Goal: Transaction & Acquisition: Purchase product/service

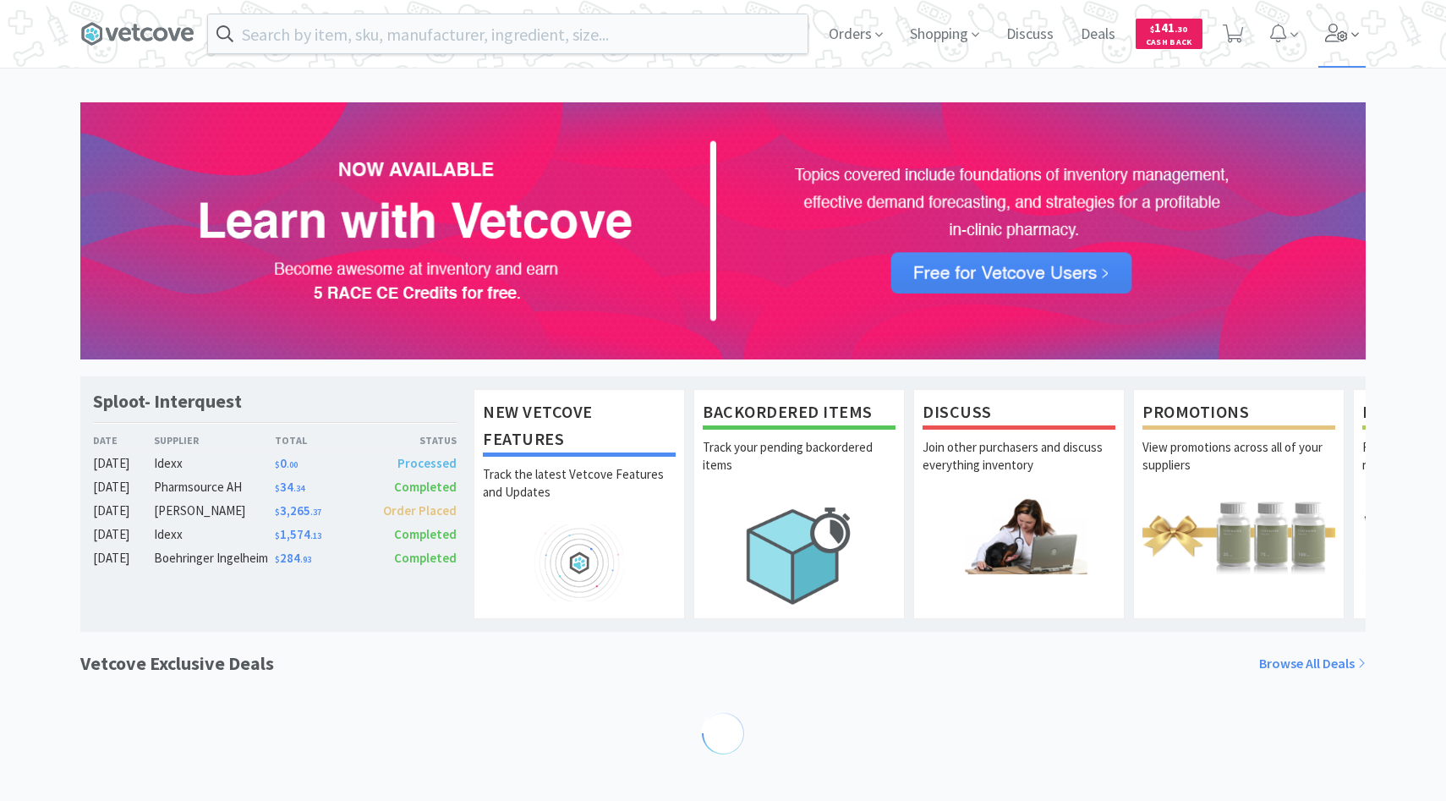
click at [1319, 58] on span at bounding box center [1342, 34] width 48 height 68
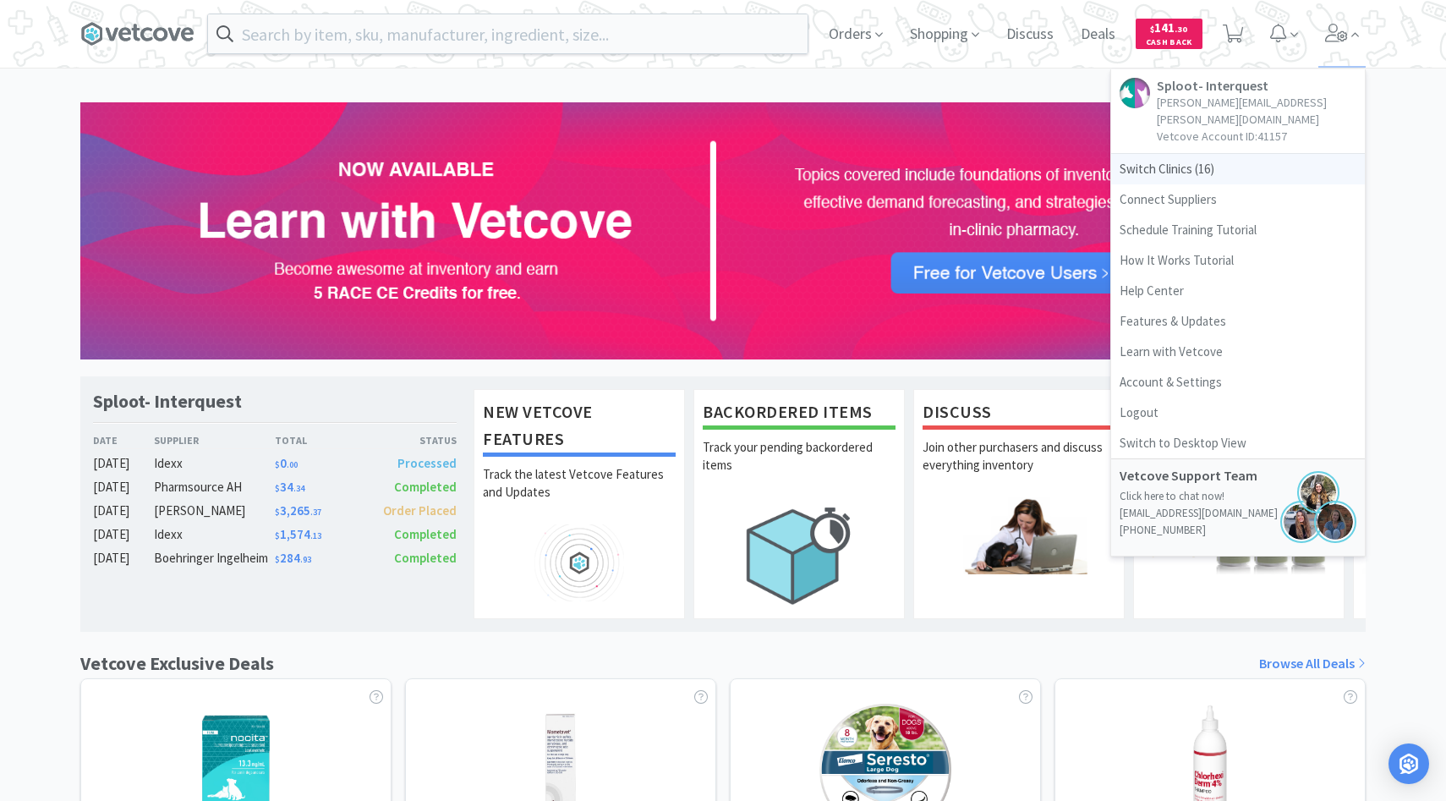
click at [1217, 154] on span "Switch Clinics ( 16 )" at bounding box center [1238, 169] width 254 height 30
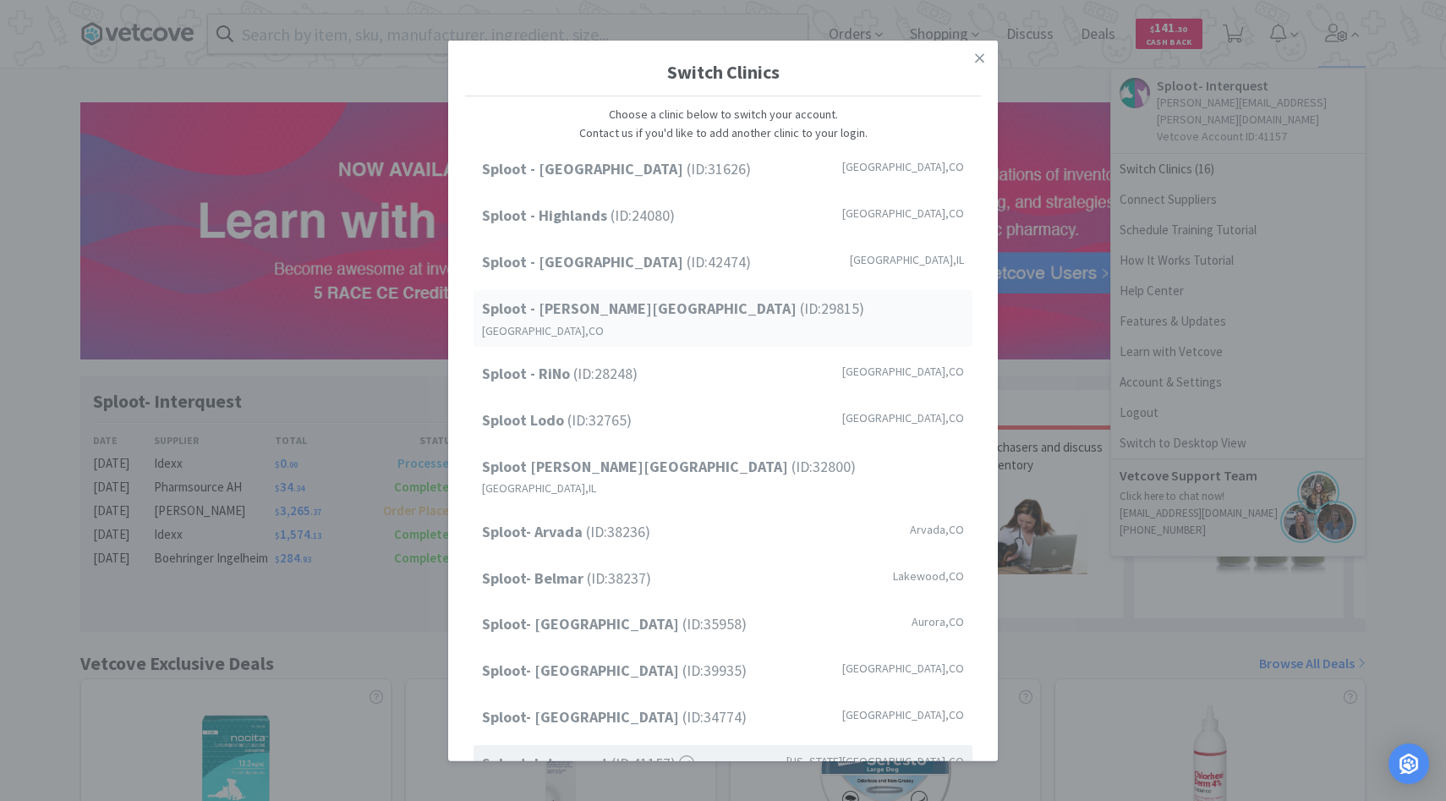
scroll to position [140, 0]
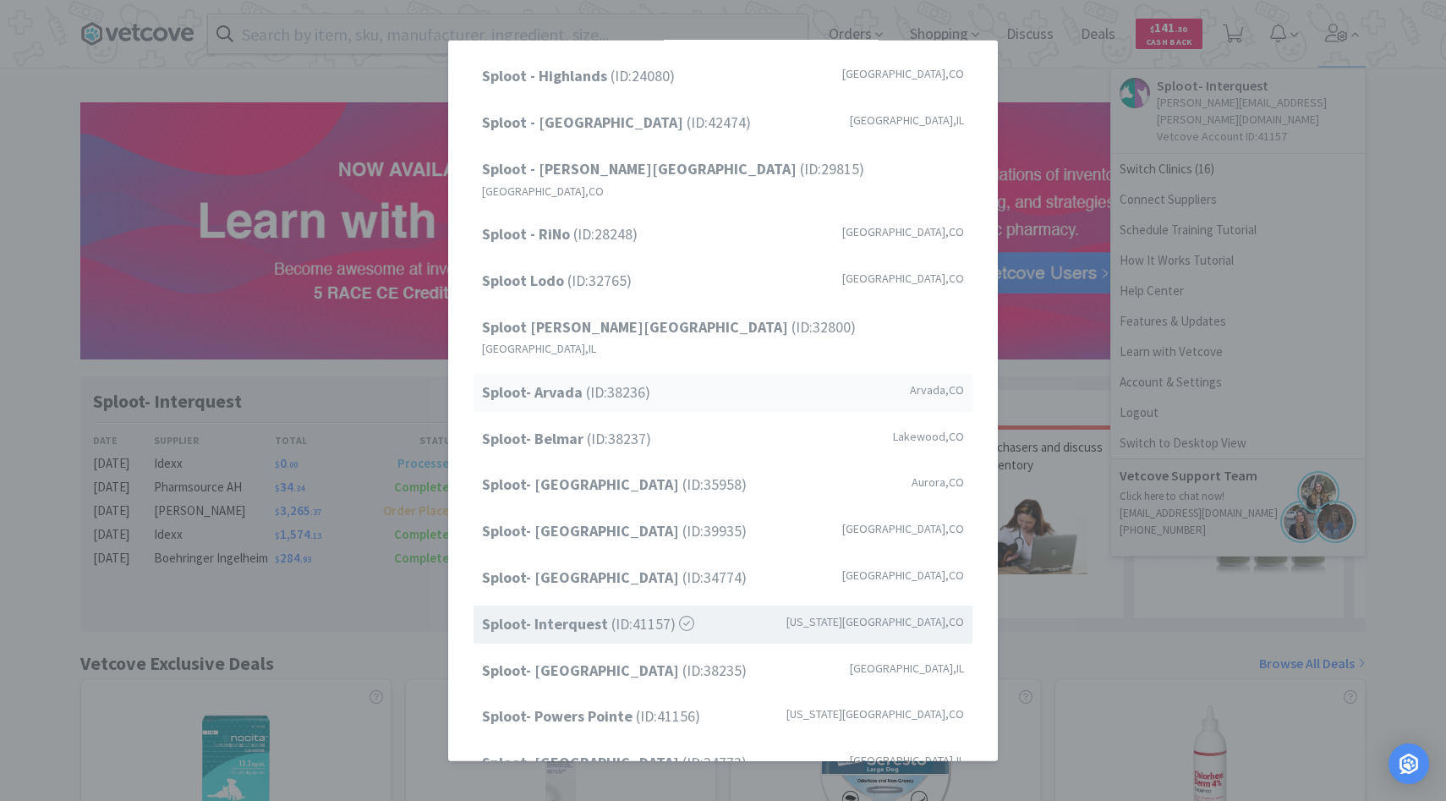
click at [618, 380] on span "Sploot- Arvada (ID: 38236 )" at bounding box center [566, 392] width 168 height 25
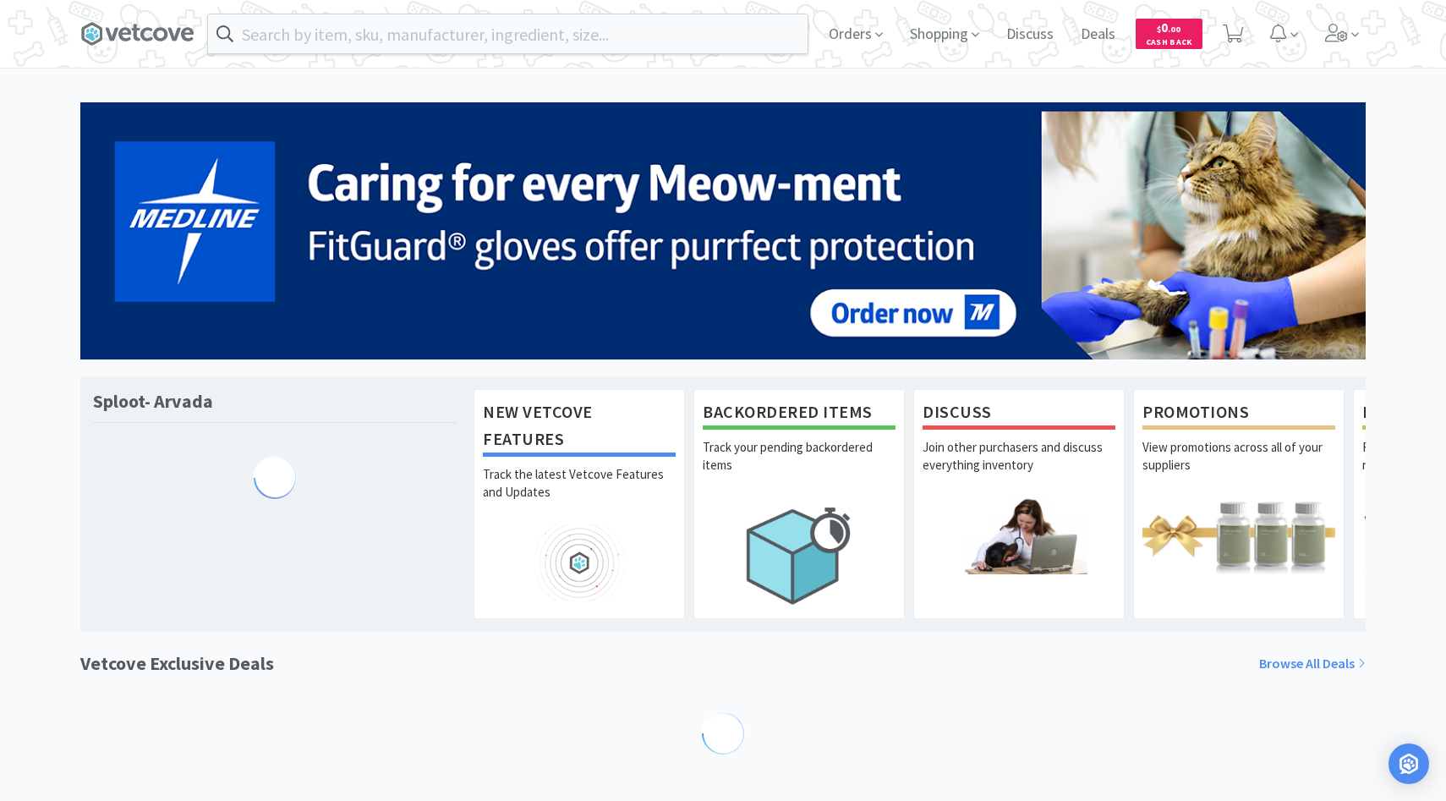
click at [400, 45] on input "text" at bounding box center [507, 33] width 599 height 39
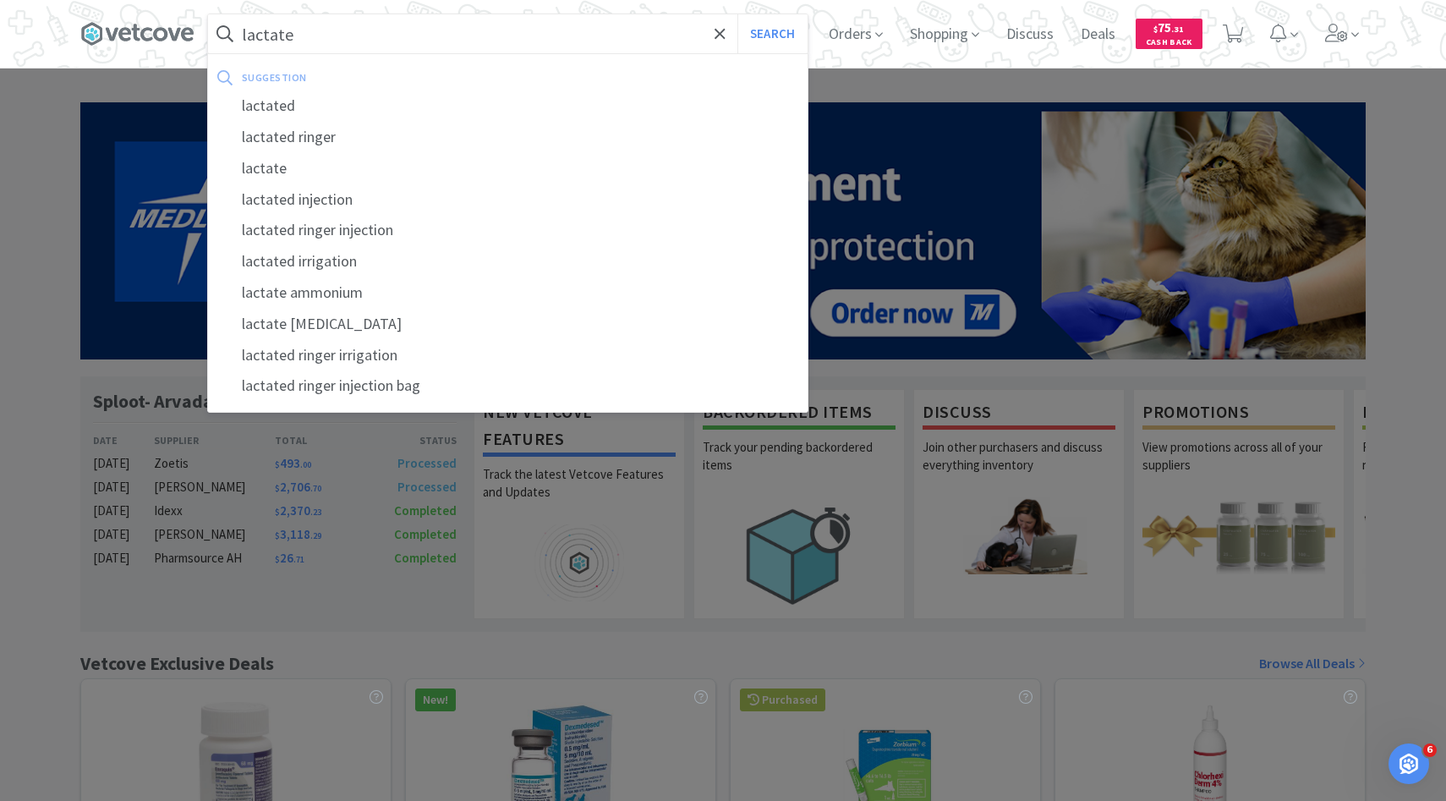
type input "lactate"
click at [737, 14] on button "Search" at bounding box center [772, 33] width 70 height 39
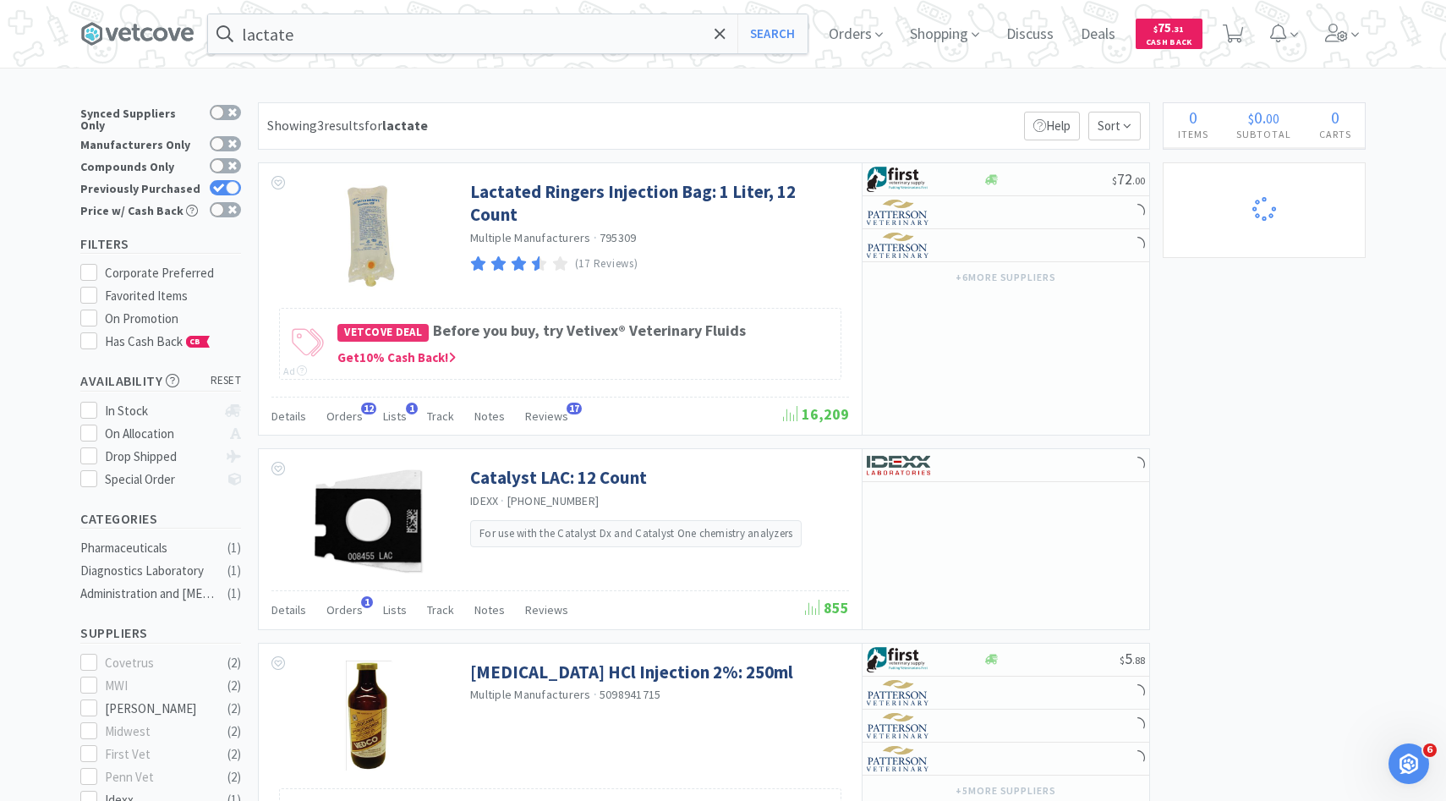
select select "6"
select select "1"
select select "5"
select select "1"
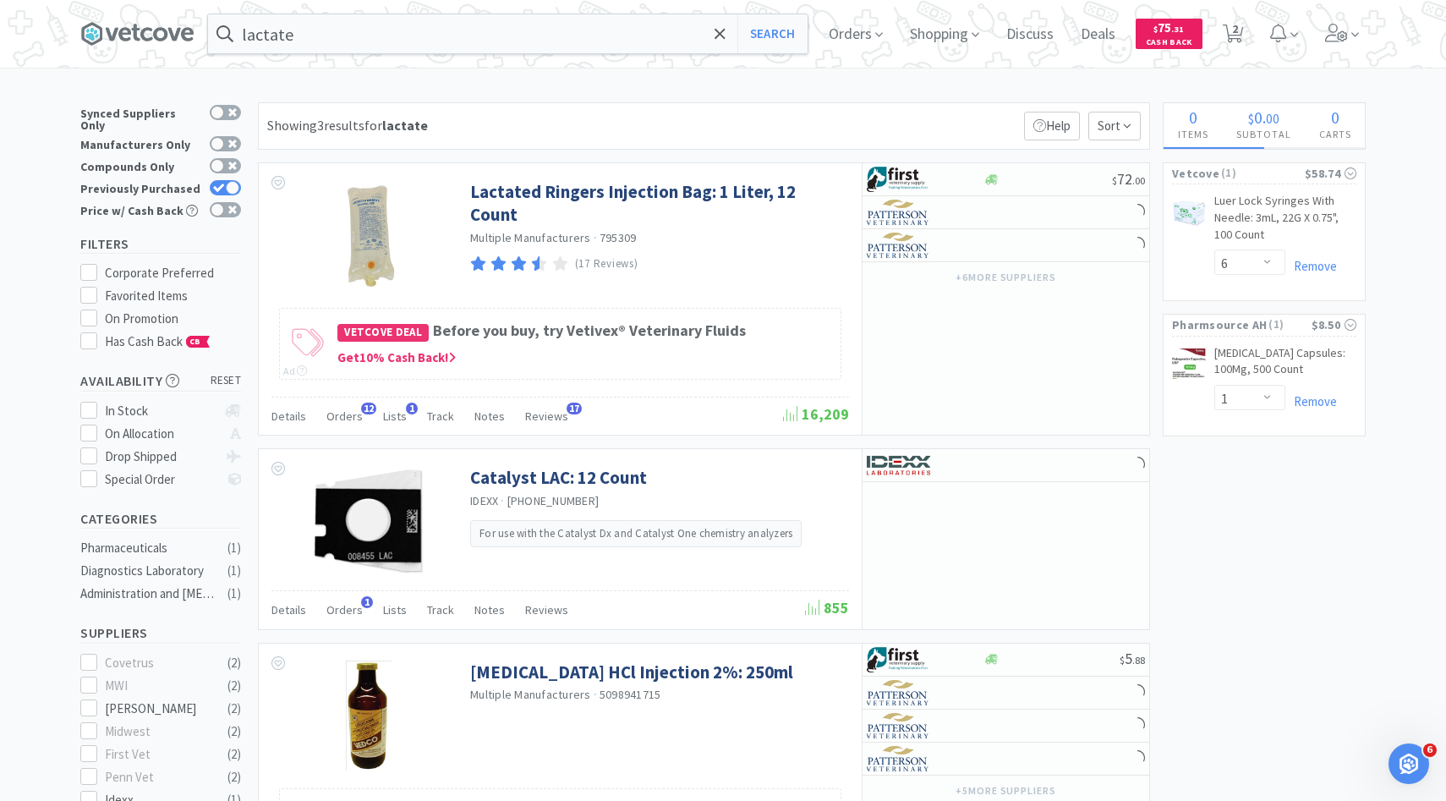
select select "1"
select select "5"
select select "4"
select select "3"
select select "1"
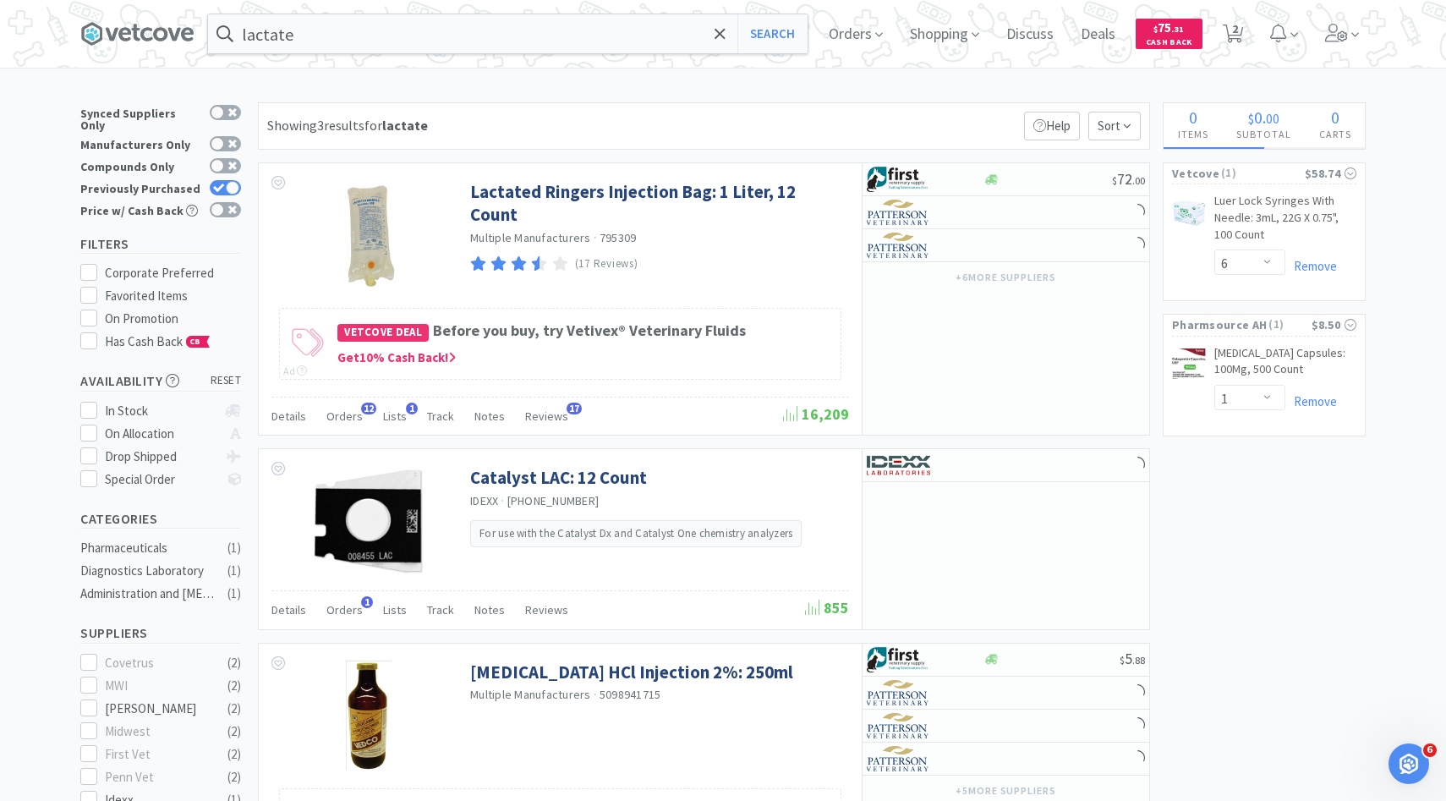
select select "1"
select select "5"
select select "1"
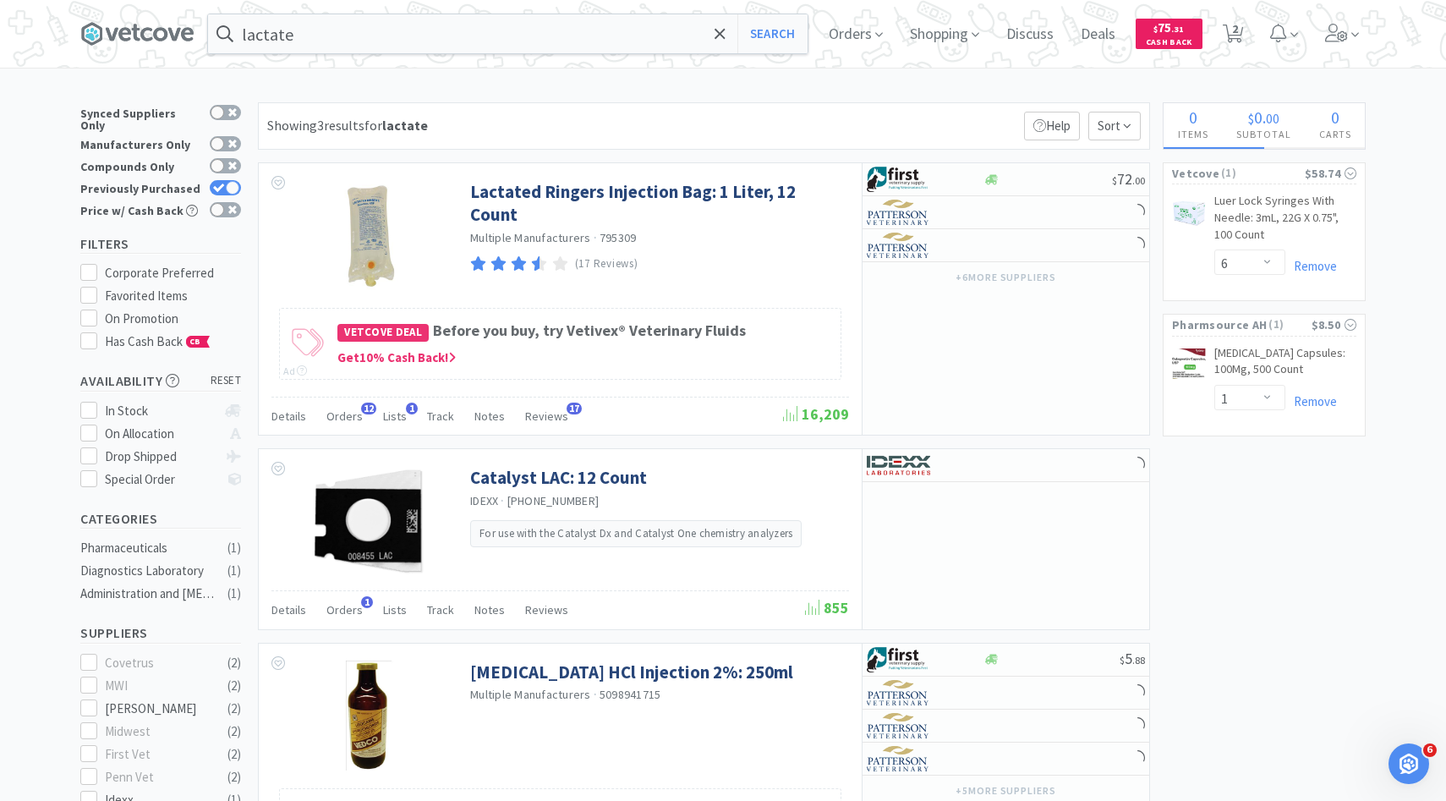
select select "1"
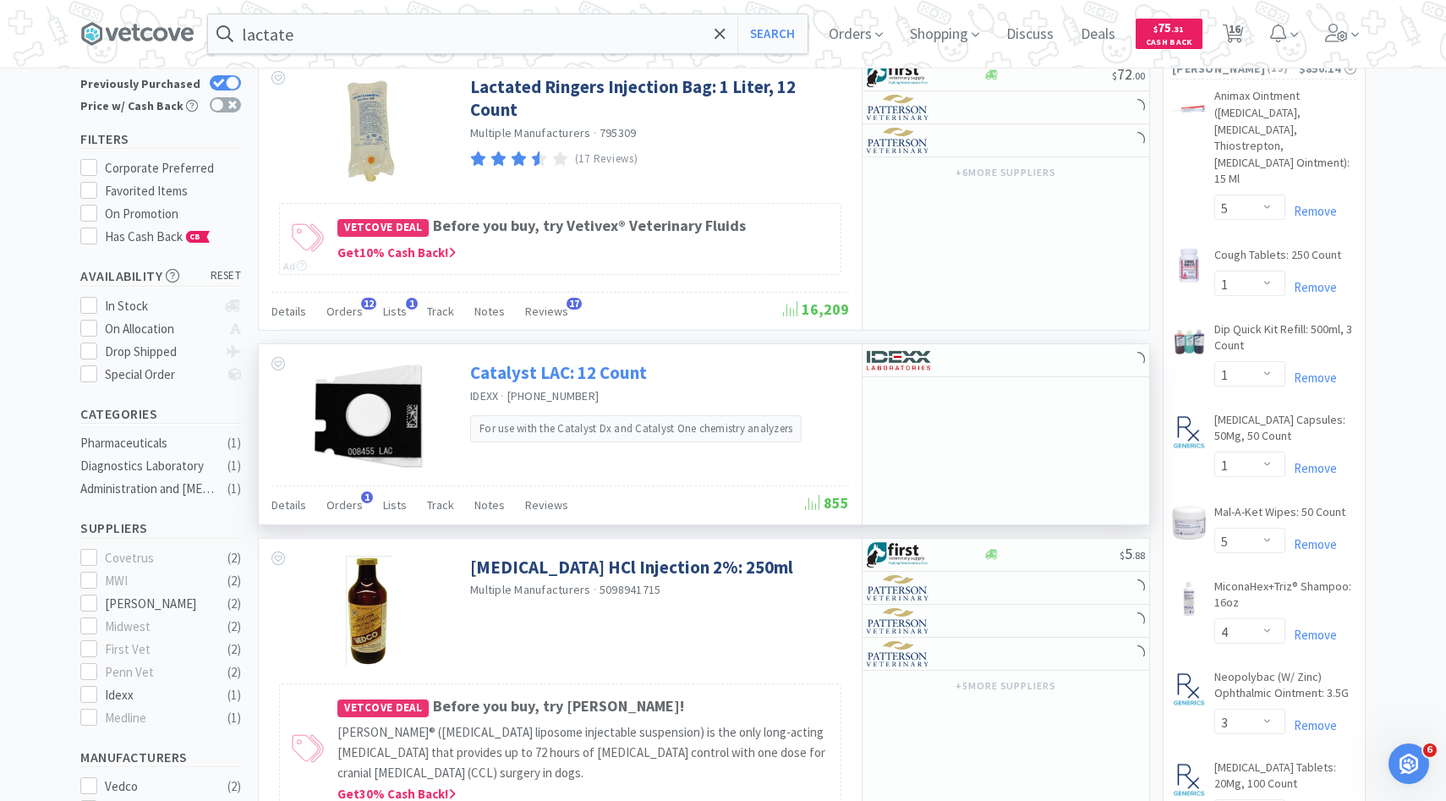
scroll to position [112, 0]
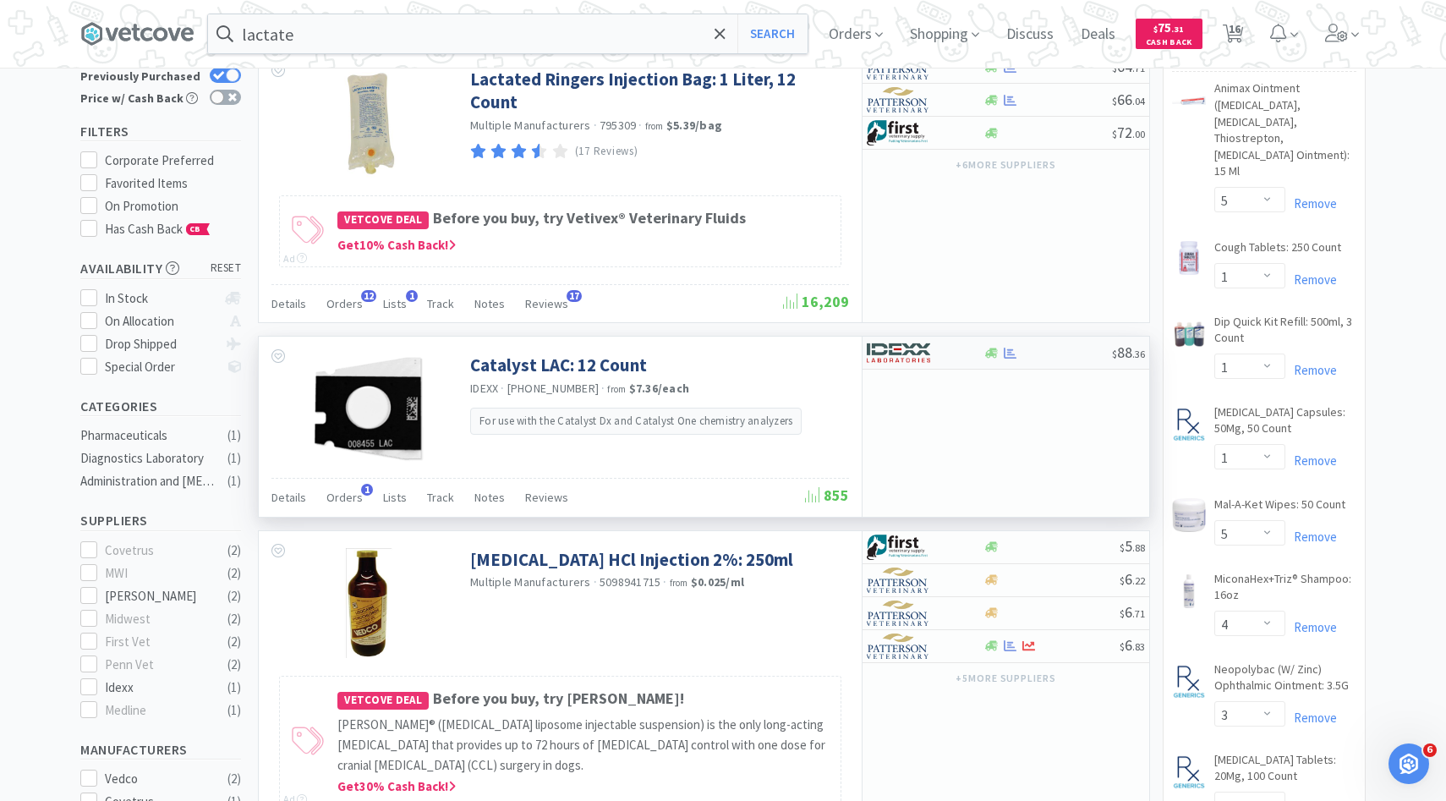
click at [928, 368] on div "$ 88 . 36" at bounding box center [1005, 352] width 287 height 33
select select "1"
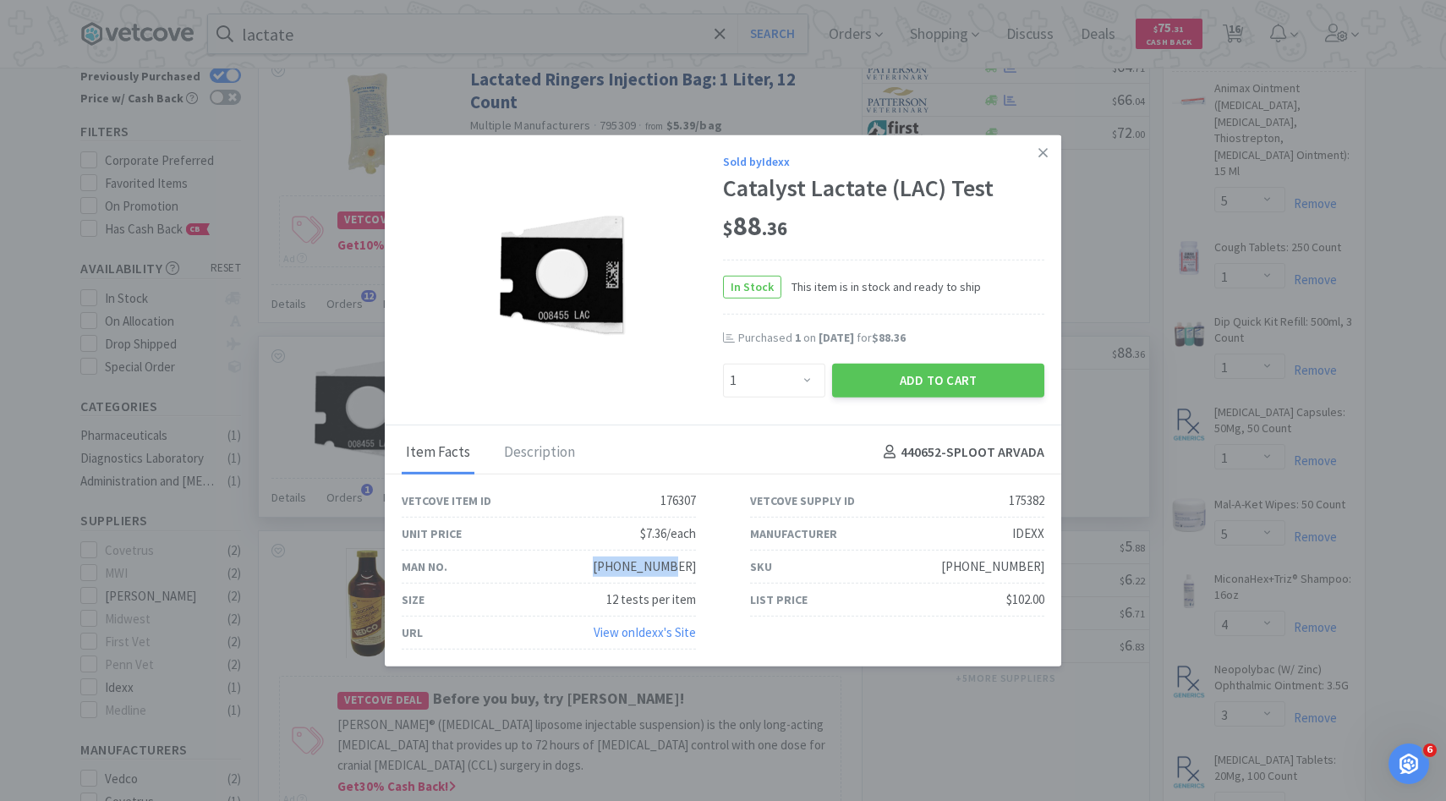
drag, startPoint x: 699, startPoint y: 566, endPoint x: 602, endPoint y: 566, distance: 97.2
click at [602, 566] on div "Man No. 98-11077-01" at bounding box center [549, 566] width 348 height 33
copy div "98-11077-01"
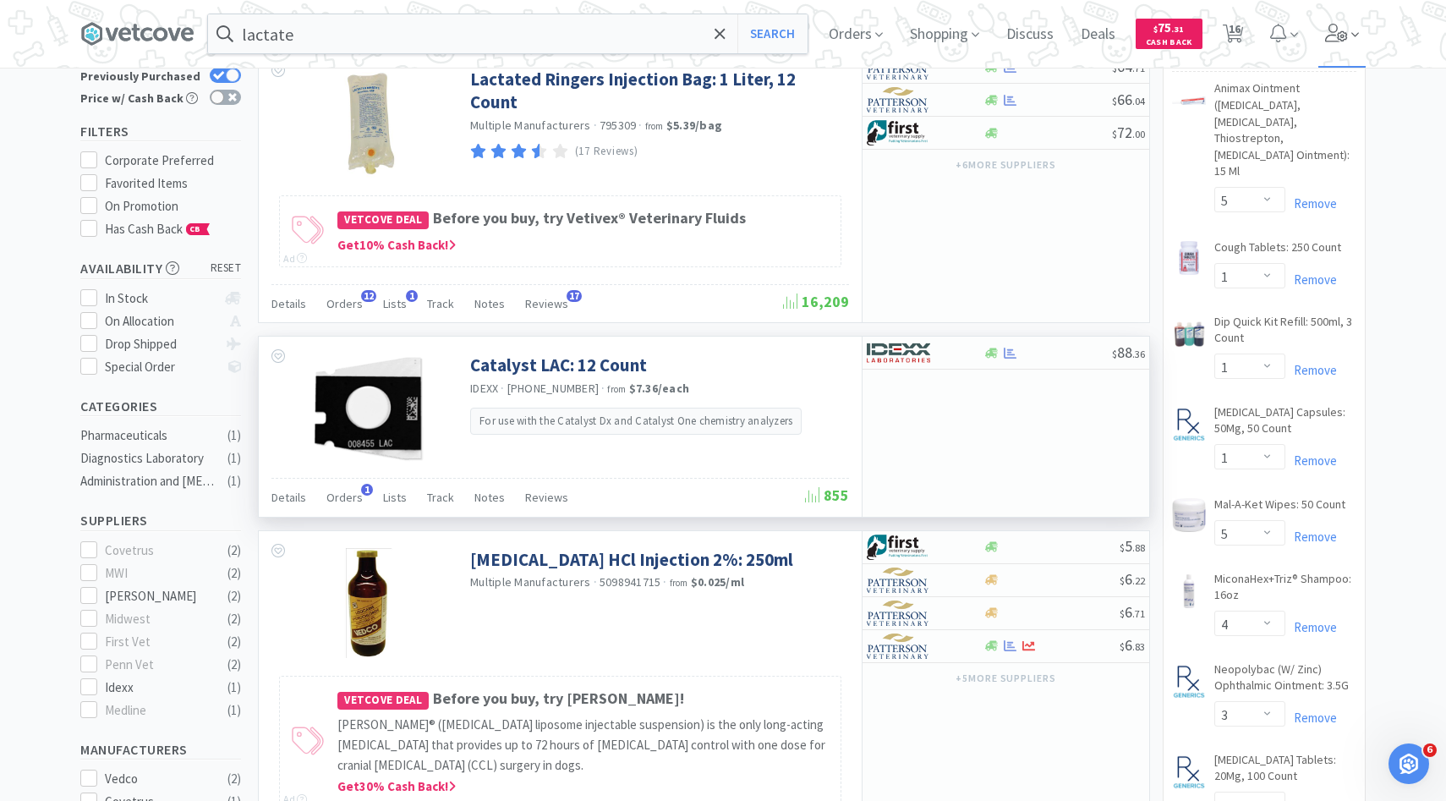
click at [1321, 37] on span at bounding box center [1342, 34] width 48 height 68
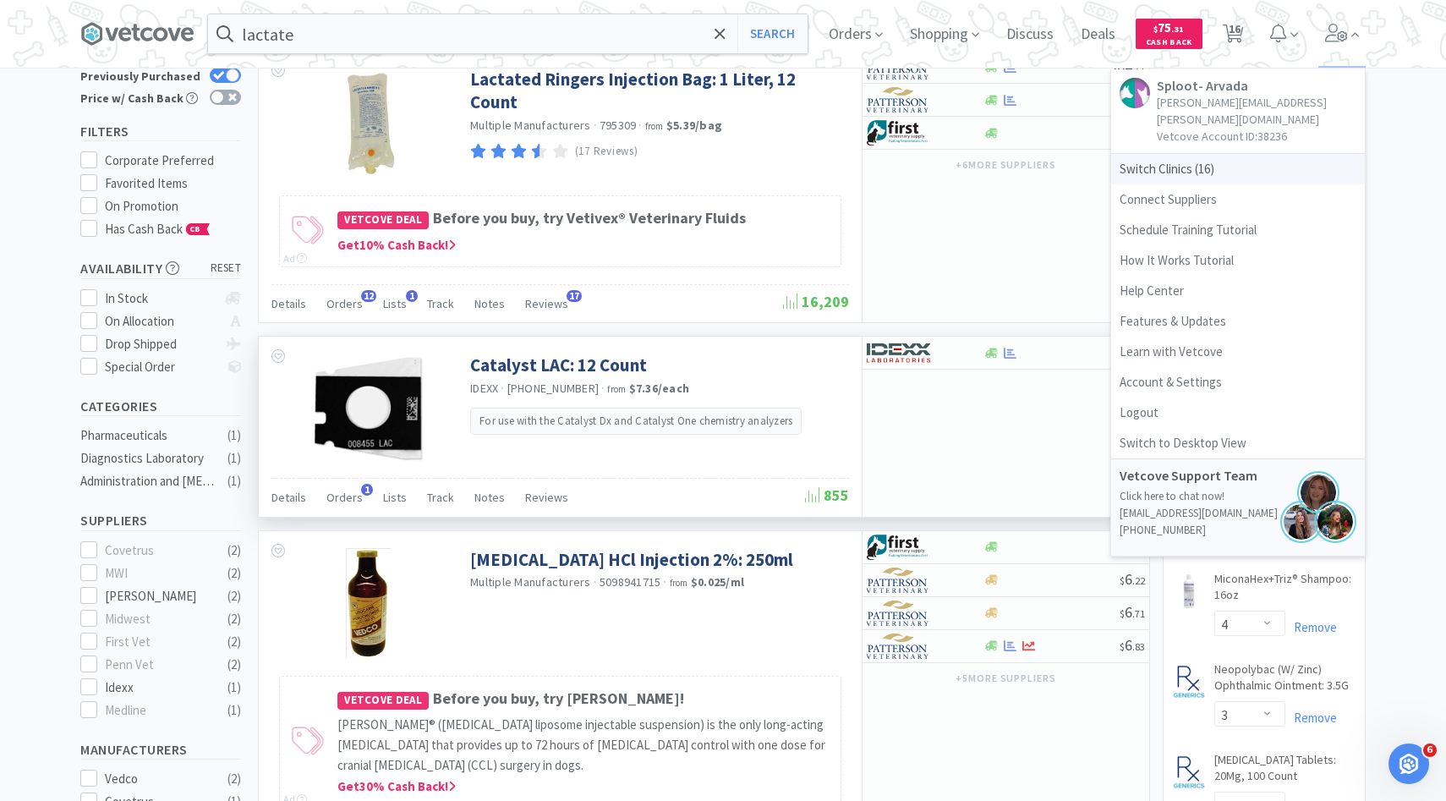
click at [1197, 154] on span "Switch Clinics ( 16 )" at bounding box center [1238, 169] width 254 height 30
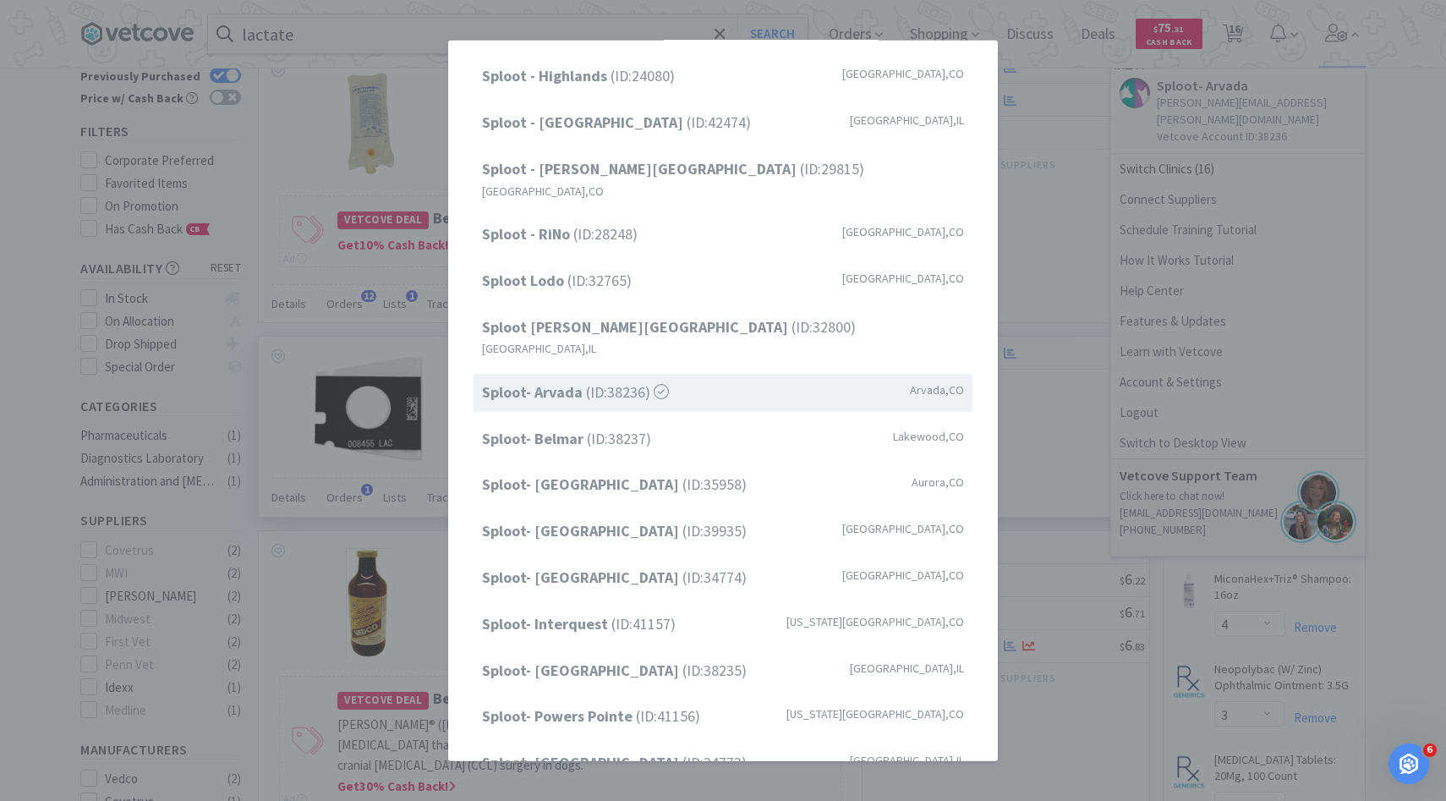
scroll to position [0, 0]
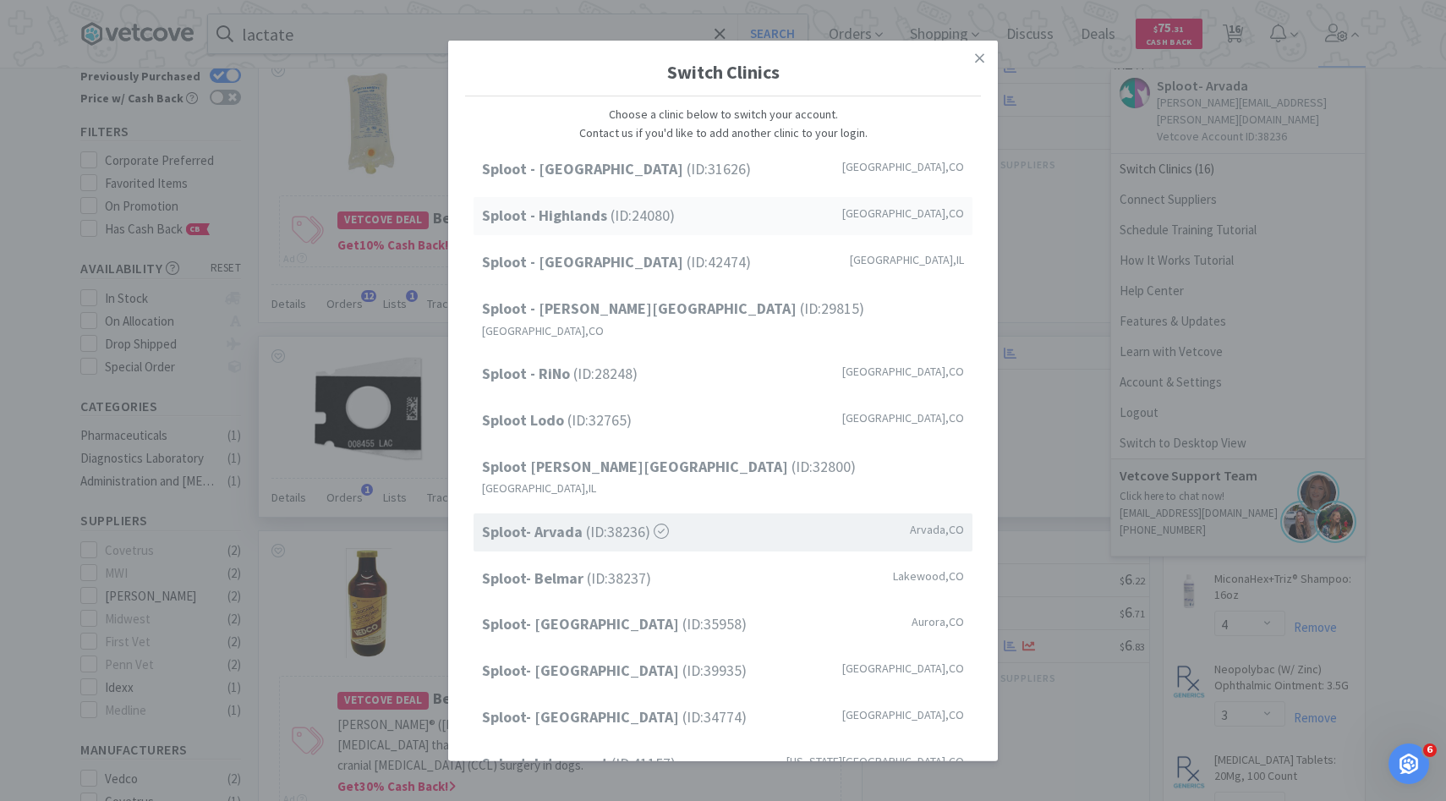
click at [676, 205] on div "Sploot - Highlands (ID: 24080 ) Denver , CO" at bounding box center [722, 216] width 499 height 38
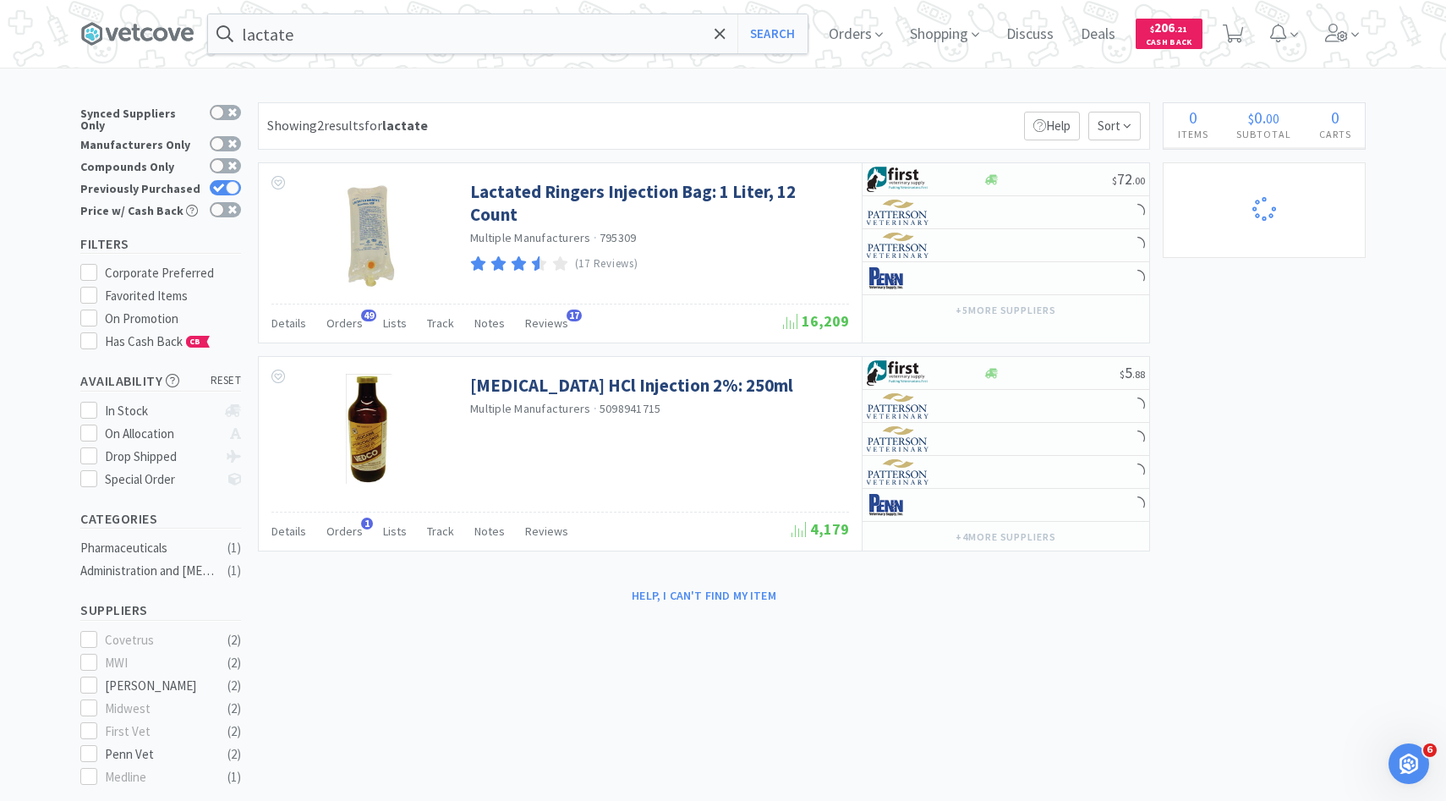
select select "2"
select select "1"
select select "3"
select select "4"
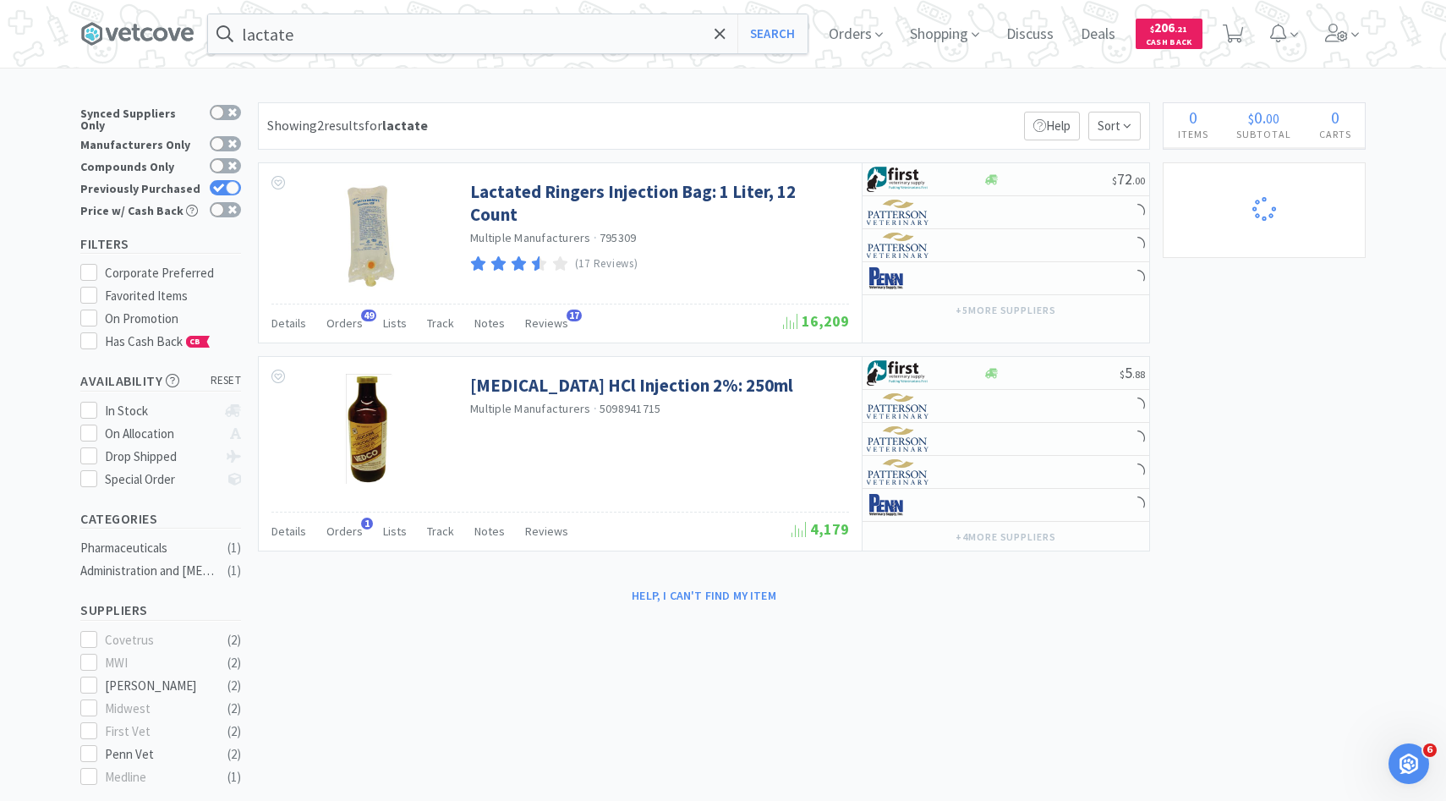
select select "4"
select select "5"
select select "1"
select select "4"
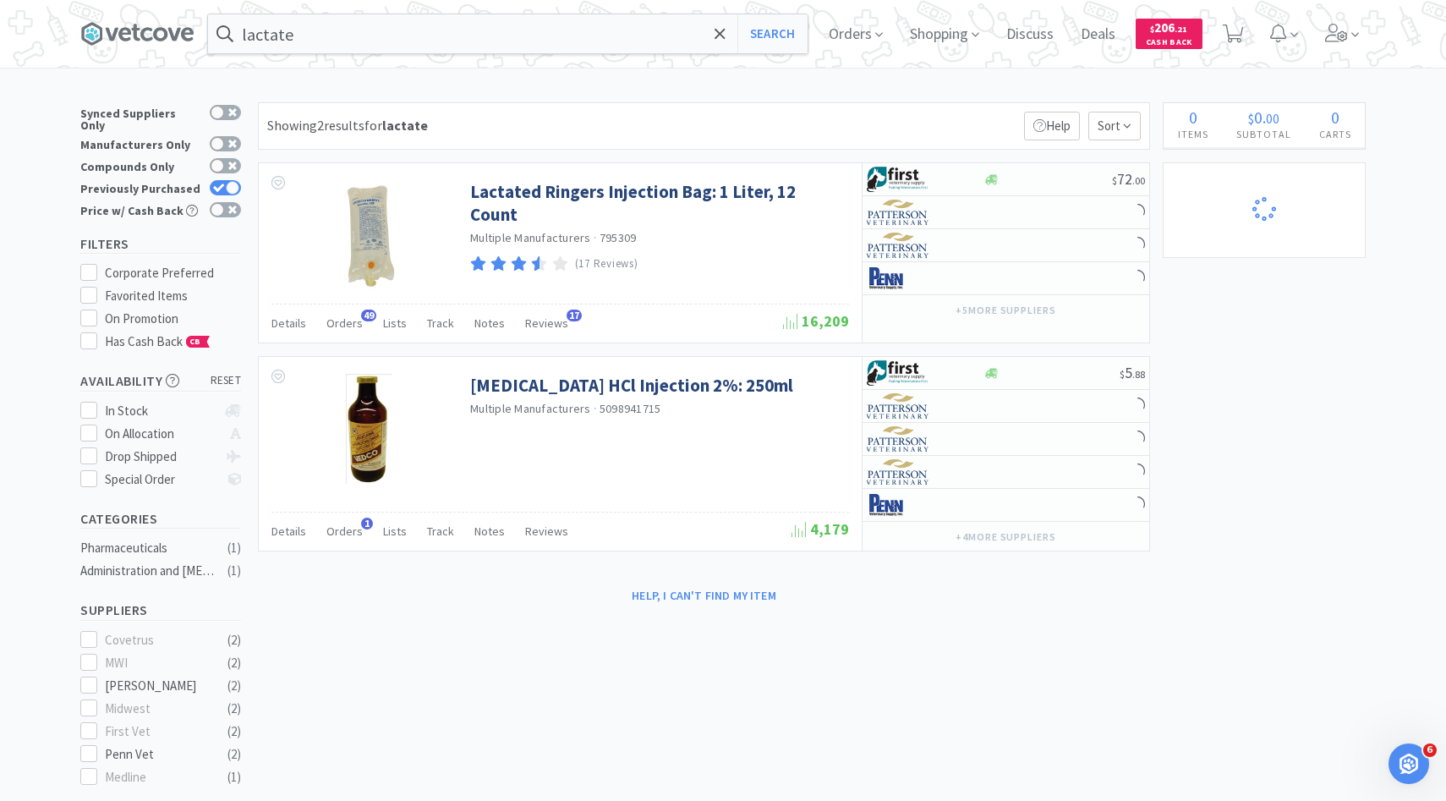
select select "3"
select select "6"
select select "1"
select select "2"
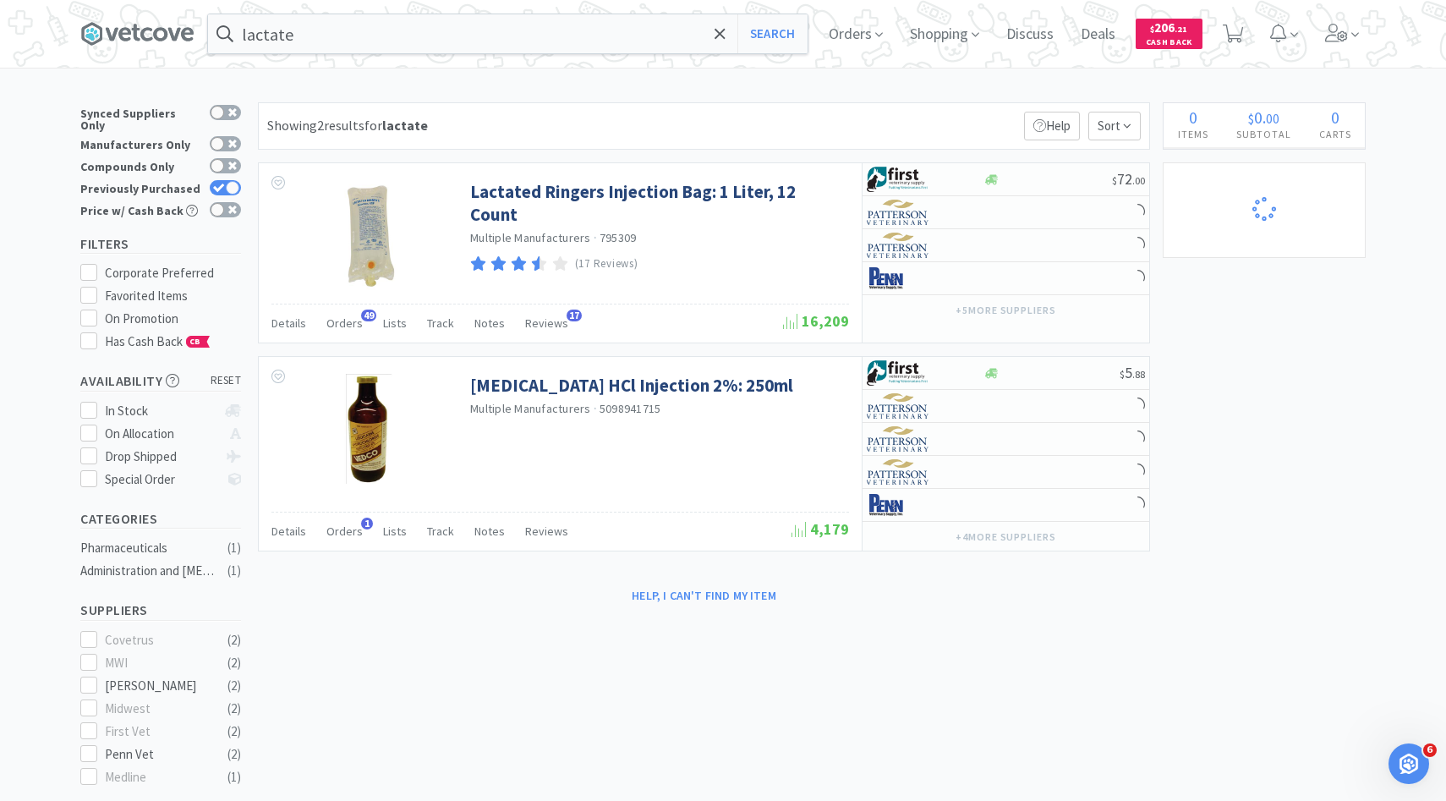
select select "10"
select select "1"
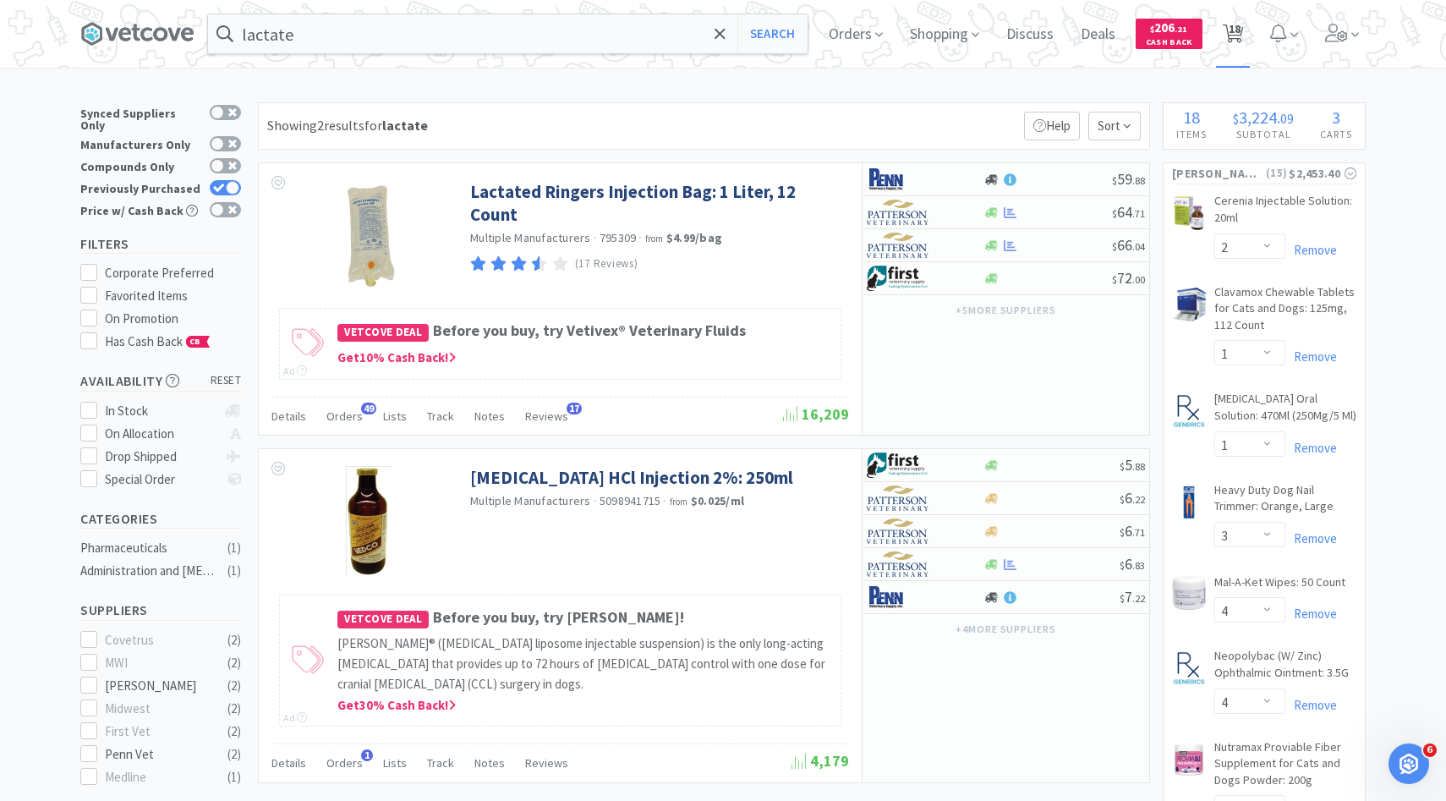
click at [1235, 22] on span "18" at bounding box center [1234, 29] width 12 height 68
select select "10"
select select "1"
select select "2"
select select "1"
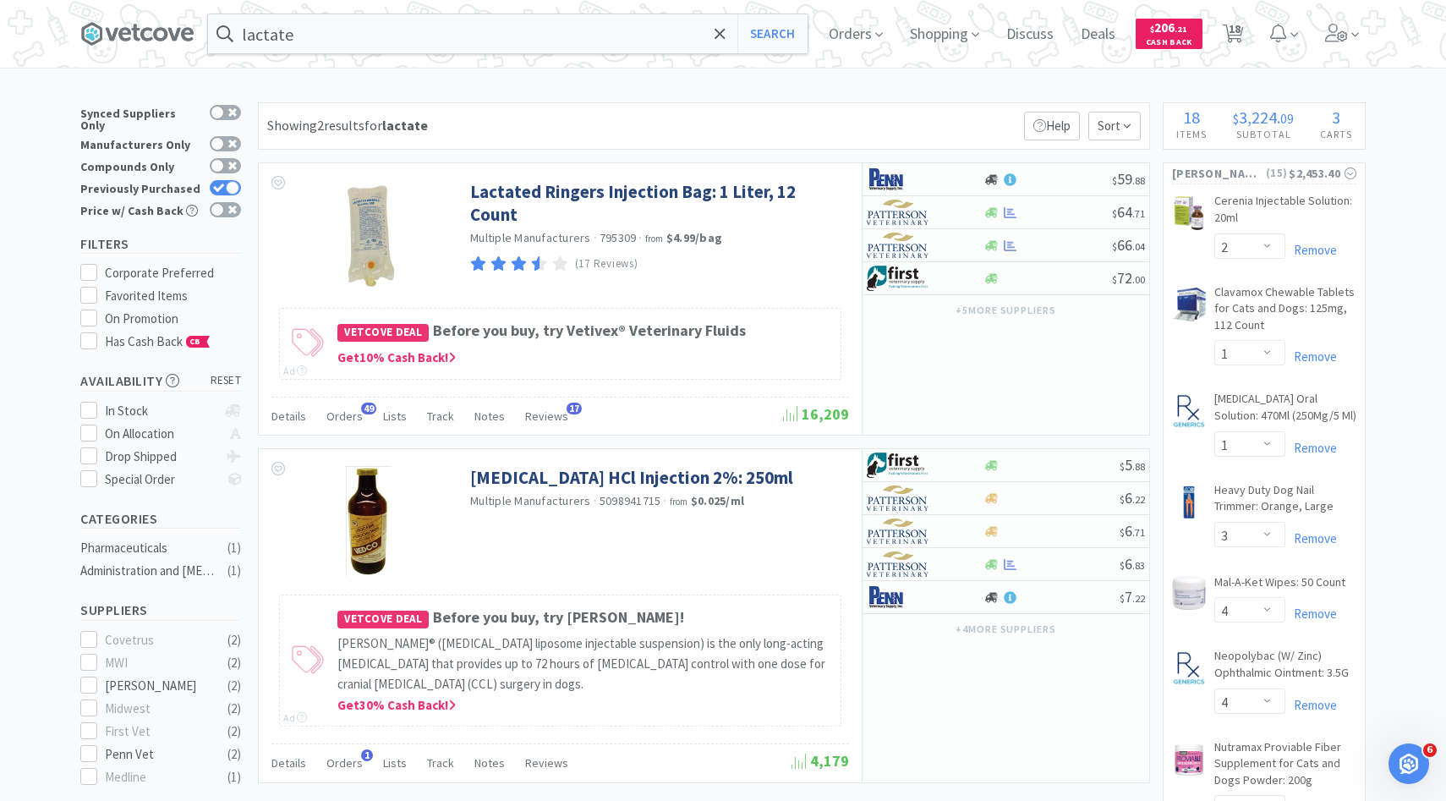
select select "1"
select select "3"
select select "4"
select select "5"
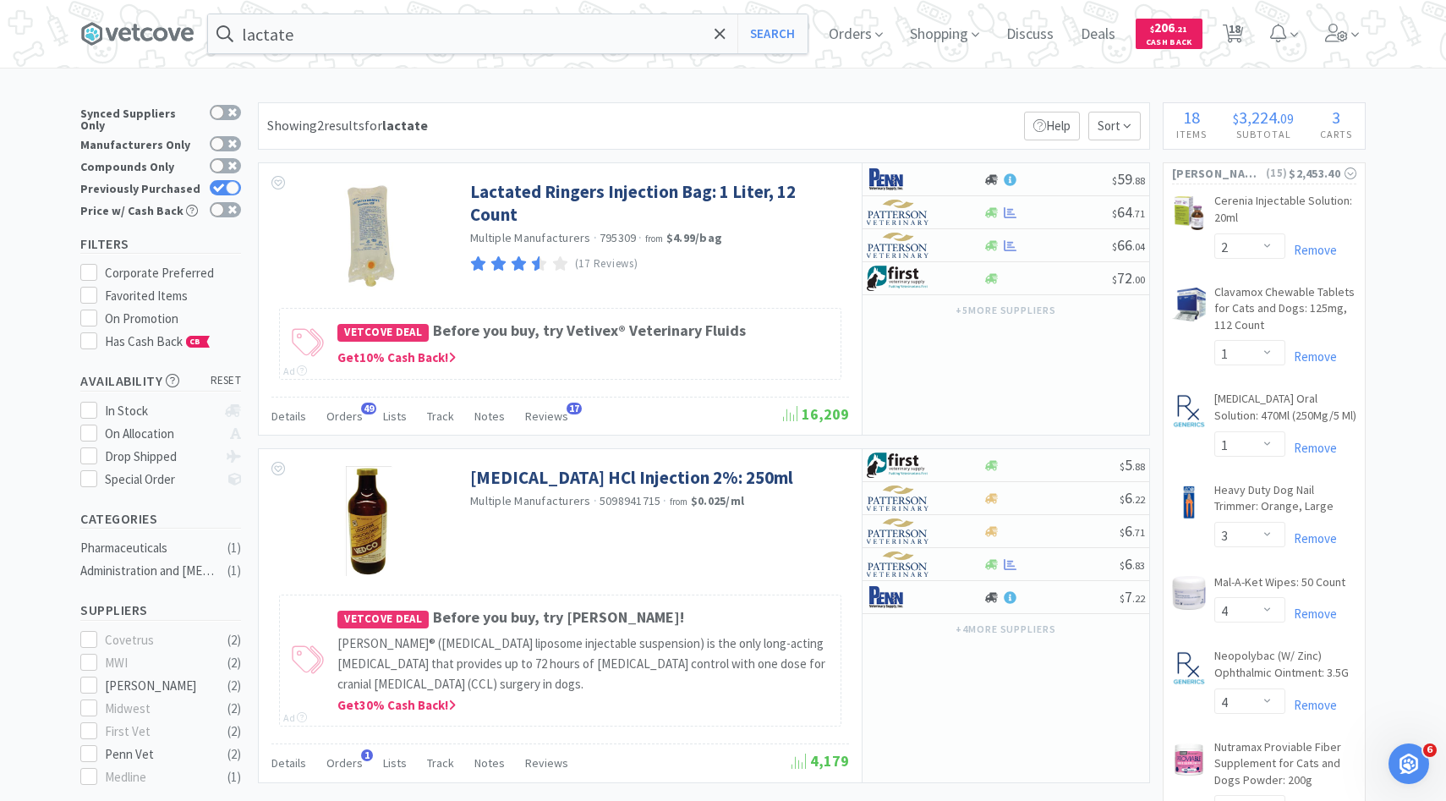
select select "1"
select select "4"
select select "3"
select select "6"
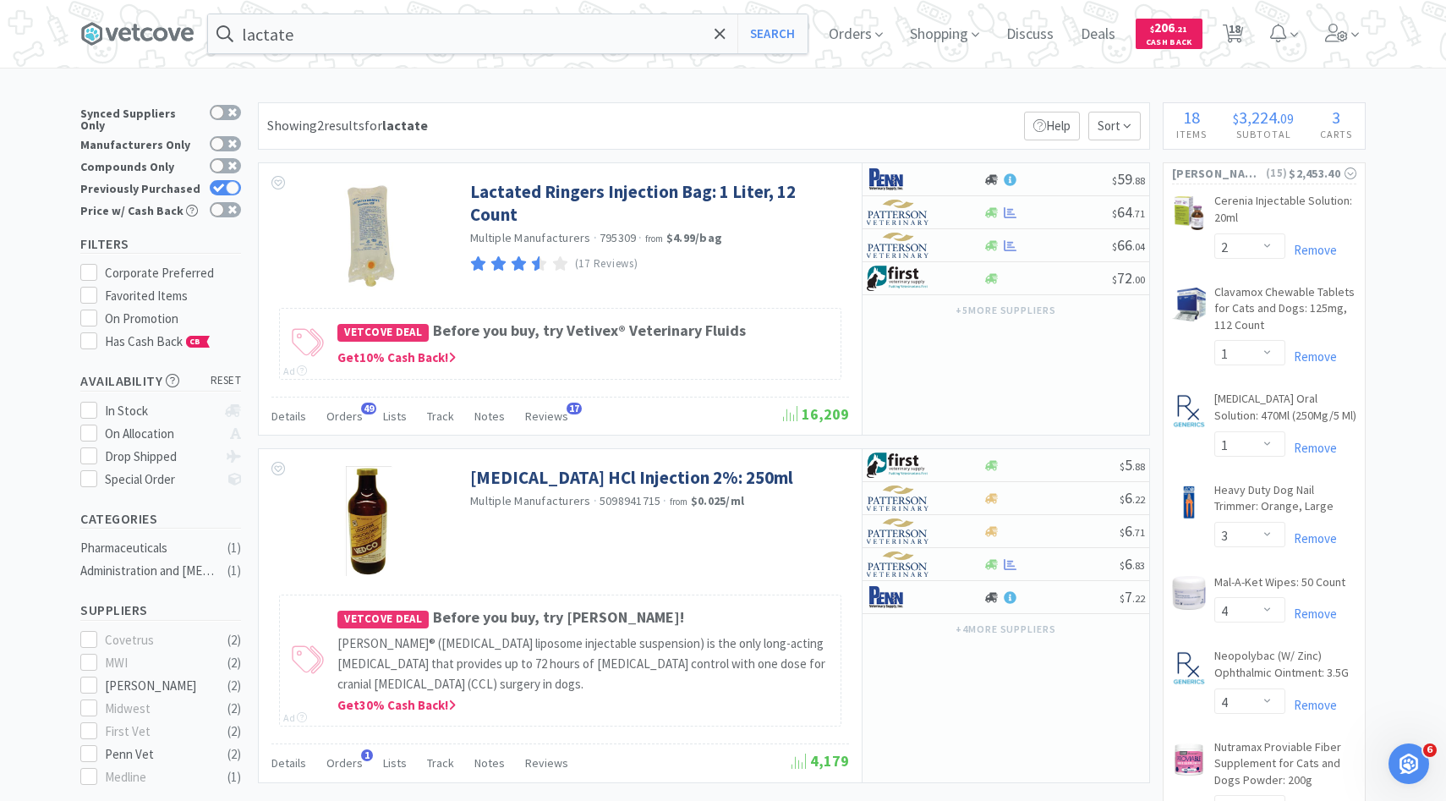
select select "1"
select select "2"
select select "1"
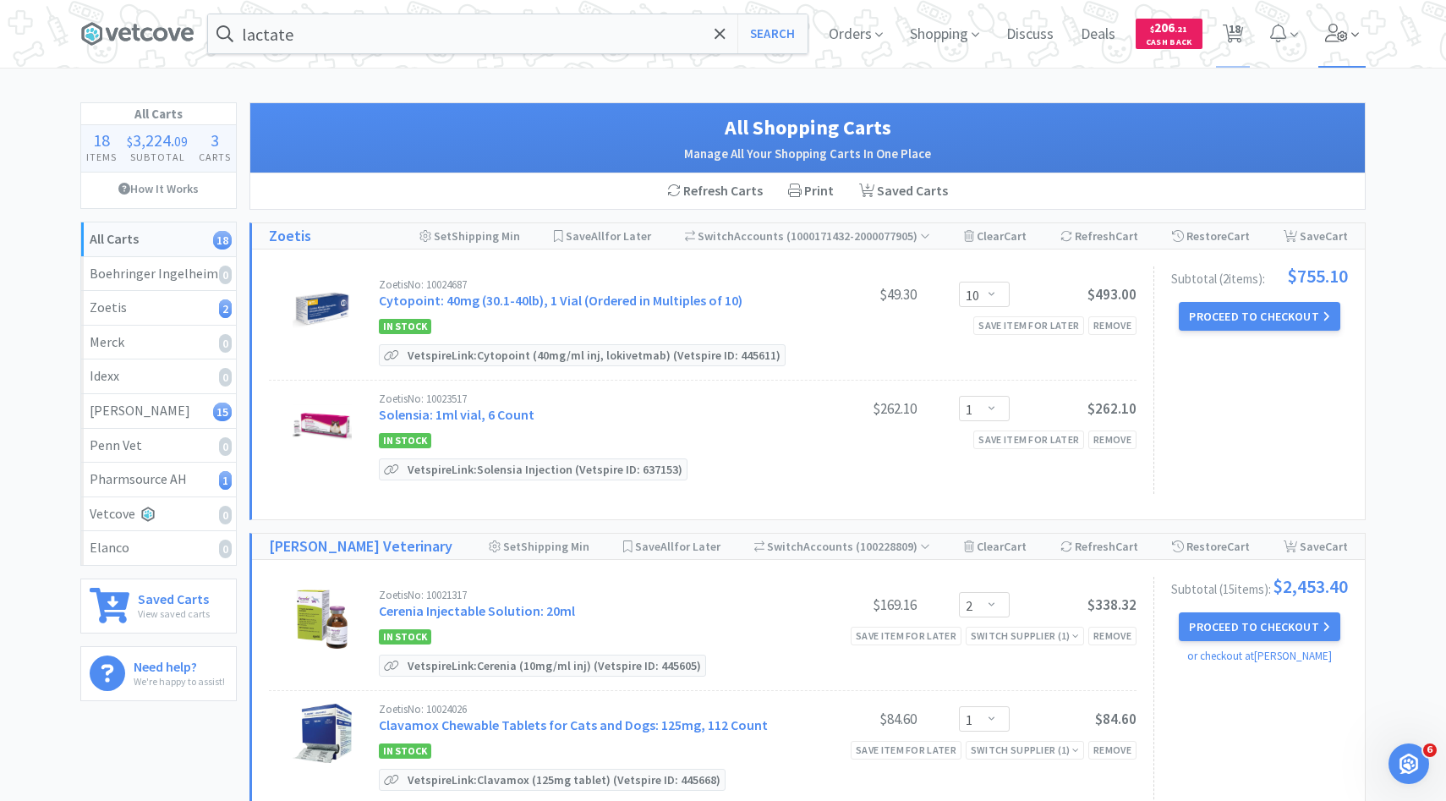
click at [1345, 30] on icon at bounding box center [1337, 33] width 24 height 19
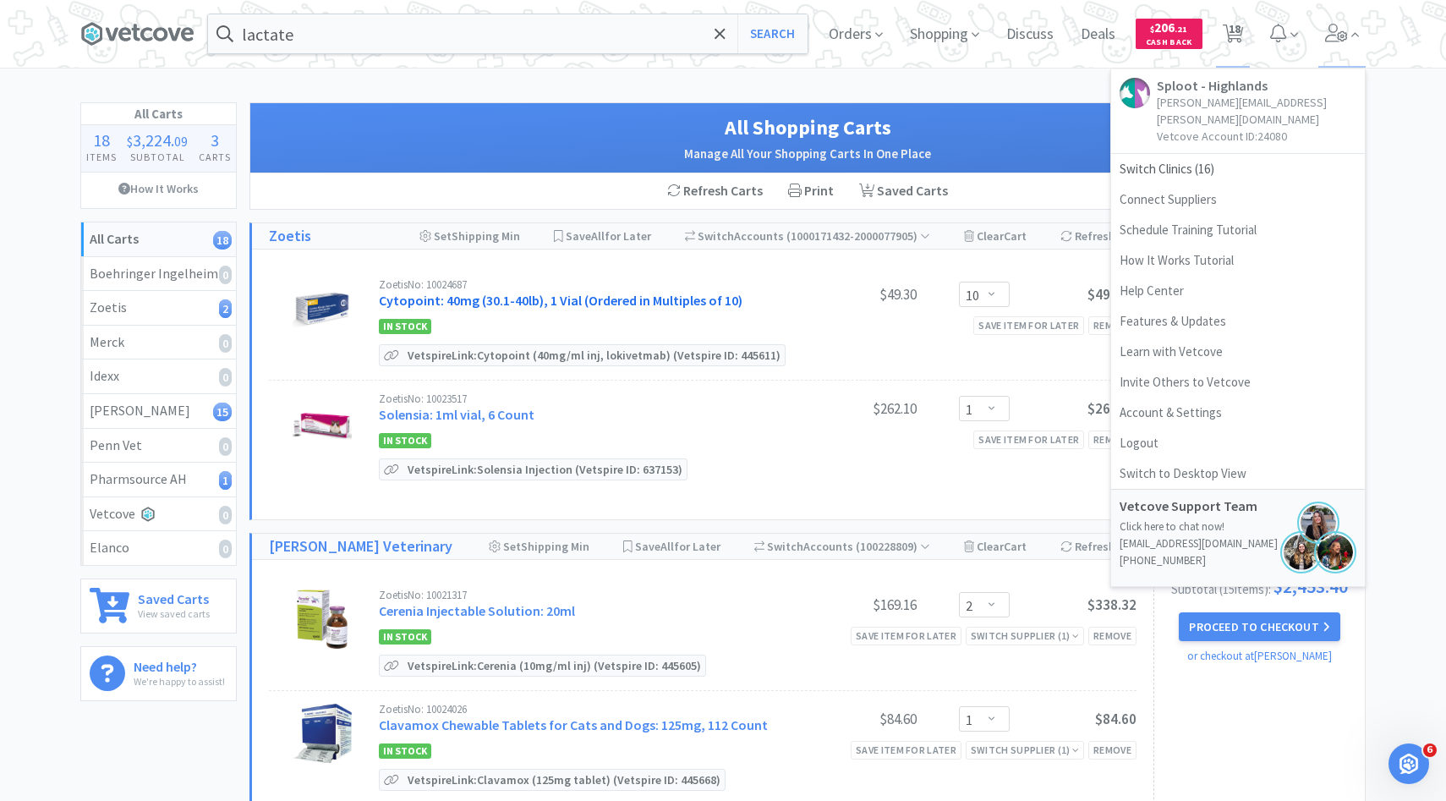
click at [633, 296] on link "Cytopoint: 40mg (30.1-40lb), 1 Vial (Ordered in Multiples of 10)" at bounding box center [561, 300] width 364 height 17
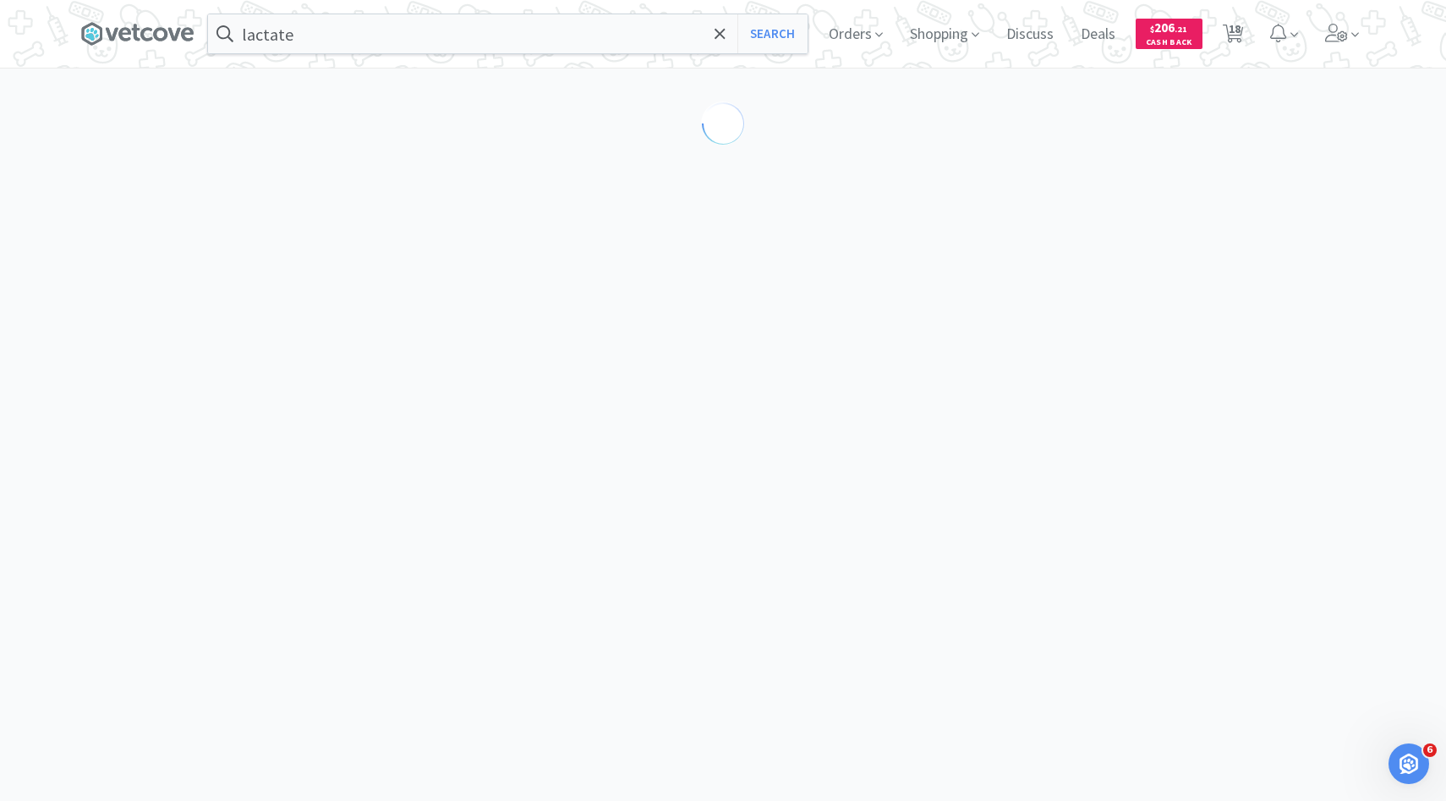
select select "298817"
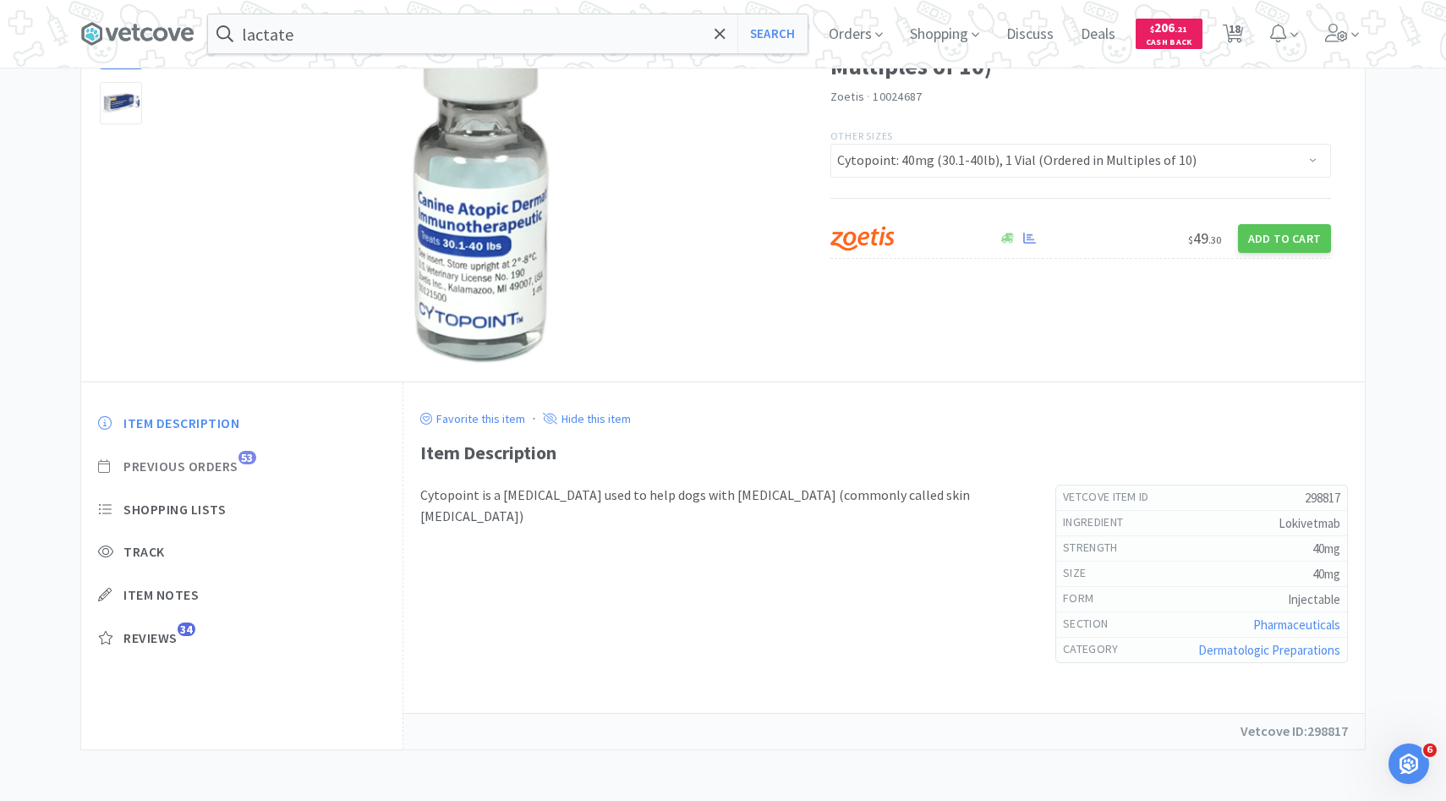
click at [240, 457] on span "53" at bounding box center [247, 458] width 18 height 14
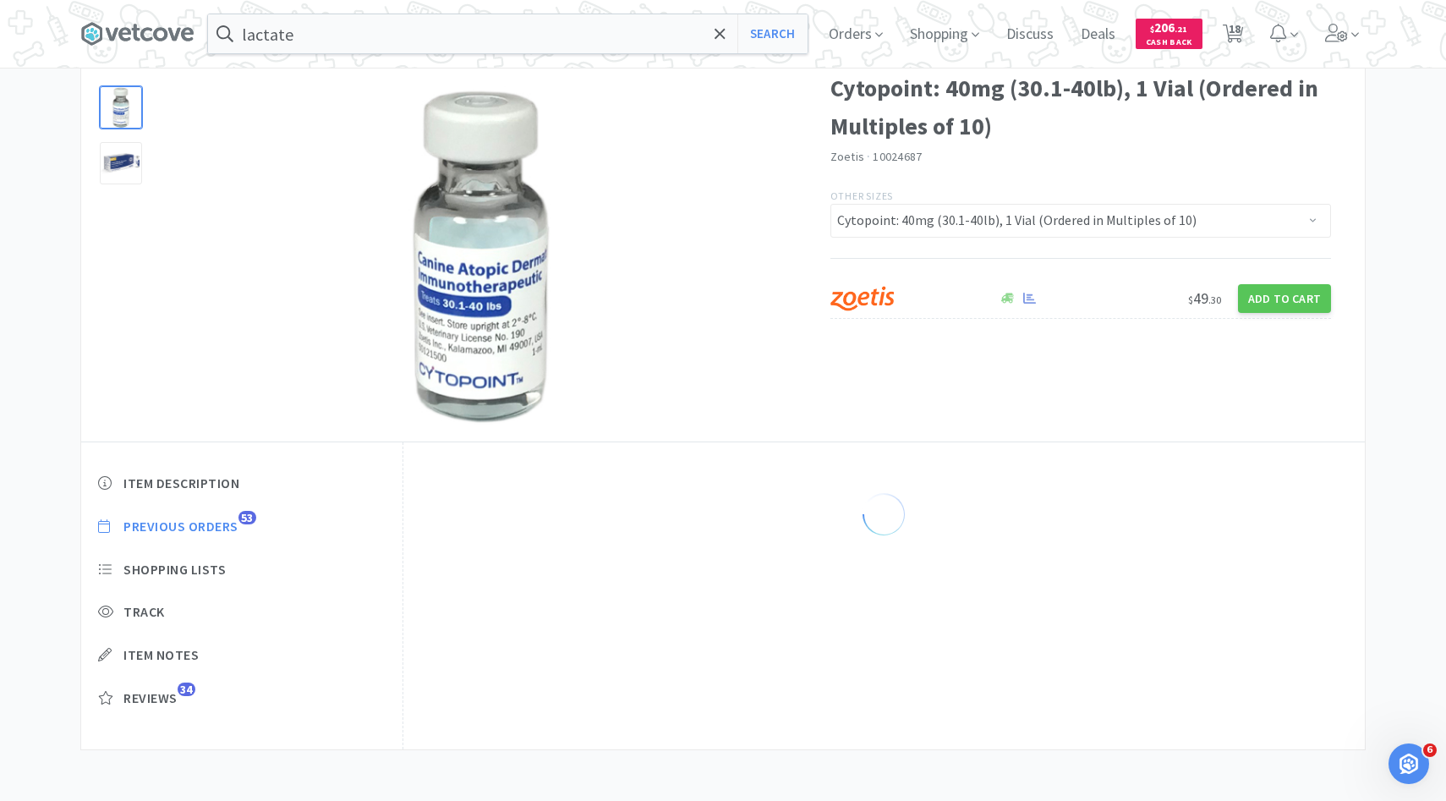
scroll to position [141, 0]
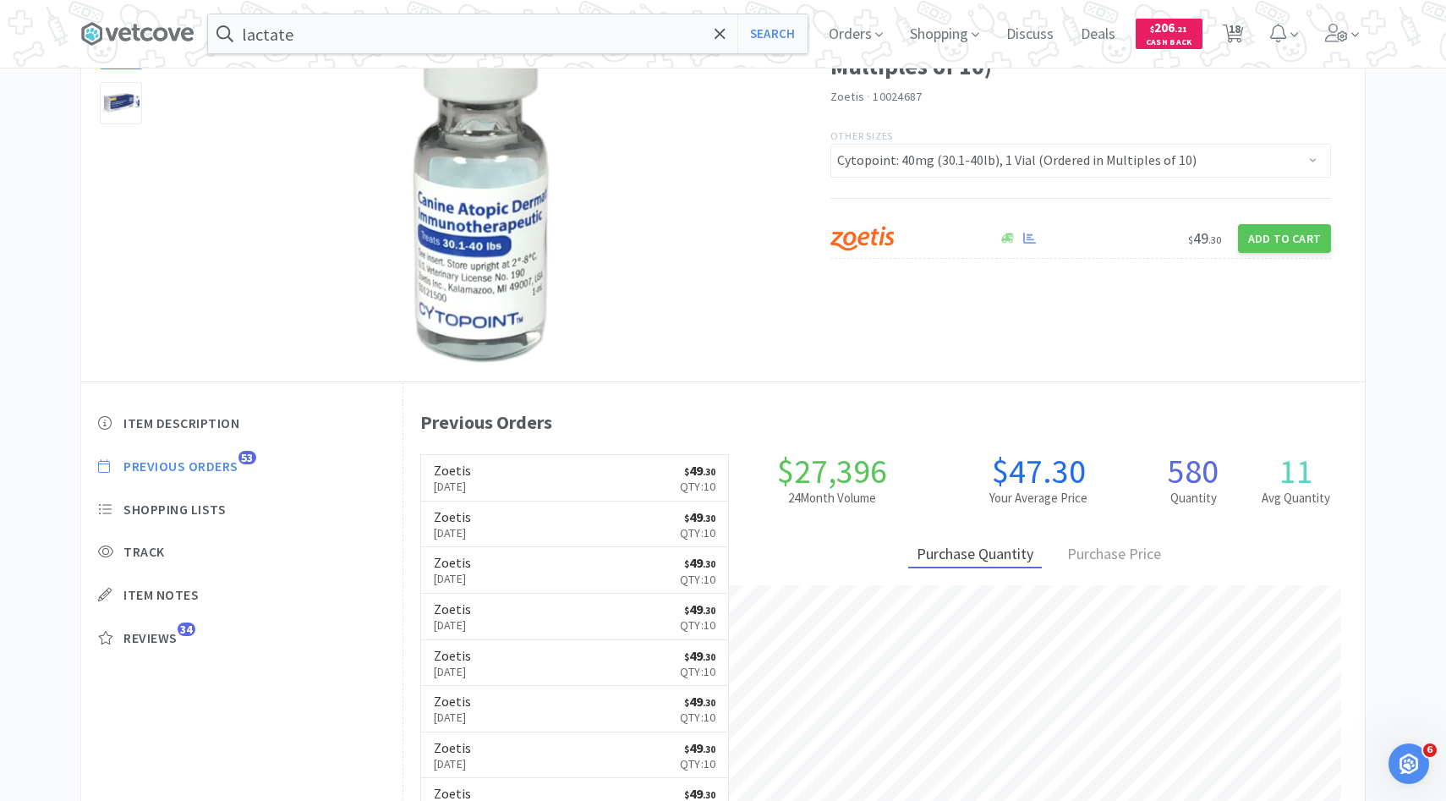
click at [239, 528] on div "Item Description Previous Orders 53 Shopping Lists Track Item Notes Reviews 34" at bounding box center [241, 543] width 321 height 292
click at [471, 479] on p "Sep 22nd, 2025" at bounding box center [452, 486] width 37 height 19
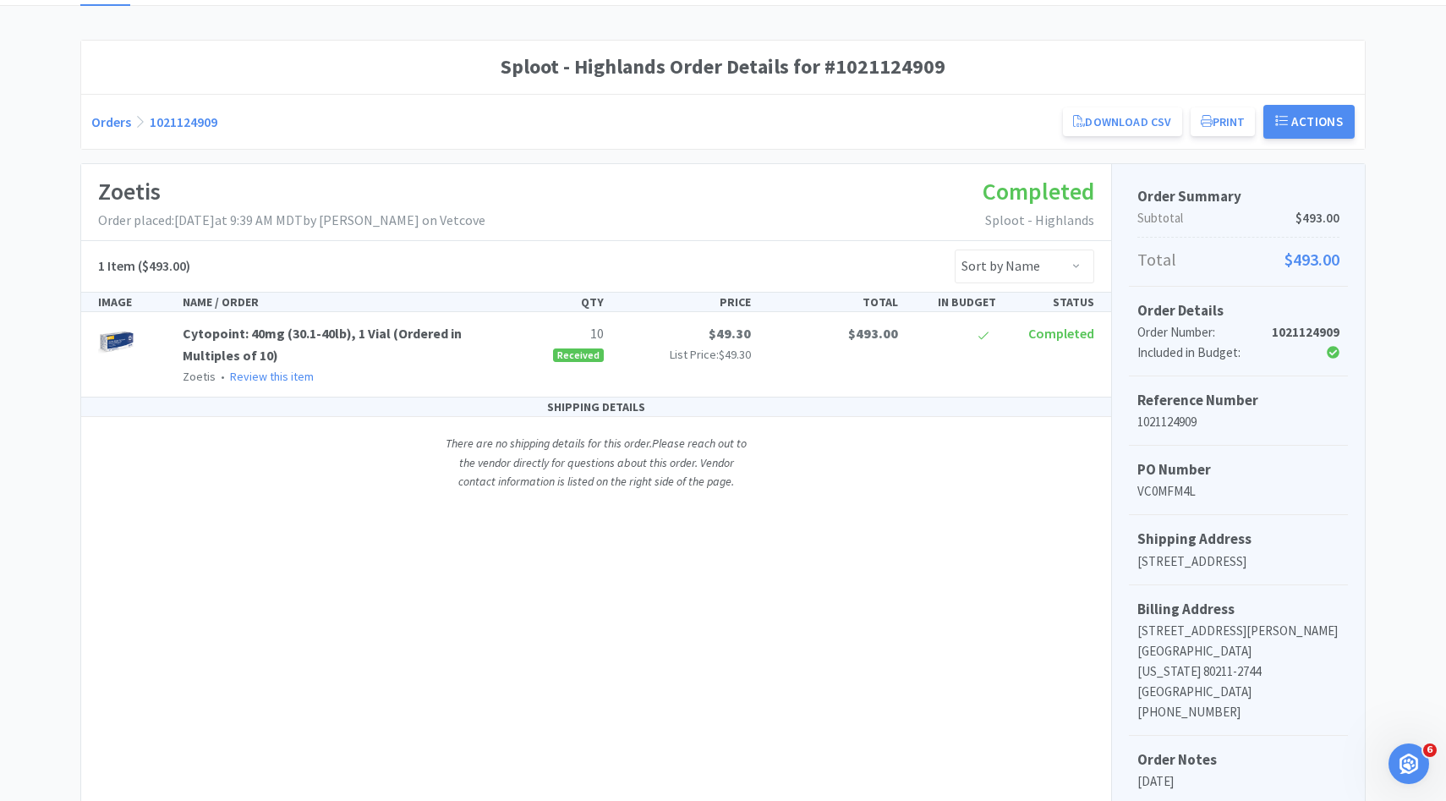
scroll to position [141, 0]
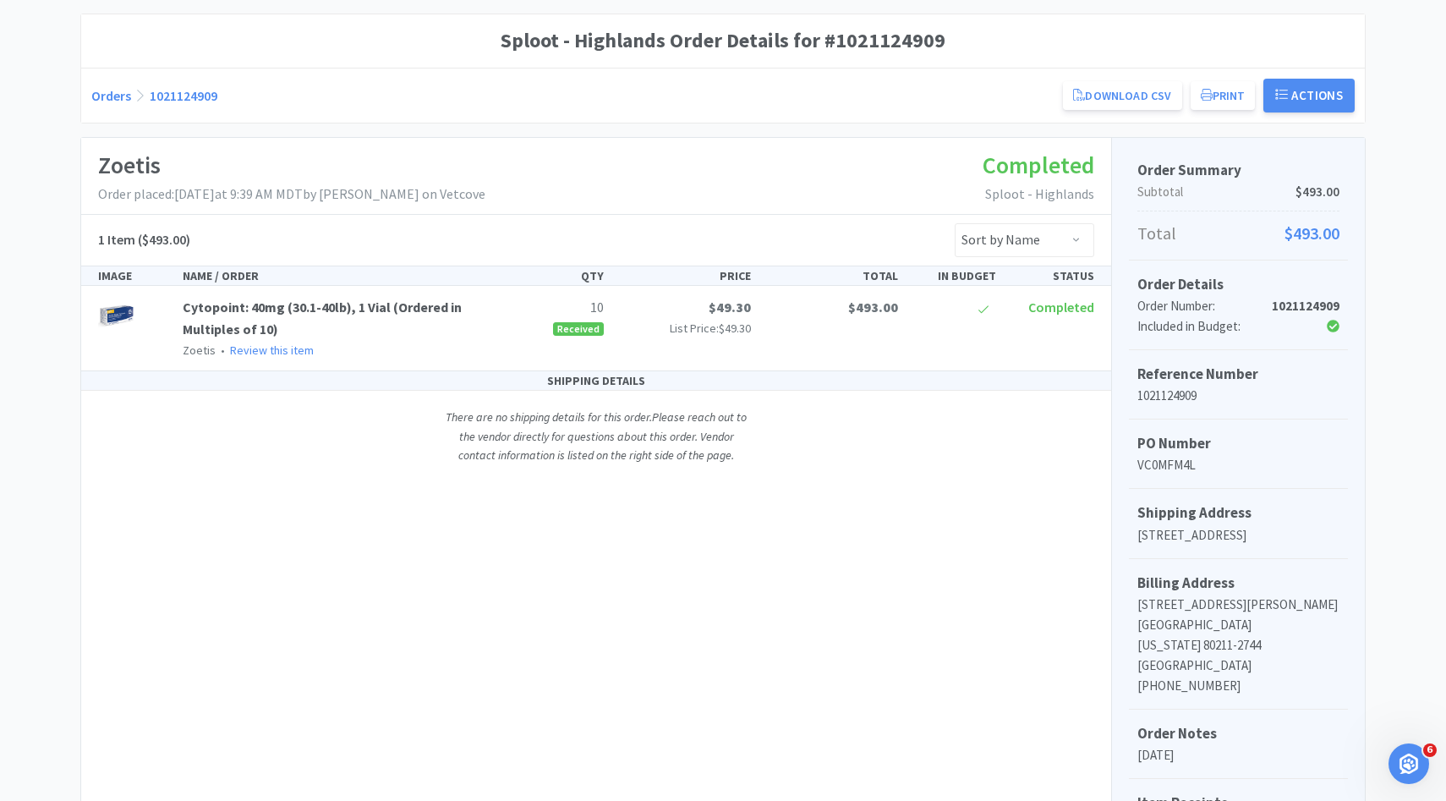
select select "298817"
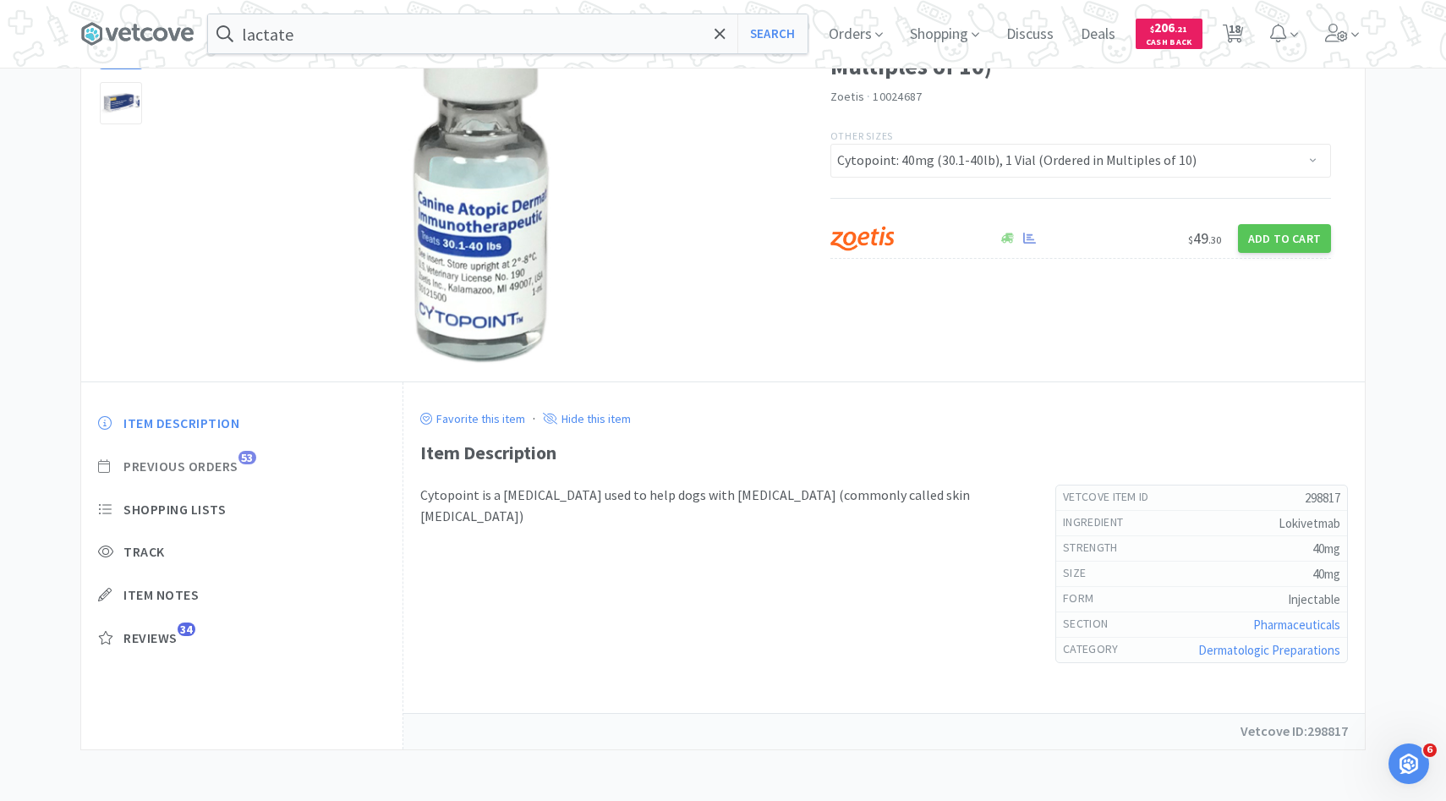
click at [221, 467] on span "Previous Orders" at bounding box center [180, 466] width 115 height 18
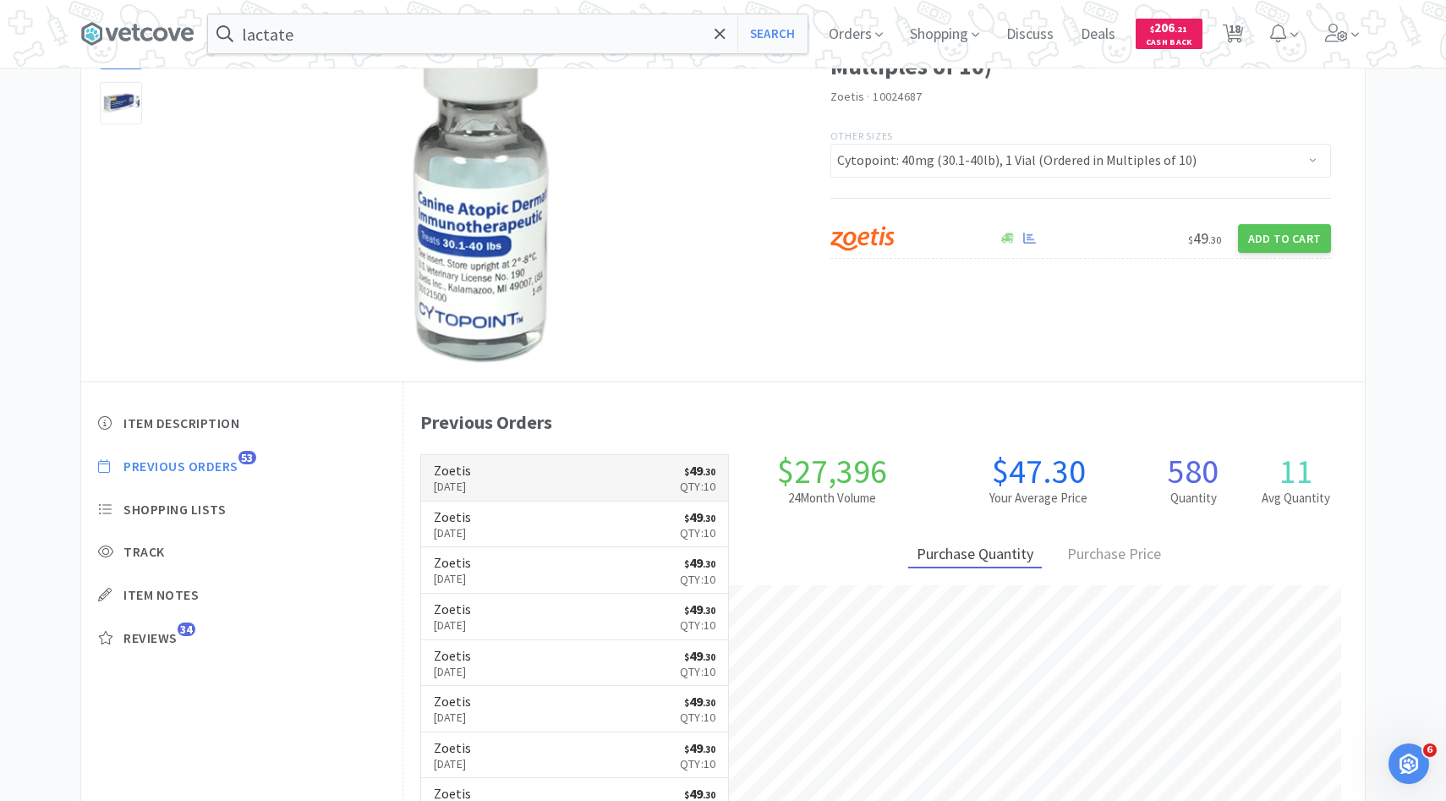
scroll to position [464, 961]
click at [471, 468] on h6 "Zoetis" at bounding box center [452, 470] width 37 height 14
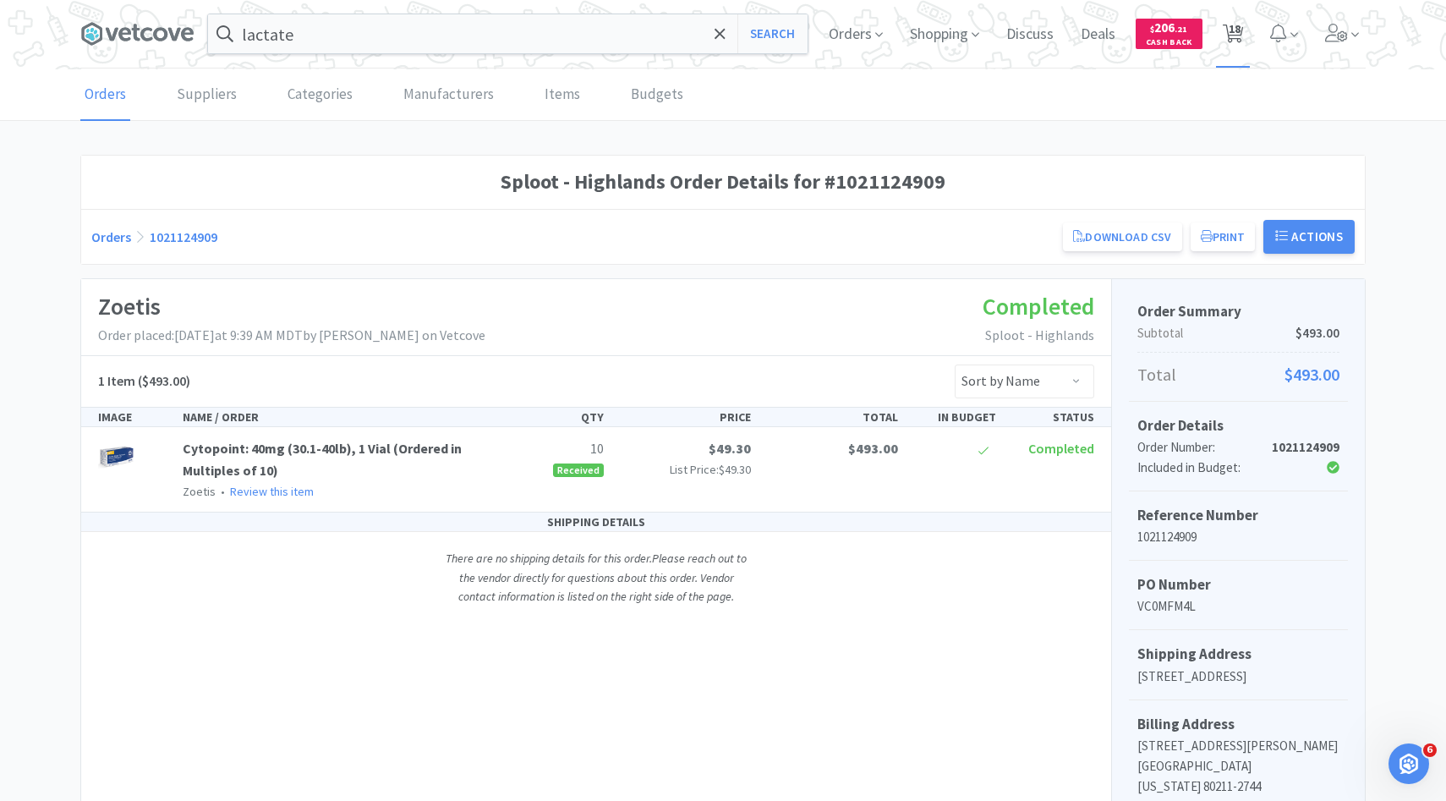
click at [1234, 38] on span "18" at bounding box center [1234, 29] width 12 height 68
select select "10"
select select "1"
select select "2"
select select "1"
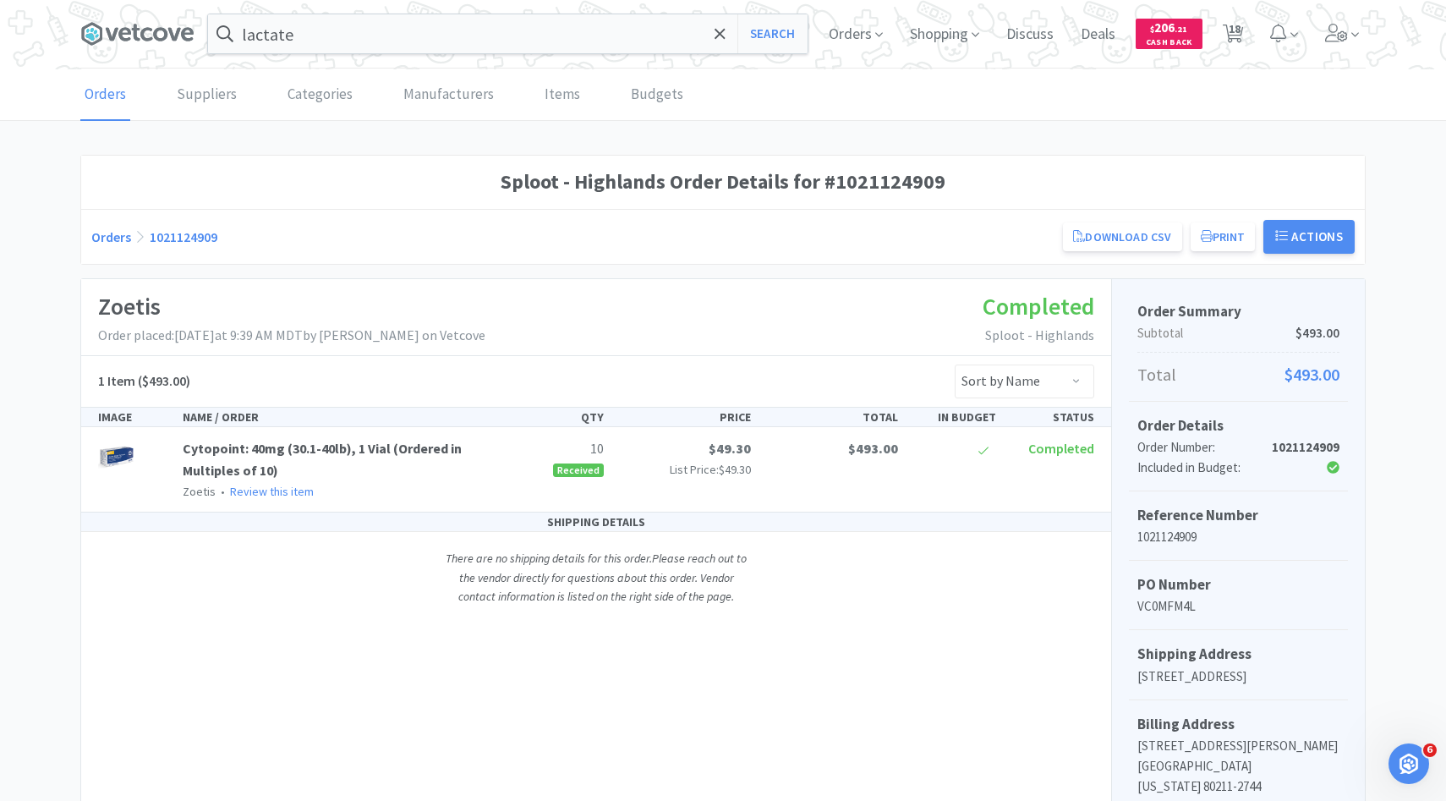
select select "1"
select select "3"
select select "4"
select select "5"
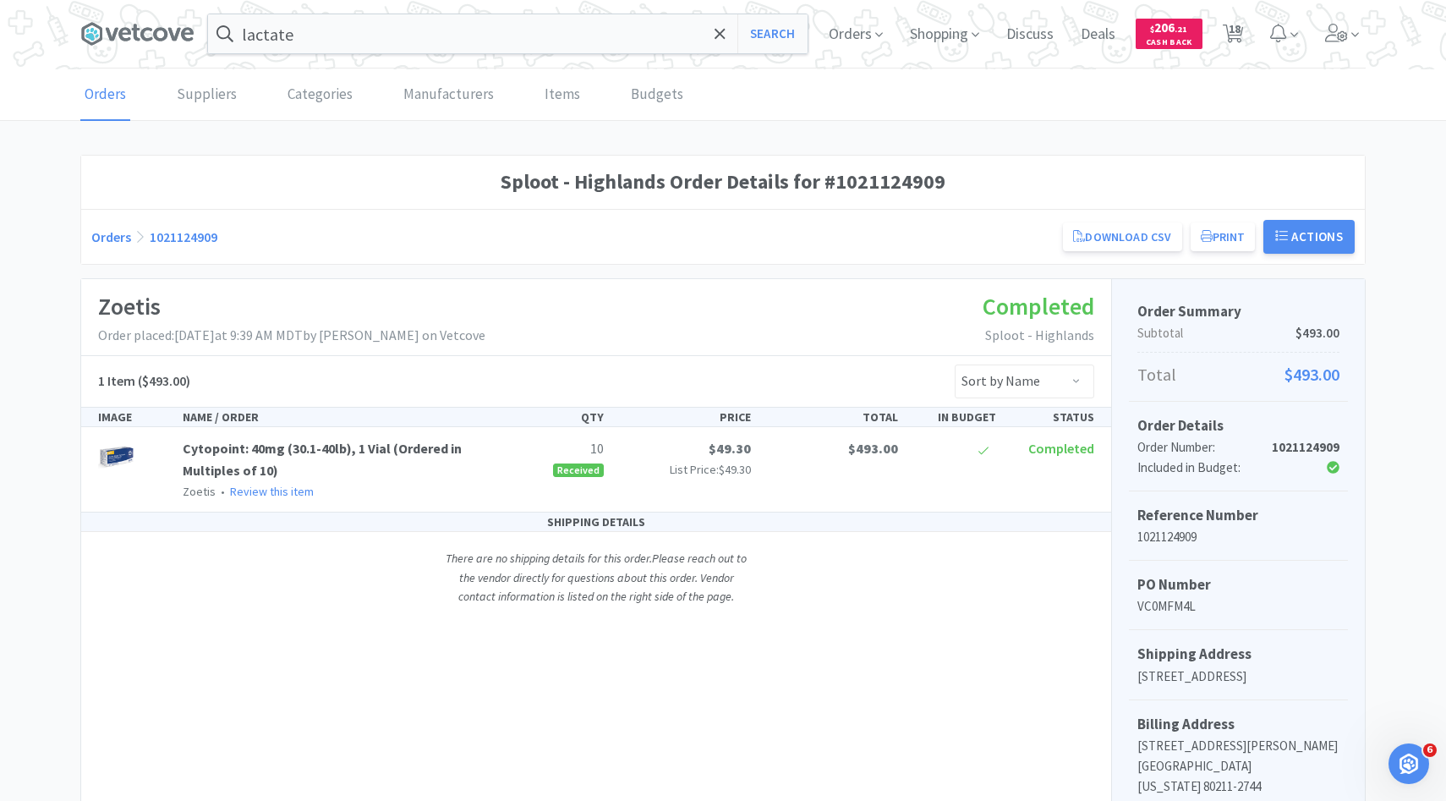
select select "1"
select select "4"
select select "3"
select select "6"
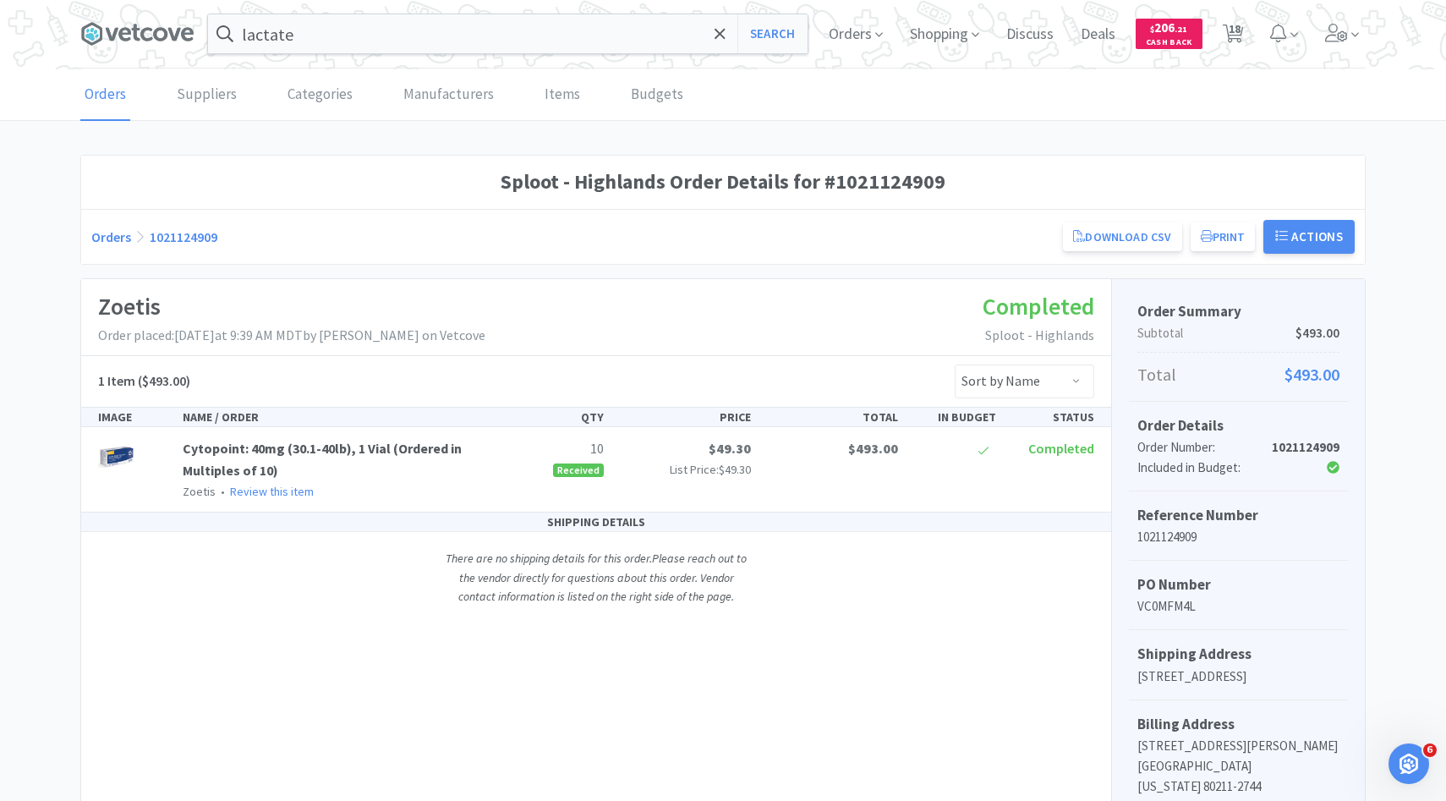
select select "1"
select select "2"
select select "1"
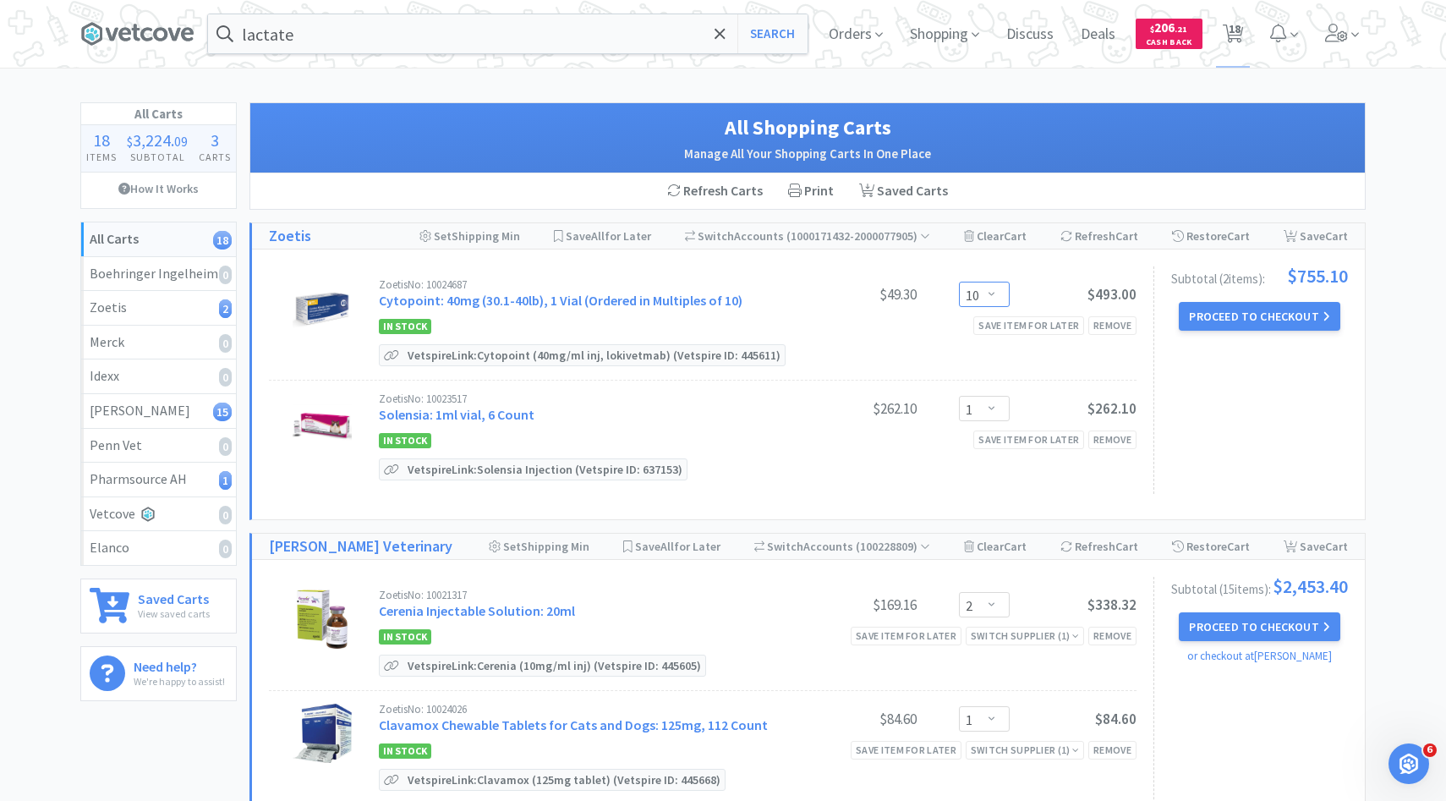
click at [989, 304] on select "Enter Quantity 10 20 30 40 50 60 70 80 90 100 110 120 130 140 150 160 170 180 1…" at bounding box center [984, 294] width 51 height 25
click at [959, 282] on select "Enter Quantity 10 20 30 40 50 60 70 80 90 100 110 120 130 140 150 160 170 180 1…" at bounding box center [984, 294] width 51 height 25
select select "20"
click at [522, 409] on link "Solensia: 1ml vial, 6 Count" at bounding box center [457, 414] width 156 height 17
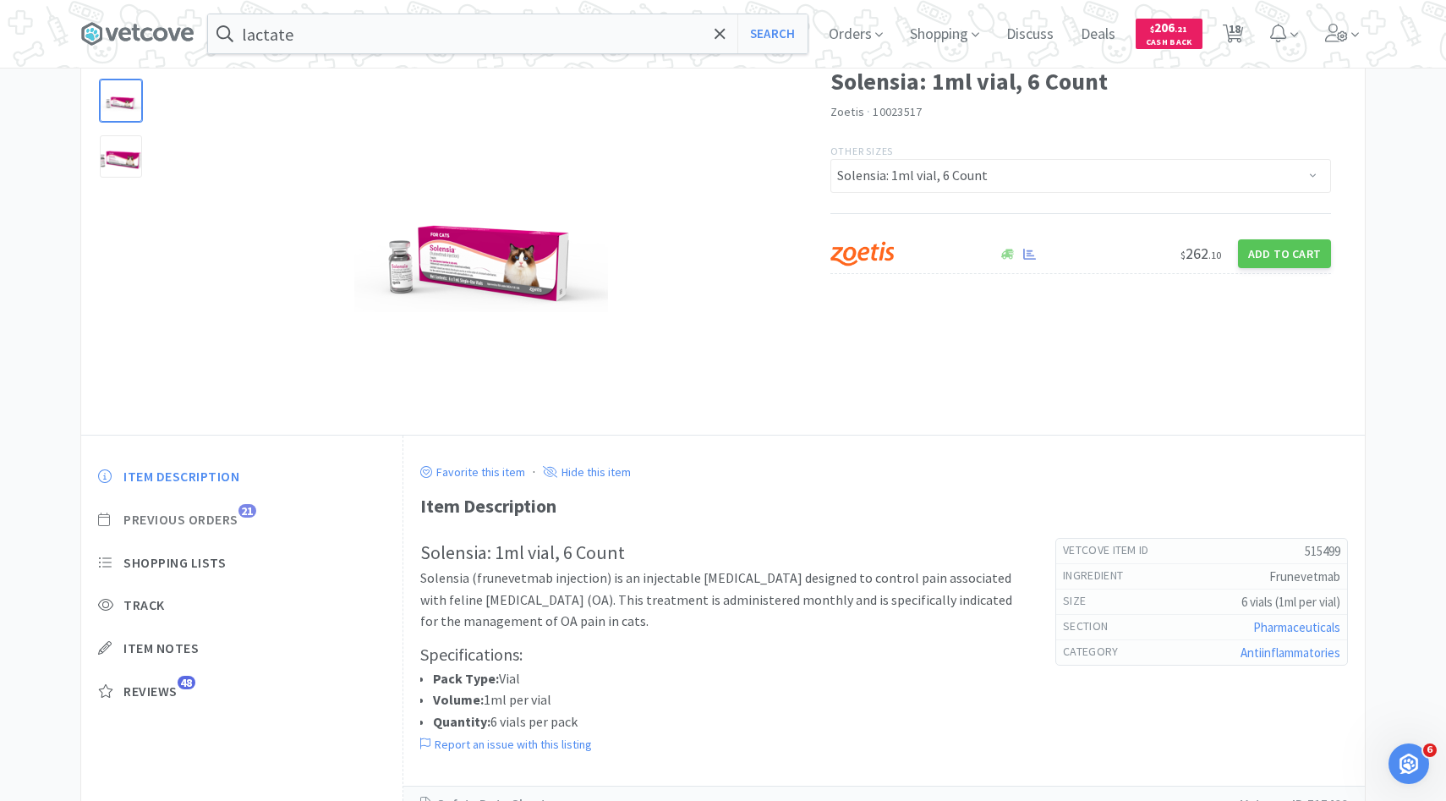
click at [208, 526] on span "Previous Orders" at bounding box center [180, 520] width 115 height 18
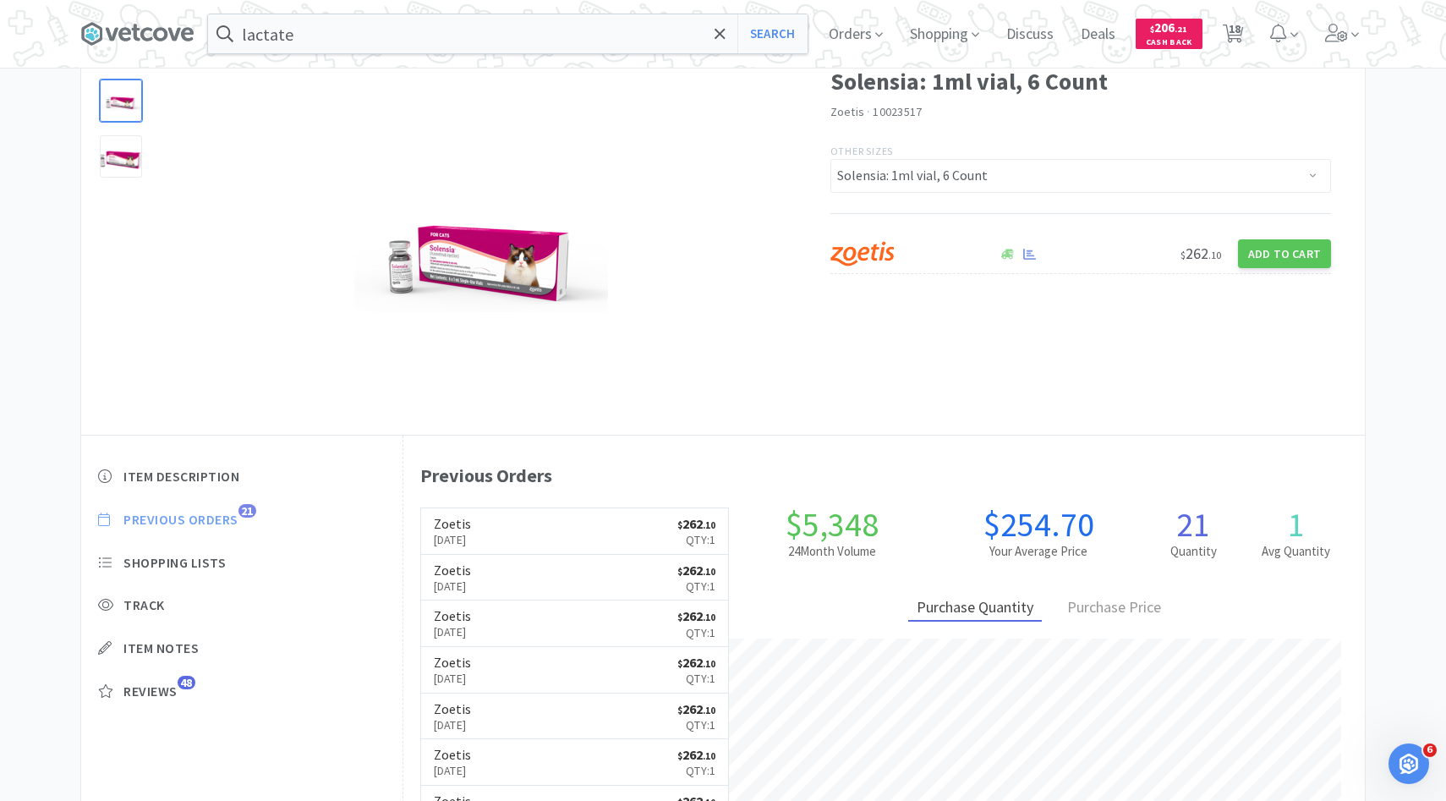
scroll to position [464, 961]
click at [1244, 33] on span "18" at bounding box center [1233, 34] width 35 height 68
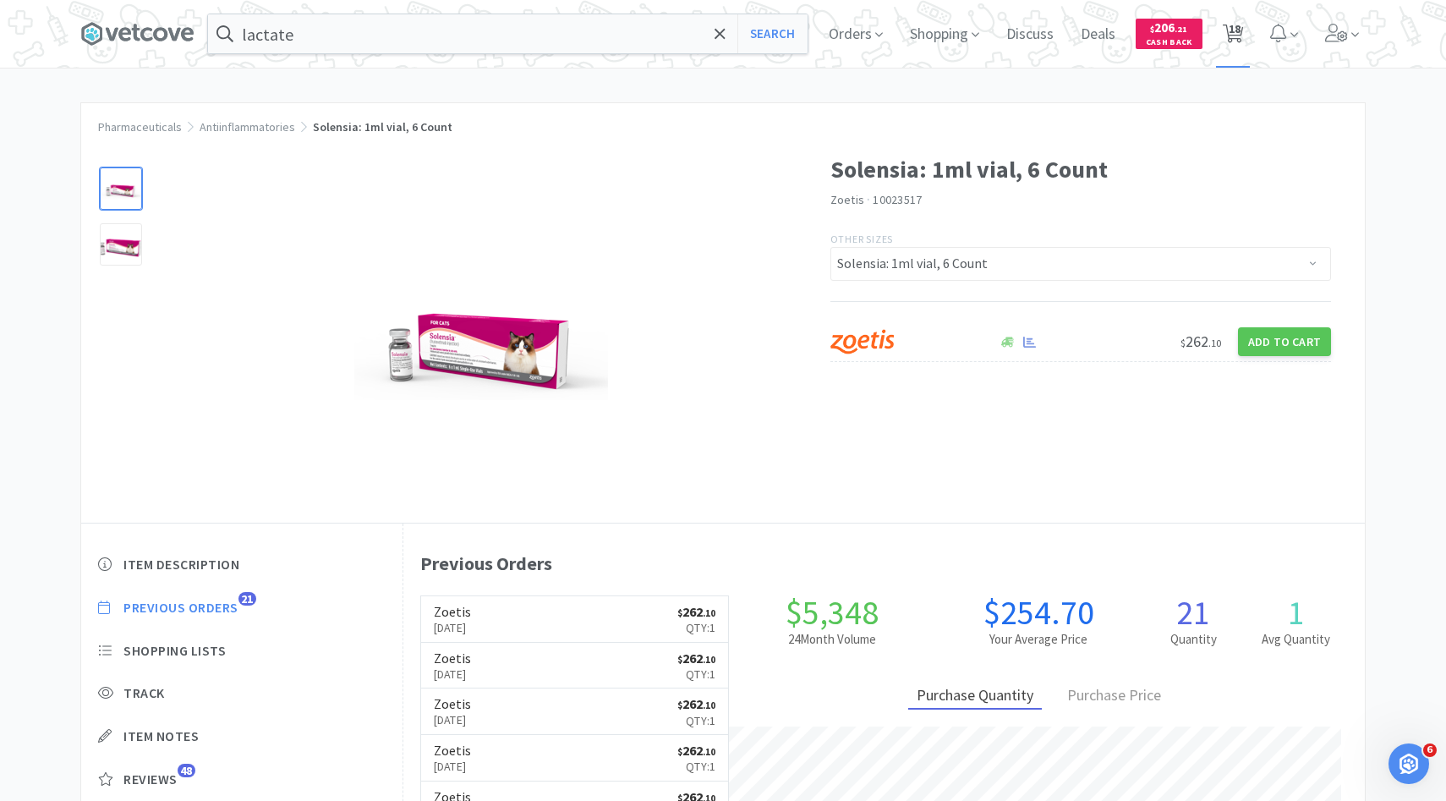
select select "20"
select select "1"
select select "2"
select select "1"
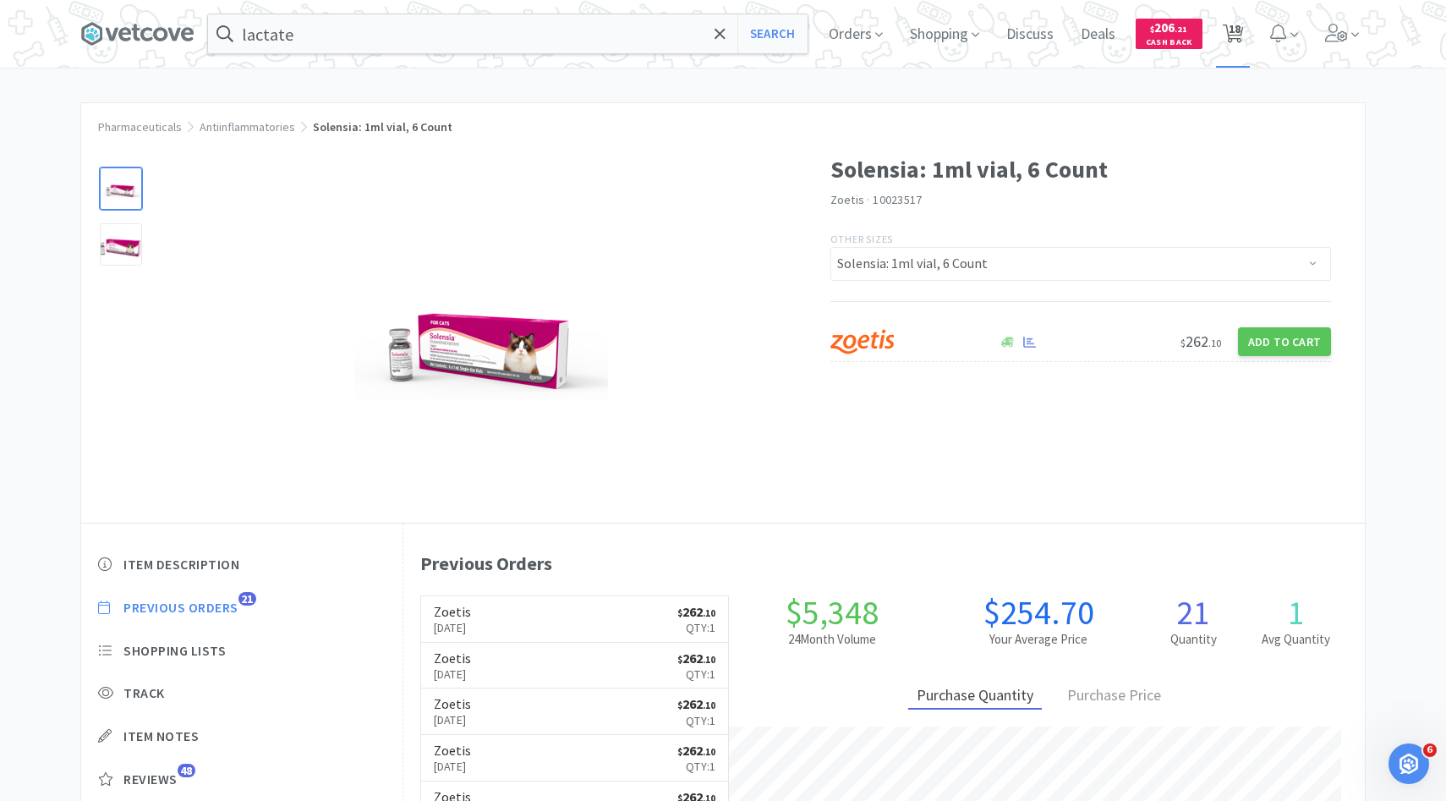
select select "3"
select select "4"
select select "5"
select select "1"
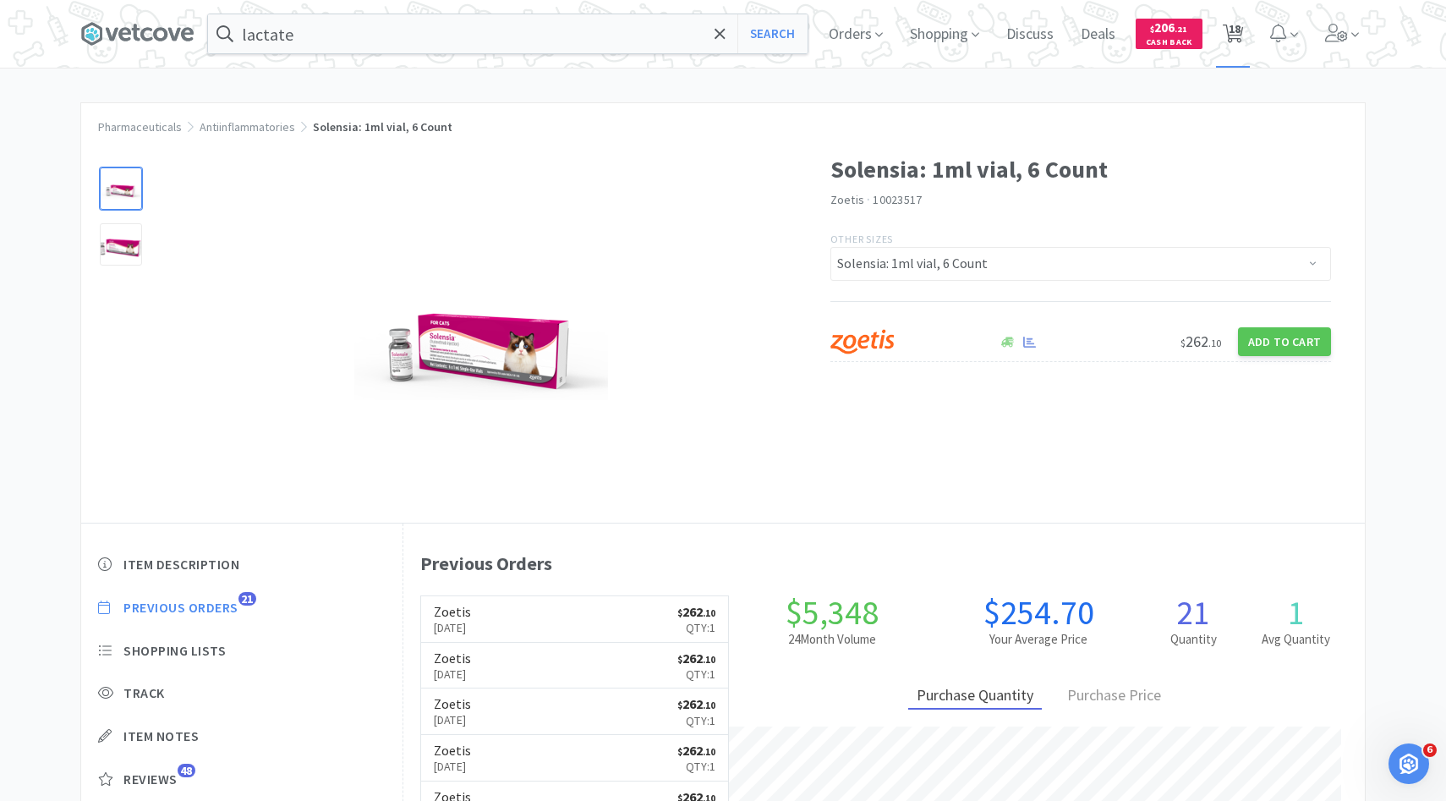
select select "1"
select select "4"
select select "3"
select select "6"
select select "1"
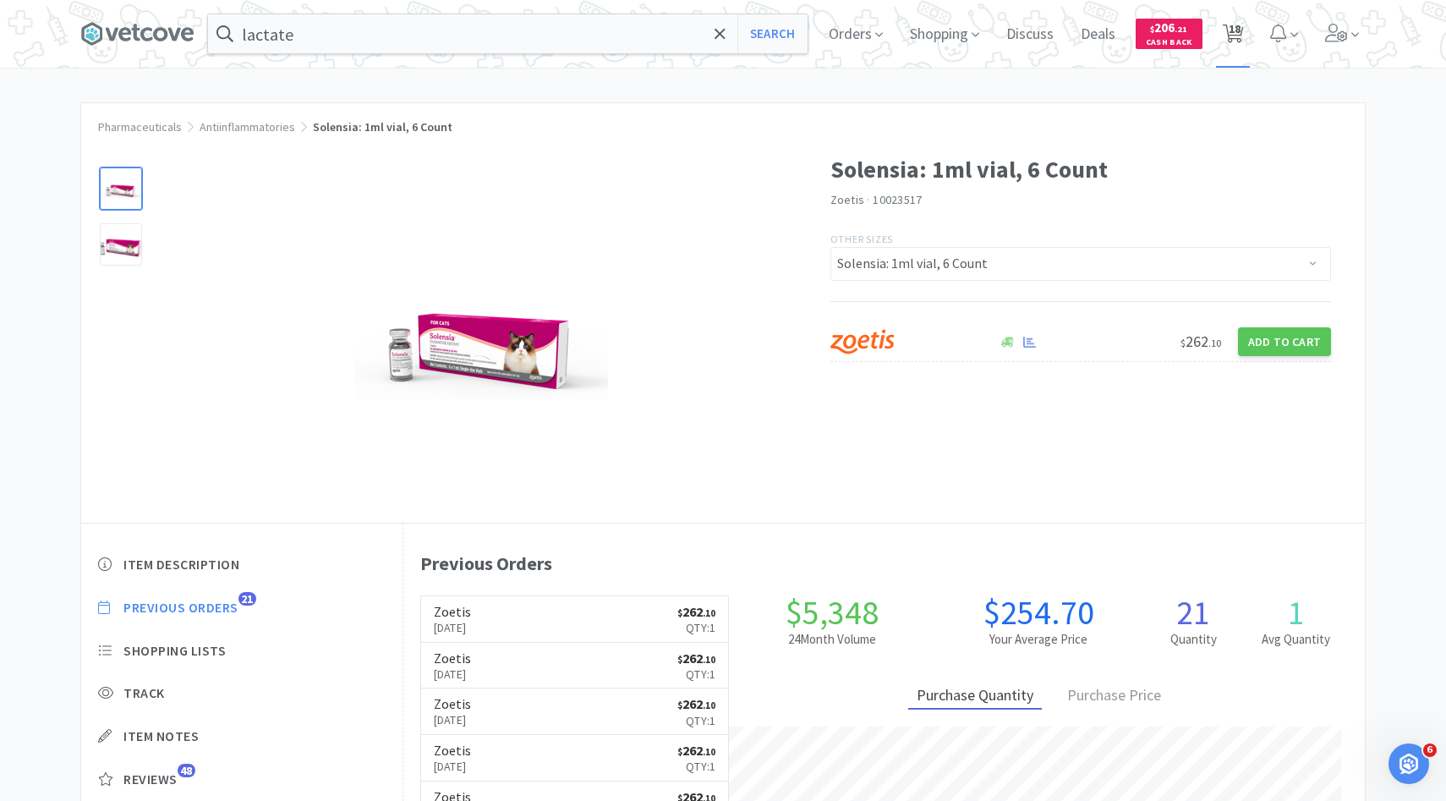
select select "2"
select select "1"
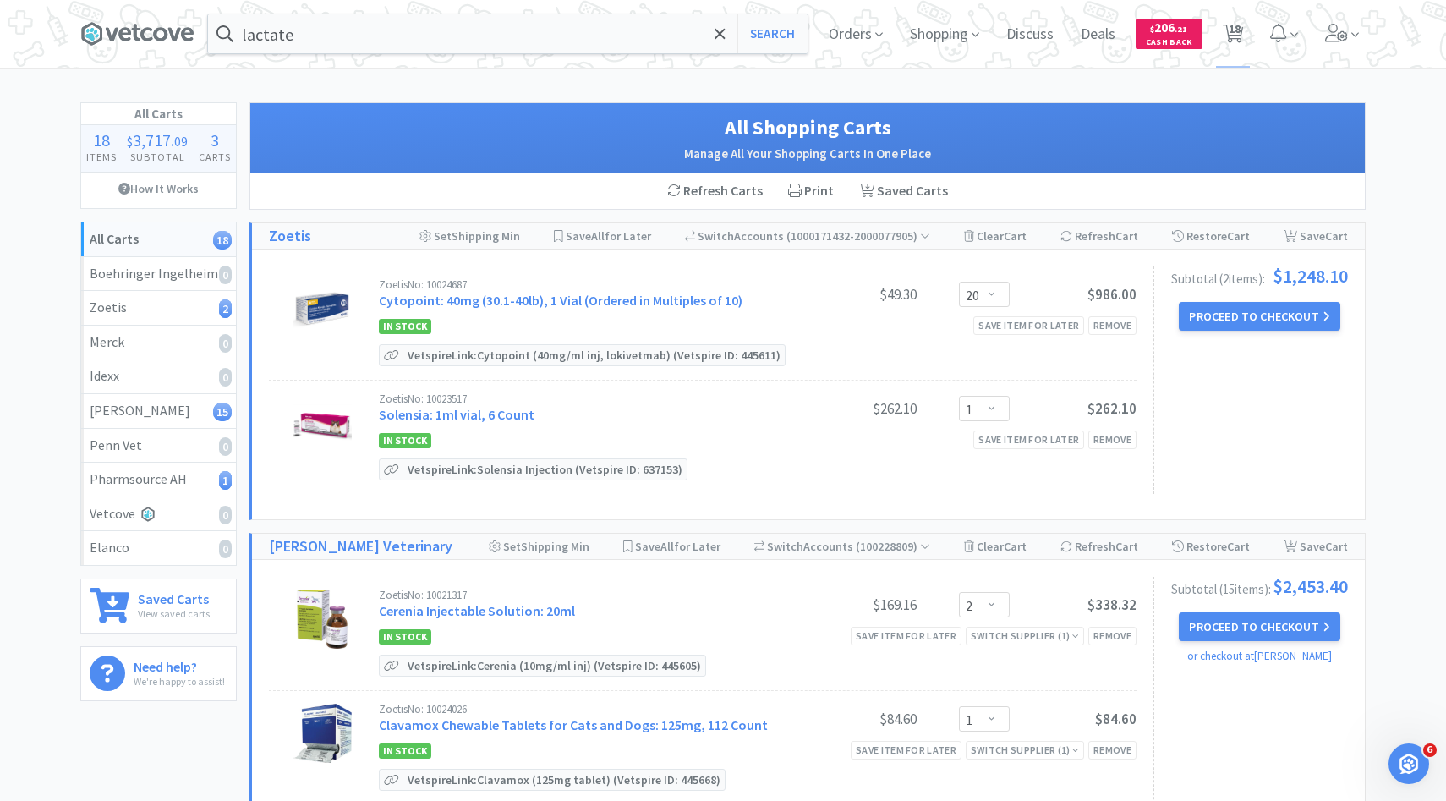
click at [1021, 106] on div "All Shopping Carts Manage All Your Shopping Carts In One Place" at bounding box center [807, 138] width 1114 height 70
click at [1252, 325] on button "Proceed to Checkout" at bounding box center [1259, 316] width 161 height 29
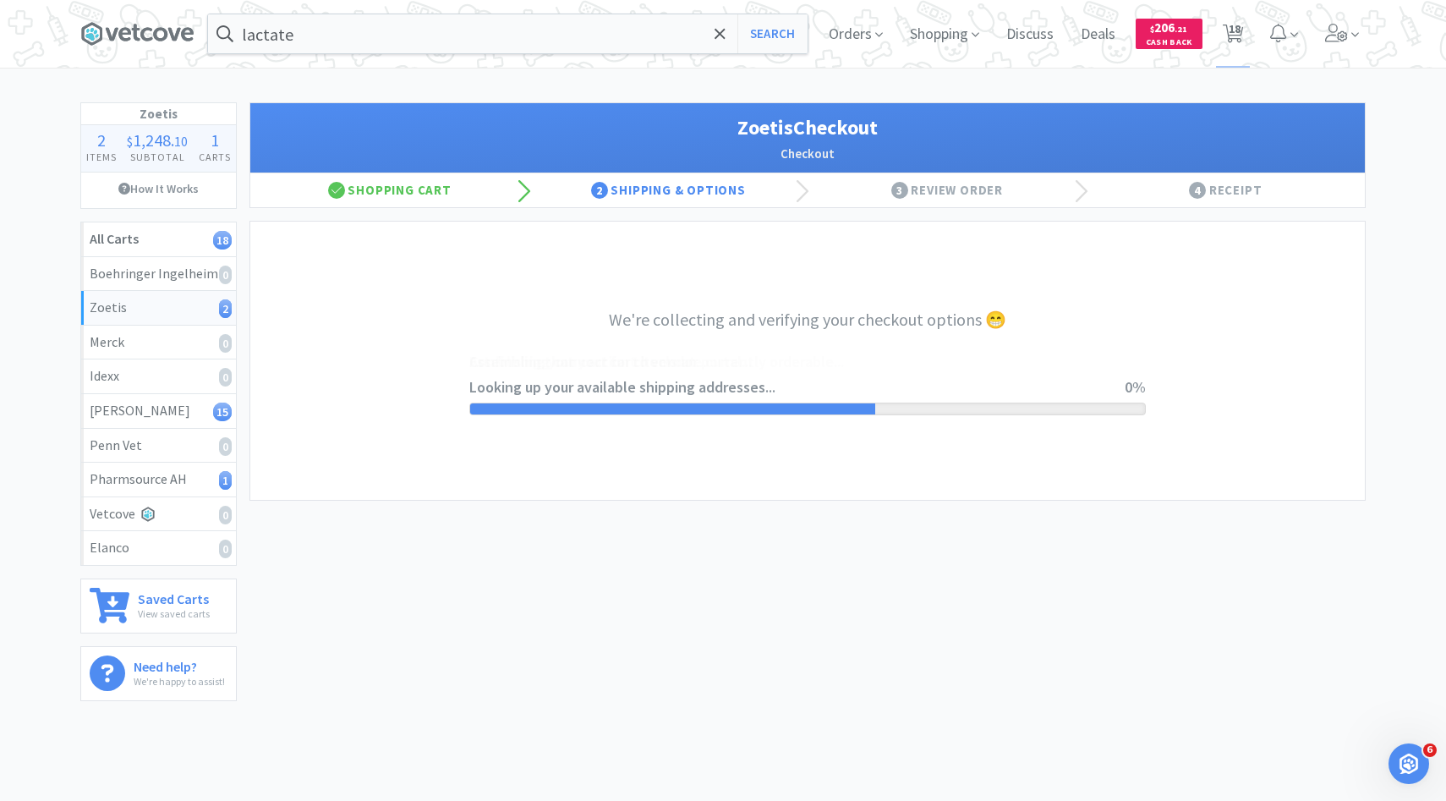
select select "invoice"
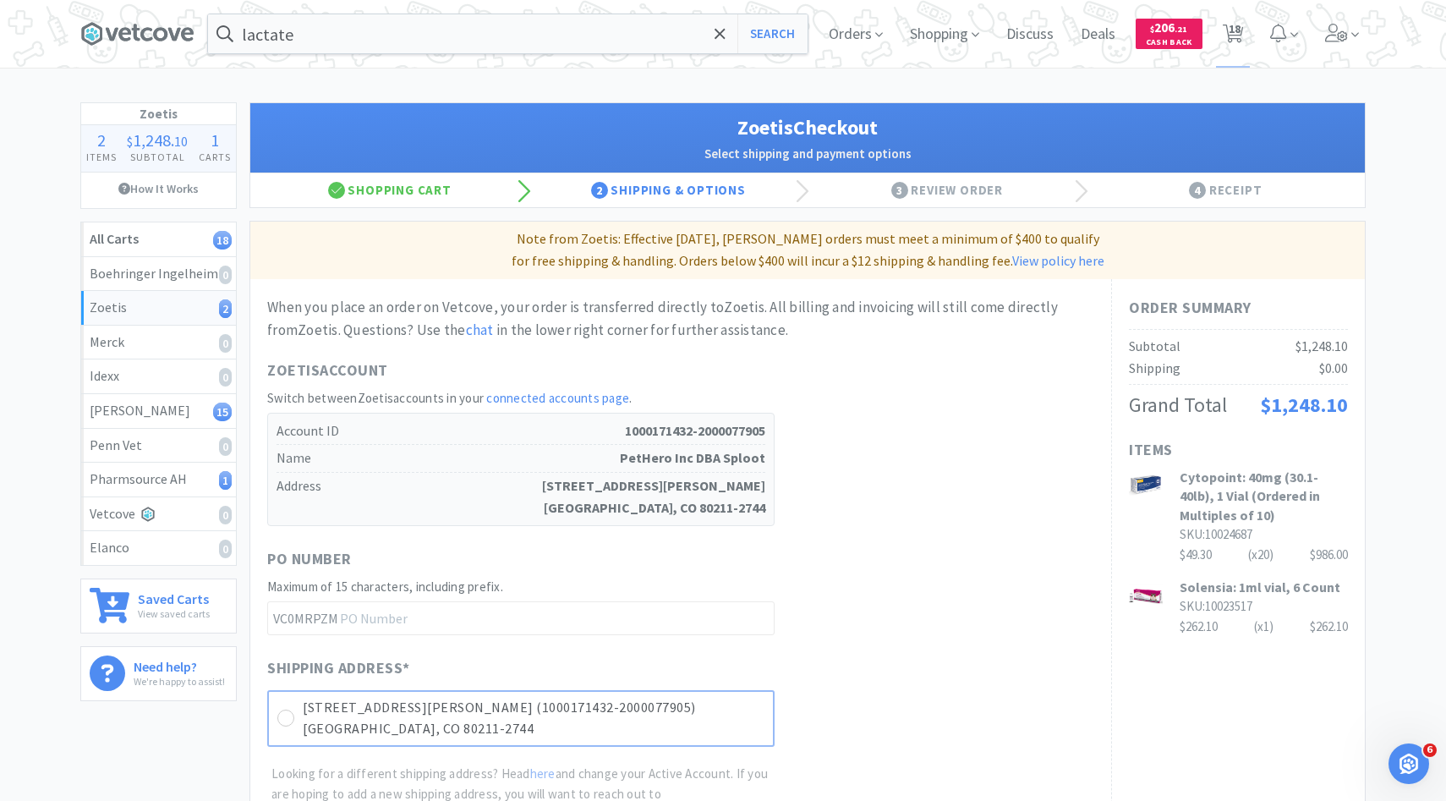
click at [745, 714] on p "3774 Julian St (1000171432-2000077905)" at bounding box center [534, 708] width 462 height 22
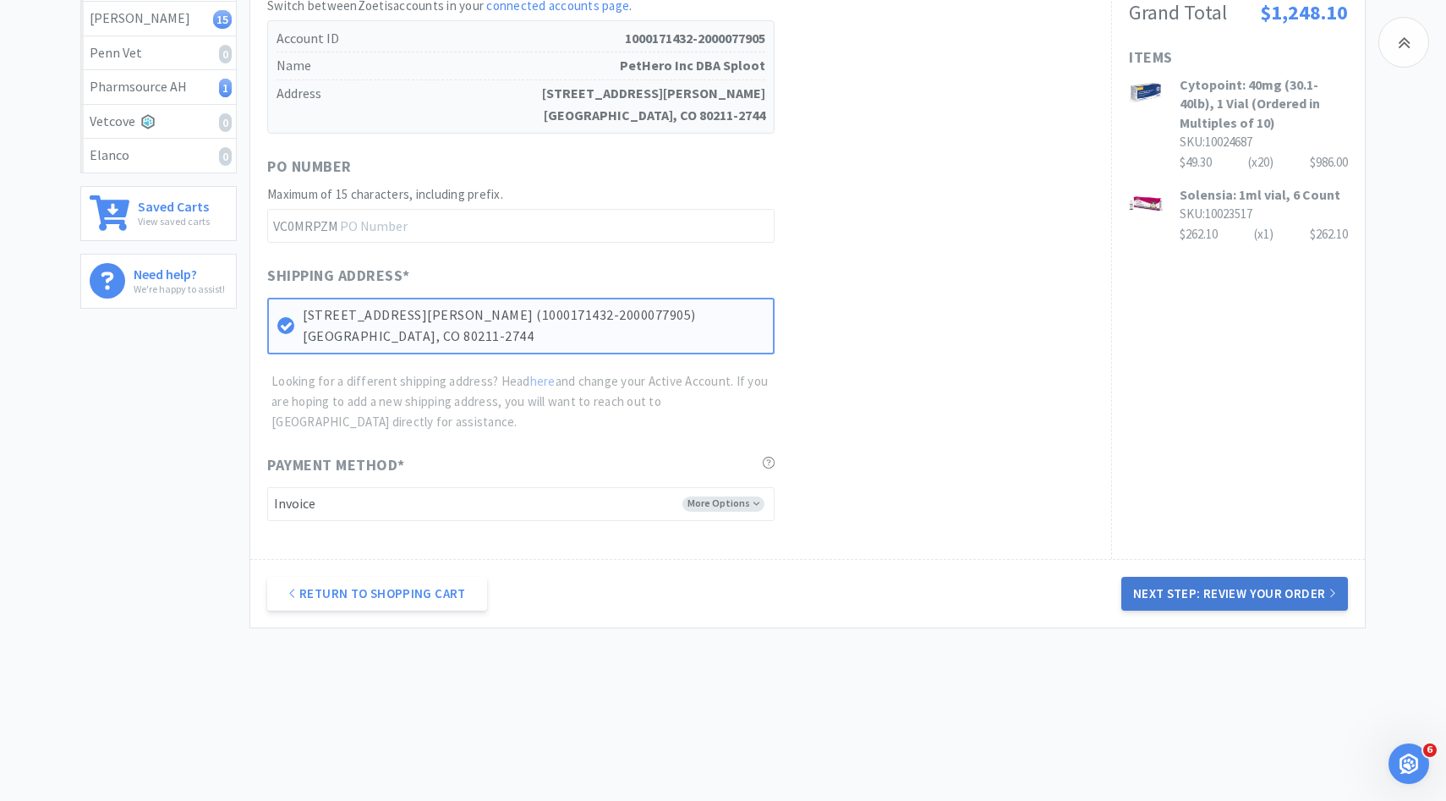
click at [1135, 586] on button "Next Step: Review Your Order" at bounding box center [1234, 594] width 227 height 34
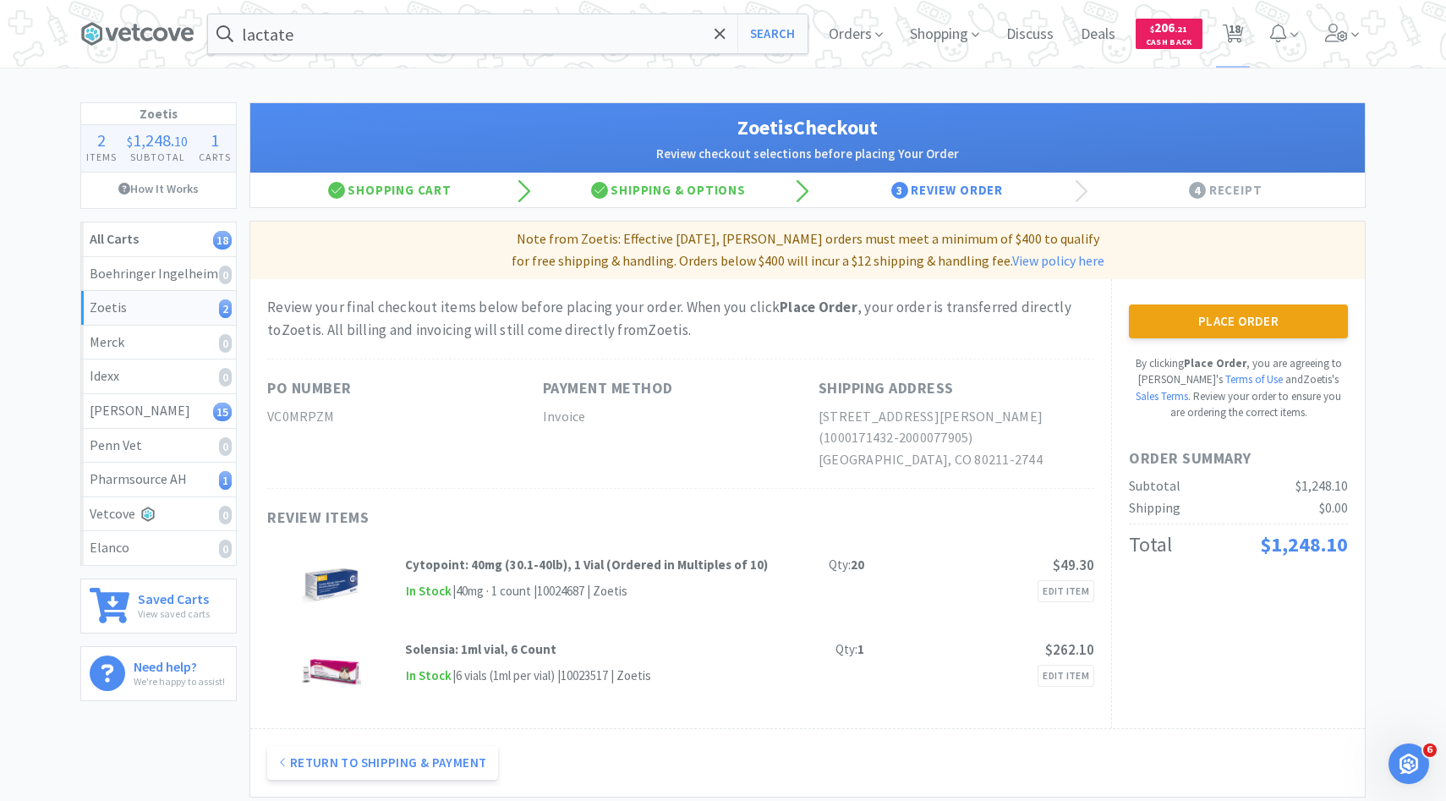
click at [1205, 337] on div "Place Order By clicking Place Order , you are agreeing to Vetcove's Terms of Us…" at bounding box center [1238, 362] width 219 height 117
click at [1205, 325] on button "Place Order" at bounding box center [1238, 321] width 219 height 34
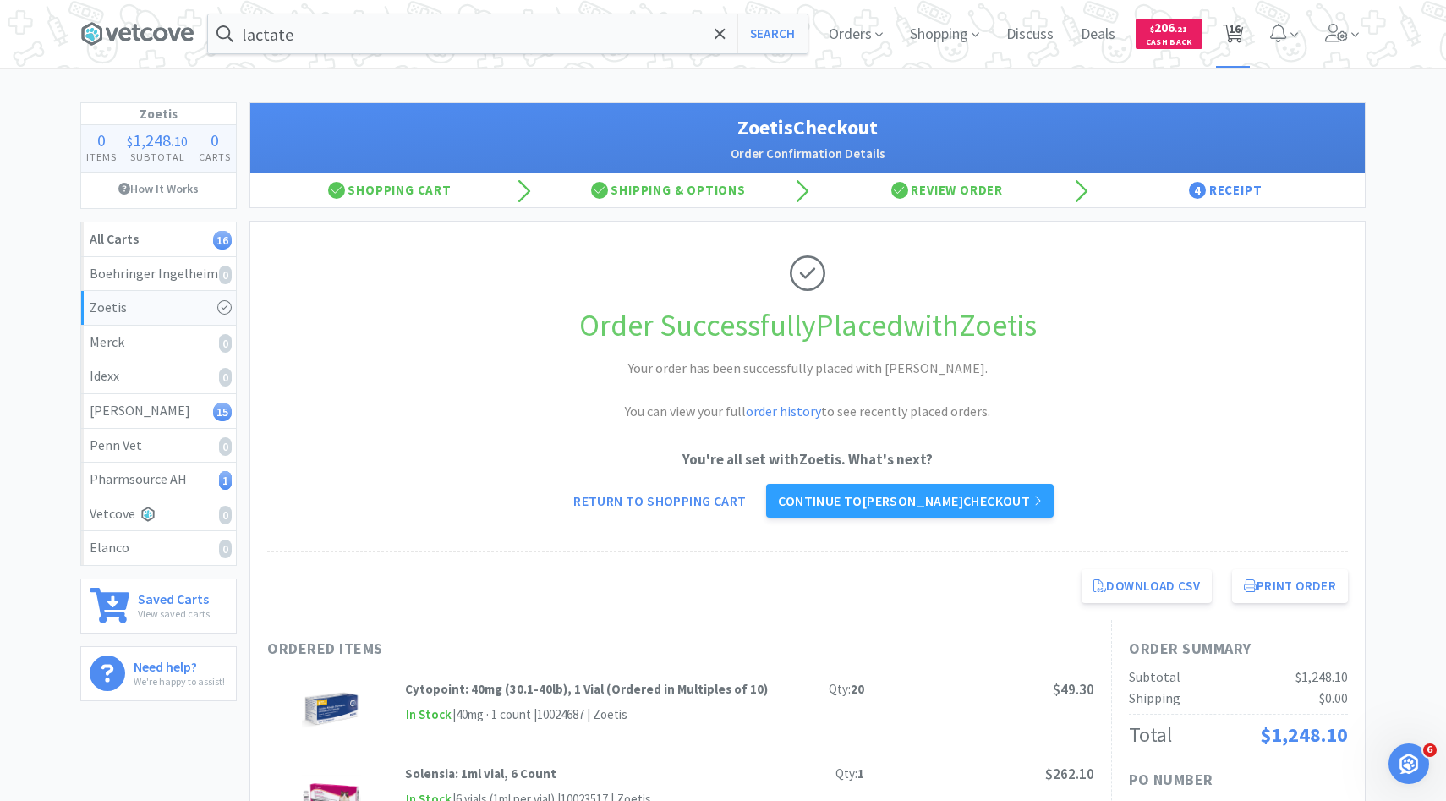
click at [1239, 42] on span "16" at bounding box center [1234, 29] width 12 height 68
select select "2"
select select "1"
select select "3"
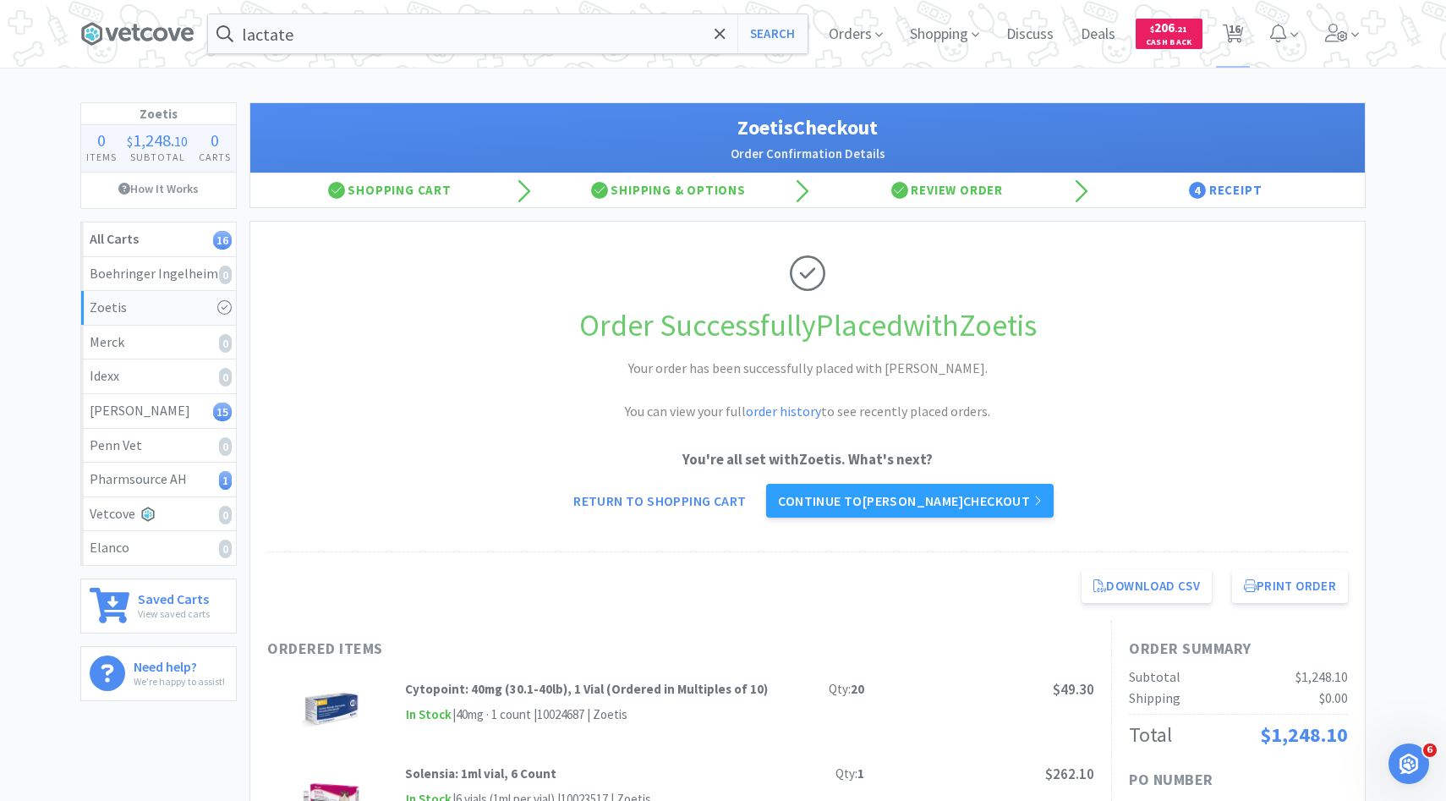
select select "4"
select select "5"
select select "1"
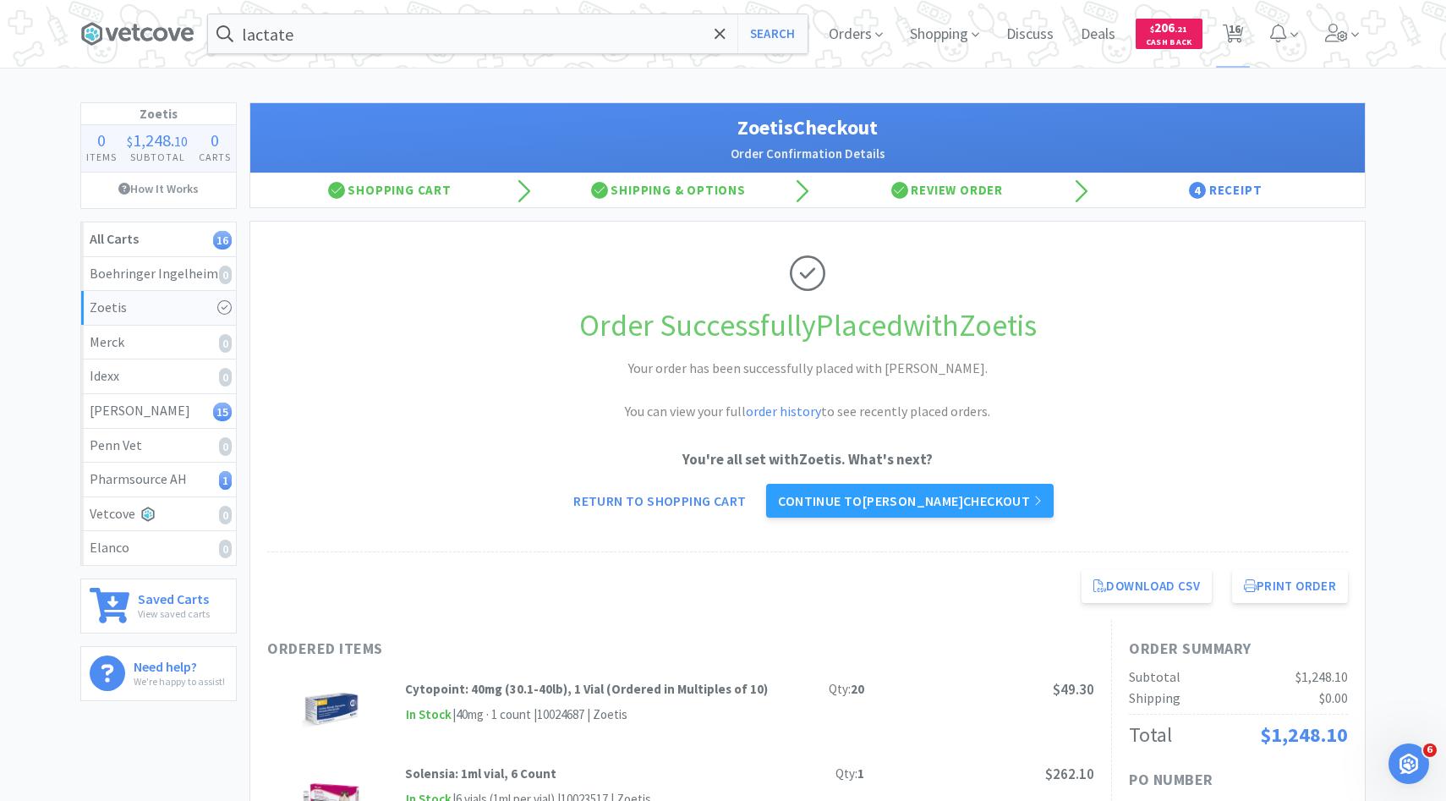
select select "4"
select select "3"
select select "6"
select select "1"
select select "2"
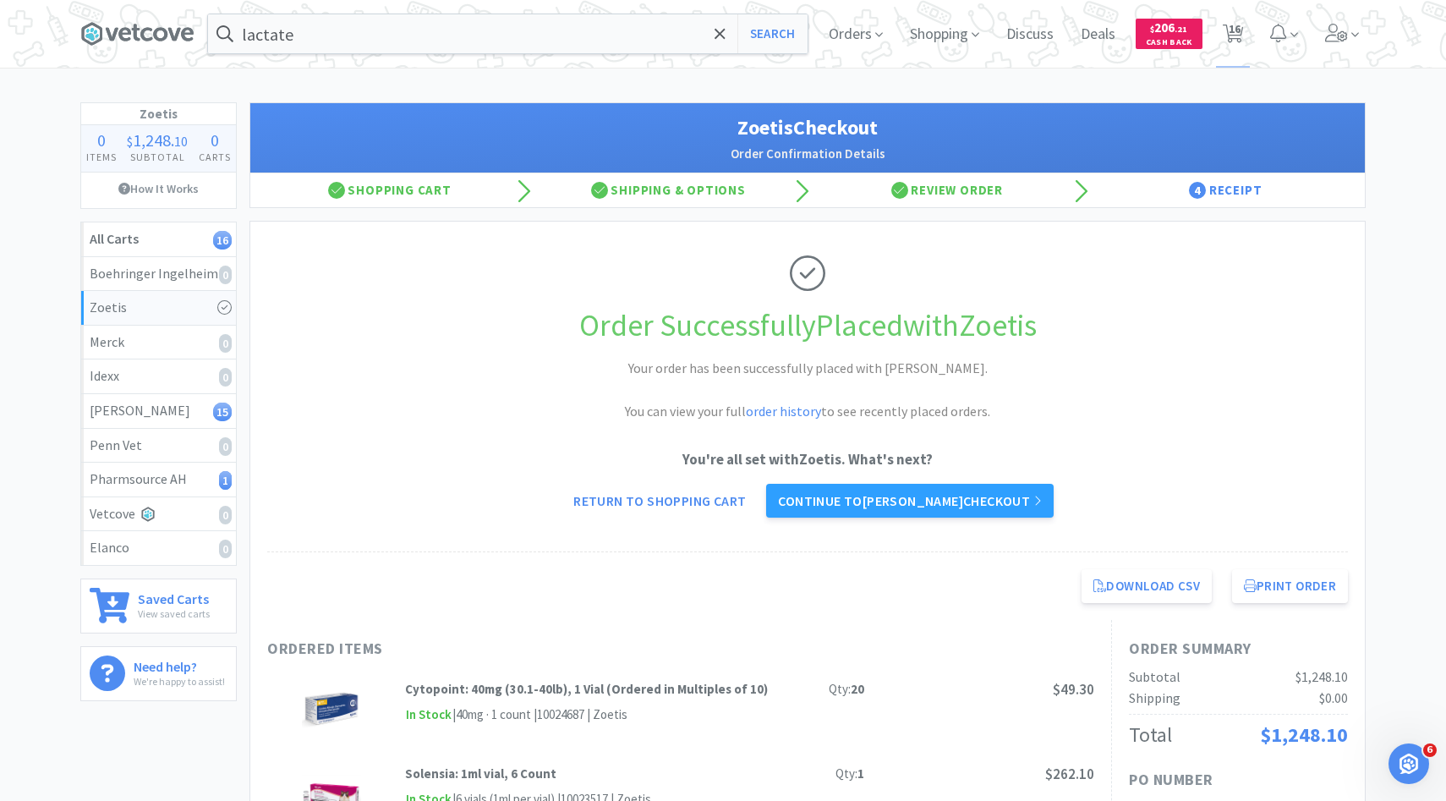
select select "2"
select select "1"
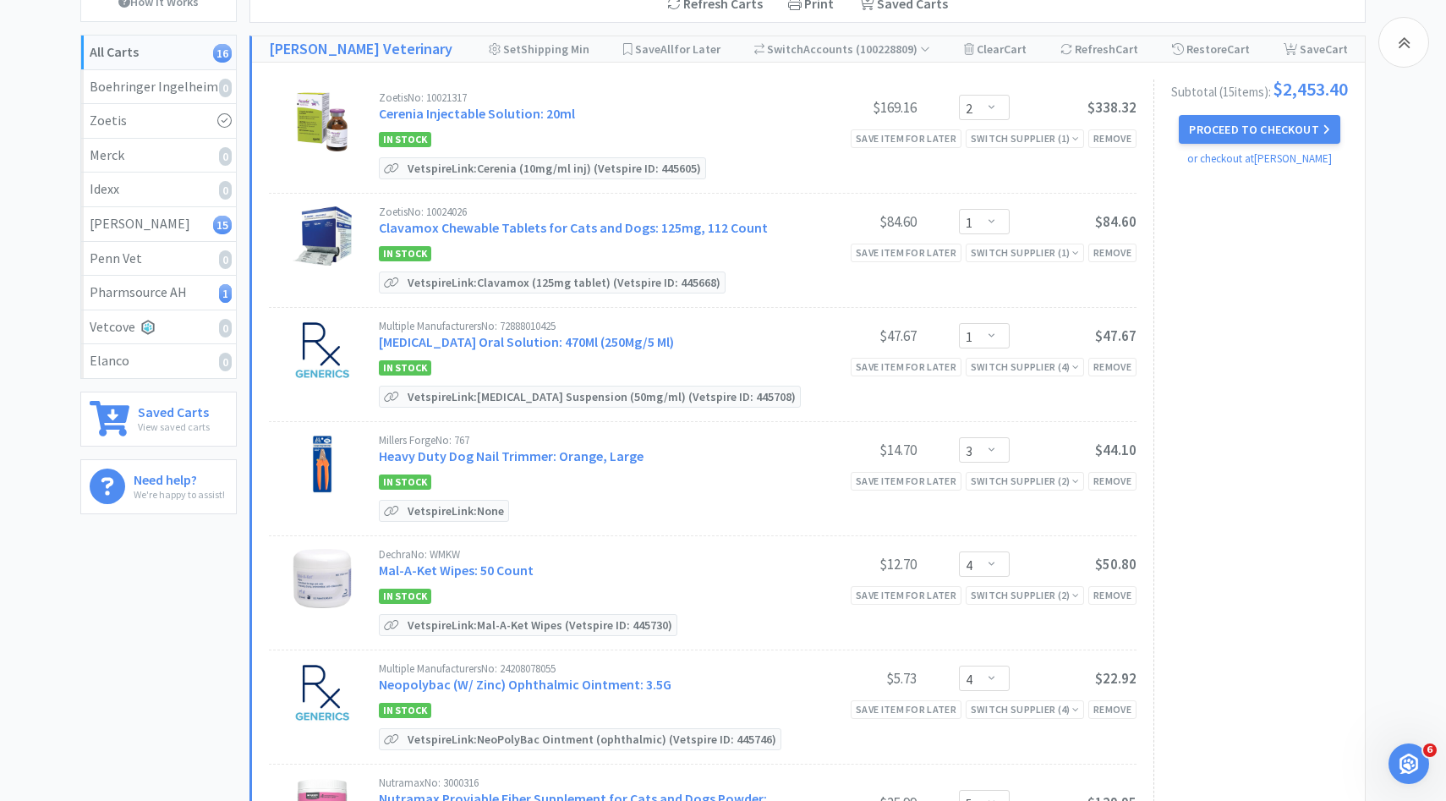
scroll to position [188, 0]
click at [589, 460] on link "Heavy Duty Dog Nail Trimmer: Orange, Large" at bounding box center [511, 454] width 265 height 17
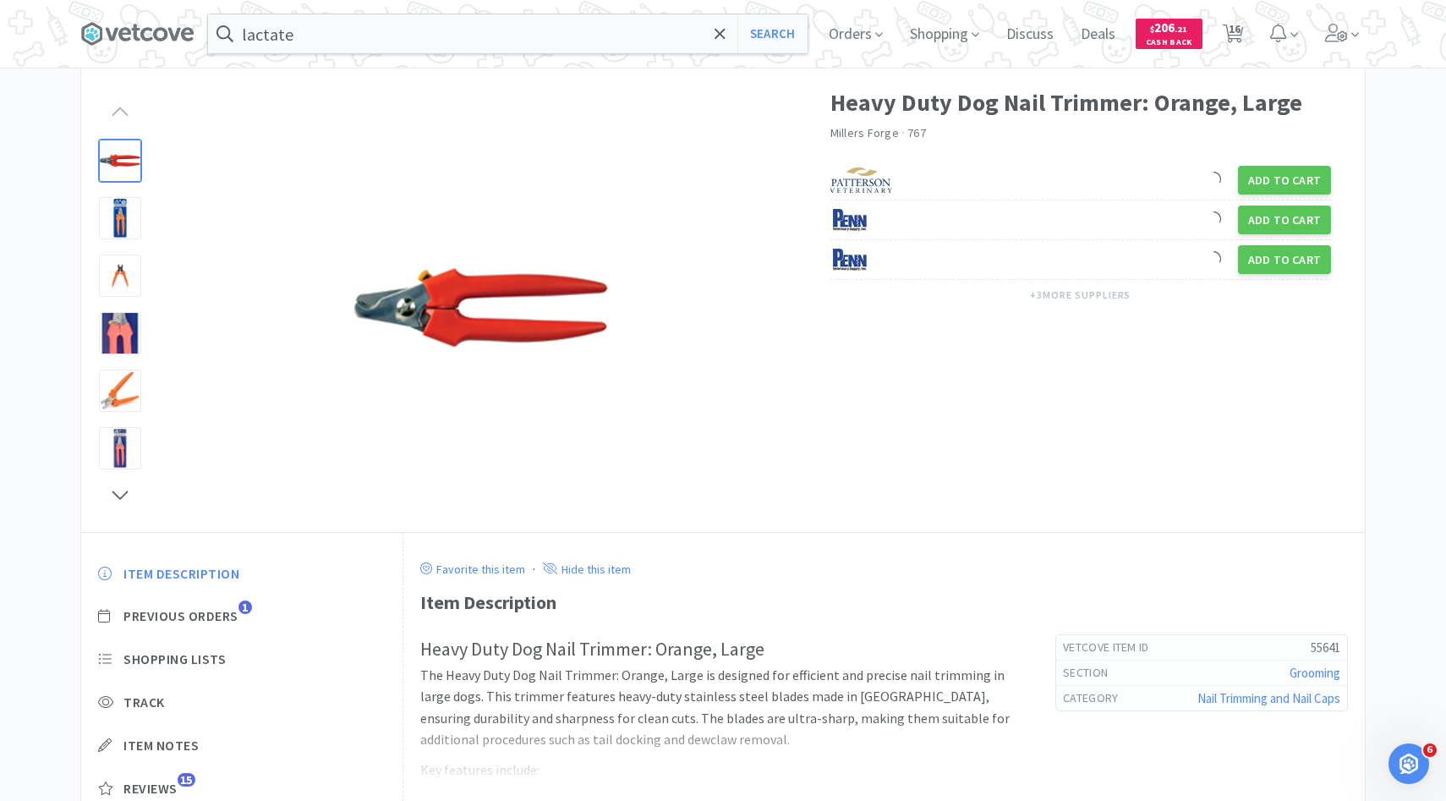
scroll to position [88, 0]
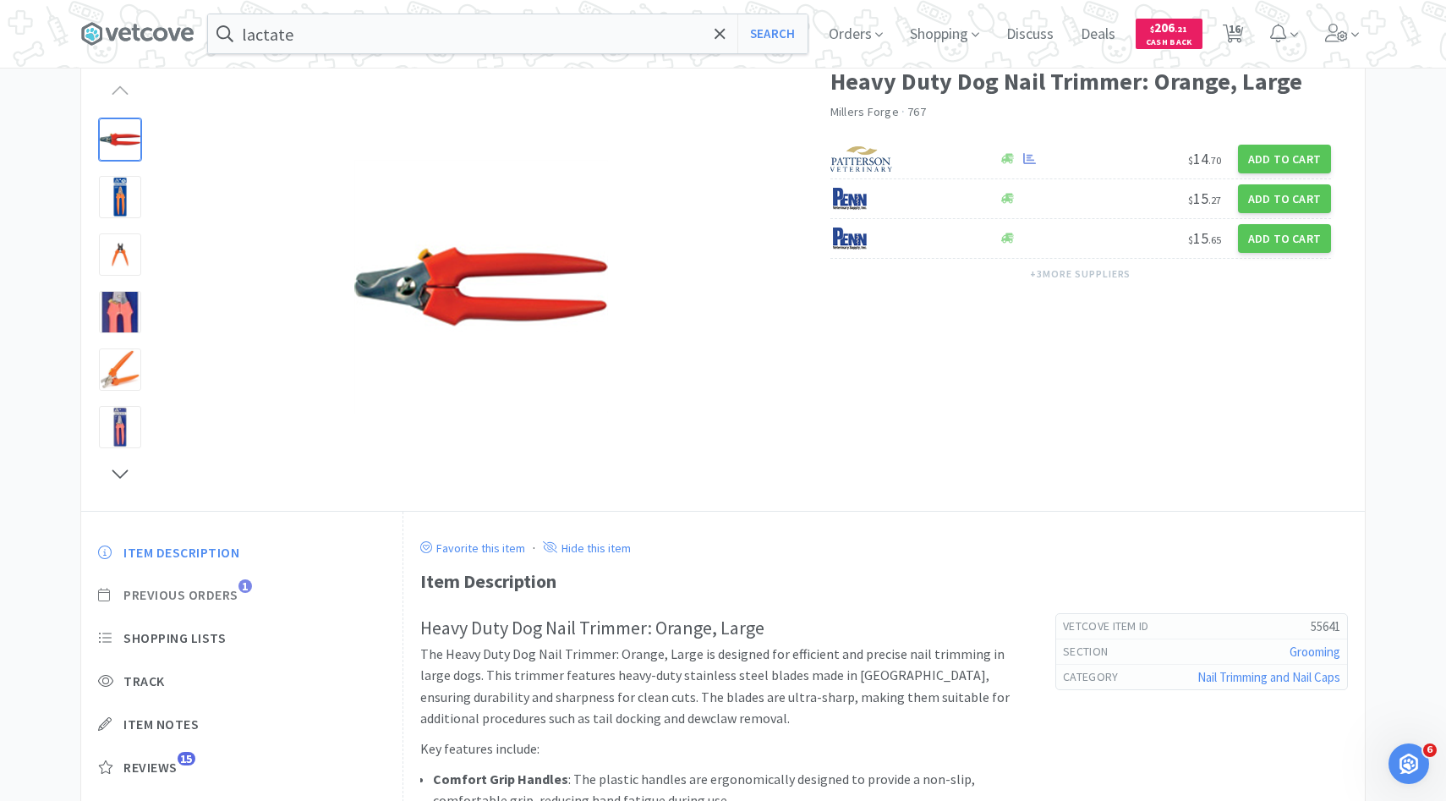
click at [232, 592] on span "Previous Orders" at bounding box center [180, 595] width 115 height 18
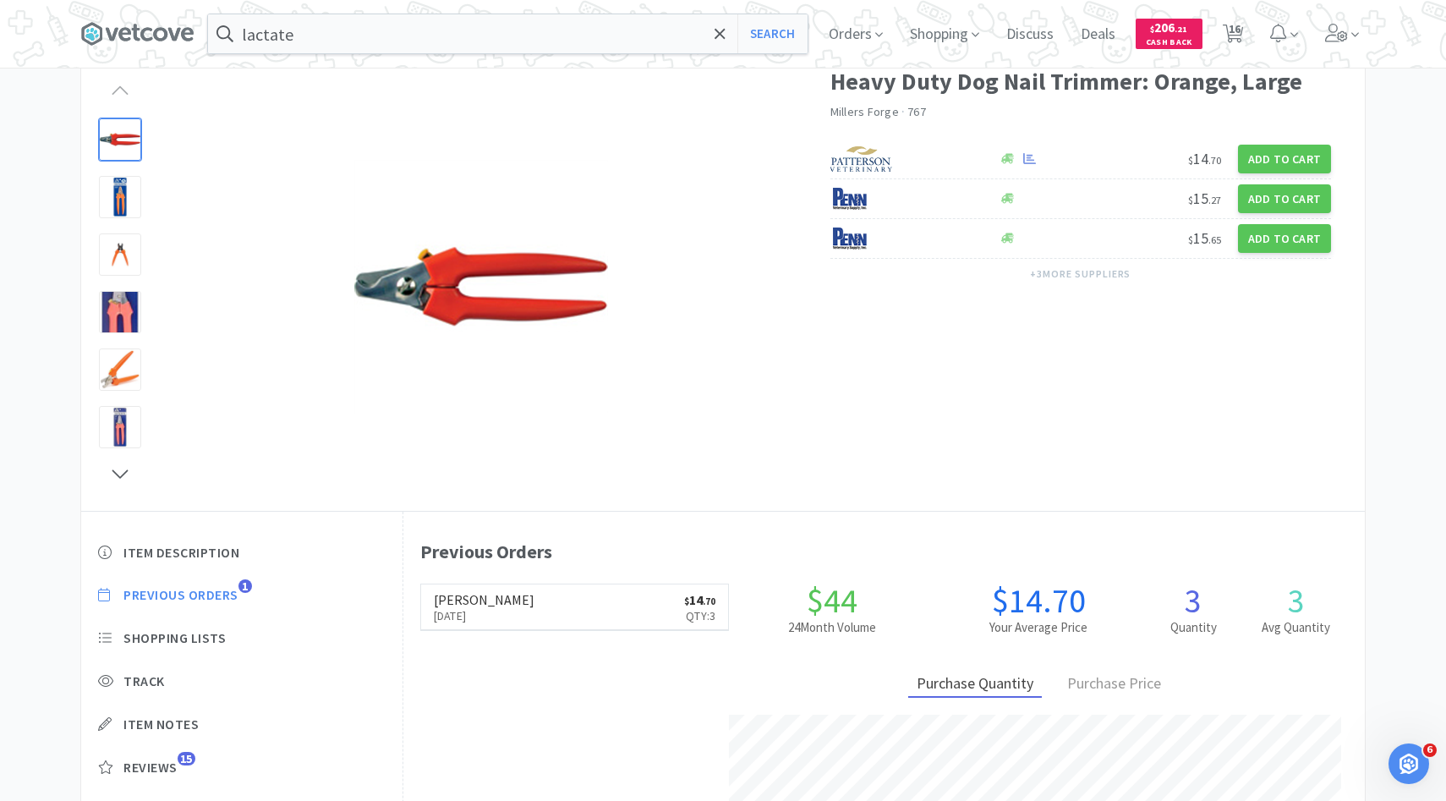
scroll to position [464, 961]
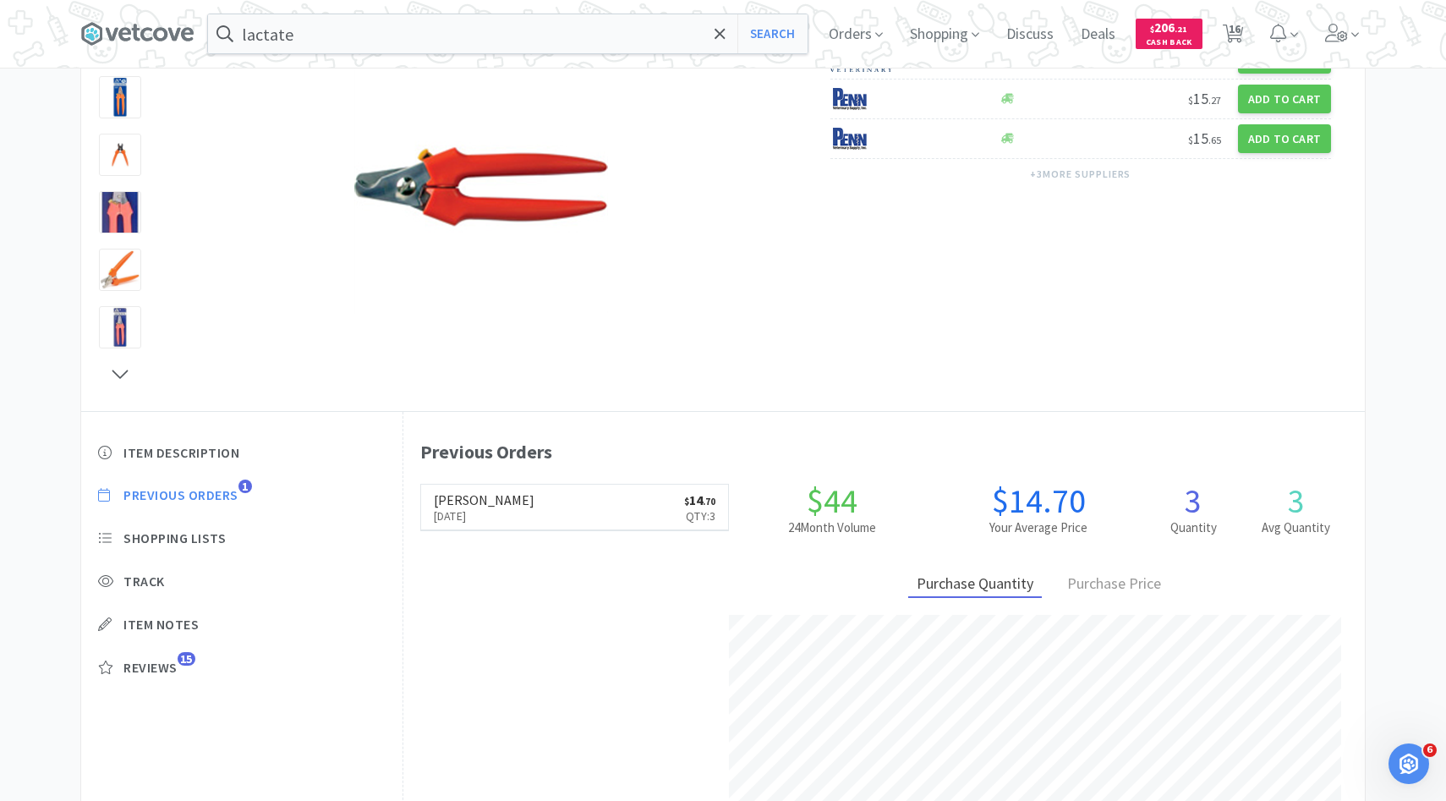
select select "2"
select select "1"
select select "3"
select select "4"
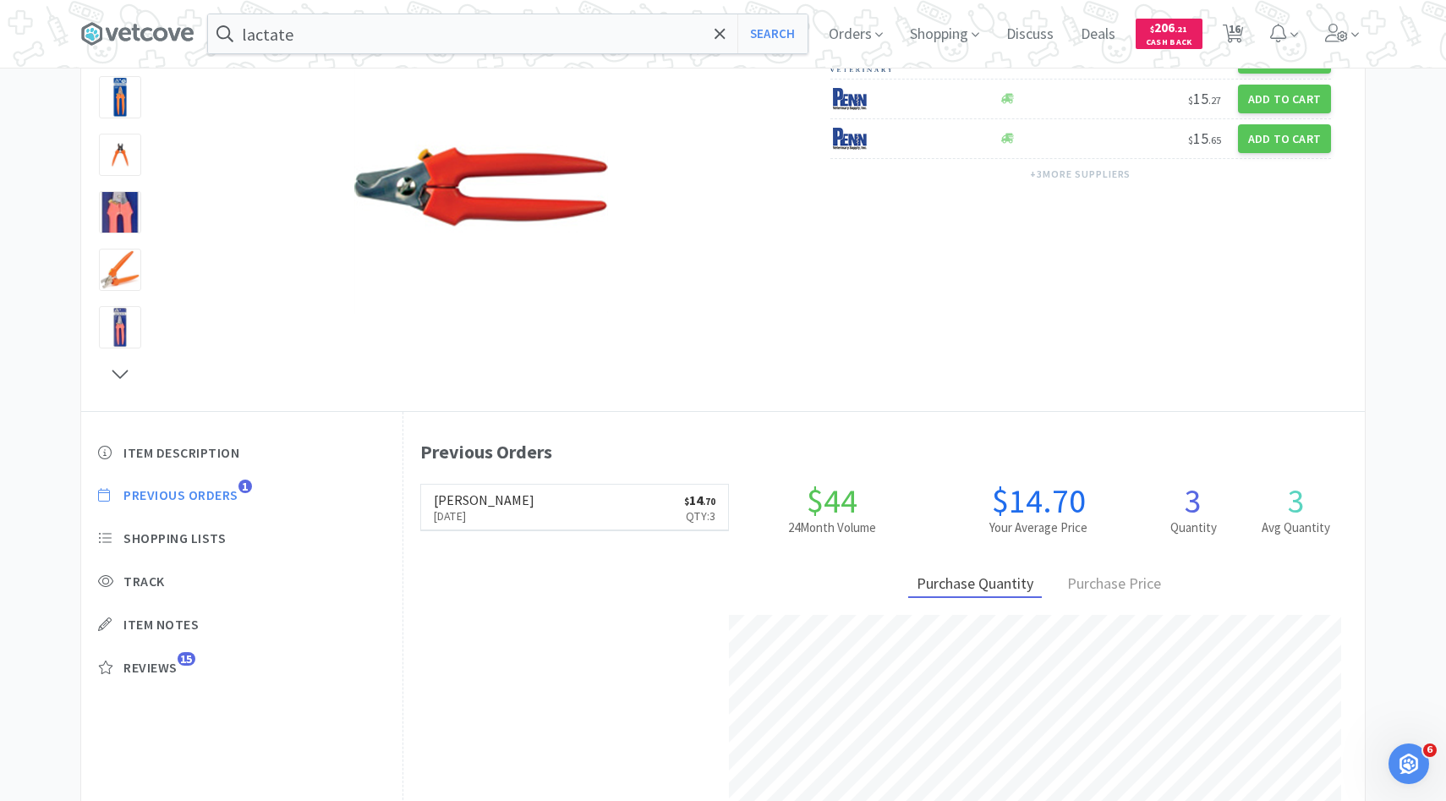
select select "4"
select select "5"
select select "1"
select select "4"
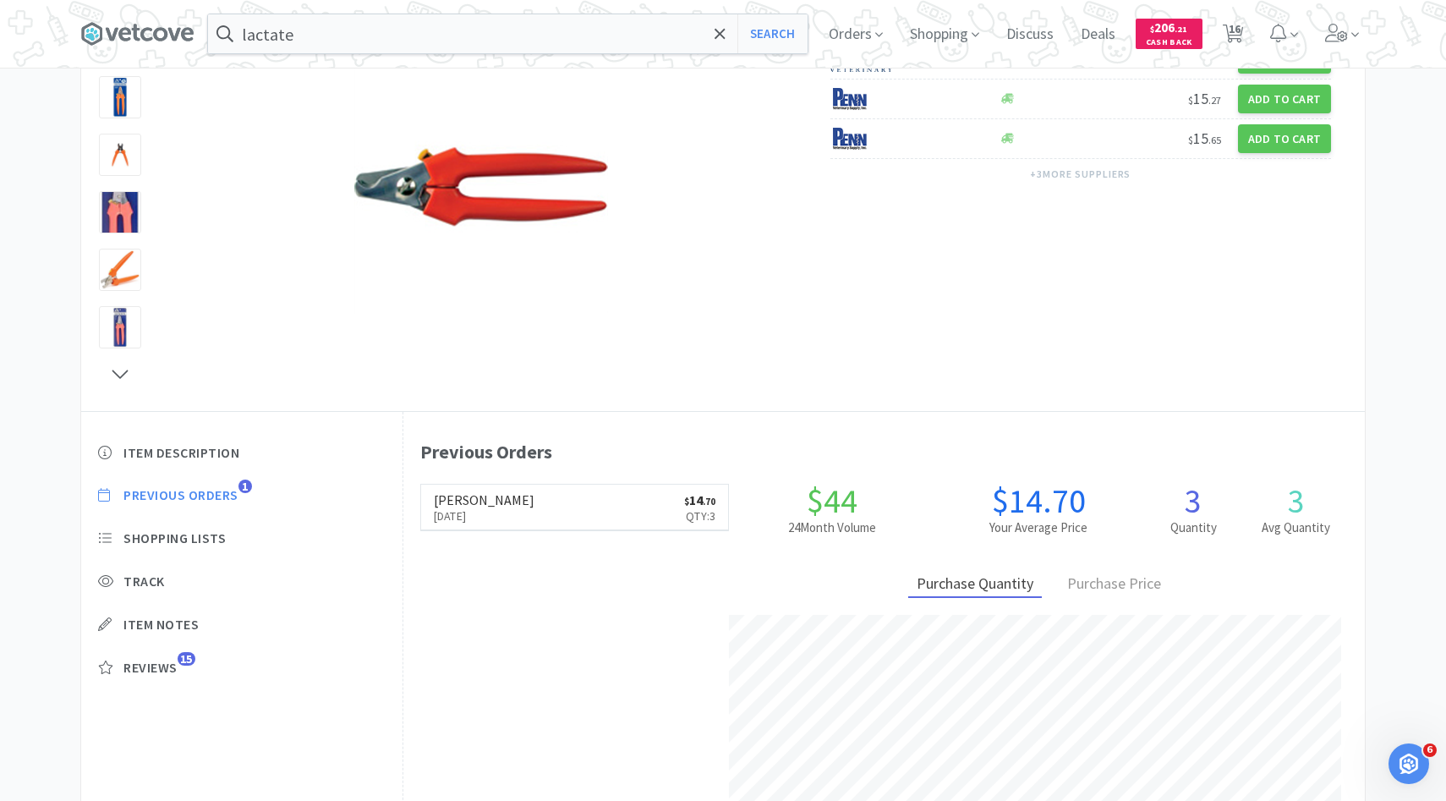
select select "3"
select select "6"
select select "1"
select select "2"
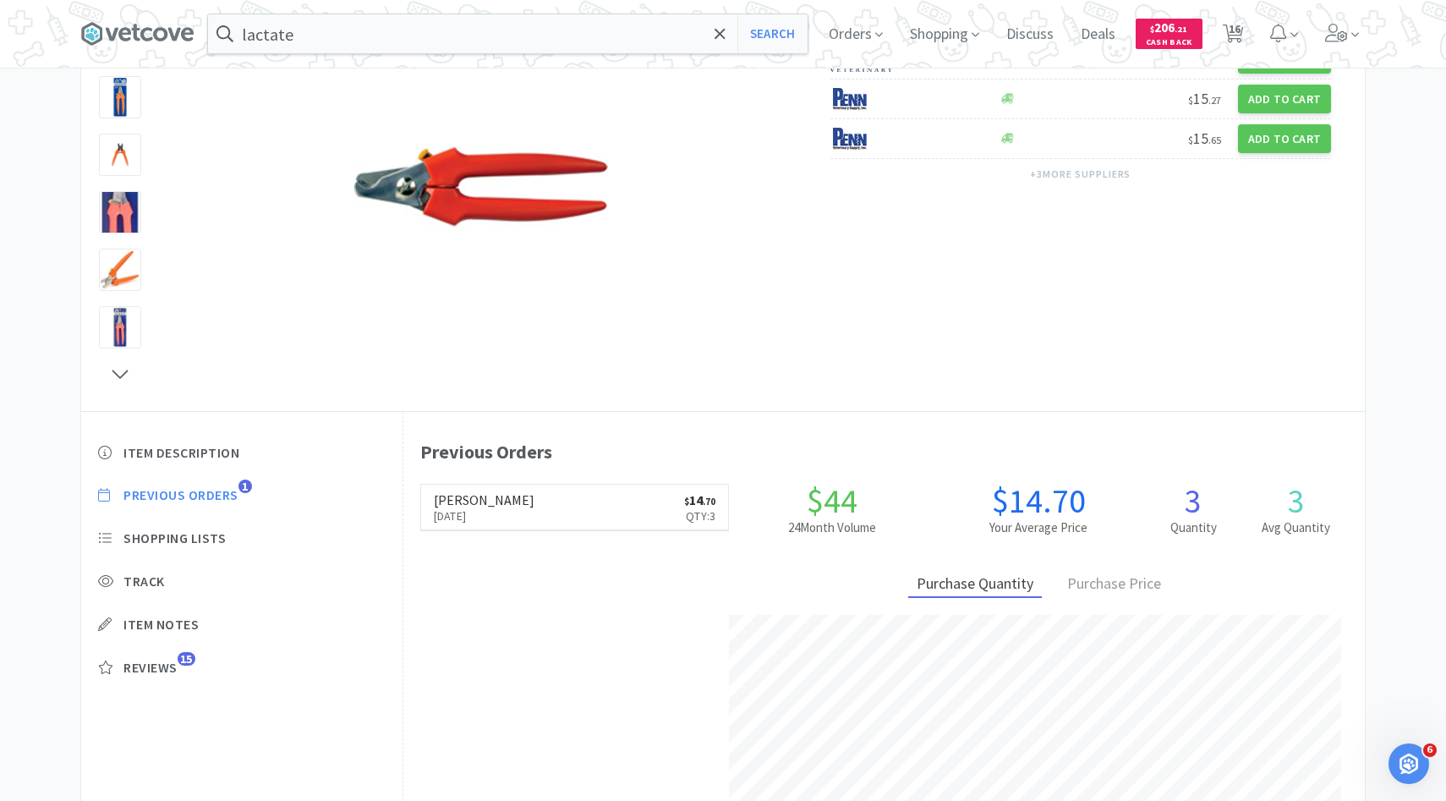
select select "1"
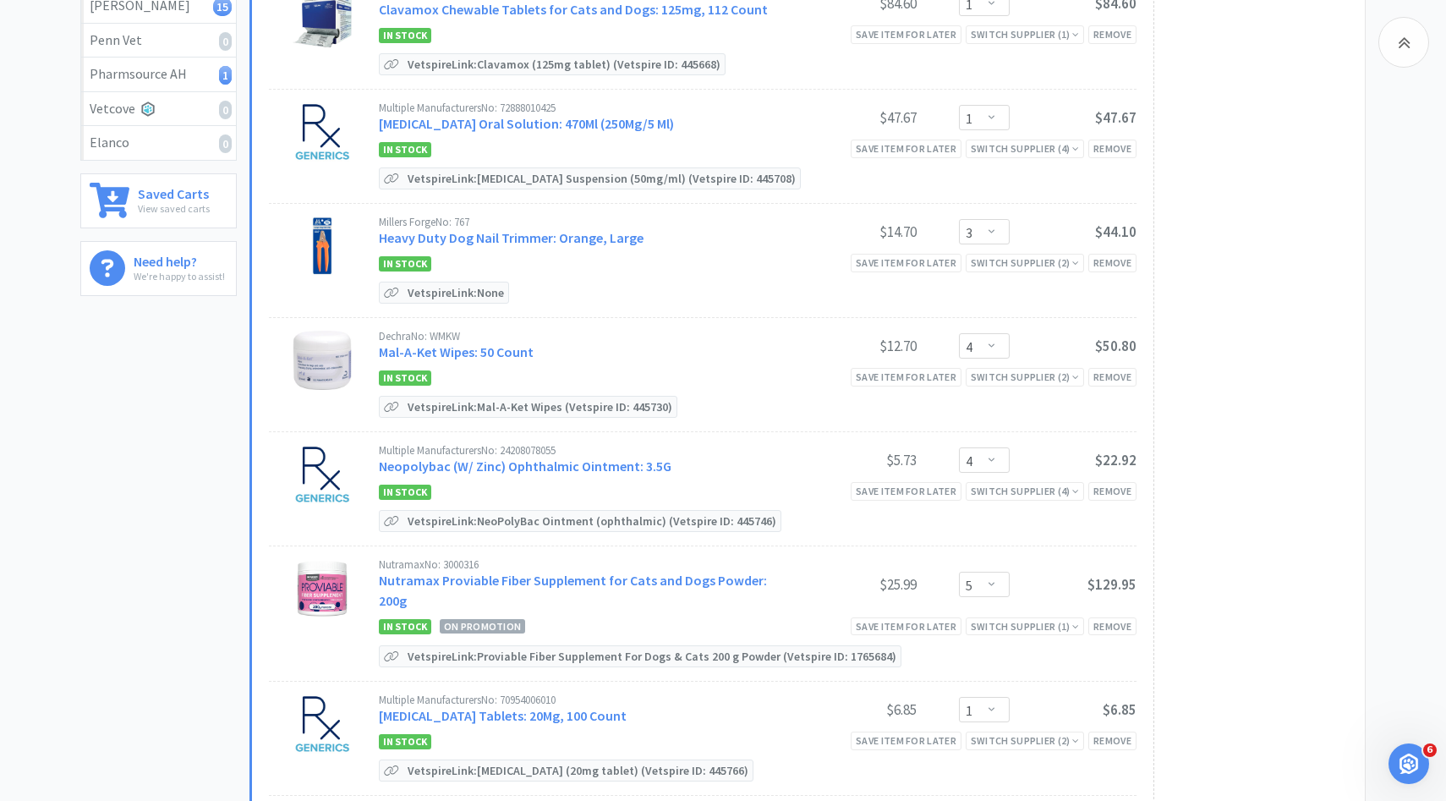
scroll to position [406, 0]
click at [491, 347] on link "Mal-A-Ket Wipes: 50 Count" at bounding box center [456, 350] width 155 height 17
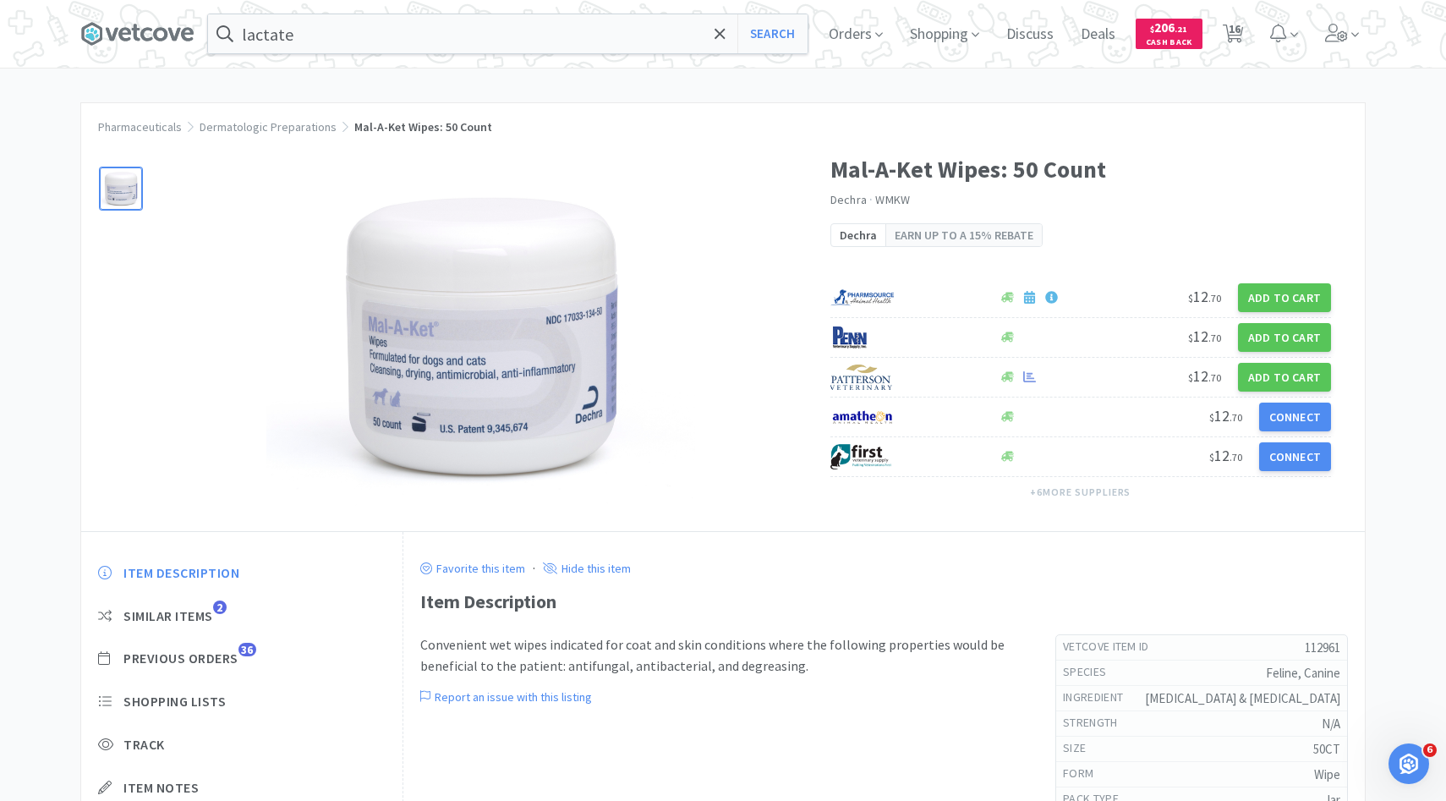
click at [217, 683] on div "Item Description Similar Items 2 Previous Orders 36 Shopping Lists Track Item N…" at bounding box center [241, 714] width 321 height 335
click at [217, 664] on span "Previous Orders" at bounding box center [180, 658] width 115 height 18
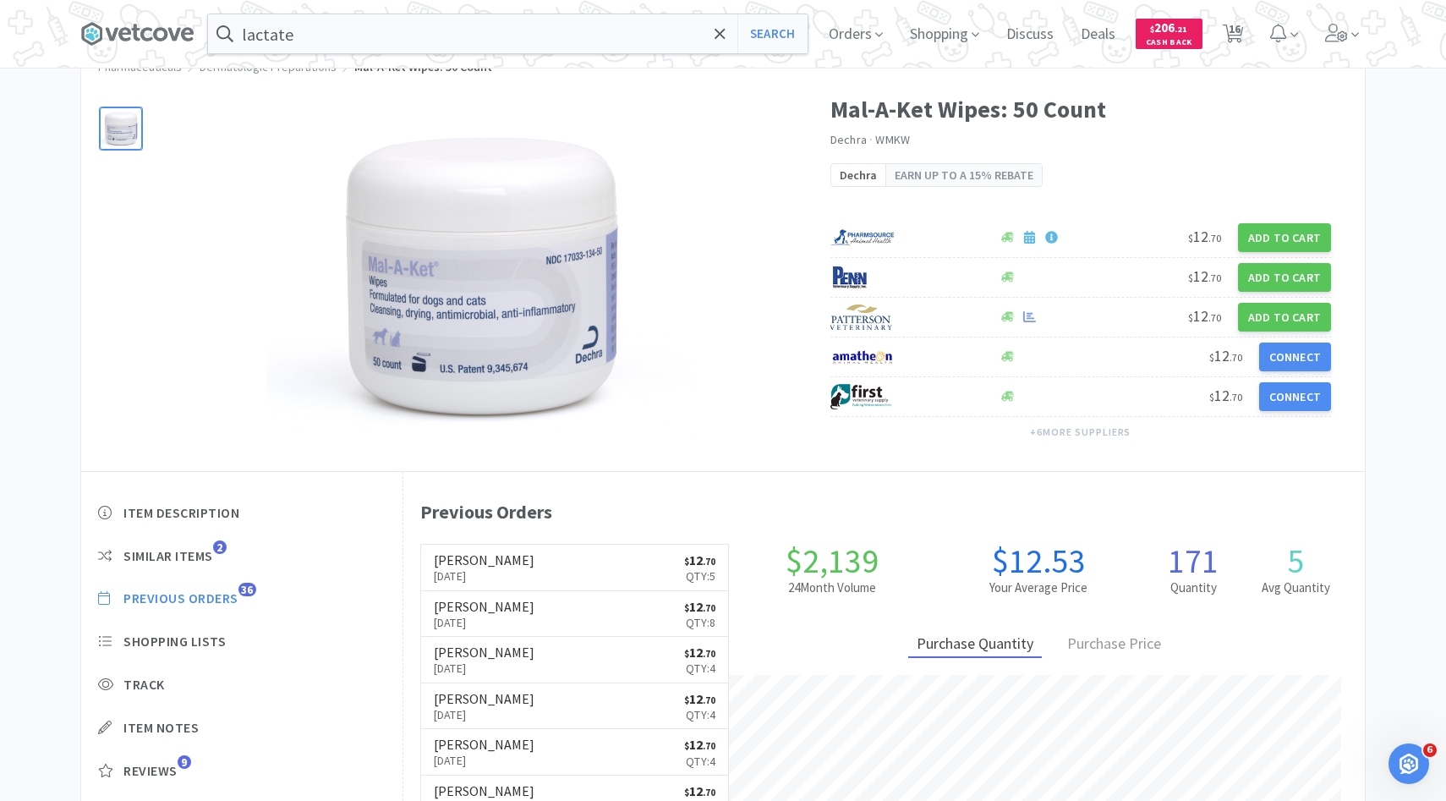
scroll to position [68, 0]
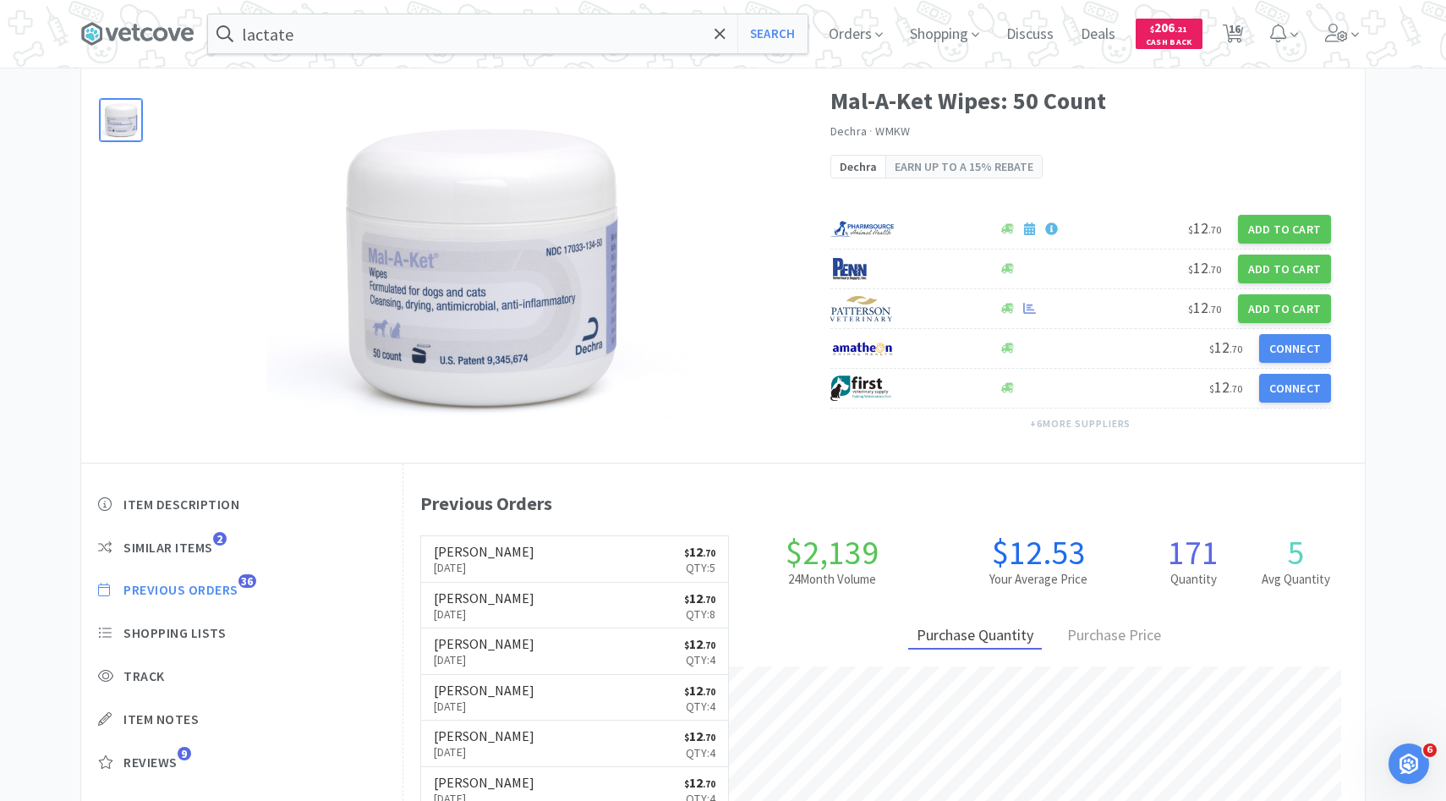
select select "2"
select select "1"
select select "3"
select select "4"
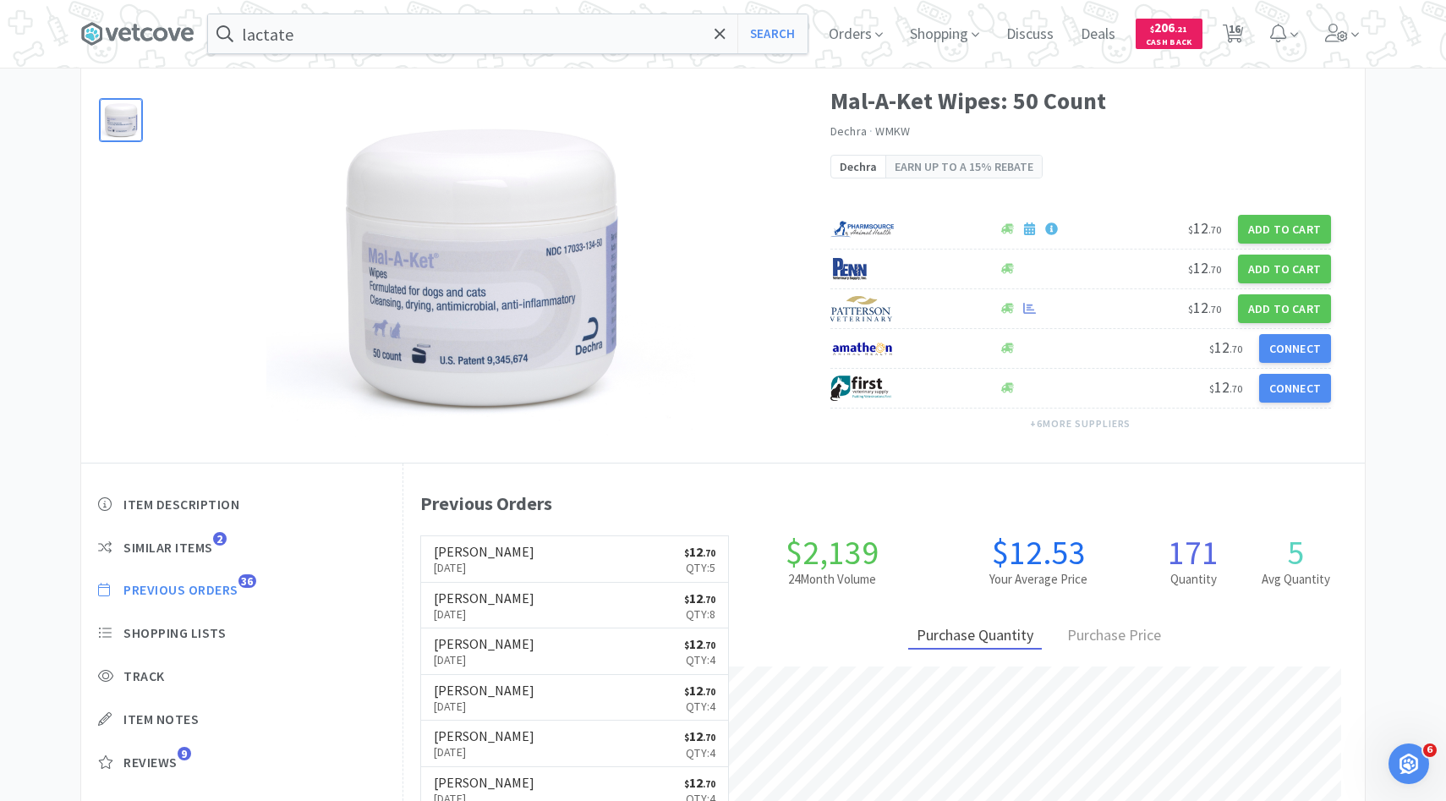
select select "4"
select select "5"
select select "1"
select select "4"
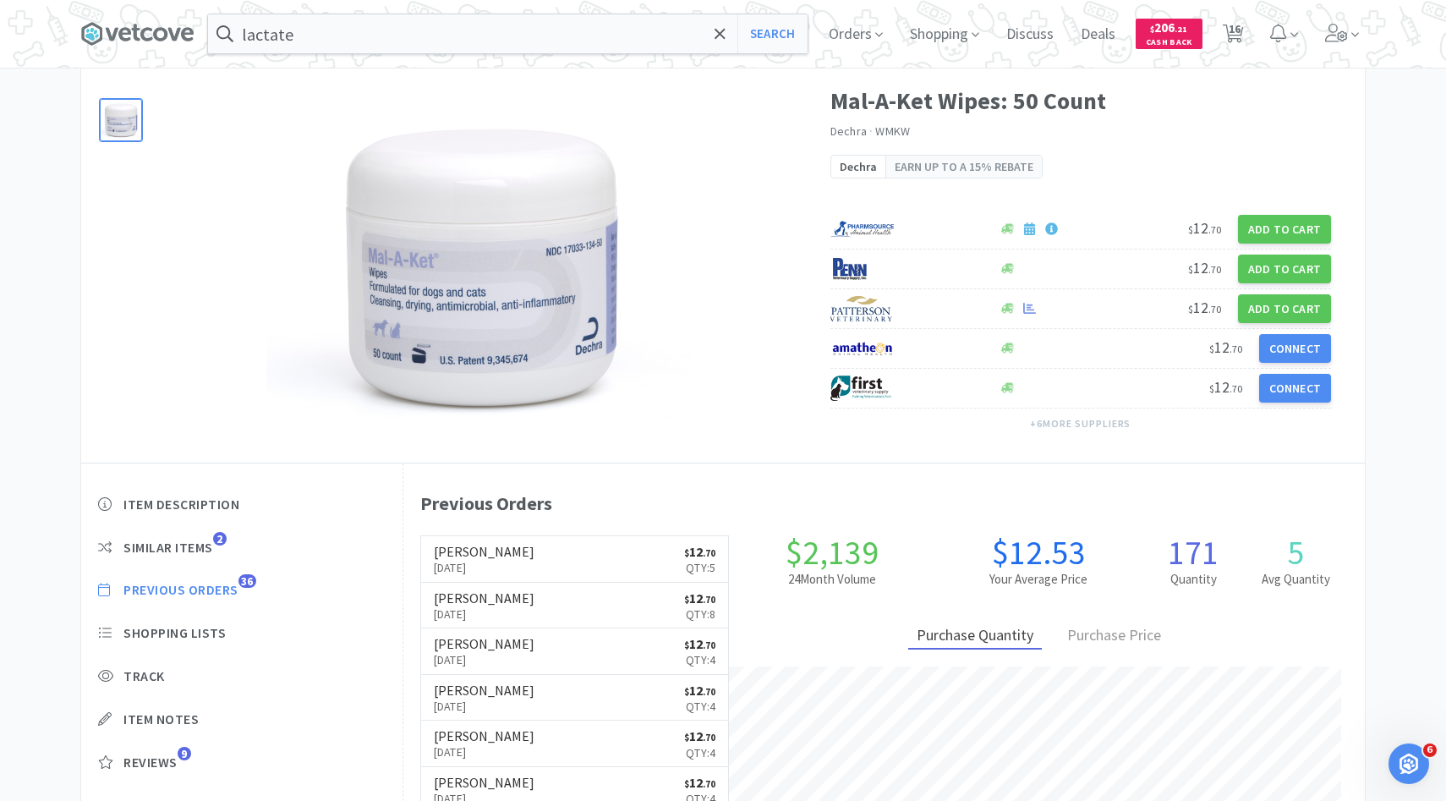
select select "3"
select select "6"
select select "1"
select select "2"
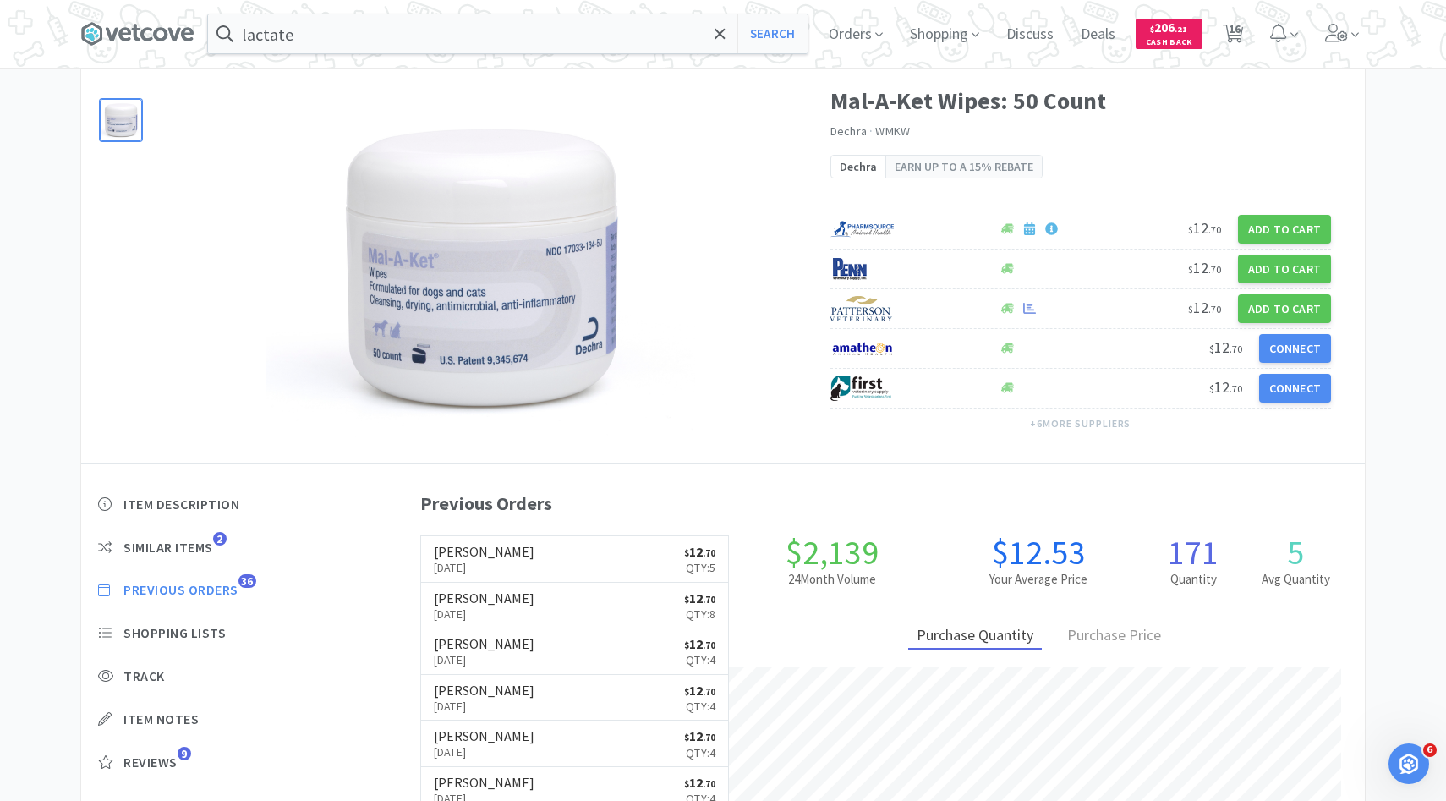
select select "1"
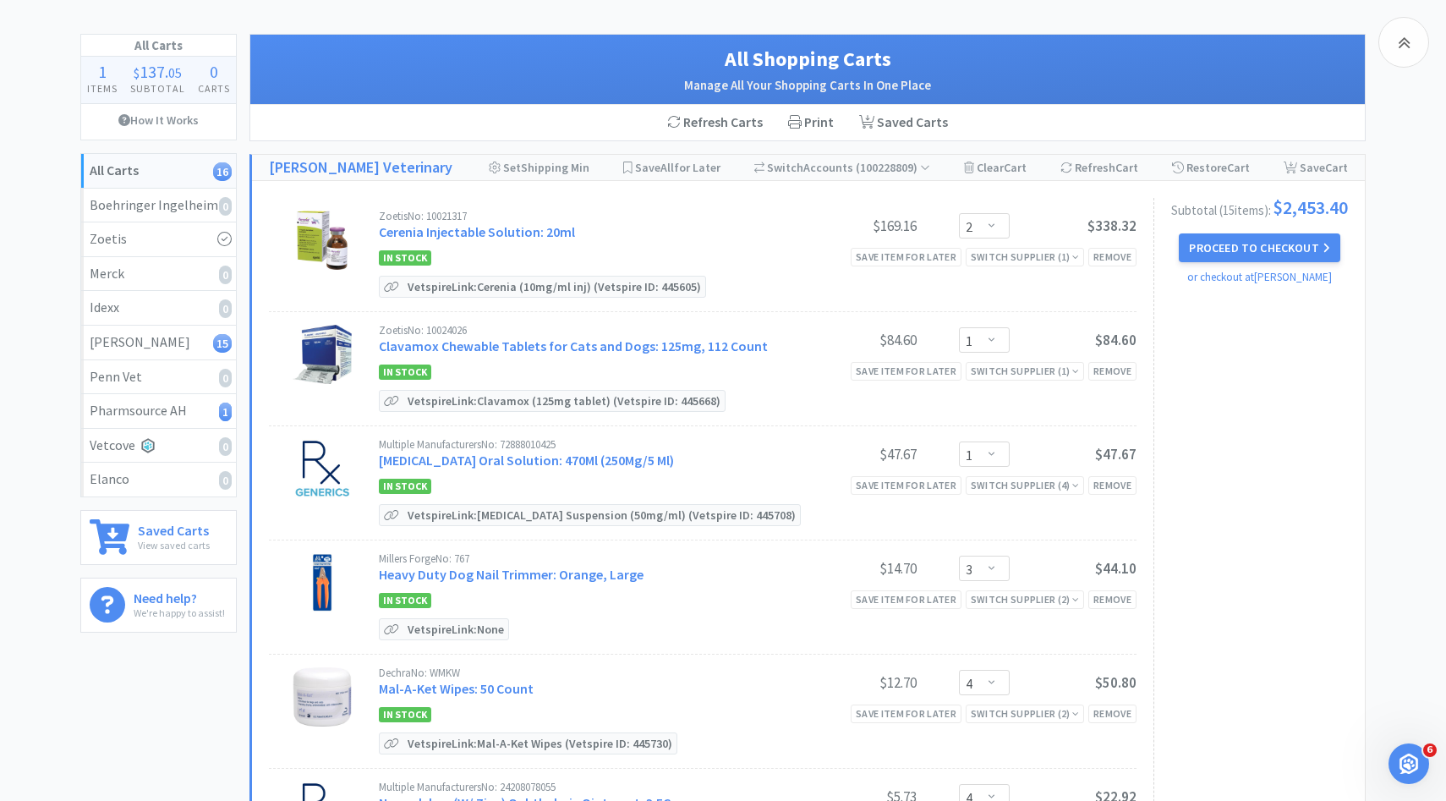
scroll to position [406, 0]
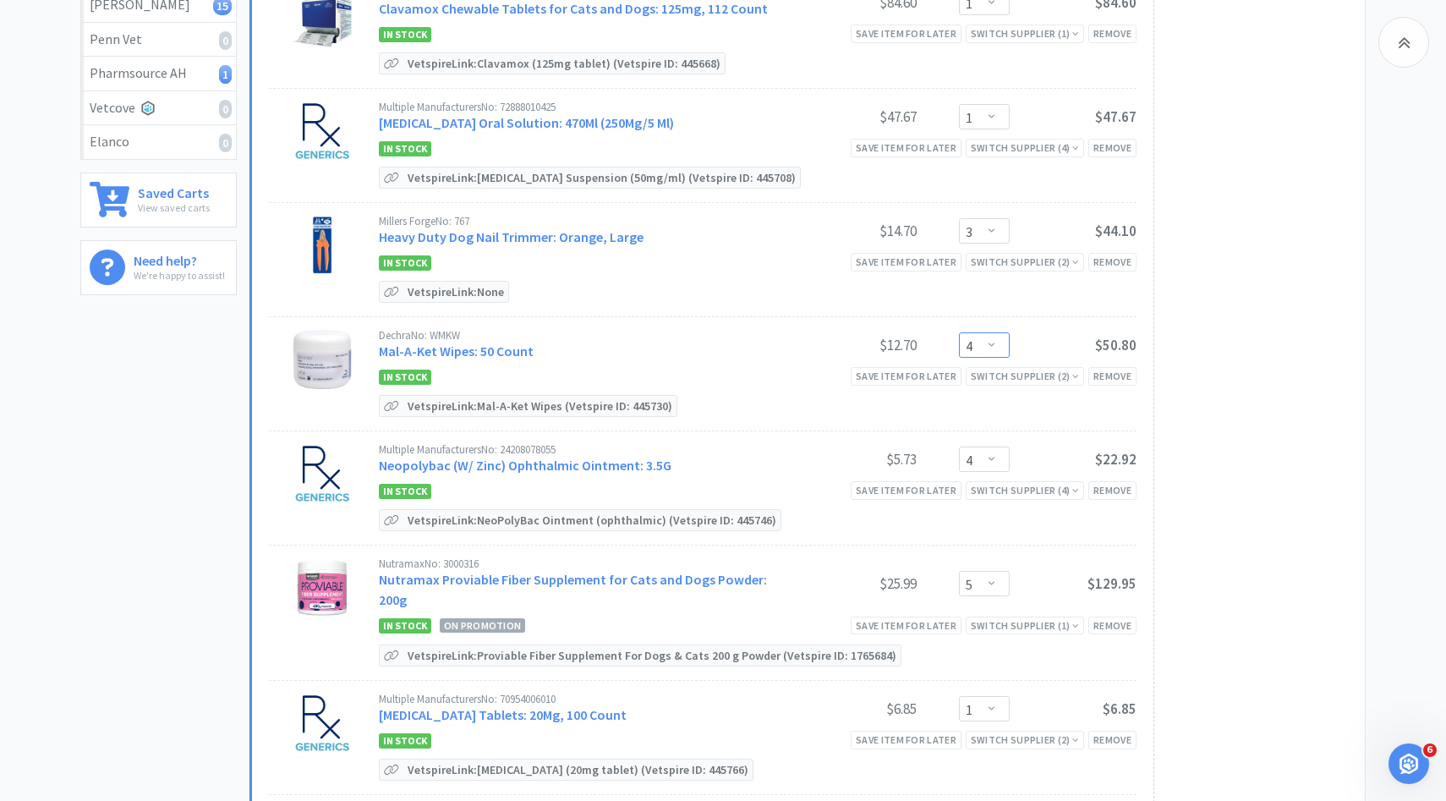
click at [1004, 348] on select "Enter Quantity 1 2 3 4 5 6 7 8 9 10 11 12 13 14 15 16 17 18 19 20 Enter Quantity" at bounding box center [984, 344] width 51 height 25
click at [959, 332] on select "Enter Quantity 1 2 3 4 5 6 7 8 9 10 11 12 13 14 15 16 17 18 19 20 Enter Quantity" at bounding box center [984, 344] width 51 height 25
click at [991, 343] on select "Enter Quantity 1 2 3 4 5 6 7 8 9 10 11 12 13 14 15 16 17 18 19 20 Enter Quantity" at bounding box center [984, 344] width 51 height 25
click at [959, 332] on select "Enter Quantity 1 2 3 4 5 6 7 8 9 10 11 12 13 14 15 16 17 18 19 20 Enter Quantity" at bounding box center [984, 344] width 51 height 25
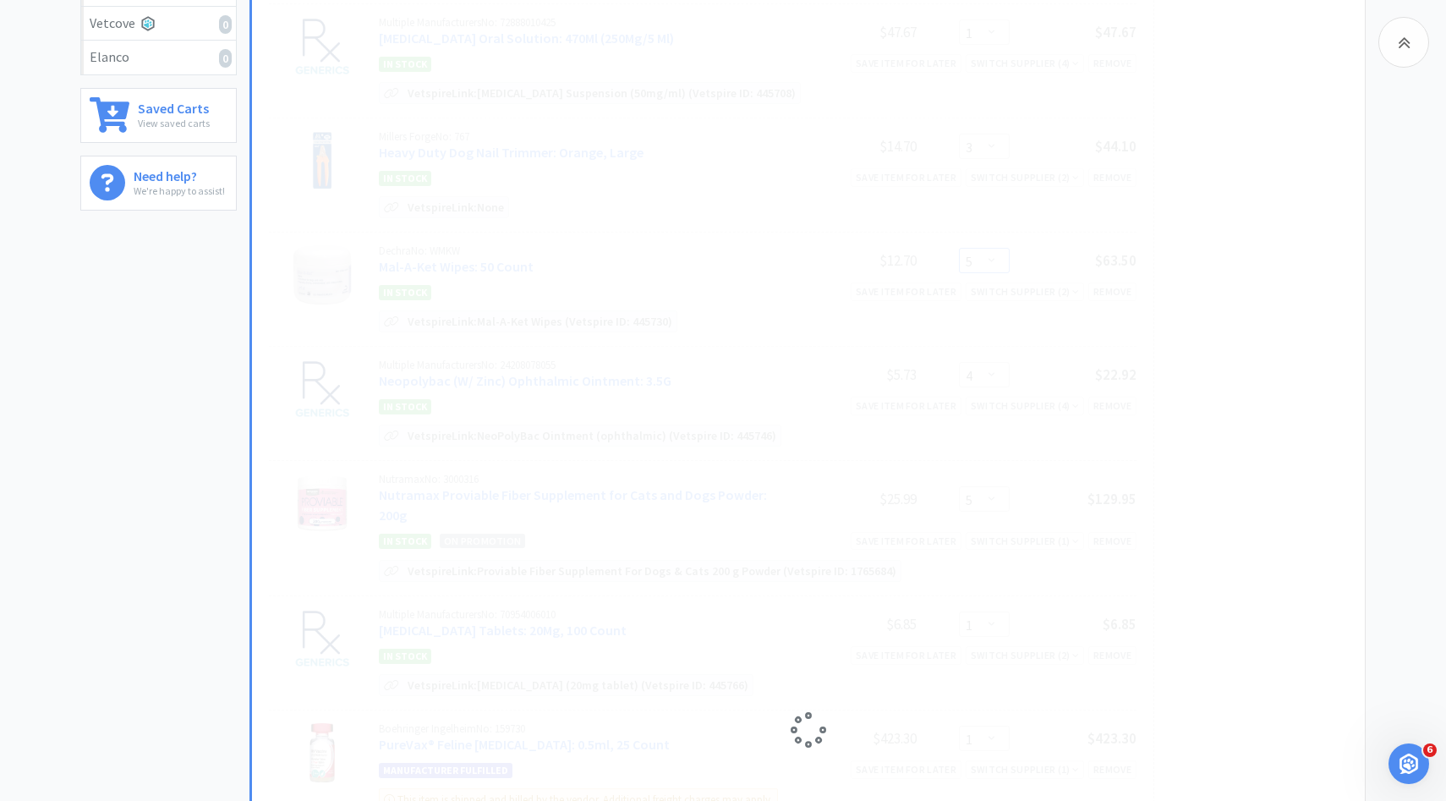
scroll to position [518, 0]
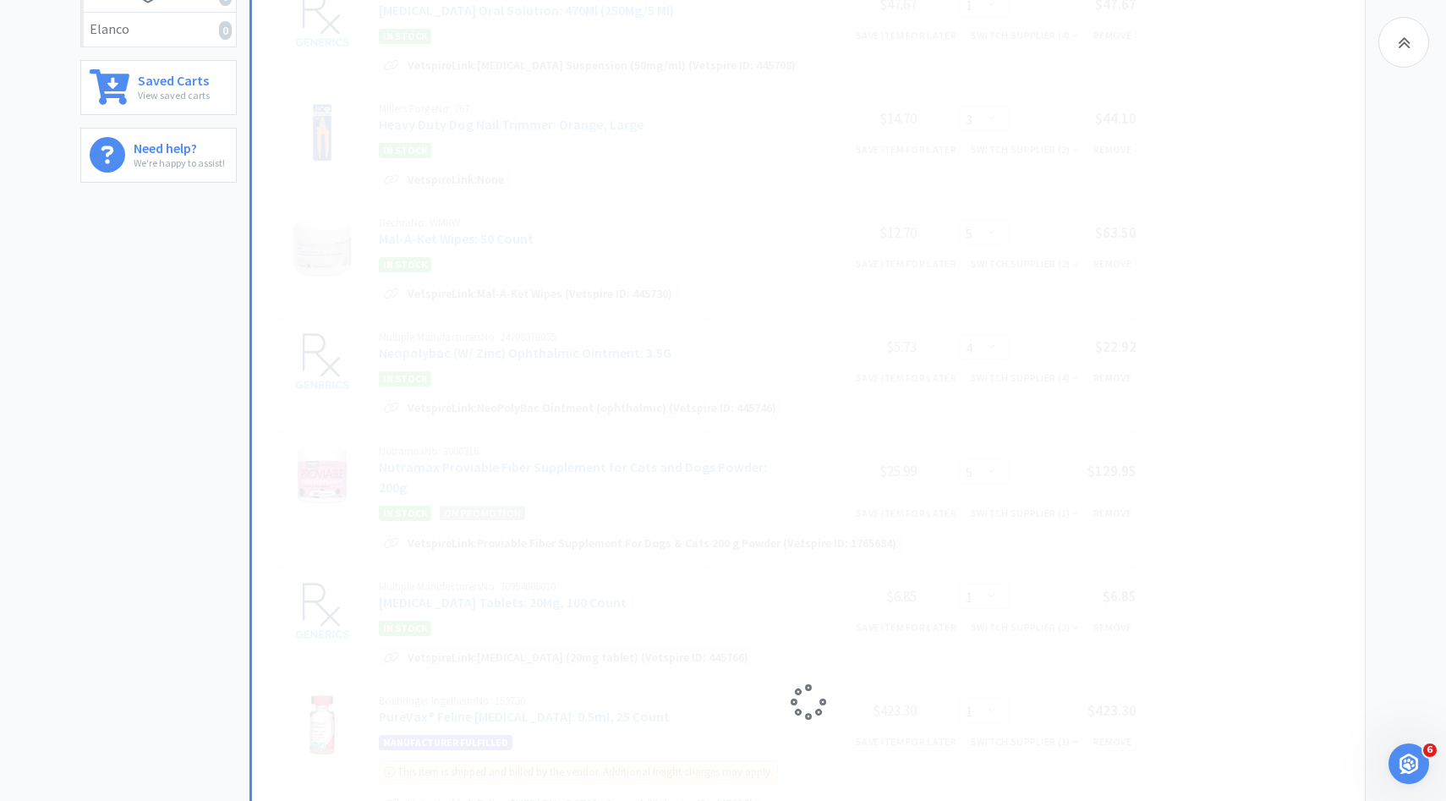
select select "6"
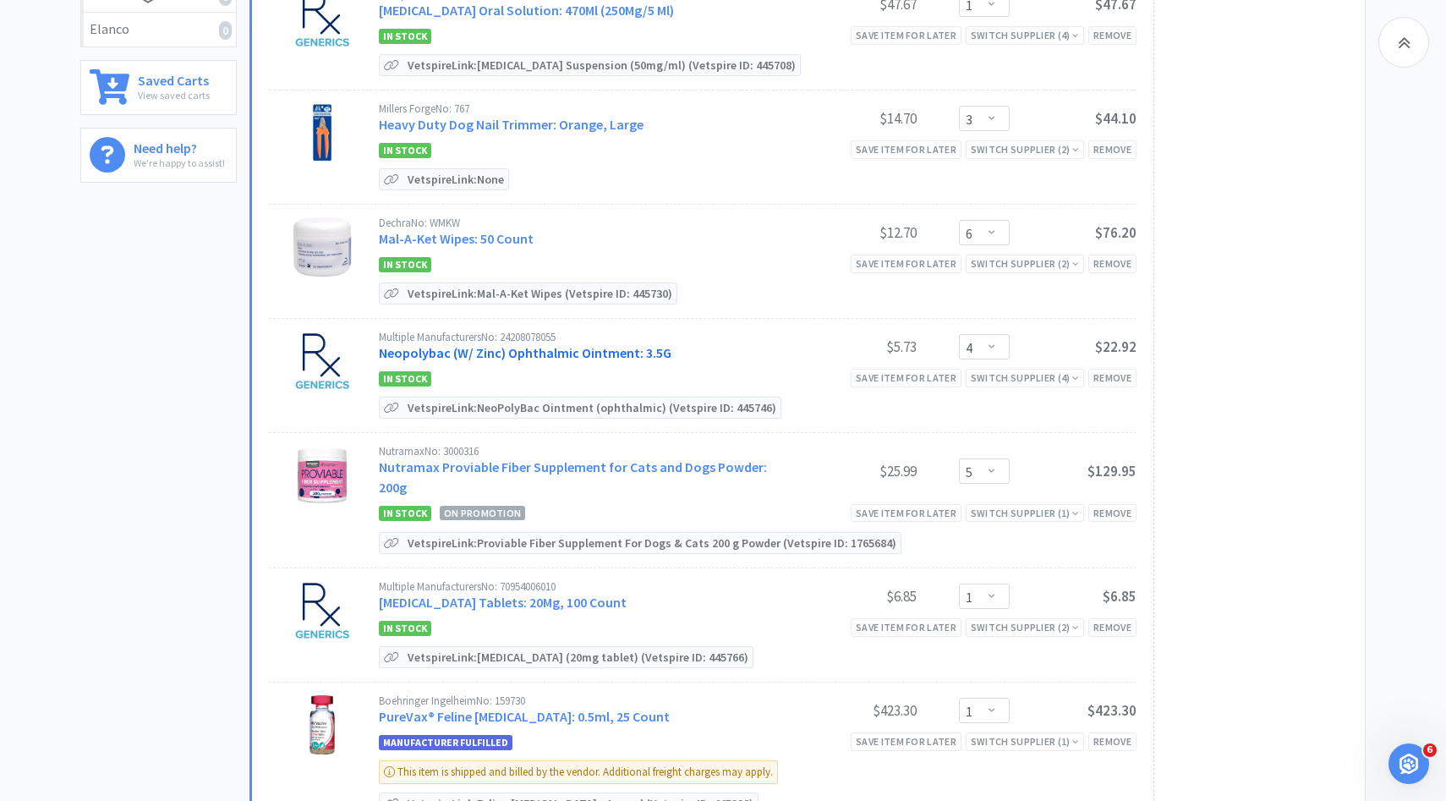
click at [561, 344] on link "Neopolybac (W/ Zinc) Ophthalmic Ointment: 3.5G" at bounding box center [525, 352] width 293 height 17
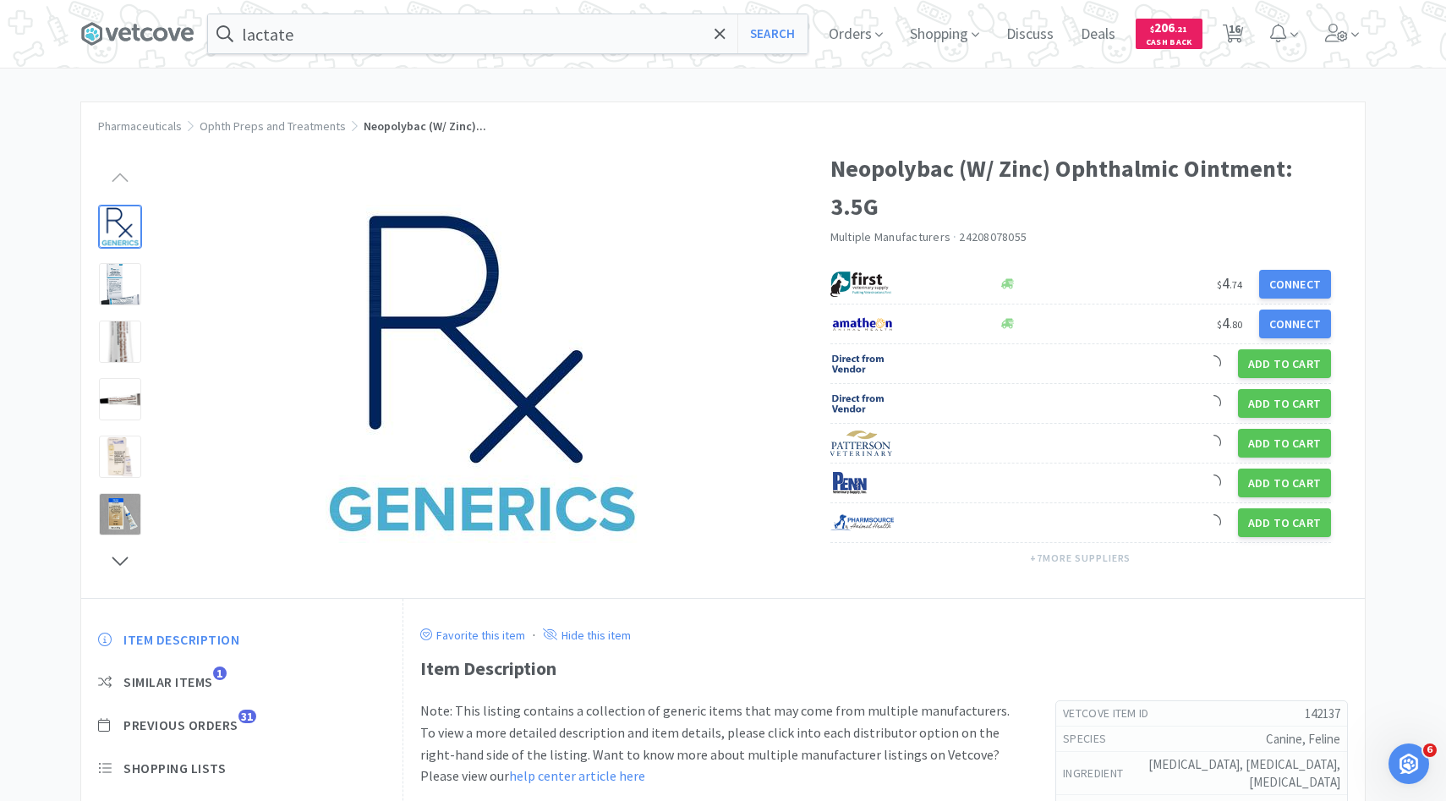
scroll to position [78, 0]
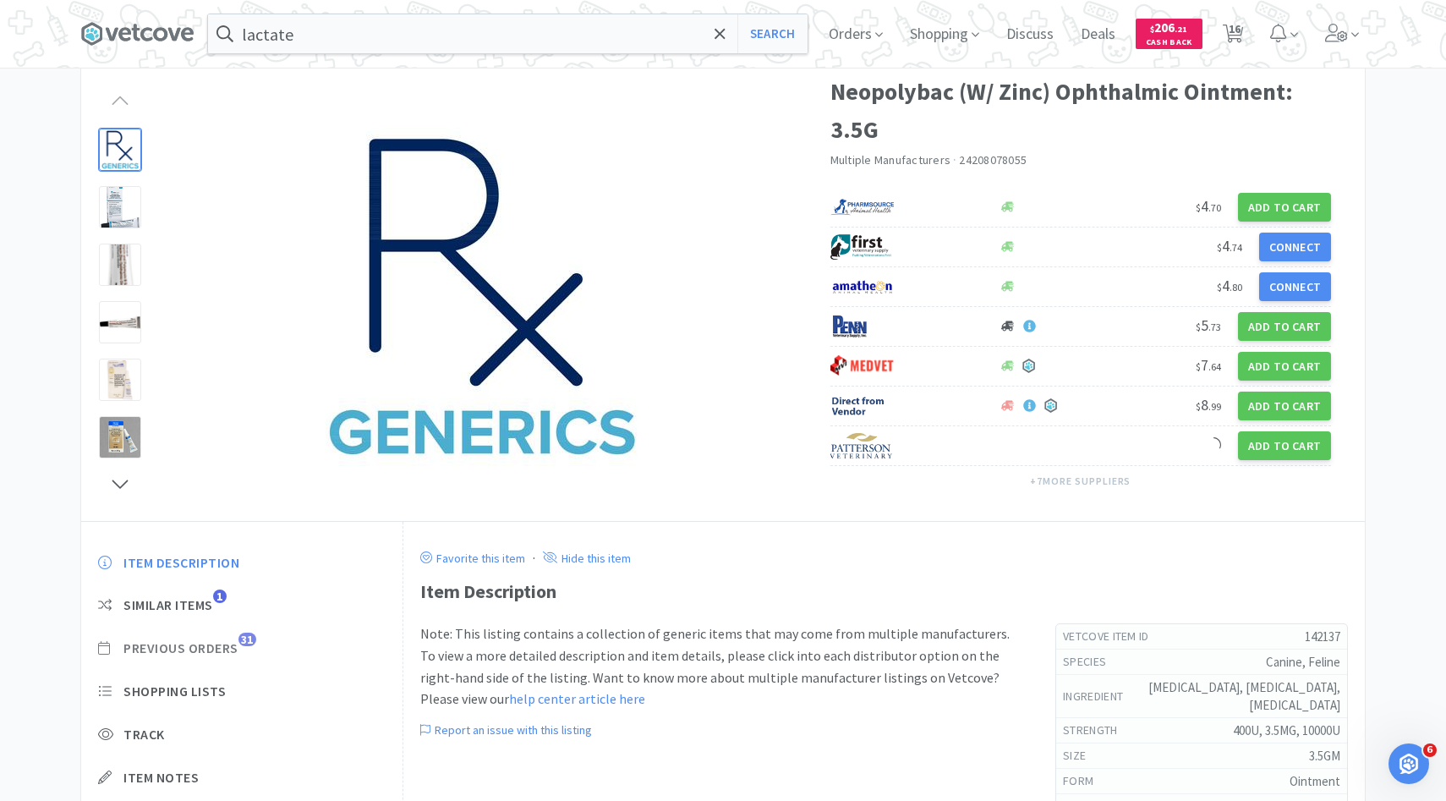
click at [229, 643] on span "Previous Orders" at bounding box center [180, 648] width 115 height 18
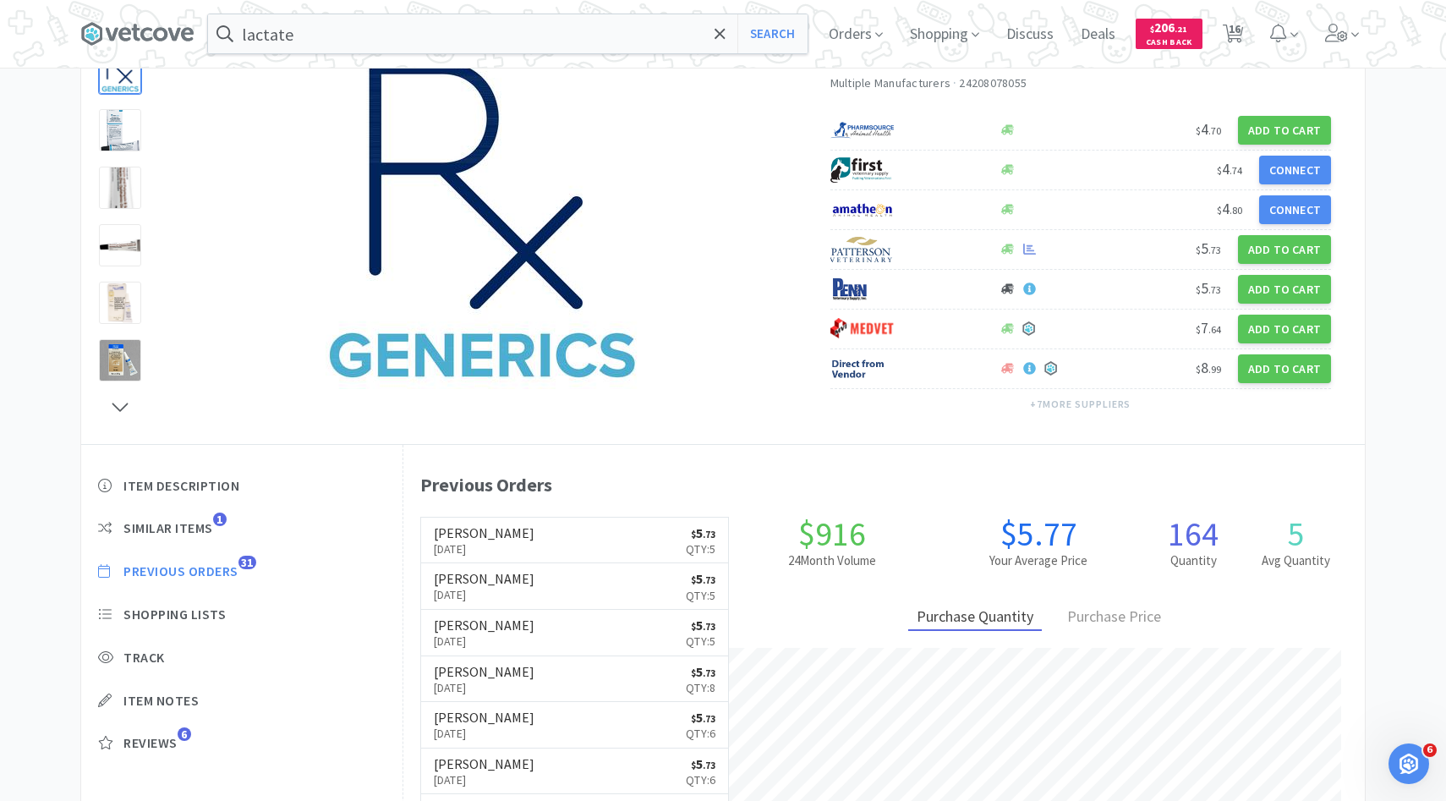
scroll to position [159, 0]
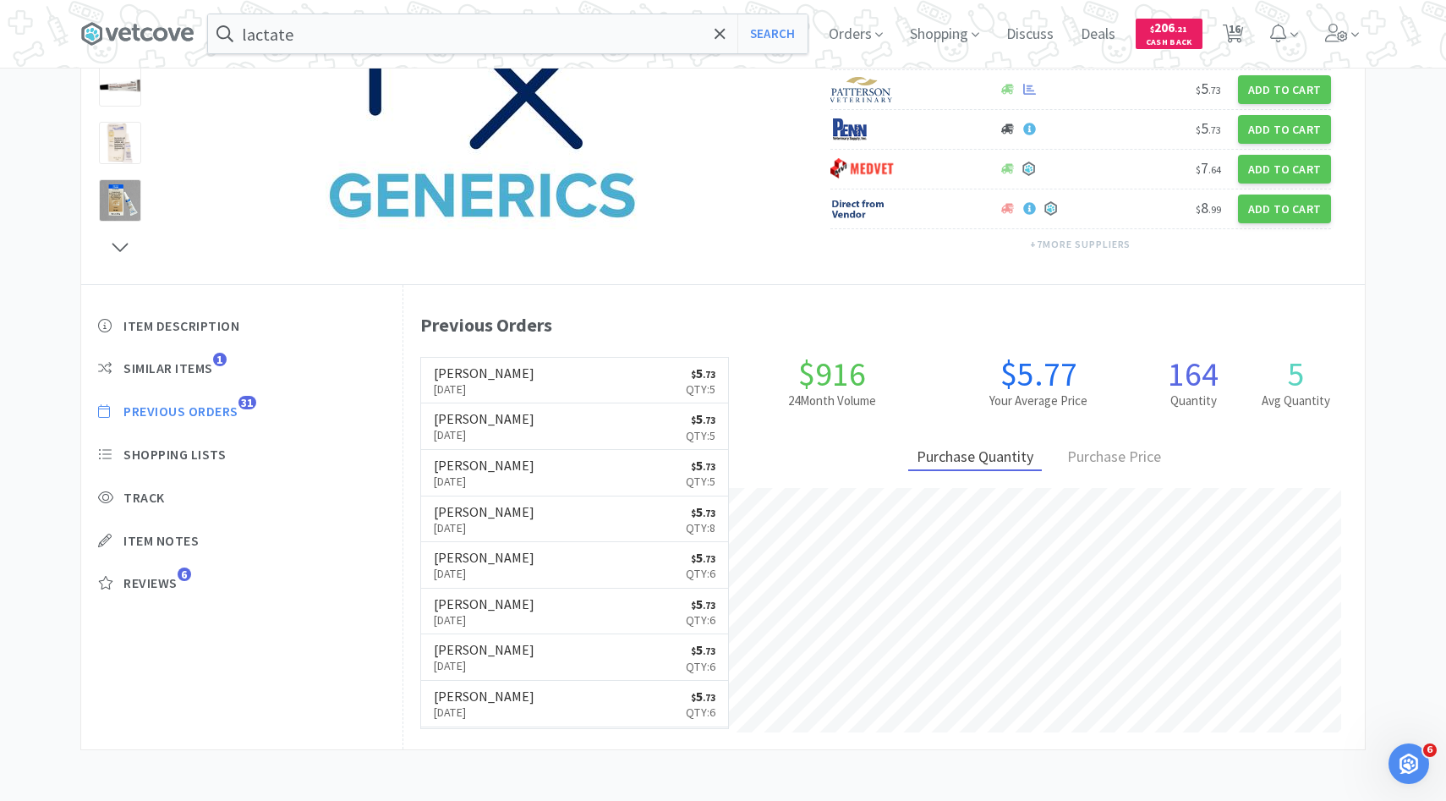
select select "2"
select select "1"
select select "3"
select select "6"
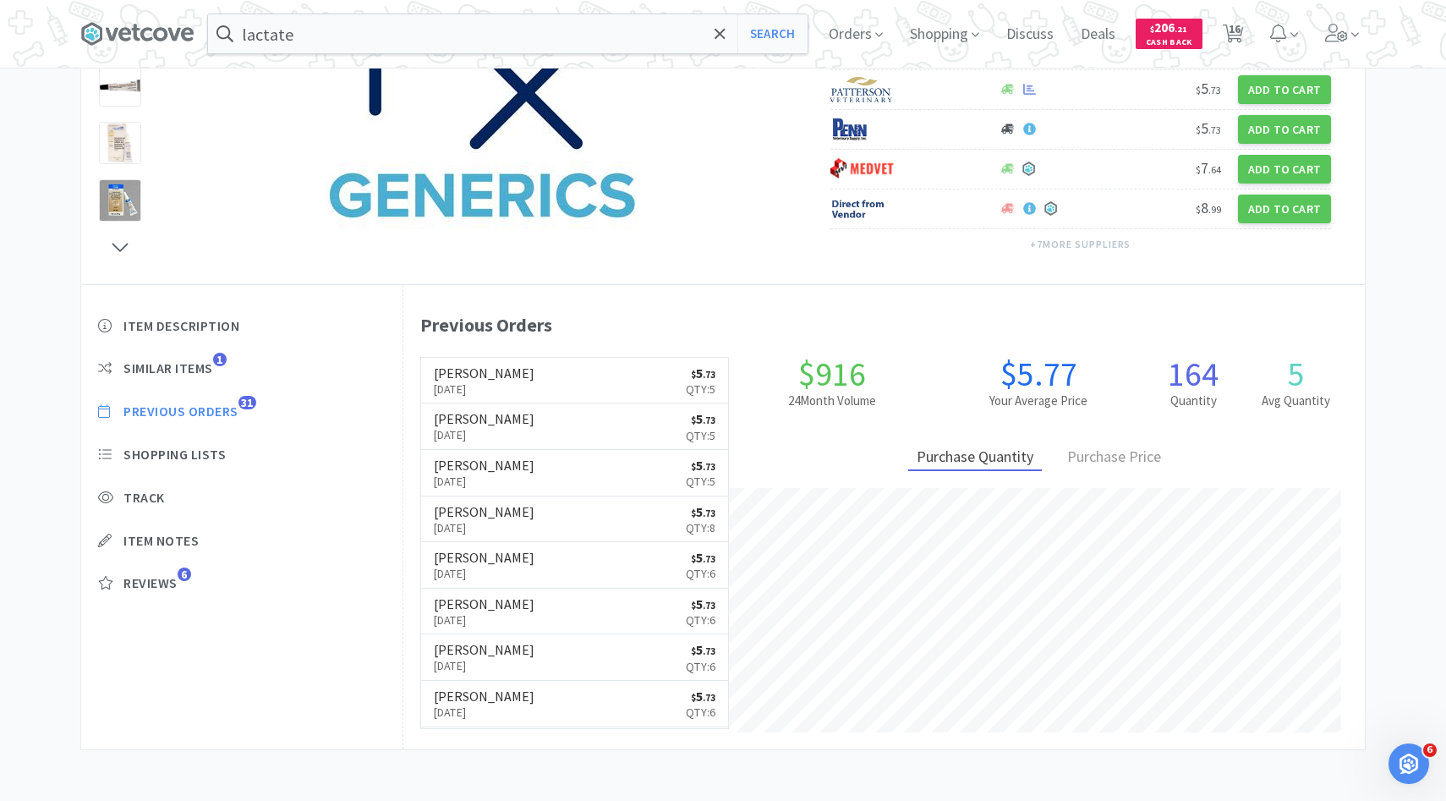
select select "4"
select select "5"
select select "1"
select select "4"
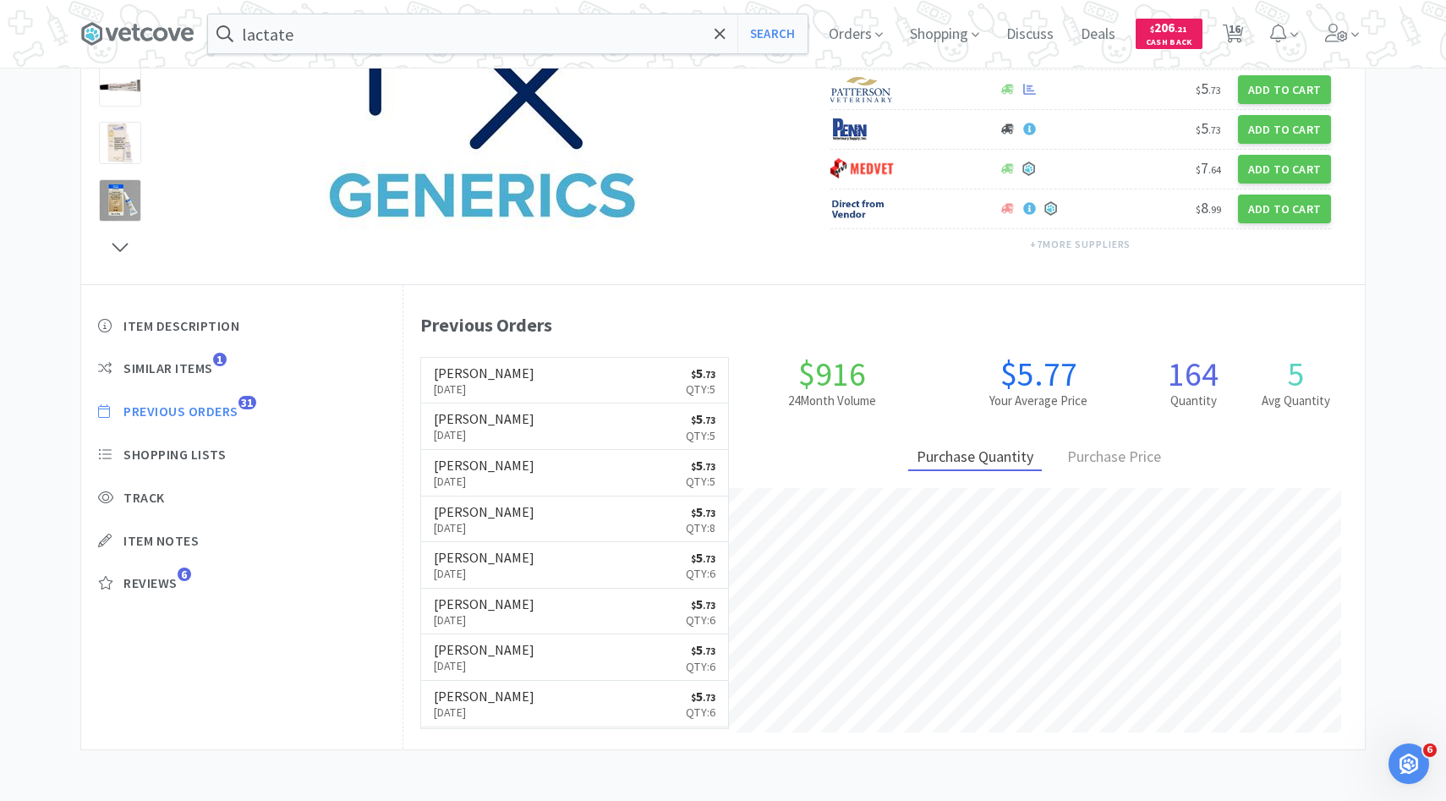
select select "3"
select select "6"
select select "1"
select select "2"
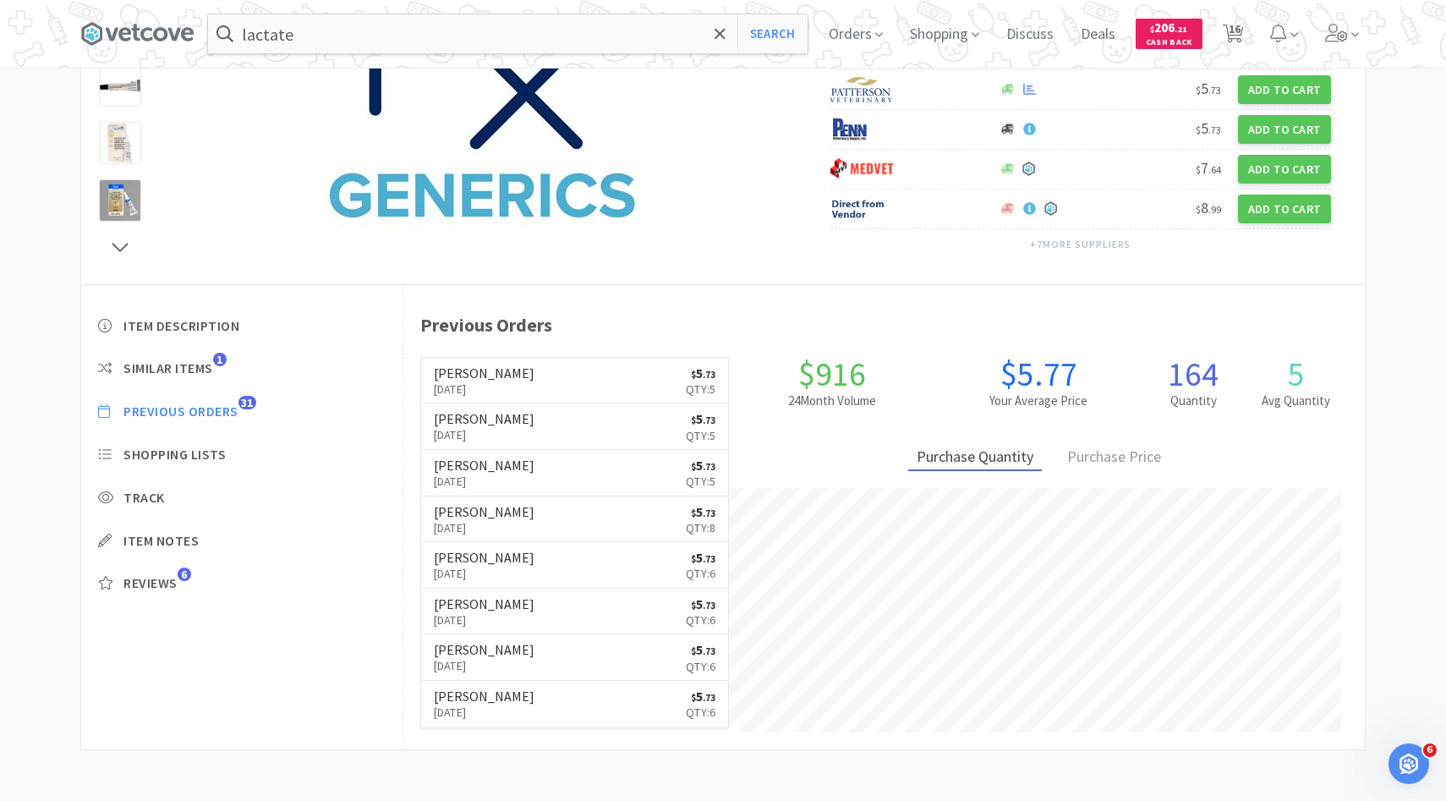
select select "1"
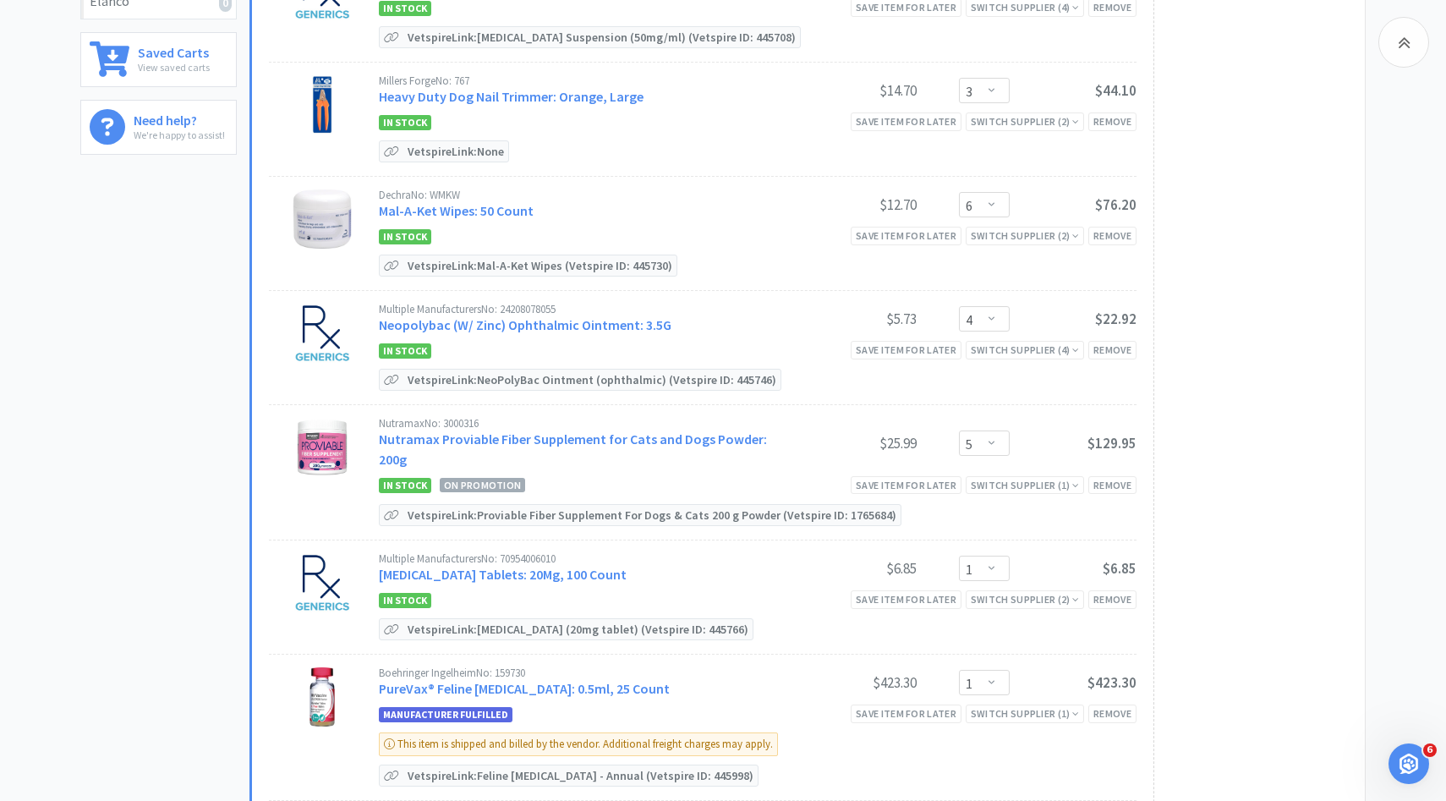
scroll to position [550, 0]
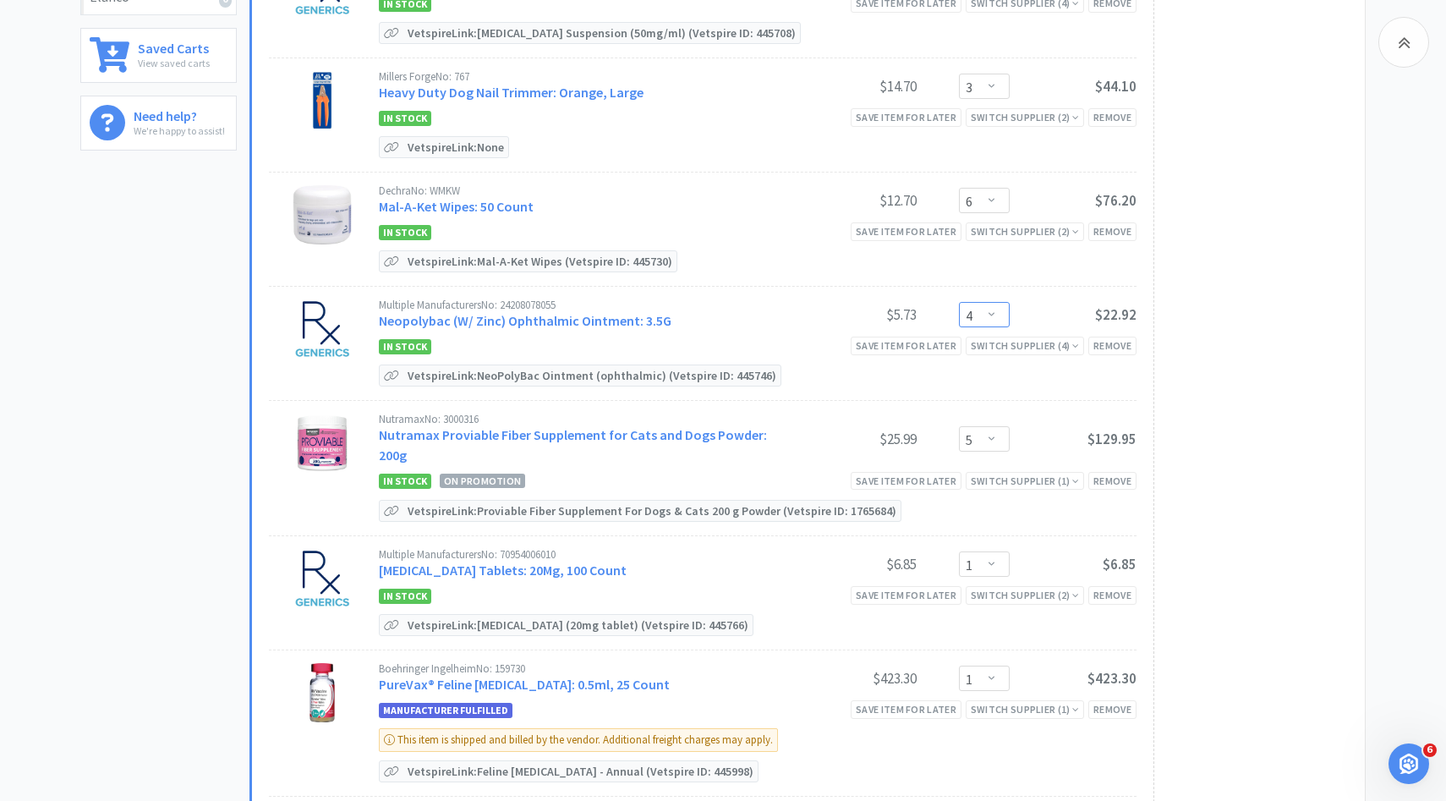
click at [988, 323] on select "Enter Quantity 1 2 3 4 5 6 7 8 9 10 11 12 13 14 15 16 17 18 19 20 Enter Quantity" at bounding box center [984, 314] width 51 height 25
click at [959, 302] on select "Enter Quantity 1 2 3 4 5 6 7 8 9 10 11 12 13 14 15 16 17 18 19 20 Enter Quantity" at bounding box center [984, 314] width 51 height 25
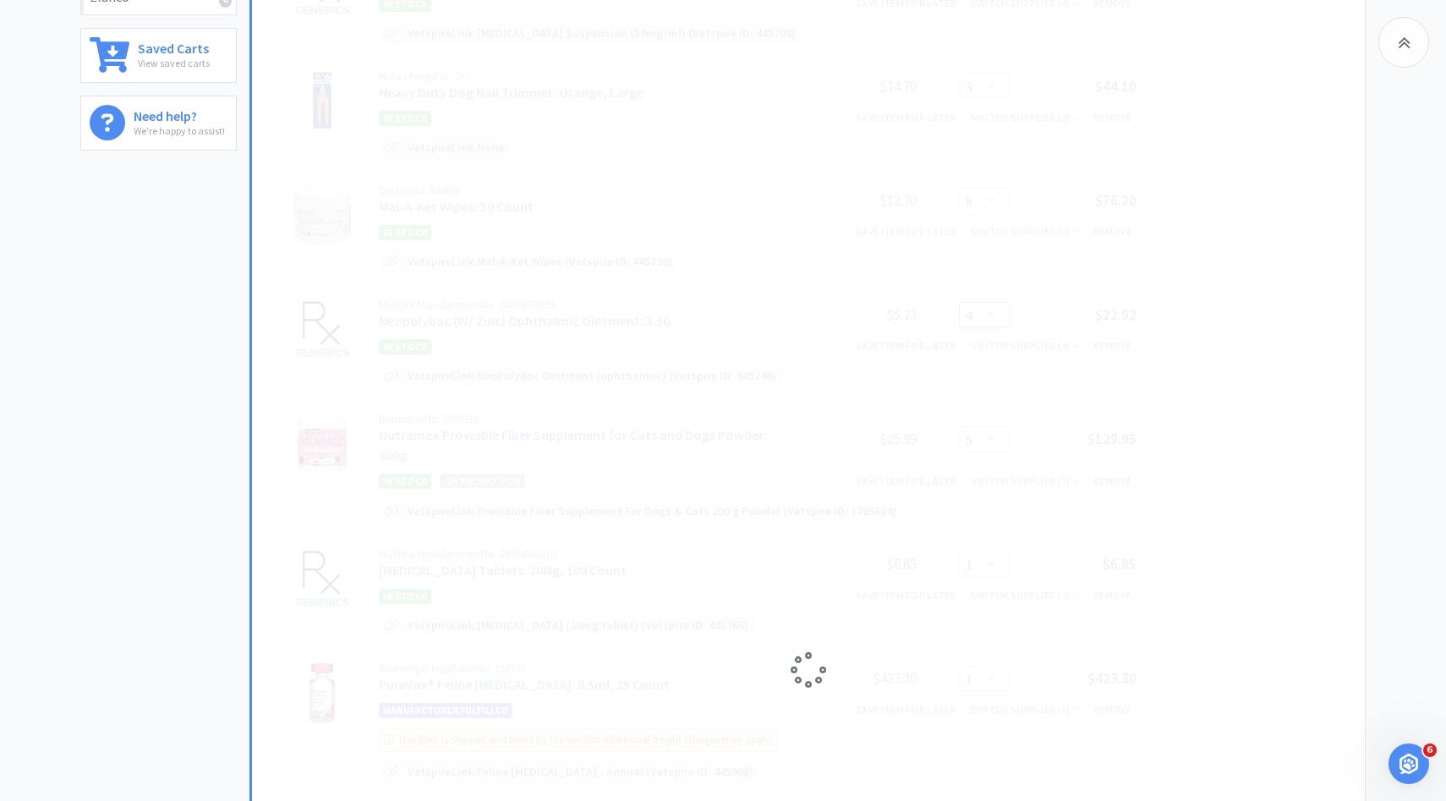
select select "5"
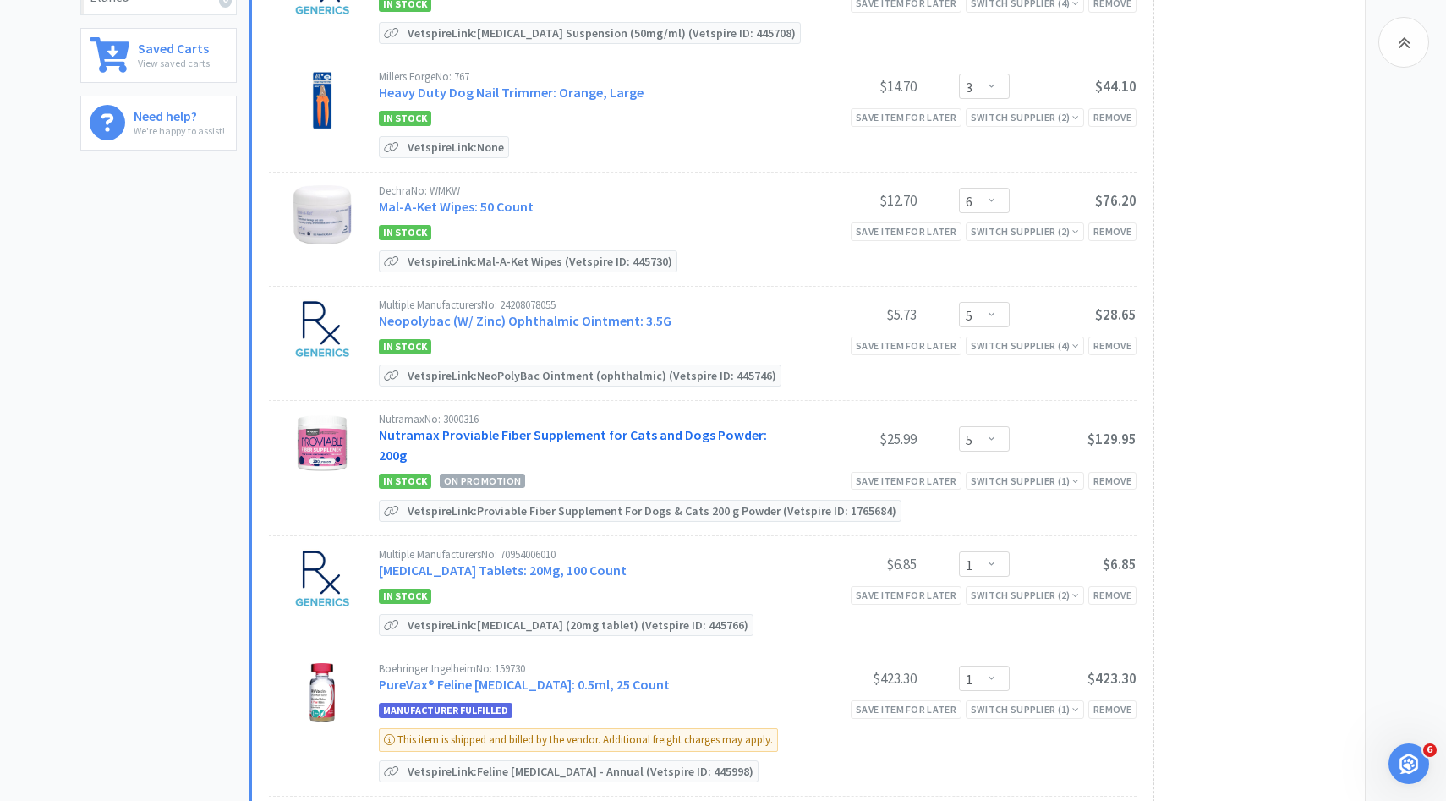
click at [599, 428] on link "Nutramax Proviable Fiber Supplement for Cats and Dogs Powder: 200g" at bounding box center [573, 444] width 388 height 37
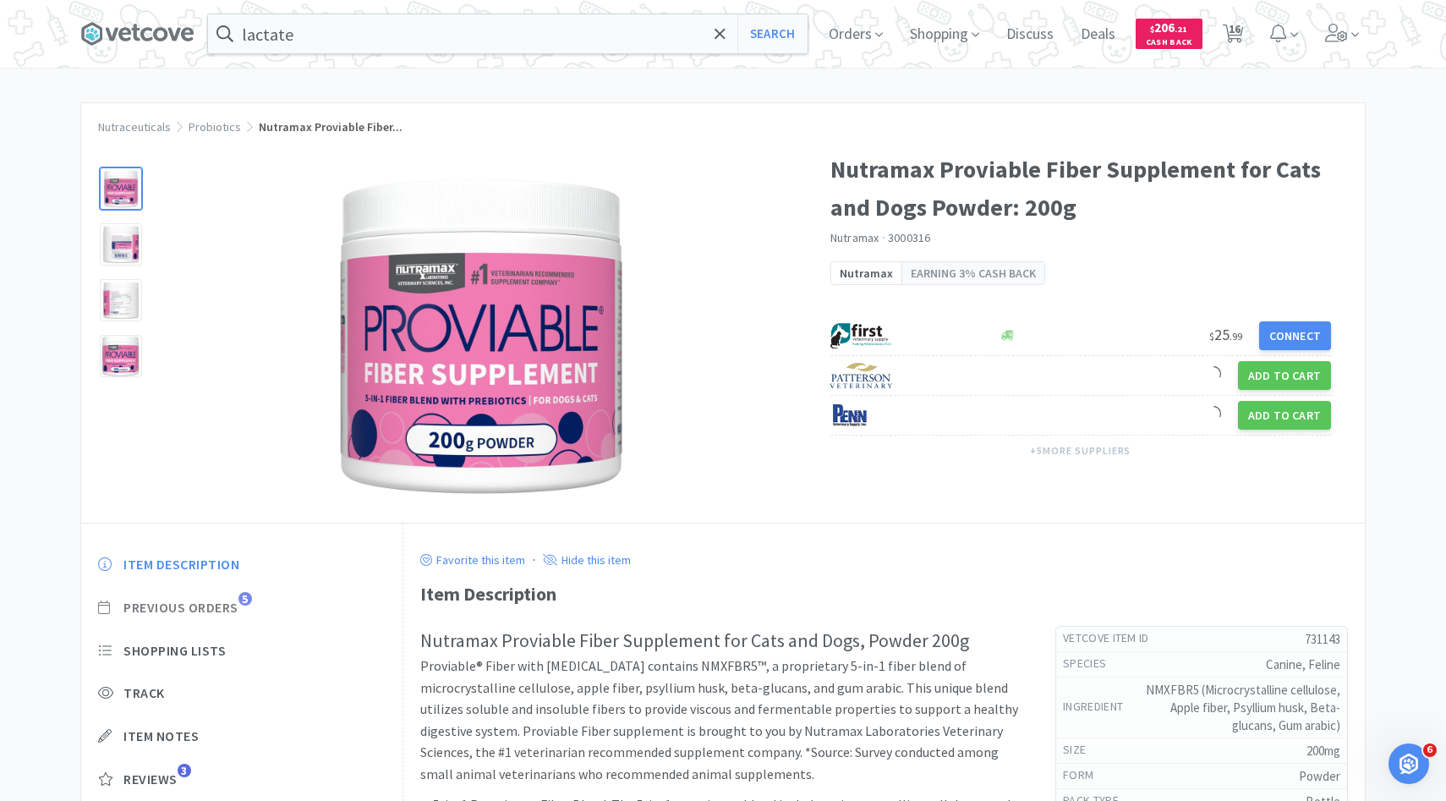
click at [238, 610] on span "Previous Orders" at bounding box center [180, 608] width 115 height 18
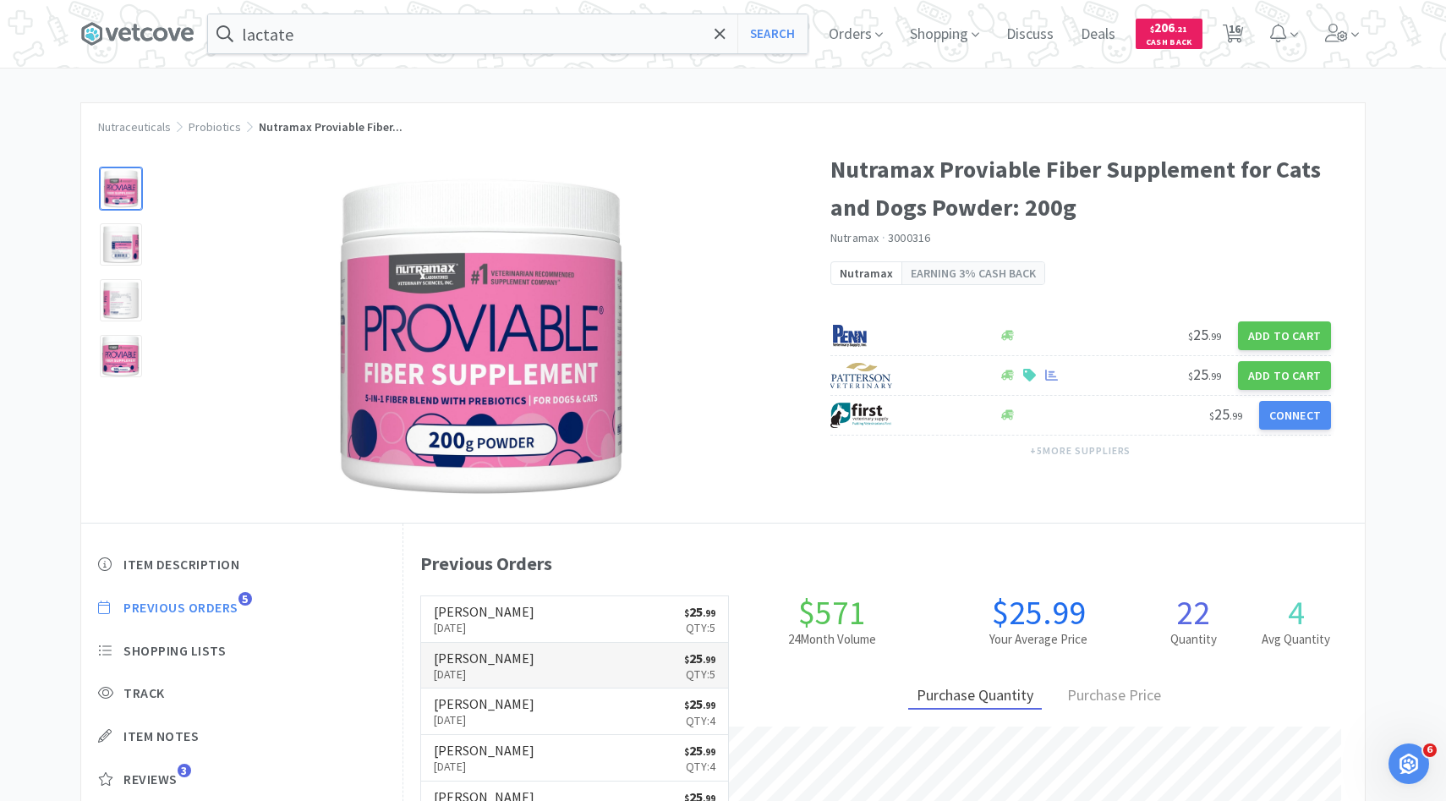
scroll to position [464, 961]
select select "2"
select select "1"
select select "3"
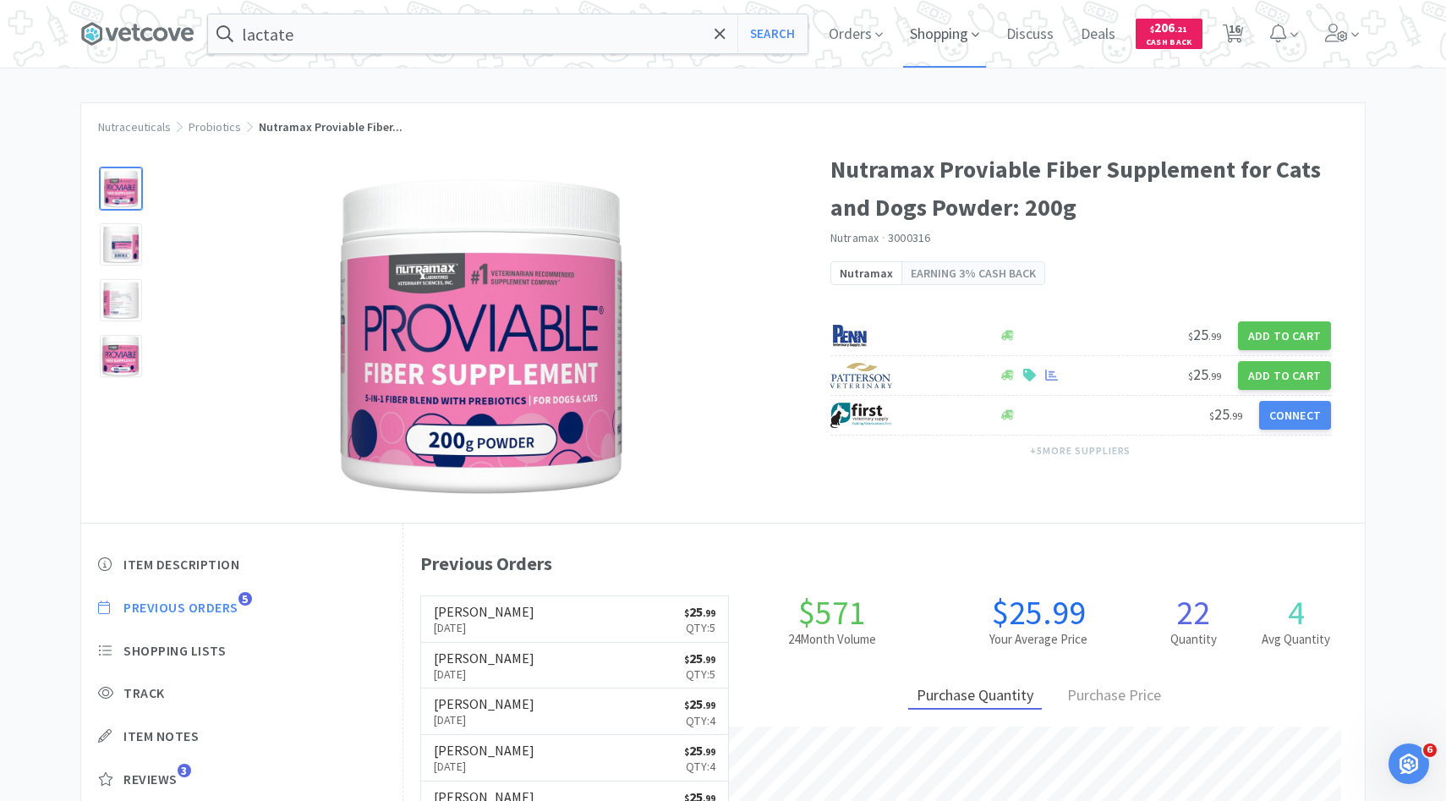
select select "6"
select select "5"
select select "1"
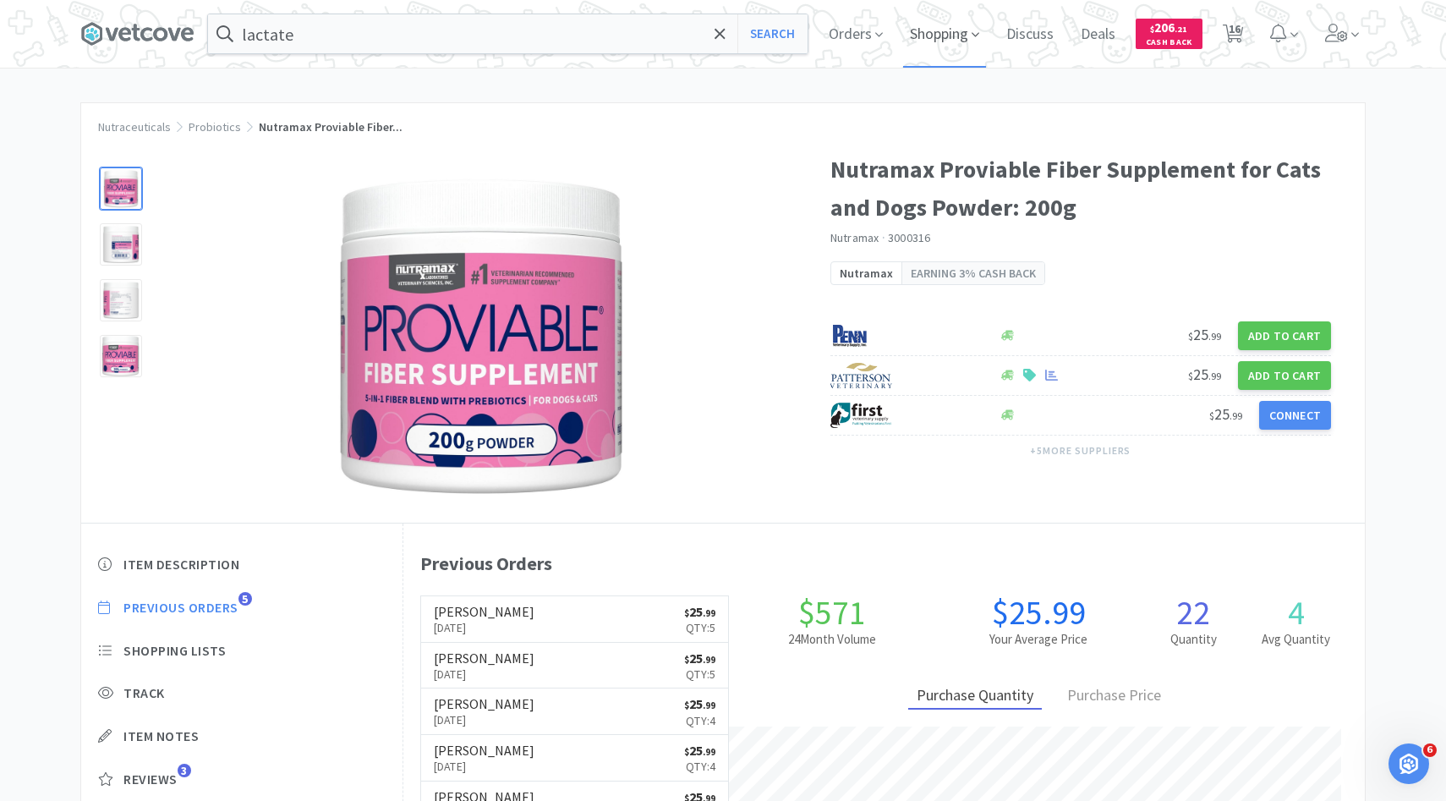
select select "4"
select select "3"
select select "6"
select select "1"
select select "2"
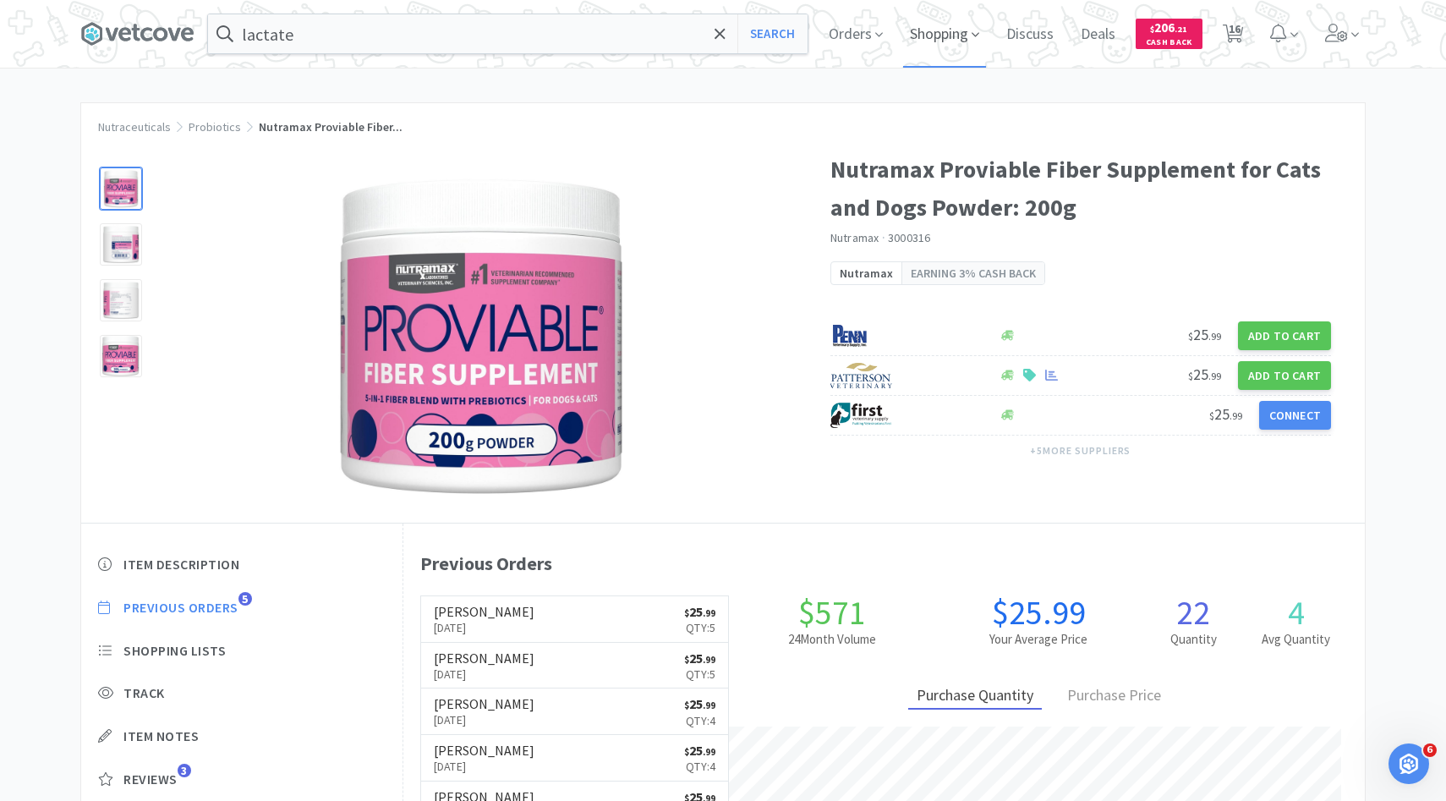
select select "2"
select select "1"
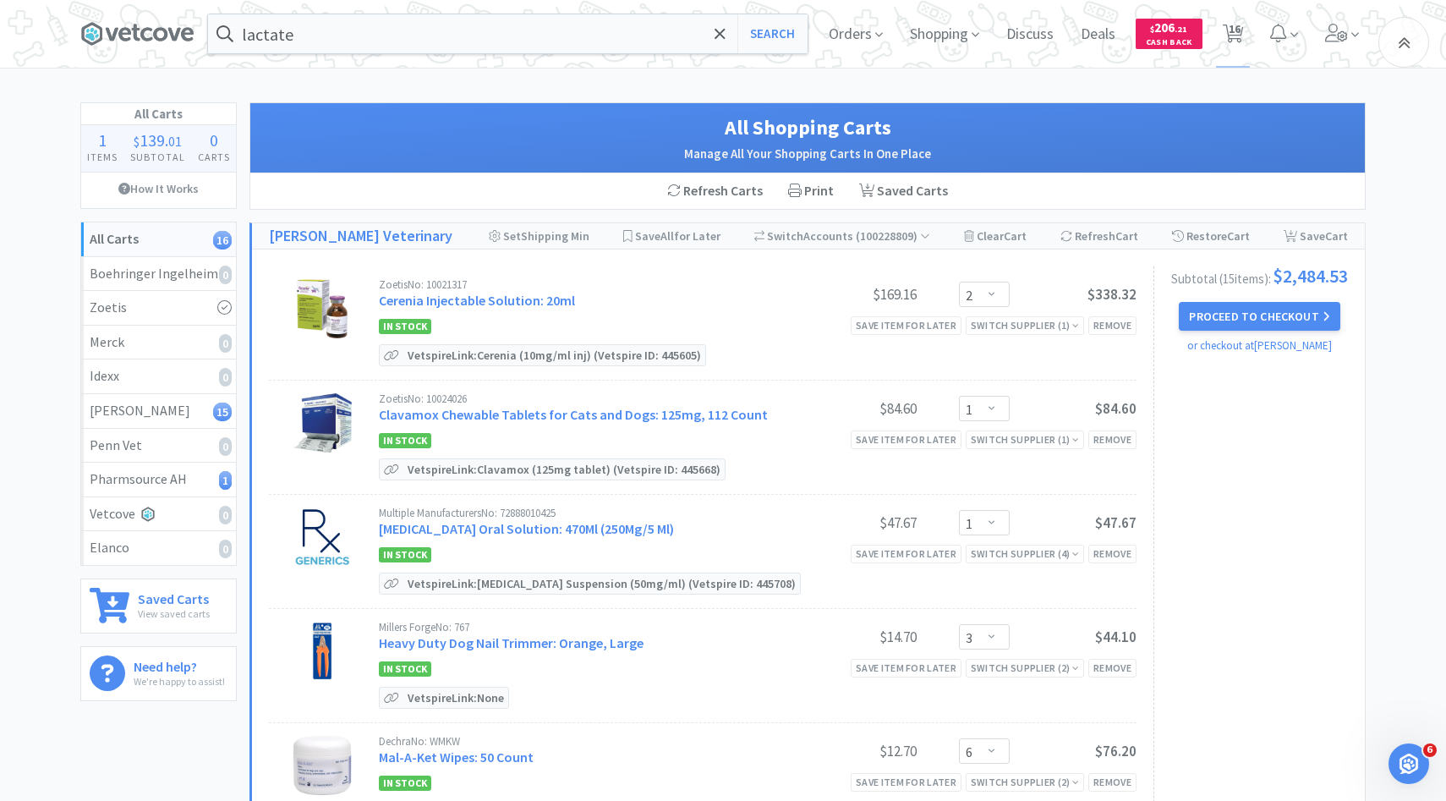
scroll to position [550, 0]
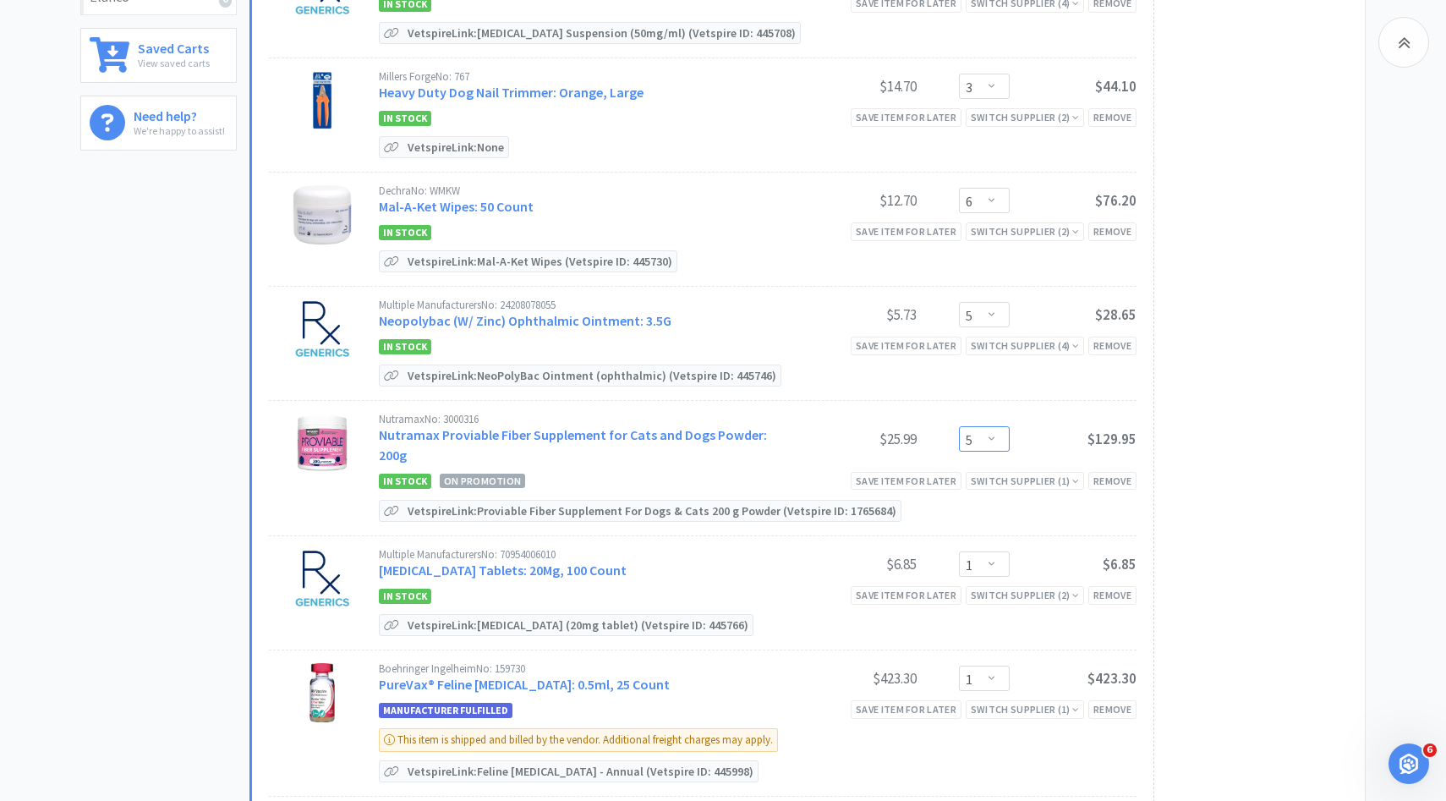
click at [983, 429] on select "Enter Quantity 1 2 3 4 5 6 7 8 9 10 11 12 13 14 15 16 17 18 19 20 Enter Quantity" at bounding box center [984, 438] width 51 height 25
click at [959, 426] on select "Enter Quantity 1 2 3 4 5 6 7 8 9 10 11 12 13 14 15 16 17 18 19 20 Enter Quantity" at bounding box center [984, 438] width 51 height 25
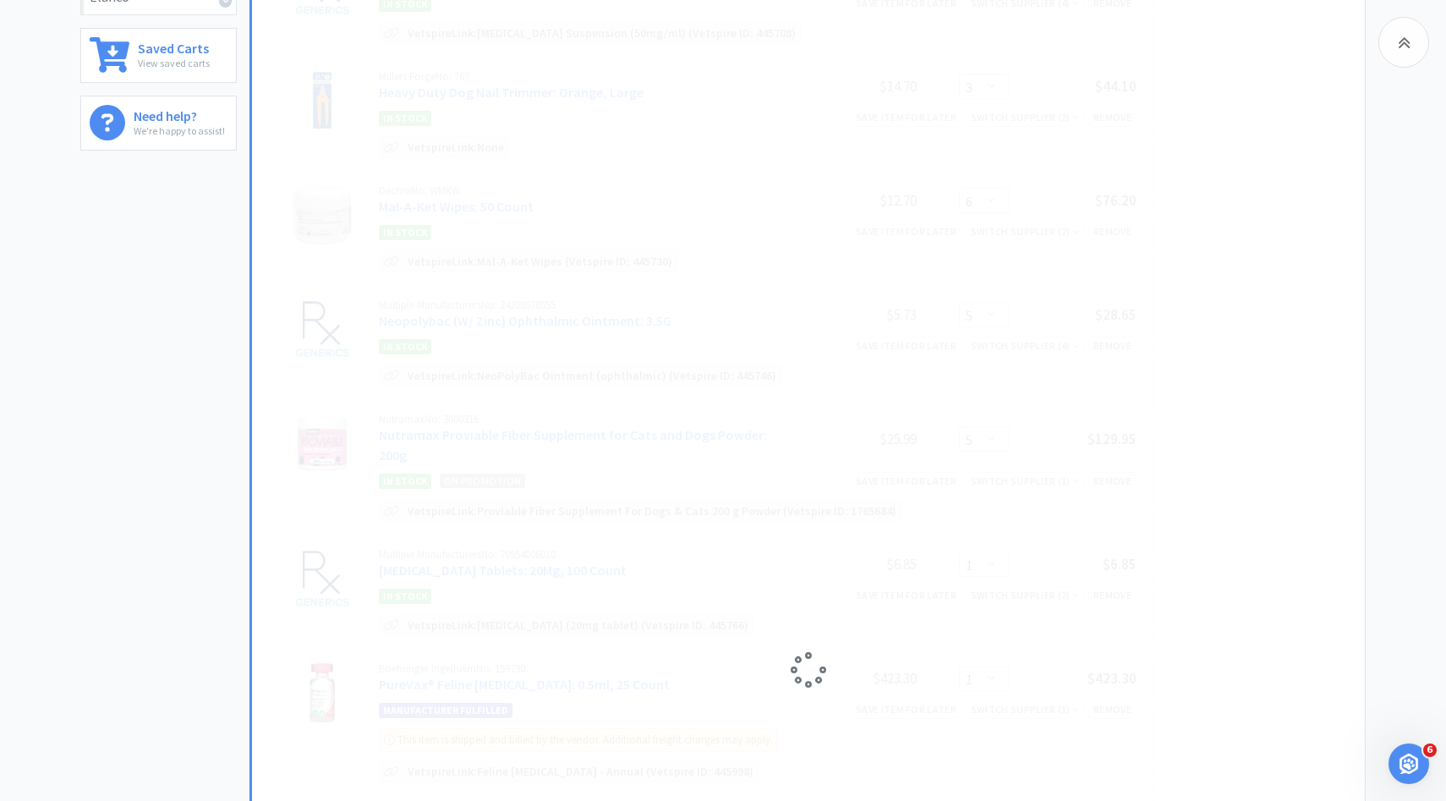
select select "4"
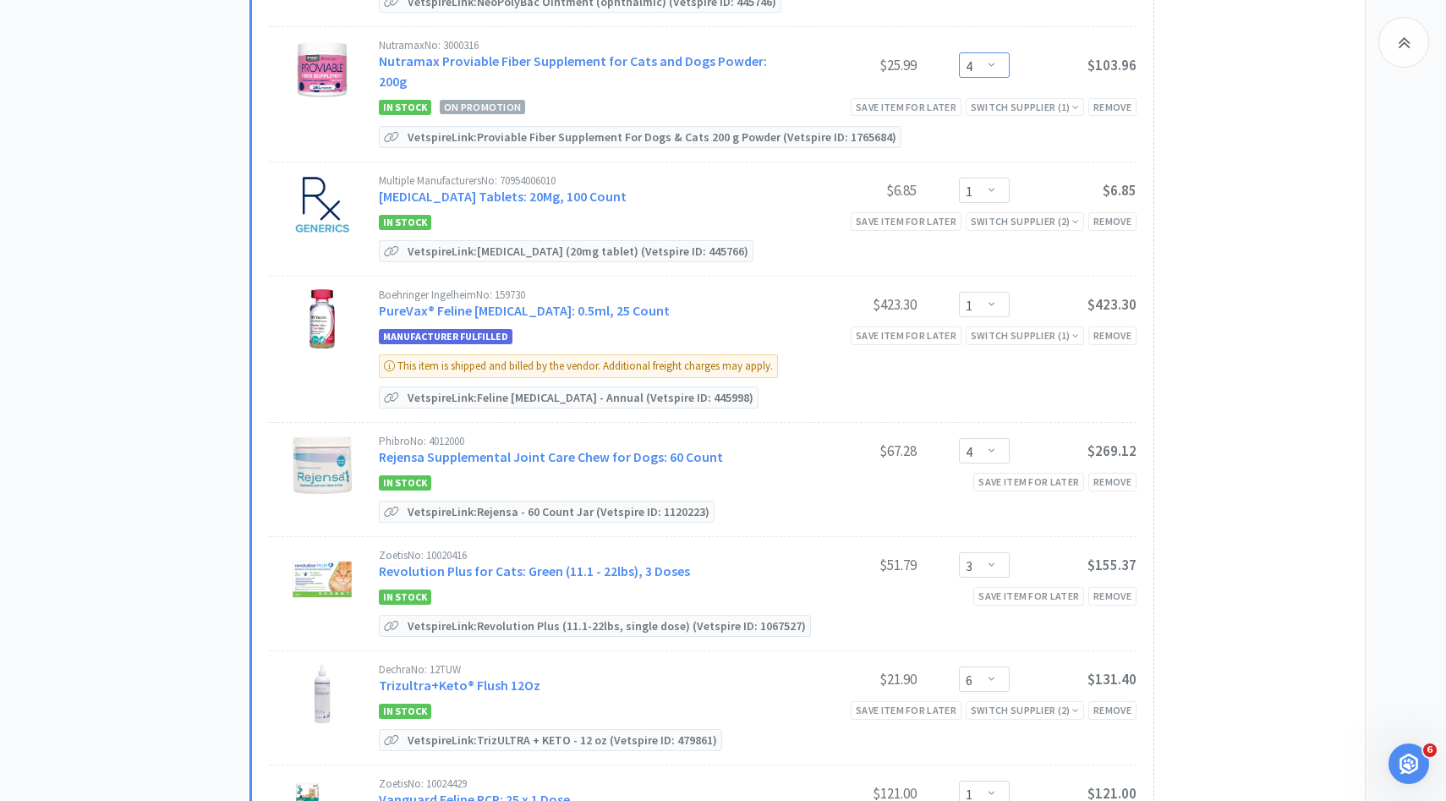
scroll to position [947, 0]
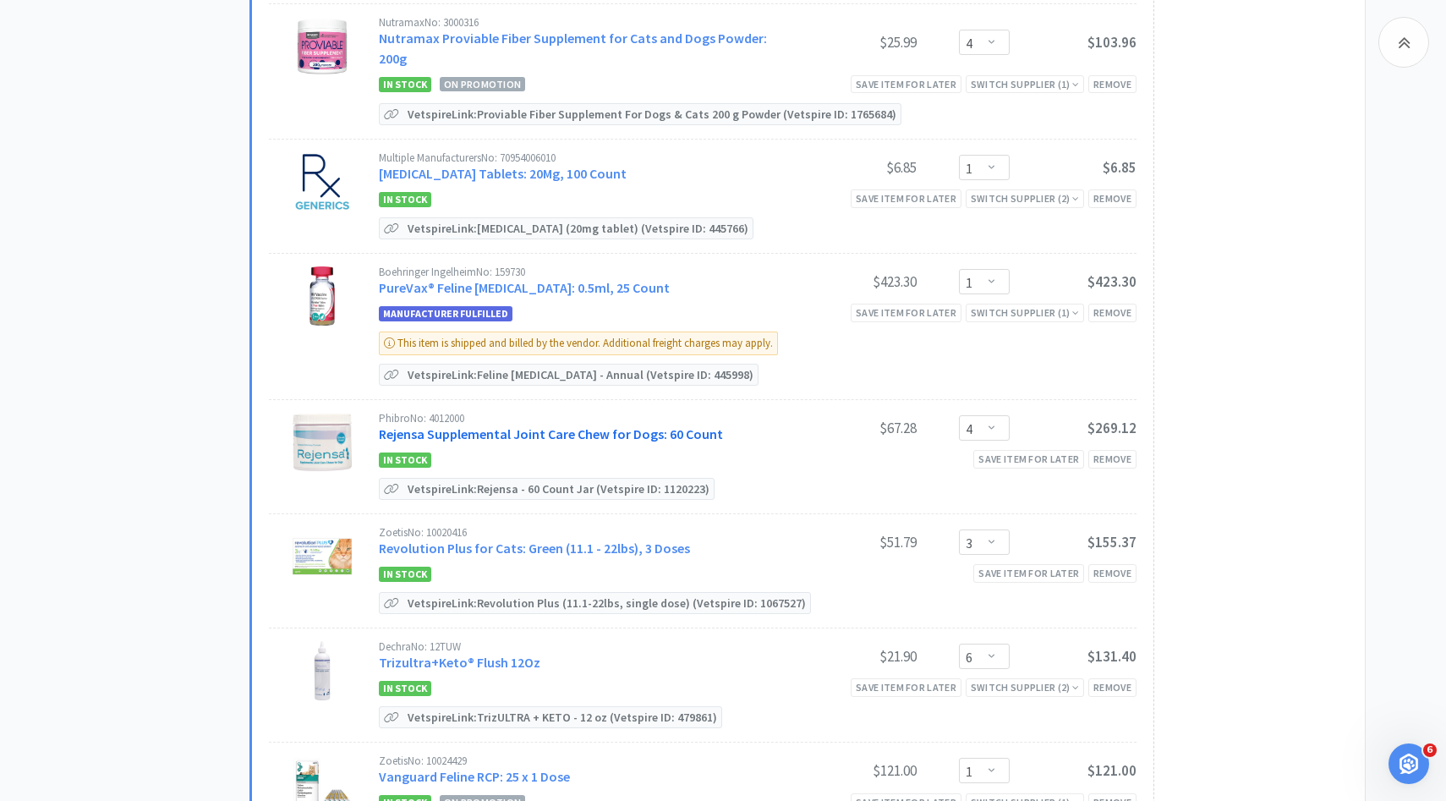
click at [636, 425] on link "Rejensa Supplemental Joint Care Chew for Dogs: 60 Count" at bounding box center [551, 433] width 344 height 17
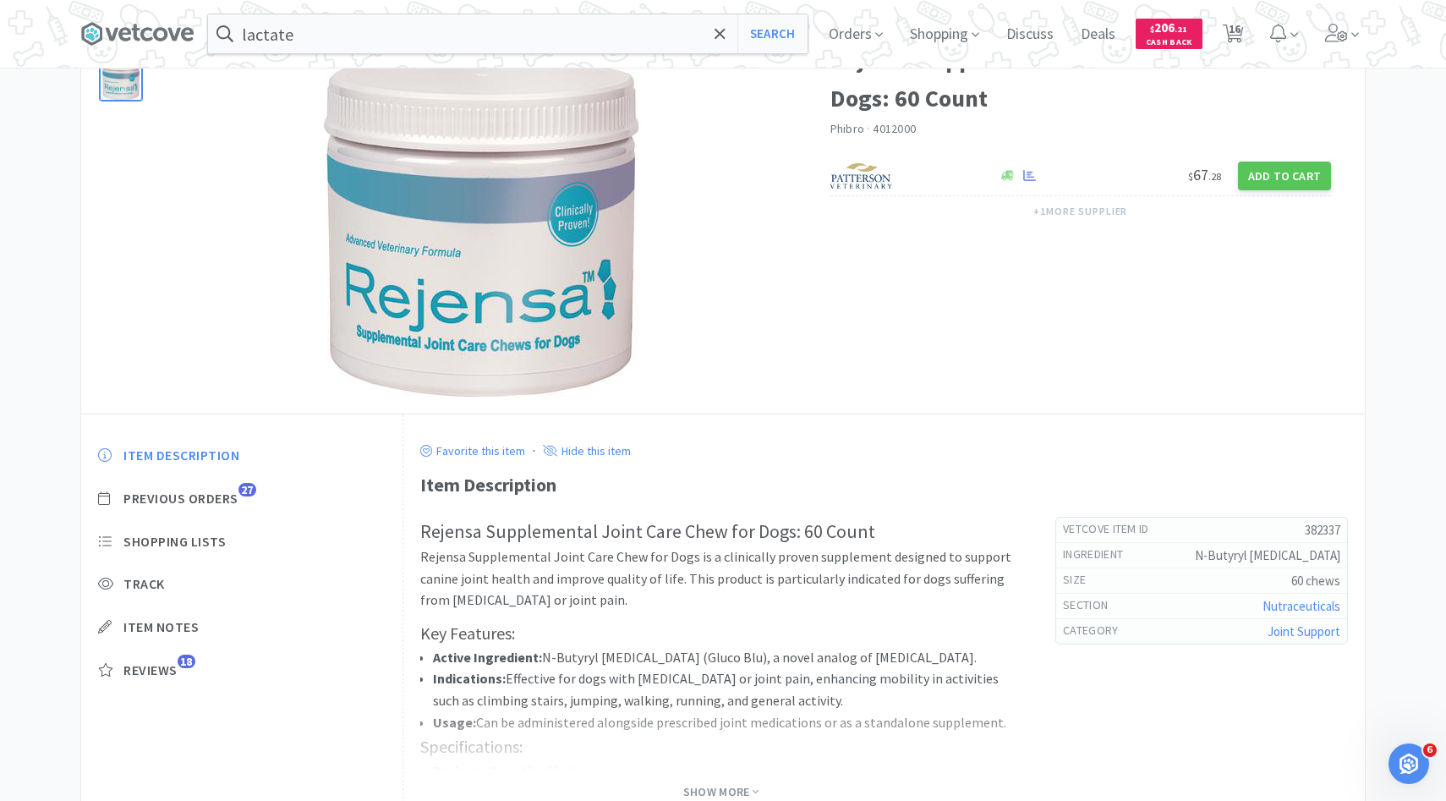
click at [223, 485] on div "Item Description Previous Orders 27 Shopping Lists Track Item Notes Reviews 18" at bounding box center [241, 575] width 321 height 292
click at [223, 498] on span "Previous Orders" at bounding box center [180, 499] width 115 height 18
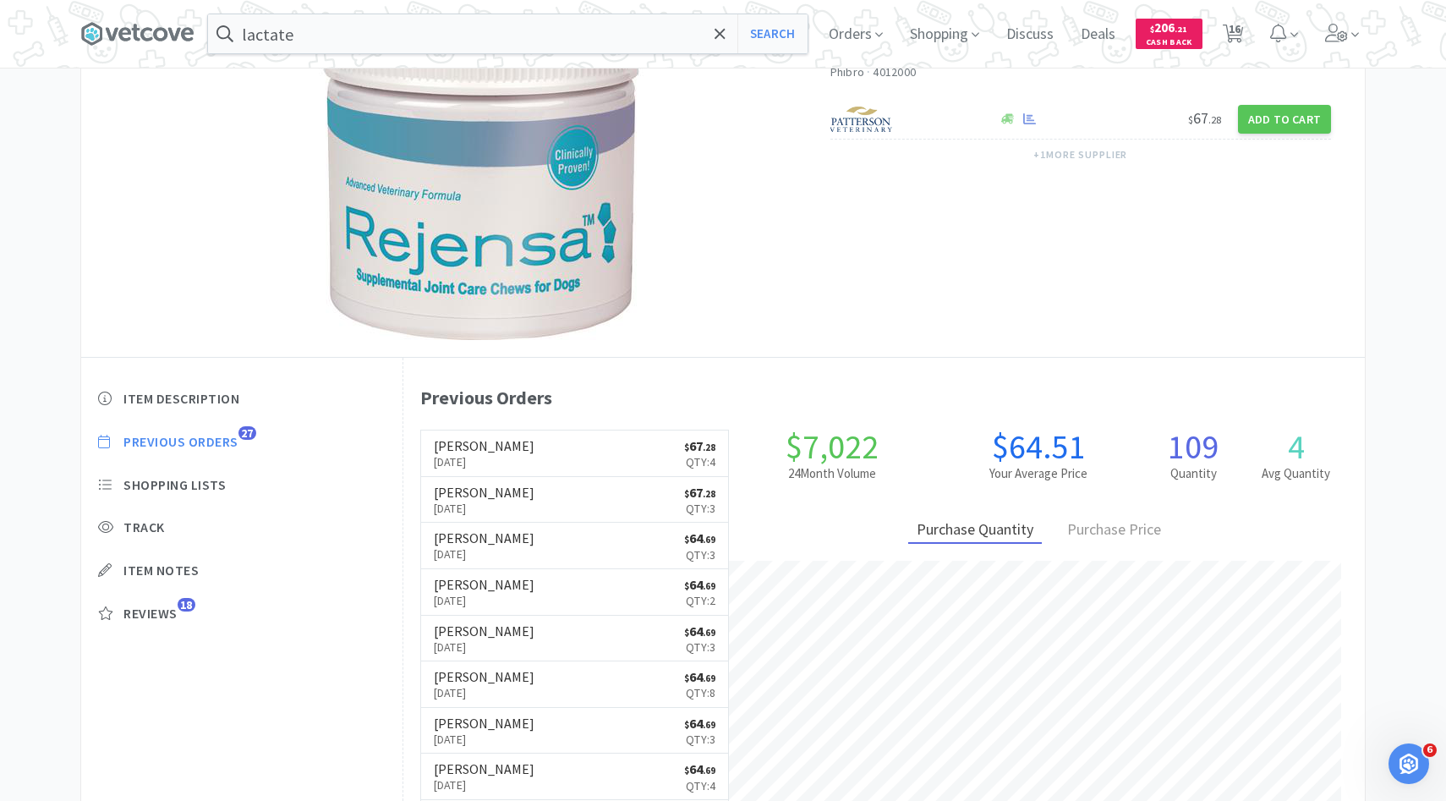
scroll to position [167, 0]
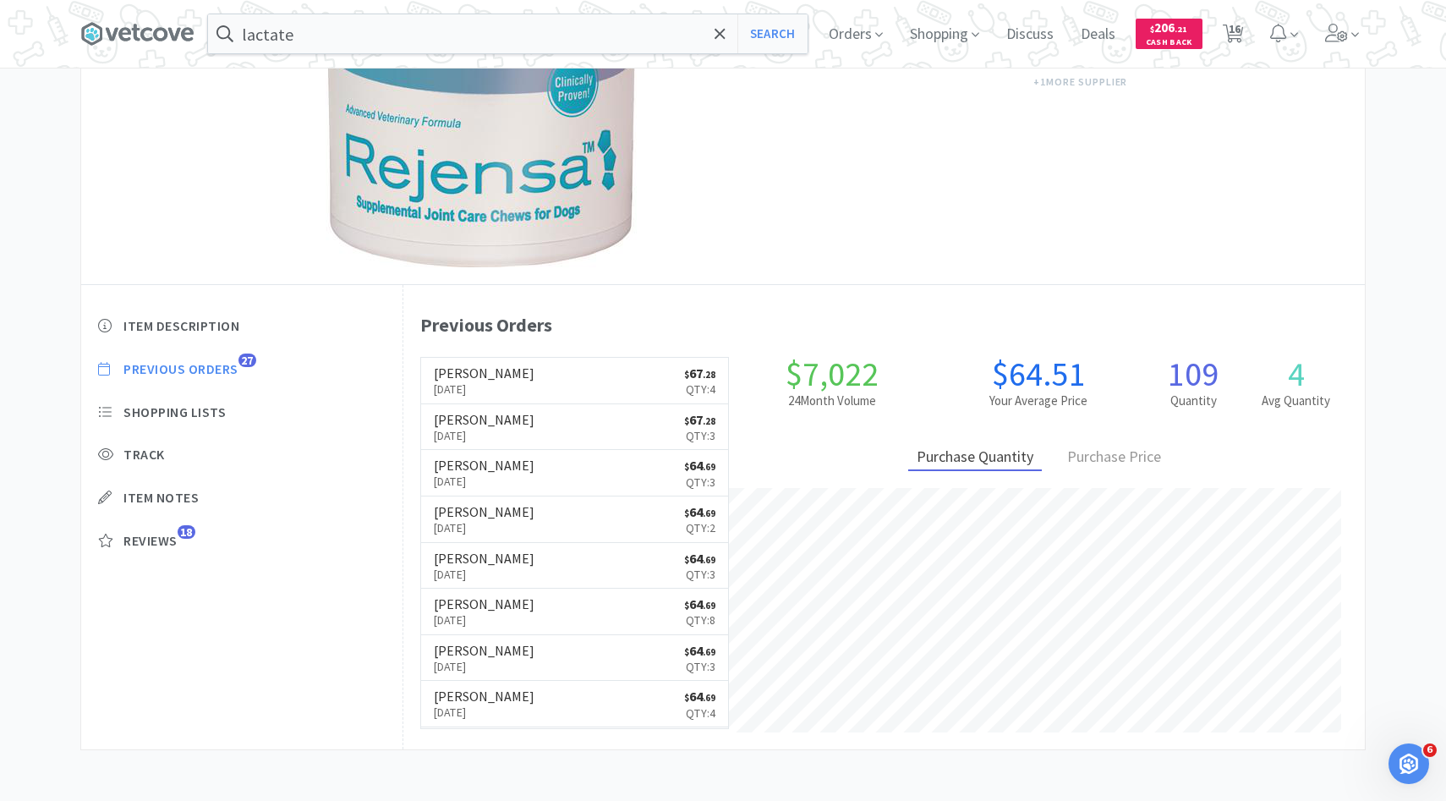
select select "2"
select select "1"
select select "3"
select select "6"
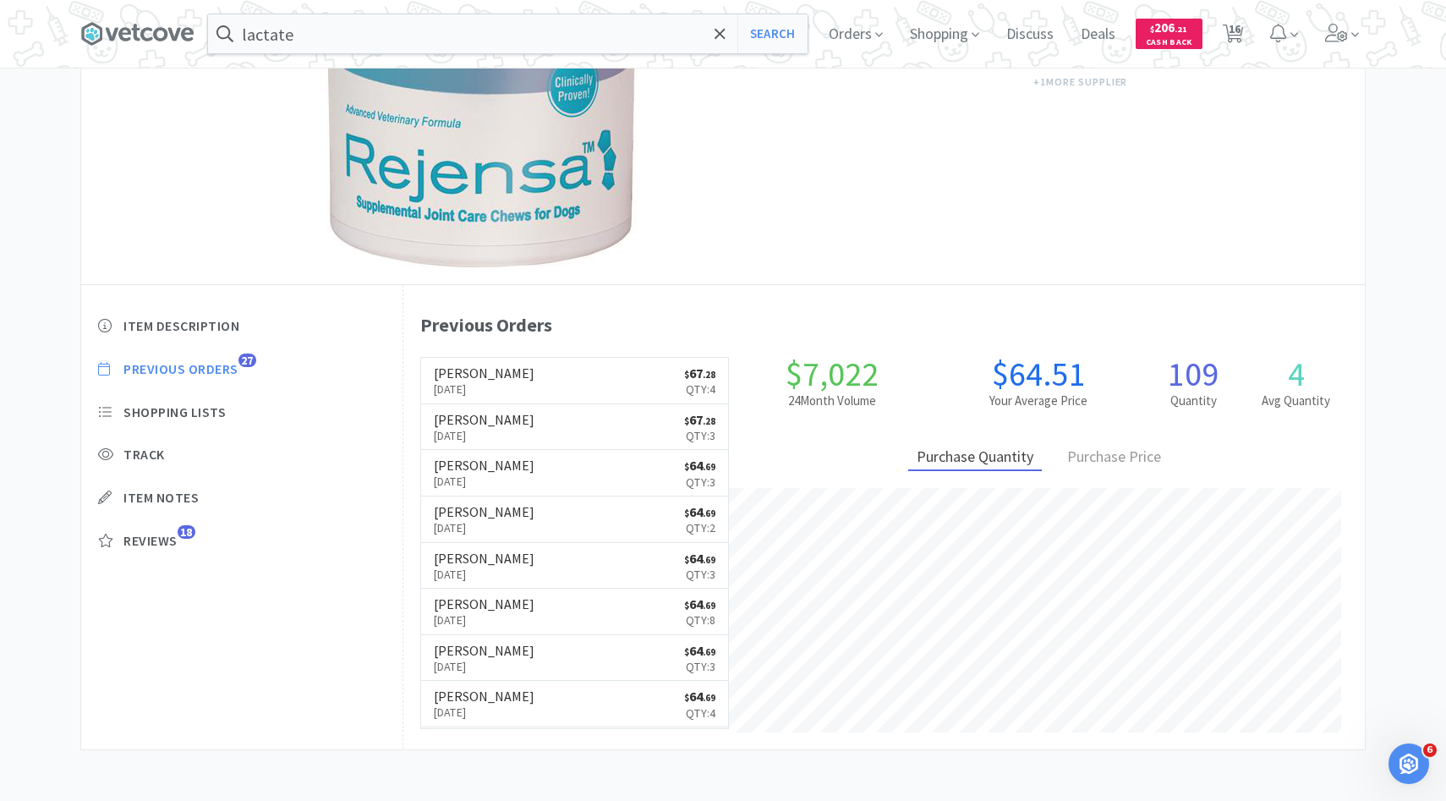
select select "5"
select select "4"
select select "1"
select select "4"
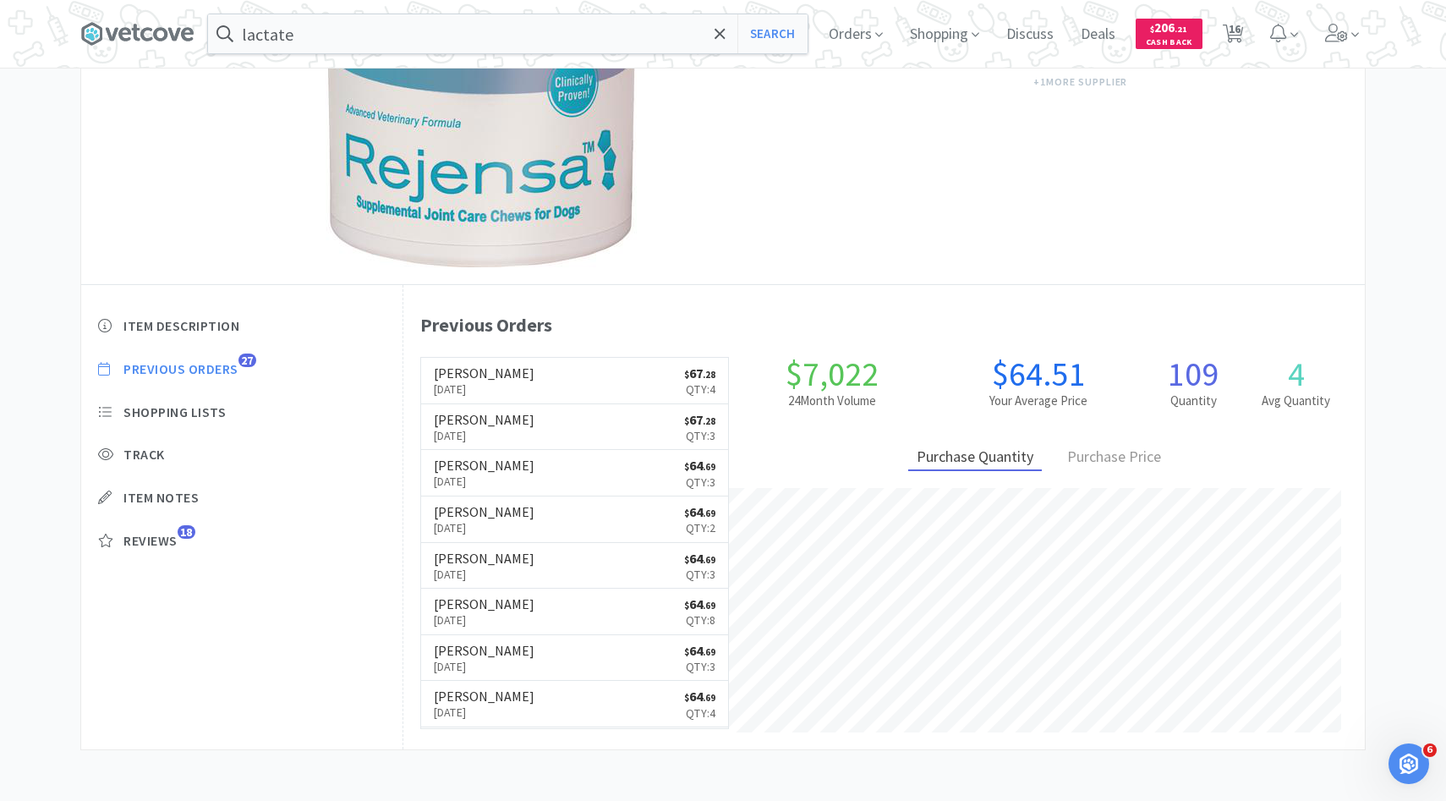
select select "3"
select select "6"
select select "1"
select select "2"
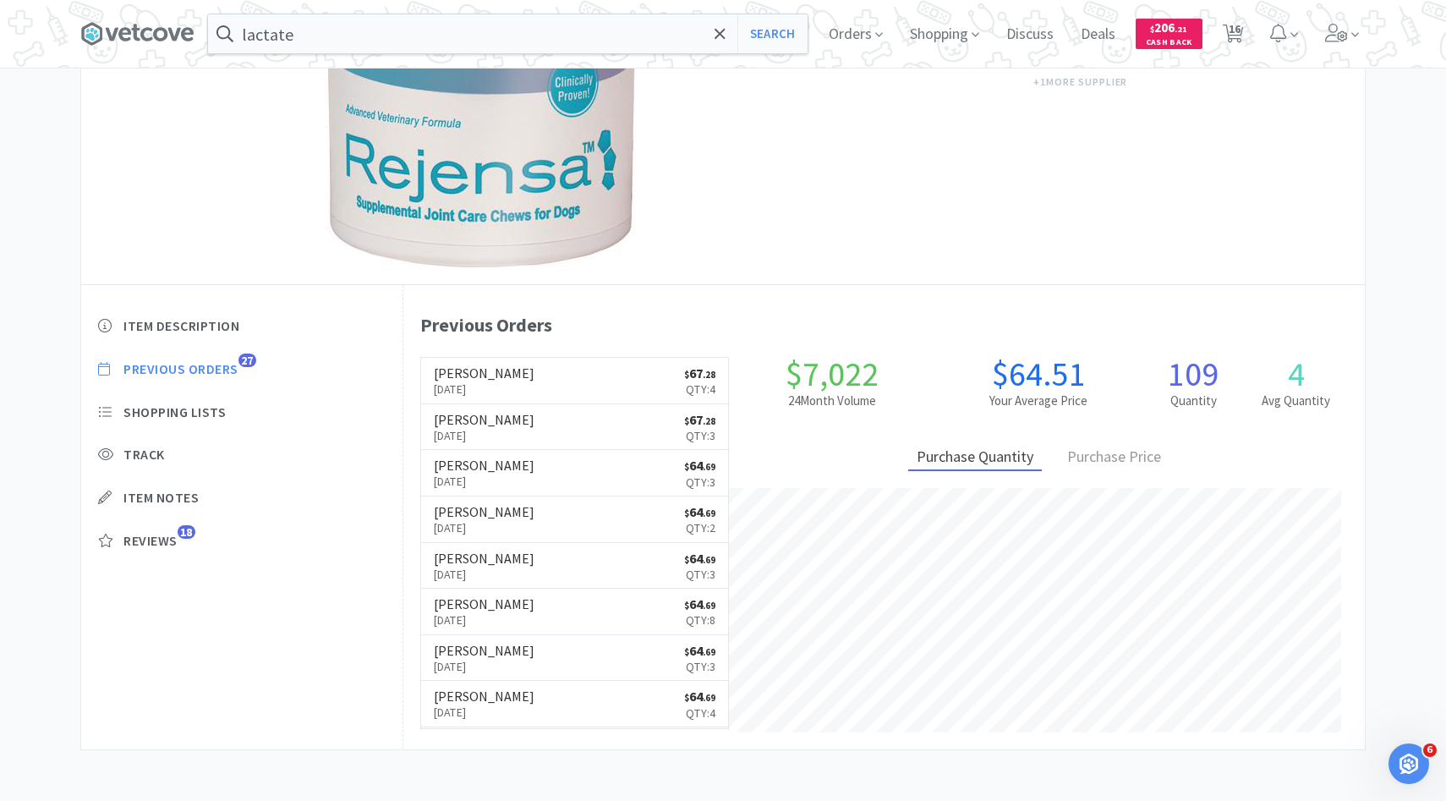
select select "1"
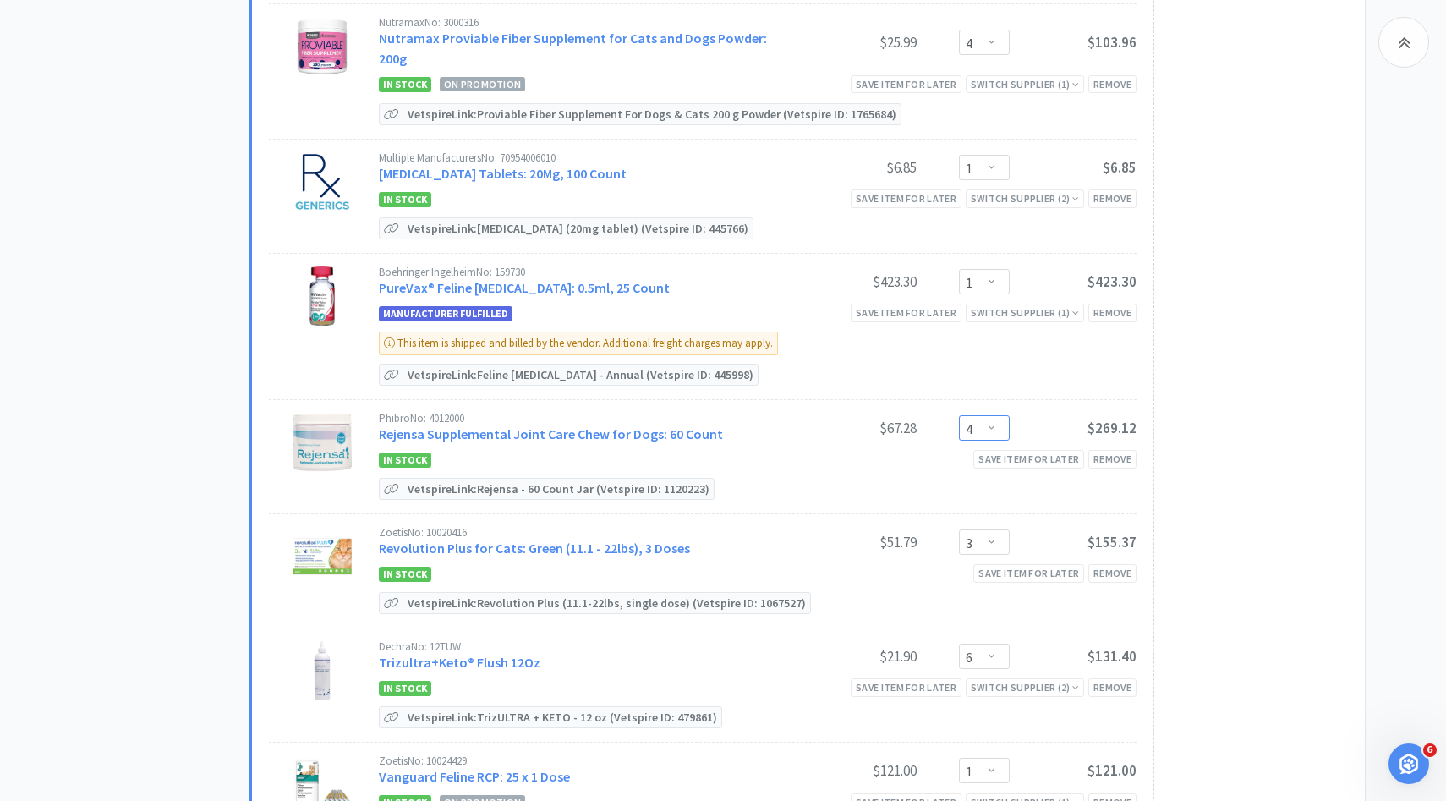
click at [990, 415] on select "Enter Quantity 1 2 3 4 5 6 7 8 9 10 11 12 13 14 15 16 17 18 19 20 Enter Quantity" at bounding box center [984, 427] width 51 height 25
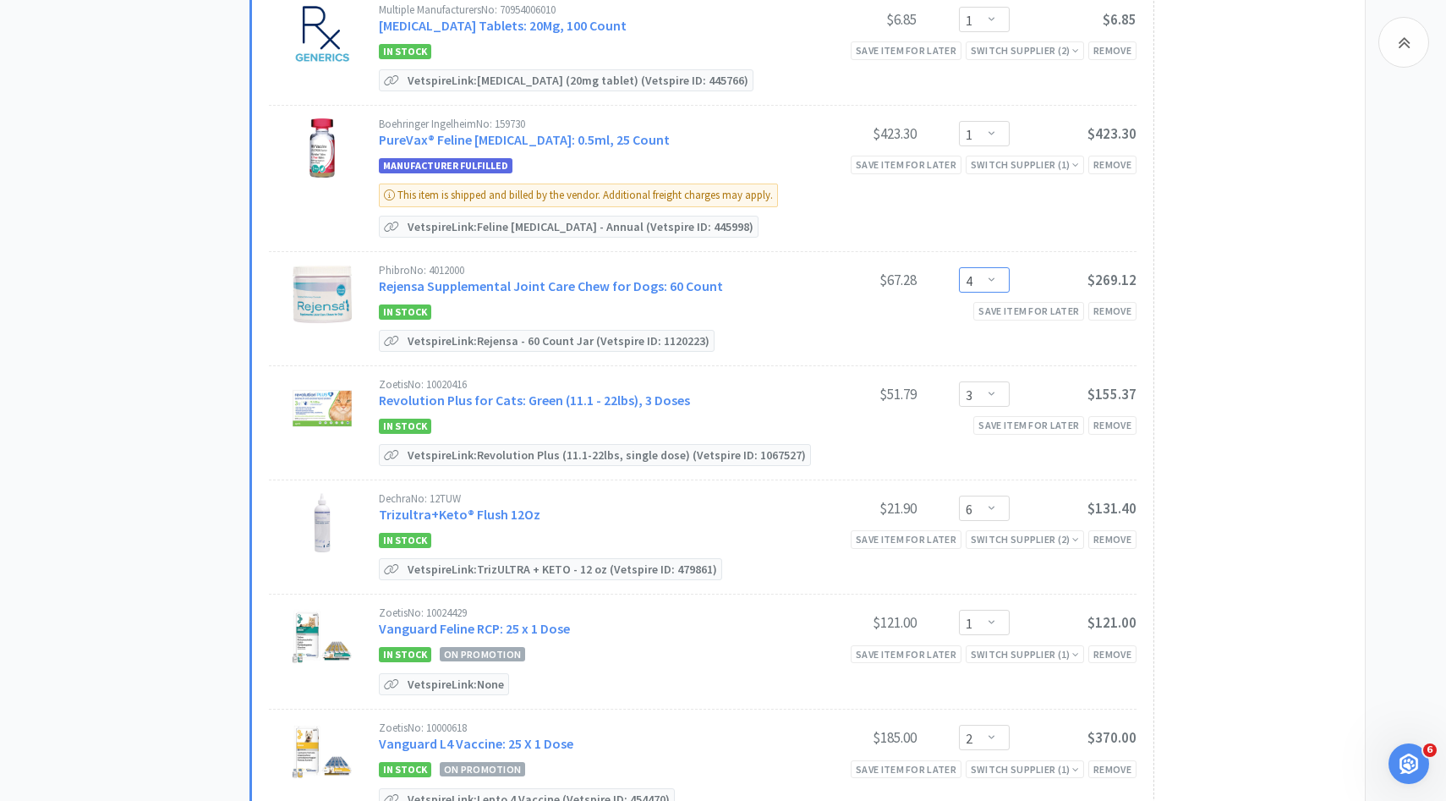
scroll to position [1094, 0]
click at [591, 392] on link "Revolution Plus for Cats: Green (11.1 - 22lbs), 3 Doses" at bounding box center [534, 400] width 311 height 17
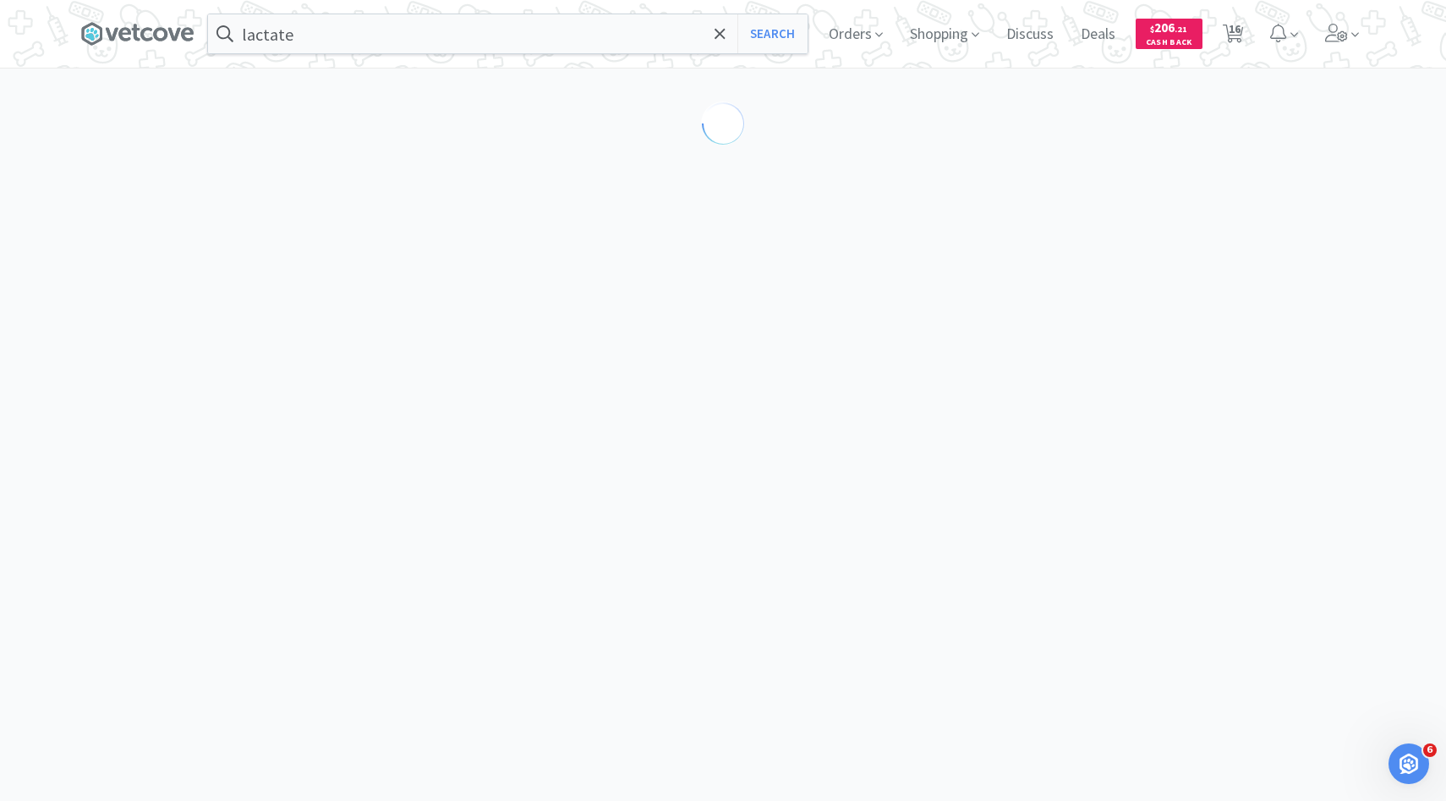
select select "286638"
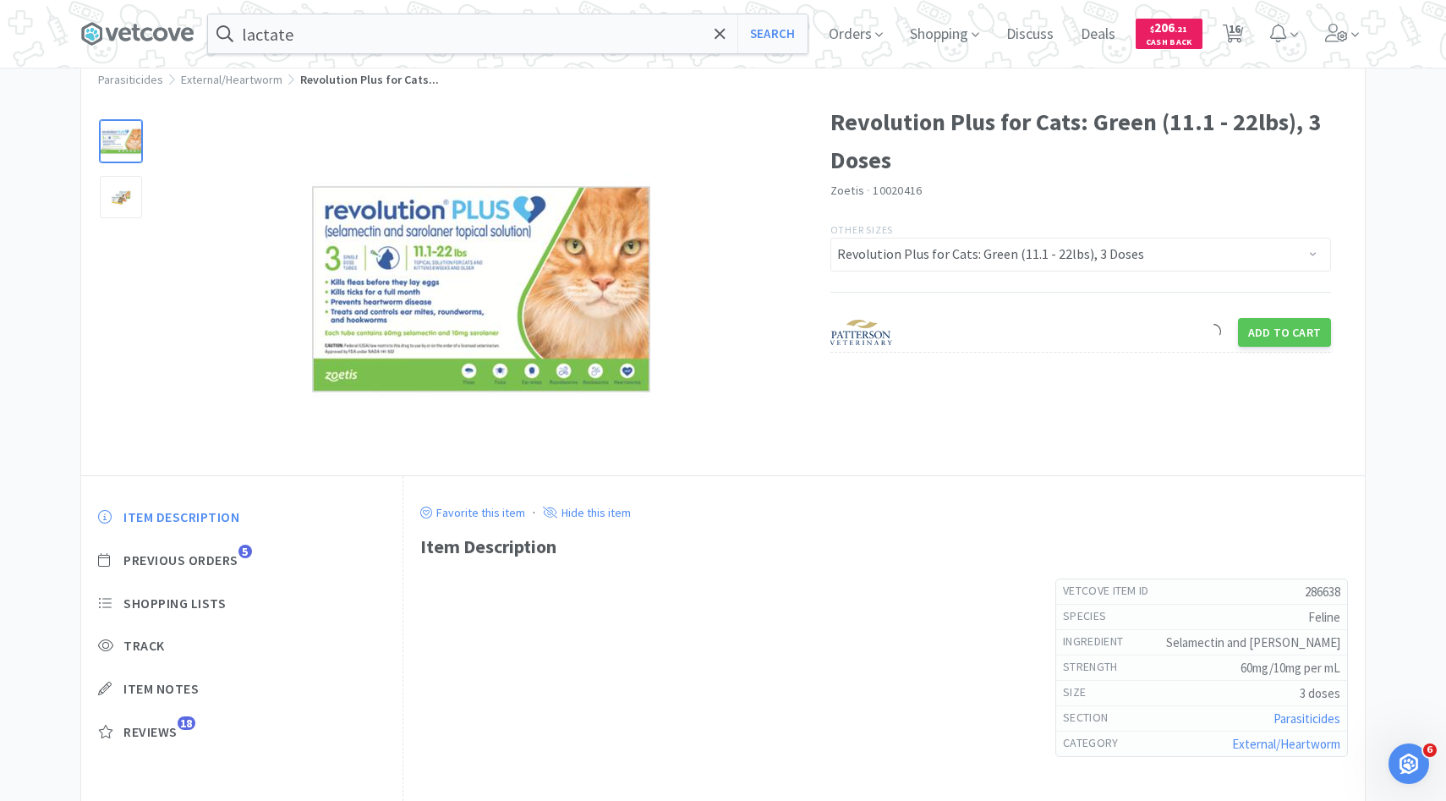
scroll to position [72, 0]
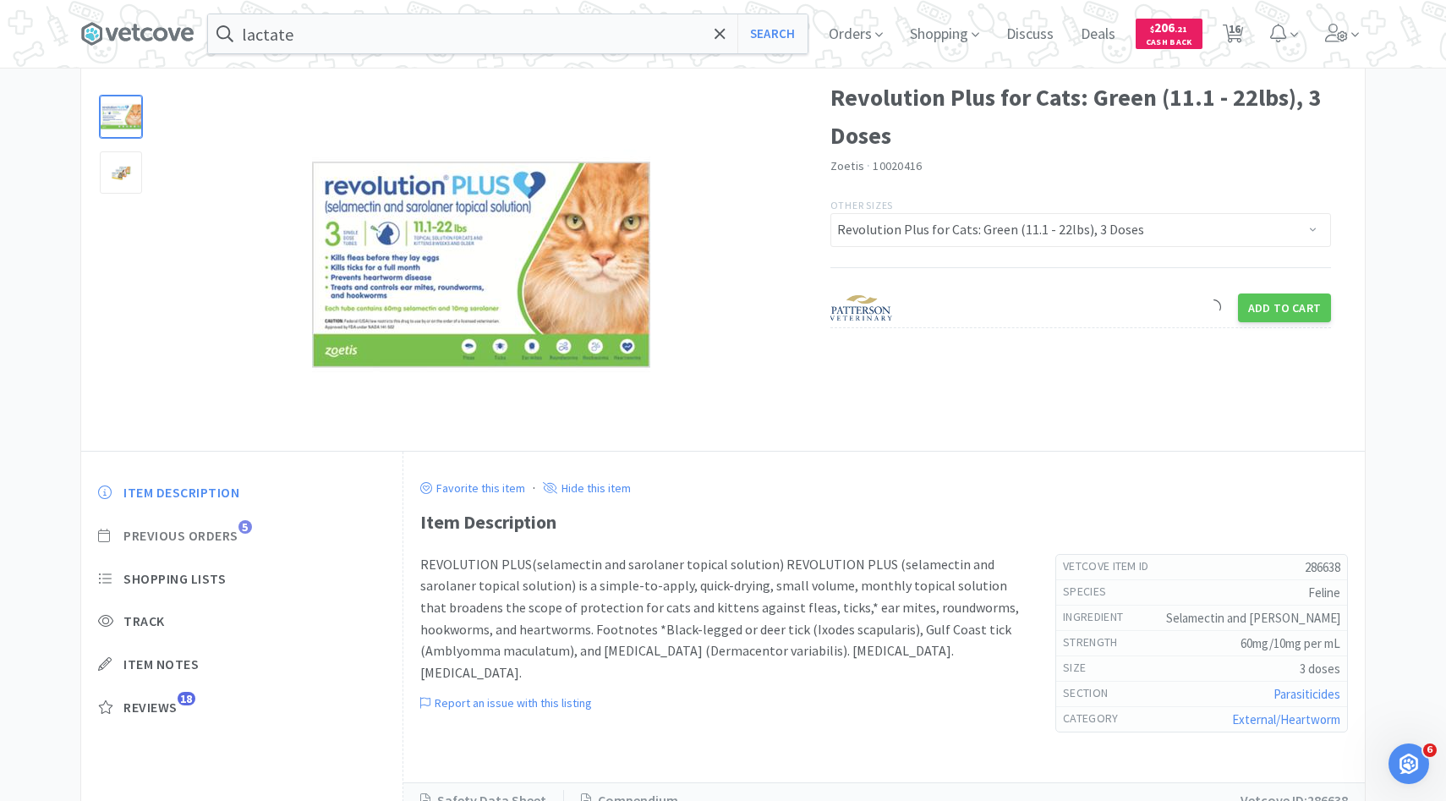
click at [211, 537] on span "Previous Orders" at bounding box center [180, 536] width 115 height 18
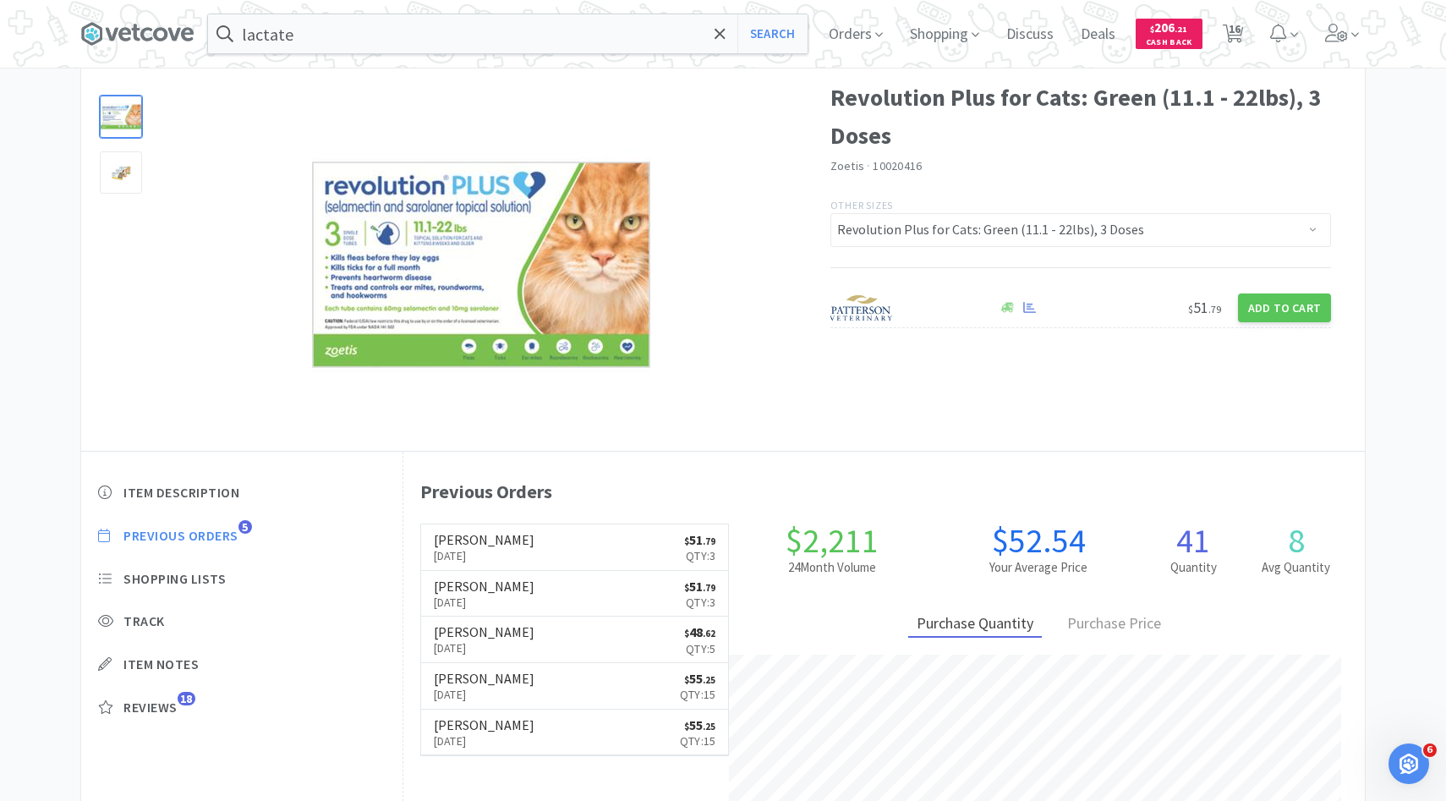
scroll to position [464, 961]
select select "2"
select select "1"
select select "3"
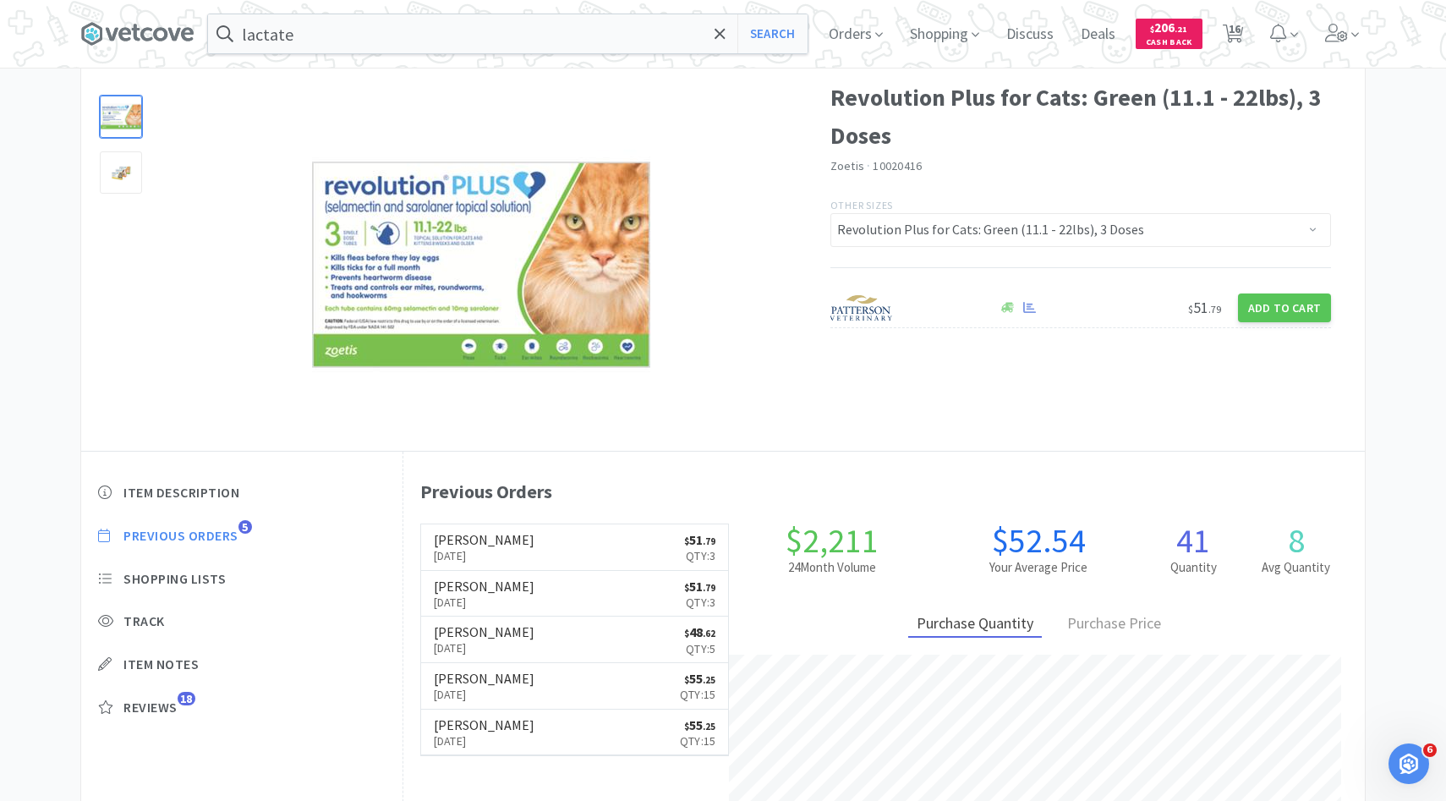
select select "6"
select select "5"
select select "4"
select select "1"
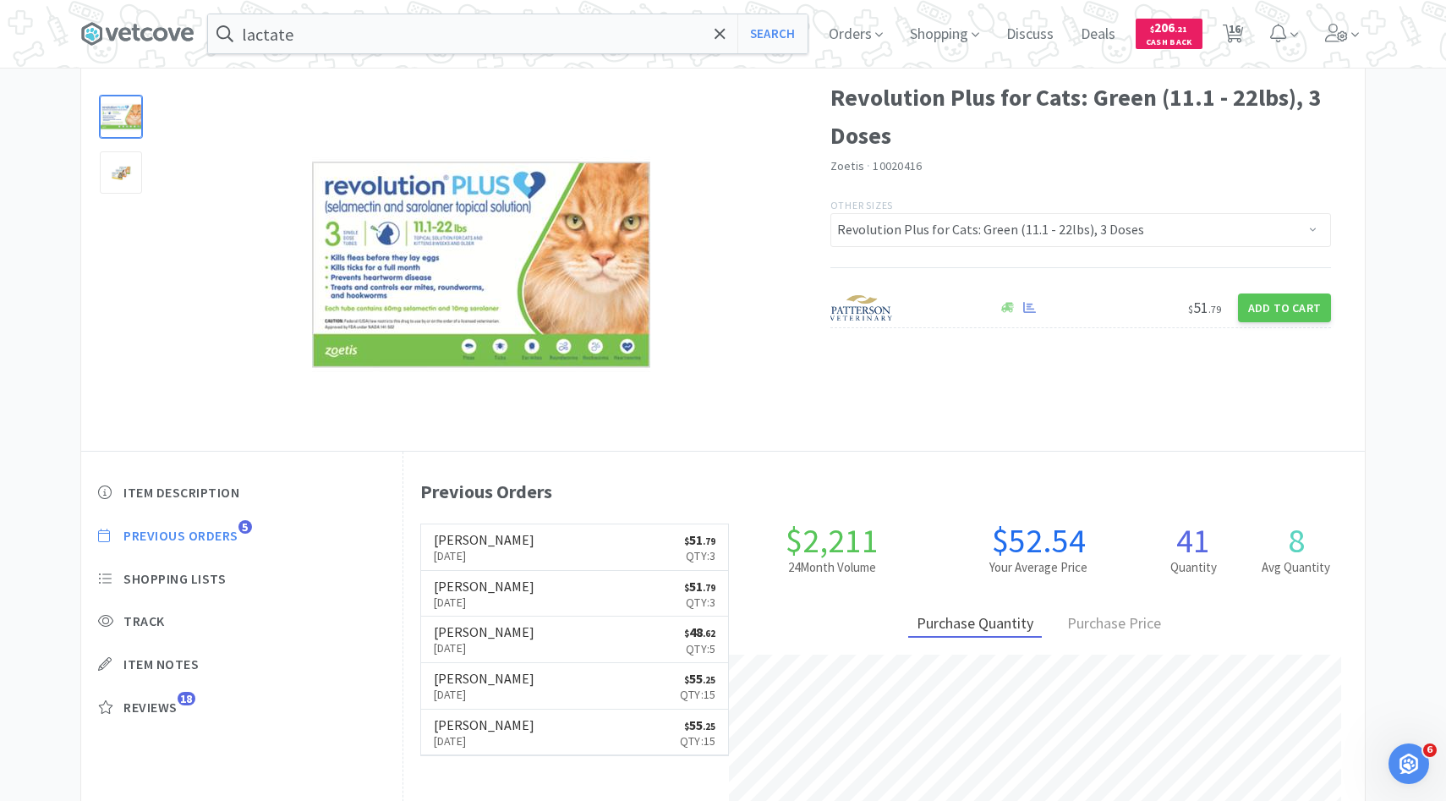
select select "4"
select select "3"
select select "6"
select select "1"
select select "2"
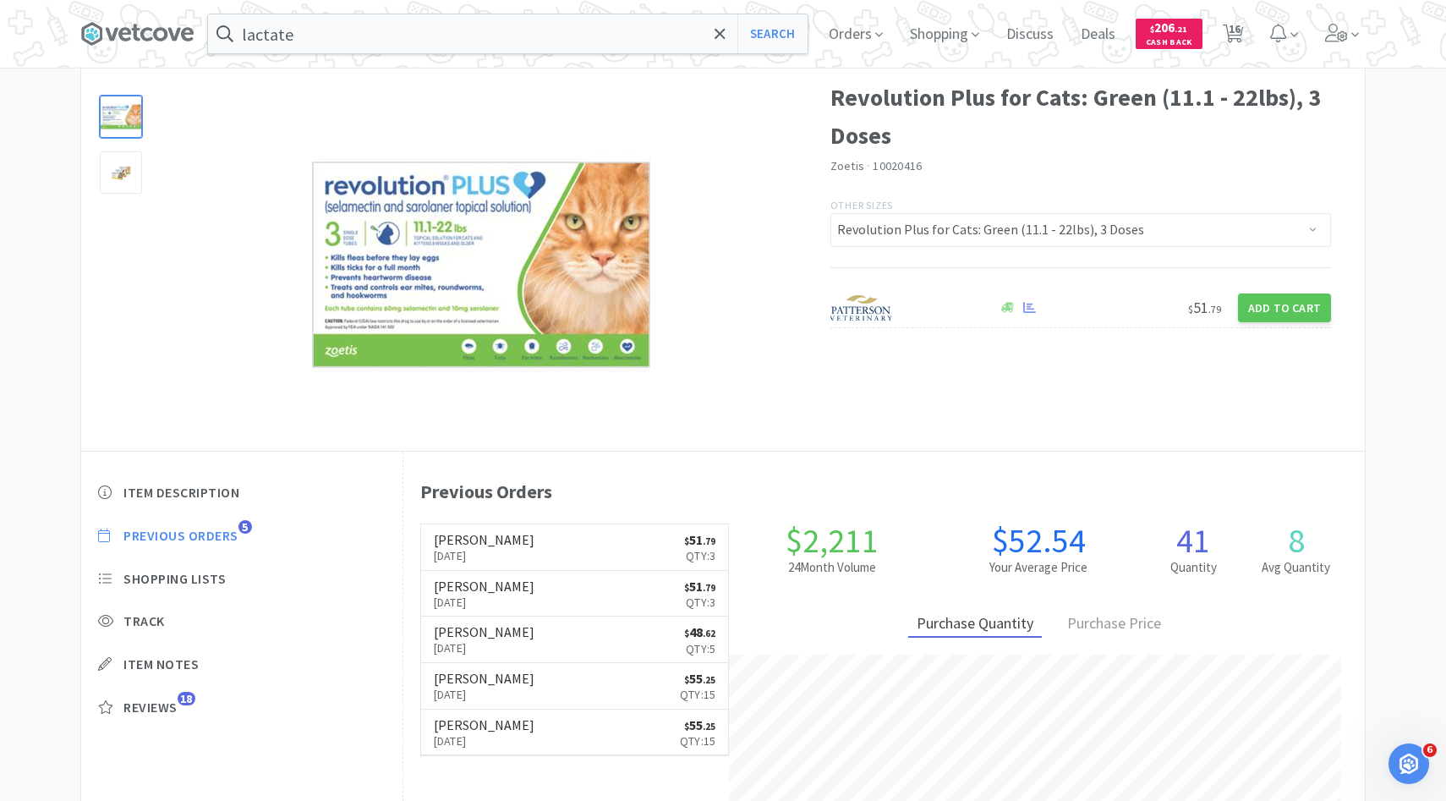
select select "2"
select select "1"
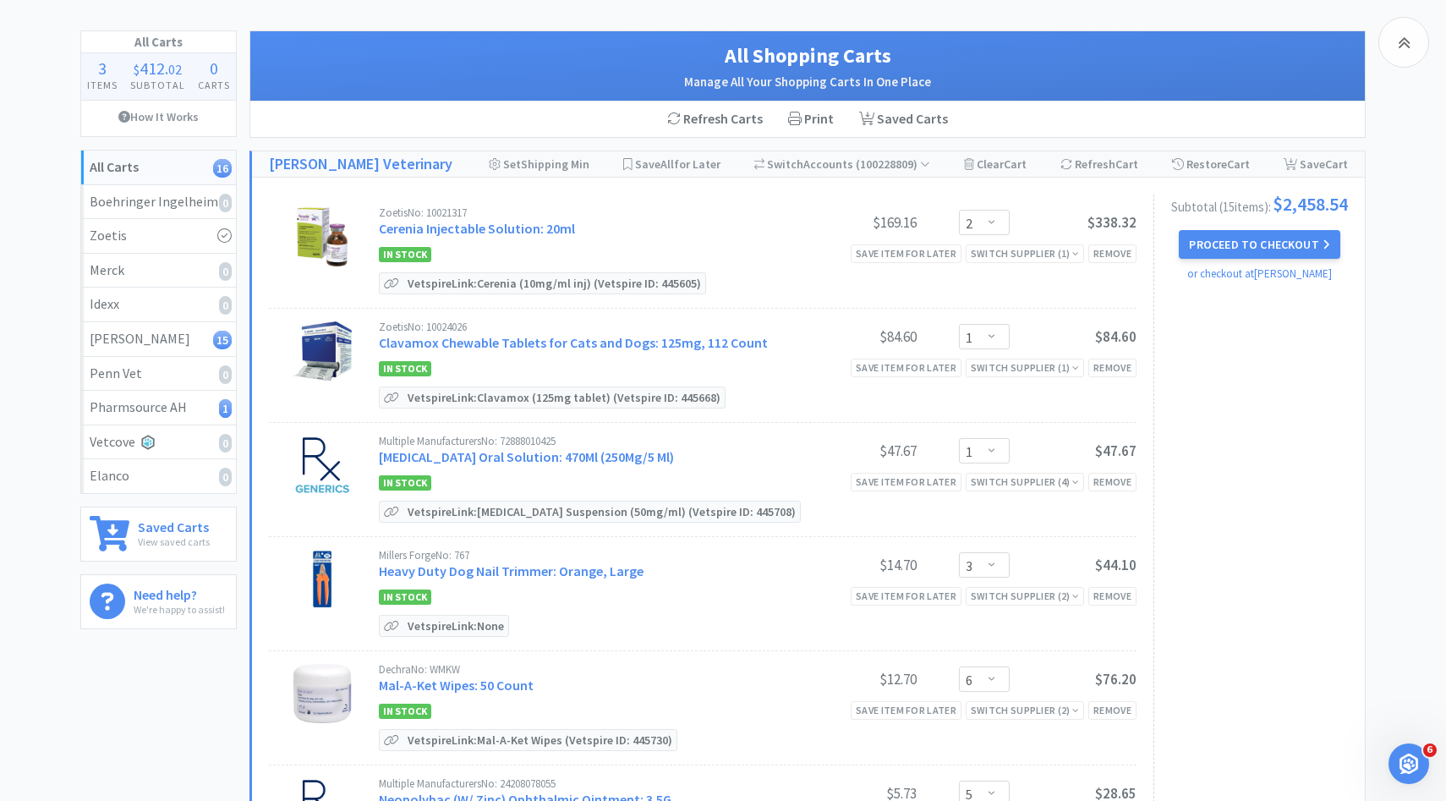
scroll to position [1094, 0]
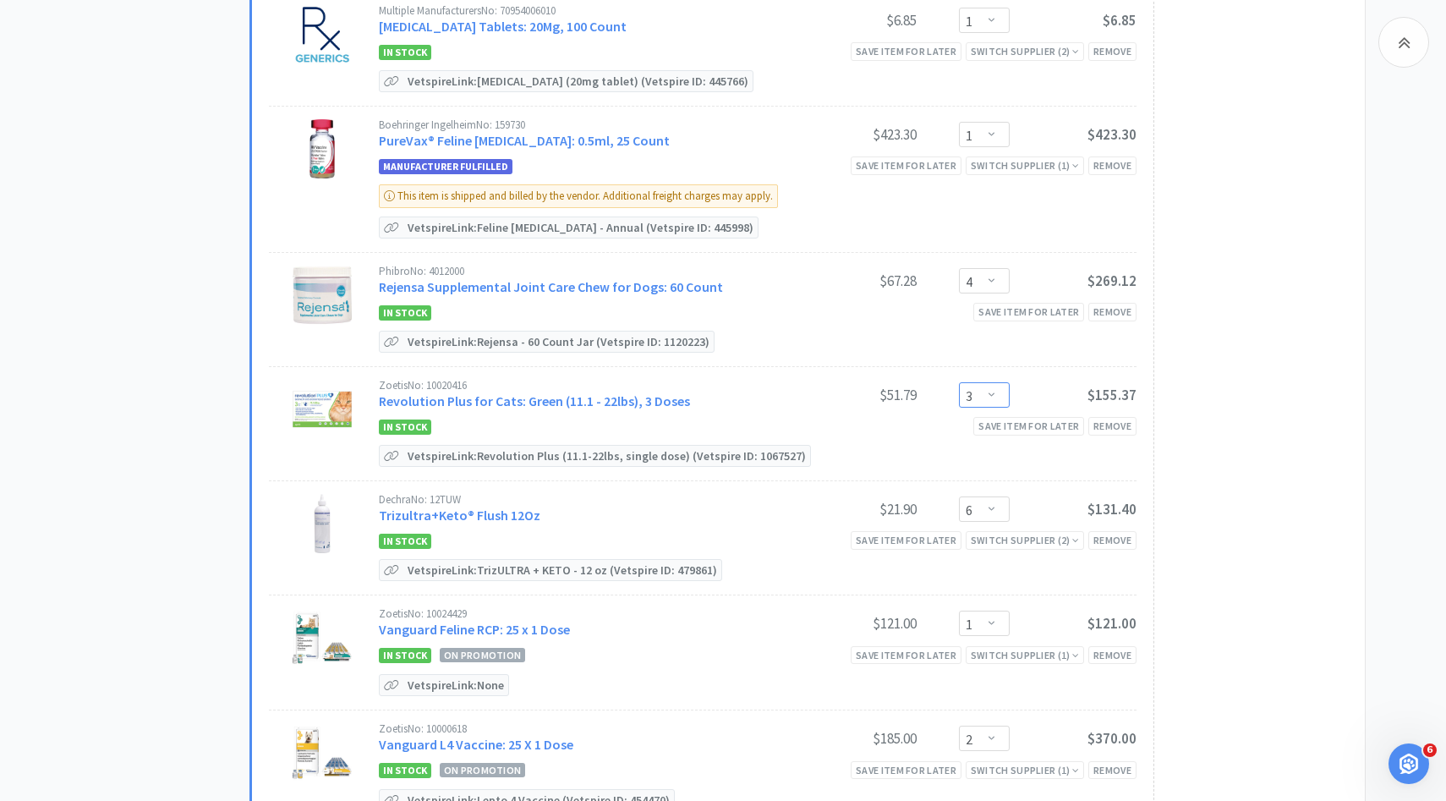
click at [979, 382] on select "Enter Quantity 1 2 3 4 5 6 7 8 9 10 11 12 13 14 15 16 17 18 19 20 Enter Quantity" at bounding box center [984, 394] width 51 height 25
click at [959, 382] on select "Enter Quantity 1 2 3 4 5 6 7 8 9 10 11 12 13 14 15 16 17 18 19 20 Enter Quantity" at bounding box center [984, 394] width 51 height 25
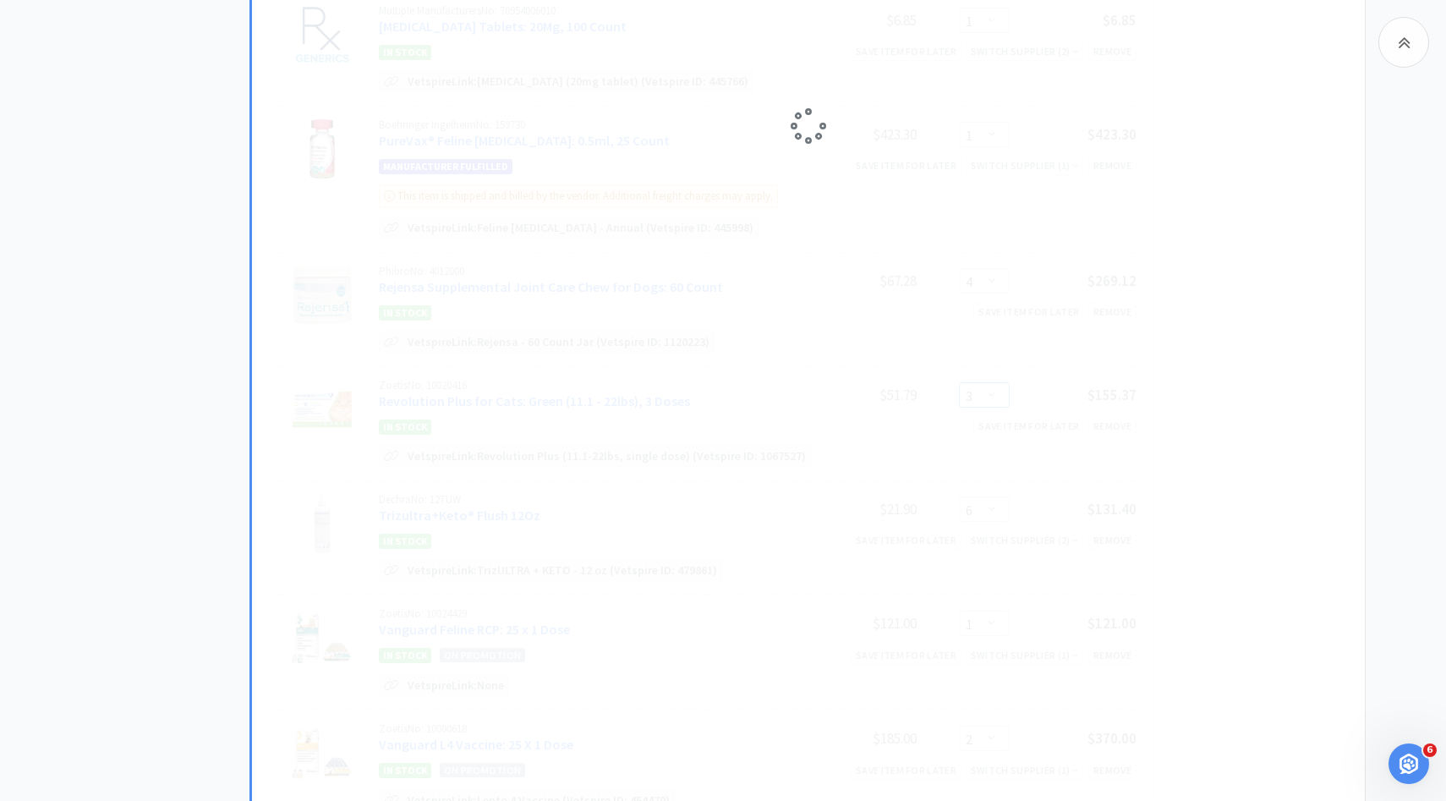
select select "2"
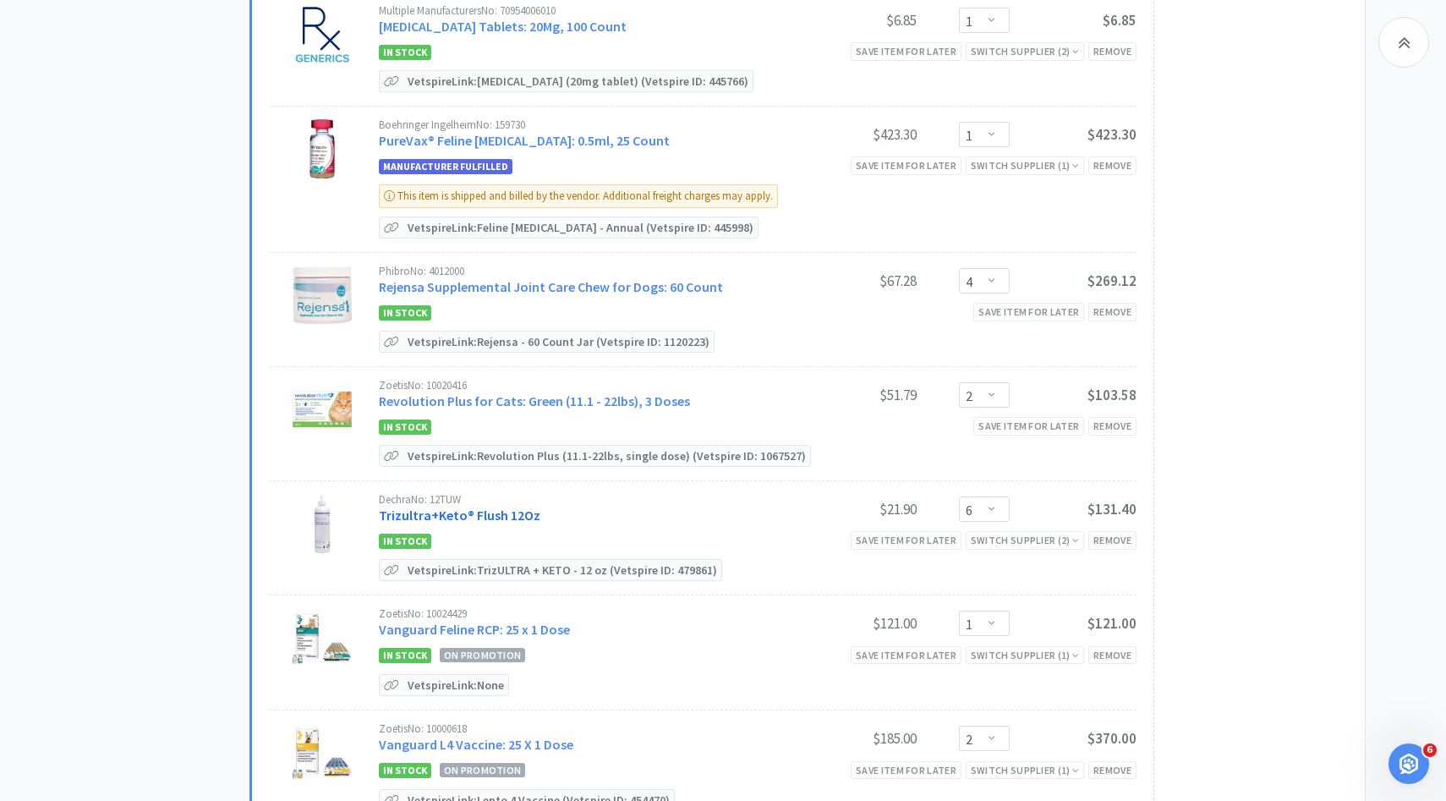
click at [493, 506] on link "Trizultra+Keto® Flush 12Oz" at bounding box center [459, 514] width 161 height 17
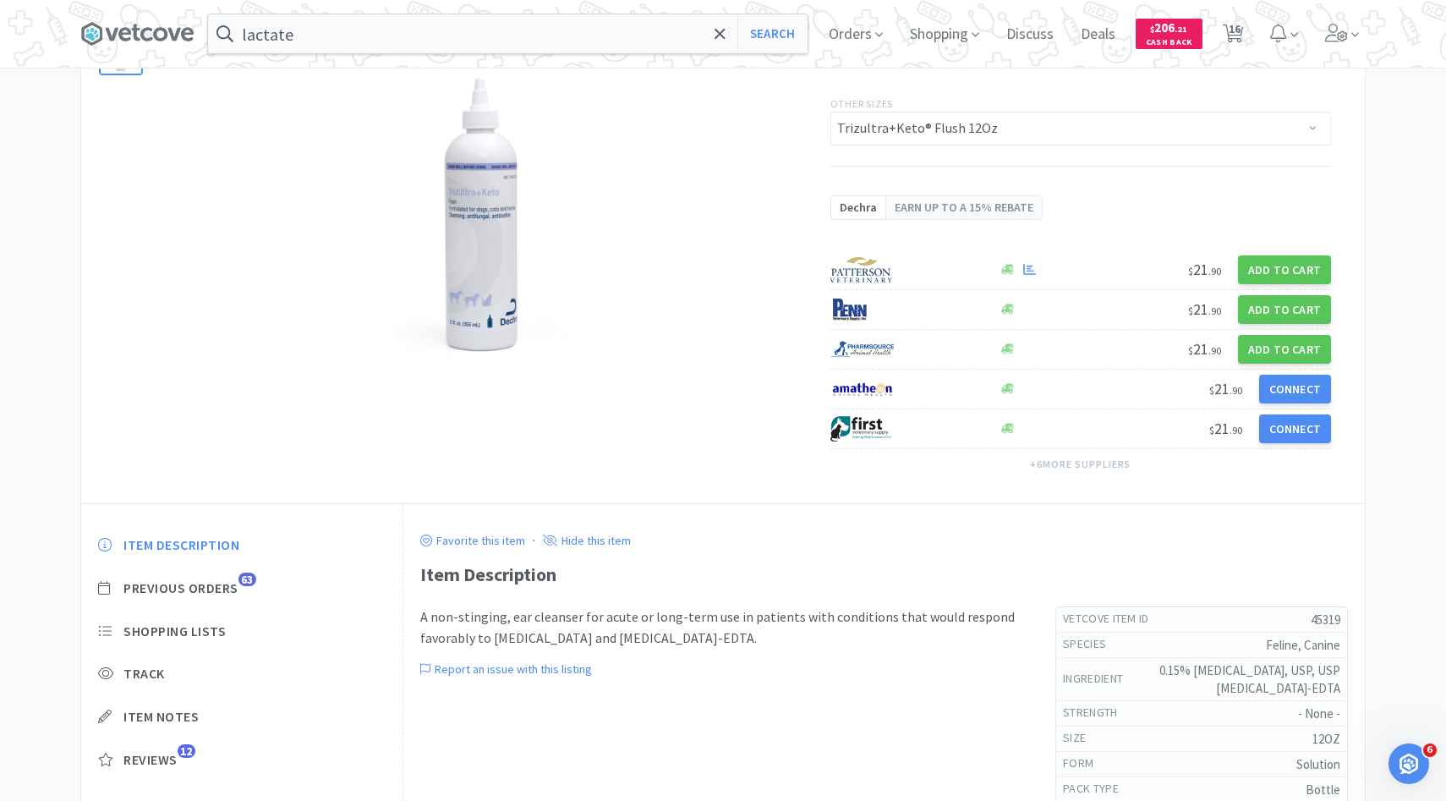
scroll to position [189, 0]
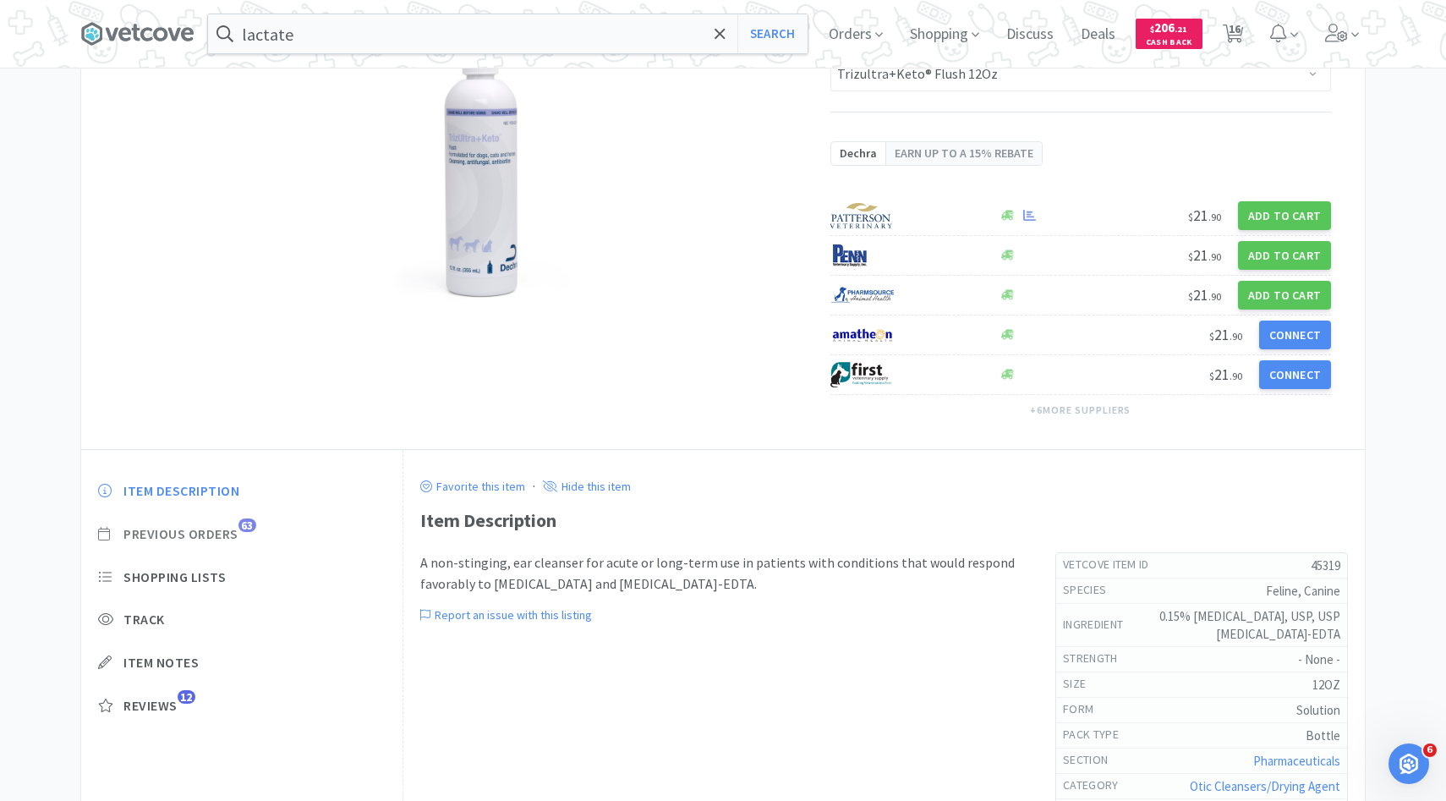
click at [238, 531] on span "Previous Orders" at bounding box center [180, 534] width 115 height 18
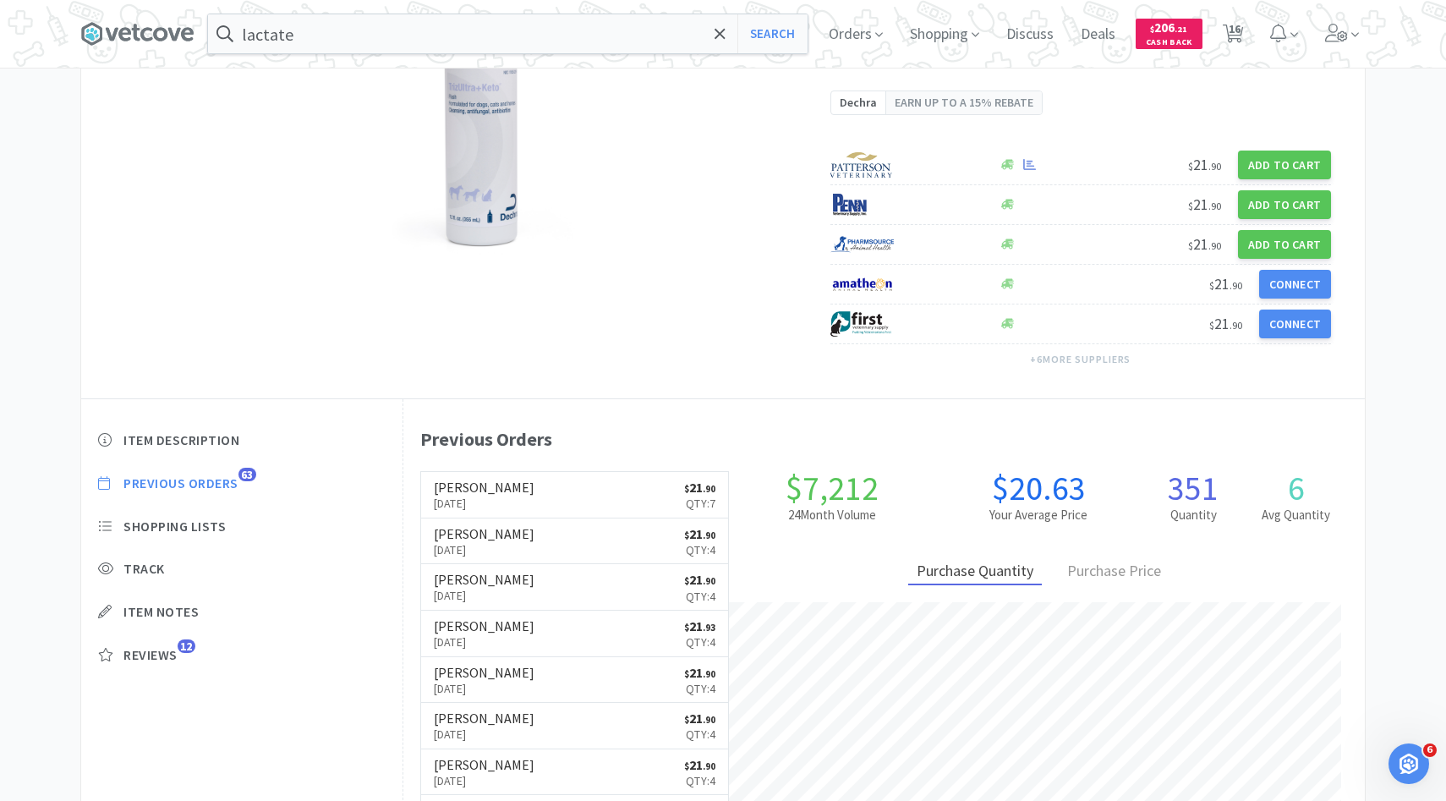
scroll to position [243, 0]
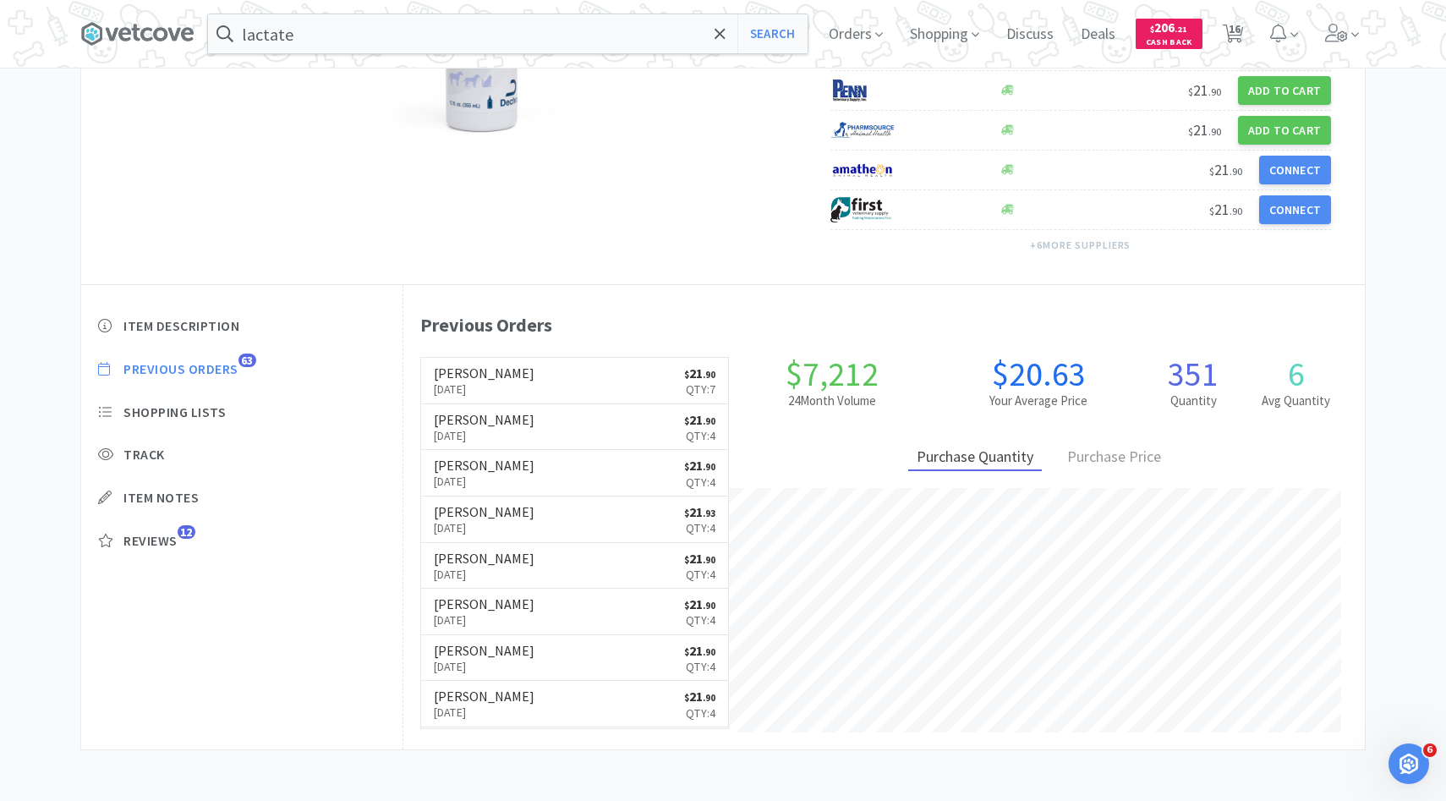
select select "2"
select select "1"
select select "3"
select select "6"
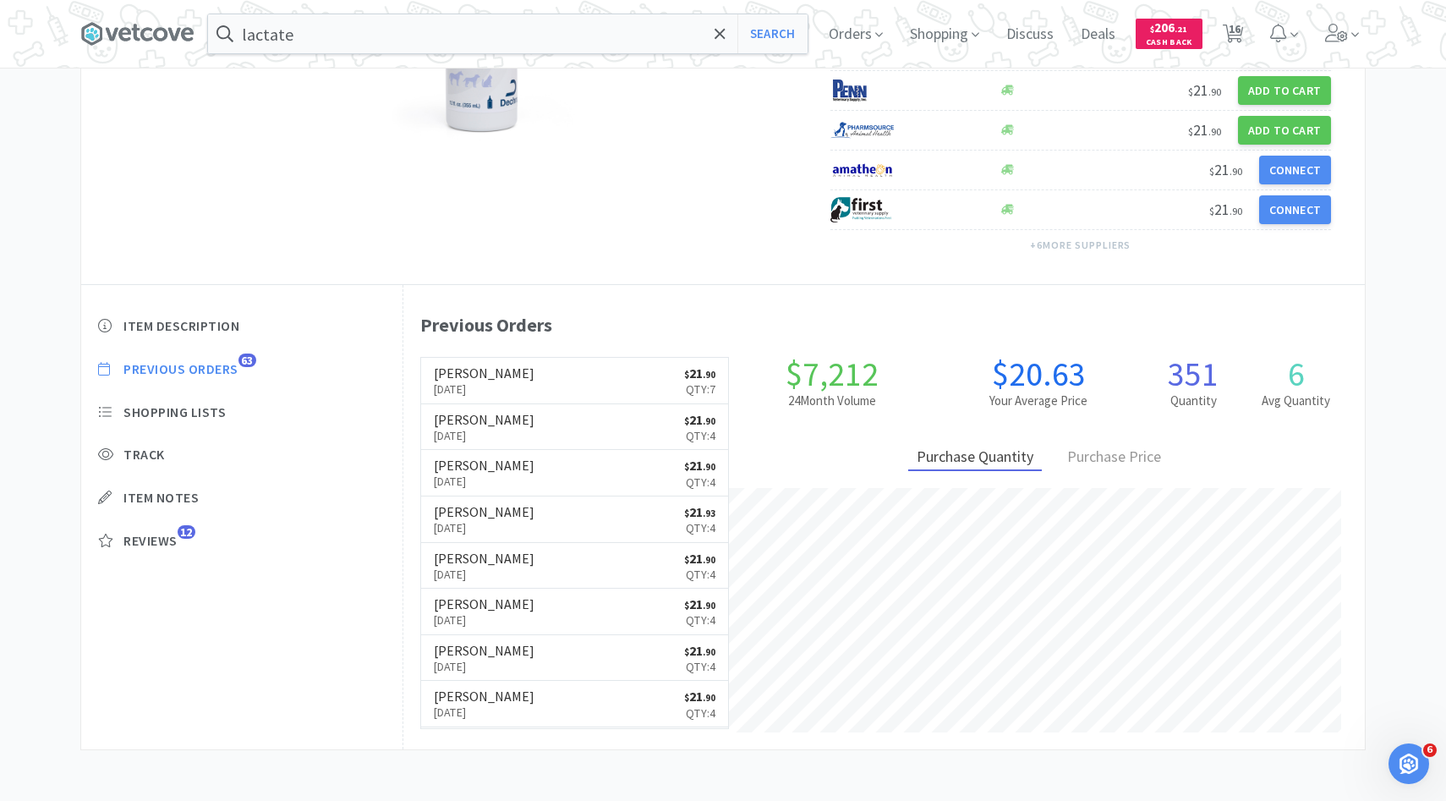
select select "5"
select select "4"
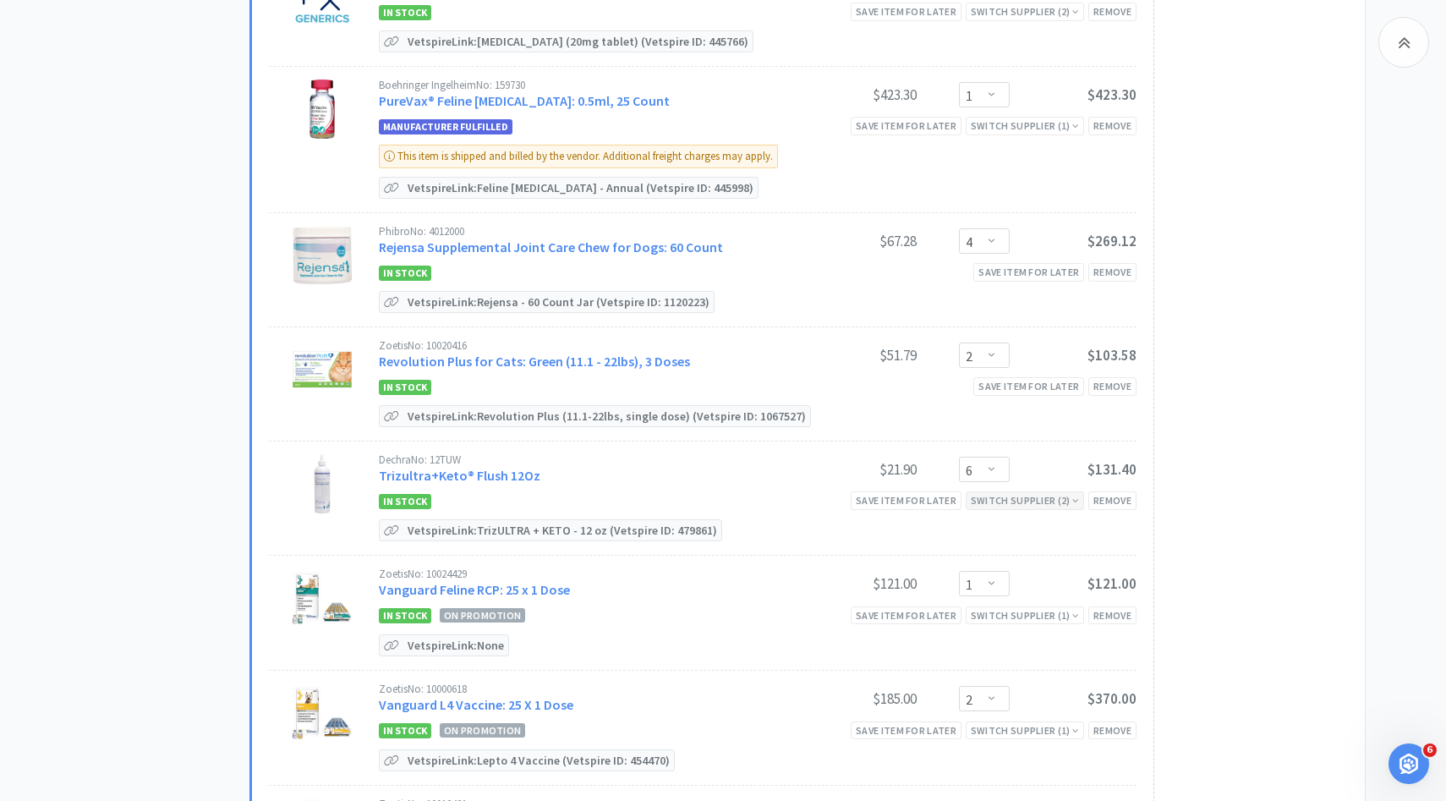
scroll to position [1167, 0]
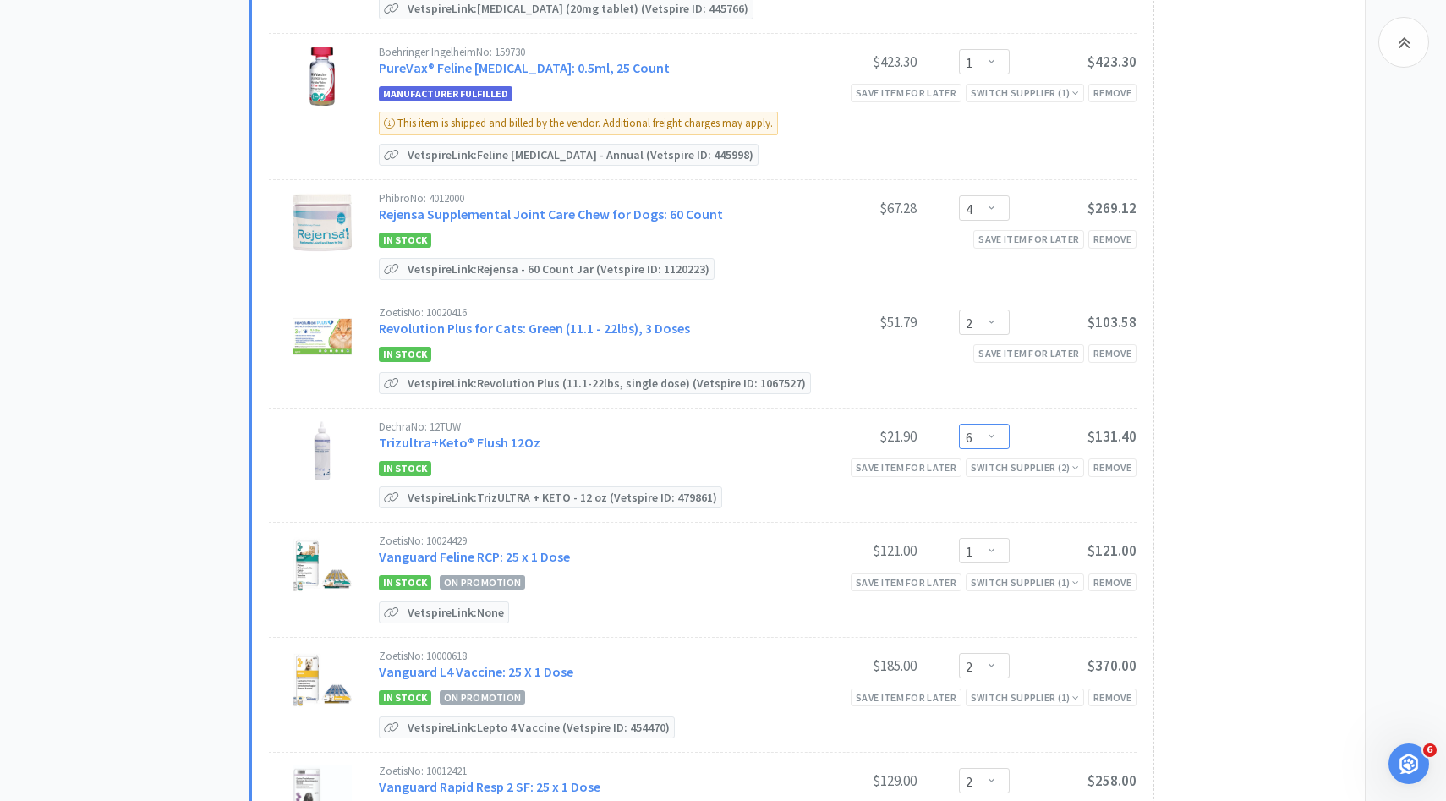
click at [999, 424] on select "Enter Quantity 1 2 3 4 5 6 7 8 9 10 11 12 13 14 15 16 17 18 19 20 Enter Quantity" at bounding box center [984, 436] width 51 height 25
click at [959, 424] on select "Enter Quantity 1 2 3 4 5 6 7 8 9 10 11 12 13 14 15 16 17 18 19 20 Enter Quantity" at bounding box center [984, 436] width 51 height 25
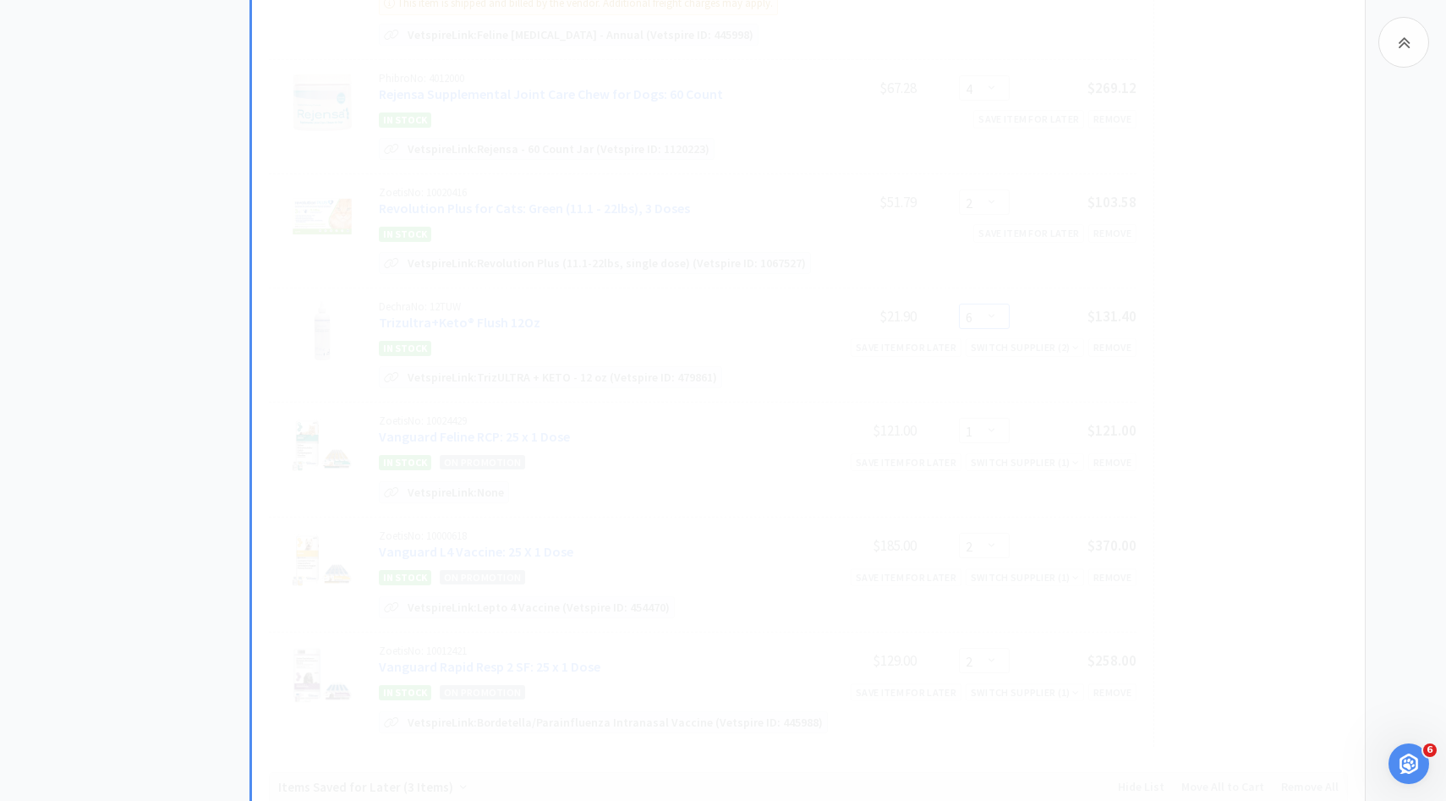
scroll to position [1335, 0]
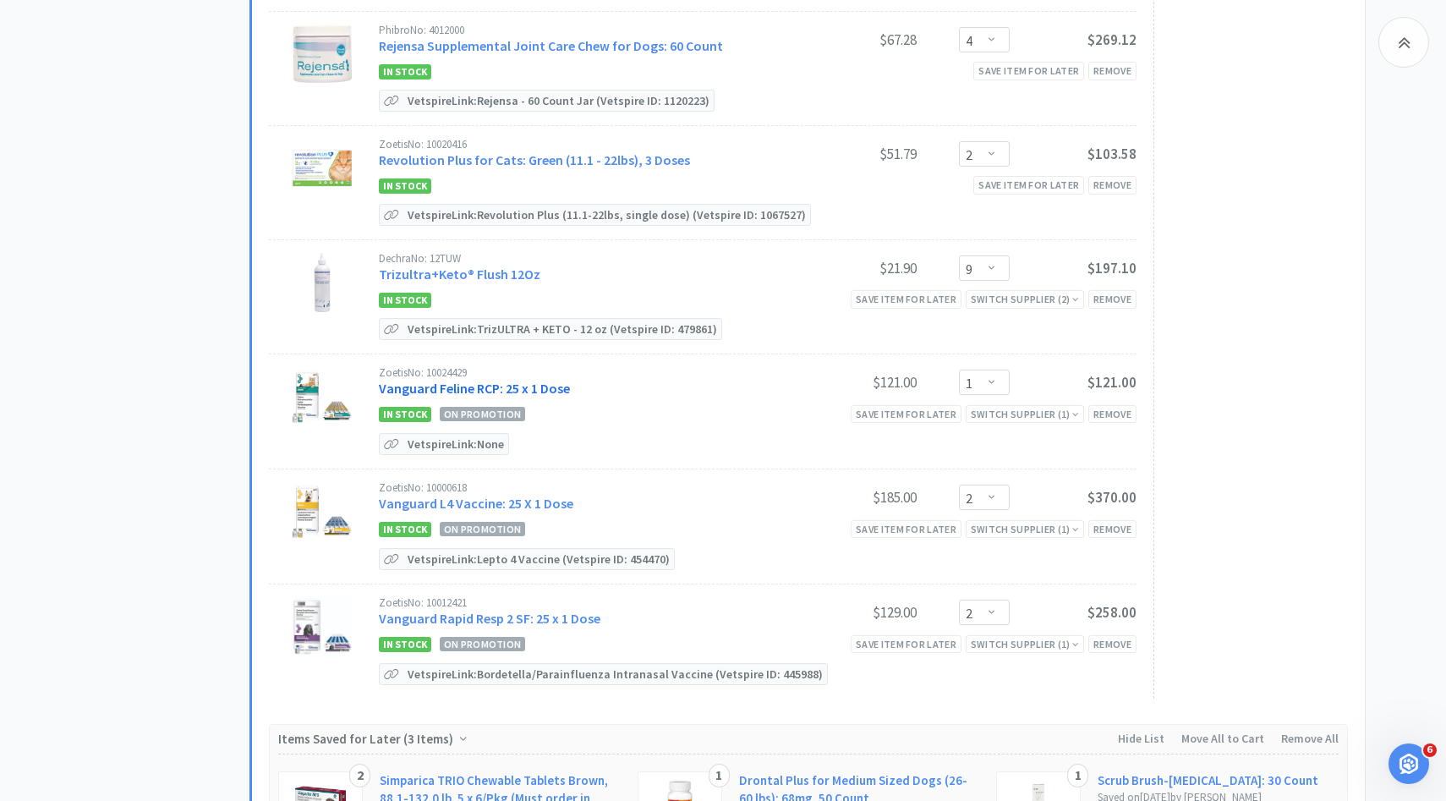
click at [522, 380] on link "Vanguard Feline RCP: 25 x 1 Dose" at bounding box center [474, 388] width 191 height 17
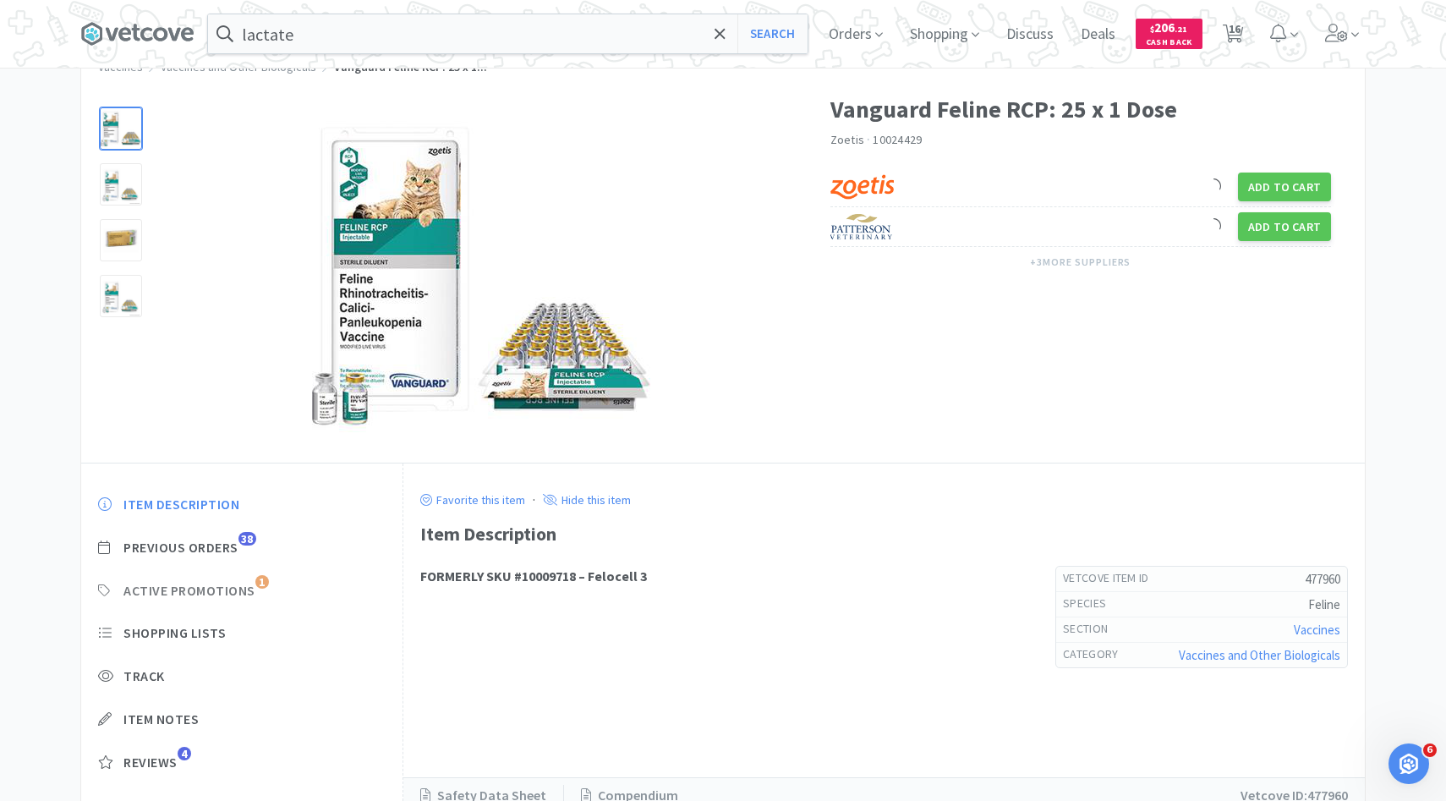
scroll to position [60, 0]
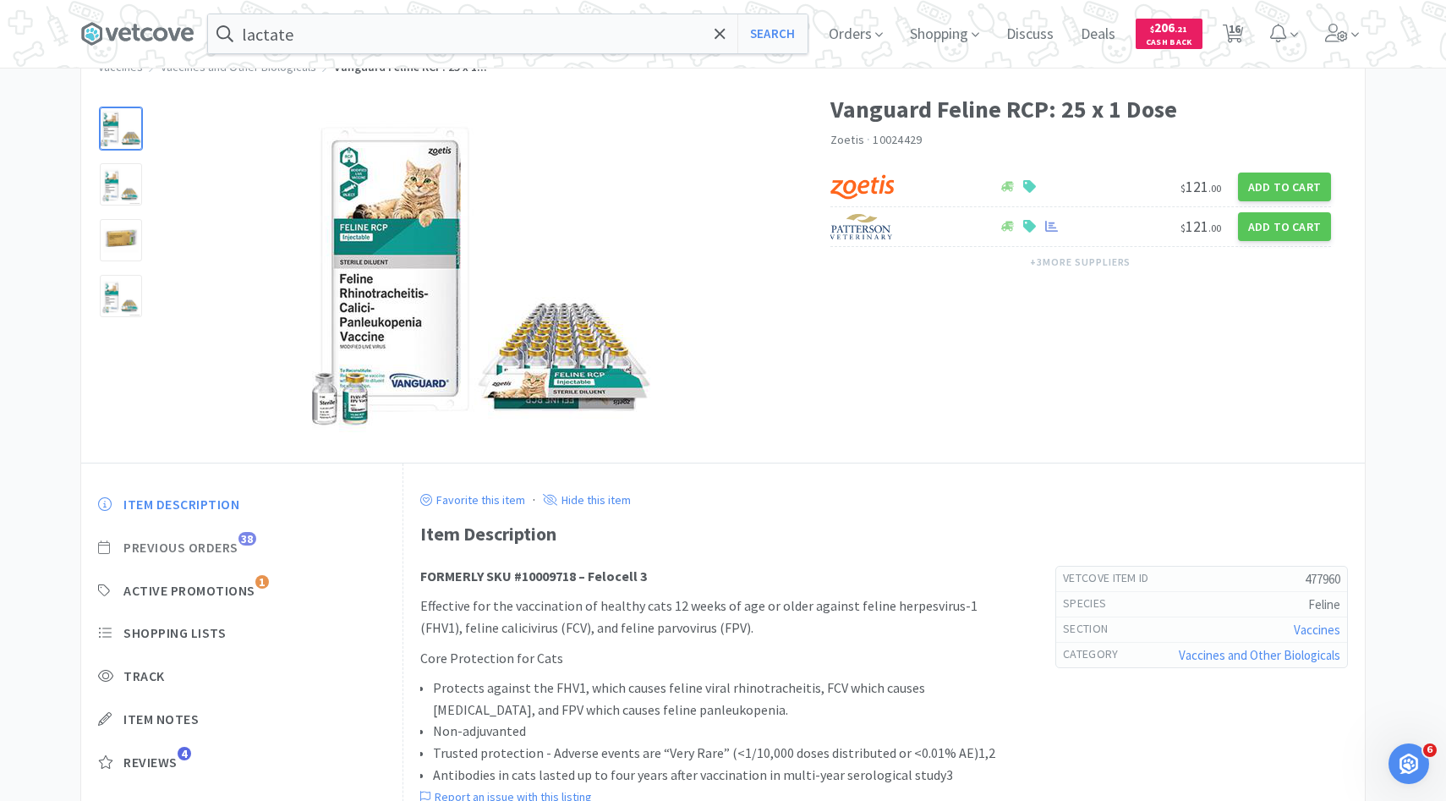
click at [224, 550] on span "Previous Orders" at bounding box center [180, 548] width 115 height 18
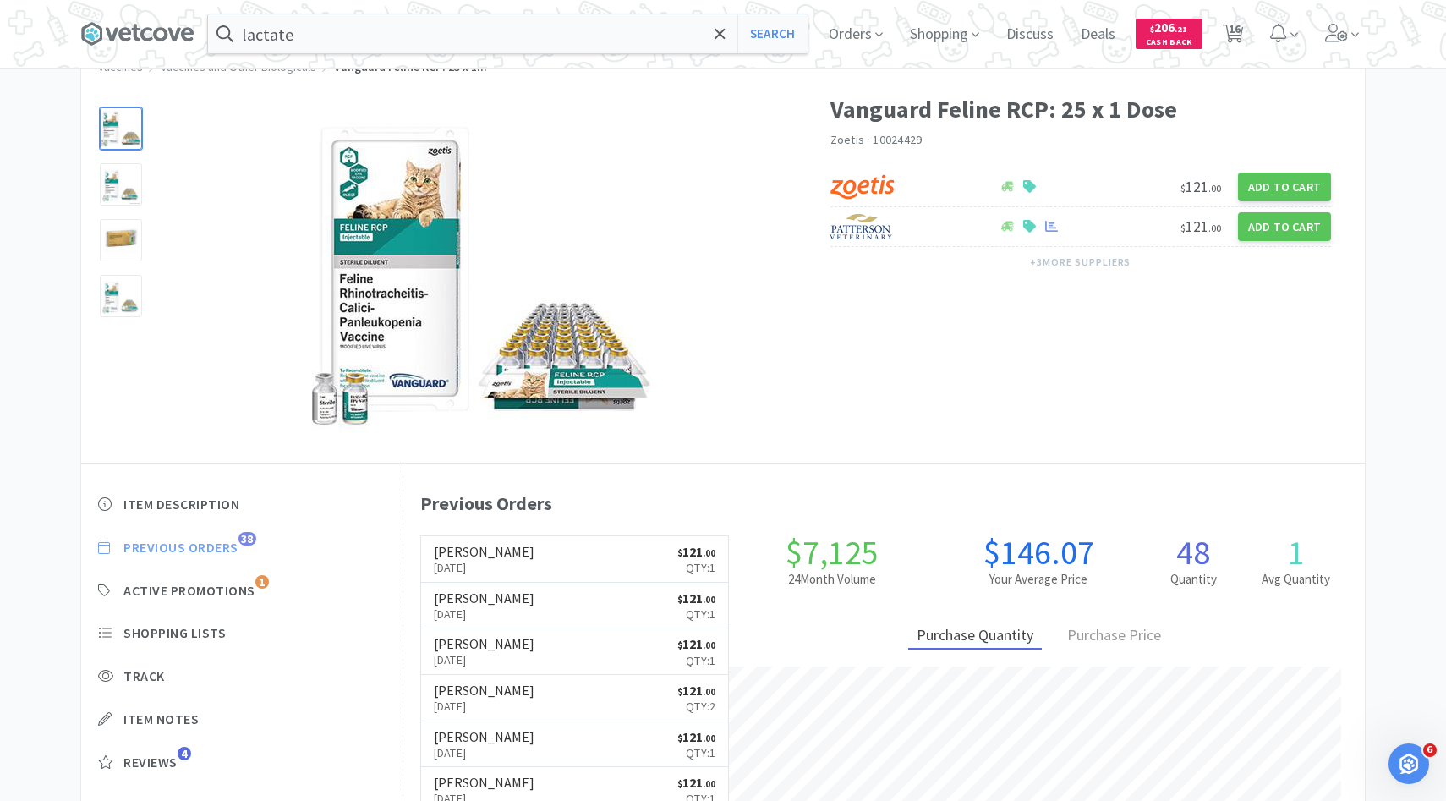
scroll to position [464, 961]
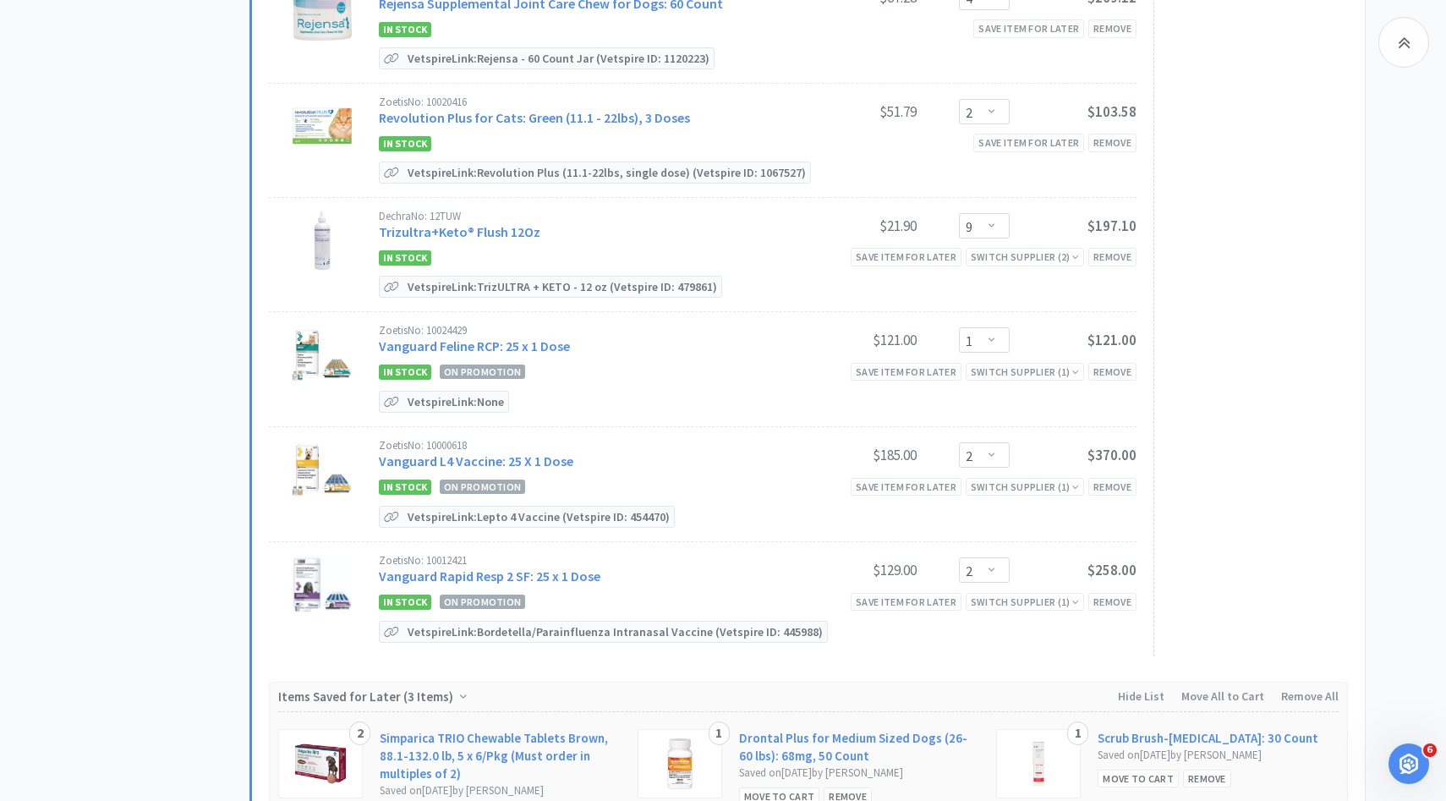
scroll to position [1390, 0]
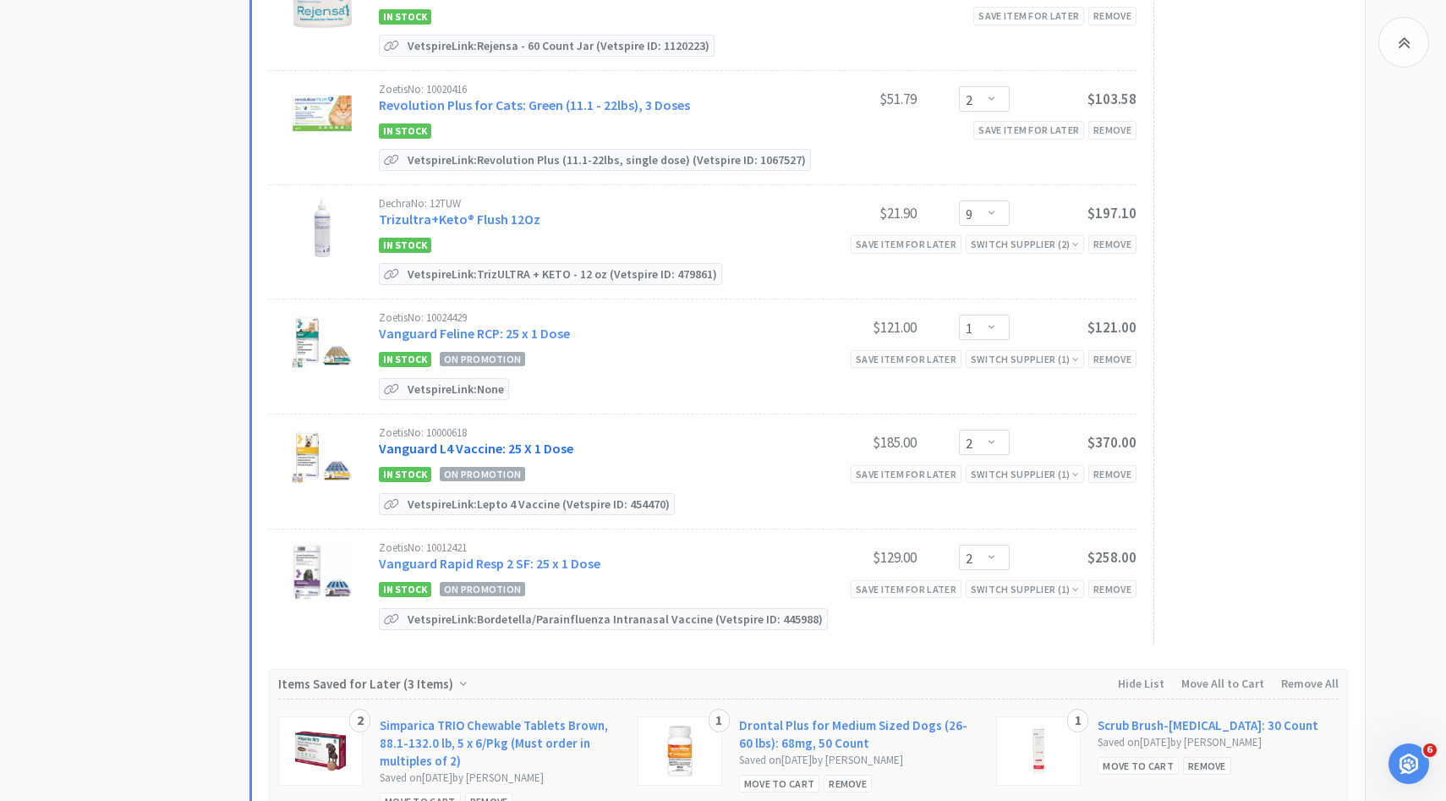
click at [539, 440] on link "Vanguard L4 Vaccine: 25 X 1 Dose" at bounding box center [476, 448] width 194 height 17
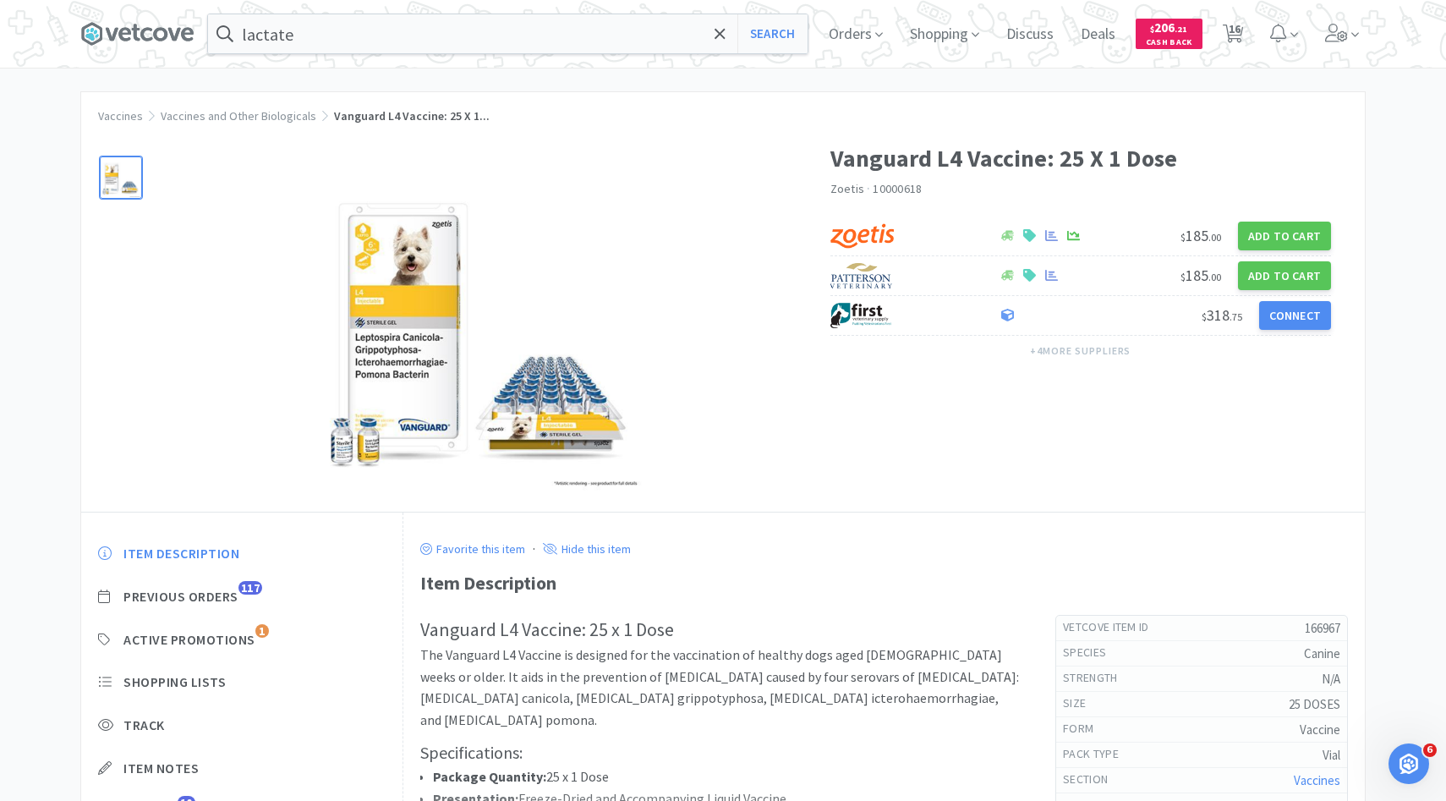
scroll to position [75, 0]
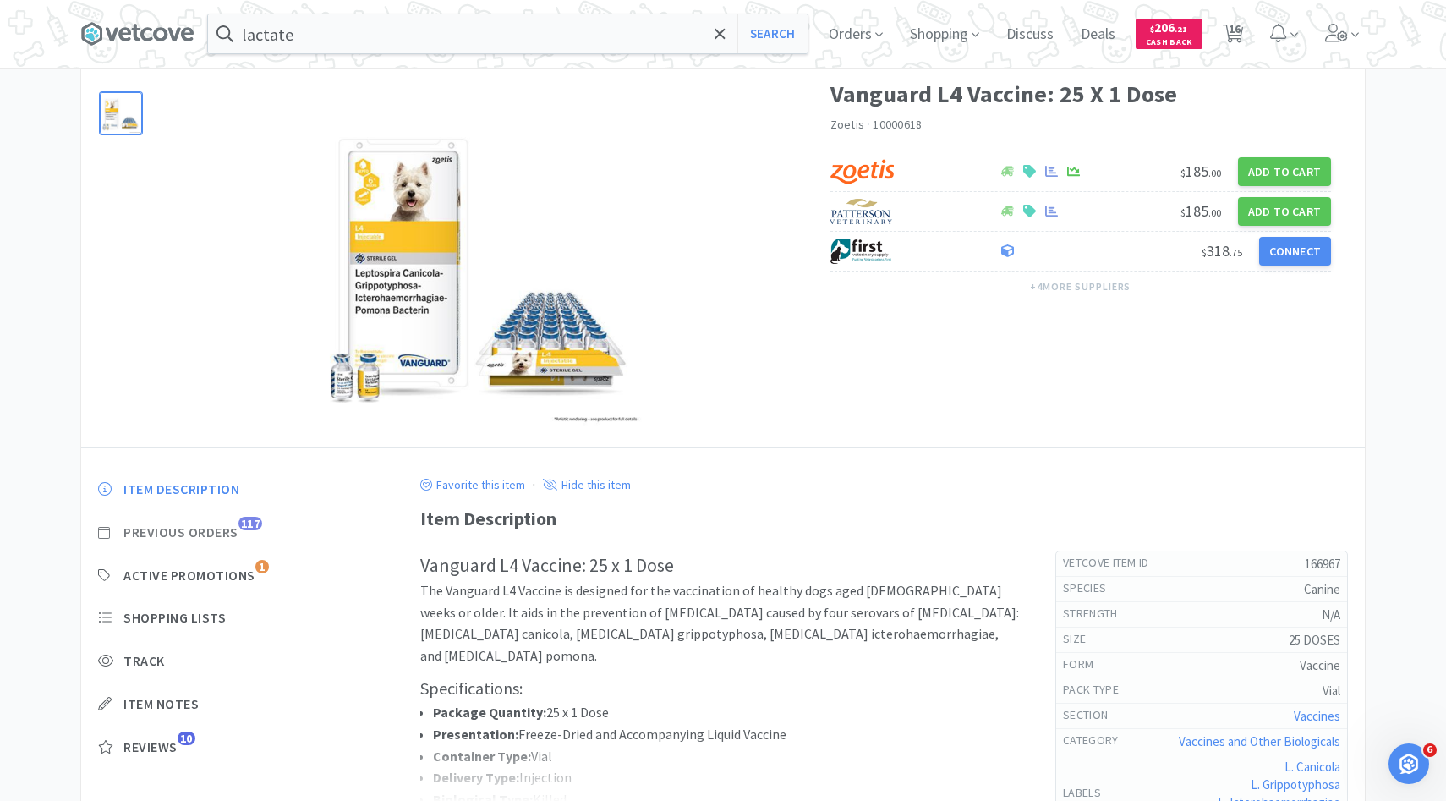
click at [221, 537] on span "Previous Orders" at bounding box center [180, 532] width 115 height 18
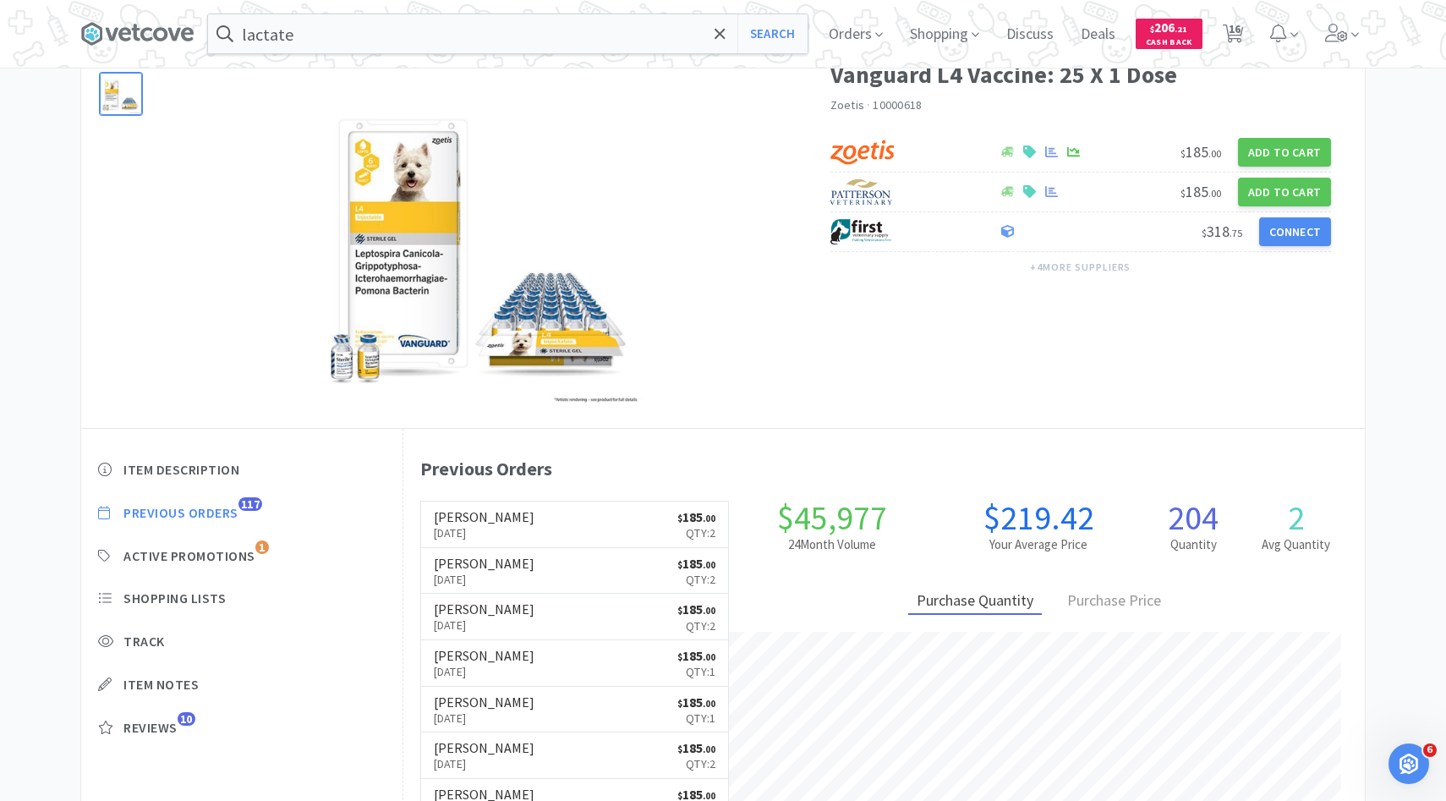
scroll to position [464, 961]
click at [493, 517] on h6 "[PERSON_NAME]" at bounding box center [484, 517] width 101 height 14
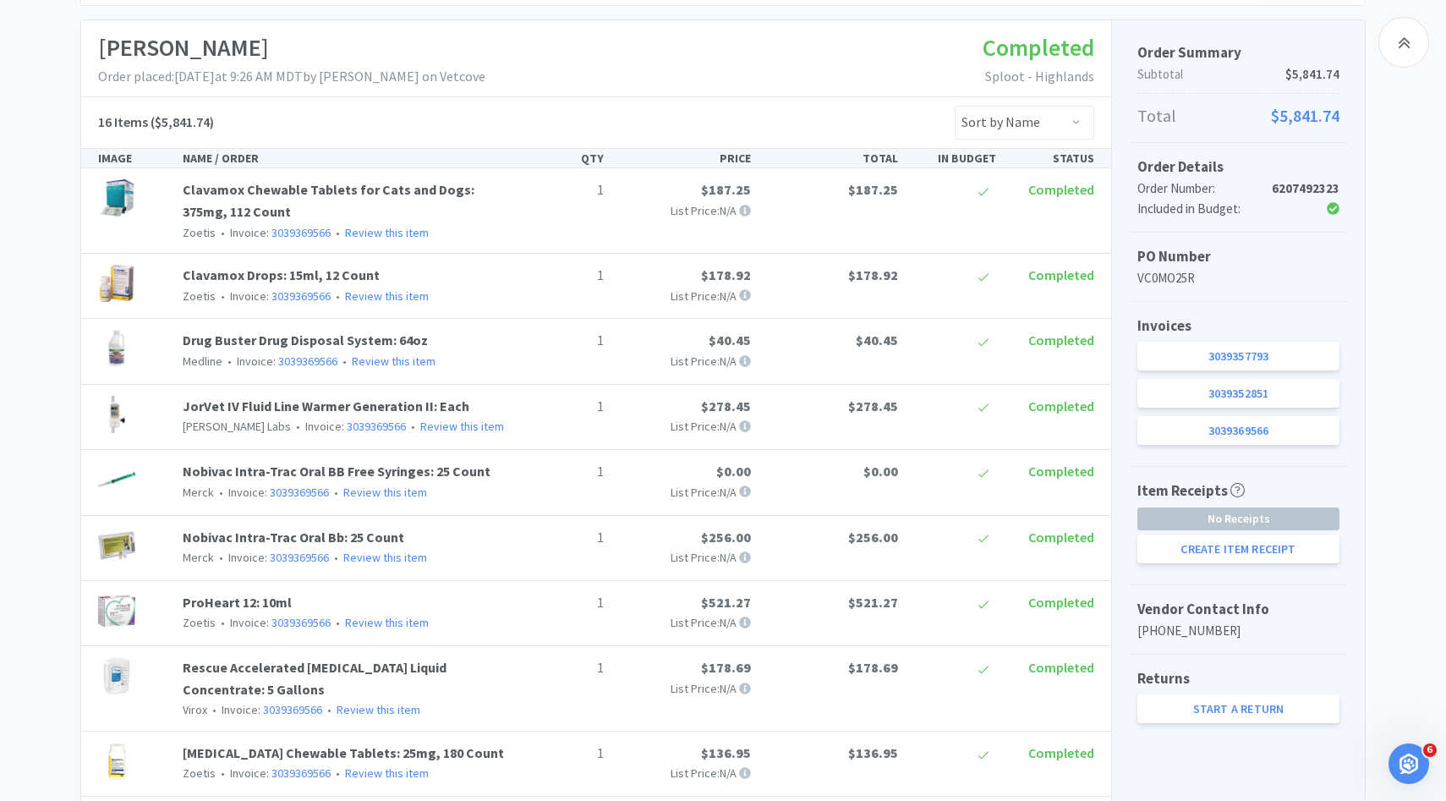
scroll to position [264, 0]
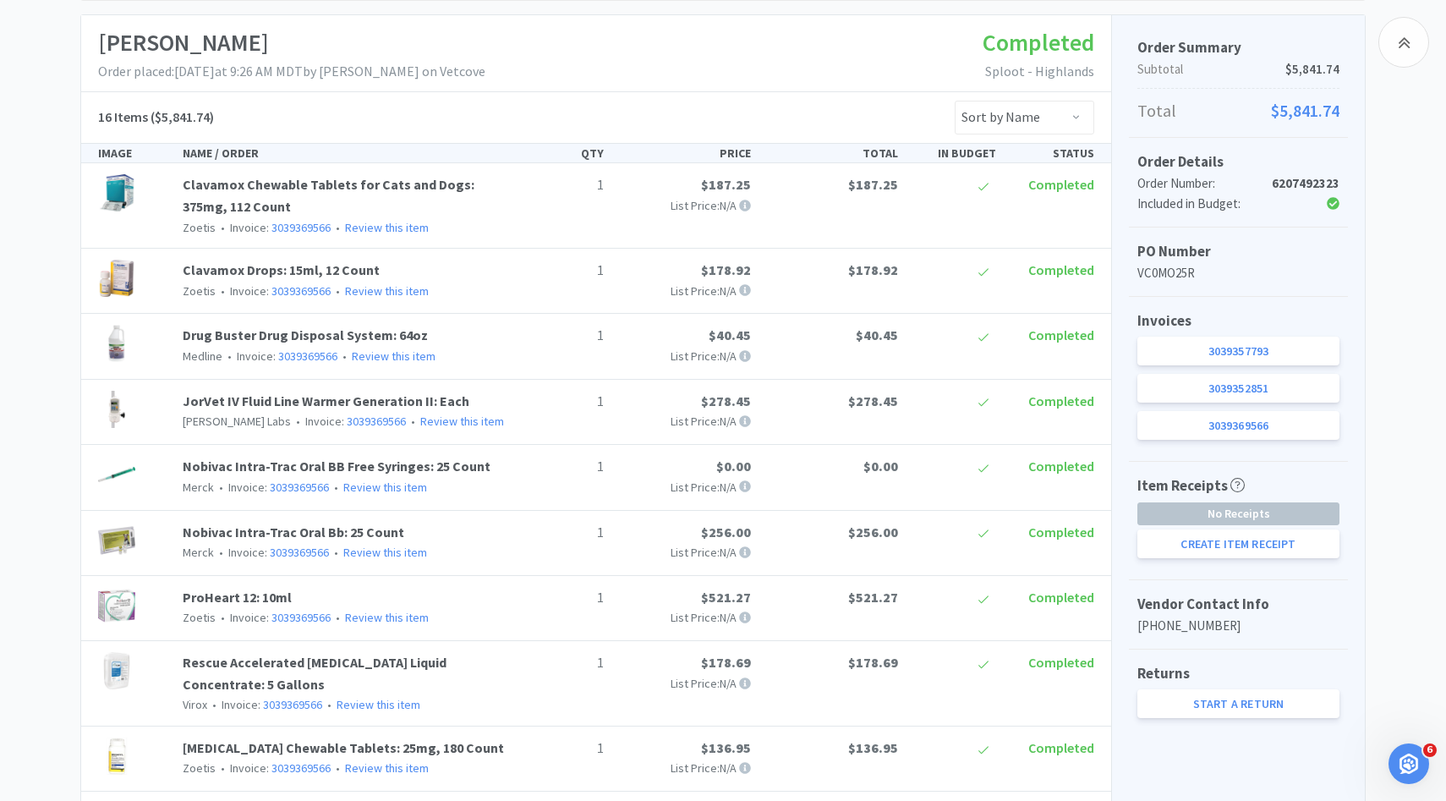
scroll to position [95, 0]
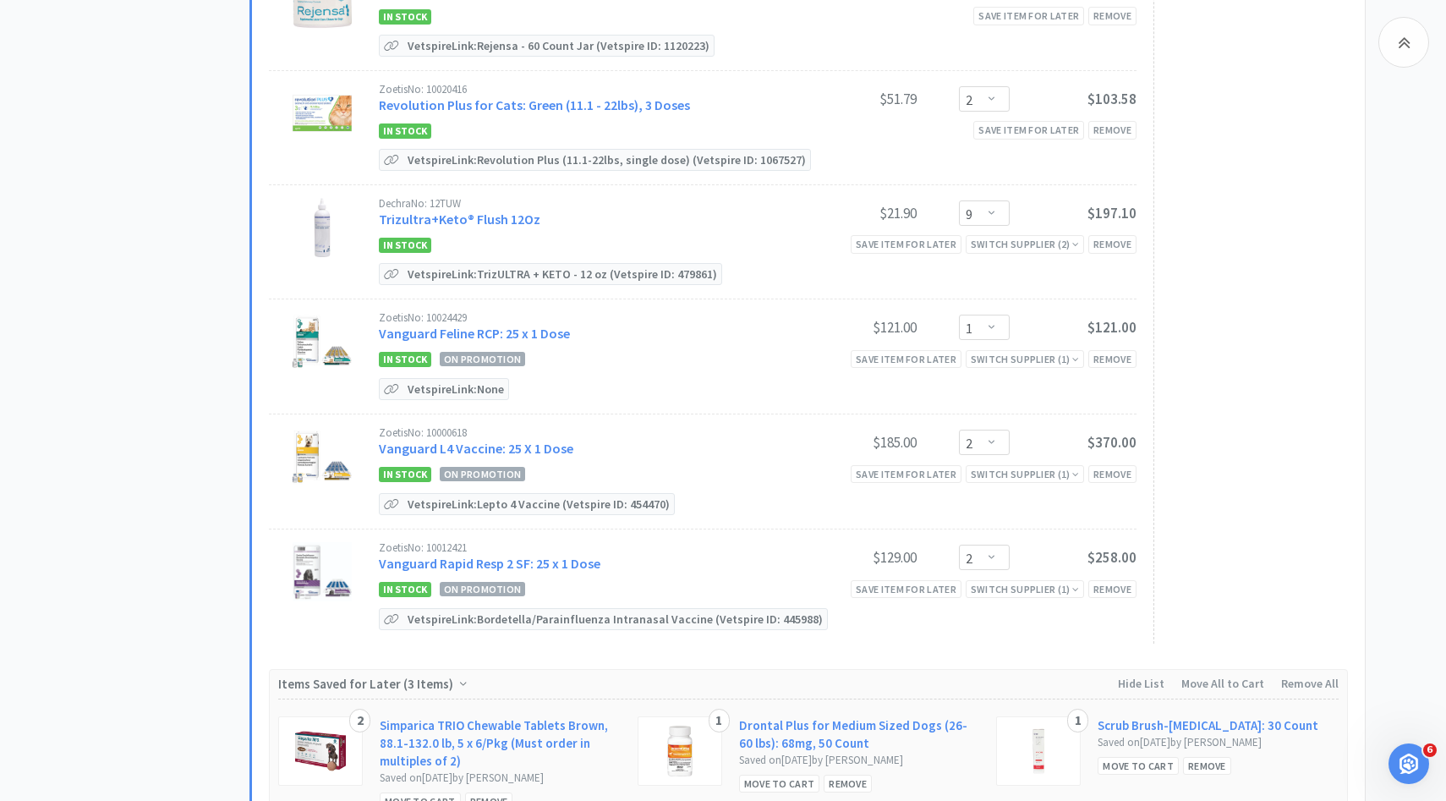
scroll to position [1416, 0]
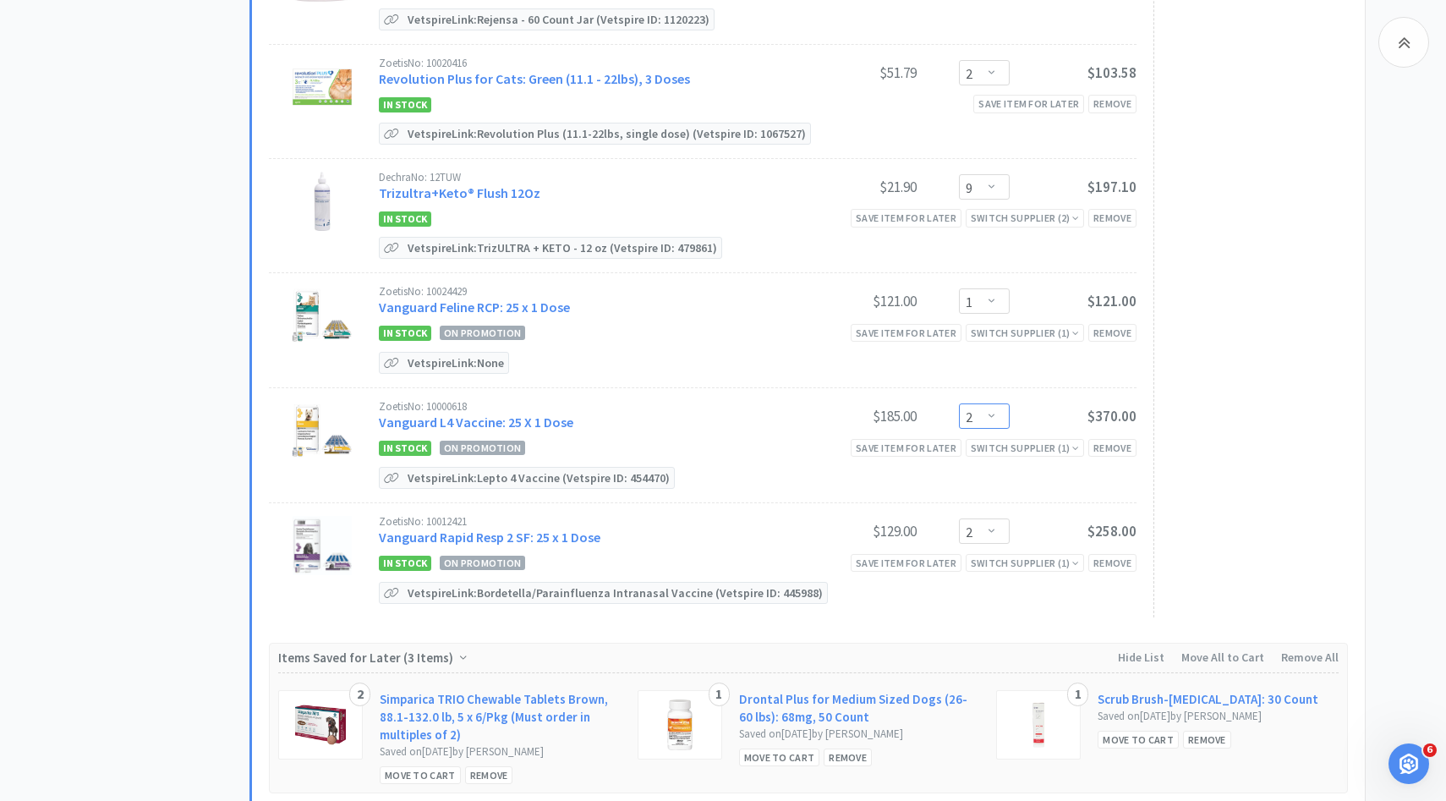
click at [983, 403] on select "Enter Quantity 1 2 3 4 5 6 7 8 9 10 11 12 13 14 15 16 17 18 19 20 Enter Quantity" at bounding box center [984, 415] width 51 height 25
click at [959, 403] on select "Enter Quantity 1 2 3 4 5 6 7 8 9 10 11 12 13 14 15 16 17 18 19 20 Enter Quantity" at bounding box center [984, 415] width 51 height 25
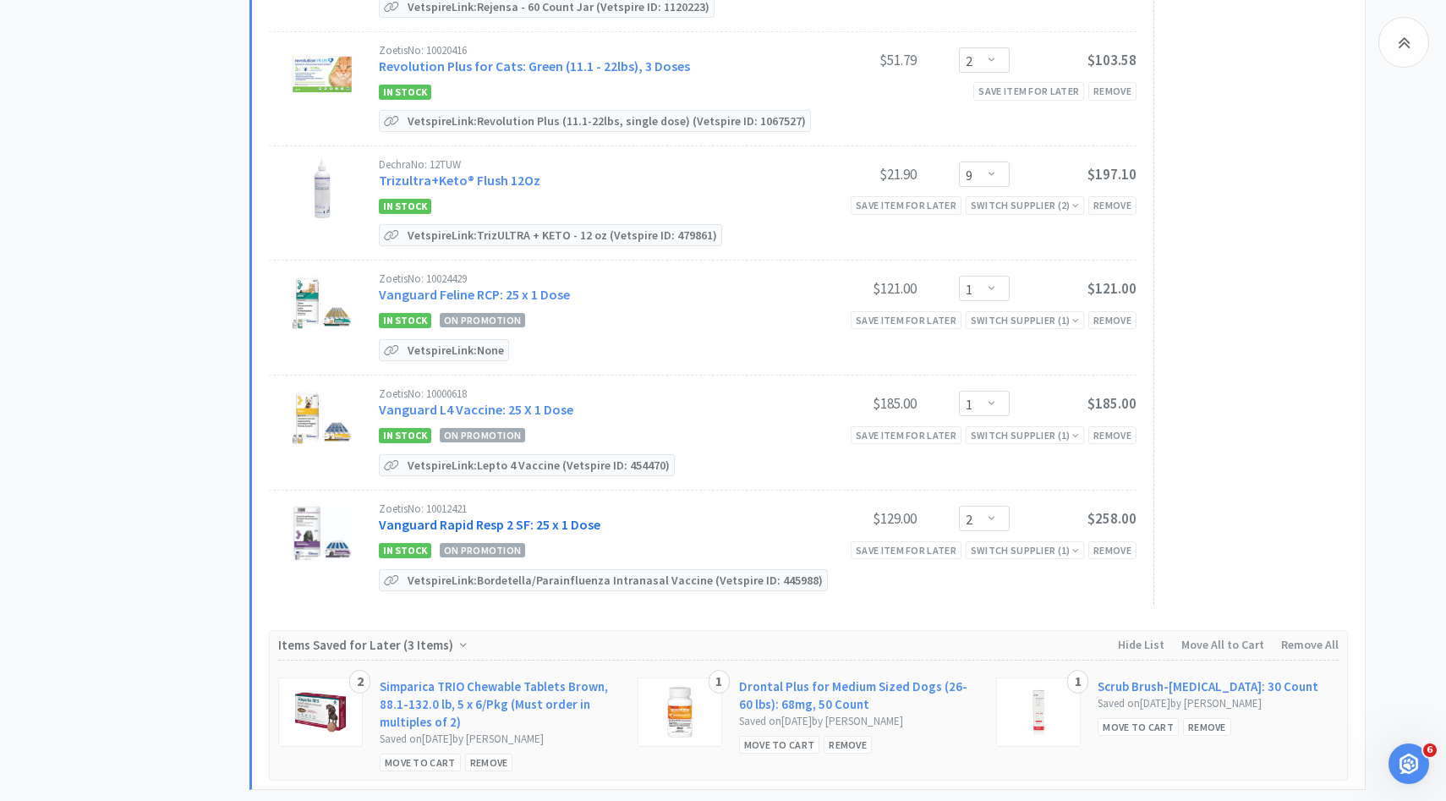
click at [561, 516] on link "Vanguard Rapid Resp 2 SF: 25 x 1 Dose" at bounding box center [490, 524] width 222 height 17
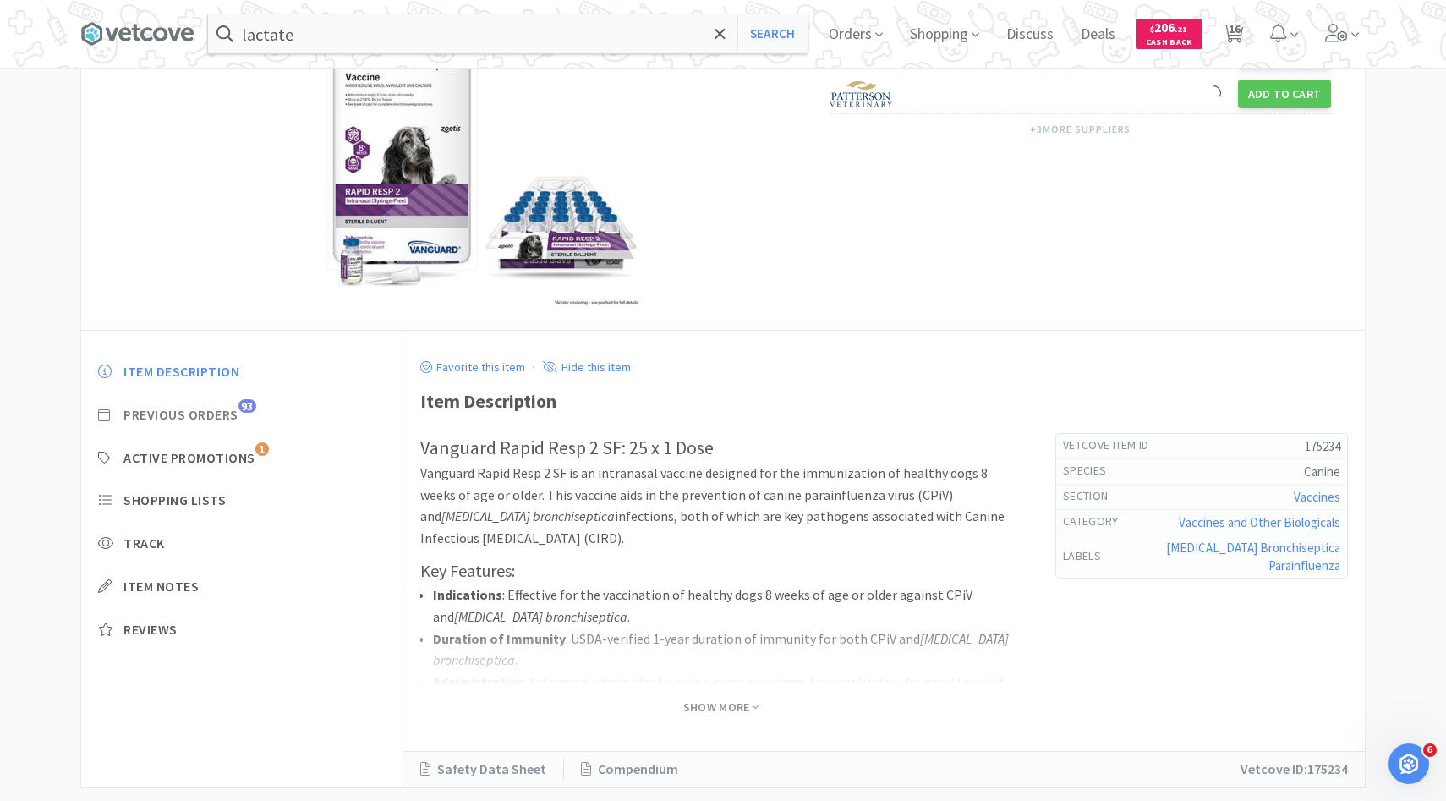
click at [233, 419] on span "Previous Orders" at bounding box center [180, 415] width 115 height 18
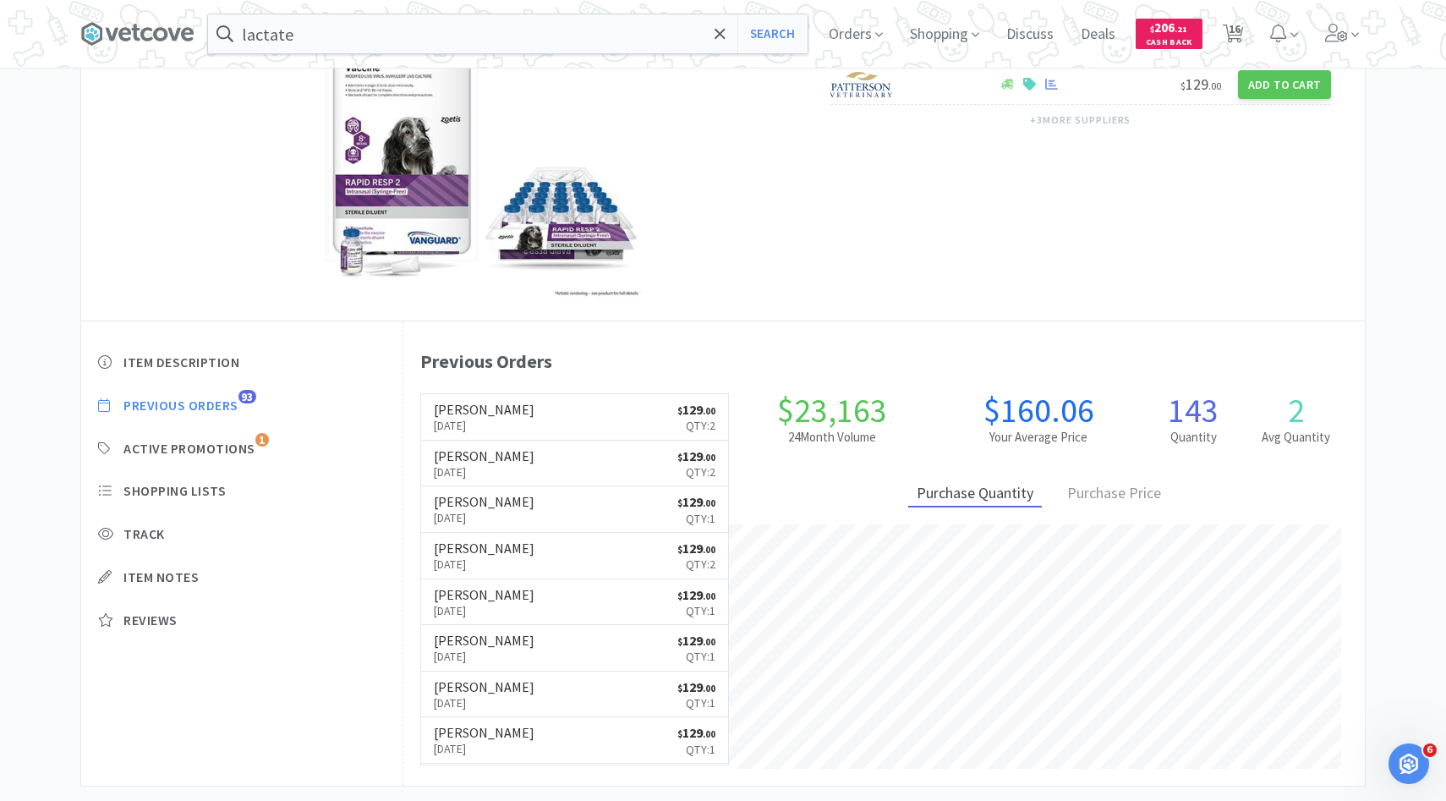
scroll to position [204, 0]
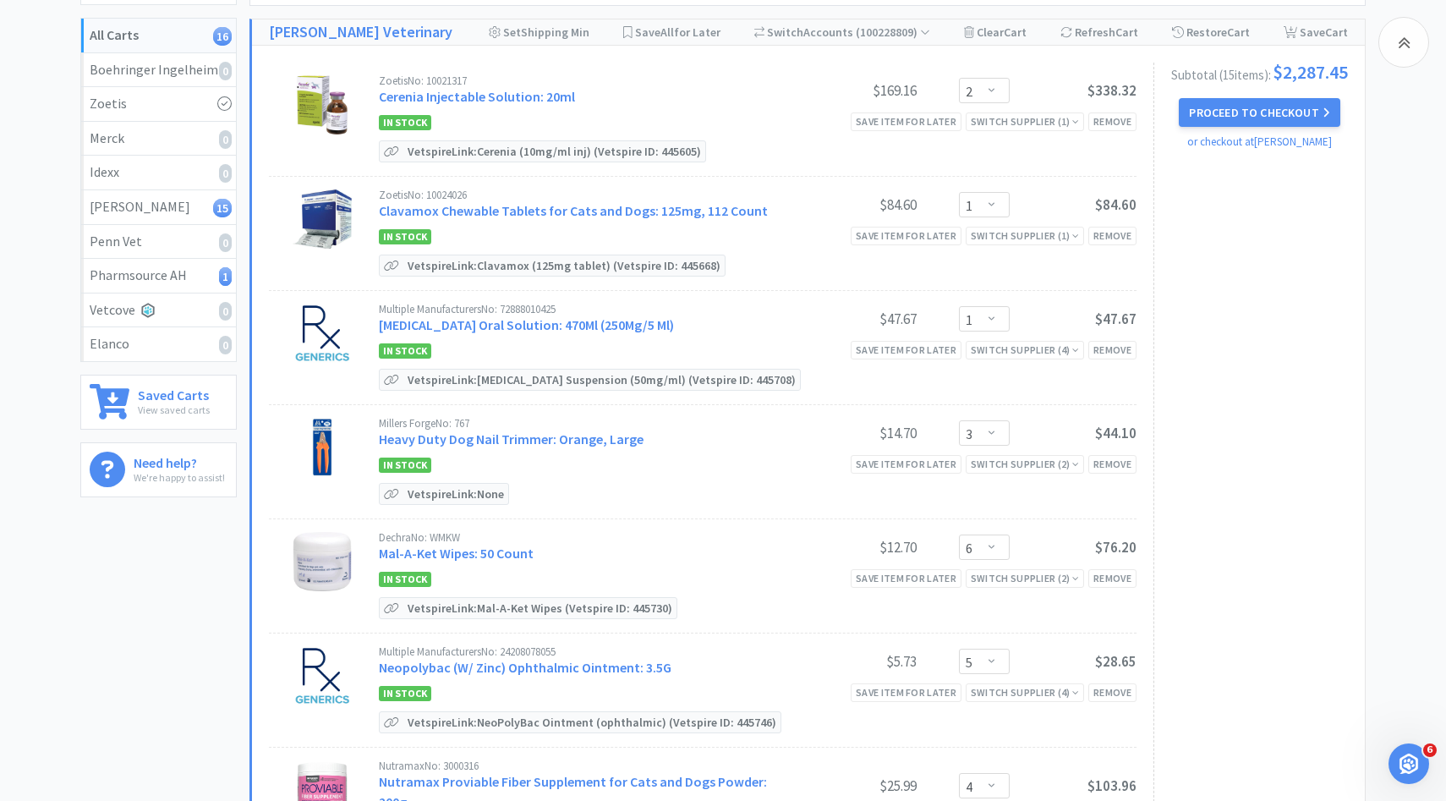
scroll to position [1429, 0]
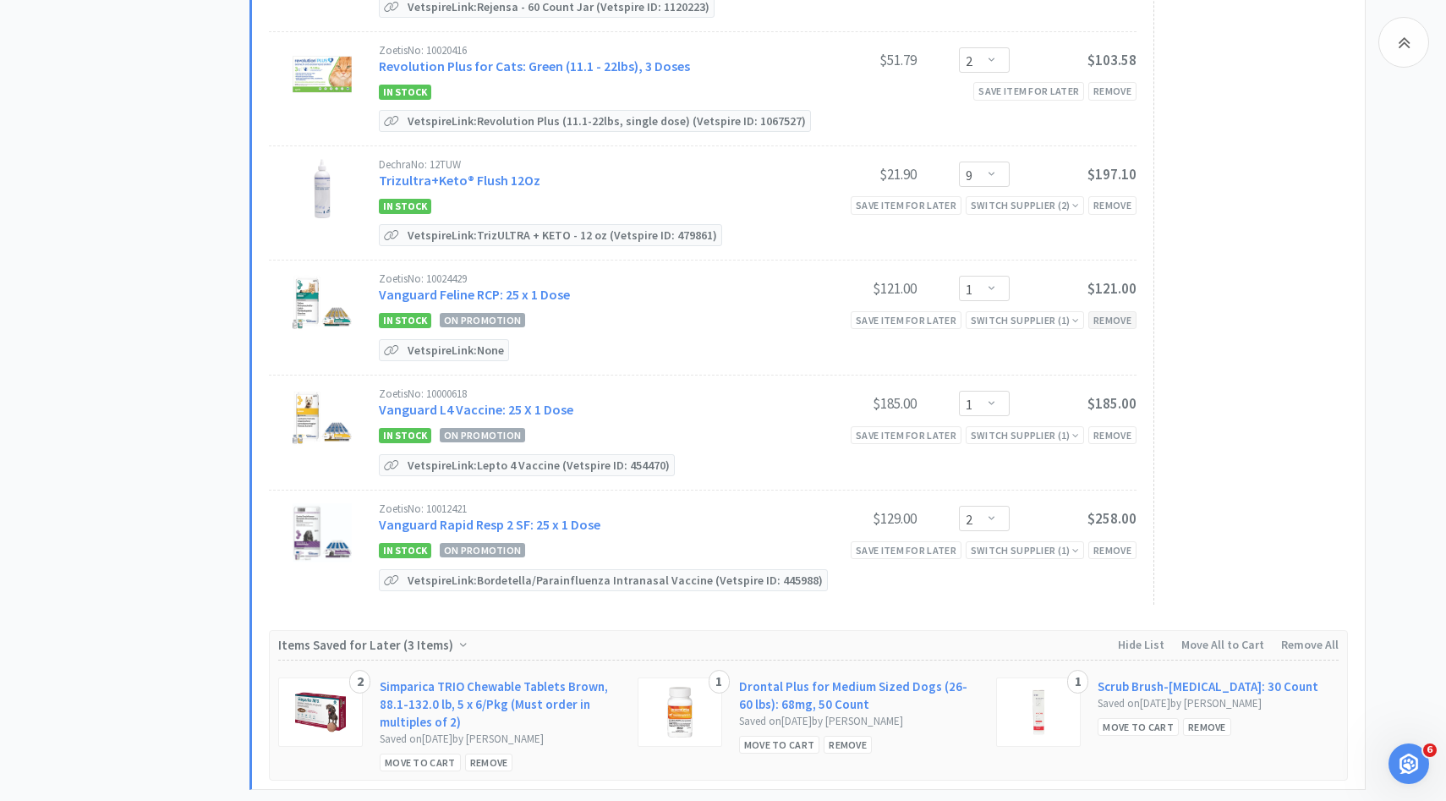
click at [1122, 311] on div "Remove" at bounding box center [1112, 320] width 48 height 18
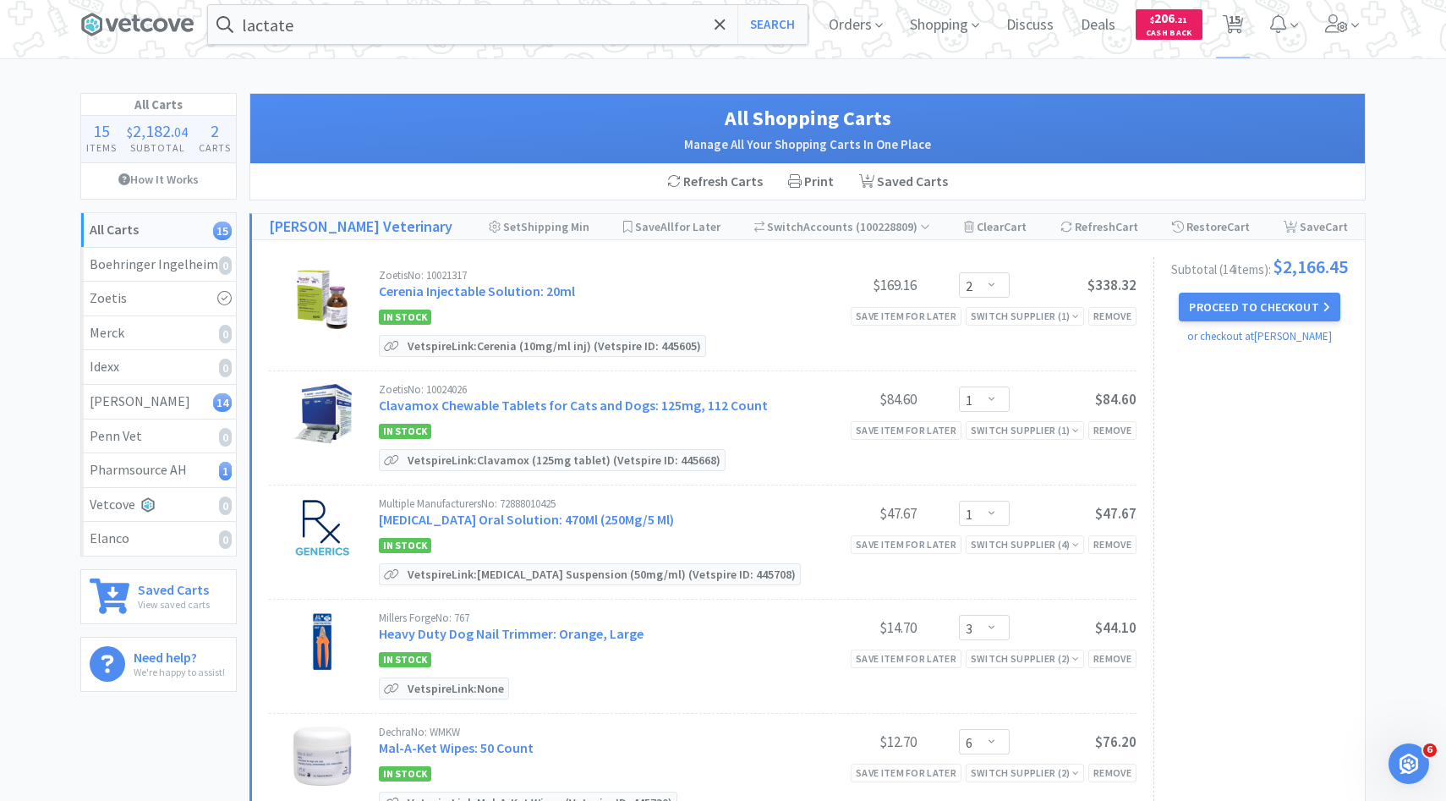
scroll to position [0, 0]
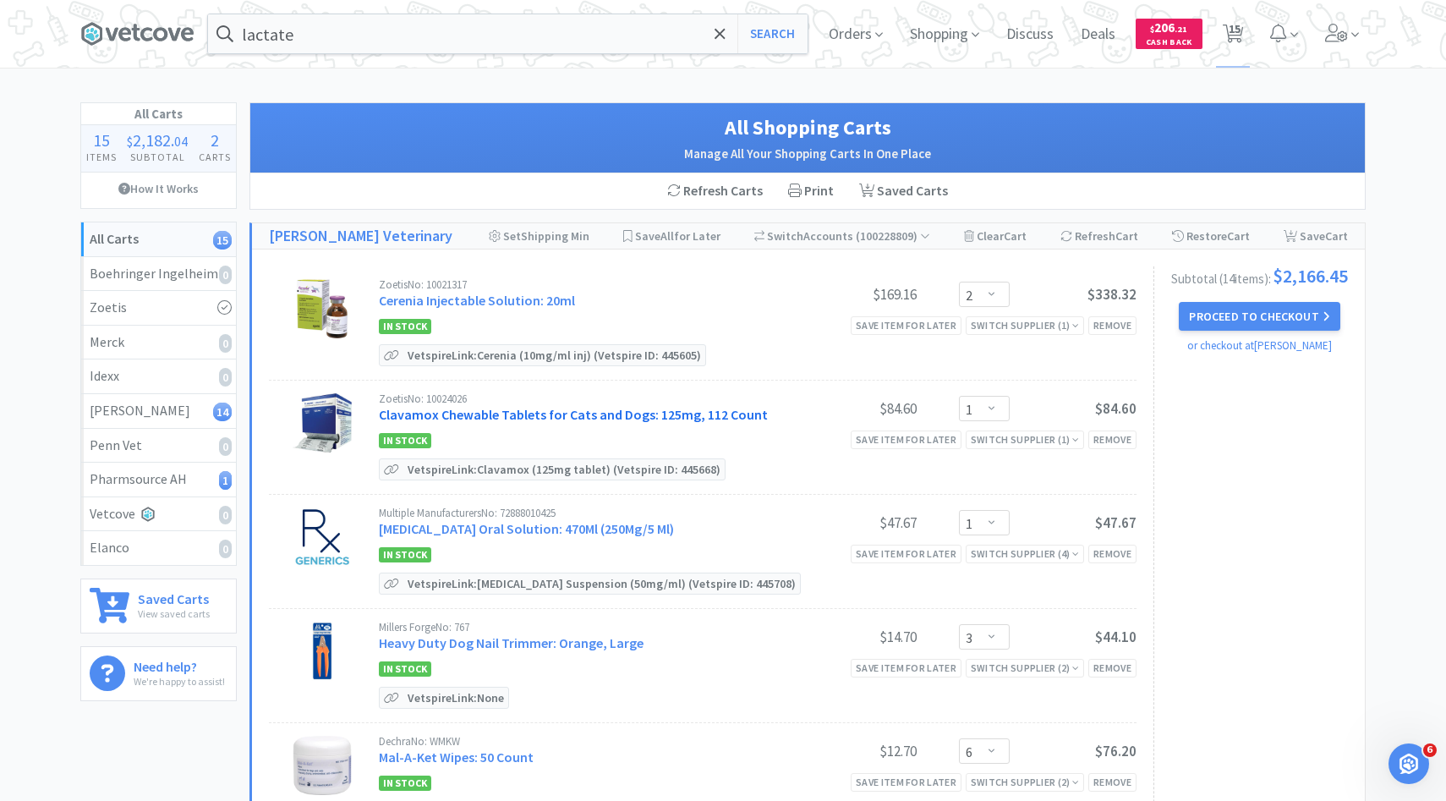
click at [561, 414] on link "Clavamox Chewable Tablets for Cats and Dogs: 125mg, 112 Count" at bounding box center [573, 414] width 389 height 17
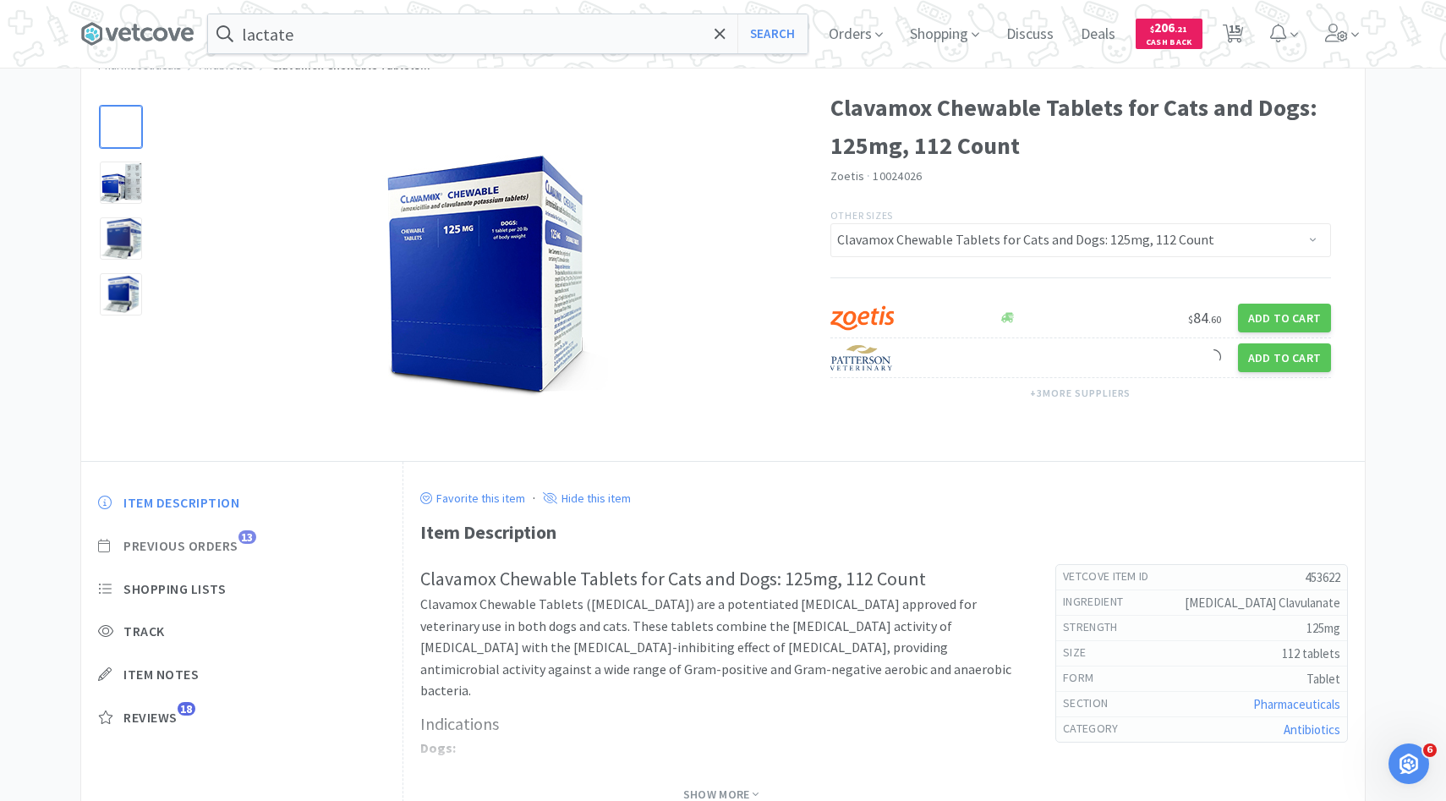
scroll to position [71, 0]
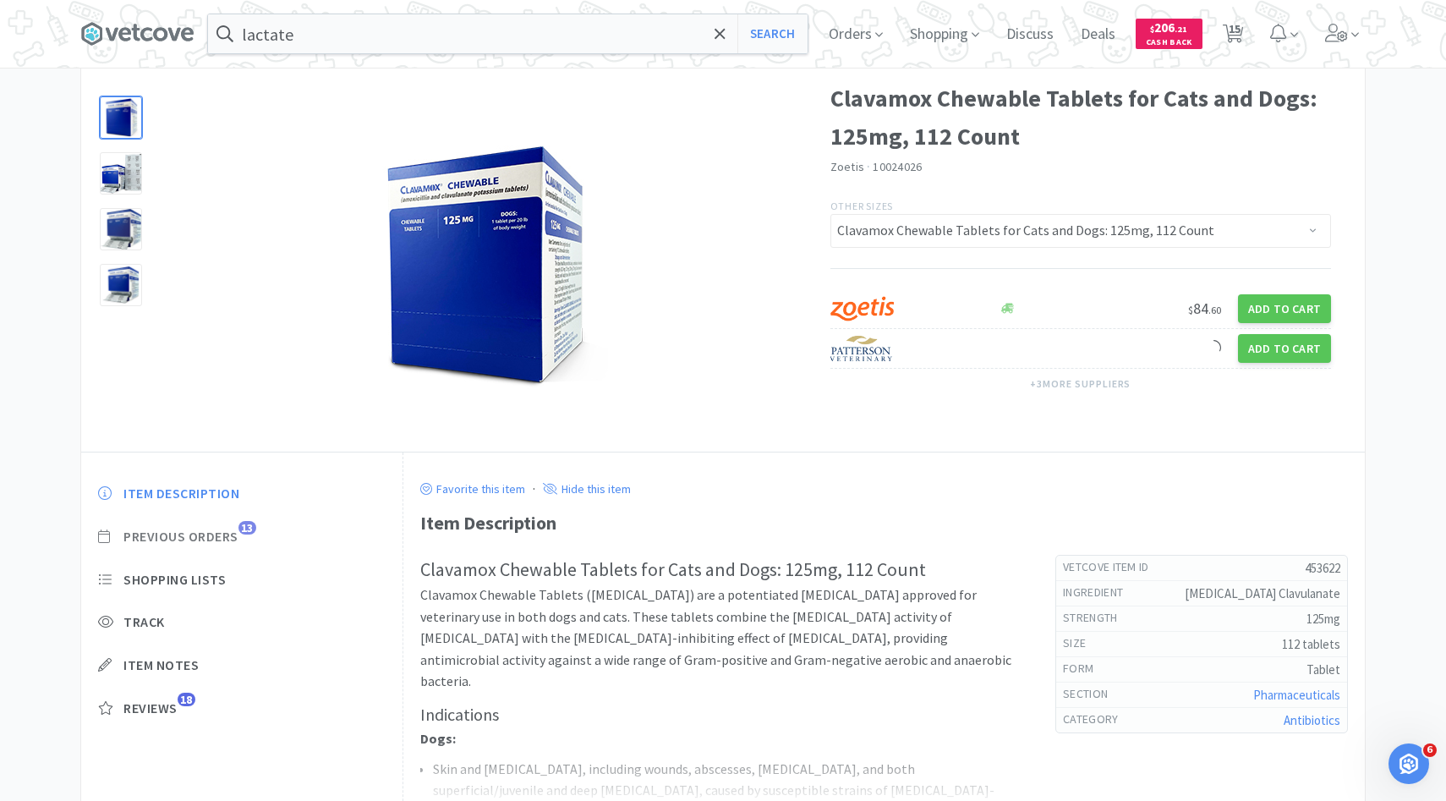
click at [216, 540] on span "Previous Orders" at bounding box center [180, 537] width 115 height 18
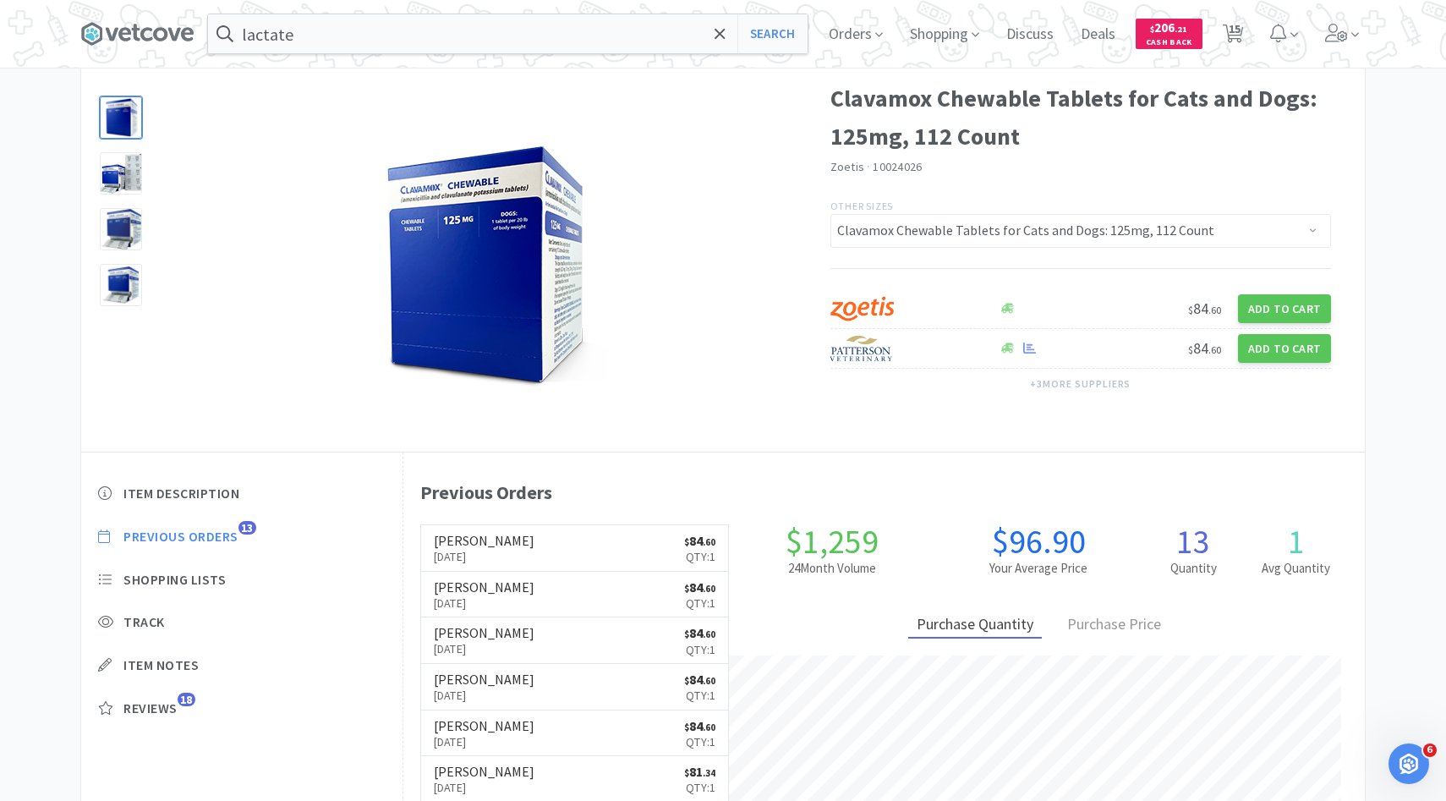
scroll to position [464, 961]
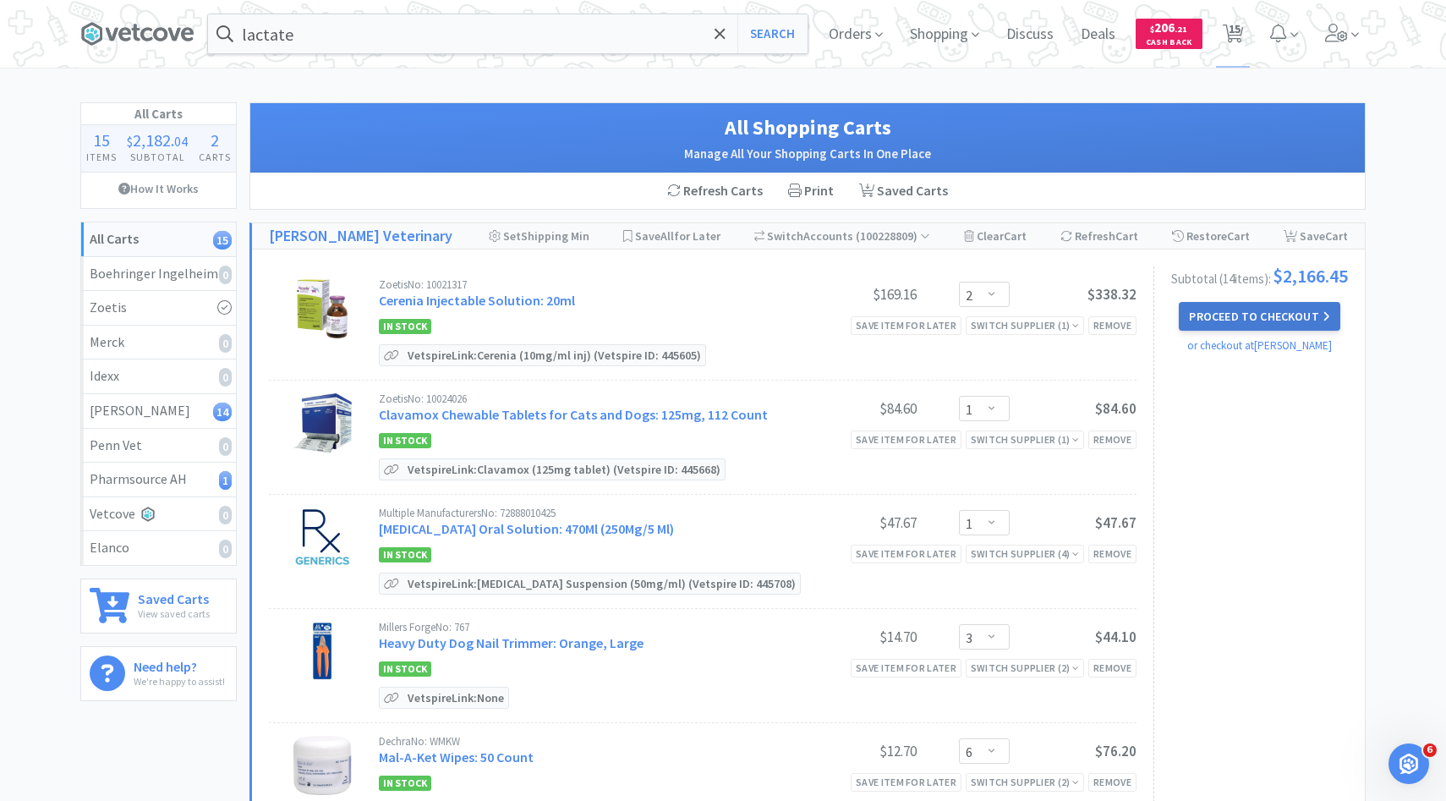
click at [1208, 331] on button "Proceed to Checkout" at bounding box center [1259, 316] width 161 height 29
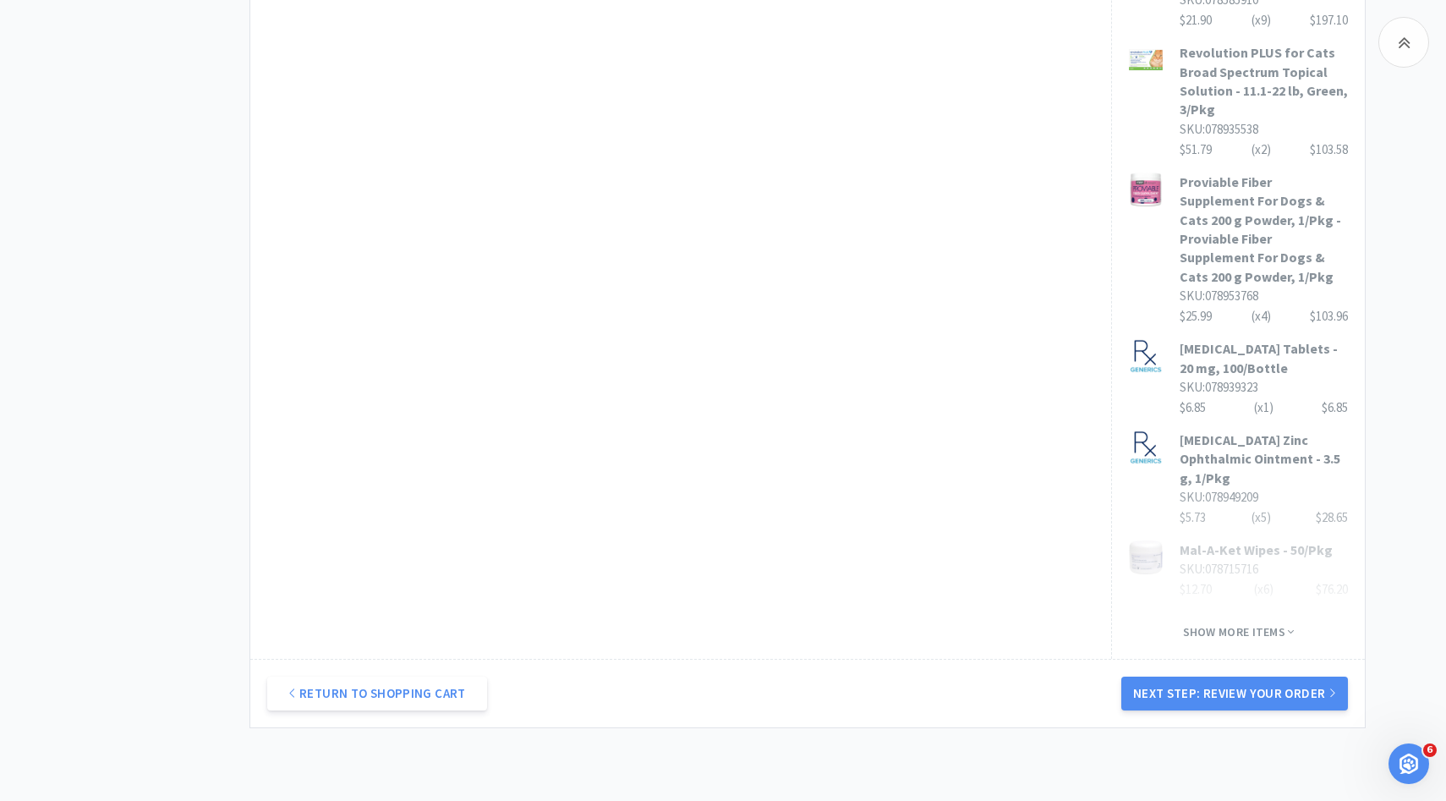
click at [1169, 659] on div "Return to Shopping Cart Next Step: Review Your Order" at bounding box center [807, 693] width 1114 height 68
click at [1170, 676] on button "Next Step: Review Your Order" at bounding box center [1234, 693] width 227 height 34
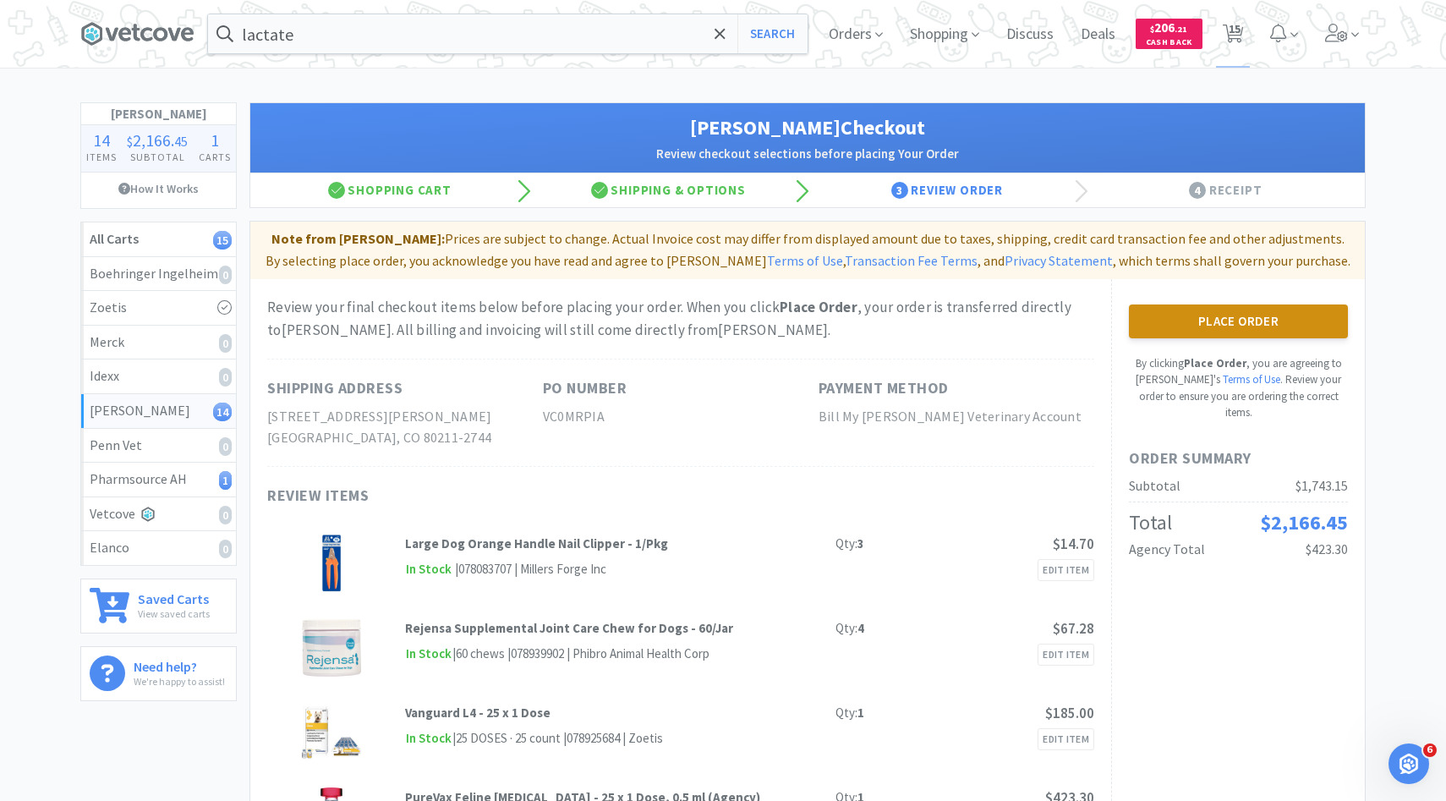
click at [1311, 331] on button "Place Order" at bounding box center [1238, 321] width 219 height 34
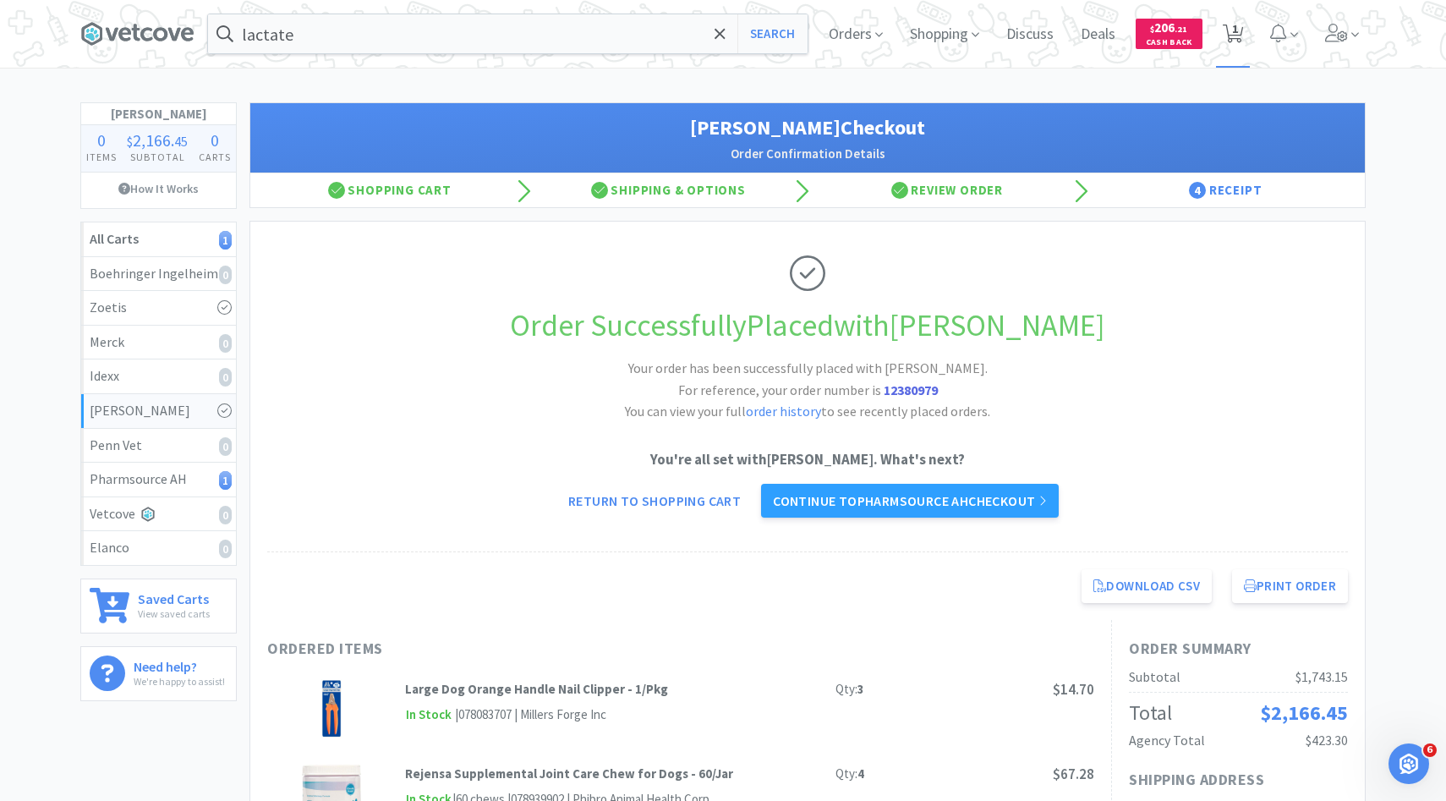
click at [1239, 37] on icon at bounding box center [1233, 34] width 21 height 19
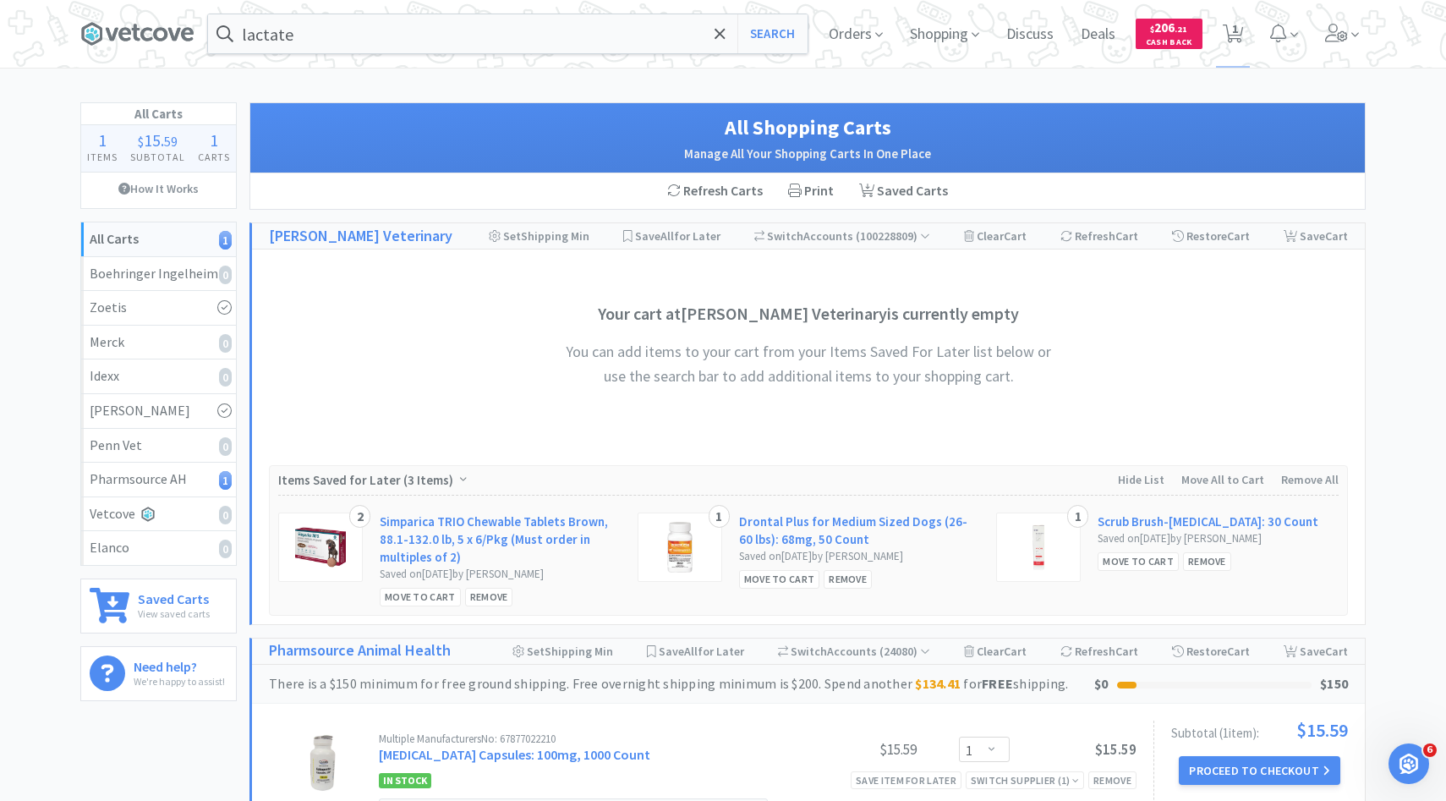
scroll to position [233, 0]
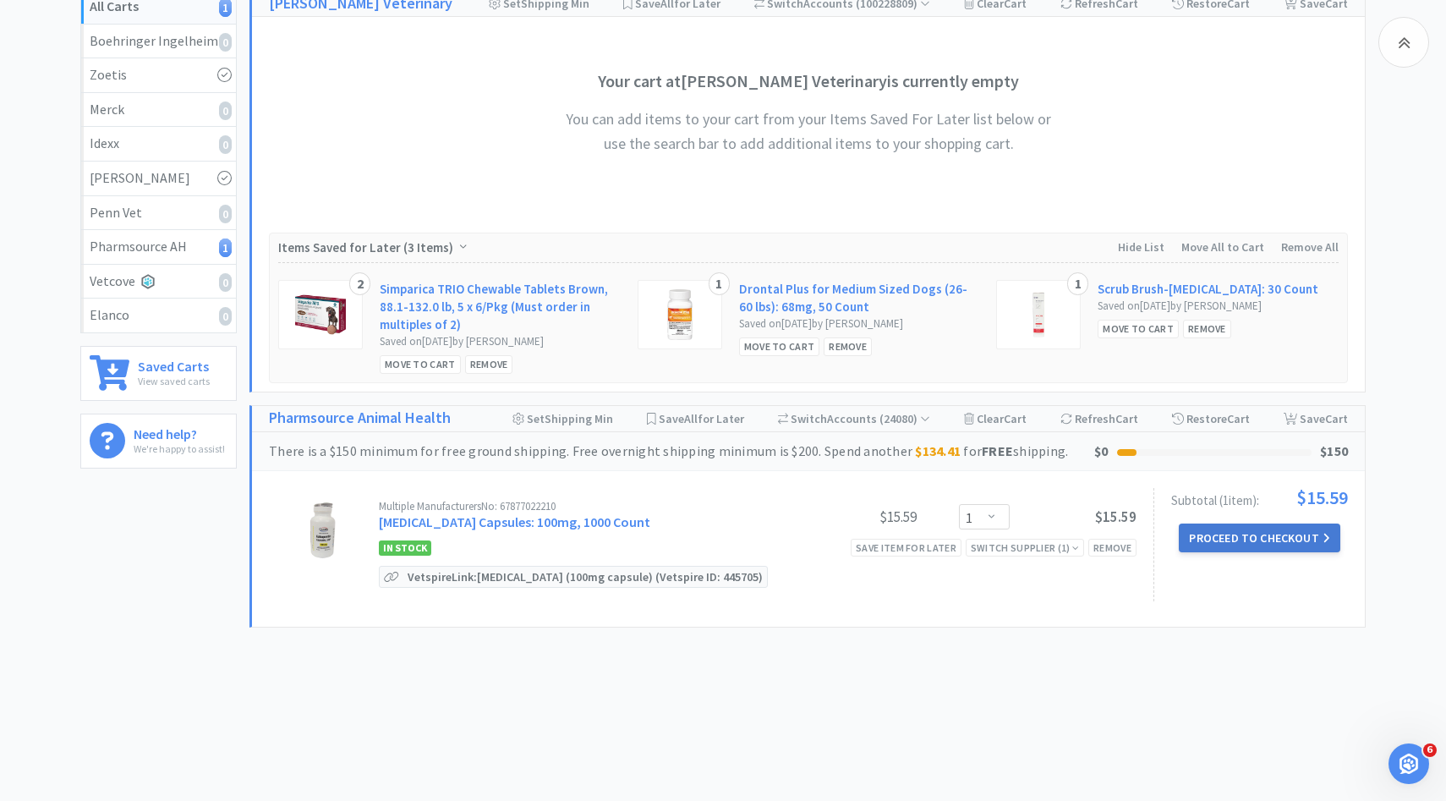
click at [1254, 529] on button "Proceed to Checkout" at bounding box center [1259, 537] width 161 height 29
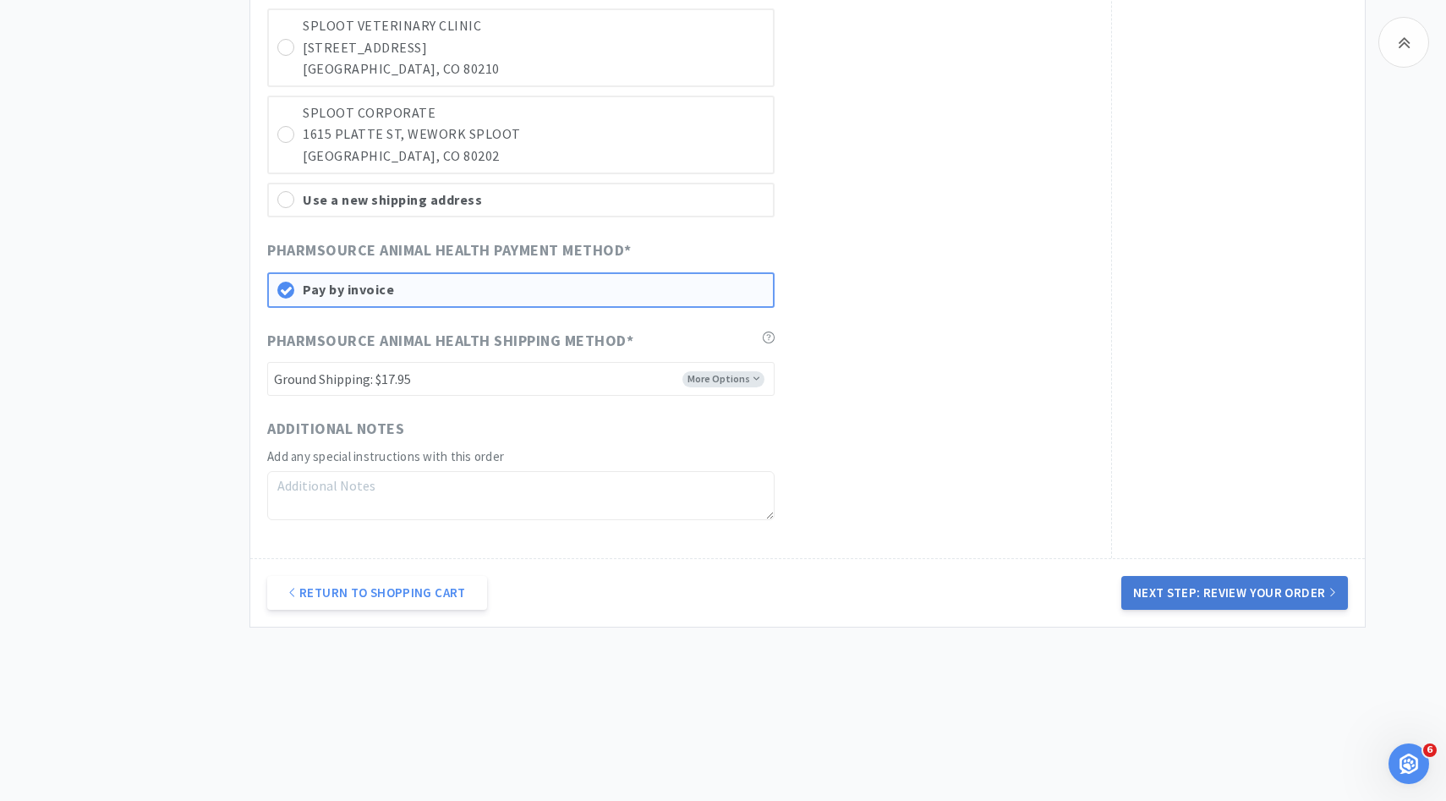
click at [1141, 593] on button "Next Step: Review Your Order" at bounding box center [1234, 593] width 227 height 34
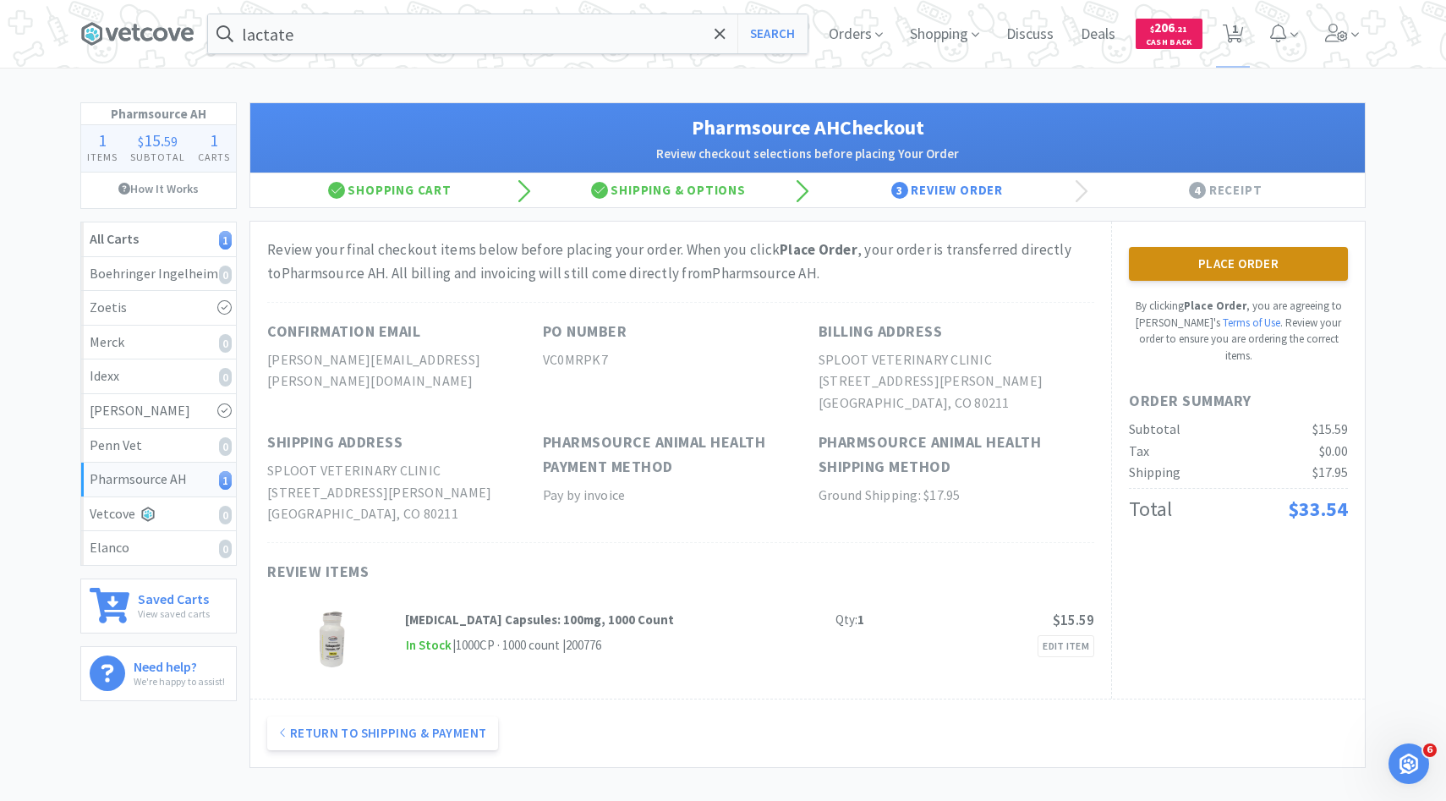
click at [1152, 254] on button "Place Order" at bounding box center [1238, 264] width 219 height 34
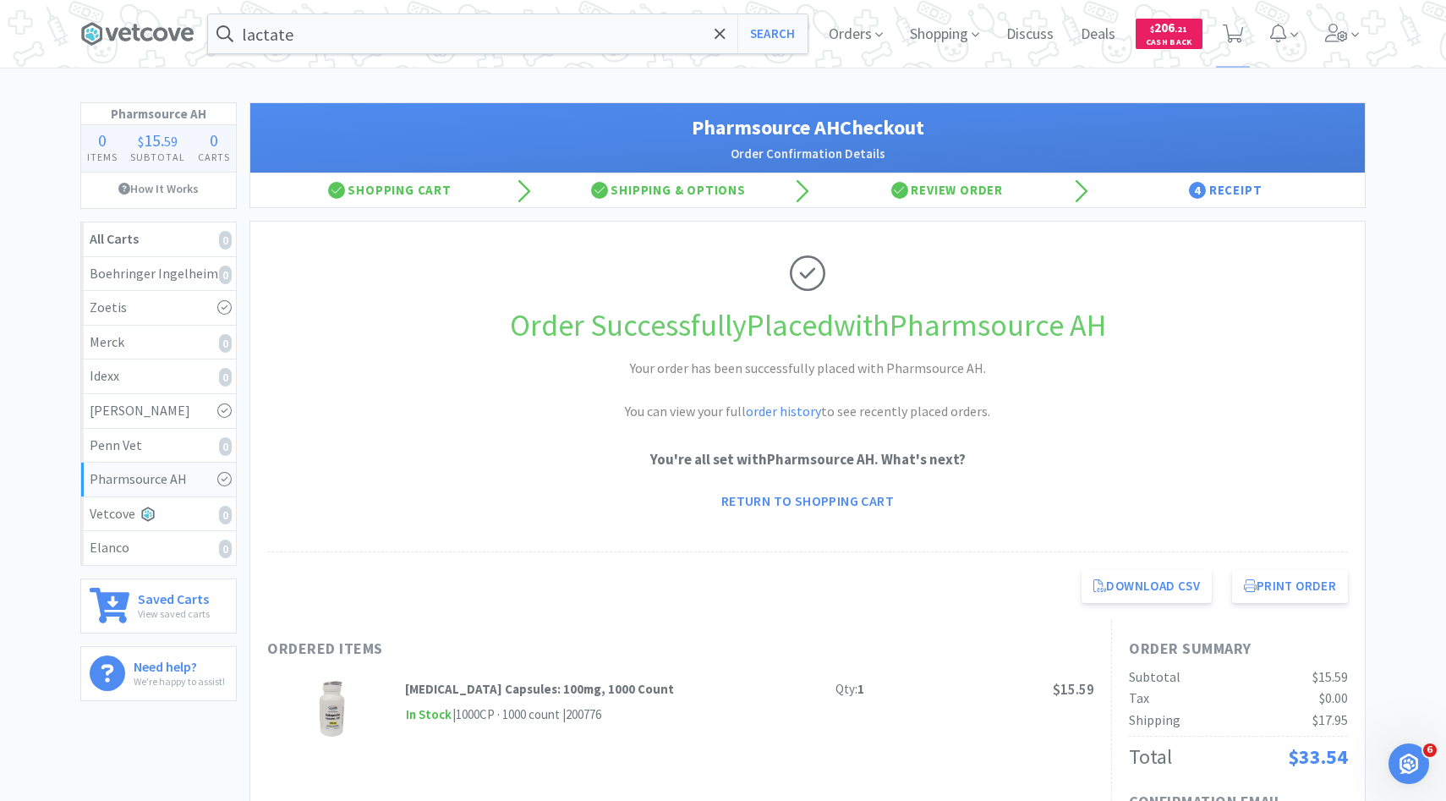
click at [1315, 48] on div "Orders Shopping Discuss Discuss Deals Deals $ 206 . 21 Cash Back" at bounding box center [1090, 34] width 550 height 68
click at [1332, 20] on span at bounding box center [1342, 34] width 48 height 68
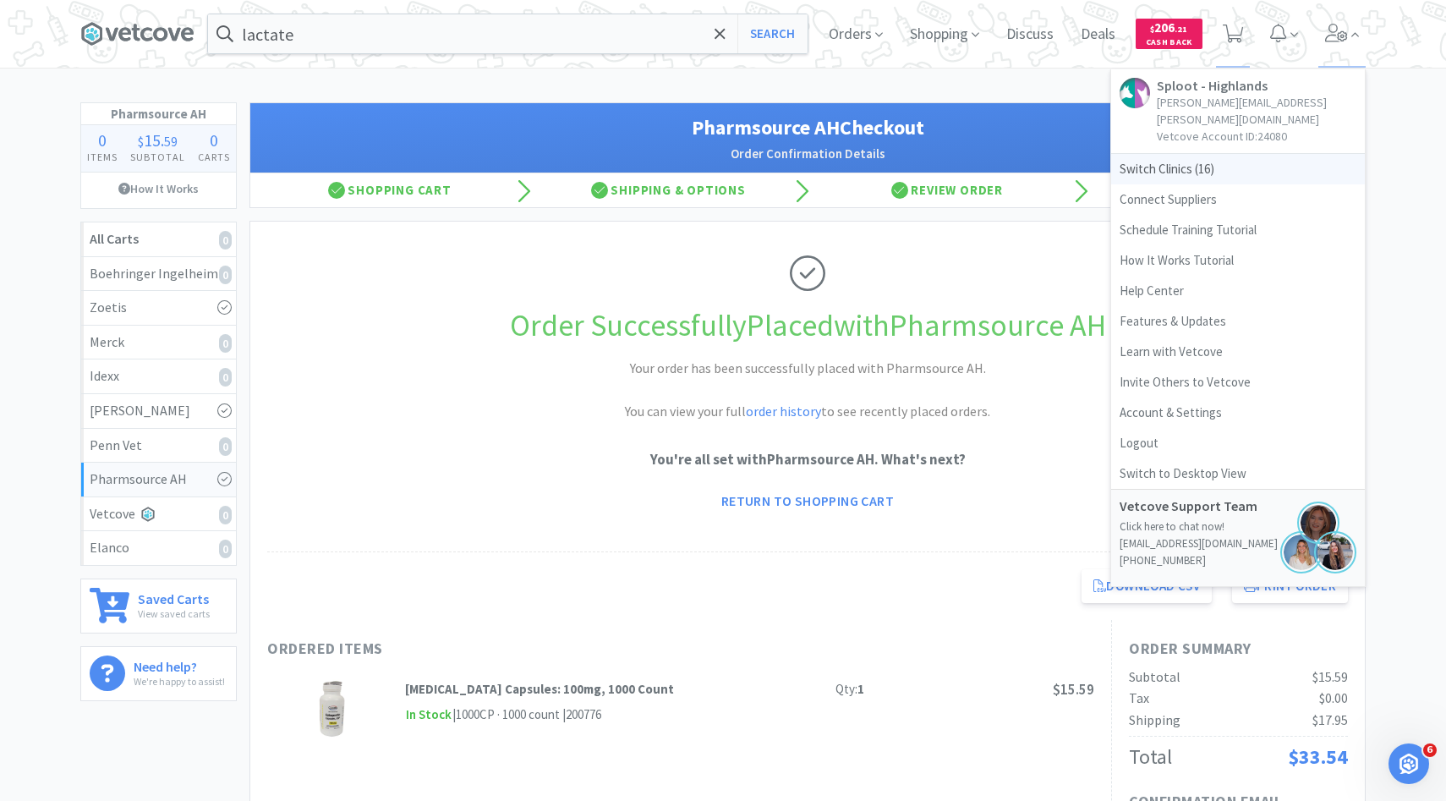
click at [1234, 154] on span "Switch Clinics ( 16 )" at bounding box center [1238, 169] width 254 height 30
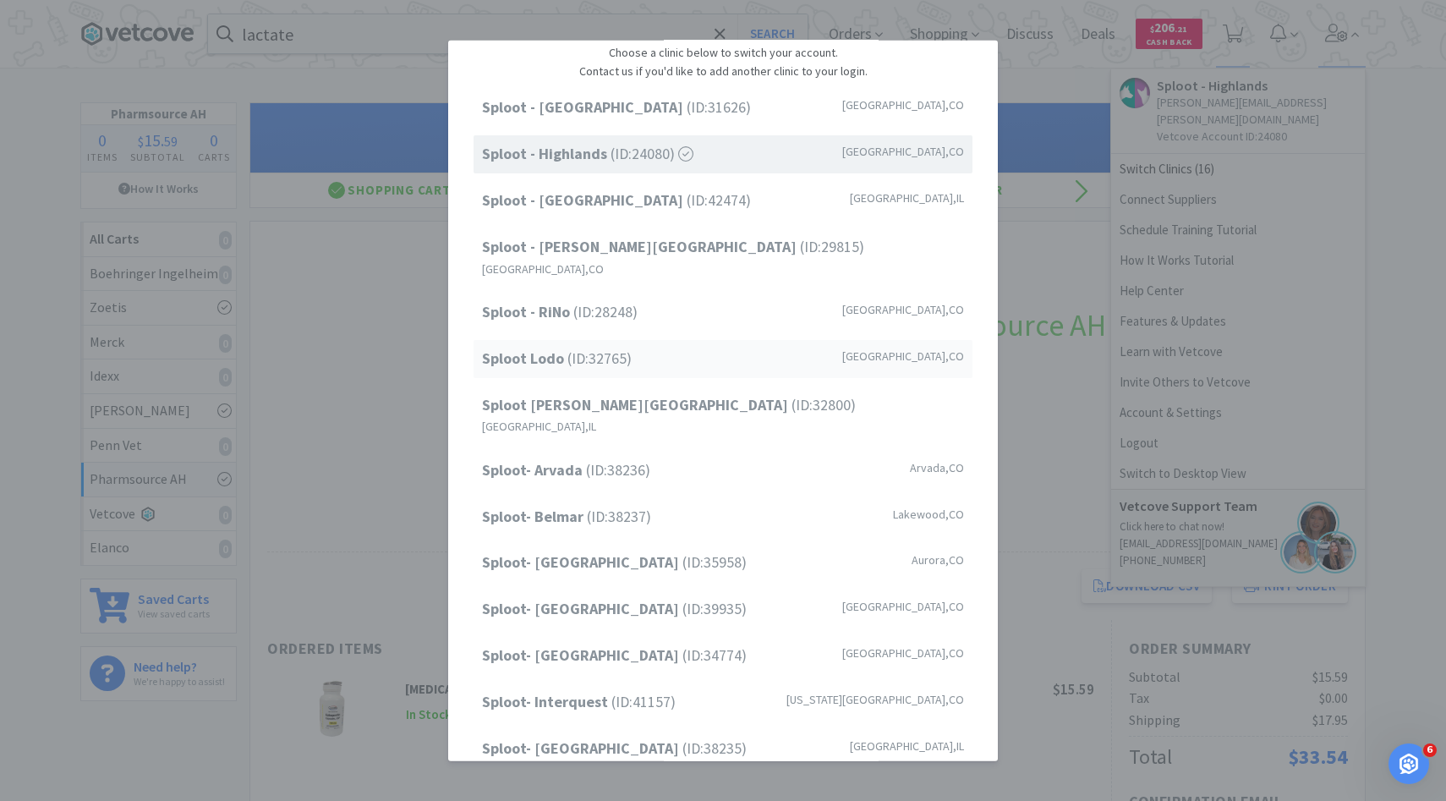
scroll to position [39, 0]
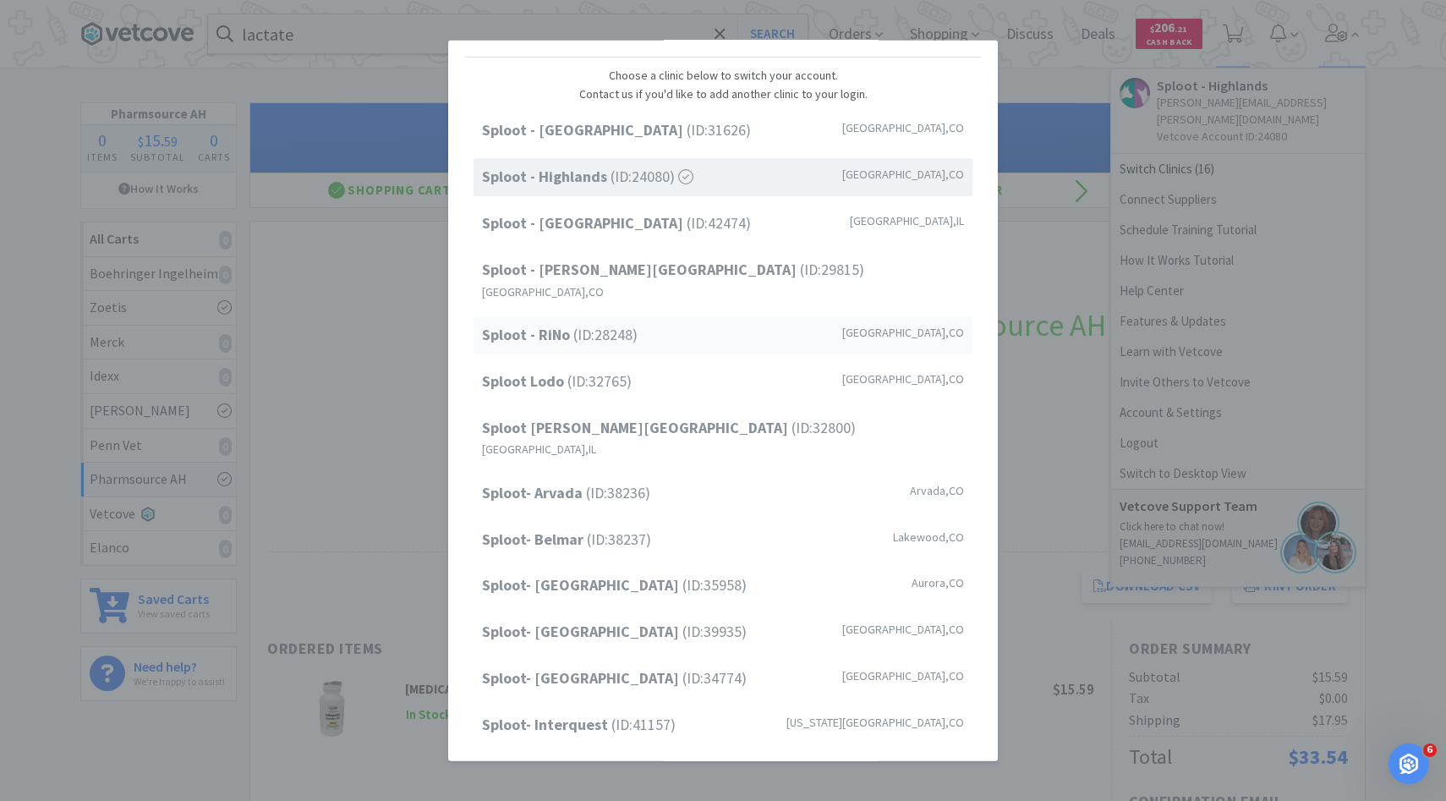
click at [665, 317] on div "Sploot - RiNo (ID: 28248 ) Denver , CO" at bounding box center [722, 335] width 499 height 38
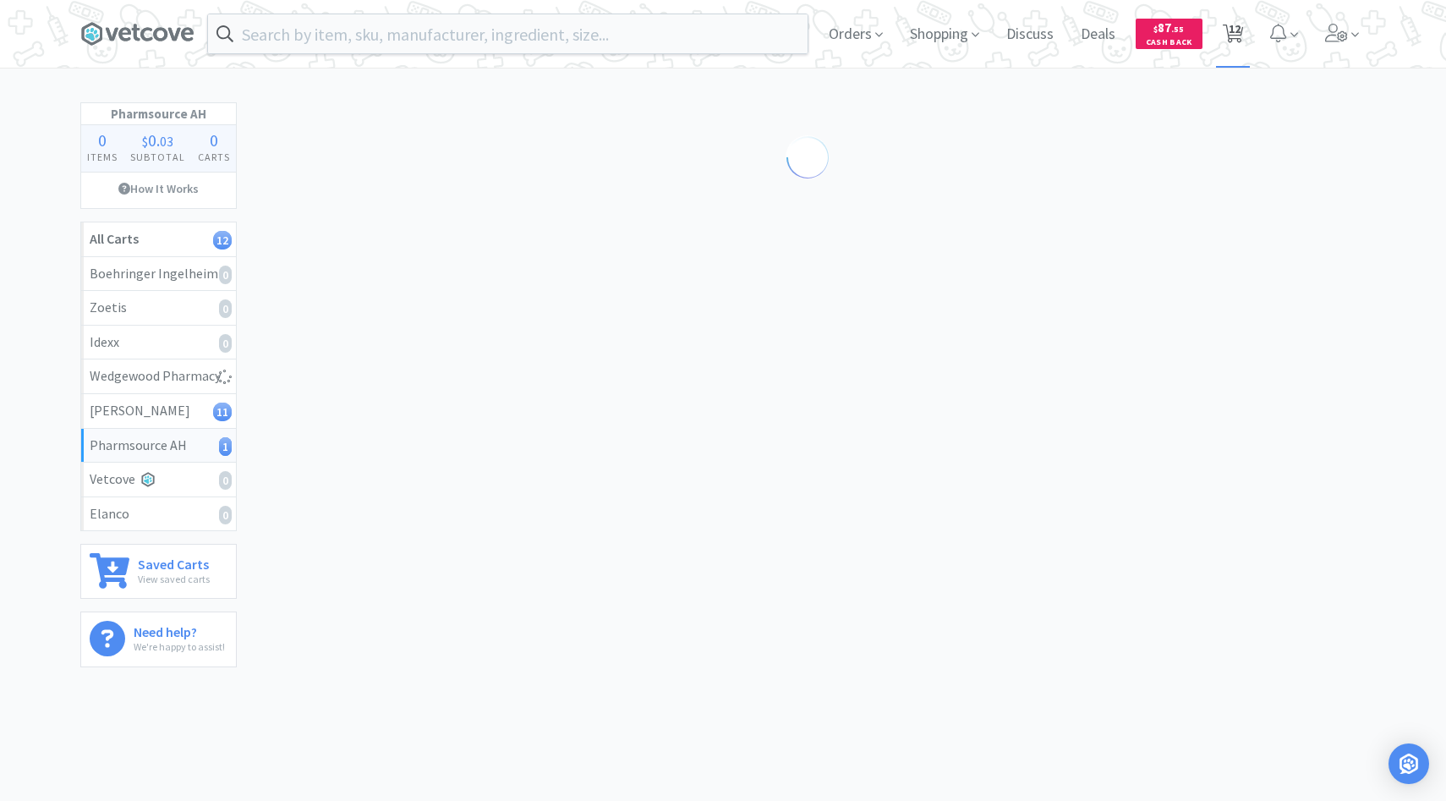
click at [1239, 21] on span "12" at bounding box center [1234, 29] width 12 height 68
select select "2"
select select "1"
select select "4"
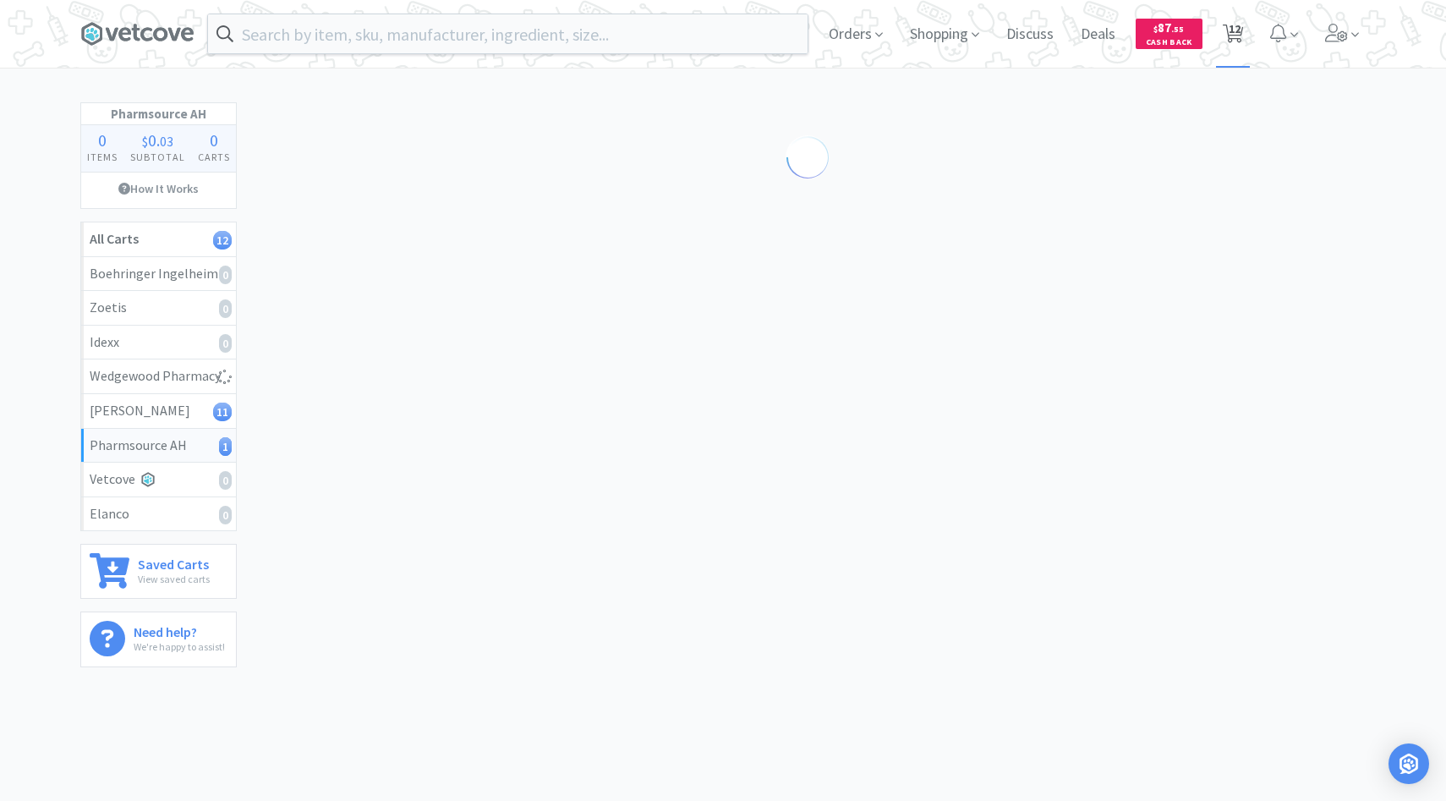
select select "1"
select select "3"
select select "2"
select select "3"
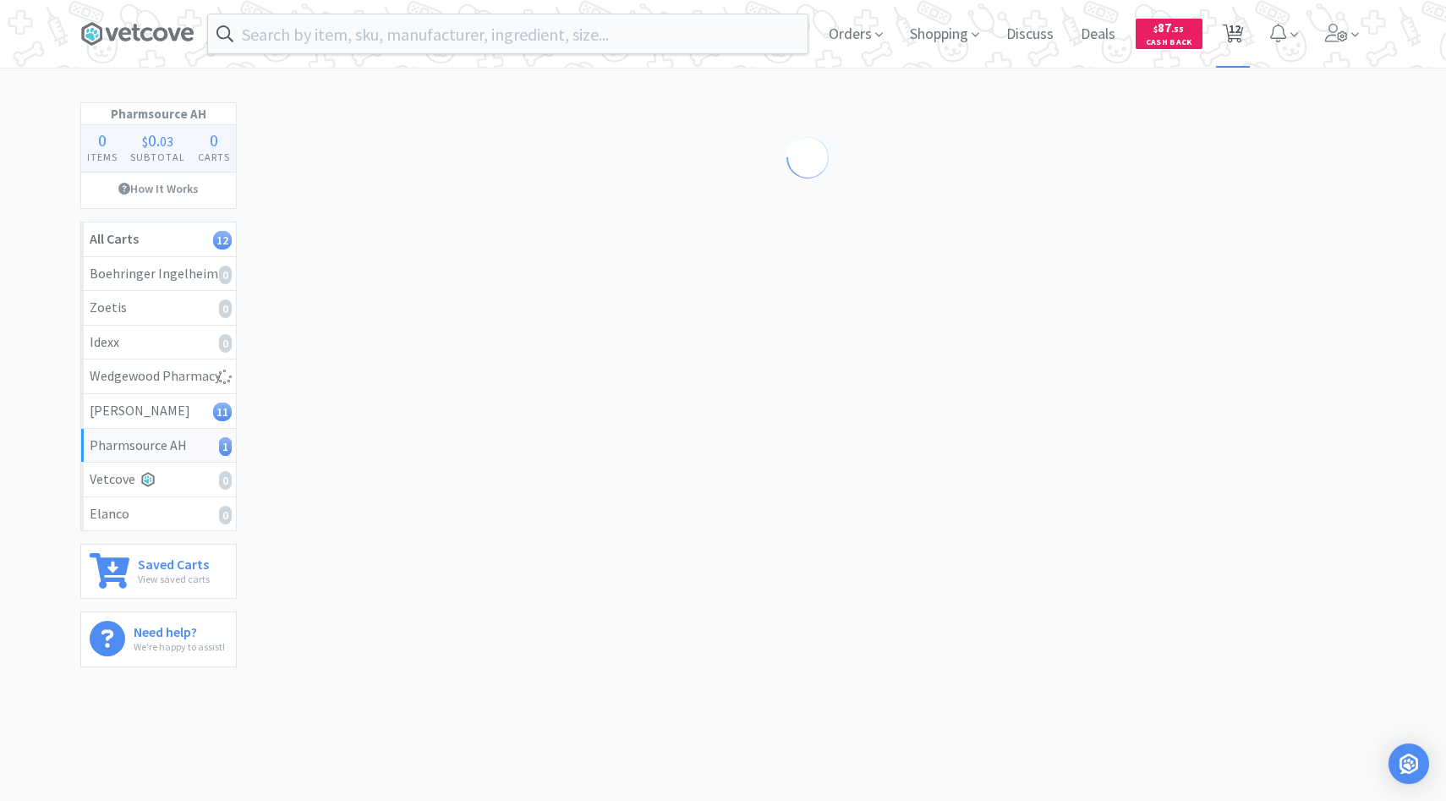
select select "1"
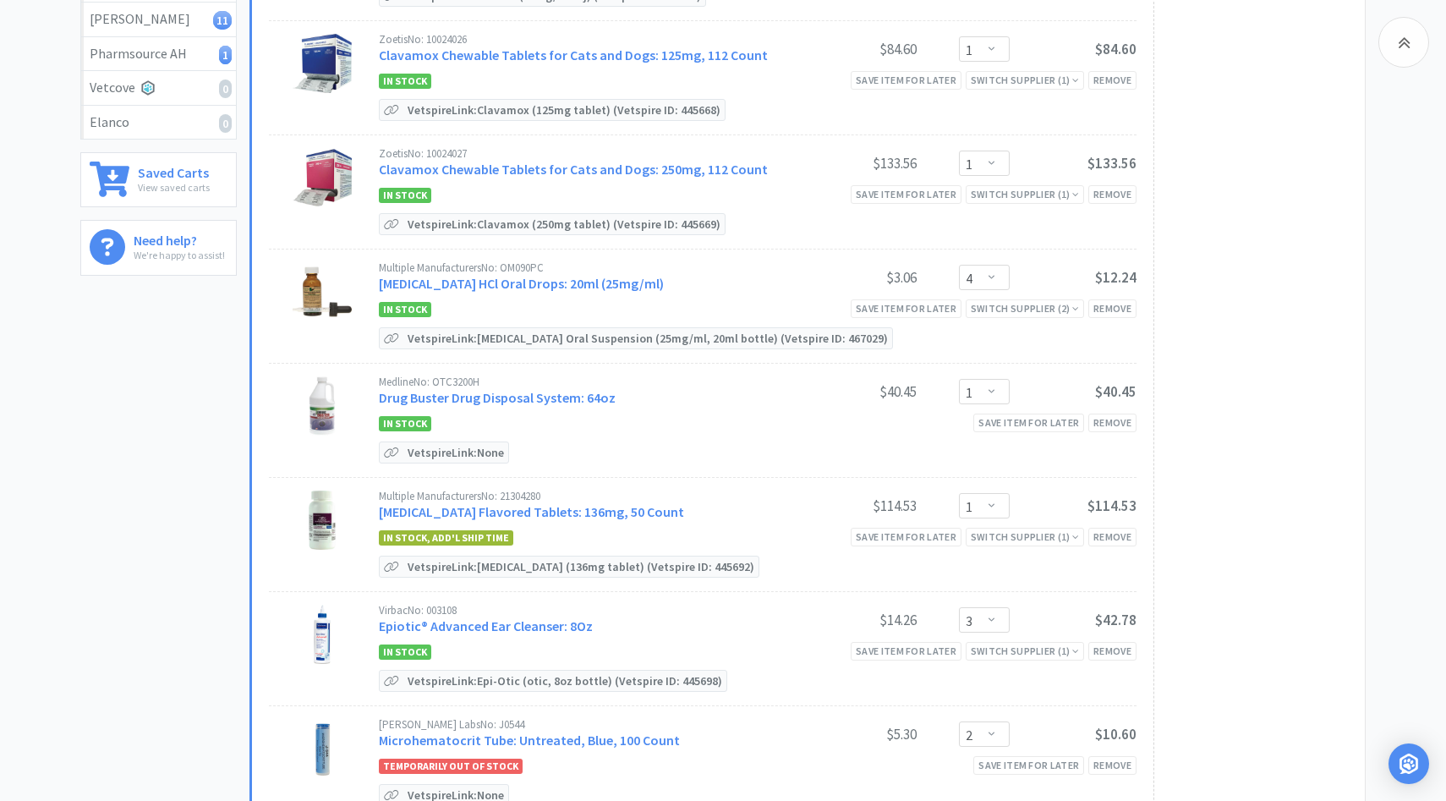
scroll to position [392, 0]
click at [557, 274] on link "Clindamycin HCl Oral Drops: 20ml (25mg/ml)" at bounding box center [521, 282] width 285 height 17
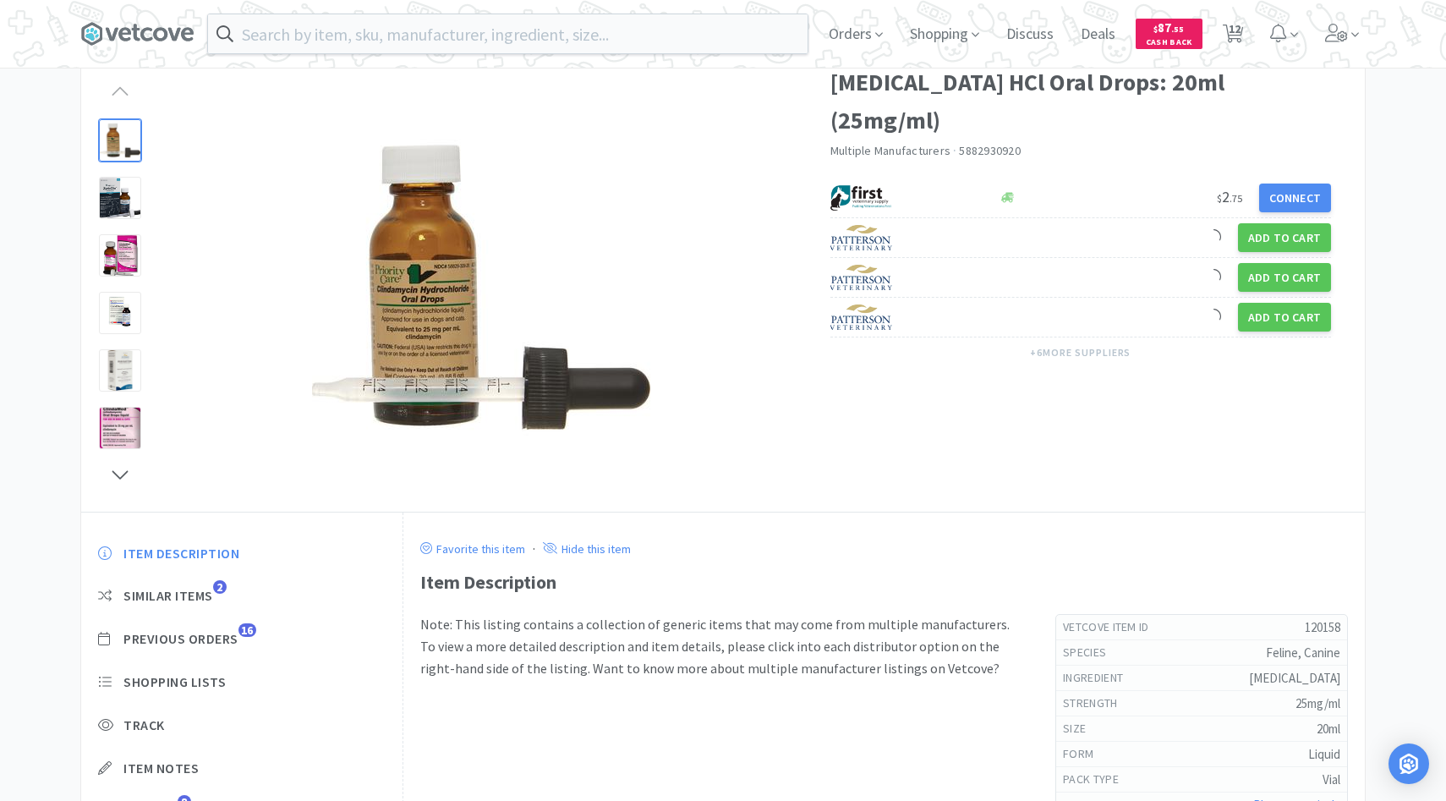
scroll to position [96, 0]
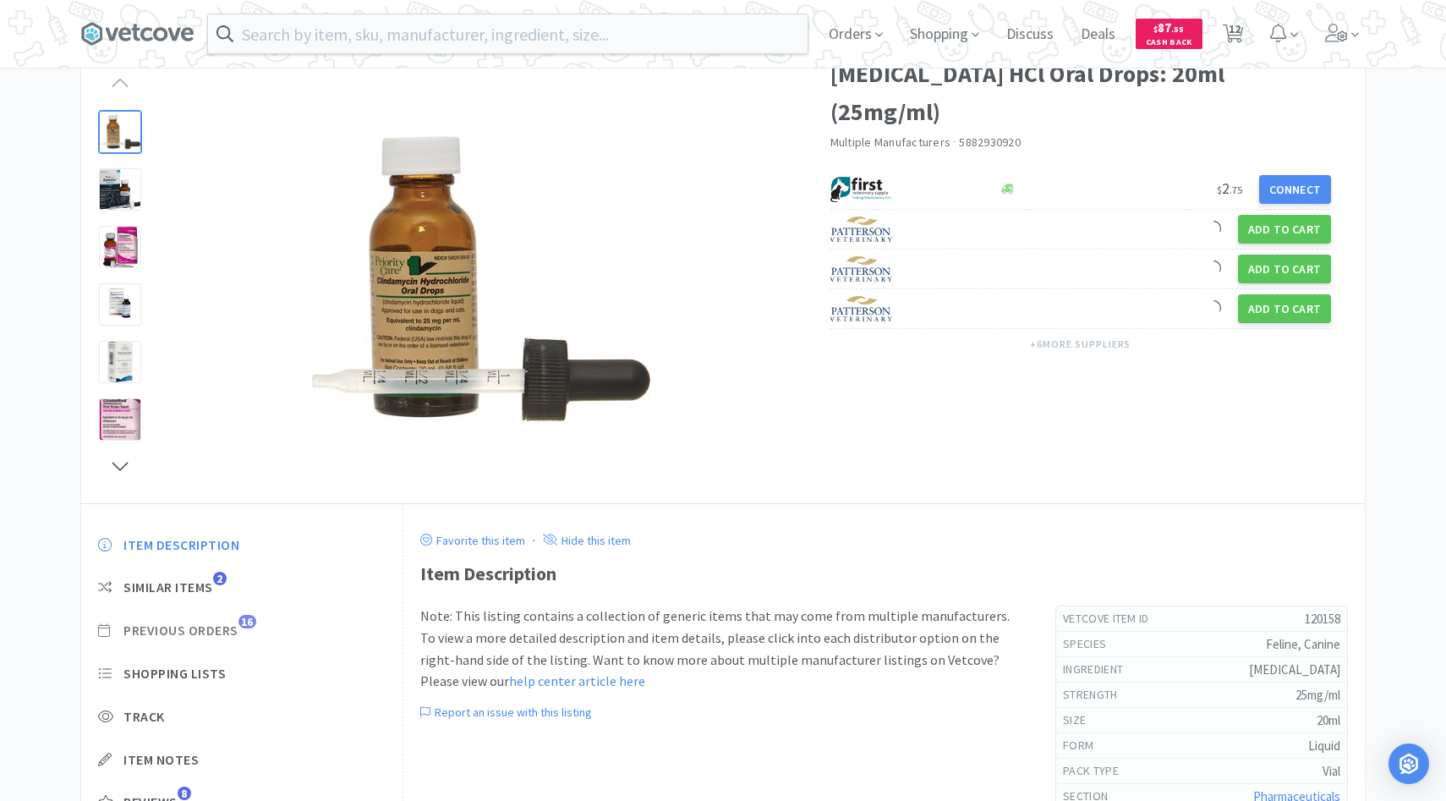
click at [243, 626] on span "16" at bounding box center [247, 622] width 18 height 14
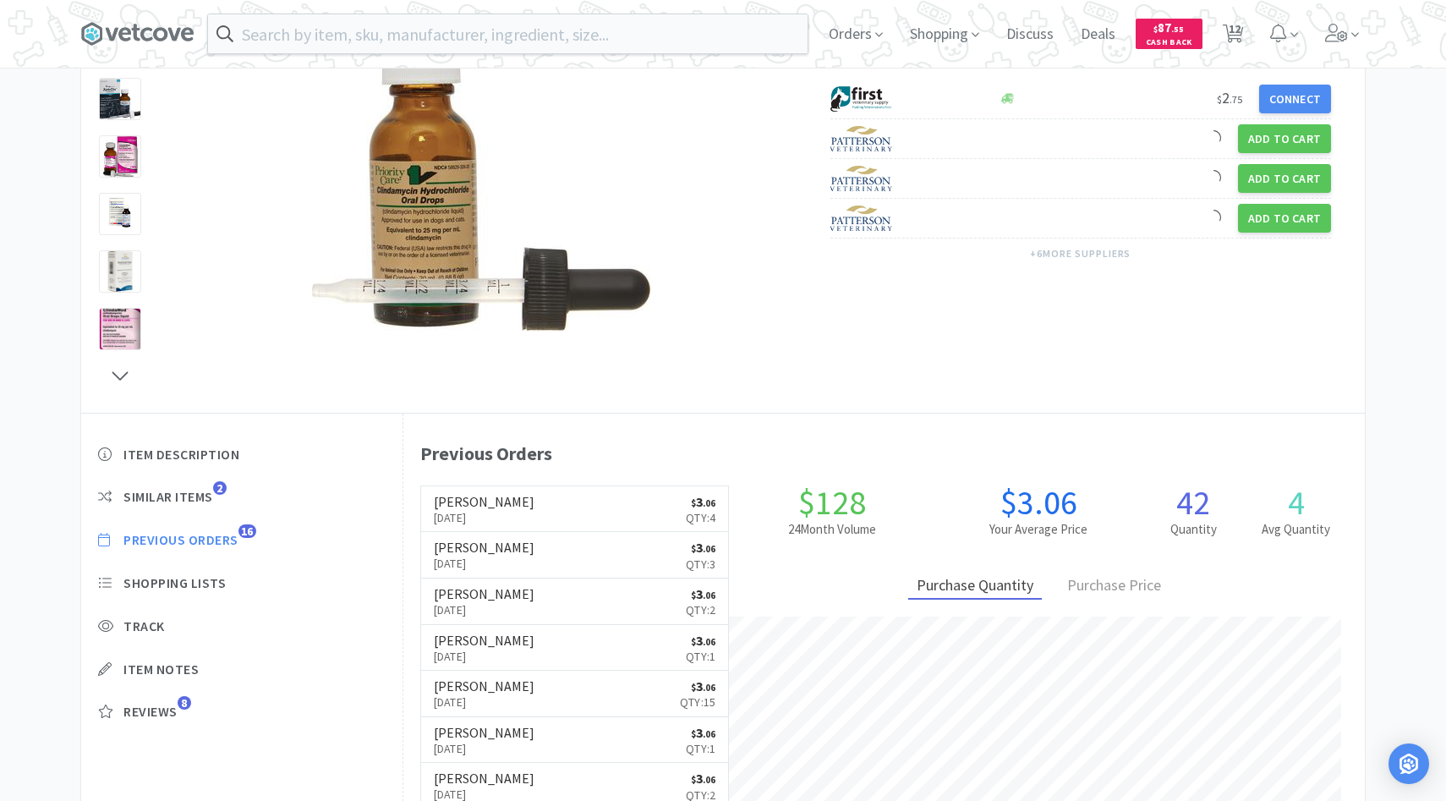
scroll to position [190, 0]
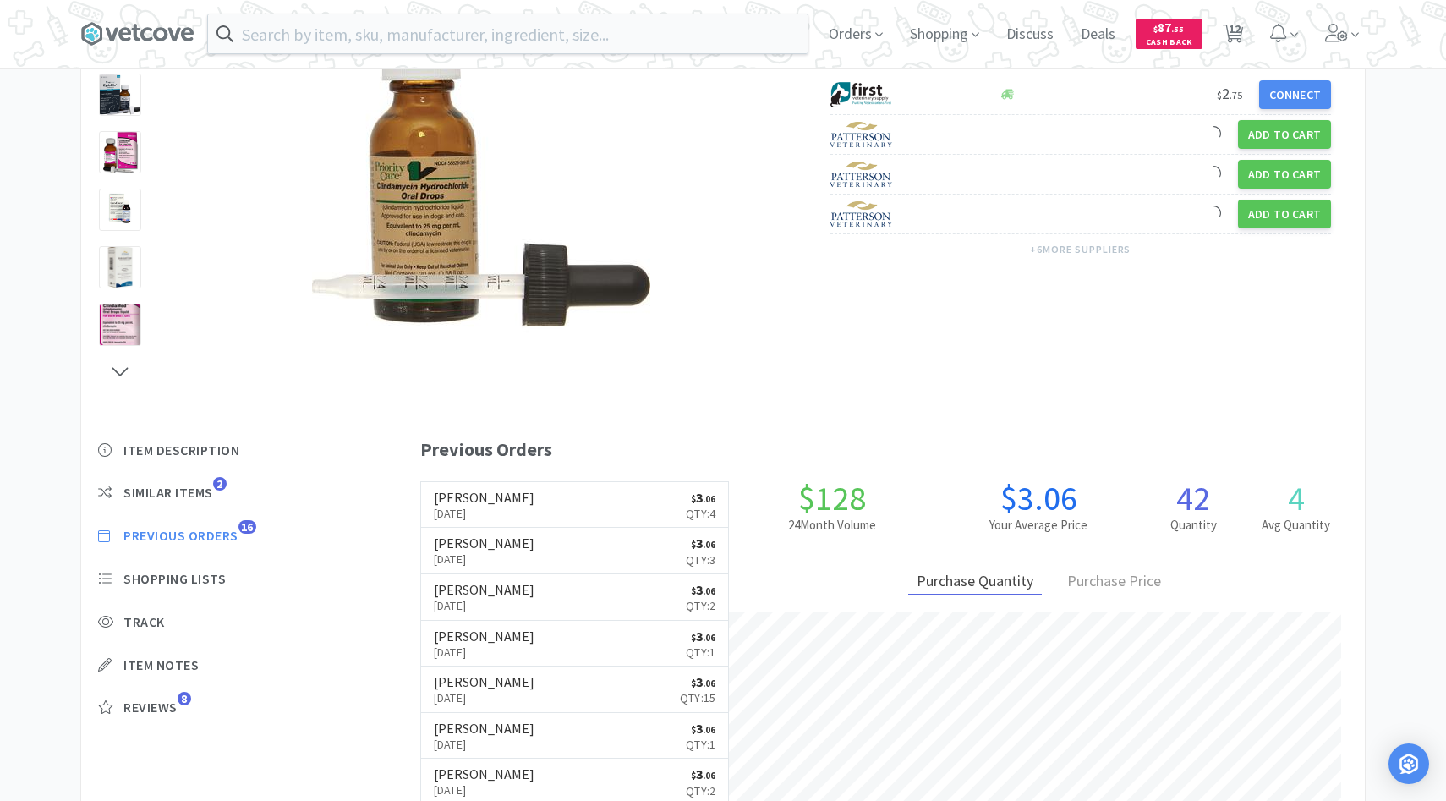
select select "2"
select select "1"
select select "4"
select select "1"
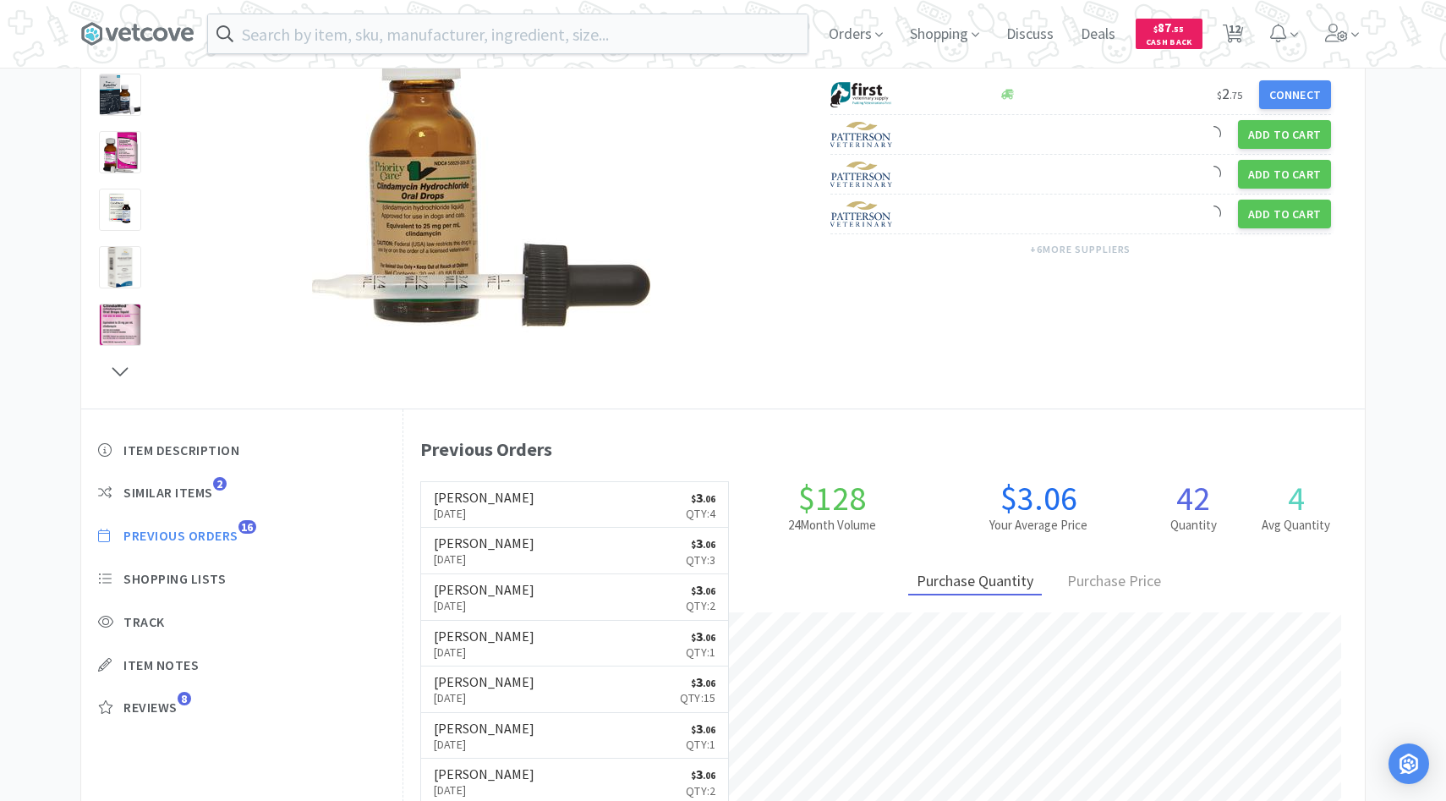
select select "1"
select select "3"
select select "2"
select select "3"
select select "1"
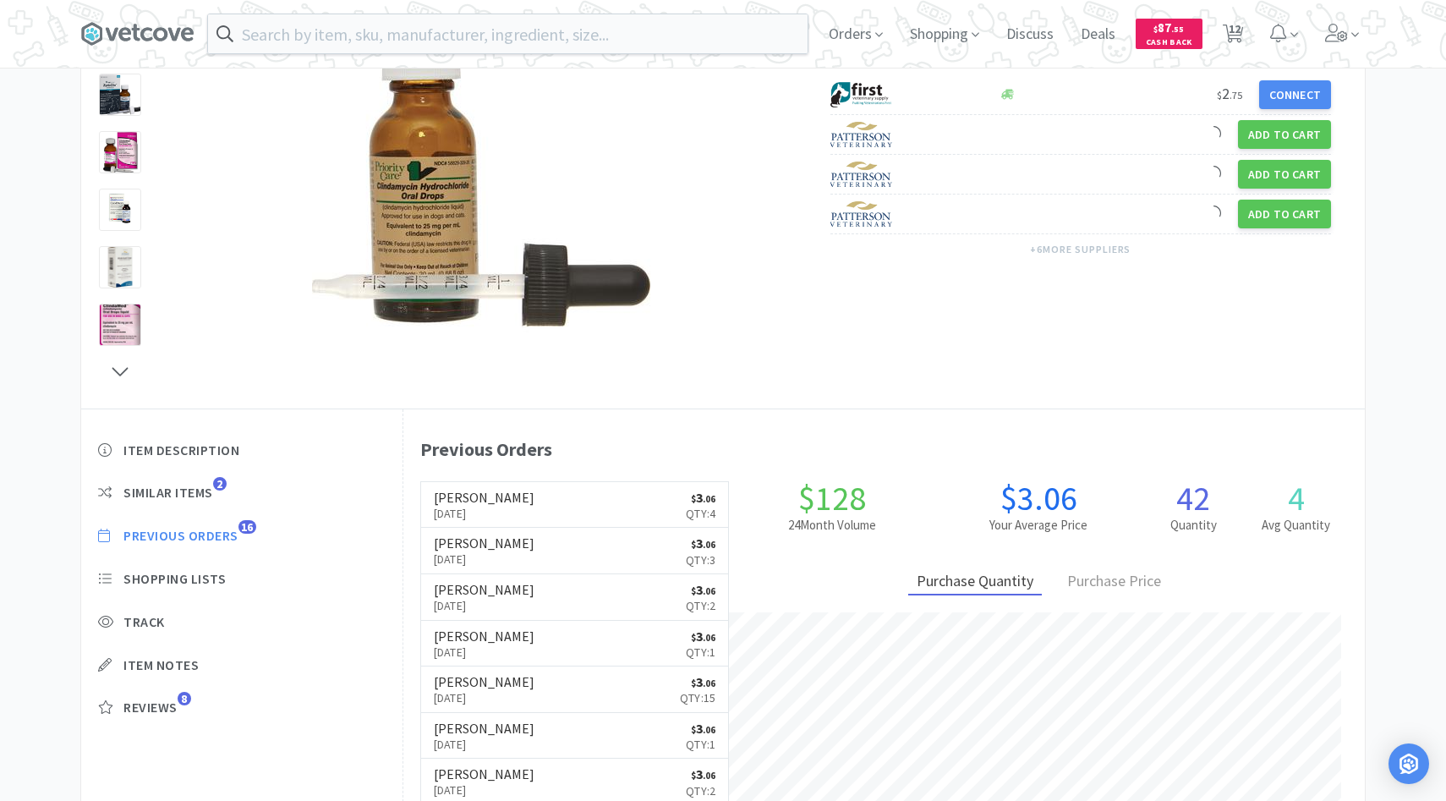
select select "1"
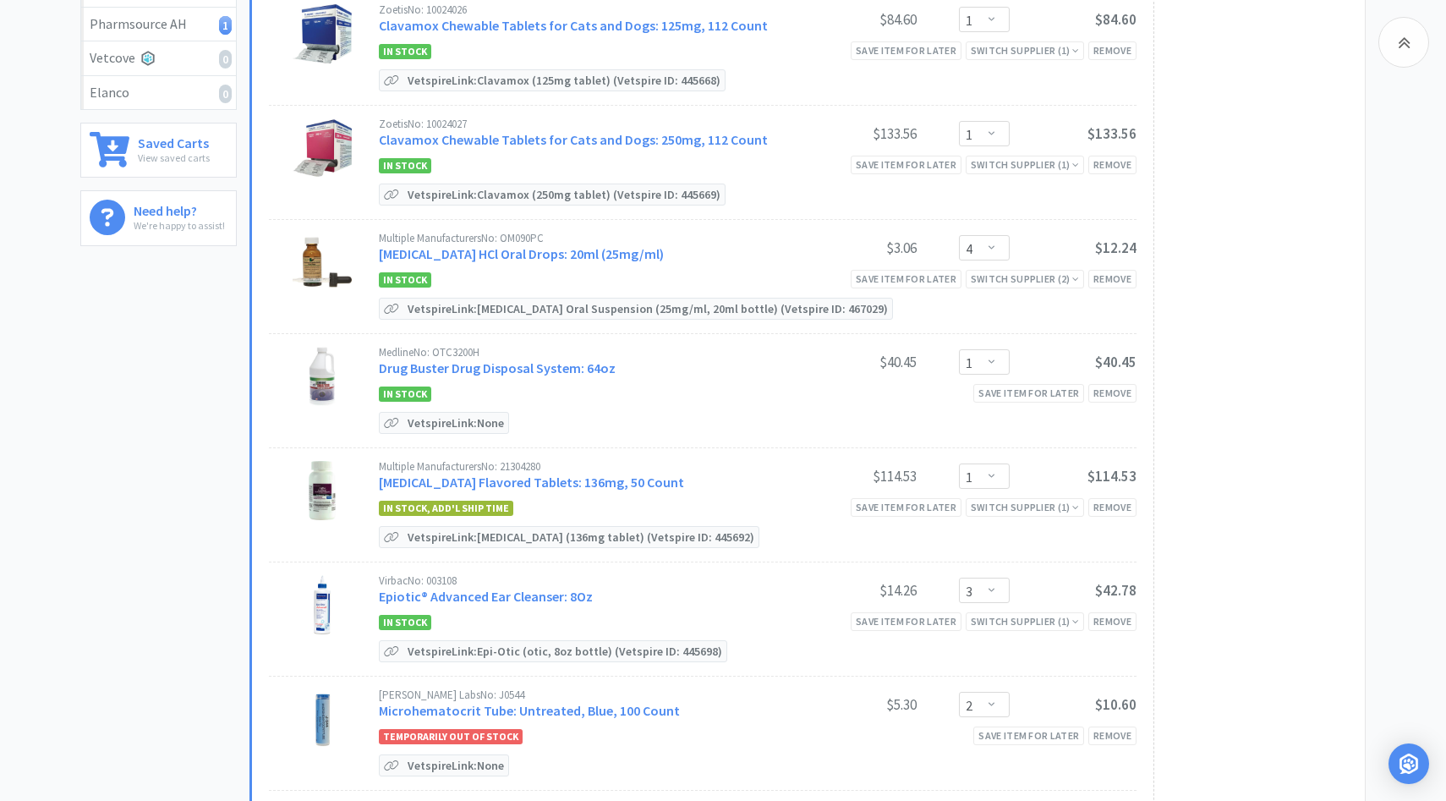
scroll to position [425, 0]
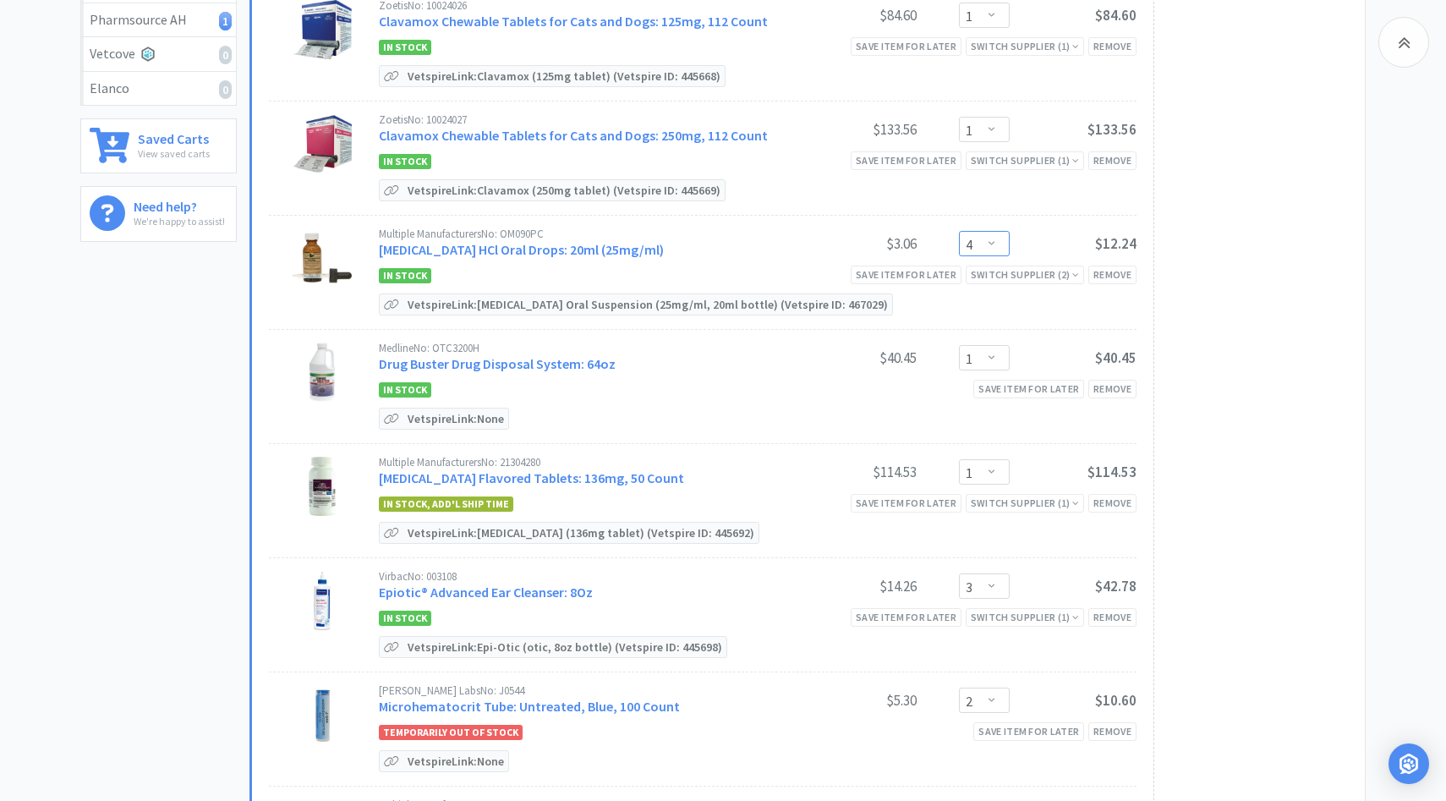
click at [996, 242] on select "Enter Quantity 1 2 3 4 5 6 7 8 9 10 11 12 13 14 15 16 17 18 19 20 Enter Quantity" at bounding box center [984, 243] width 51 height 25
click at [959, 231] on select "Enter Quantity 1 2 3 4 5 6 7 8 9 10 11 12 13 14 15 16 17 18 19 20 Enter Quantity" at bounding box center [984, 243] width 51 height 25
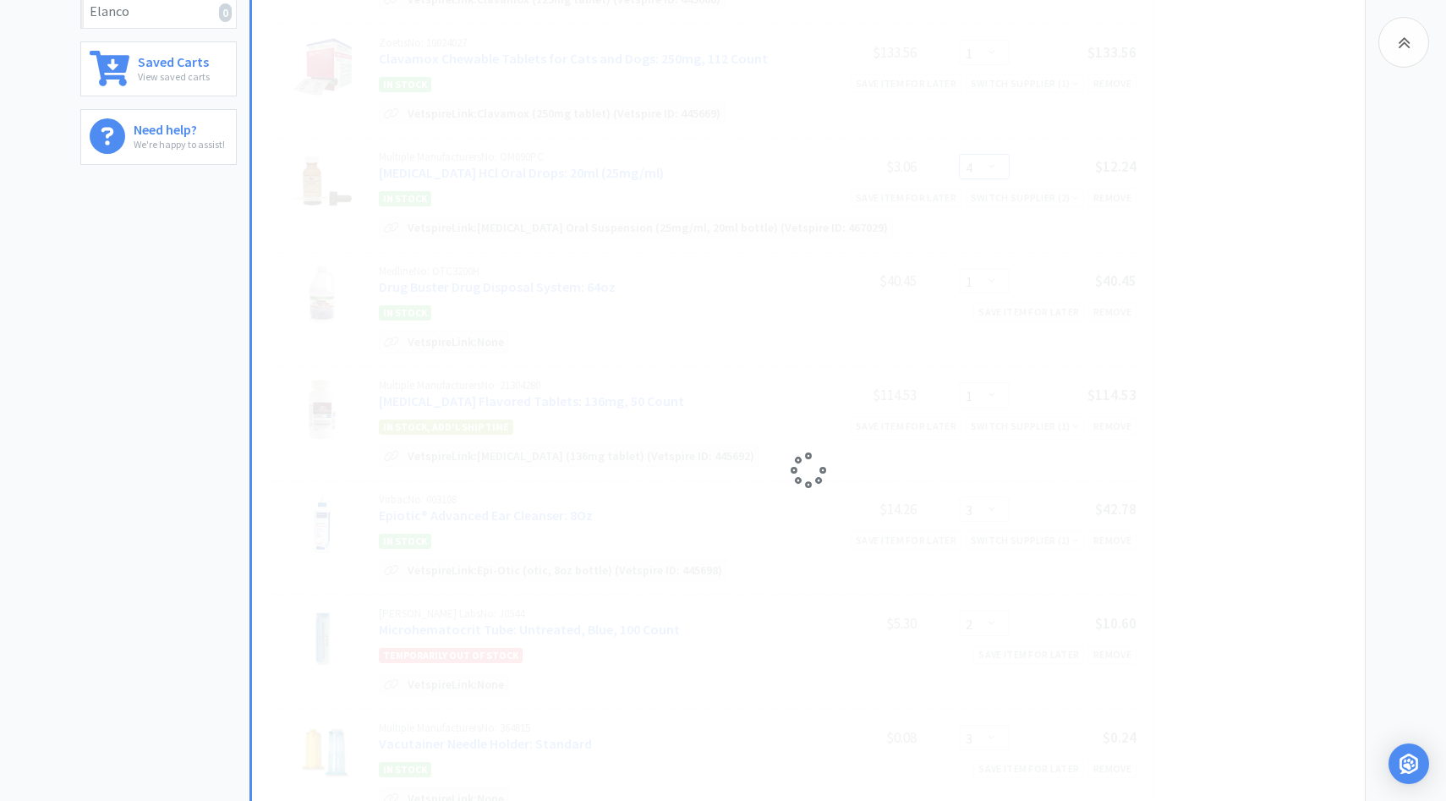
scroll to position [516, 0]
select select "2"
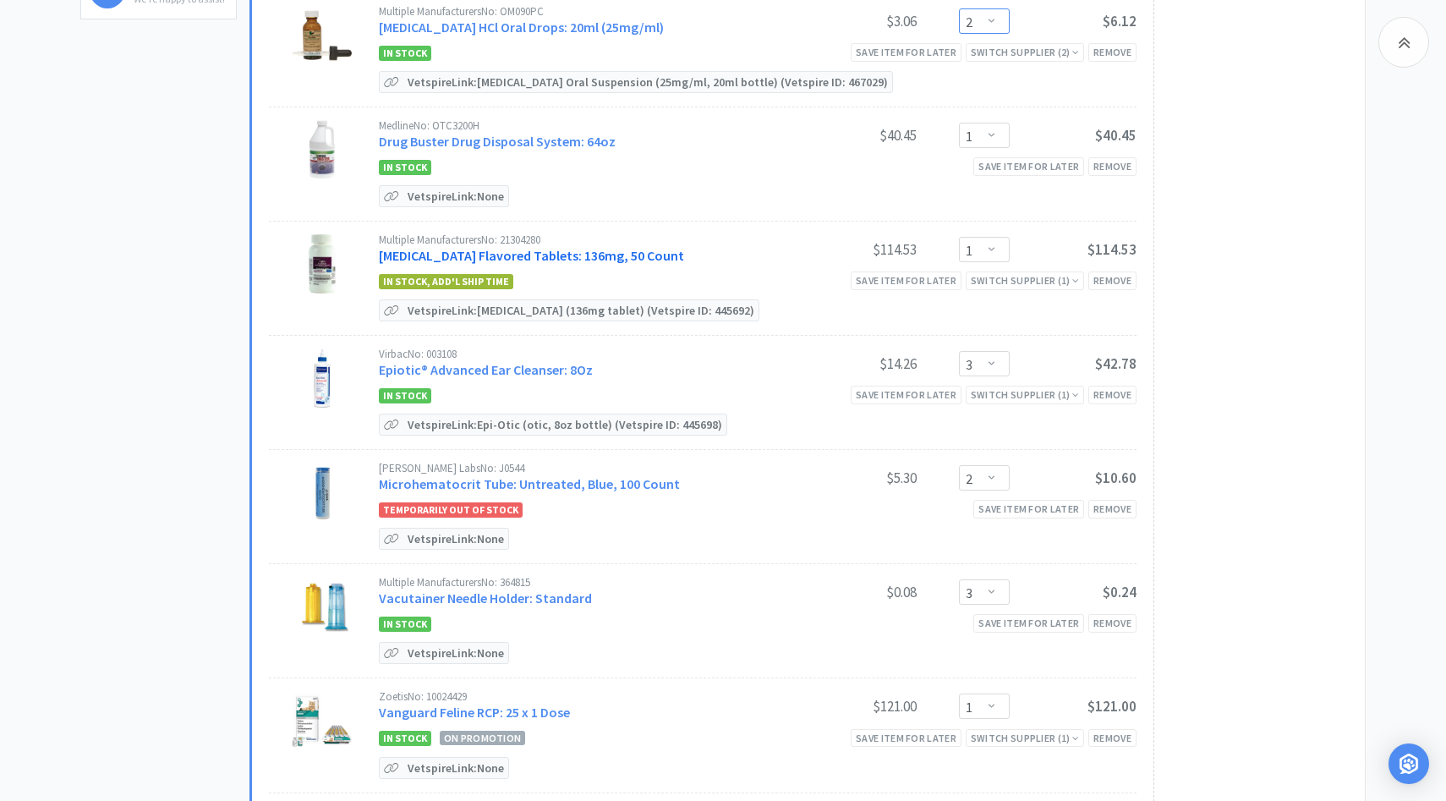
scroll to position [652, 0]
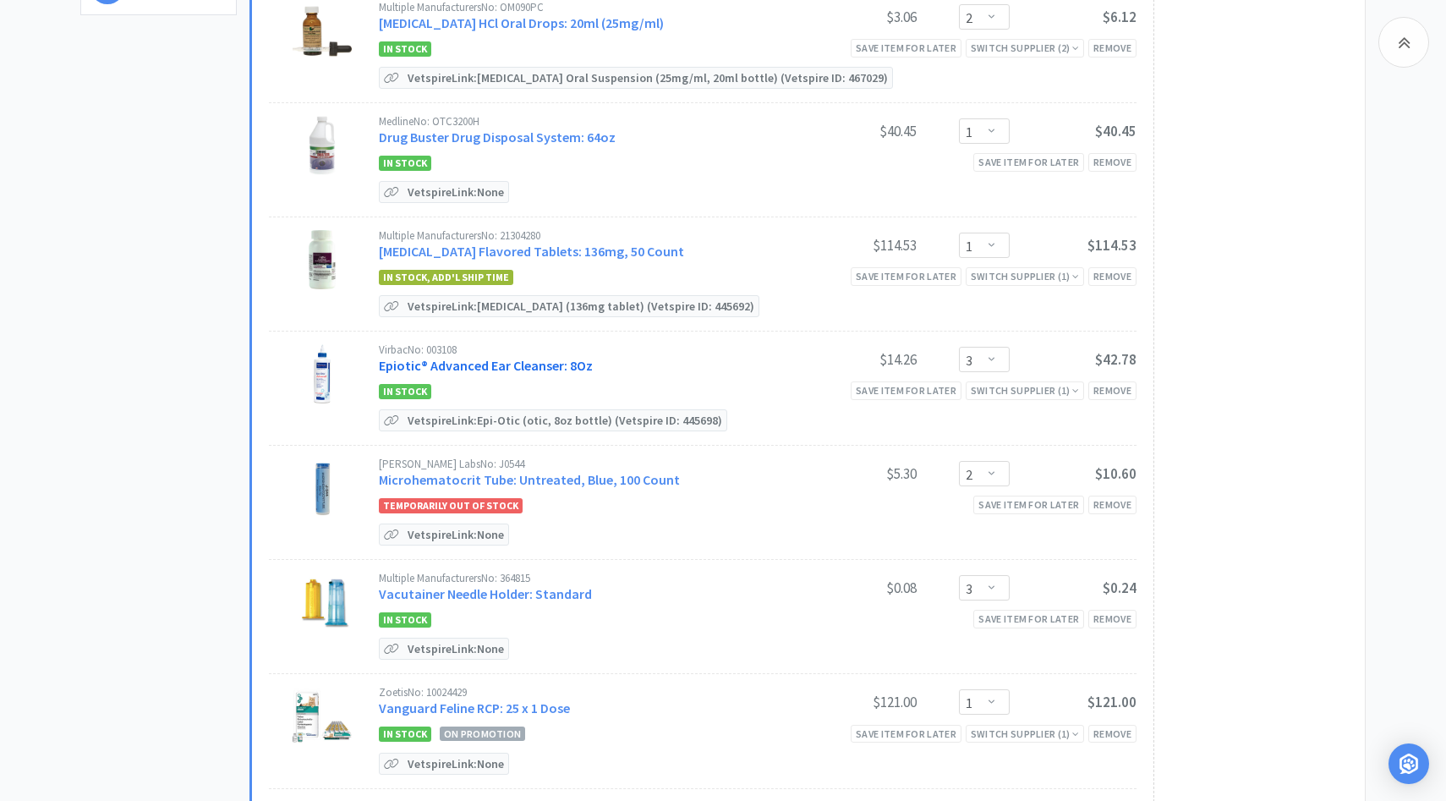
click at [551, 365] on link "Epiotic® Advanced Ear Cleanser: 8Oz" at bounding box center [486, 365] width 214 height 17
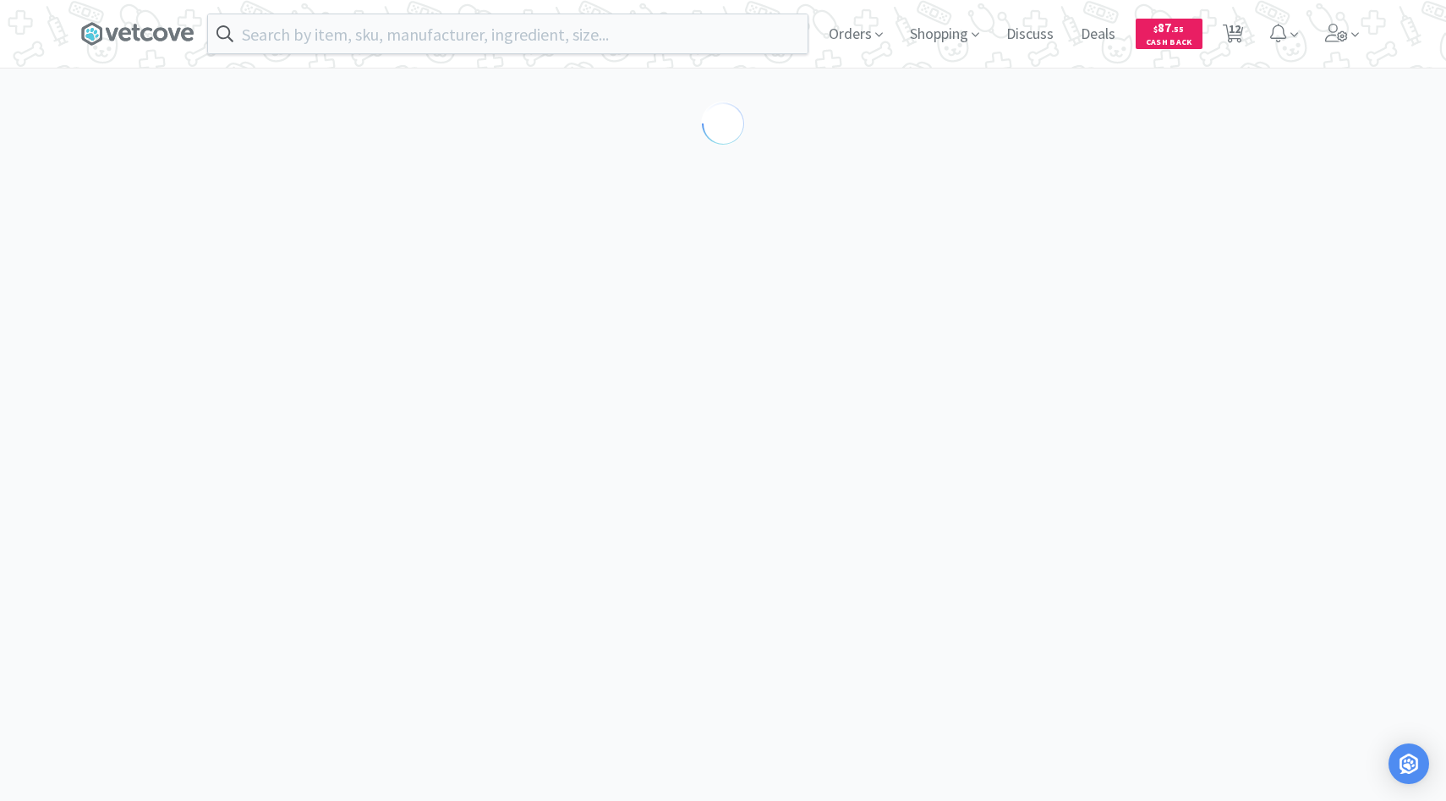
select select "189581"
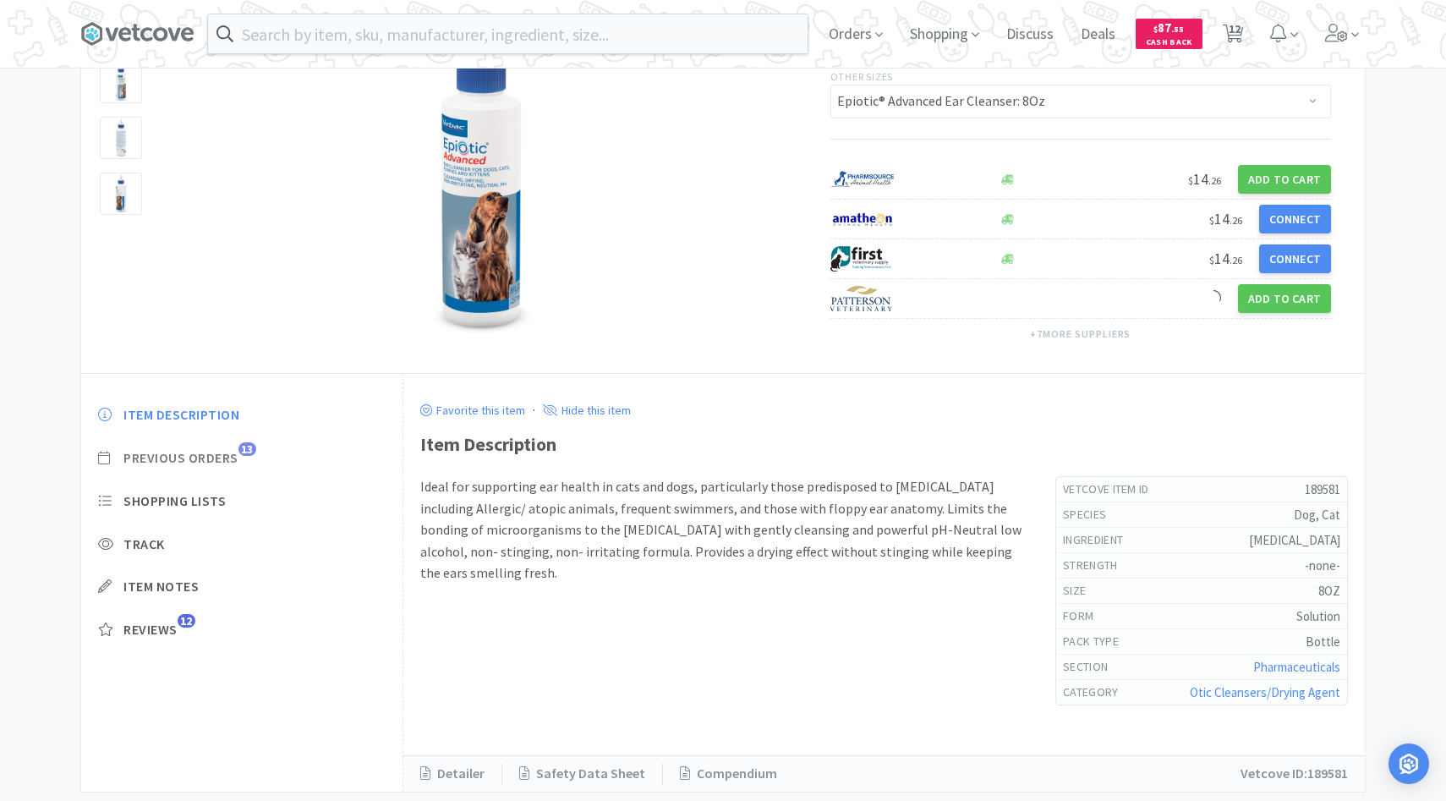
click at [230, 465] on span "Previous Orders" at bounding box center [180, 458] width 115 height 18
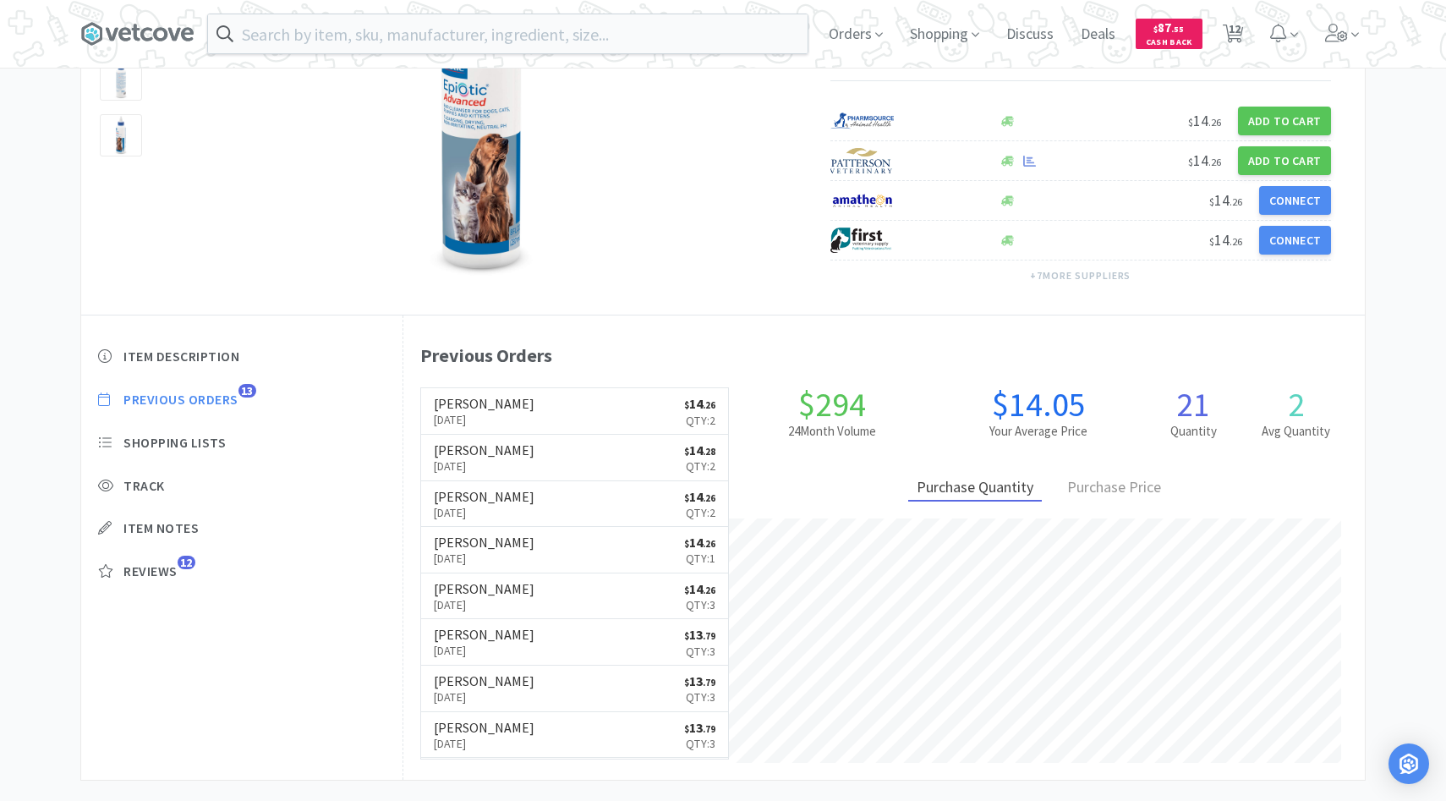
scroll to position [464, 961]
select select "2"
select select "1"
select select "2"
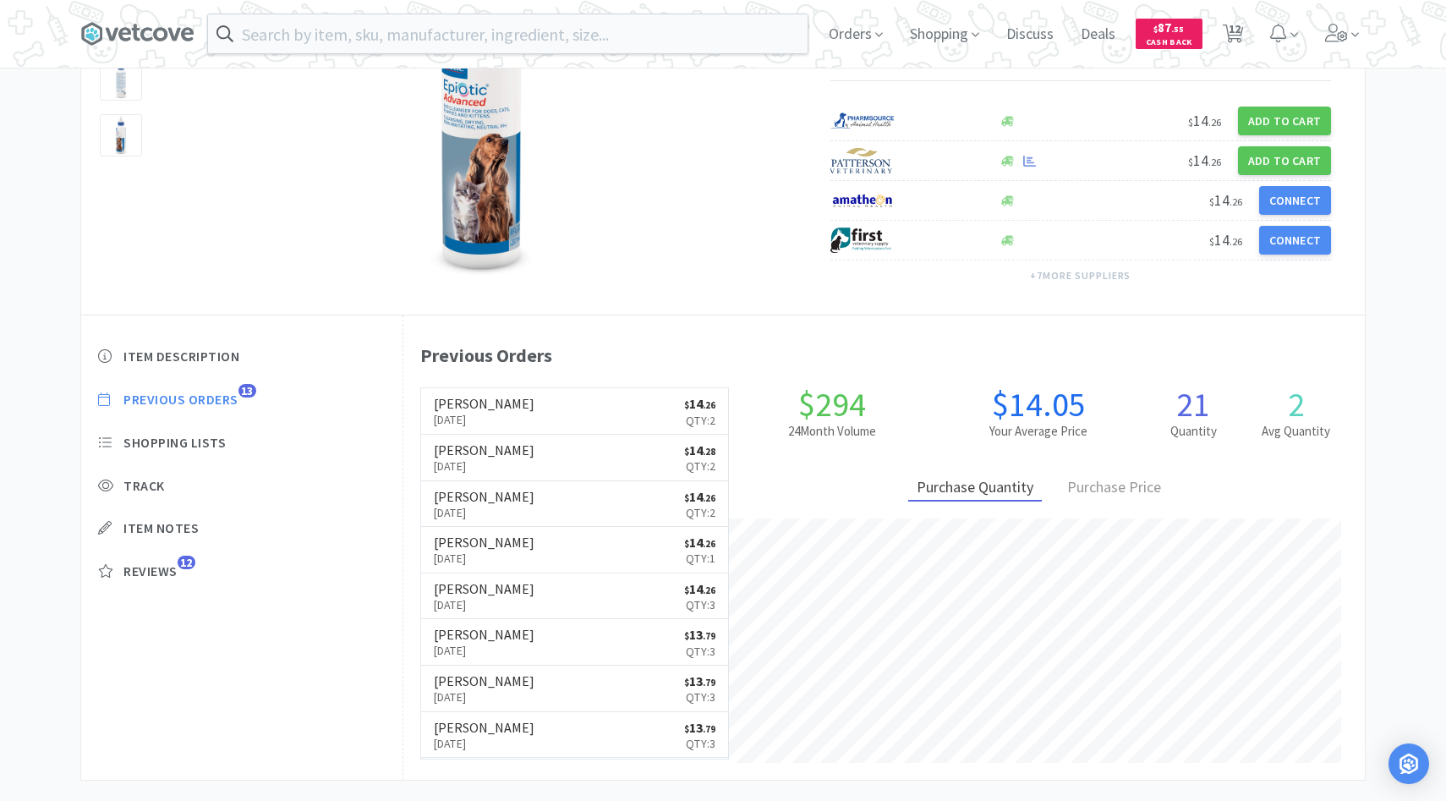
select select "1"
select select "3"
select select "2"
select select "3"
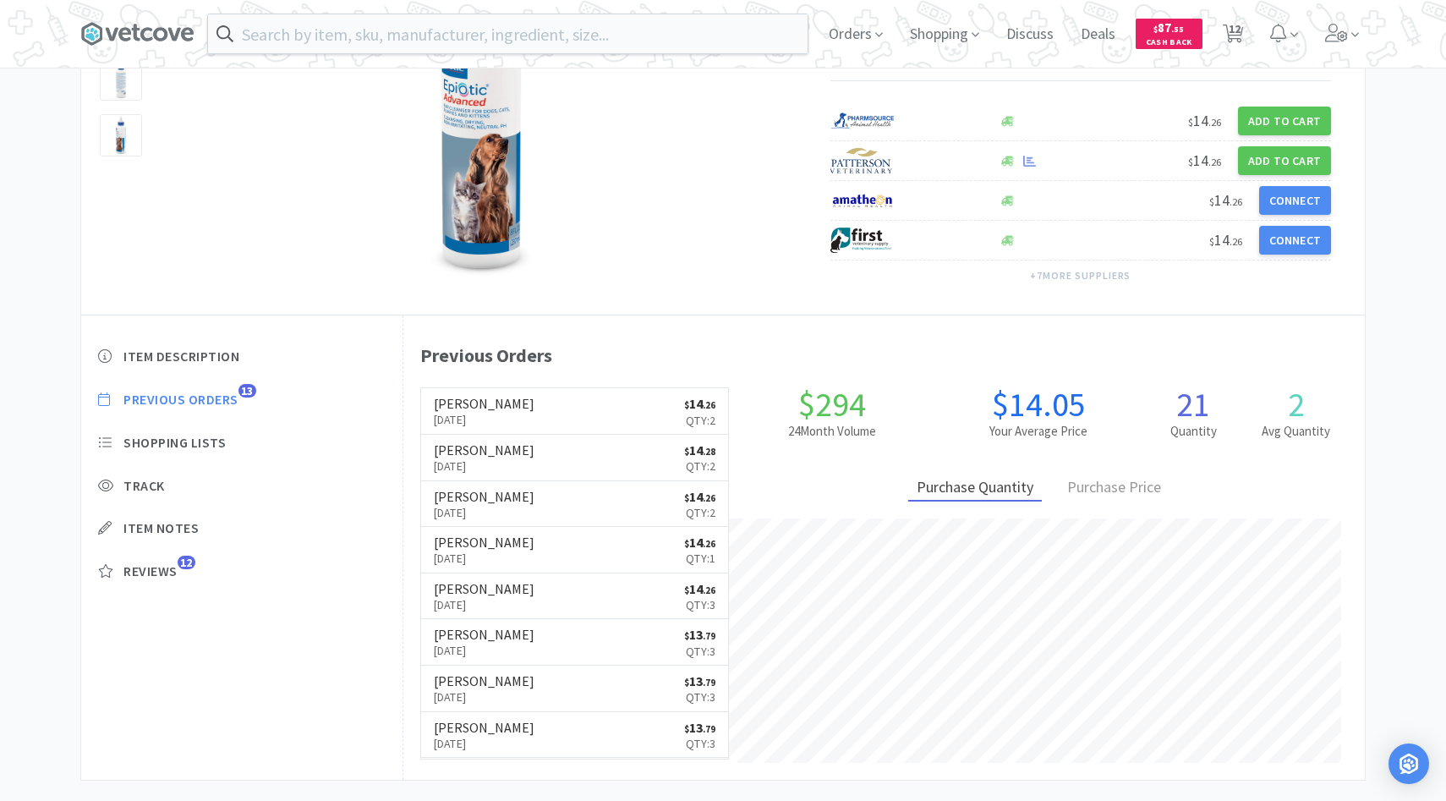
select select "1"
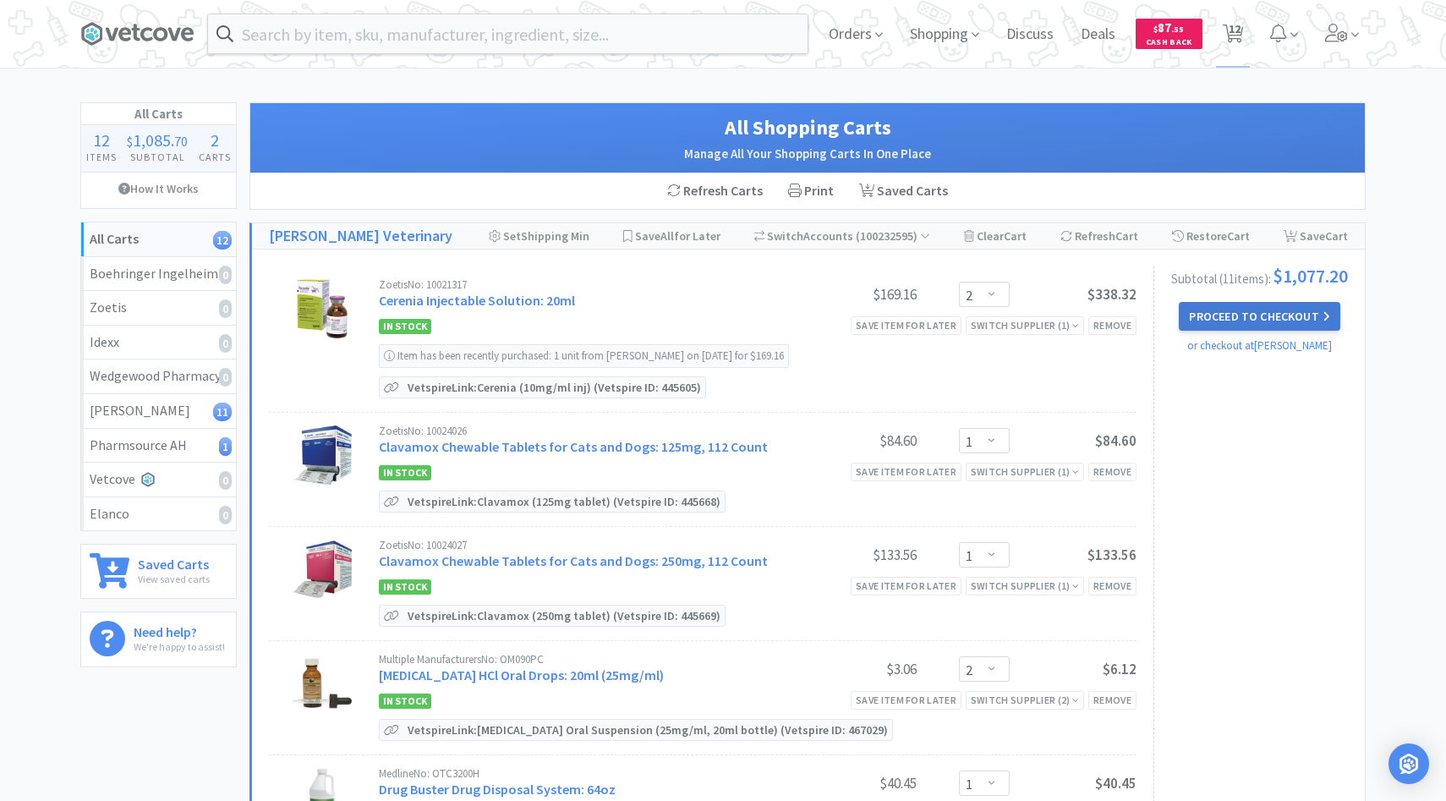
click at [1274, 331] on button "Proceed to Checkout" at bounding box center [1259, 316] width 161 height 29
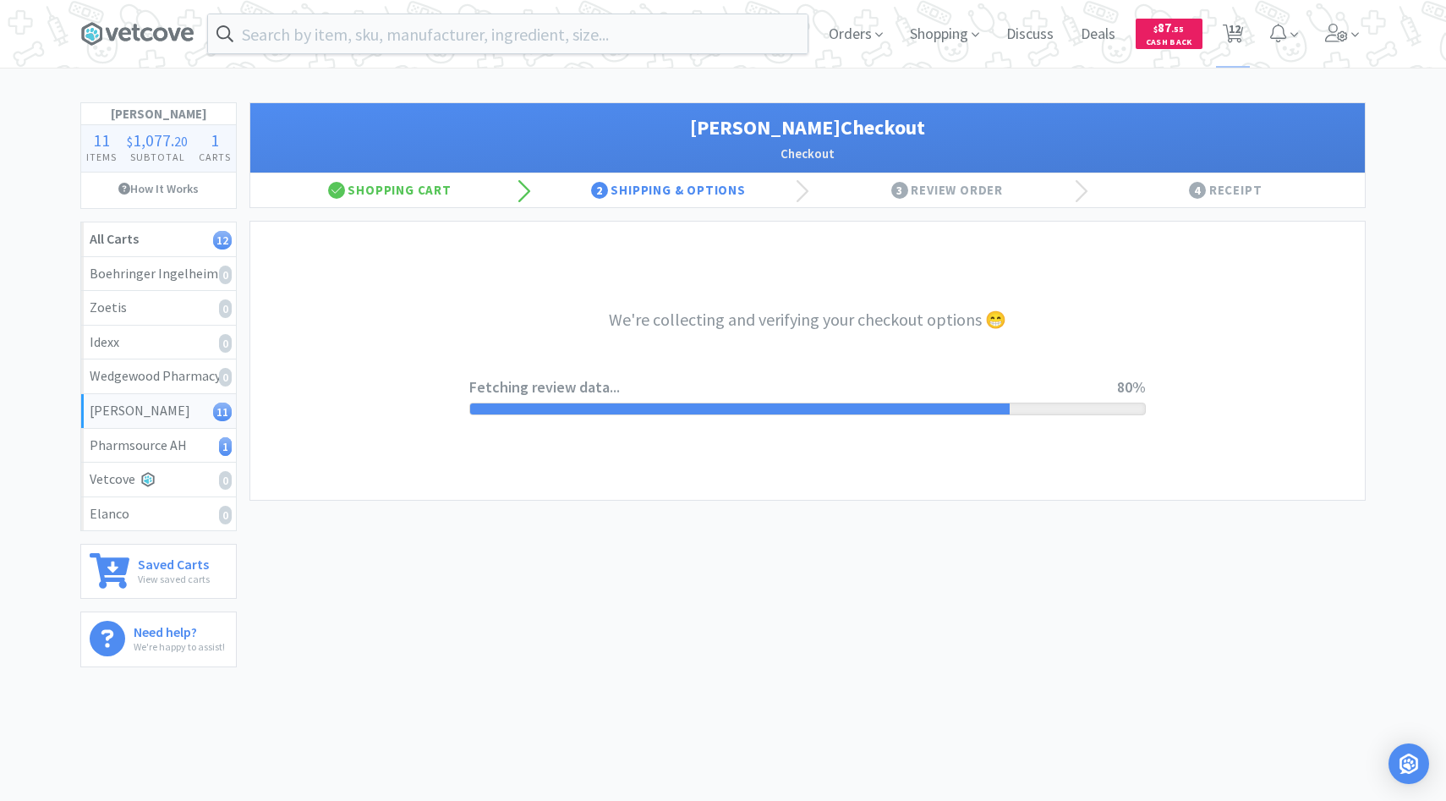
select select "1"
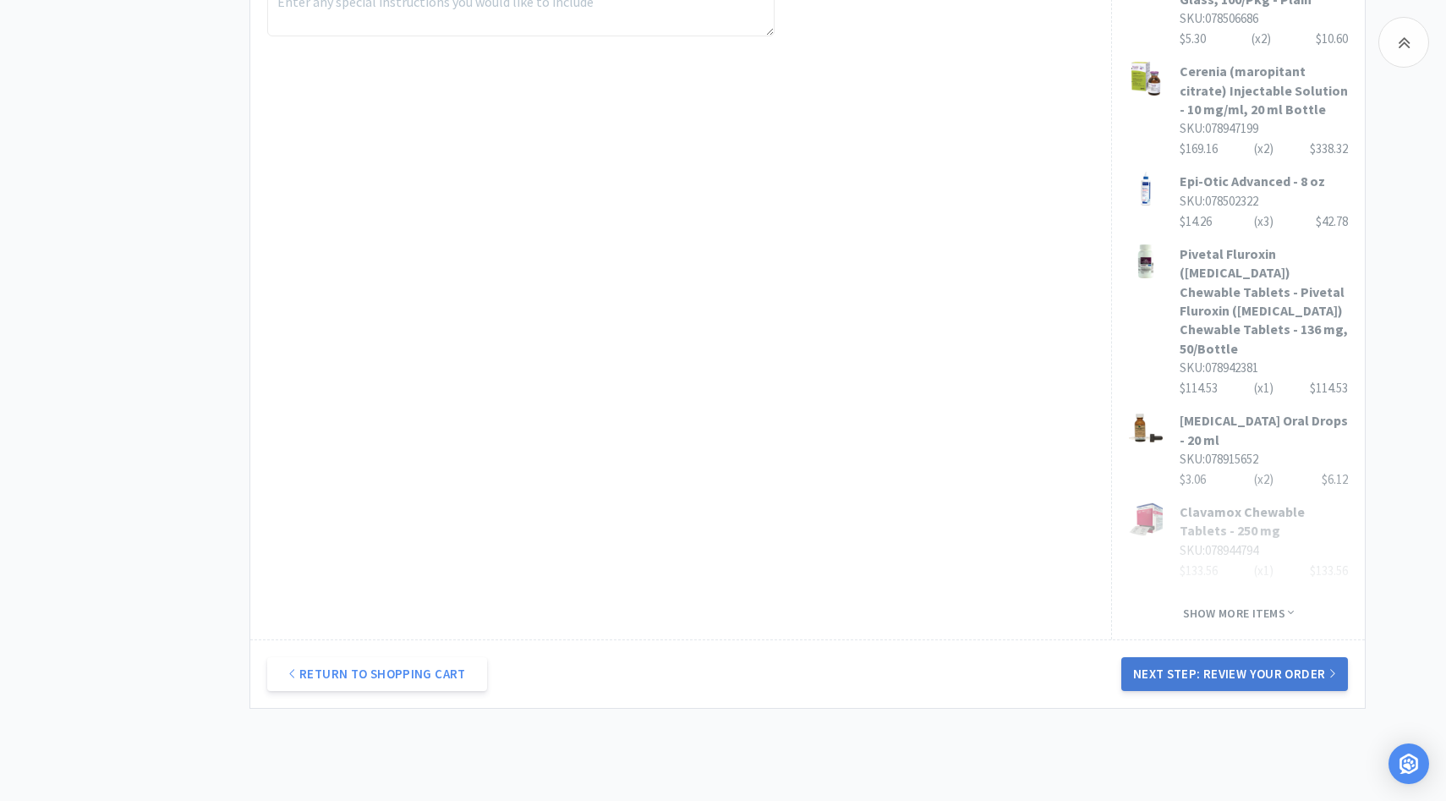
click at [1187, 657] on button "Next Step: Review Your Order" at bounding box center [1234, 674] width 227 height 34
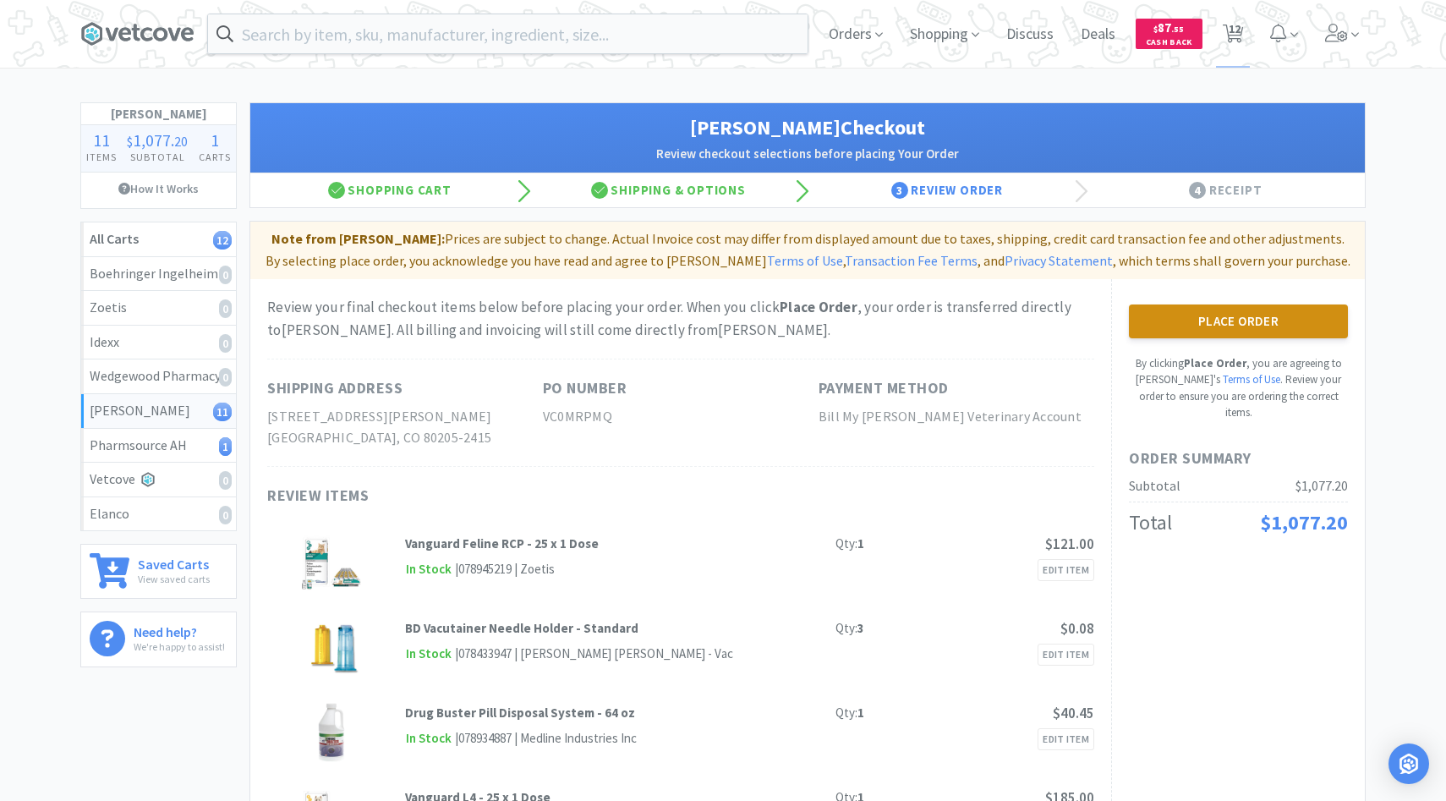
click at [1271, 327] on button "Place Order" at bounding box center [1238, 321] width 219 height 34
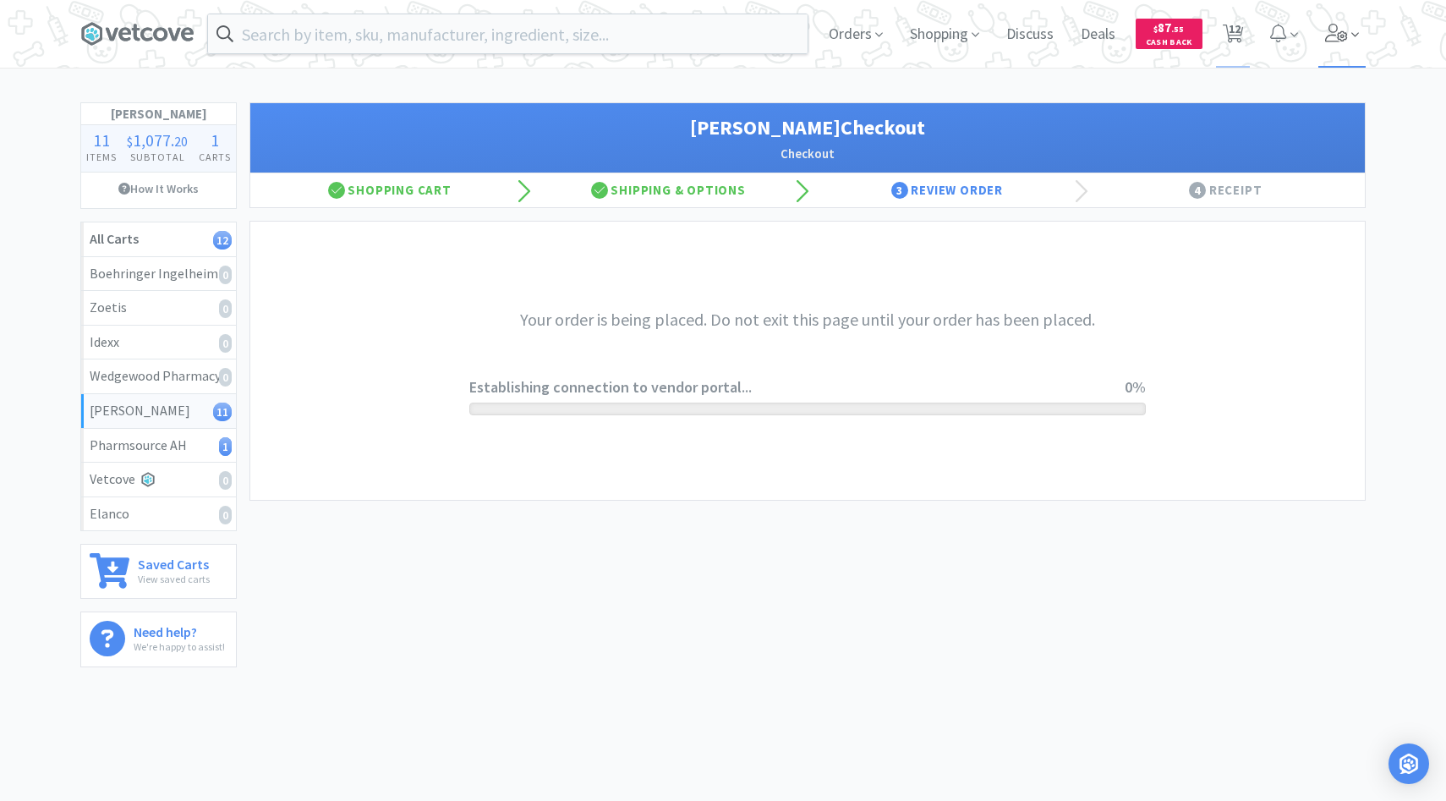
click at [1332, 34] on icon at bounding box center [1337, 33] width 24 height 19
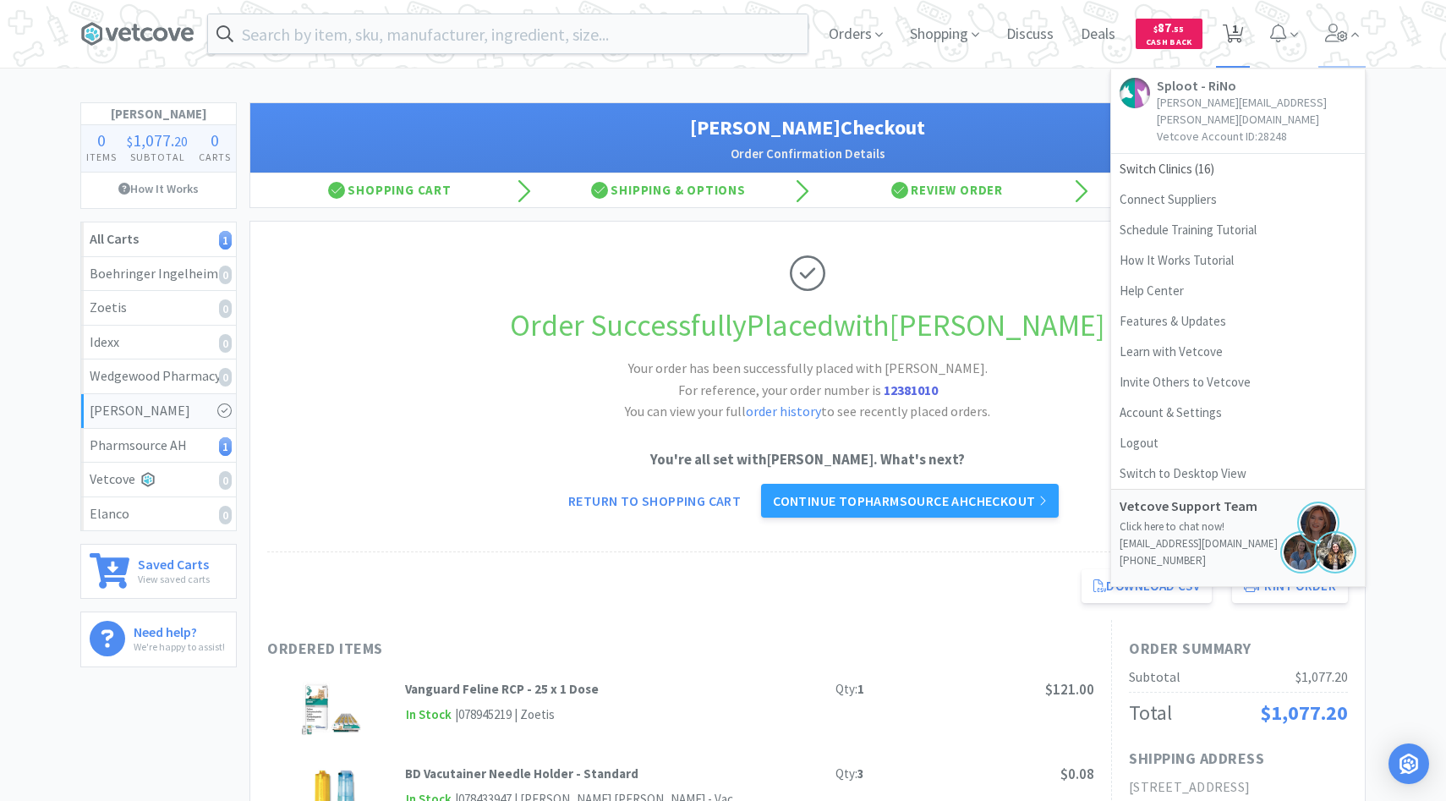
click at [1232, 22] on span "1" at bounding box center [1235, 29] width 6 height 68
select select "1"
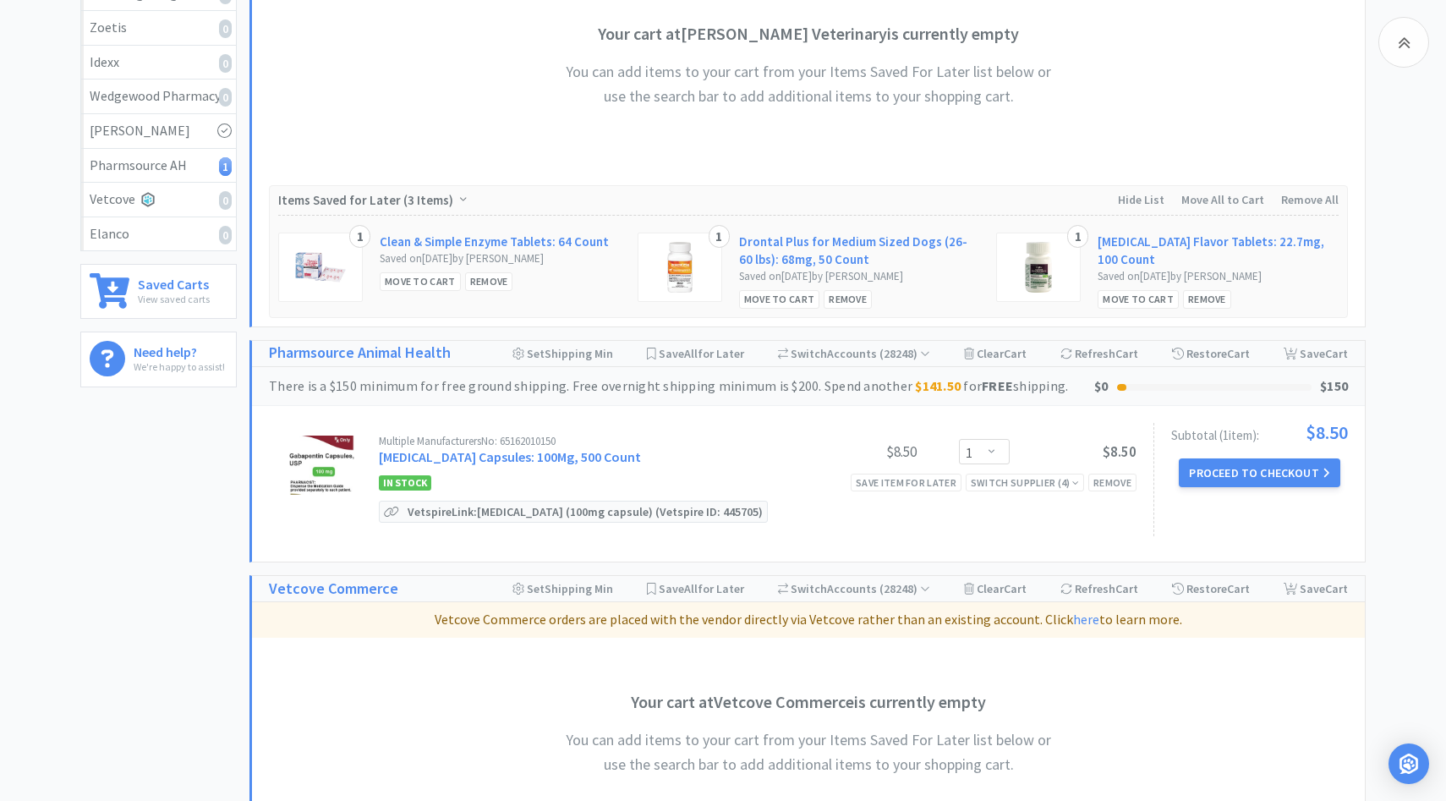
scroll to position [316, 0]
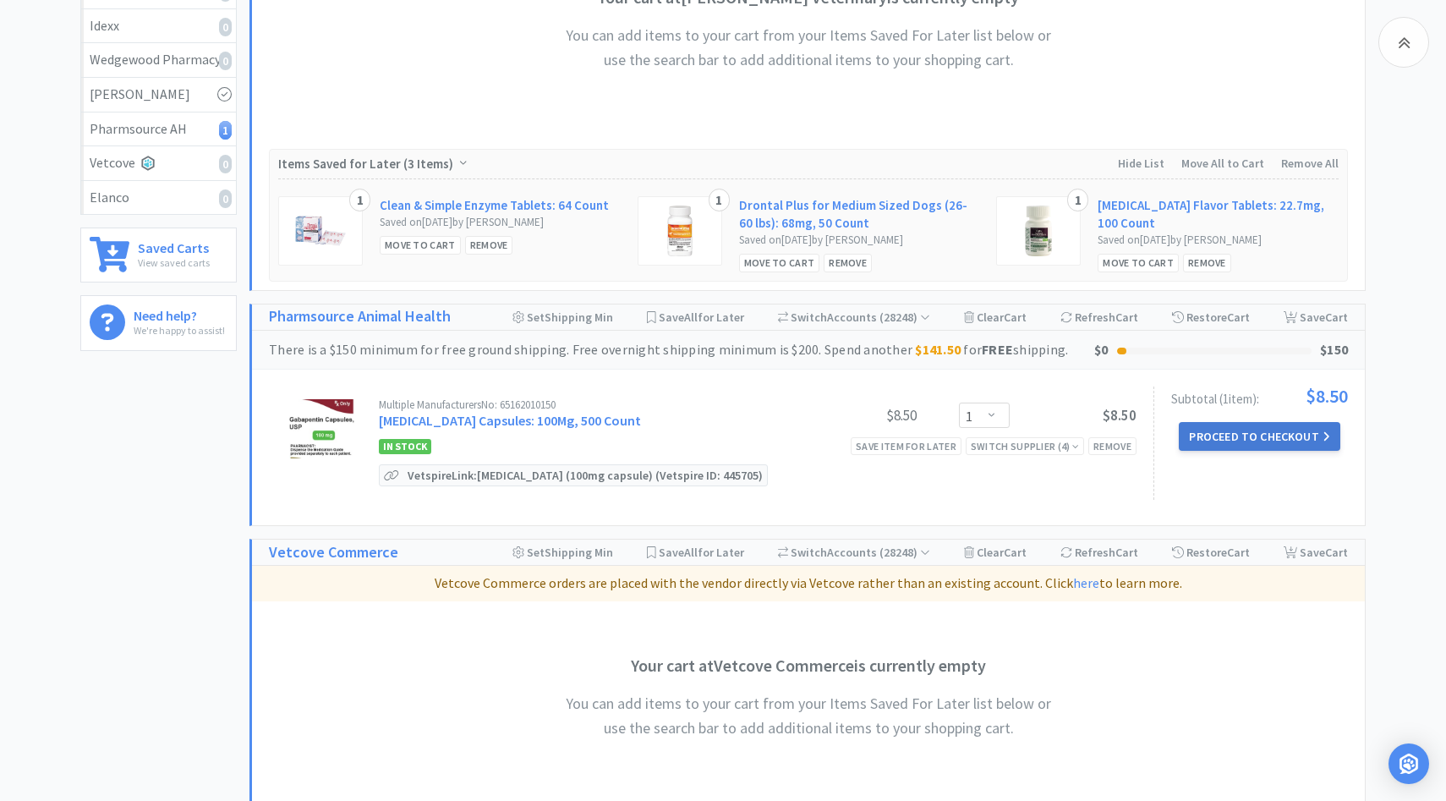
click at [1288, 427] on button "Proceed to Checkout" at bounding box center [1259, 436] width 161 height 29
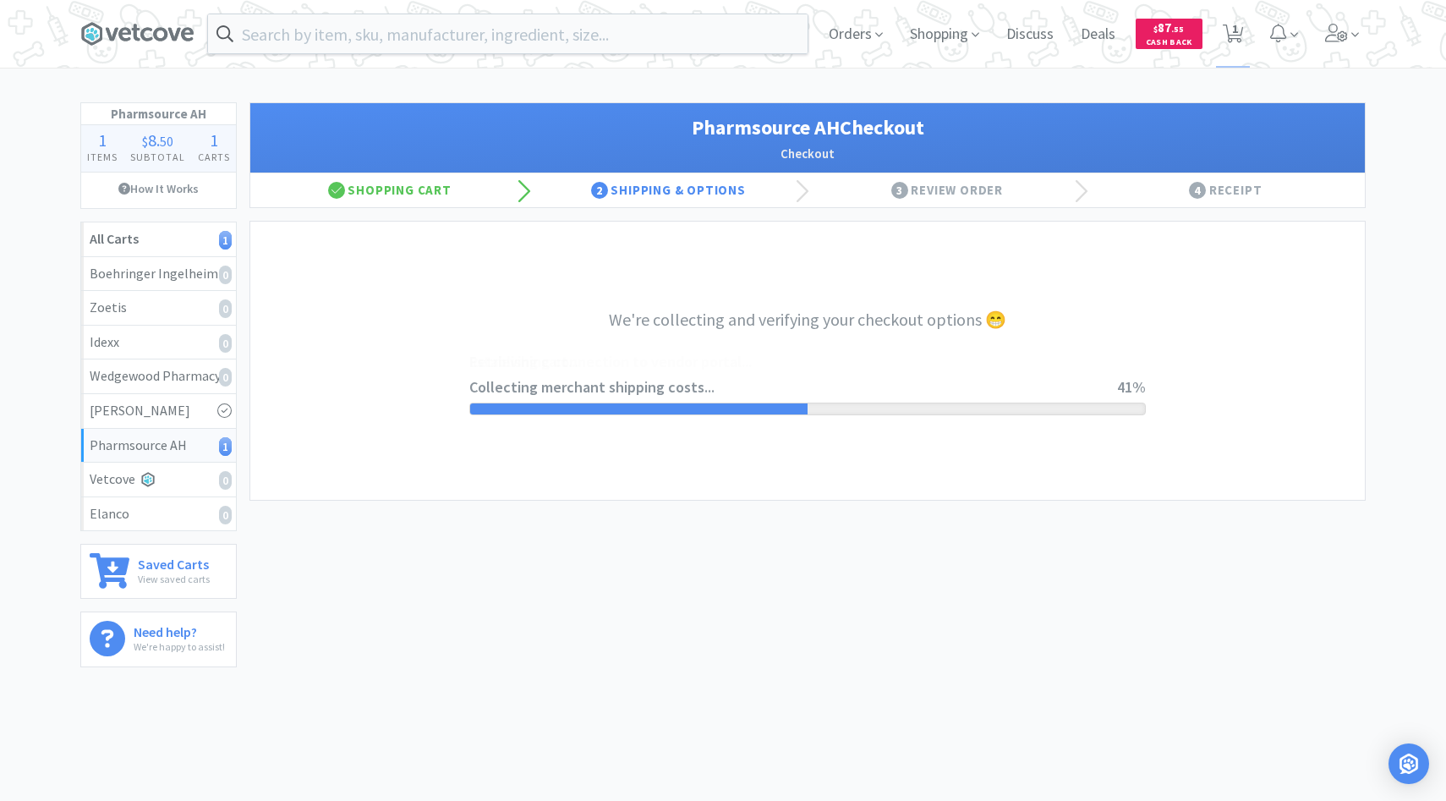
select select "1001"
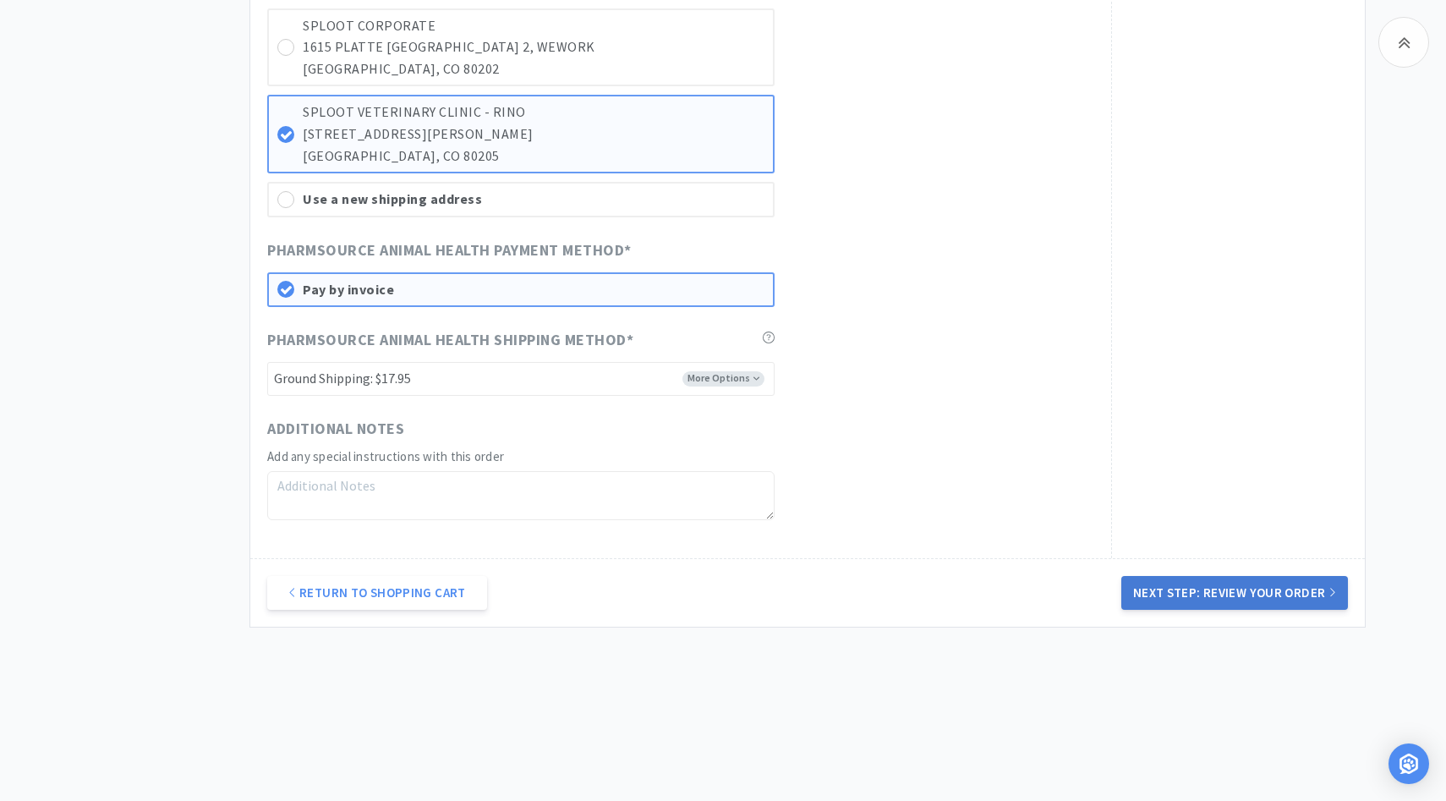
click at [1212, 588] on button "Next Step: Review Your Order" at bounding box center [1234, 593] width 227 height 34
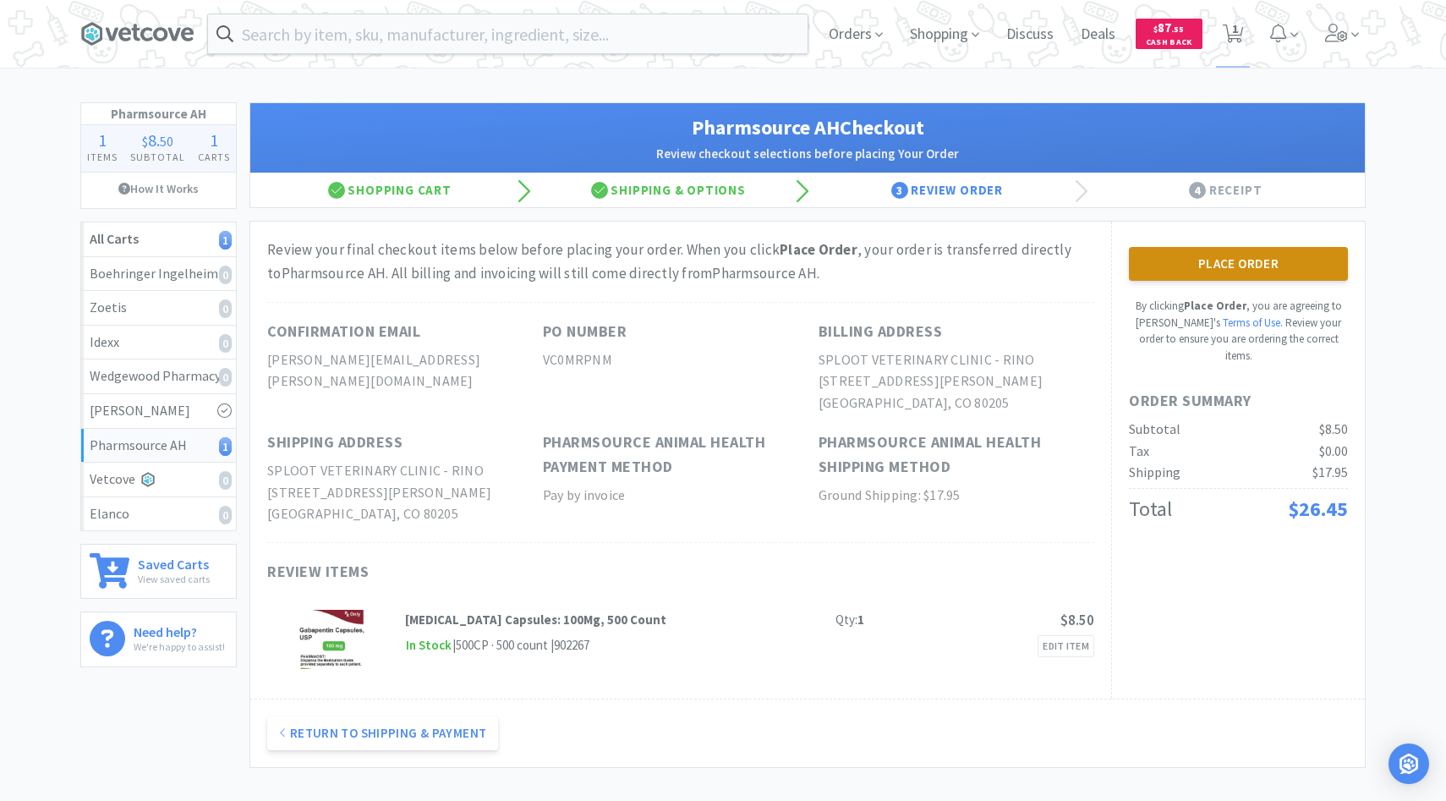
click at [1188, 272] on button "Place Order" at bounding box center [1238, 264] width 219 height 34
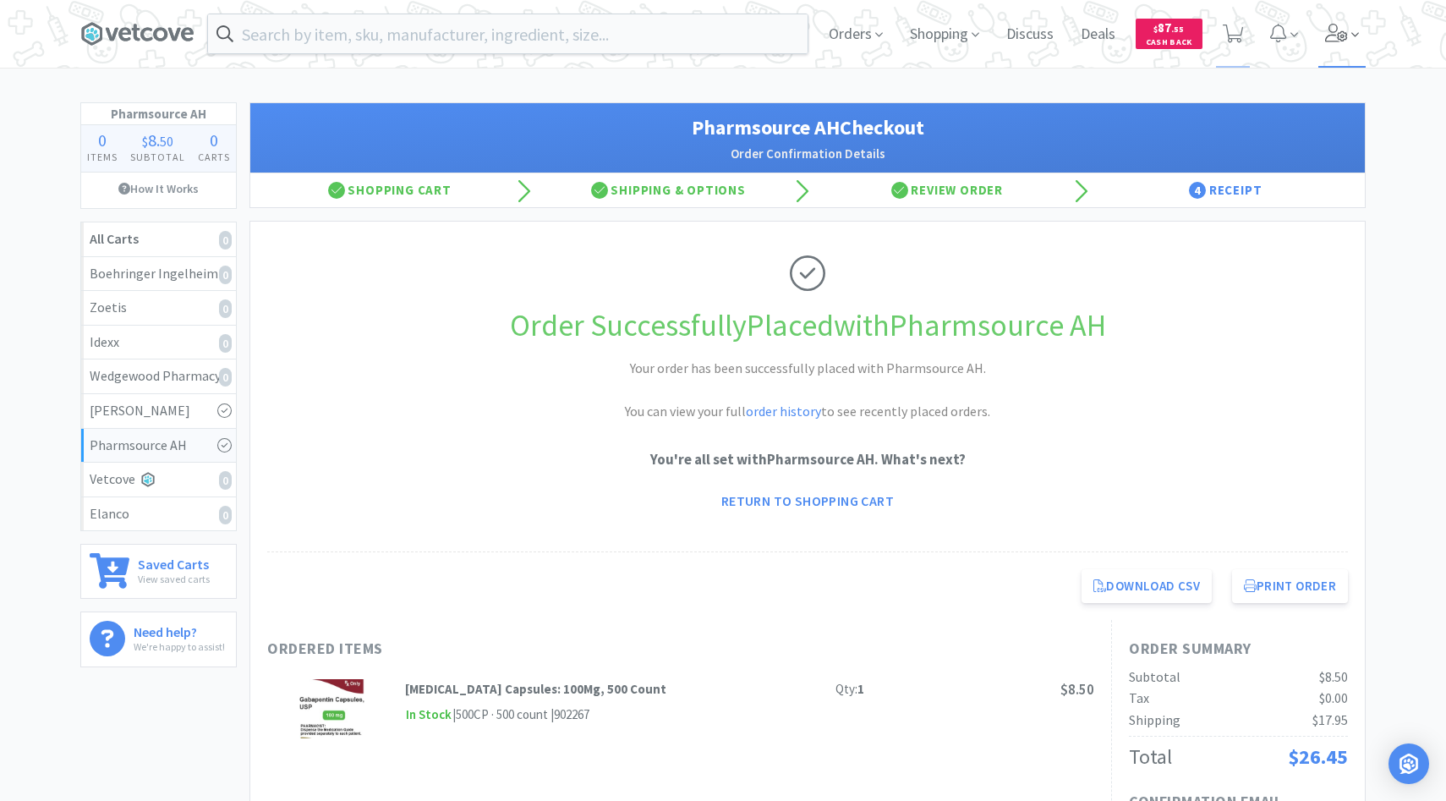
click at [1340, 45] on span at bounding box center [1342, 34] width 48 height 68
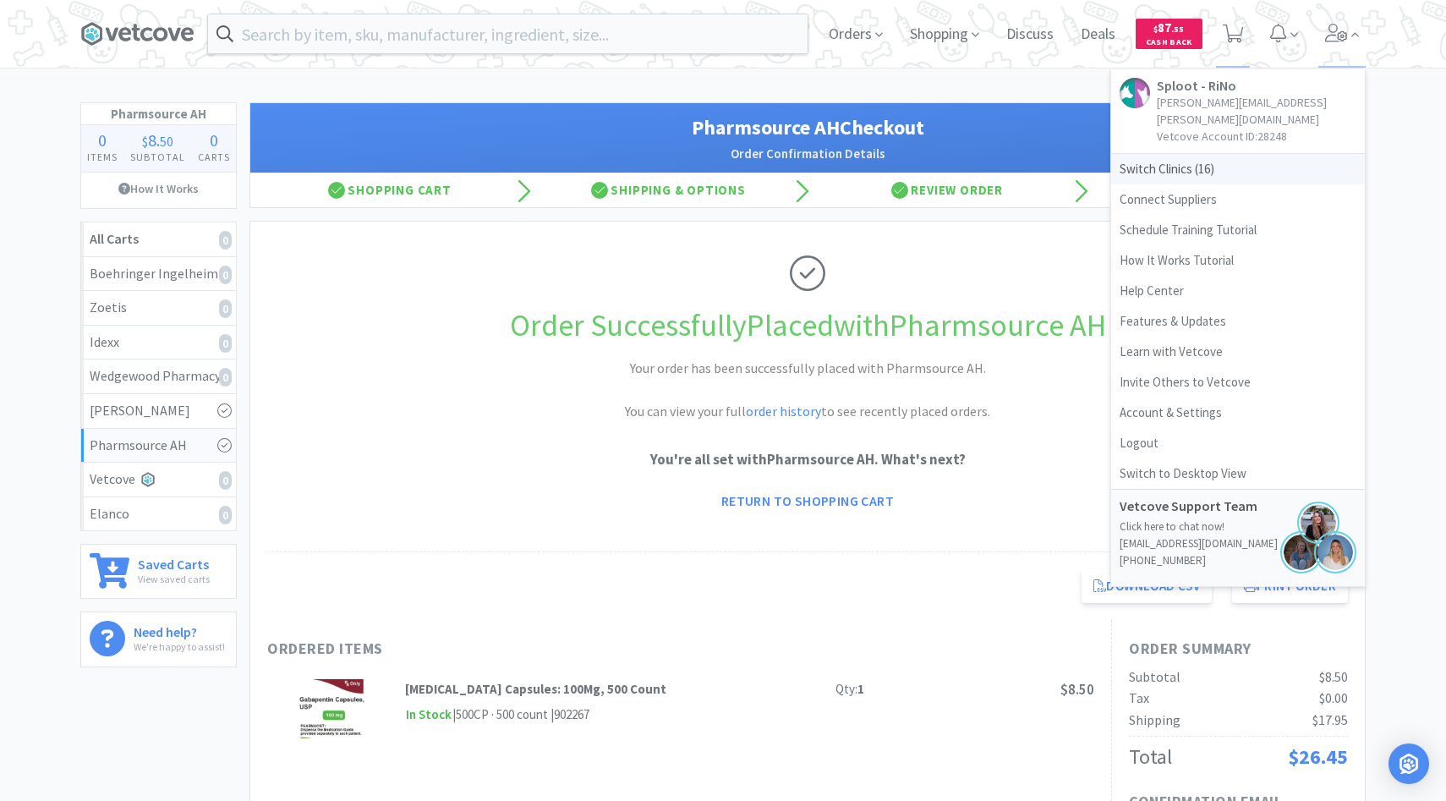
click at [1217, 154] on span "Switch Clinics ( 16 )" at bounding box center [1238, 169] width 254 height 30
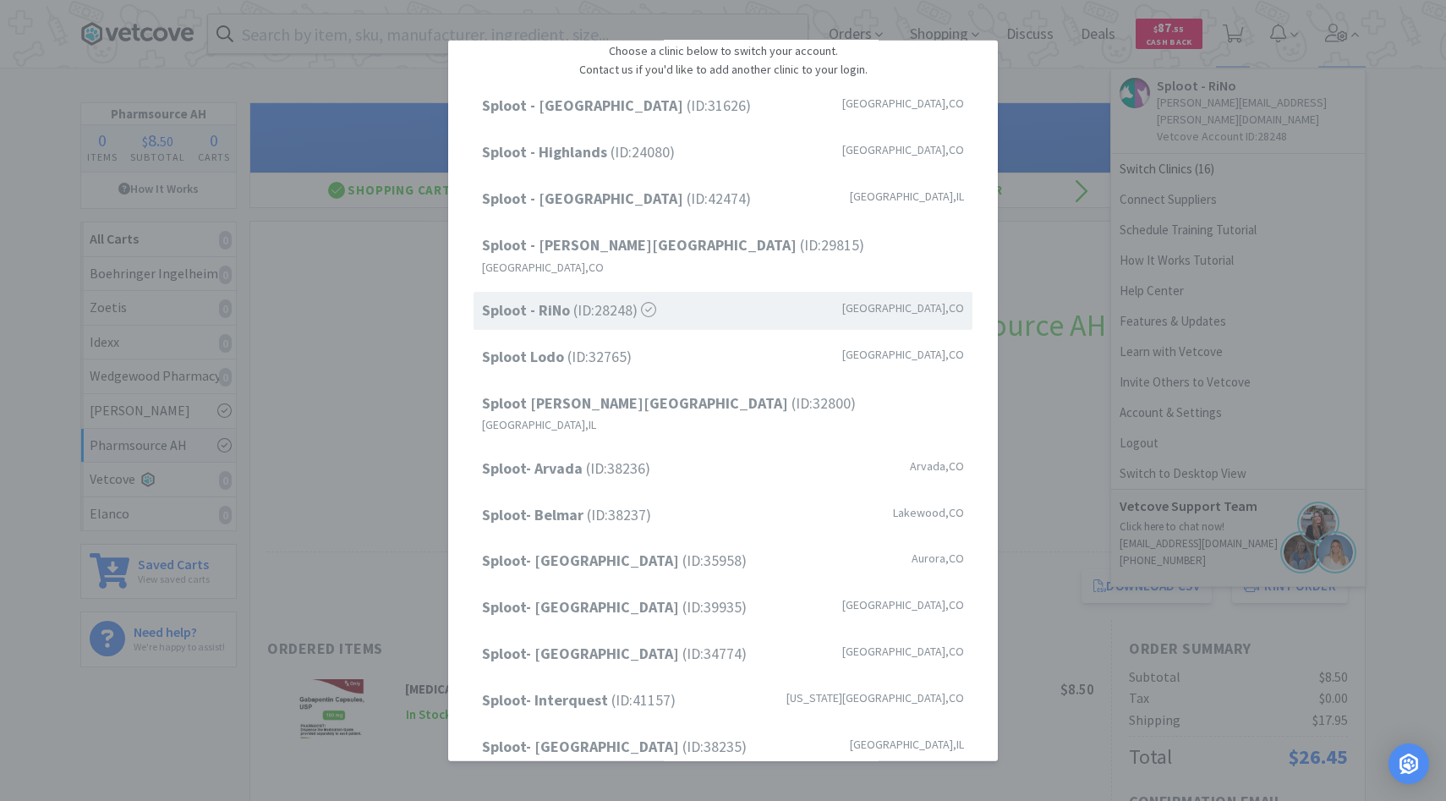
scroll to position [63, 0]
click at [652, 347] on div "Sploot Lodo (ID: 32765 ) Denver , CO" at bounding box center [722, 358] width 499 height 38
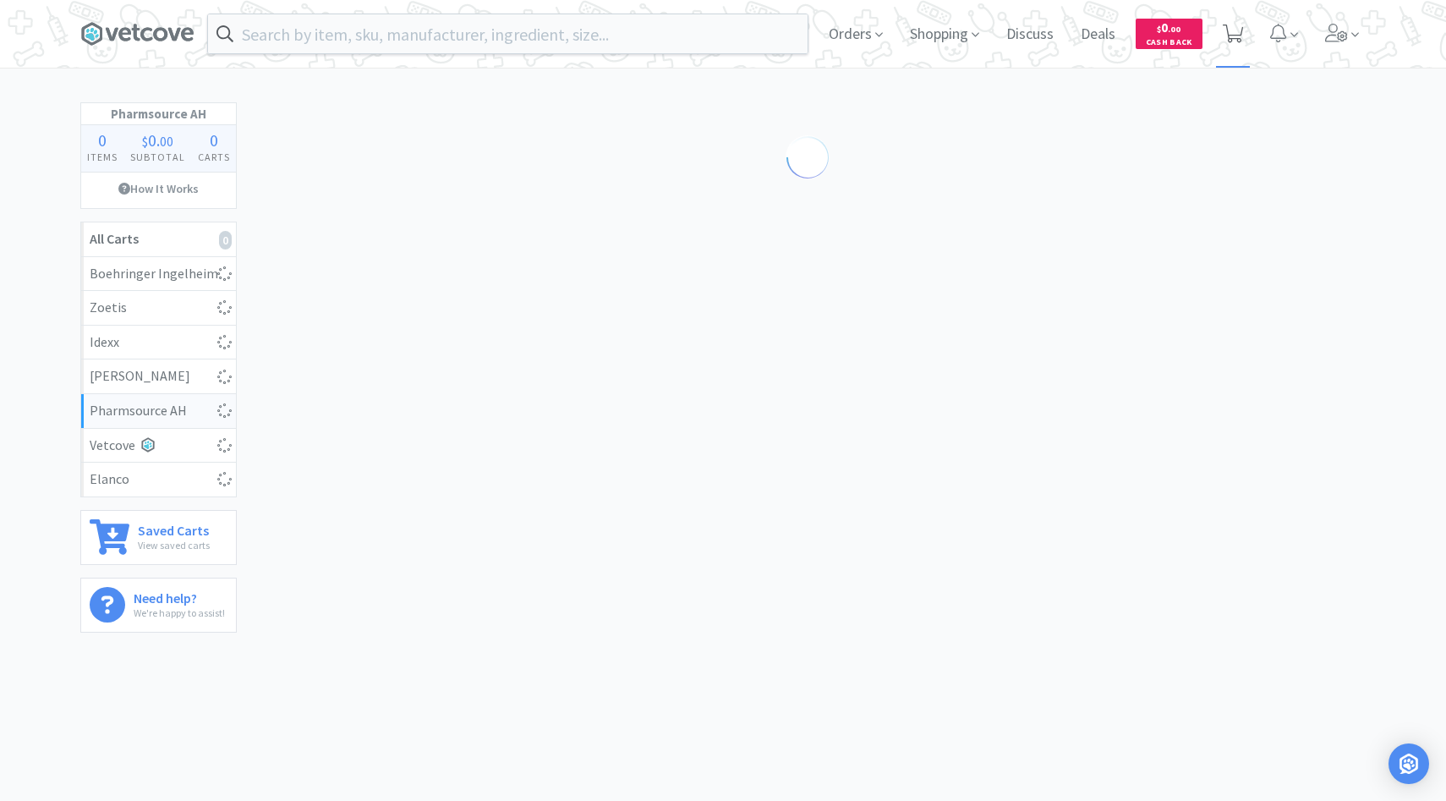
click at [1241, 52] on span at bounding box center [1233, 34] width 35 height 68
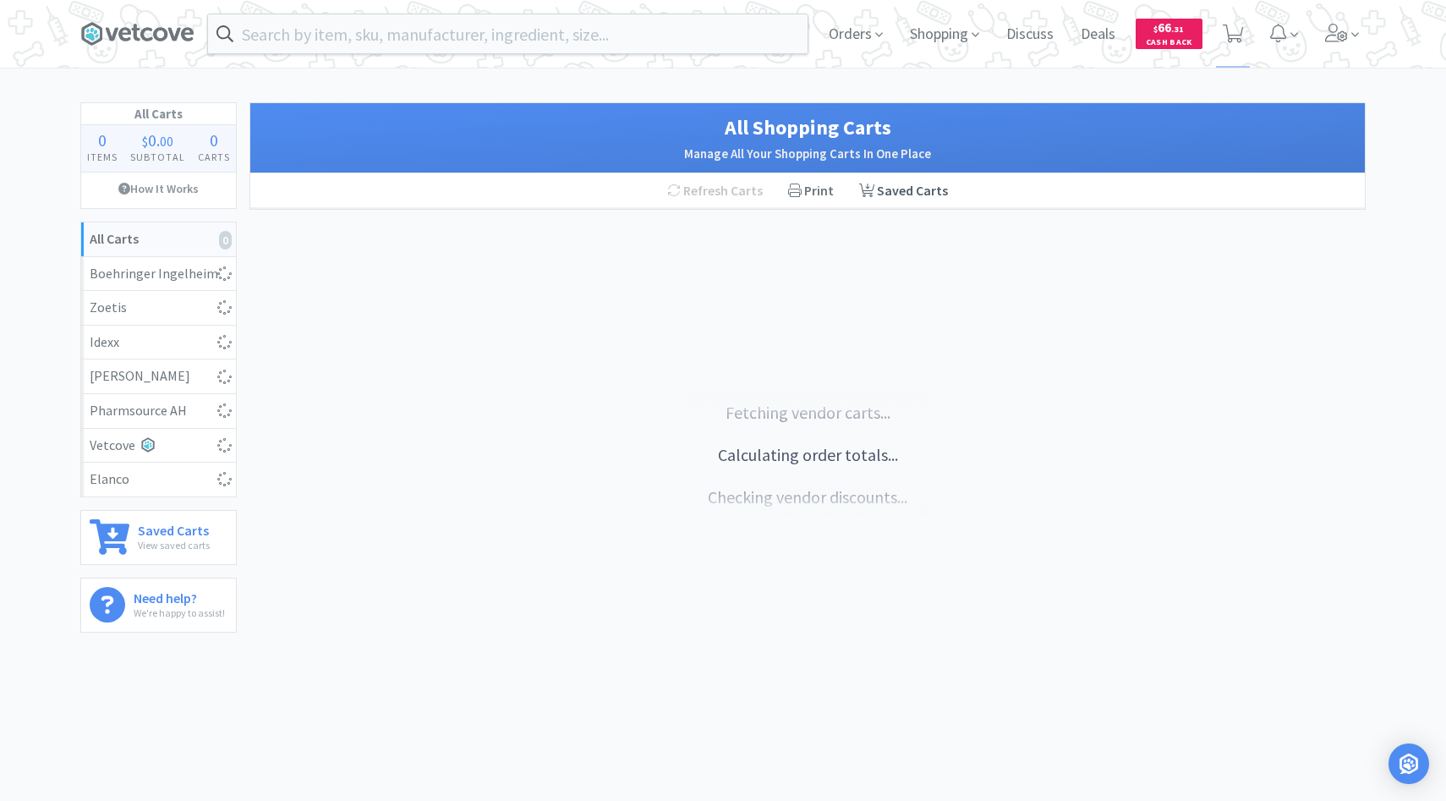
select select "1"
select select "2"
select select "1"
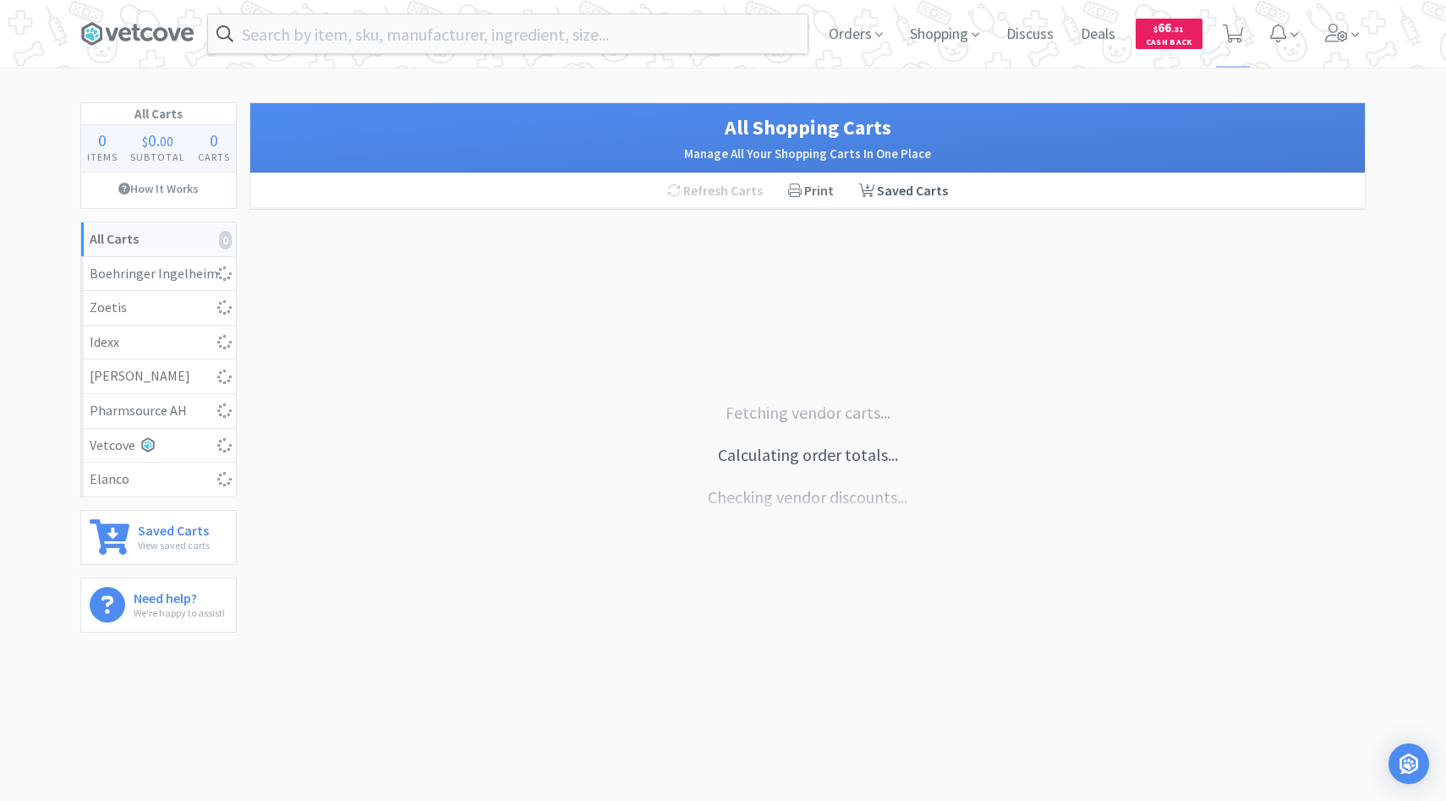
select select "1"
select select "3"
select select "1"
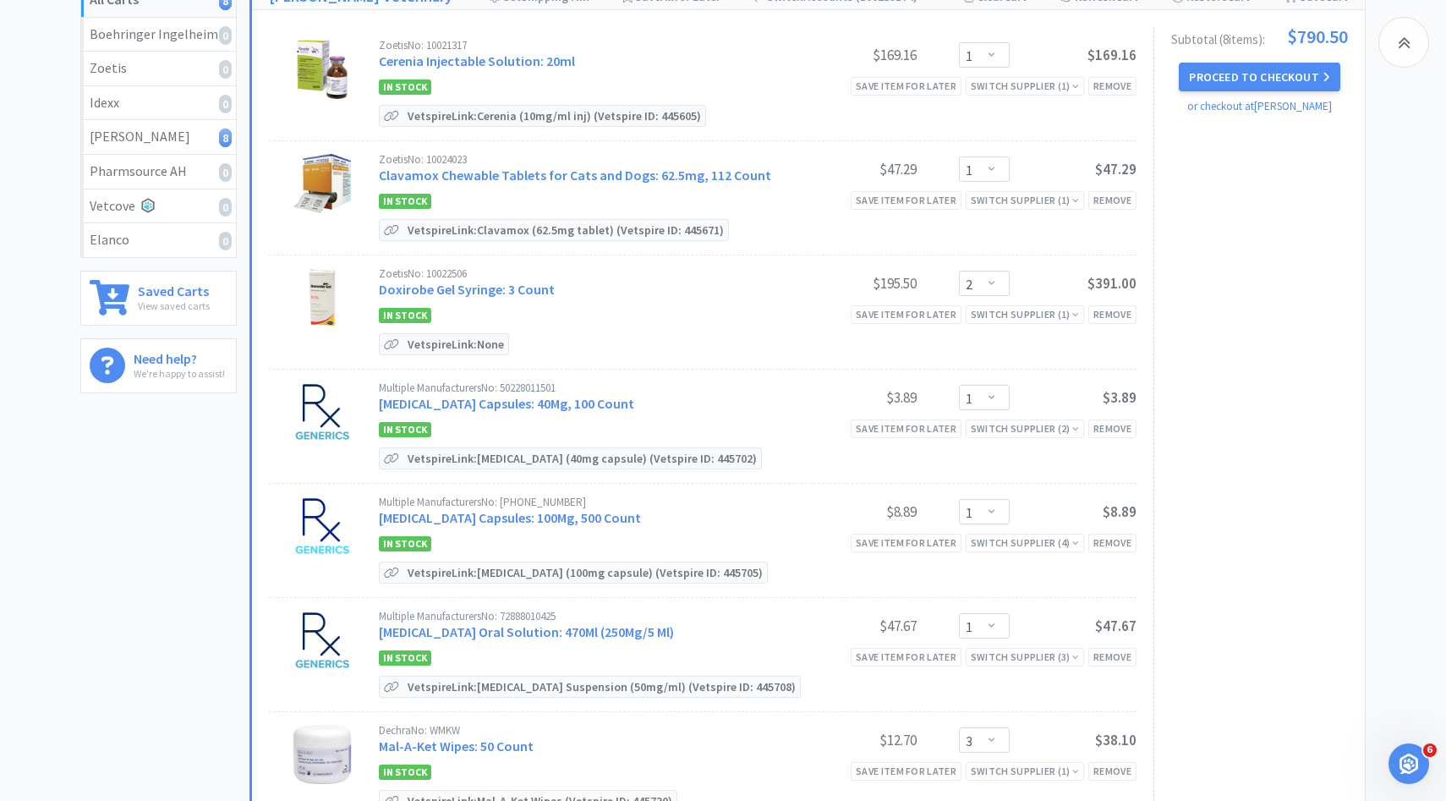
scroll to position [244, 0]
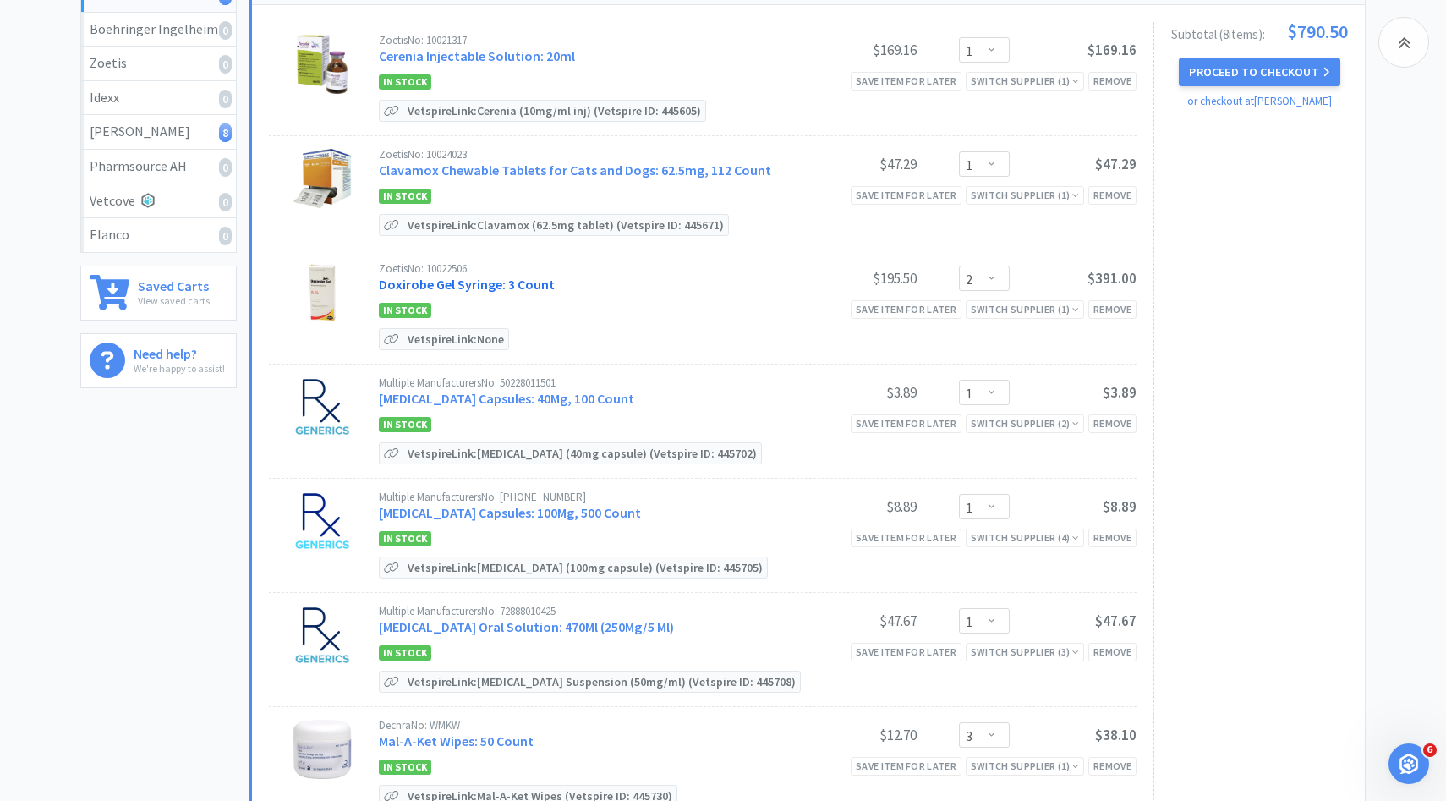
click at [535, 287] on link "Doxirobe Gel Syringe: 3 Count" at bounding box center [467, 284] width 176 height 17
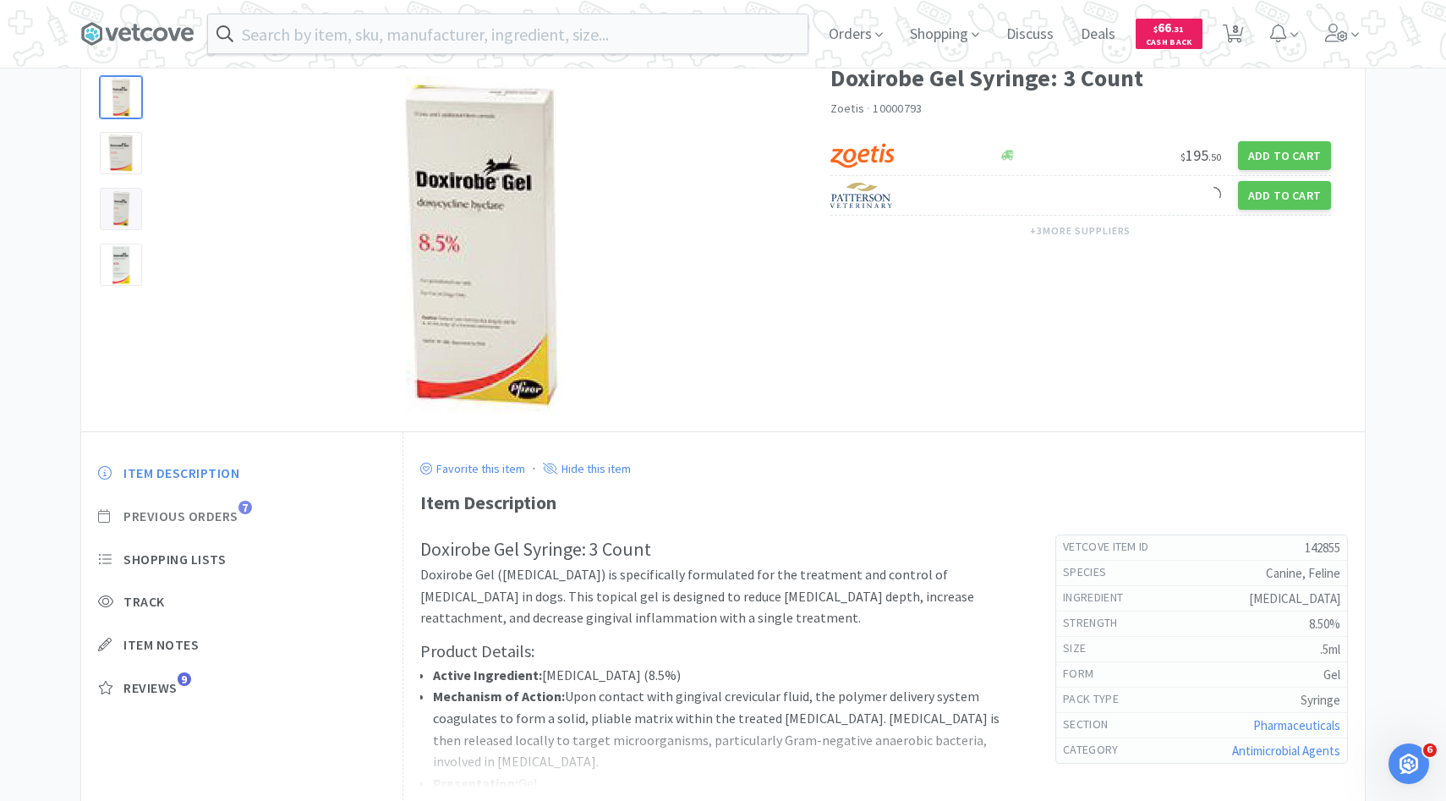
click at [208, 517] on span "Previous Orders" at bounding box center [180, 516] width 115 height 18
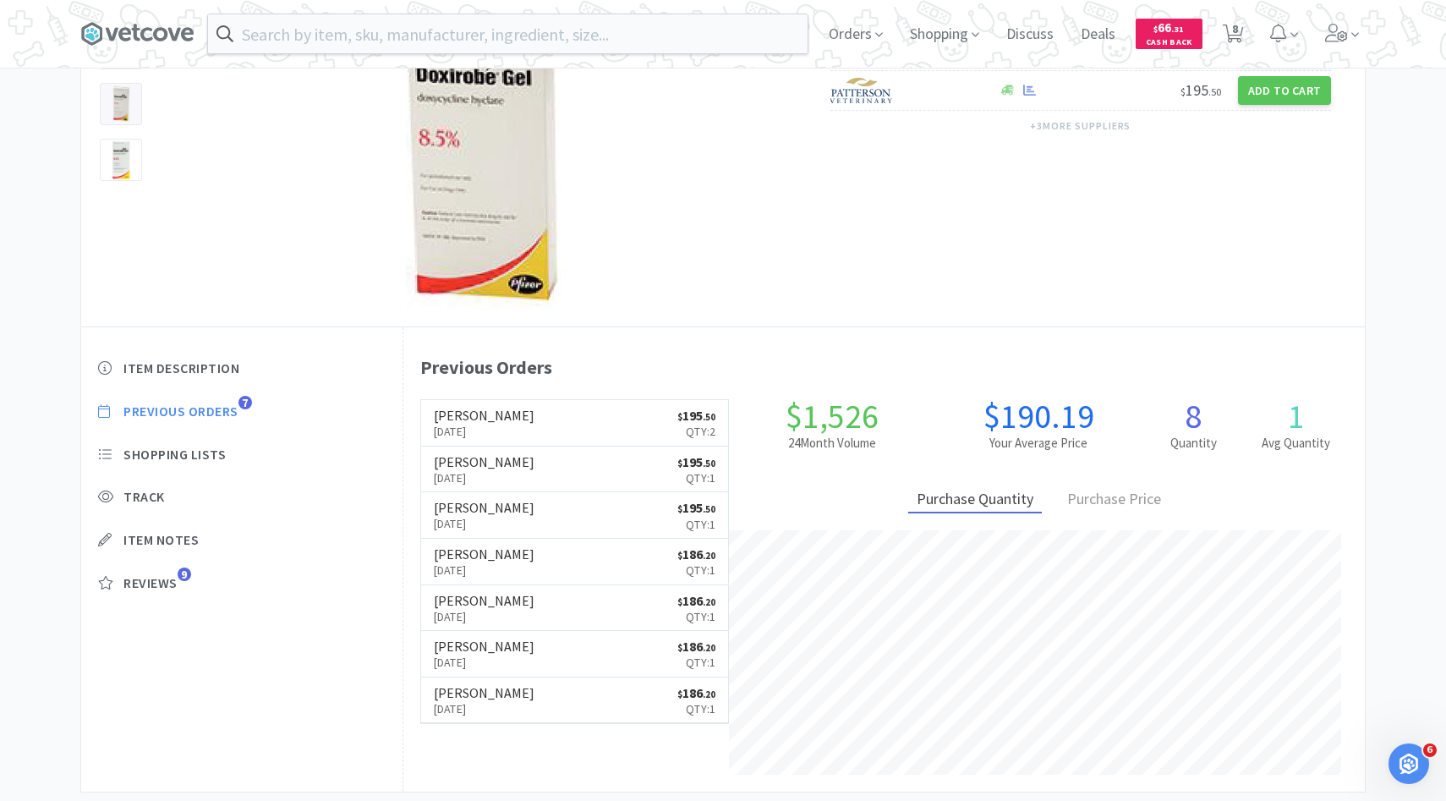
scroll to position [197, 0]
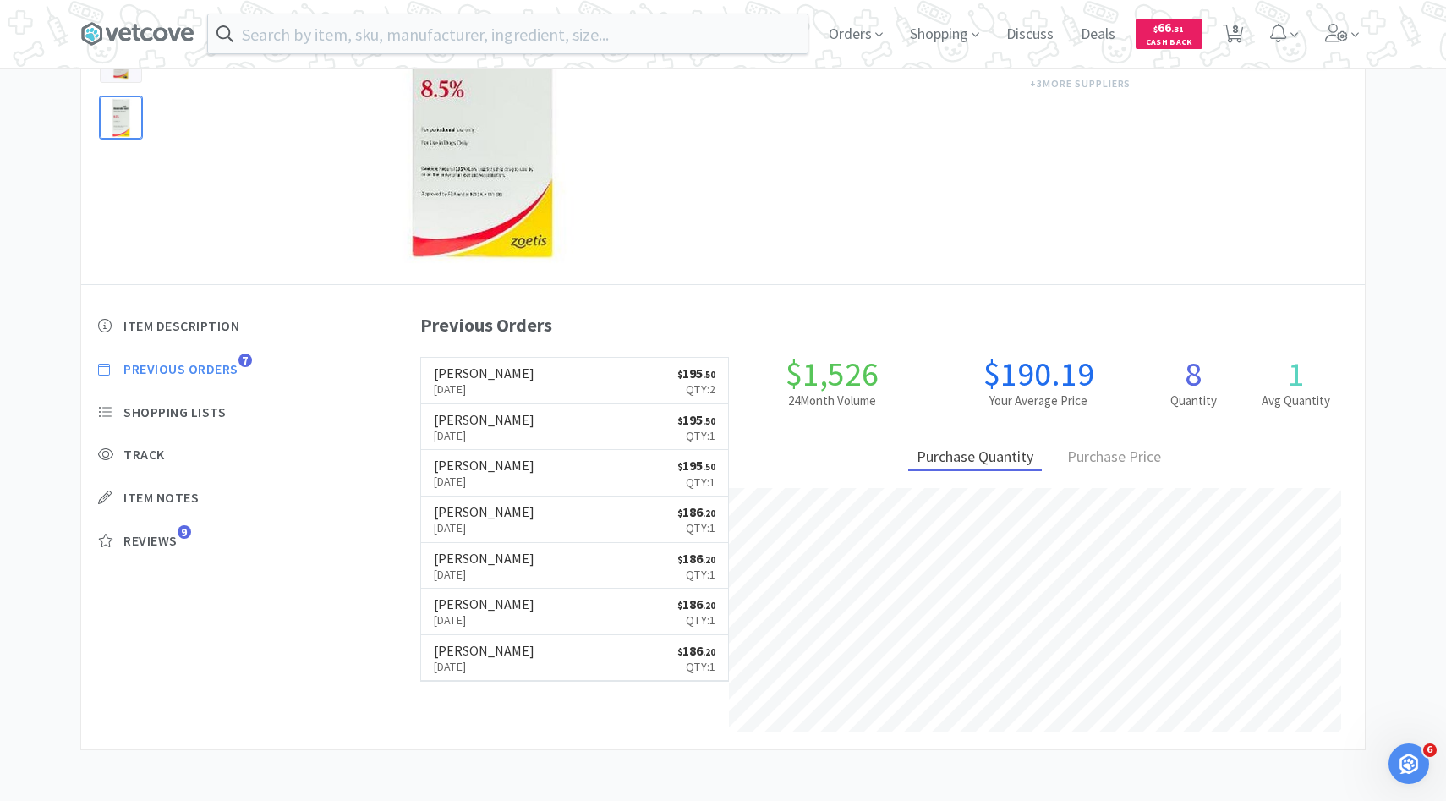
select select "1"
select select "2"
select select "1"
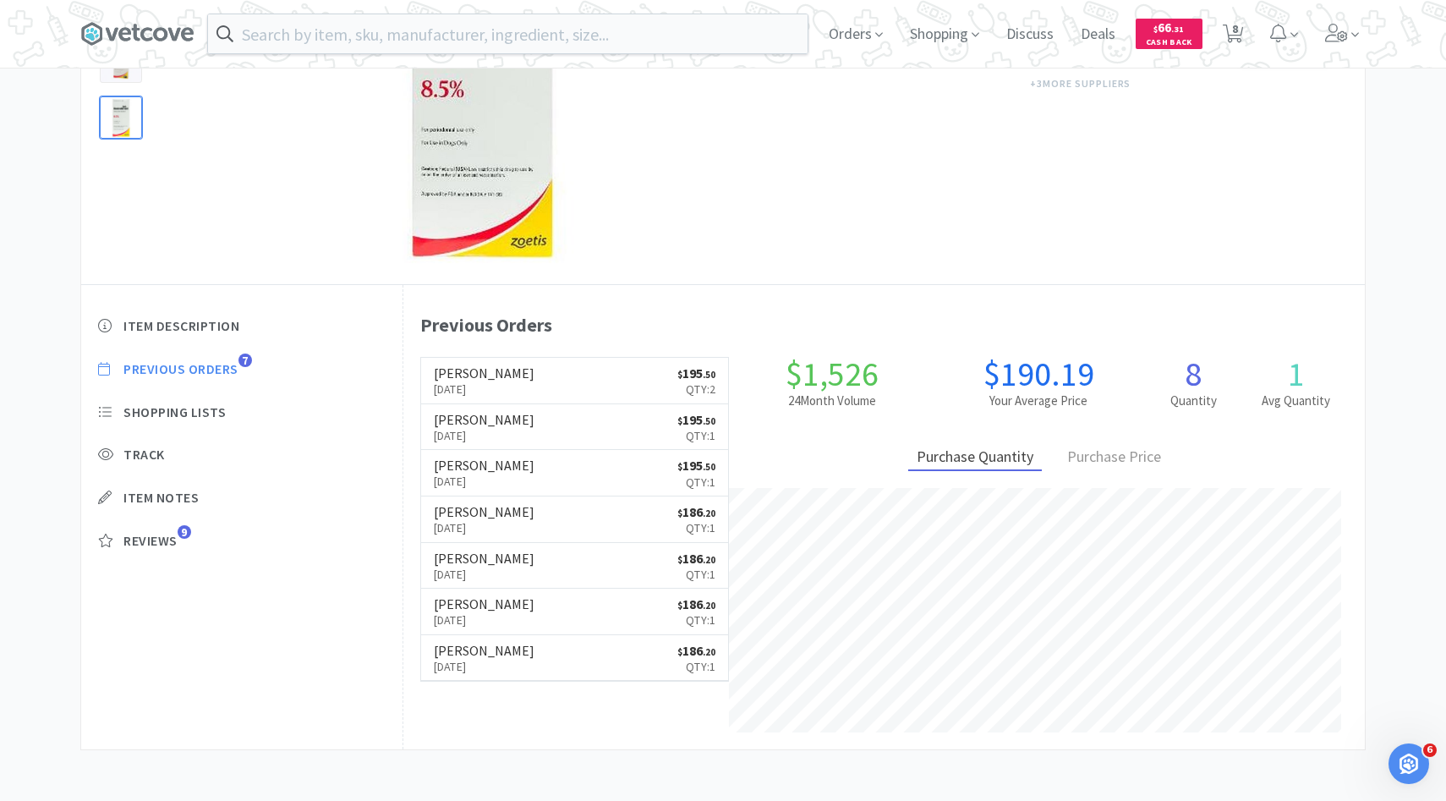
select select "1"
select select "3"
select select "1"
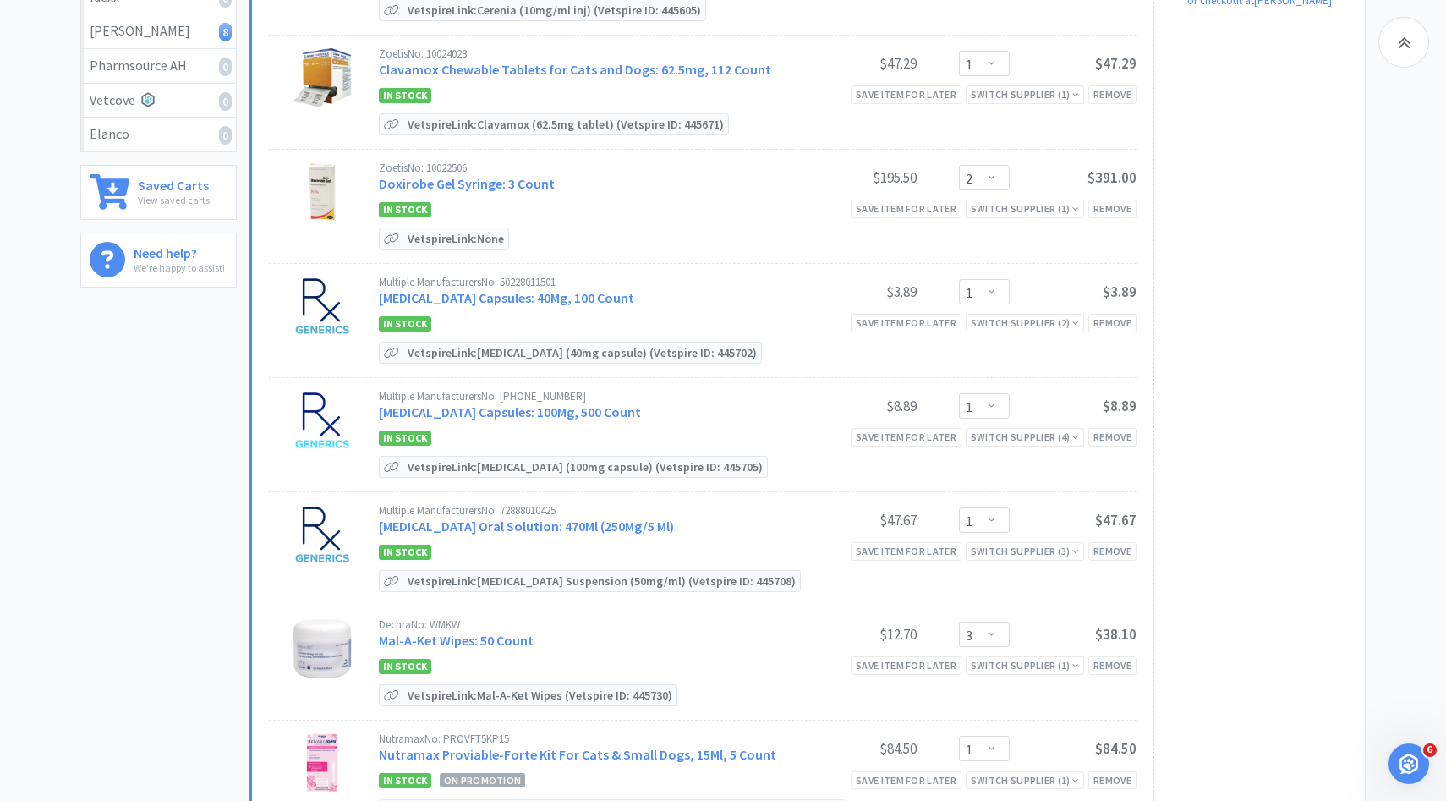
scroll to position [346, 0]
click at [581, 295] on link "[MEDICAL_DATA] Capsules: 40Mg, 100 Count" at bounding box center [506, 296] width 255 height 17
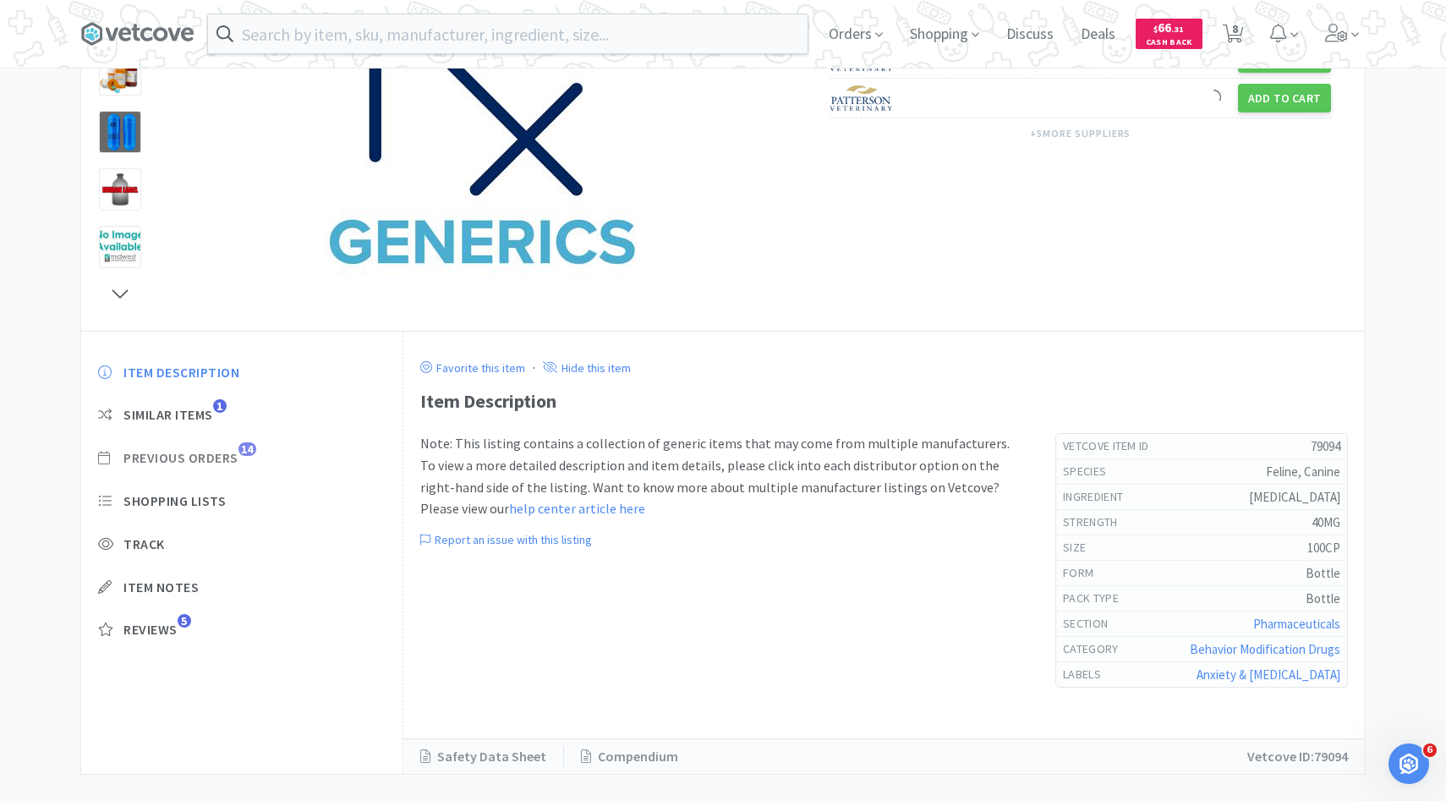
click at [228, 462] on span "Previous Orders" at bounding box center [180, 458] width 115 height 18
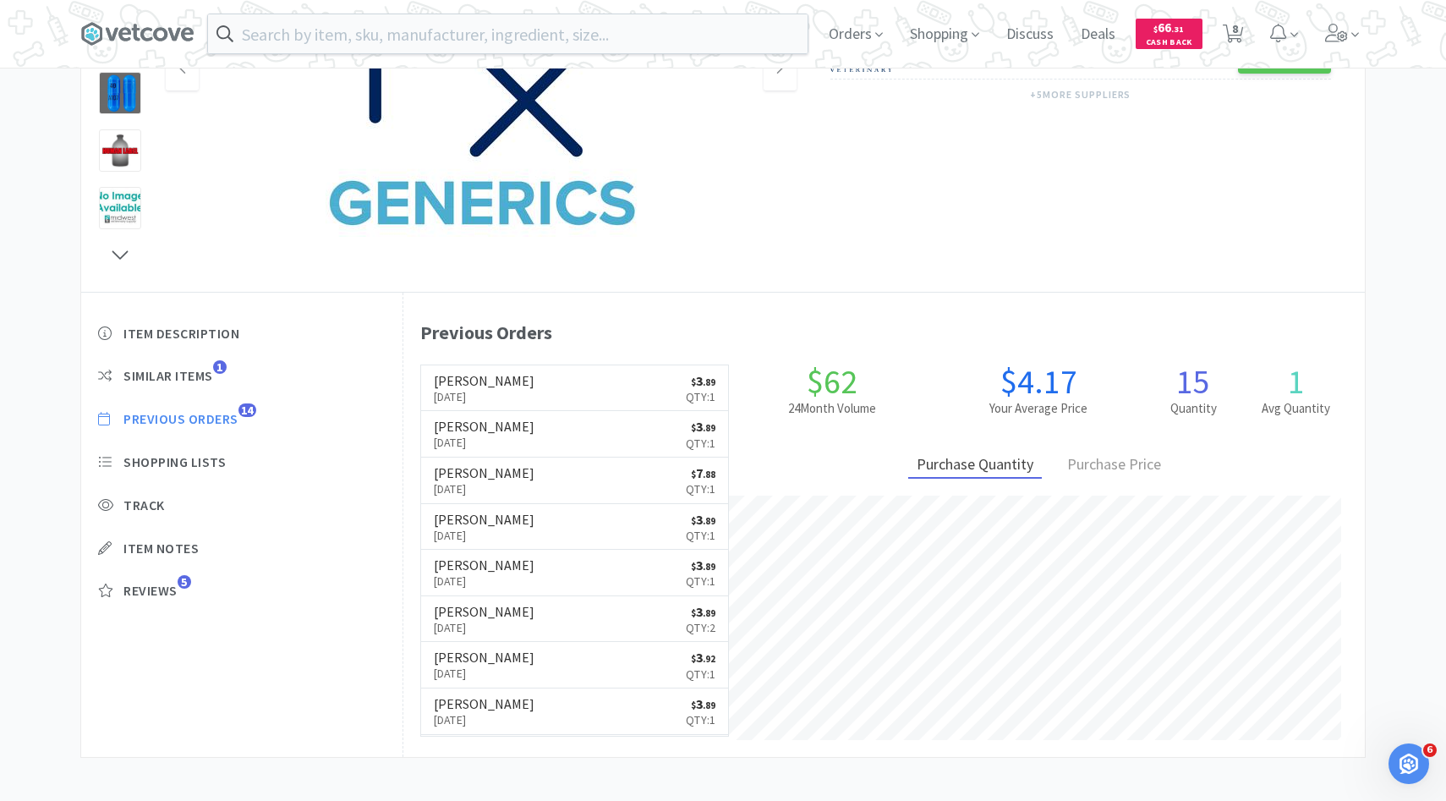
scroll to position [464, 961]
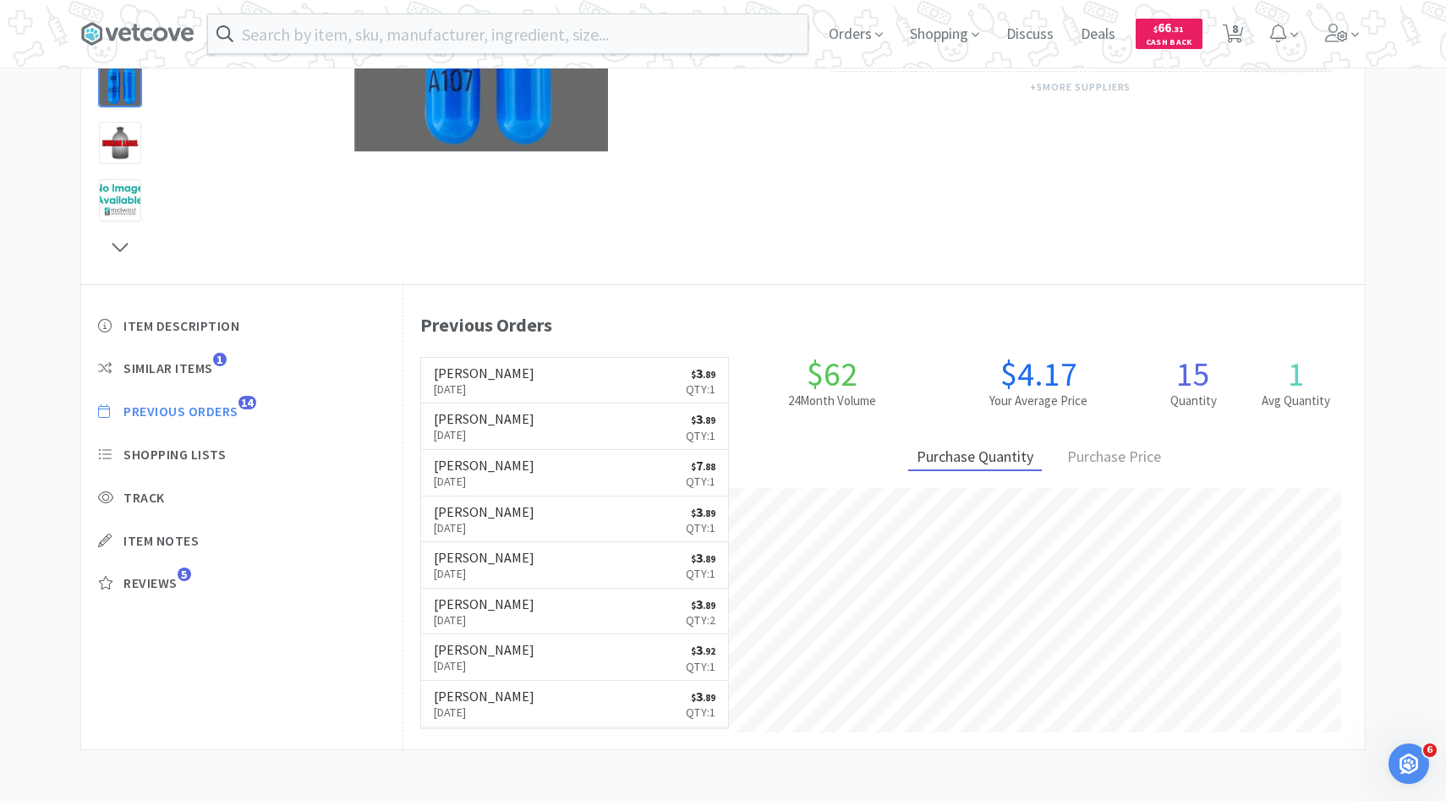
select select "1"
select select "2"
select select "1"
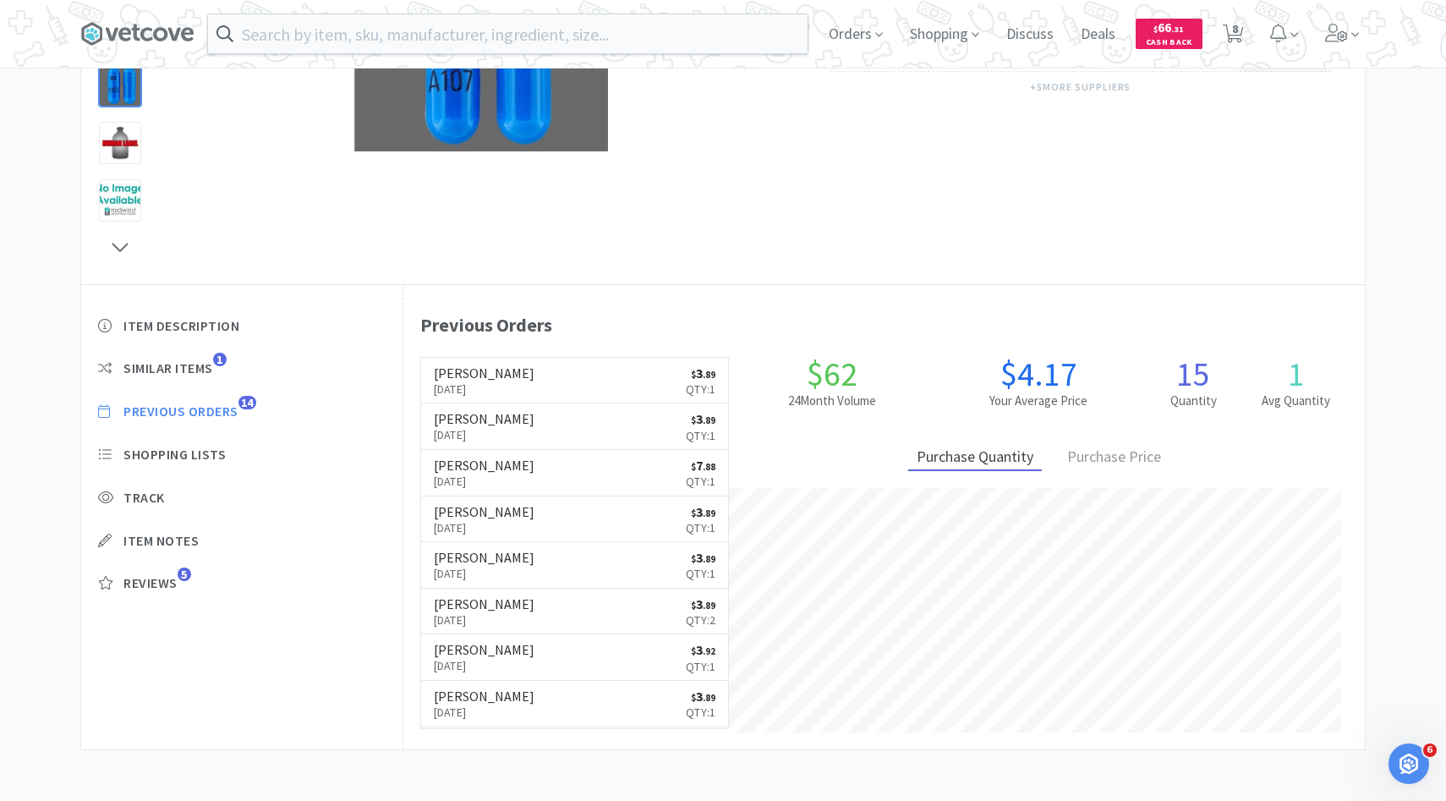
select select "1"
select select "3"
select select "1"
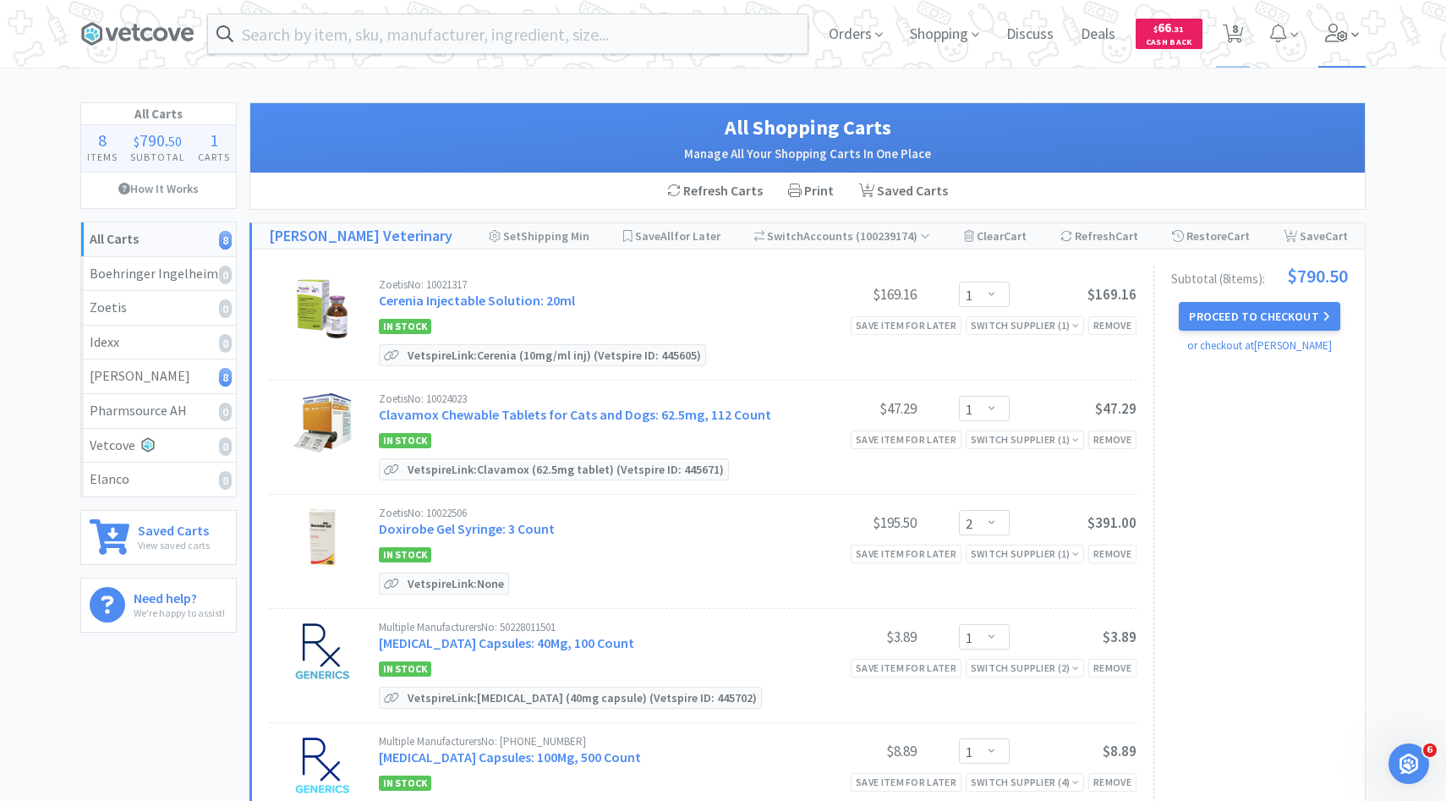
click at [1338, 60] on span at bounding box center [1342, 34] width 48 height 68
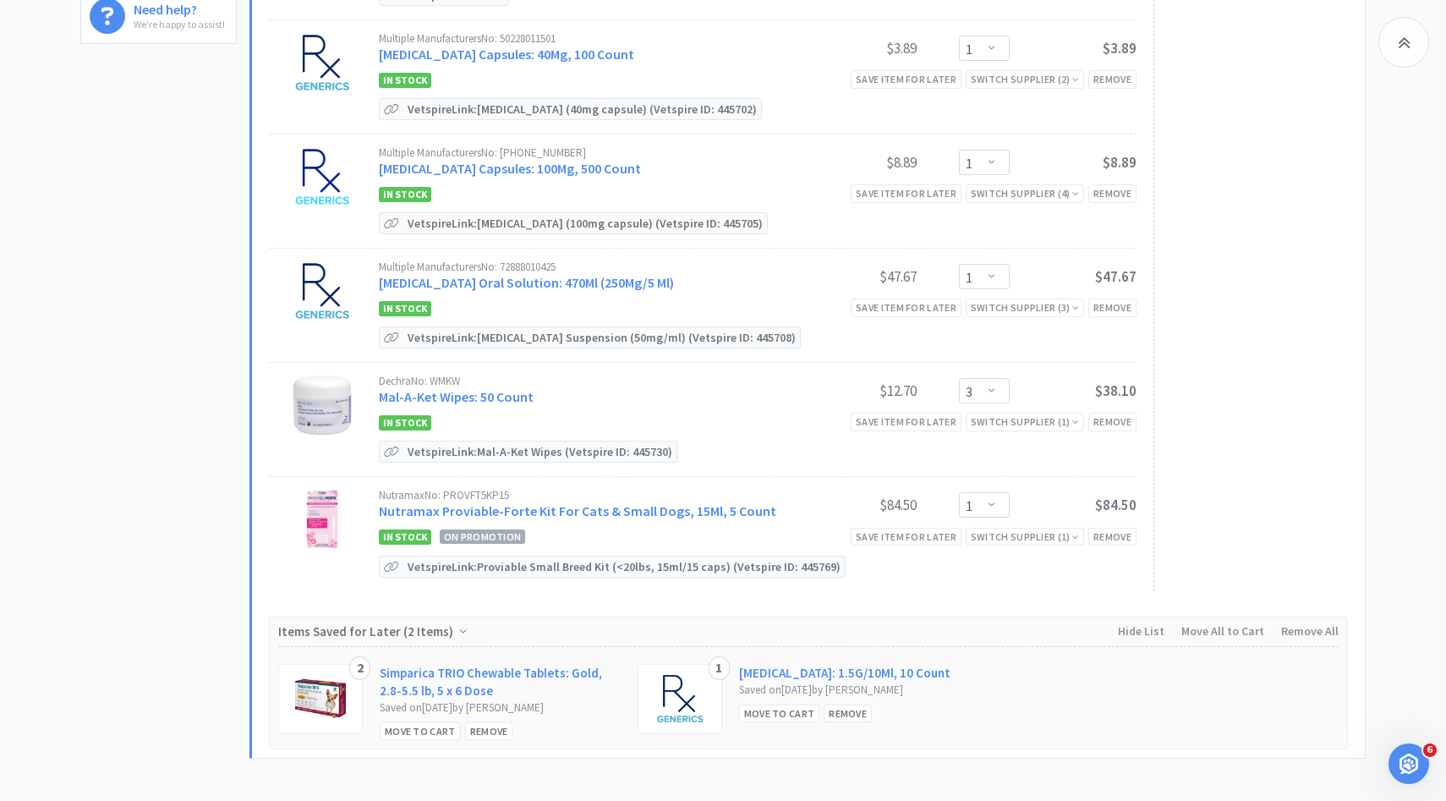
scroll to position [597, 0]
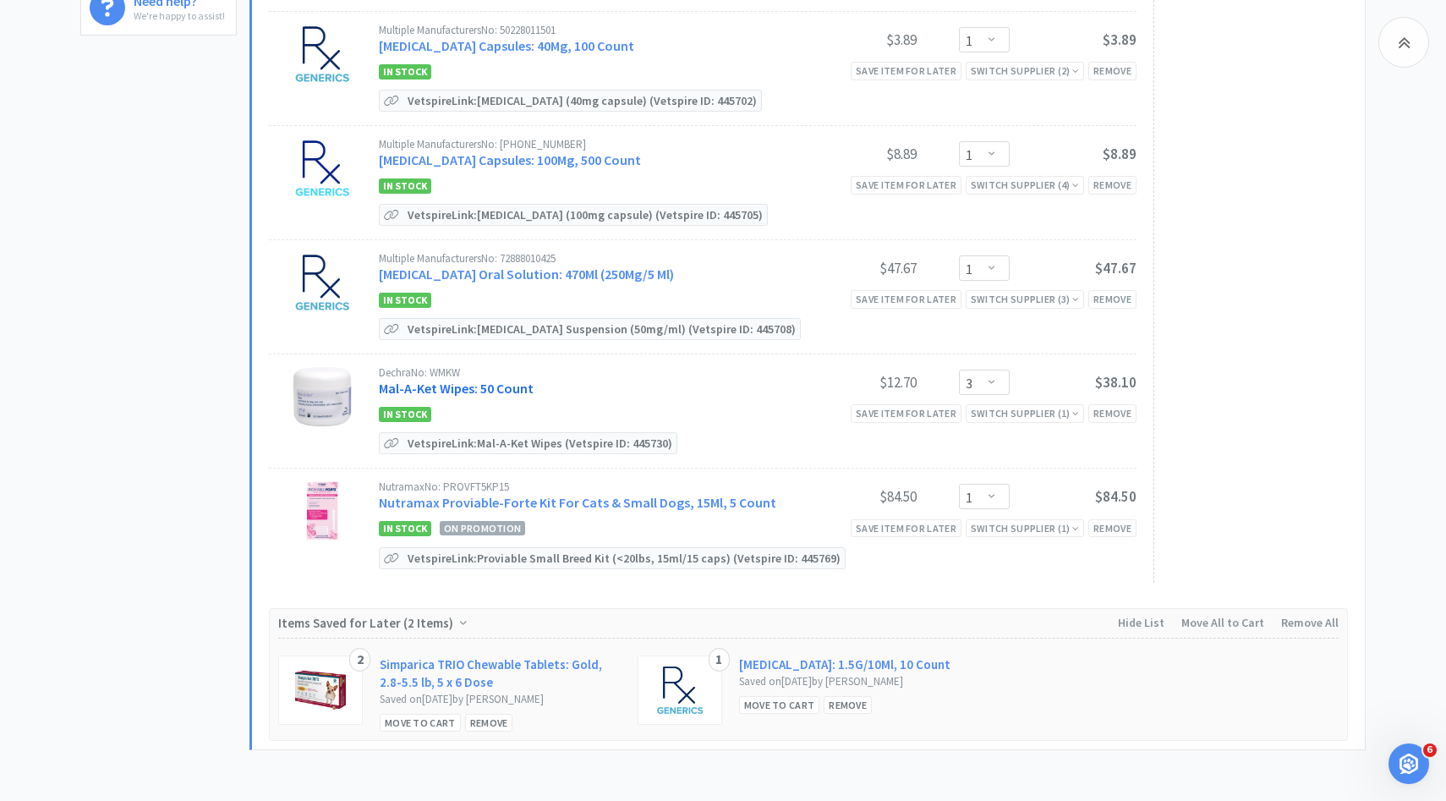
click at [498, 380] on link "Mal-A-Ket Wipes: 50 Count" at bounding box center [456, 388] width 155 height 17
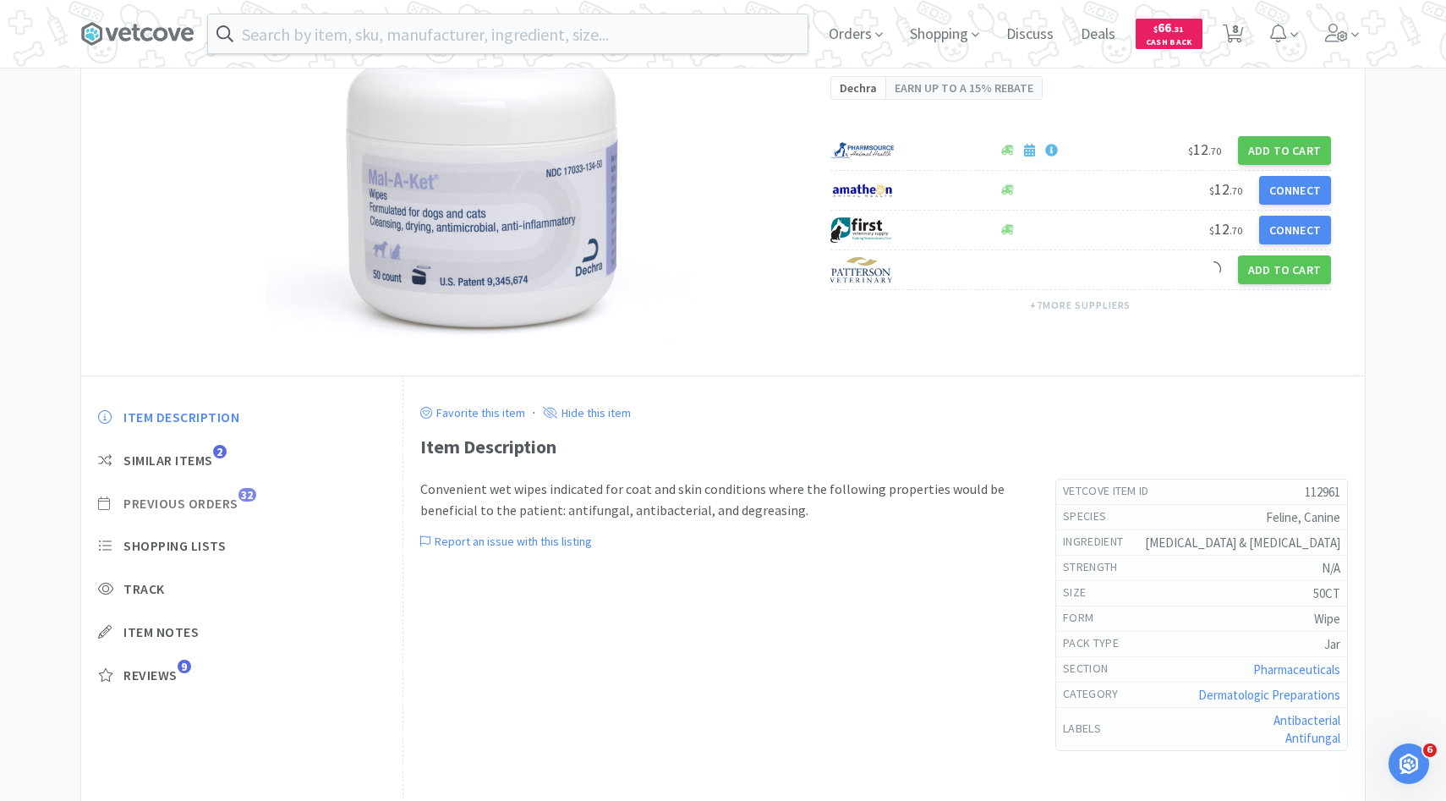
click at [228, 502] on span "Previous Orders" at bounding box center [180, 504] width 115 height 18
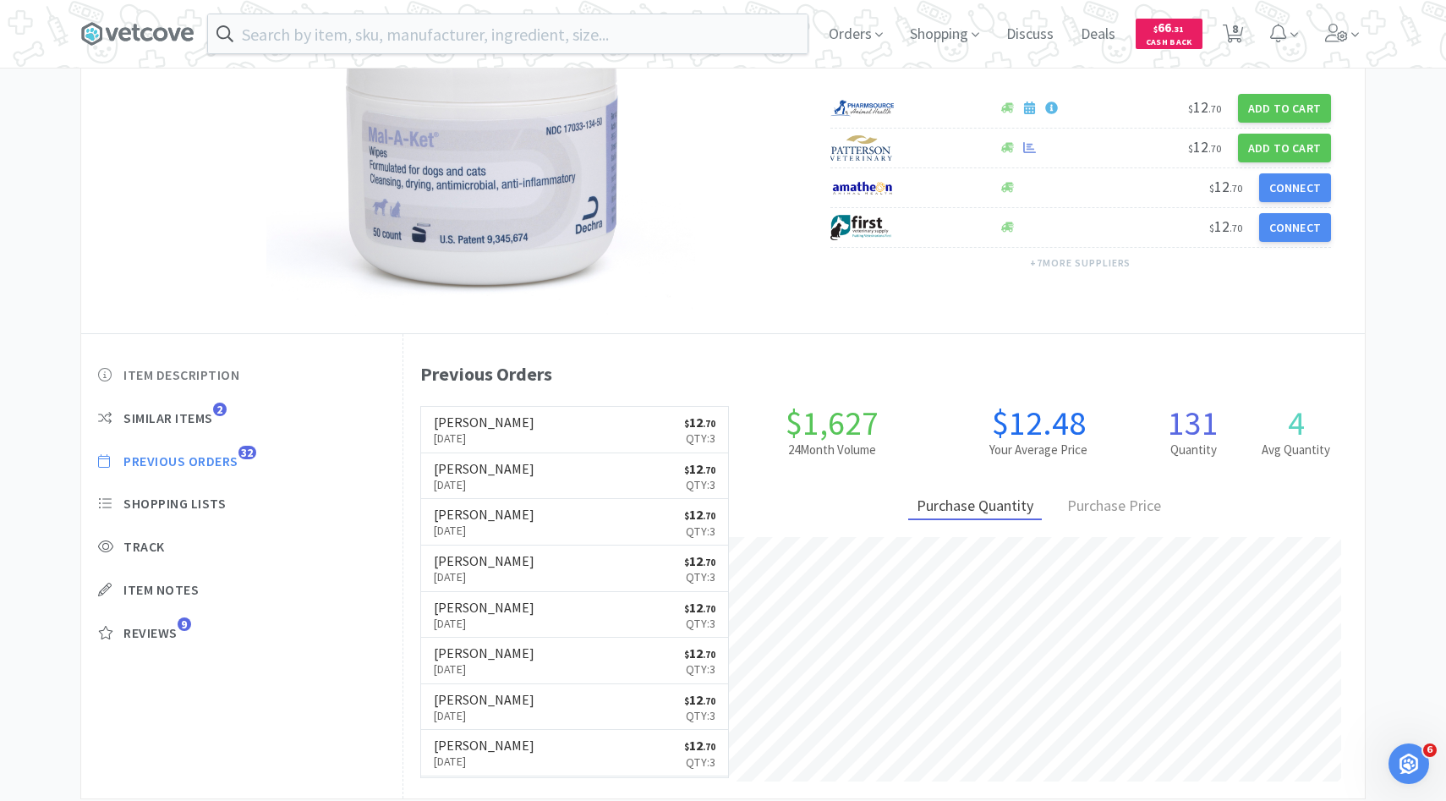
scroll to position [464, 961]
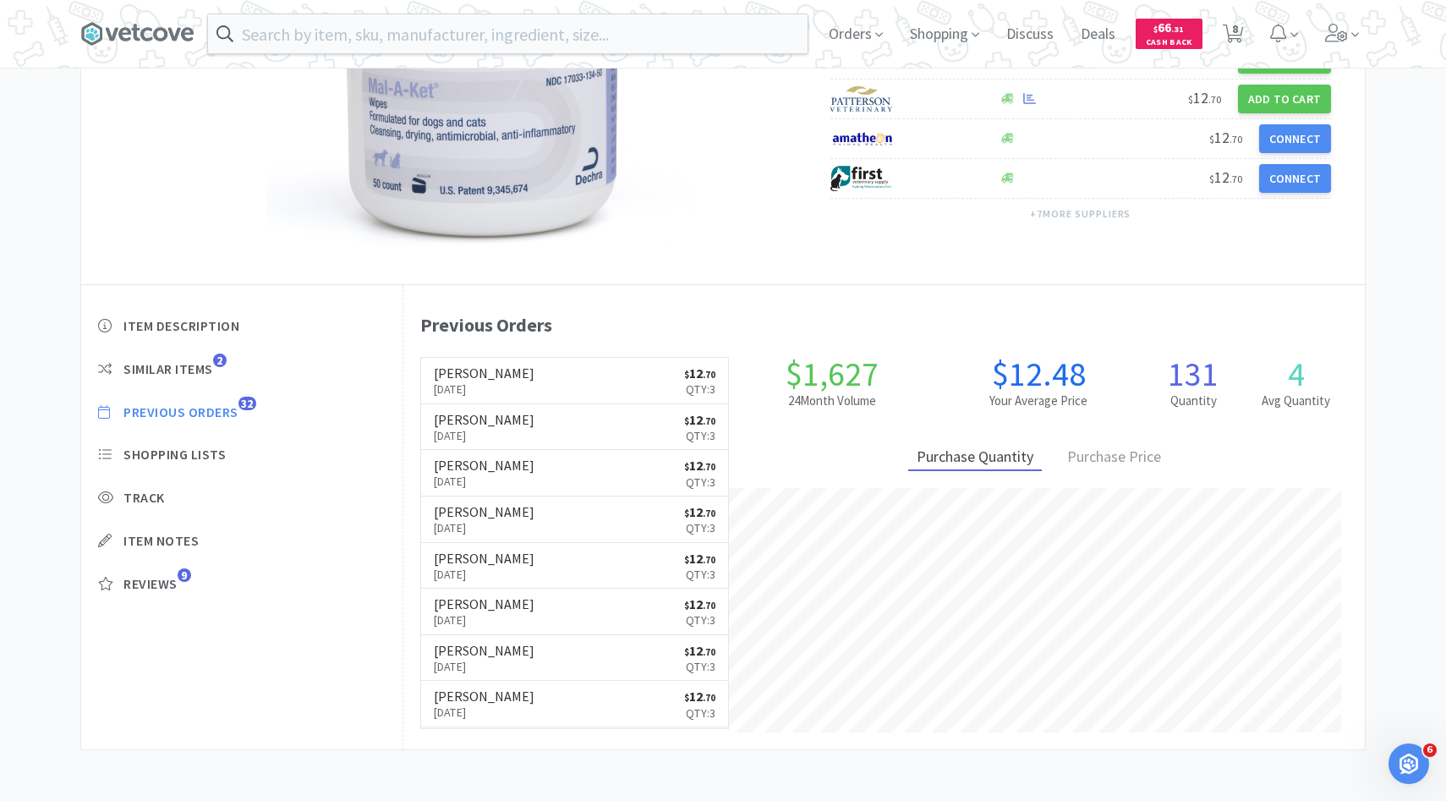
select select "1"
select select "2"
select select "1"
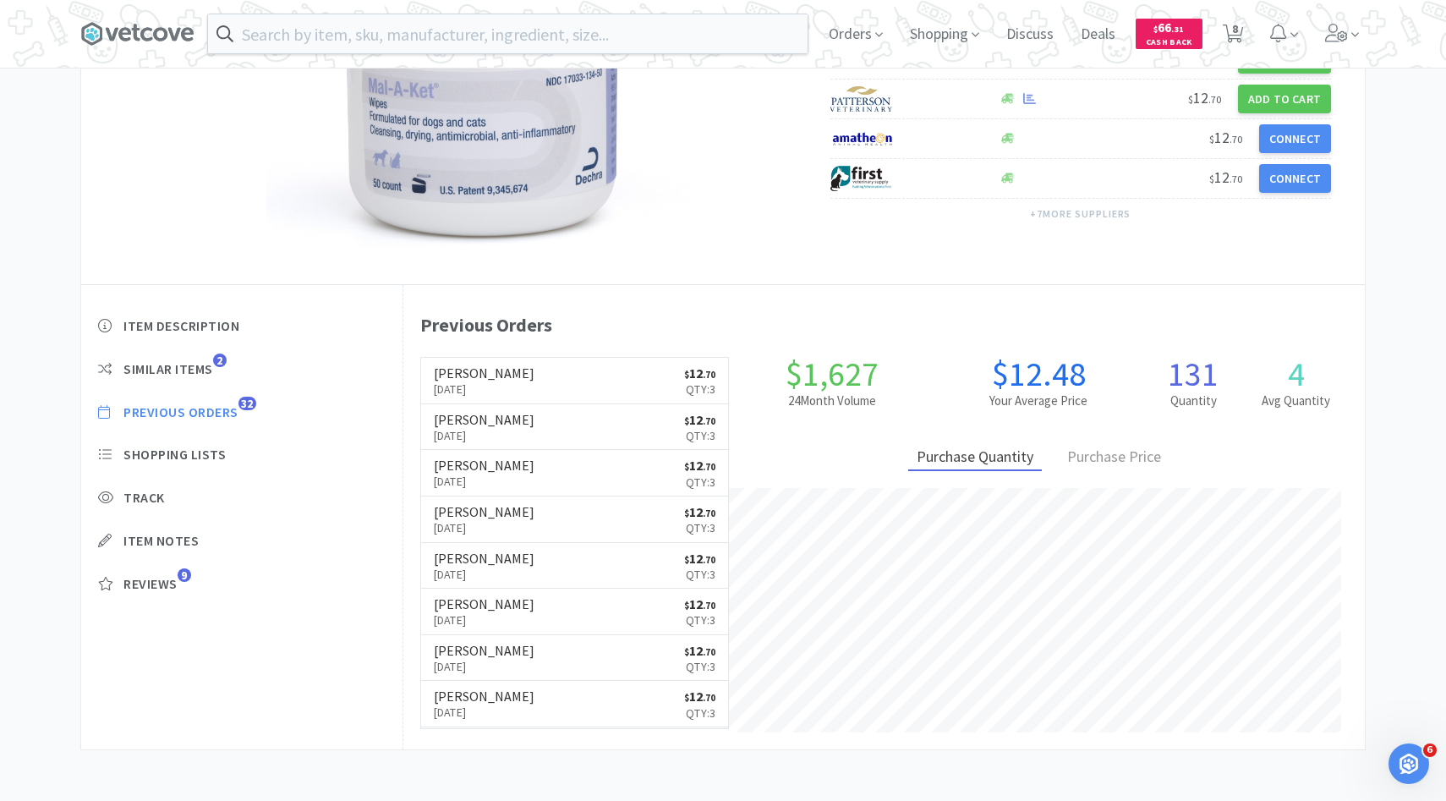
select select "1"
select select "3"
select select "1"
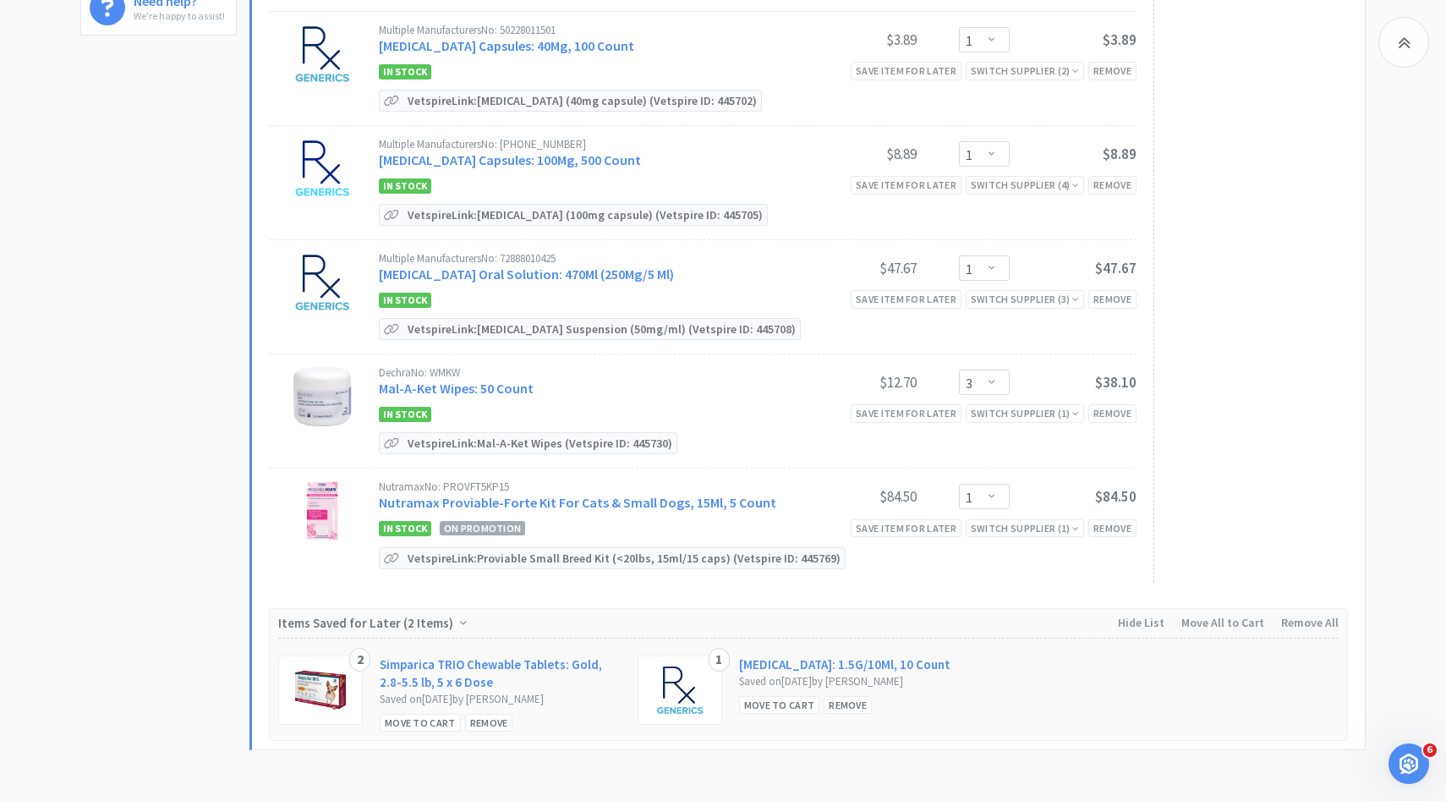
scroll to position [0, 0]
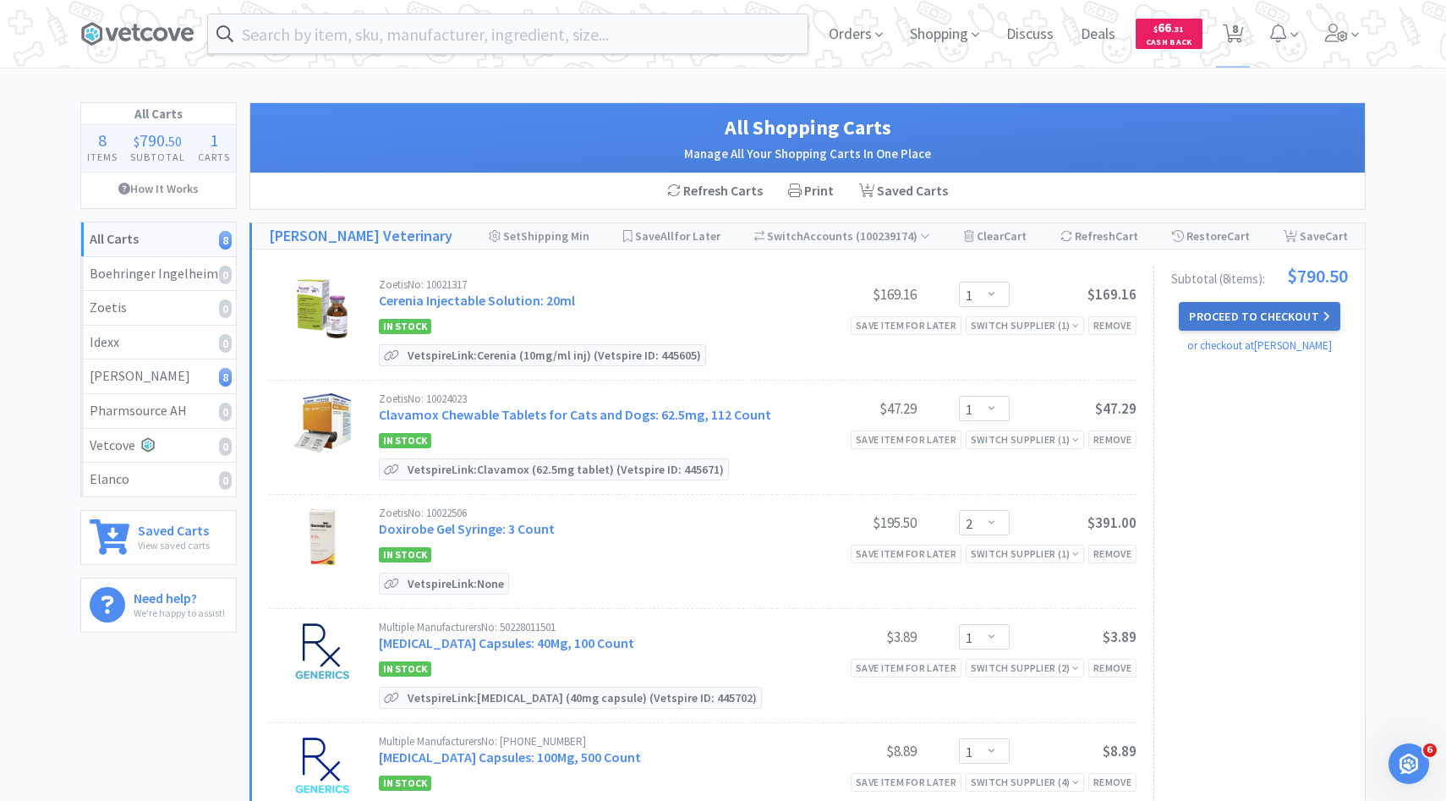
click at [1335, 326] on button "Proceed to Checkout" at bounding box center [1259, 316] width 161 height 29
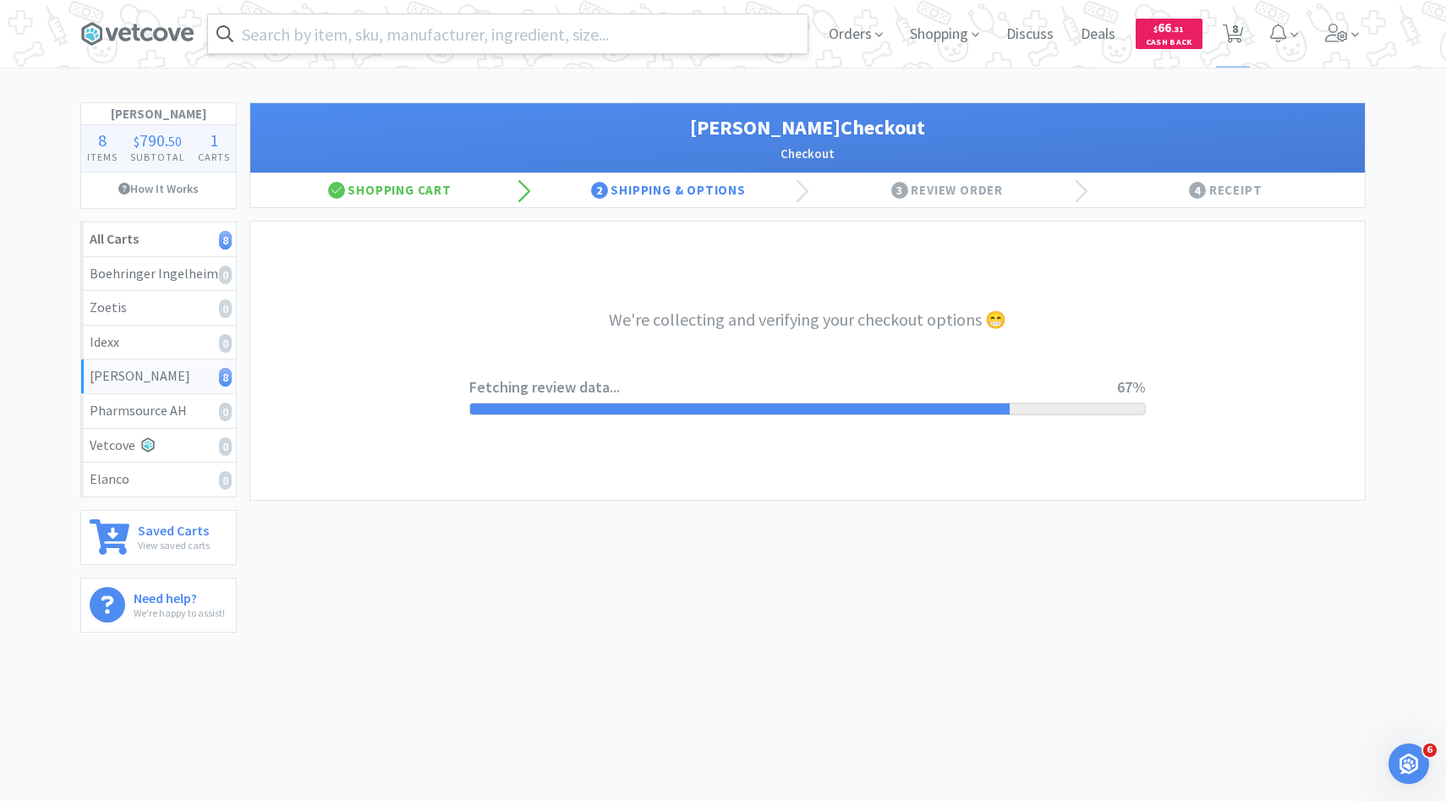
select select "1"
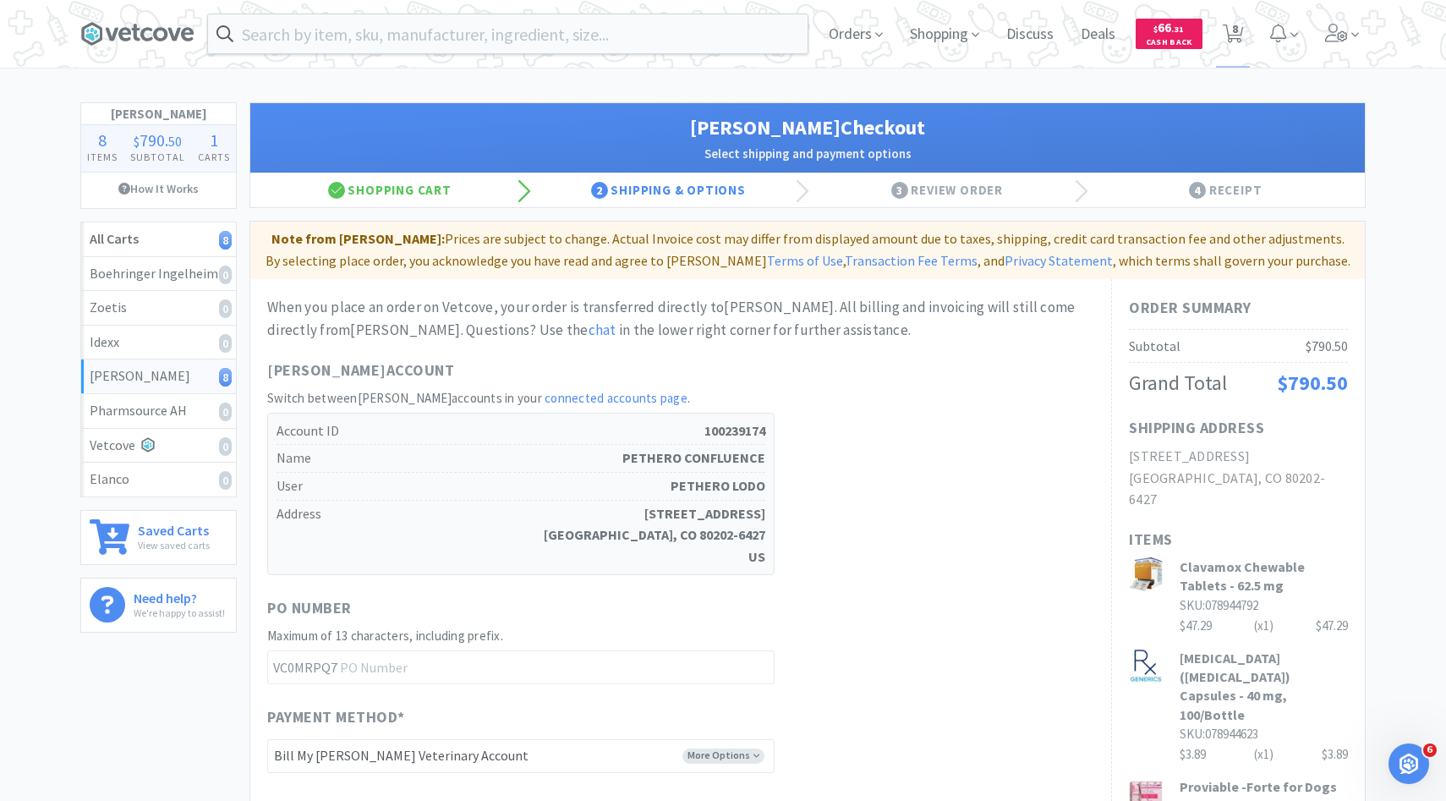
scroll to position [767, 0]
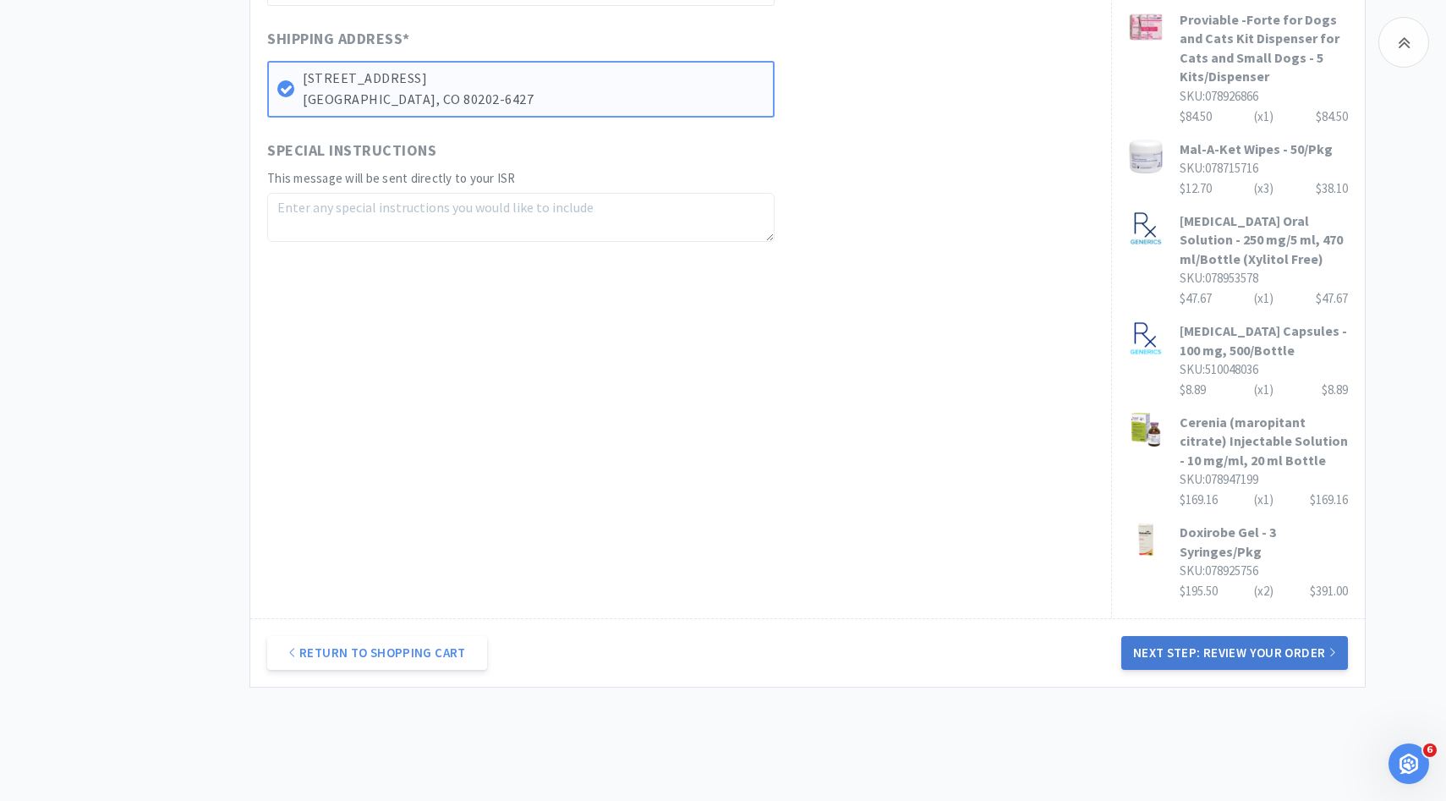
click at [1165, 636] on button "Next Step: Review Your Order" at bounding box center [1234, 653] width 227 height 34
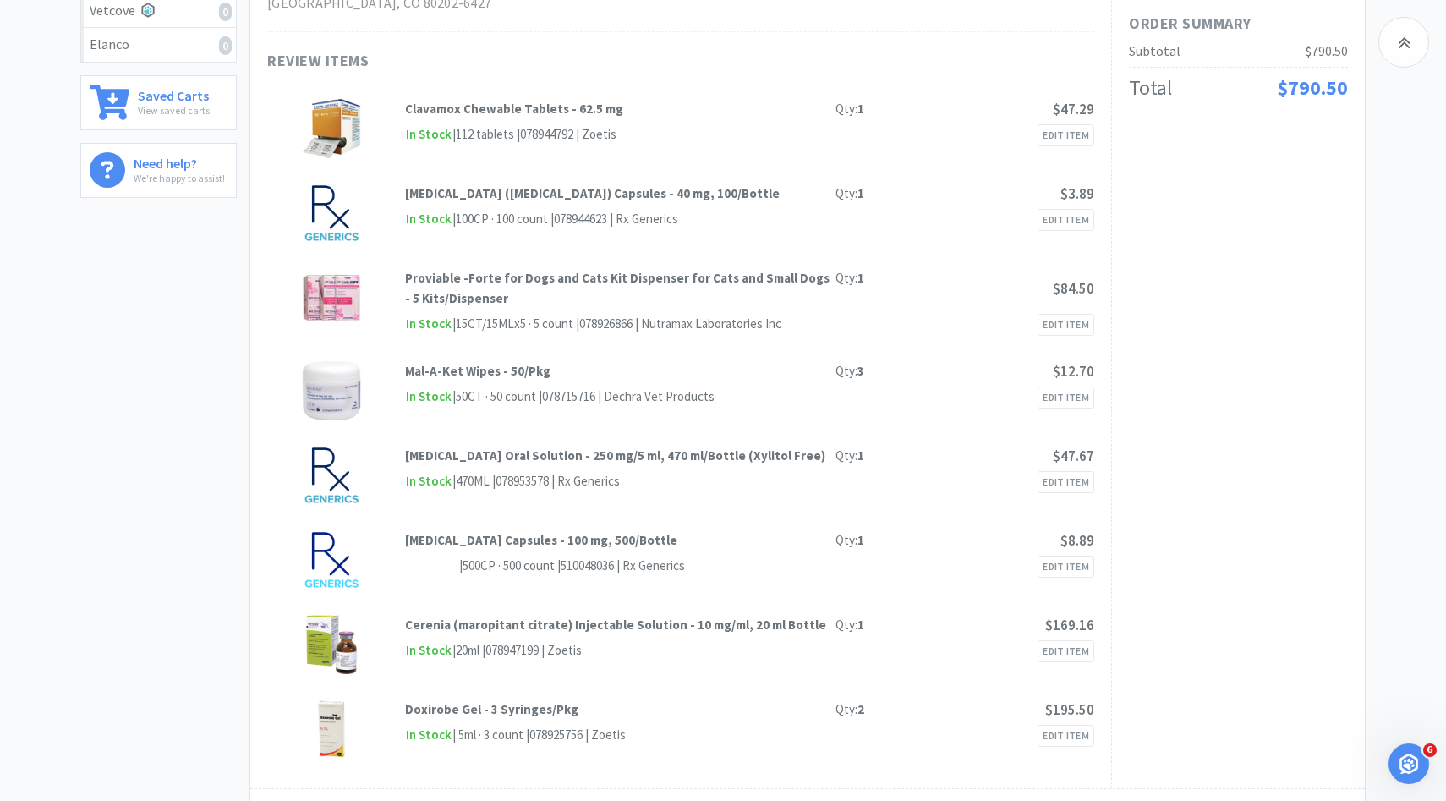
scroll to position [0, 0]
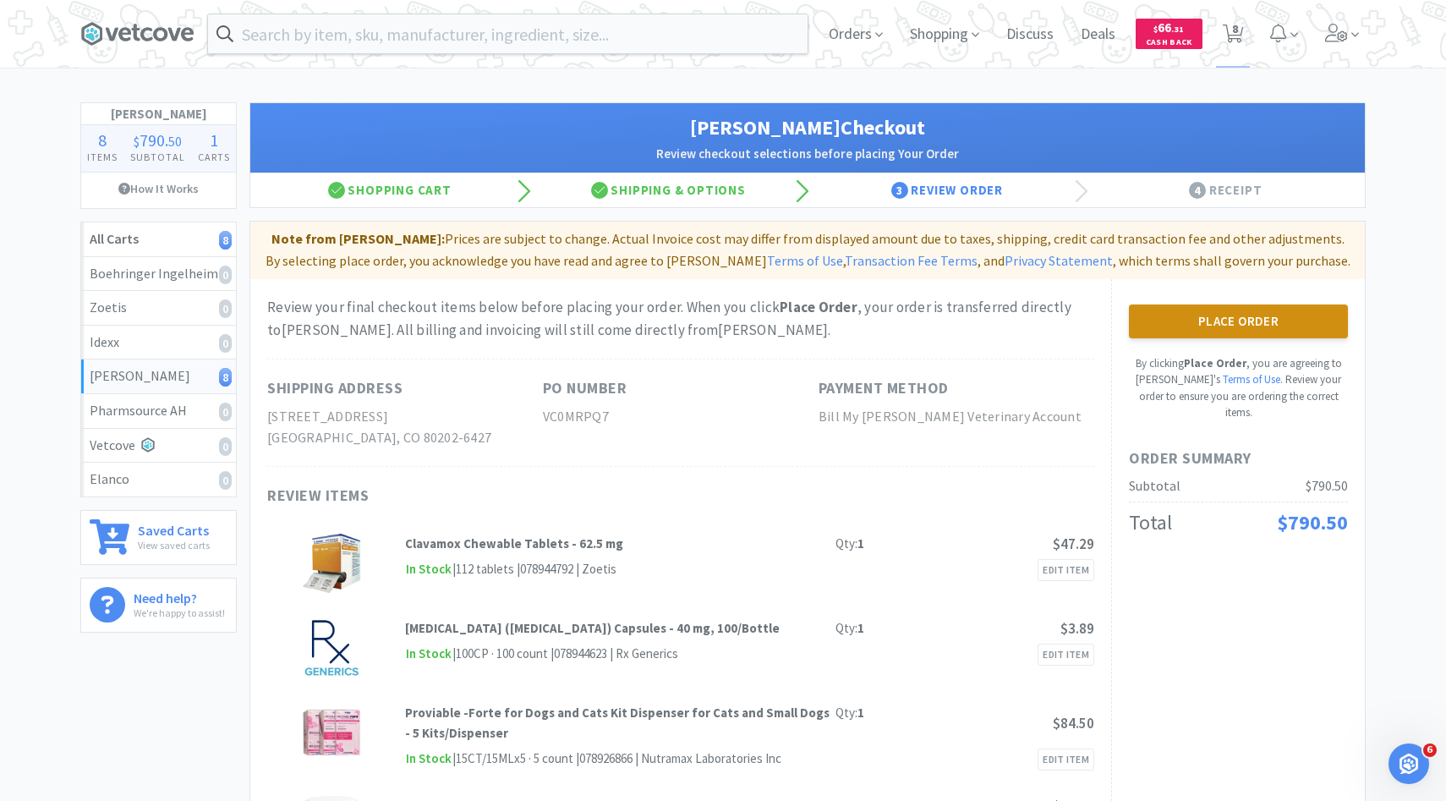
click at [1241, 334] on button "Place Order" at bounding box center [1238, 321] width 219 height 34
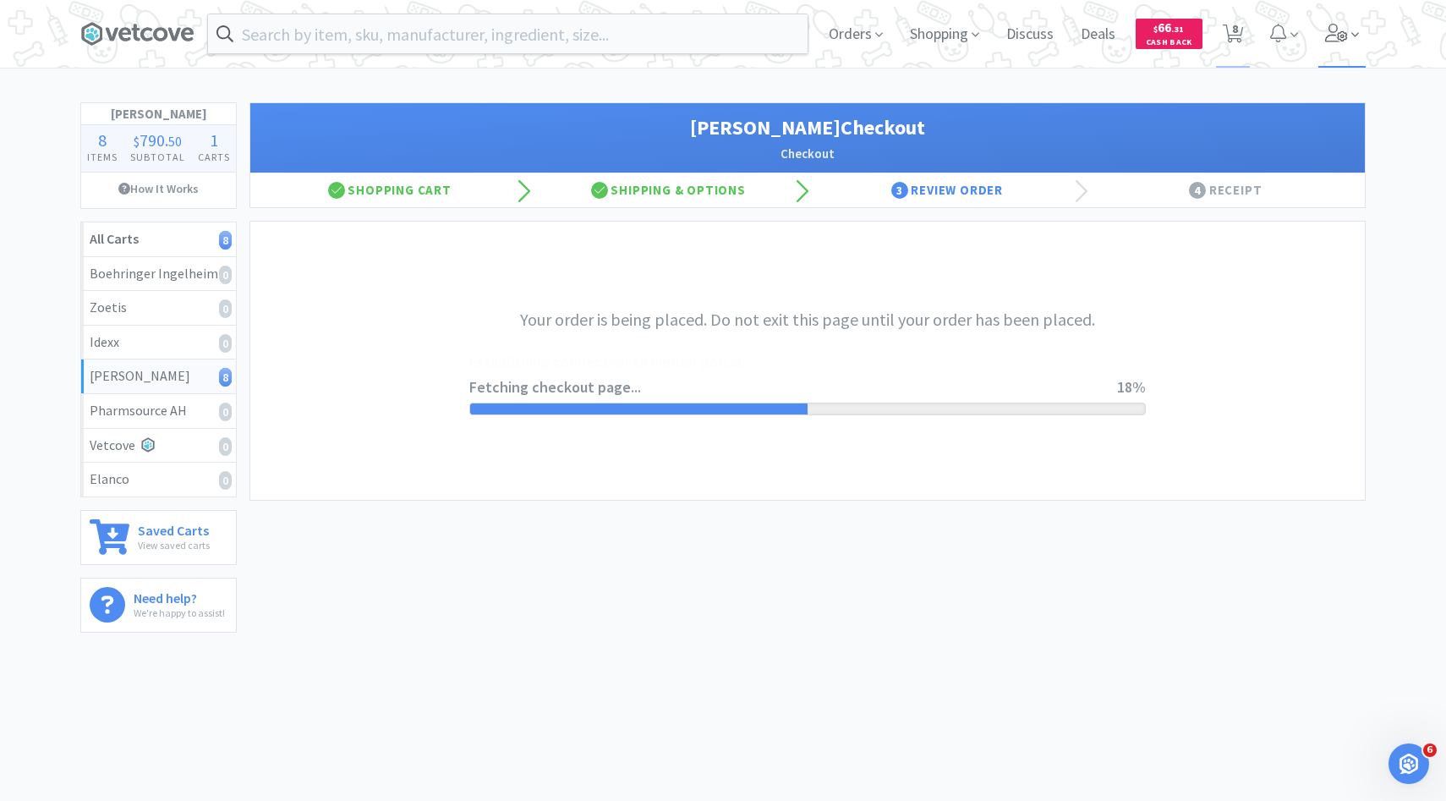
click at [1341, 52] on span at bounding box center [1342, 34] width 48 height 68
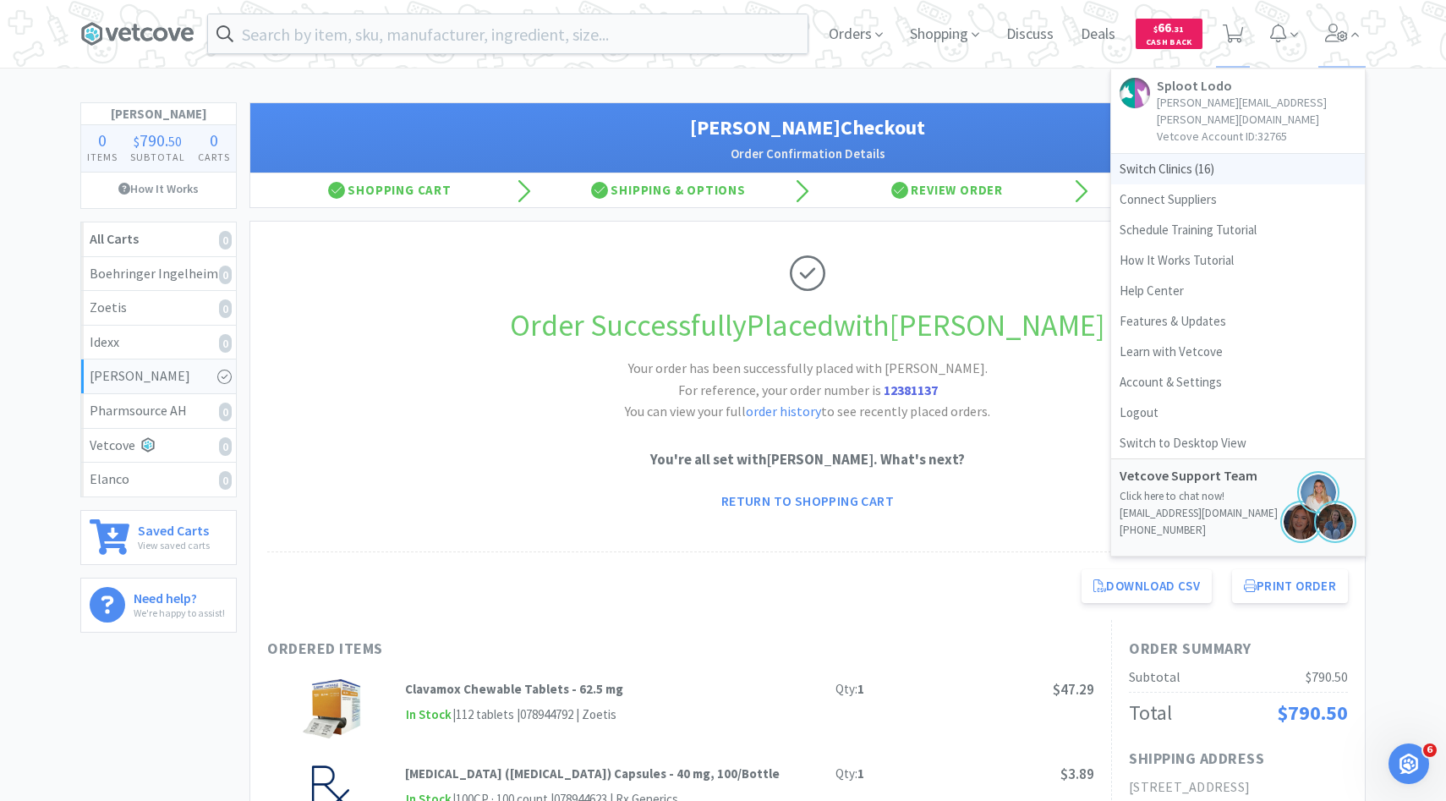
click at [1227, 154] on span "Switch Clinics ( 16 )" at bounding box center [1238, 169] width 254 height 30
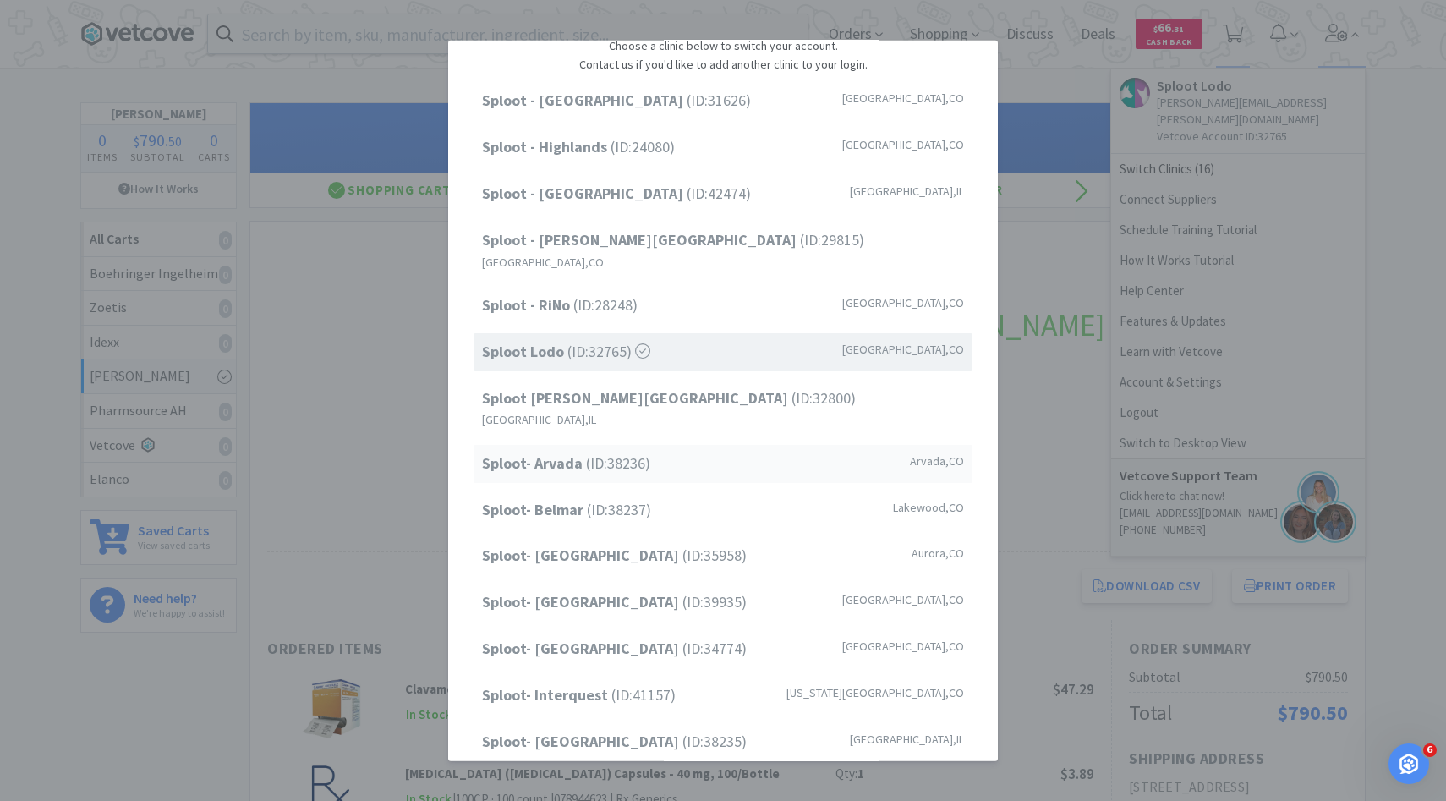
scroll to position [68, 0]
click at [631, 452] on span "Sploot- Arvada (ID: 38236 )" at bounding box center [566, 464] width 168 height 25
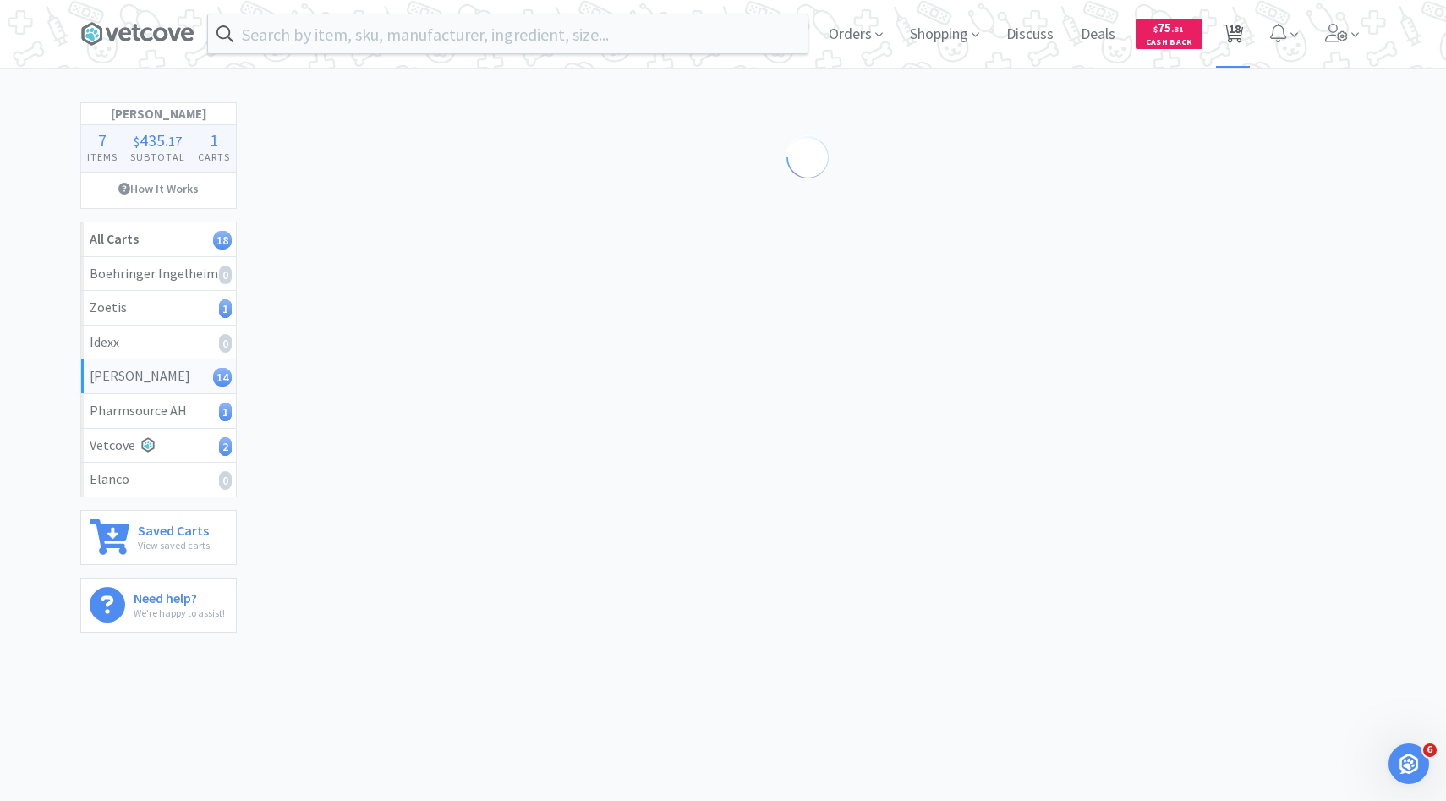
click at [1236, 41] on span "18" at bounding box center [1234, 29] width 12 height 68
select select "1"
select select "5"
select select "1"
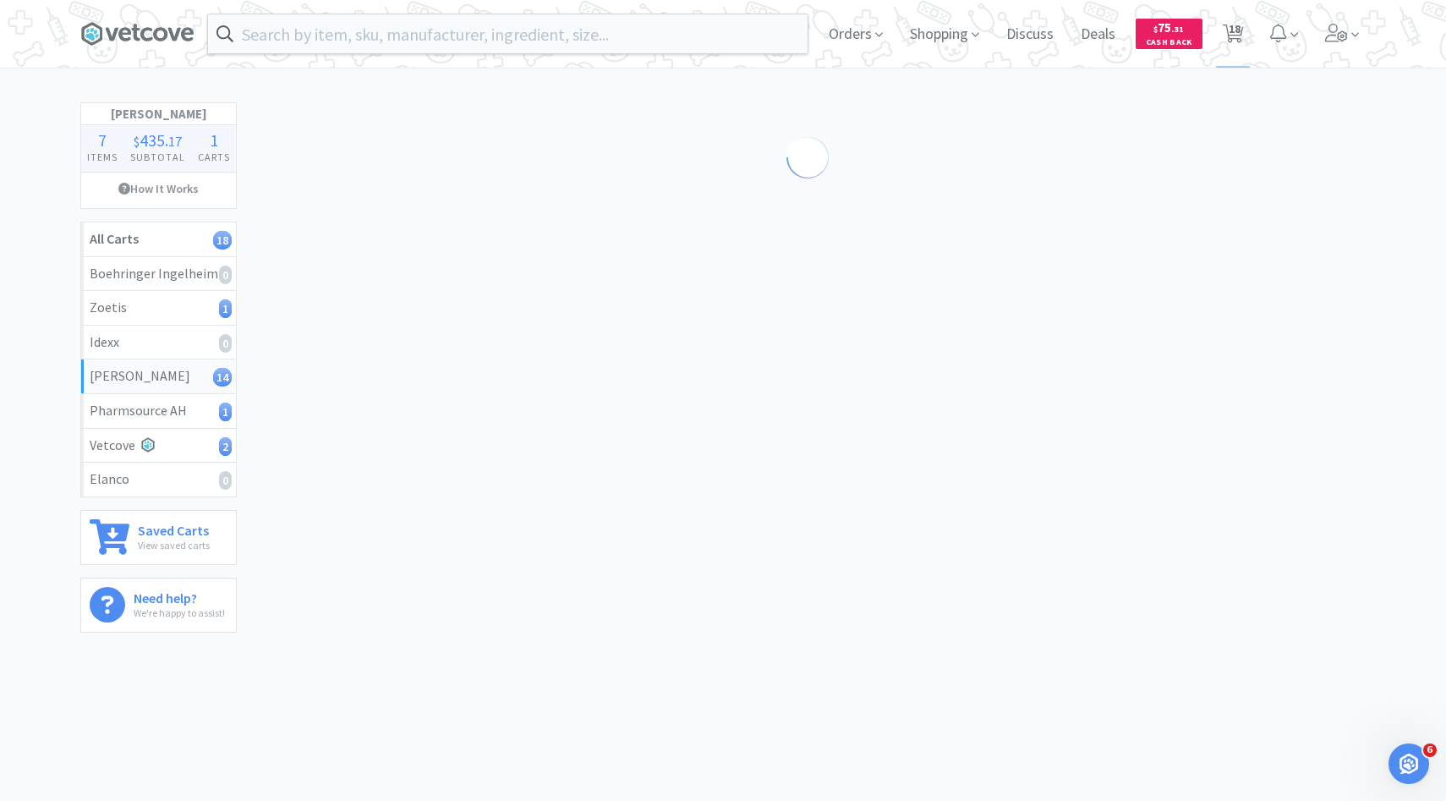
select select "1"
select select "5"
select select "1"
select select "4"
select select "3"
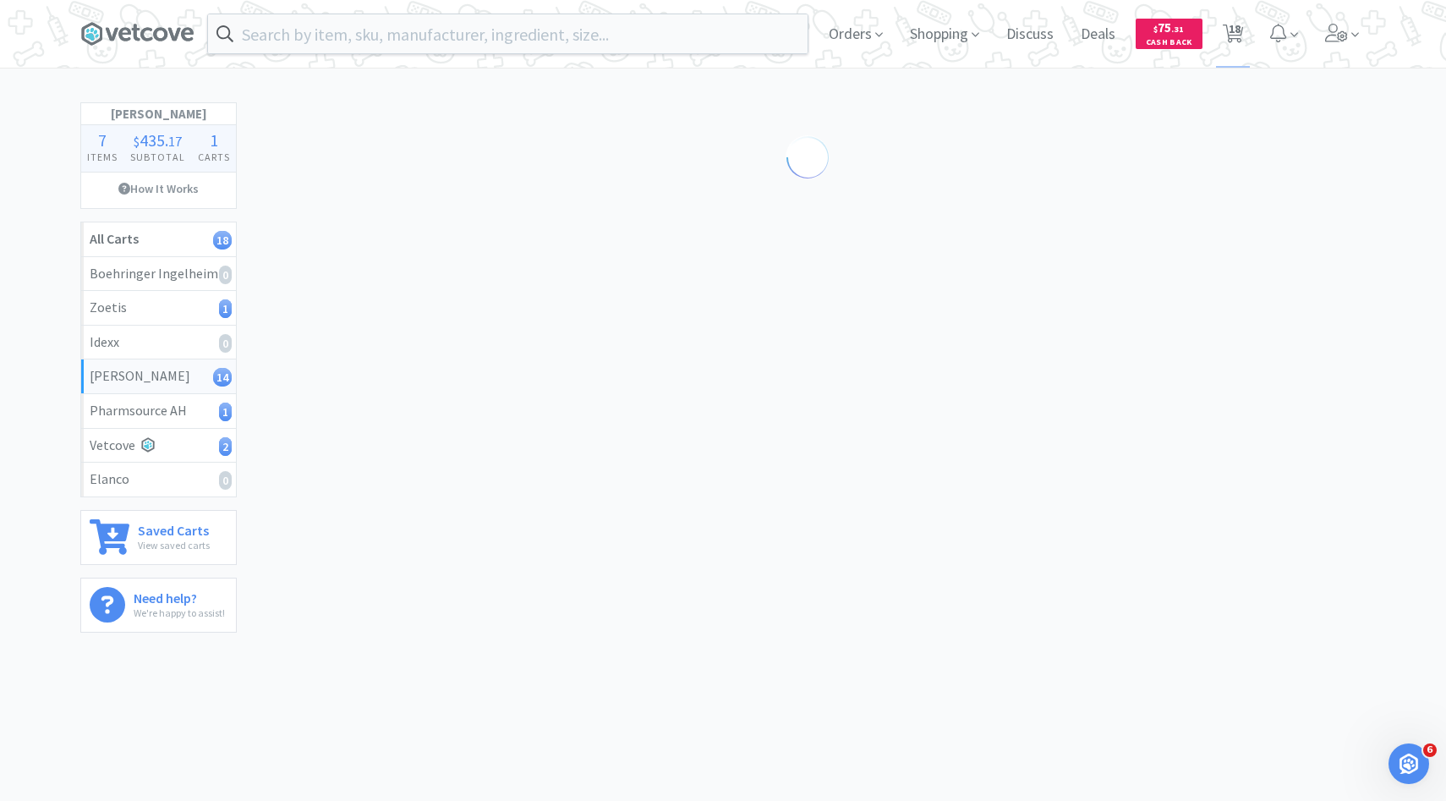
select select "1"
select select "5"
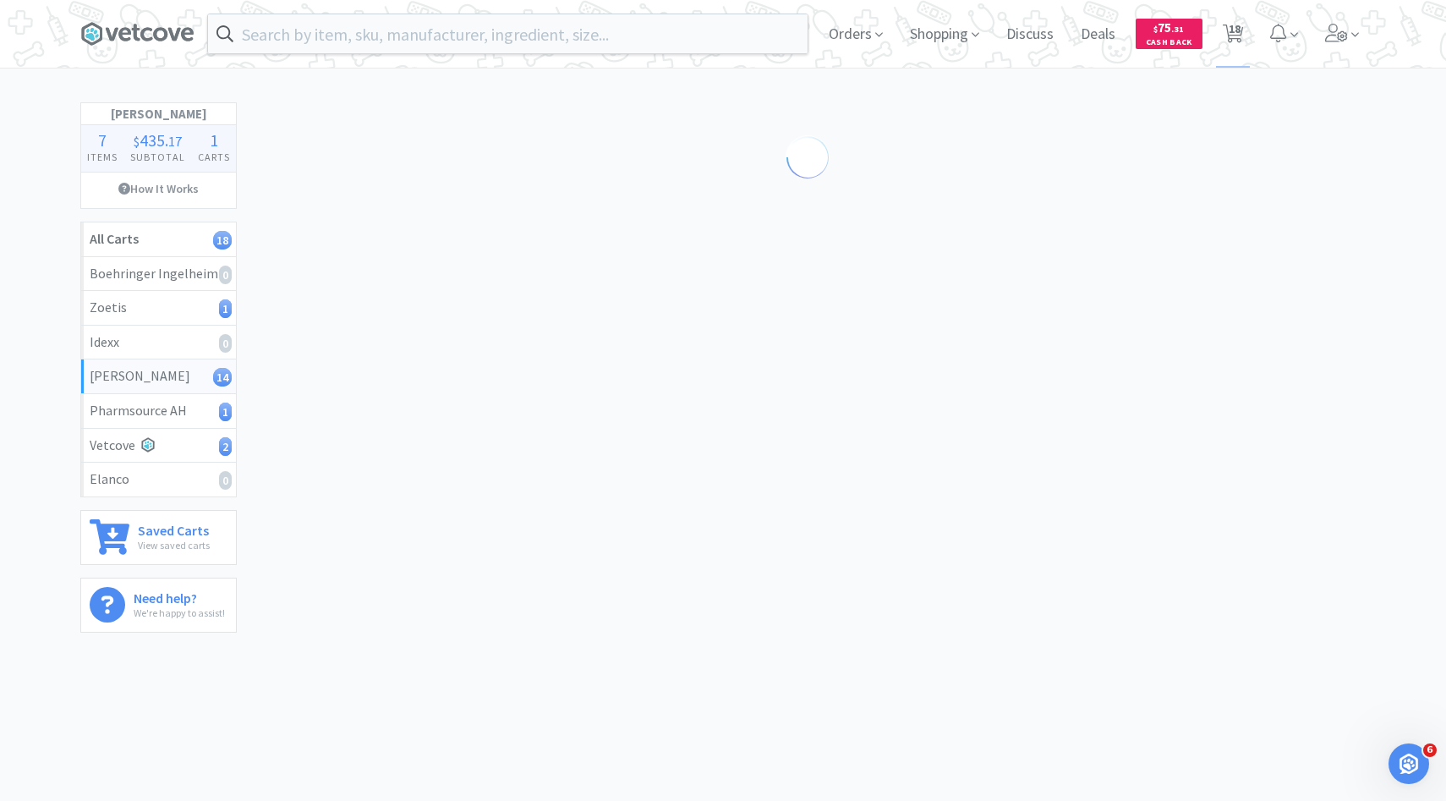
select select "1"
select select "3"
select select "6"
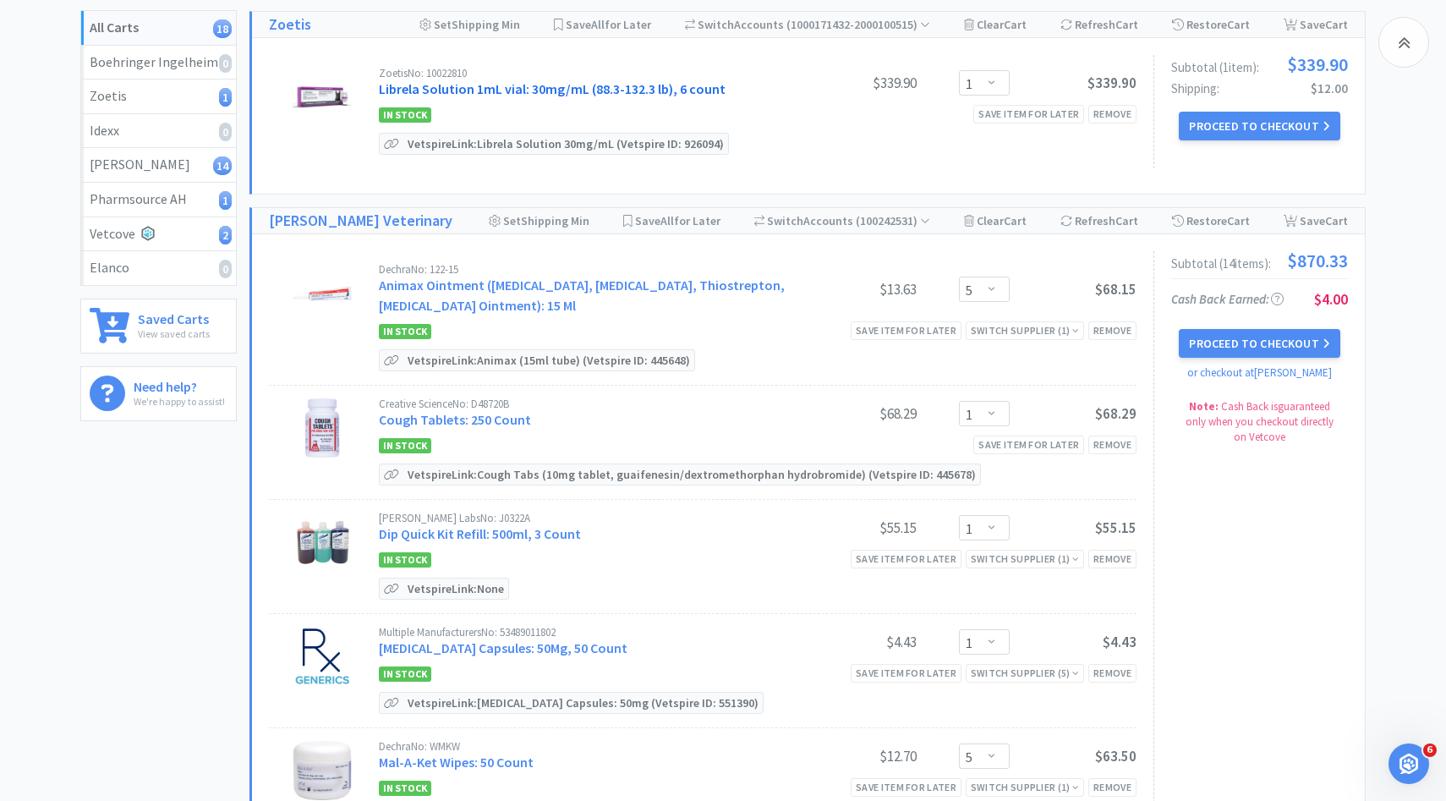
scroll to position [157, 0]
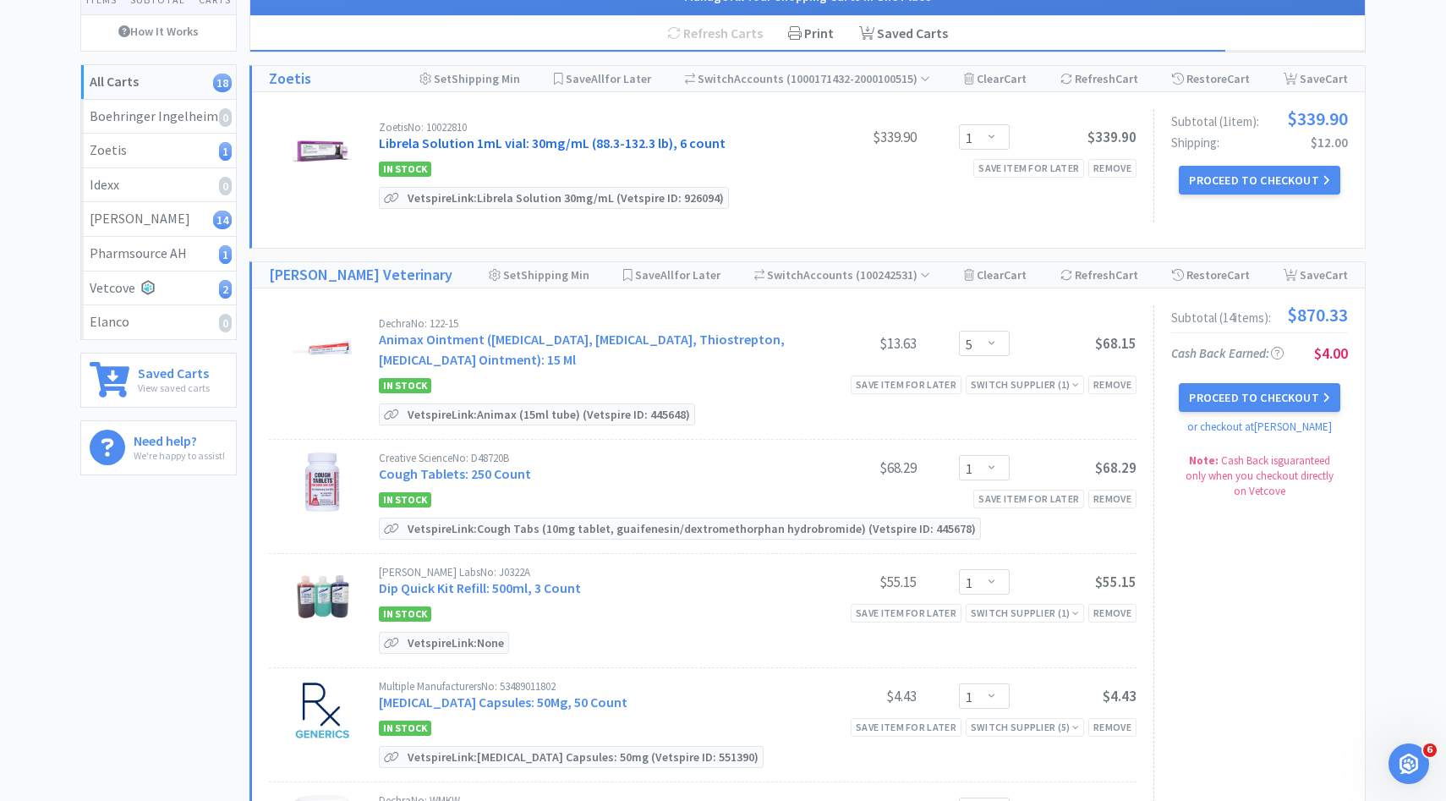
click at [665, 138] on link "Librela Solution 1mL vial: 30mg/mL (88.3-132.3 lb), 6 count" at bounding box center [552, 142] width 347 height 17
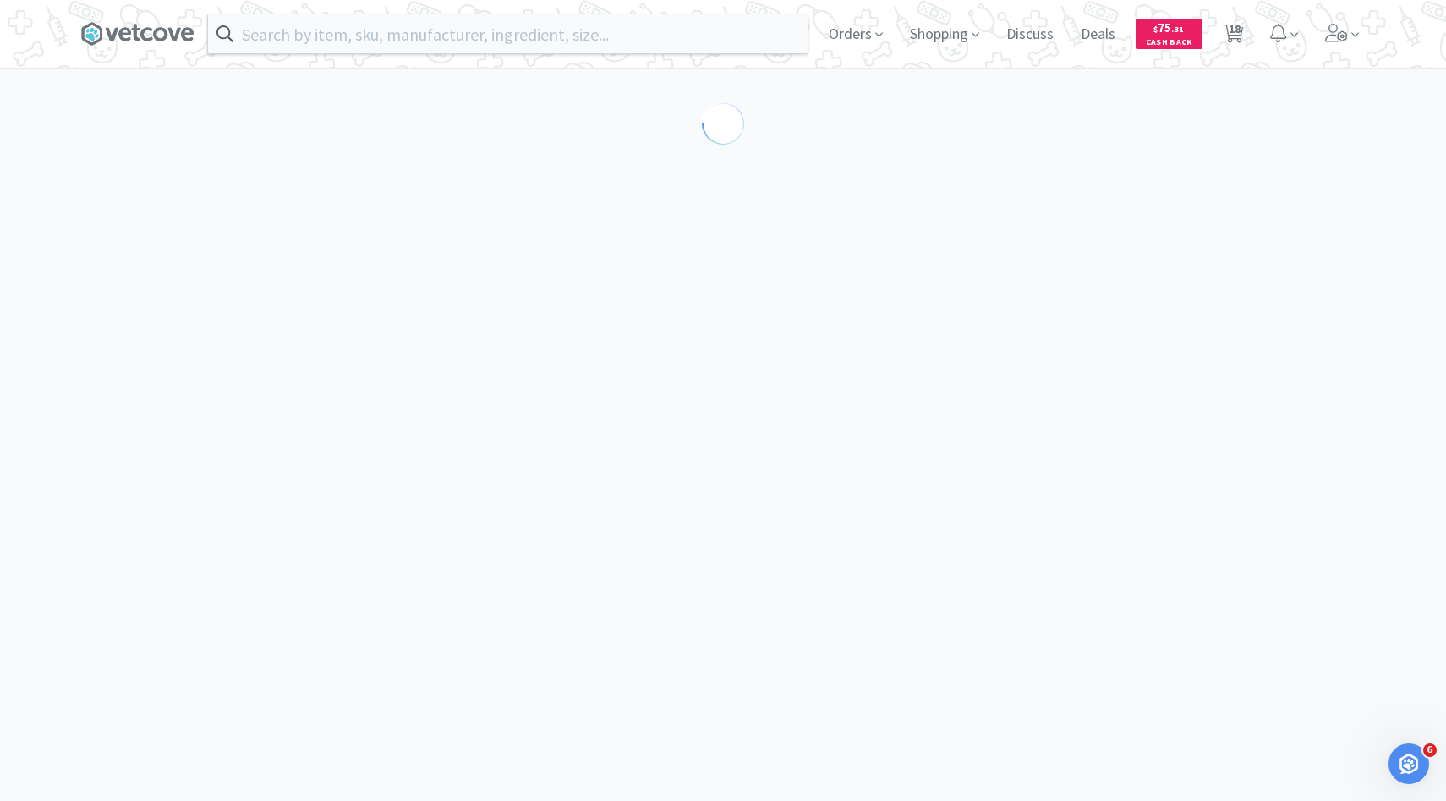
scroll to position [19, 0]
select select "605231"
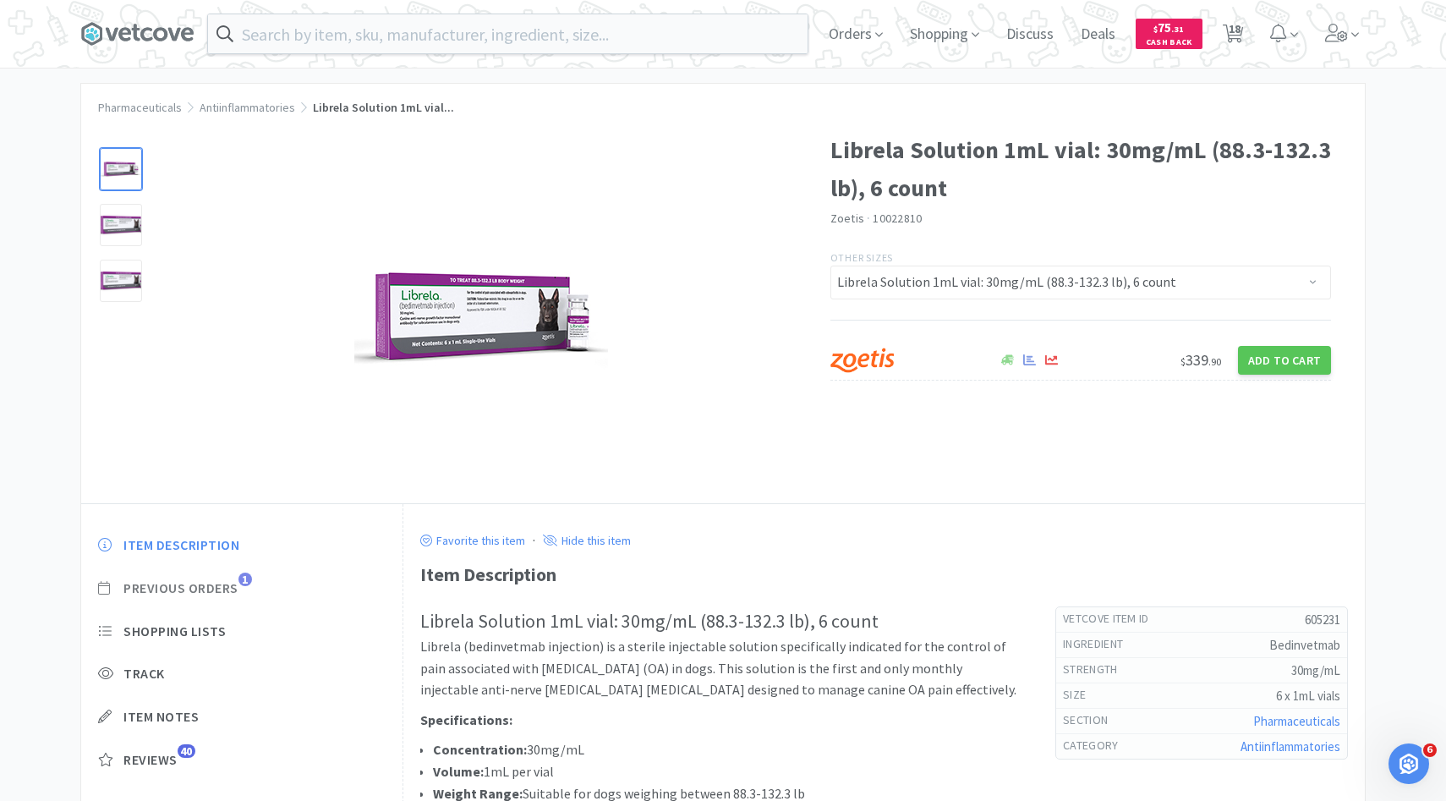
click at [232, 586] on span "Previous Orders" at bounding box center [180, 588] width 115 height 18
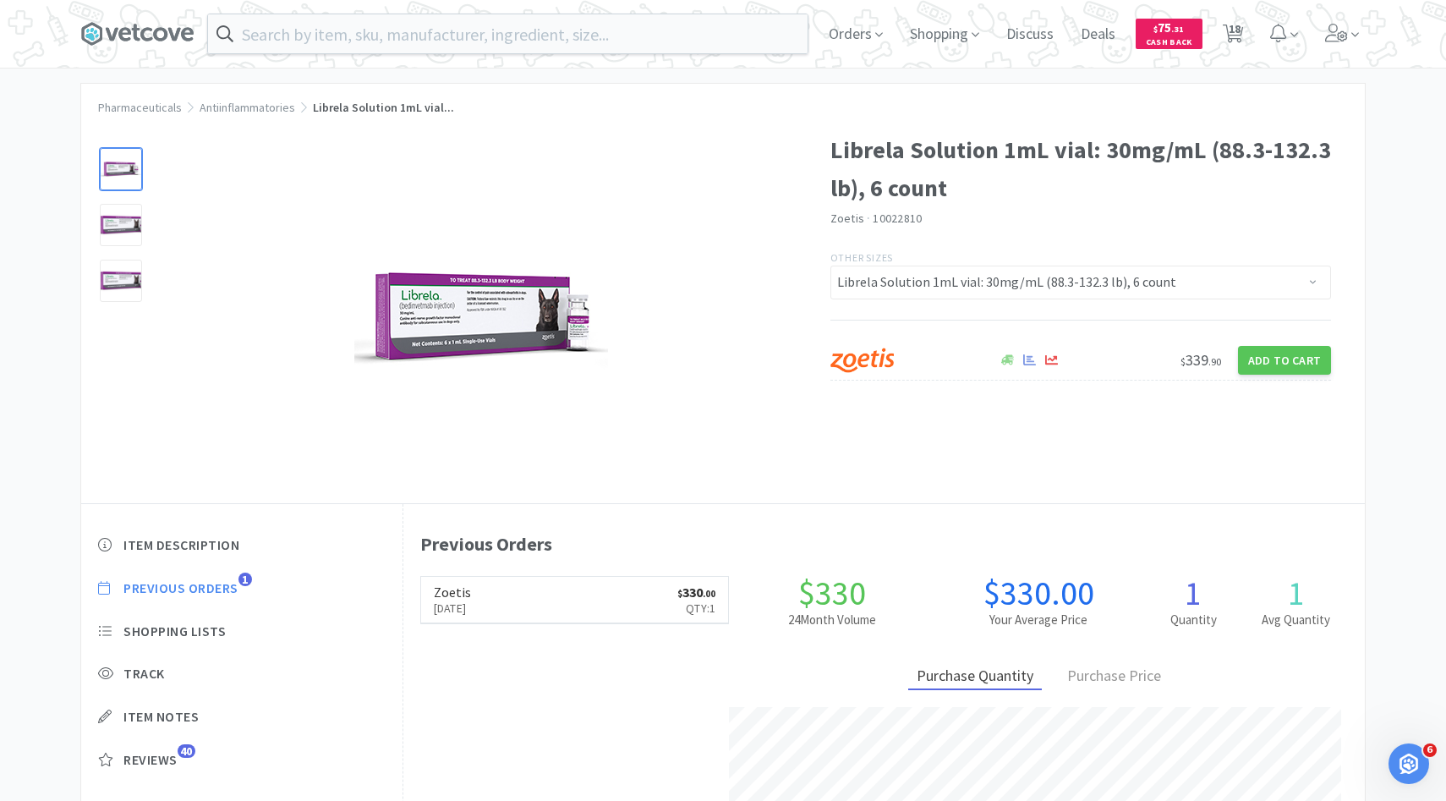
scroll to position [464, 961]
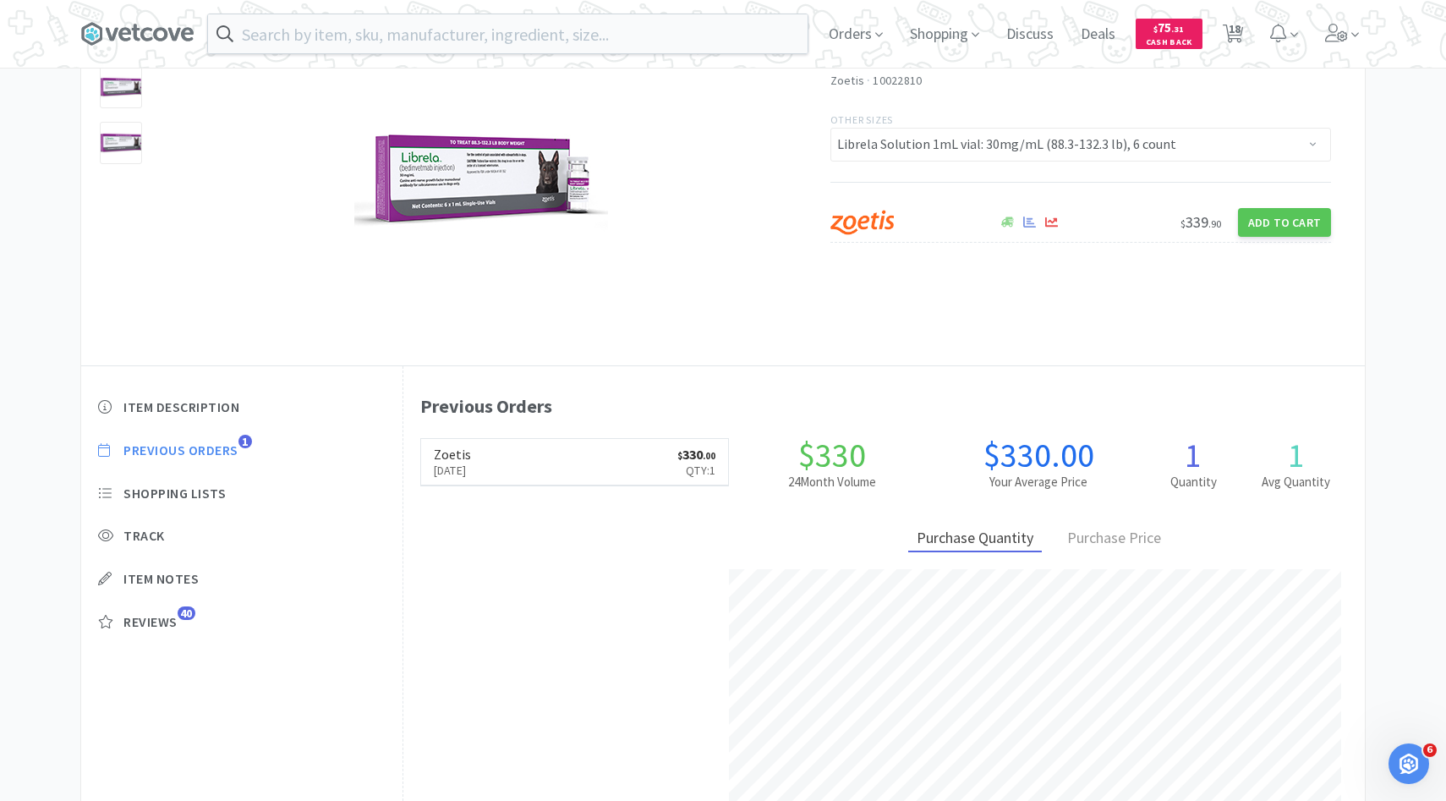
select select "1"
select select "5"
select select "1"
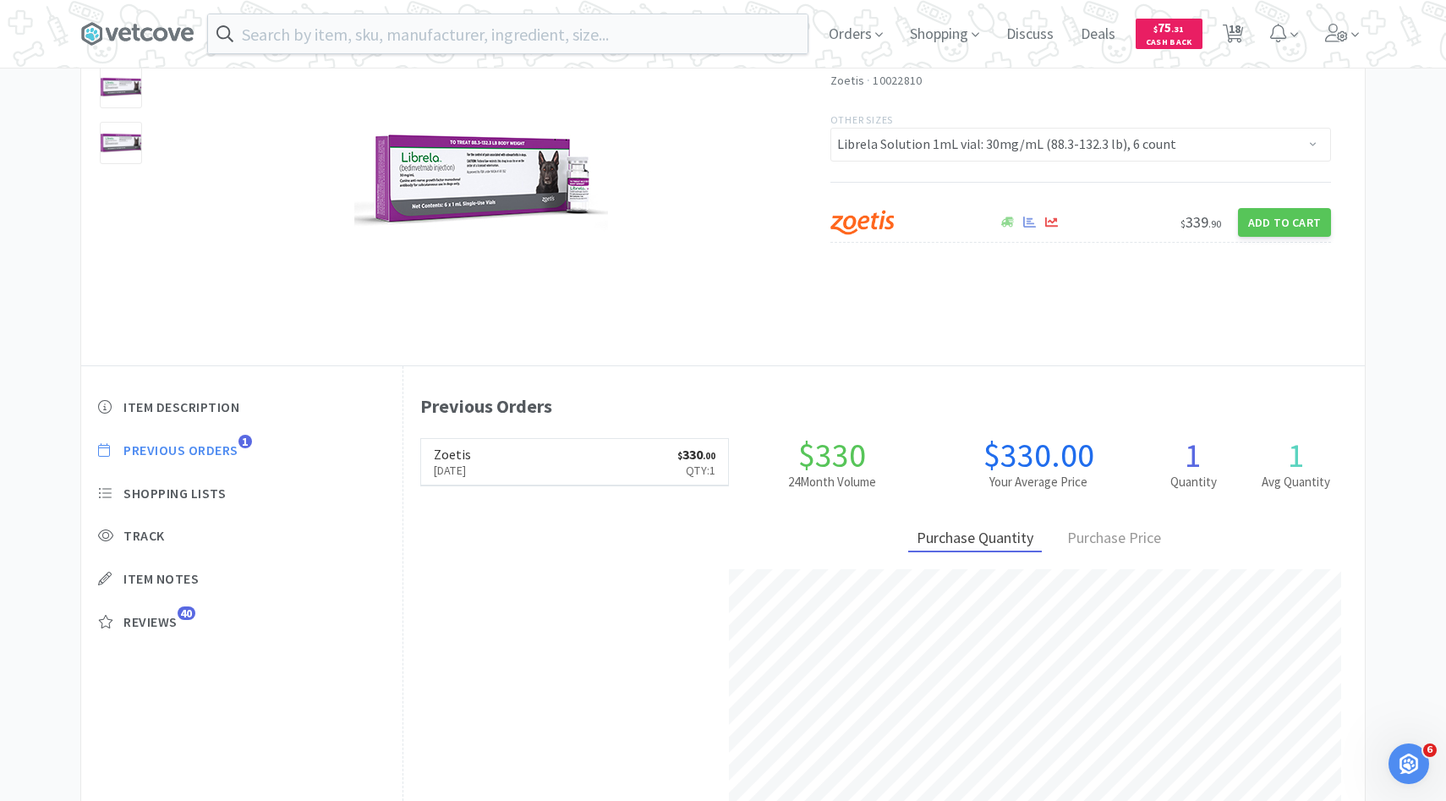
select select "5"
select select "1"
select select "4"
select select "3"
select select "1"
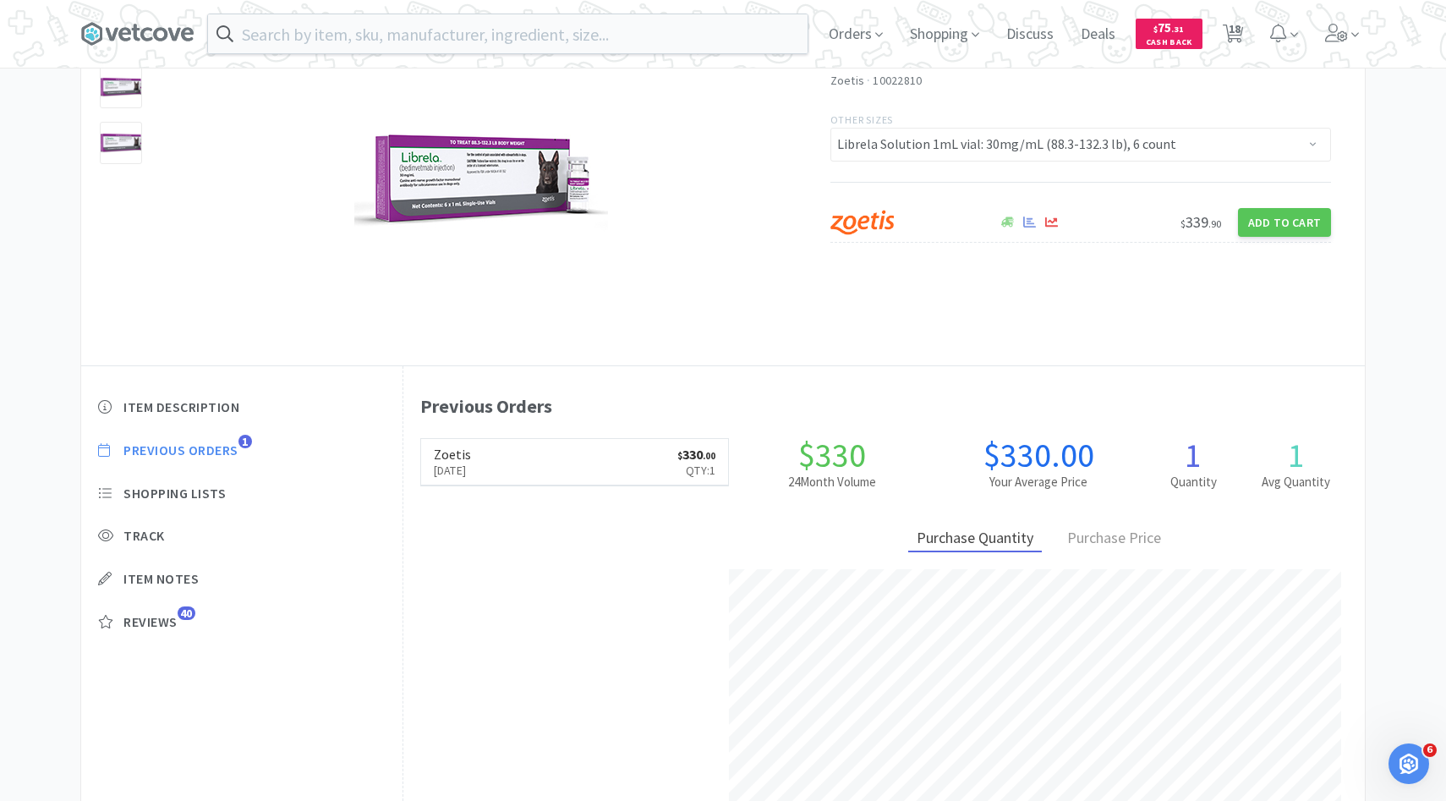
select select "1"
select select "5"
select select "1"
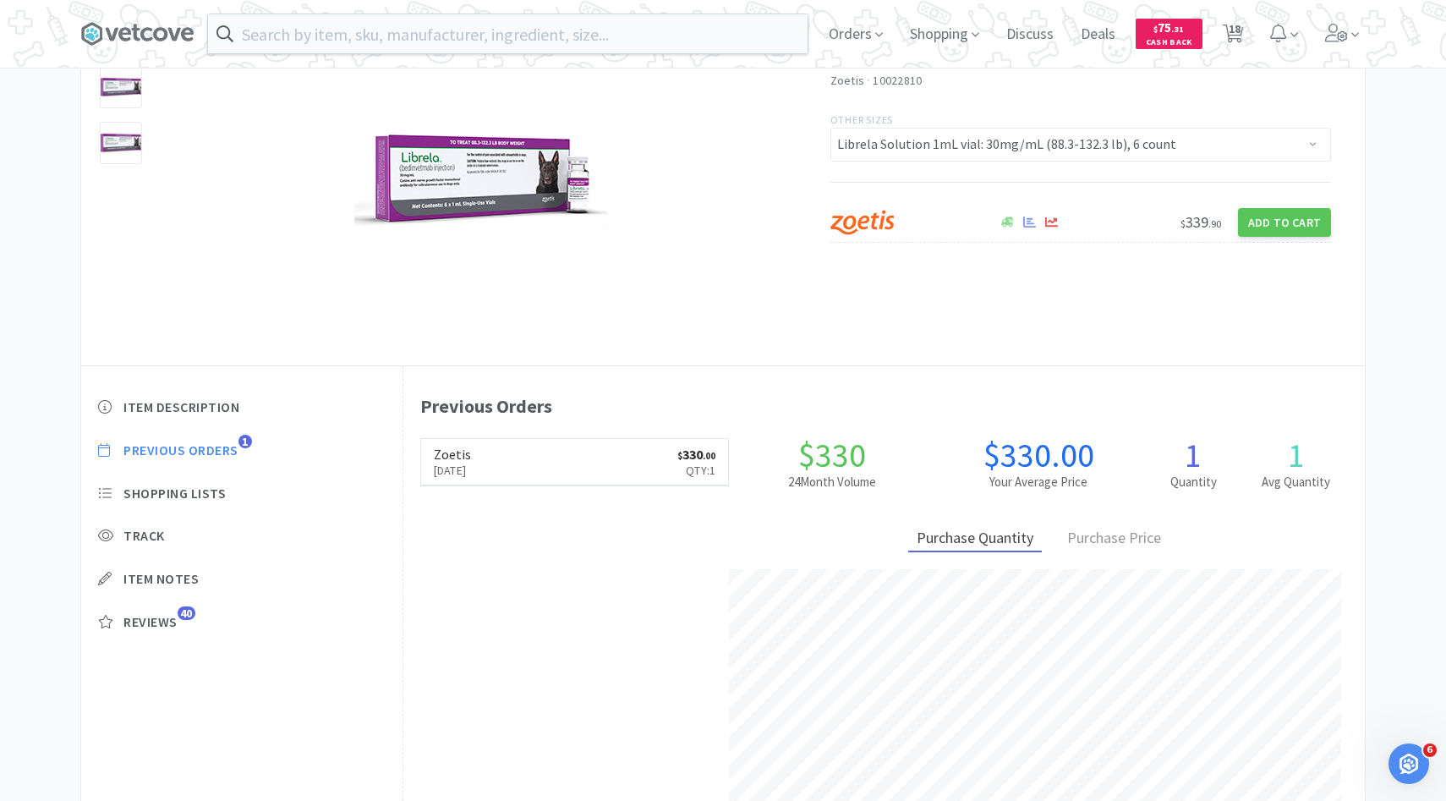
select select "1"
select select "3"
select select "6"
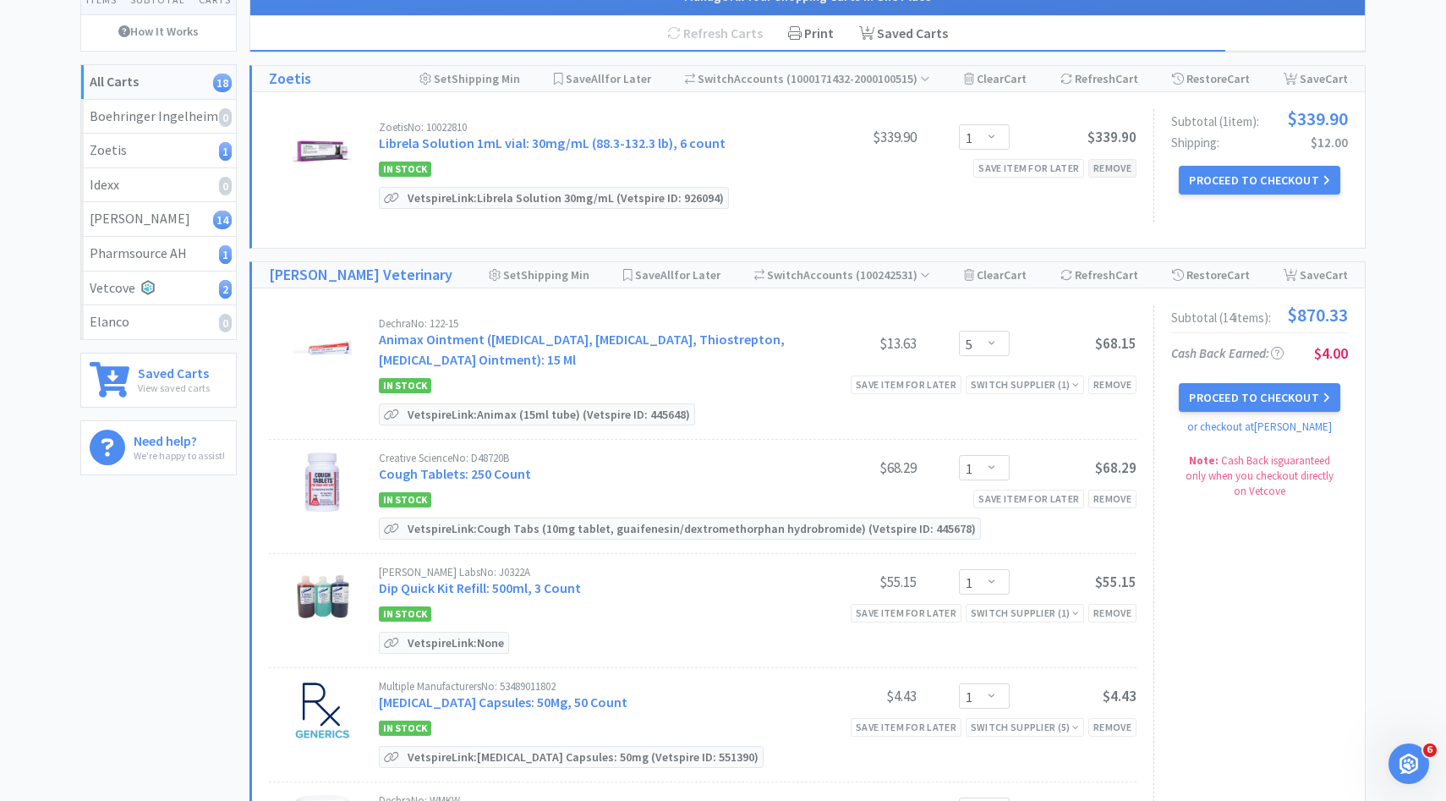
click at [1113, 168] on div "Remove" at bounding box center [1112, 168] width 48 height 18
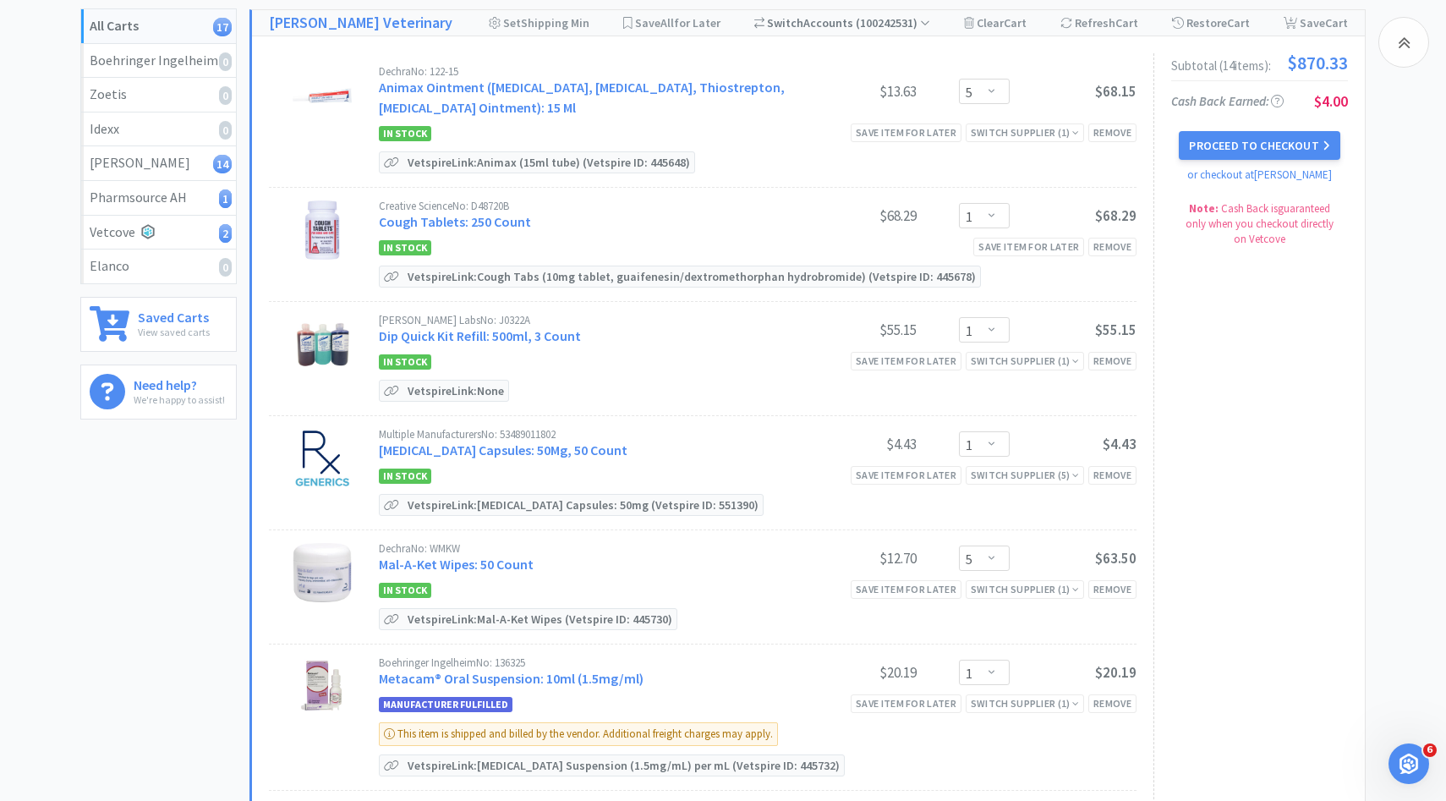
scroll to position [220, 0]
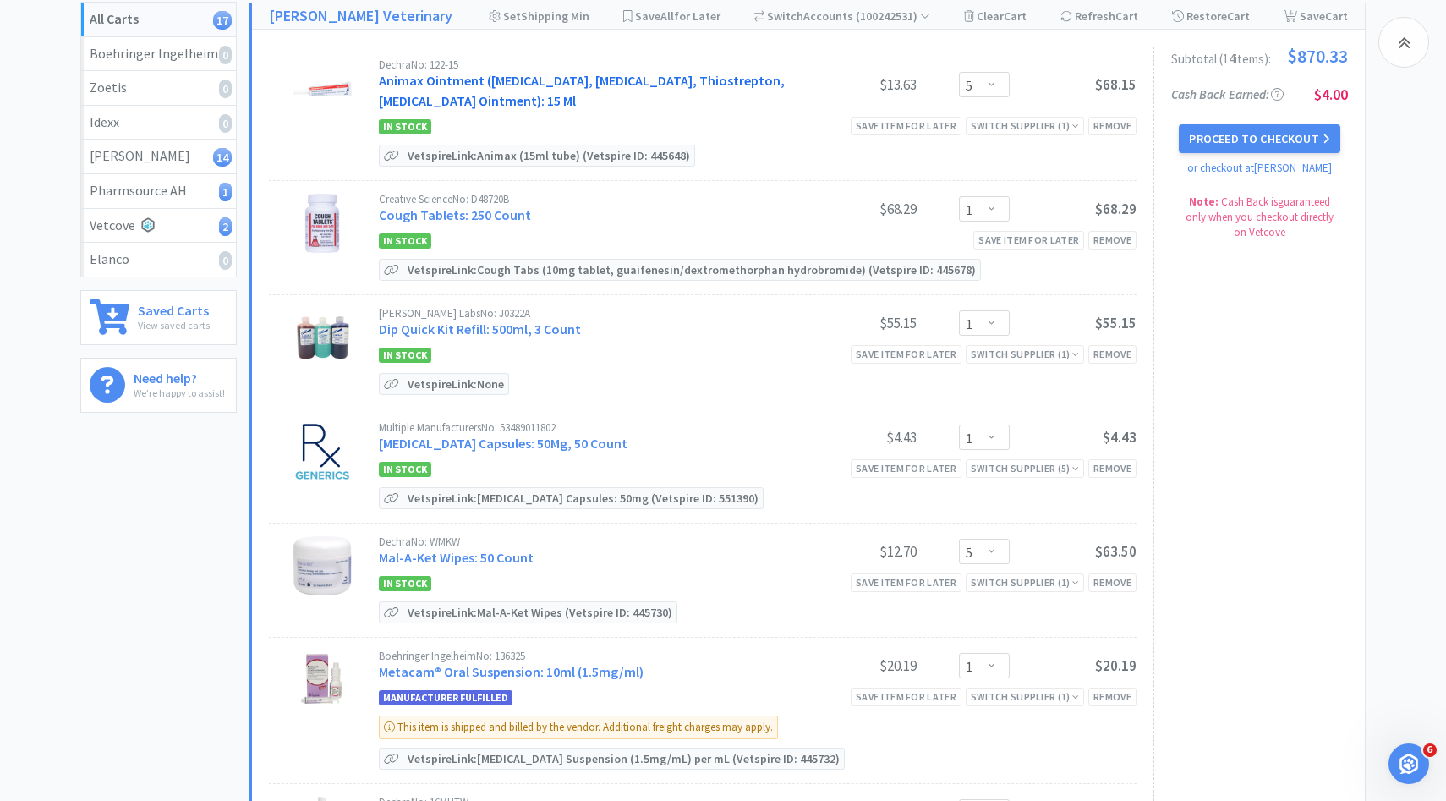
click at [570, 83] on link "Animax Ointment ([MEDICAL_DATA], [MEDICAL_DATA], Thiostrepton, [MEDICAL_DATA] O…" at bounding box center [582, 90] width 406 height 37
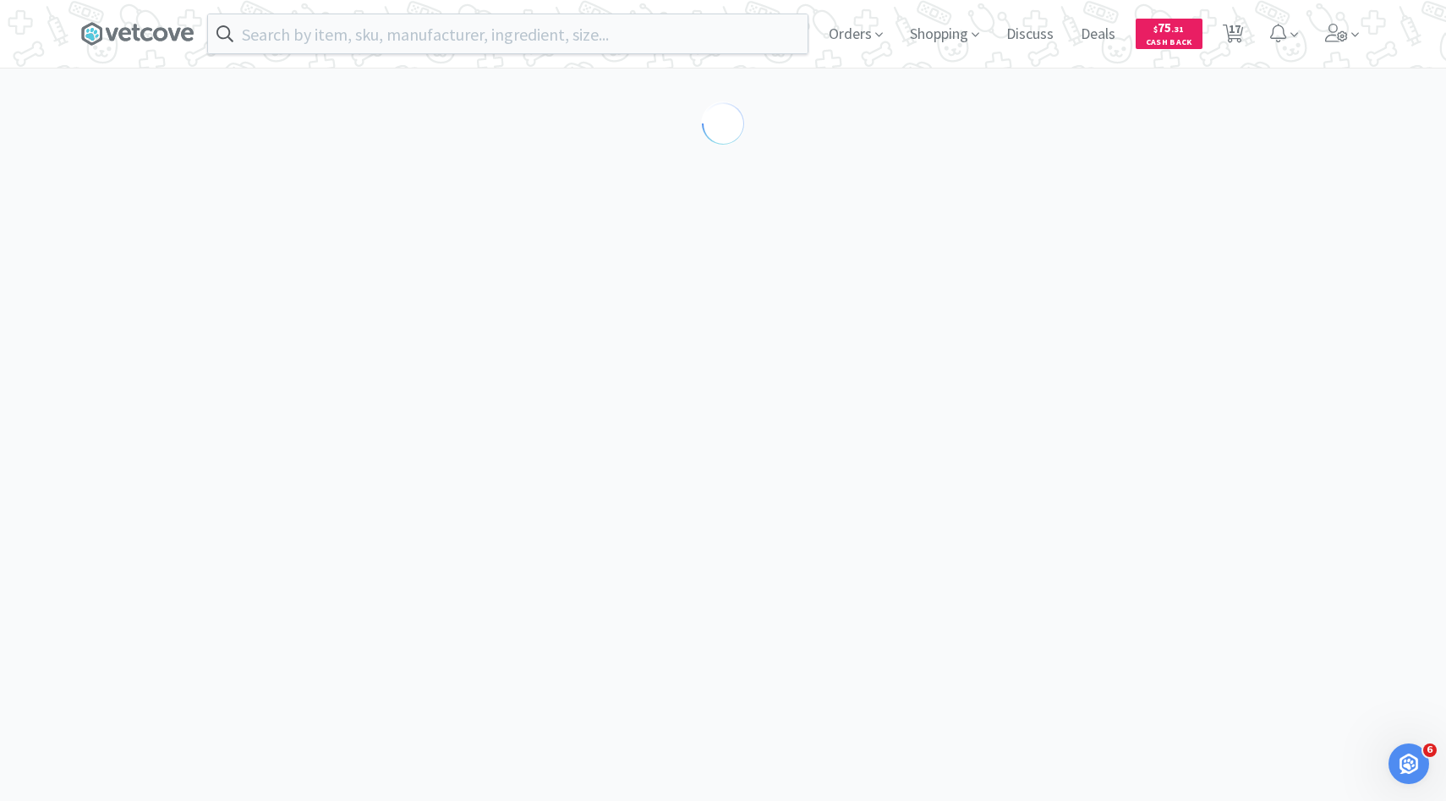
select select "143513"
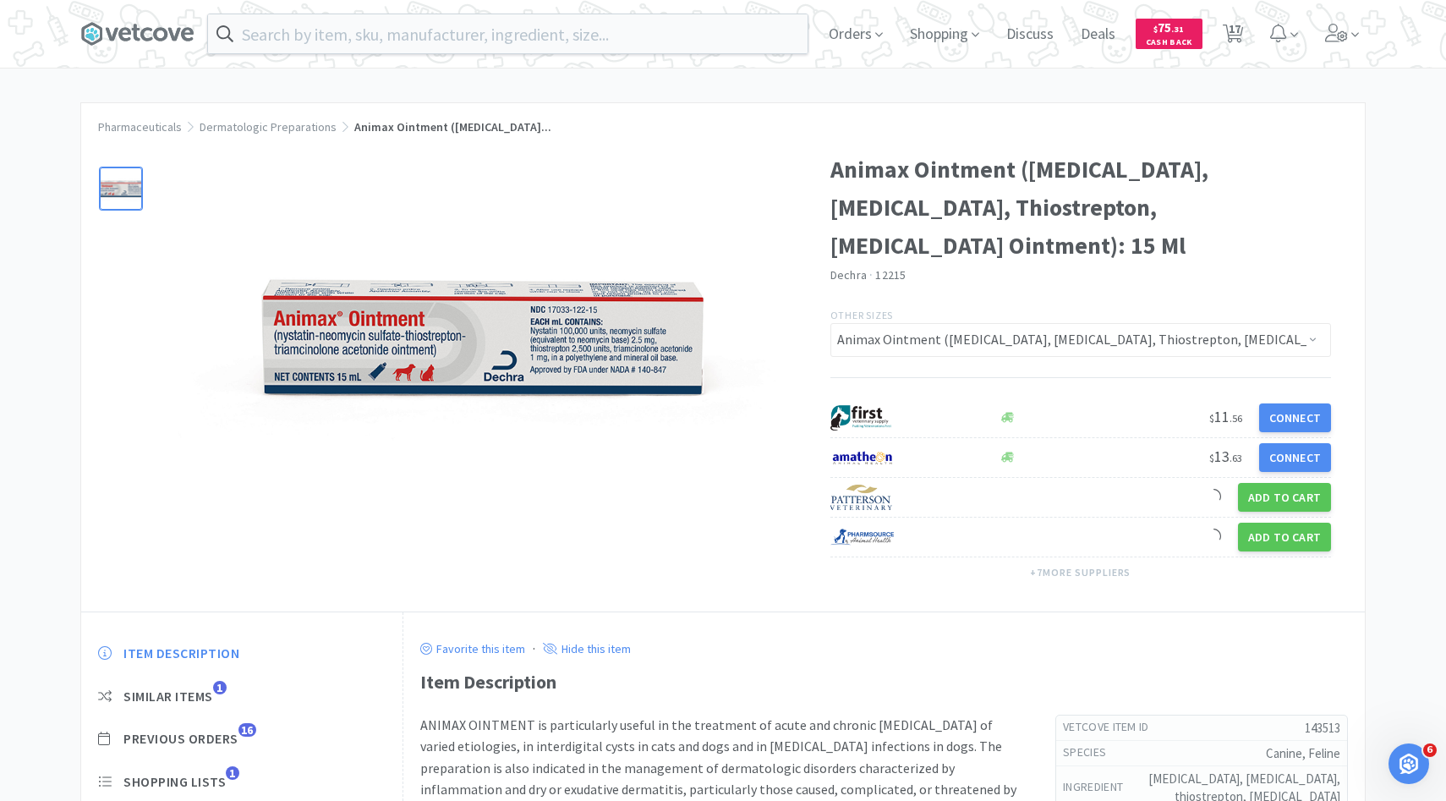
scroll to position [157, 0]
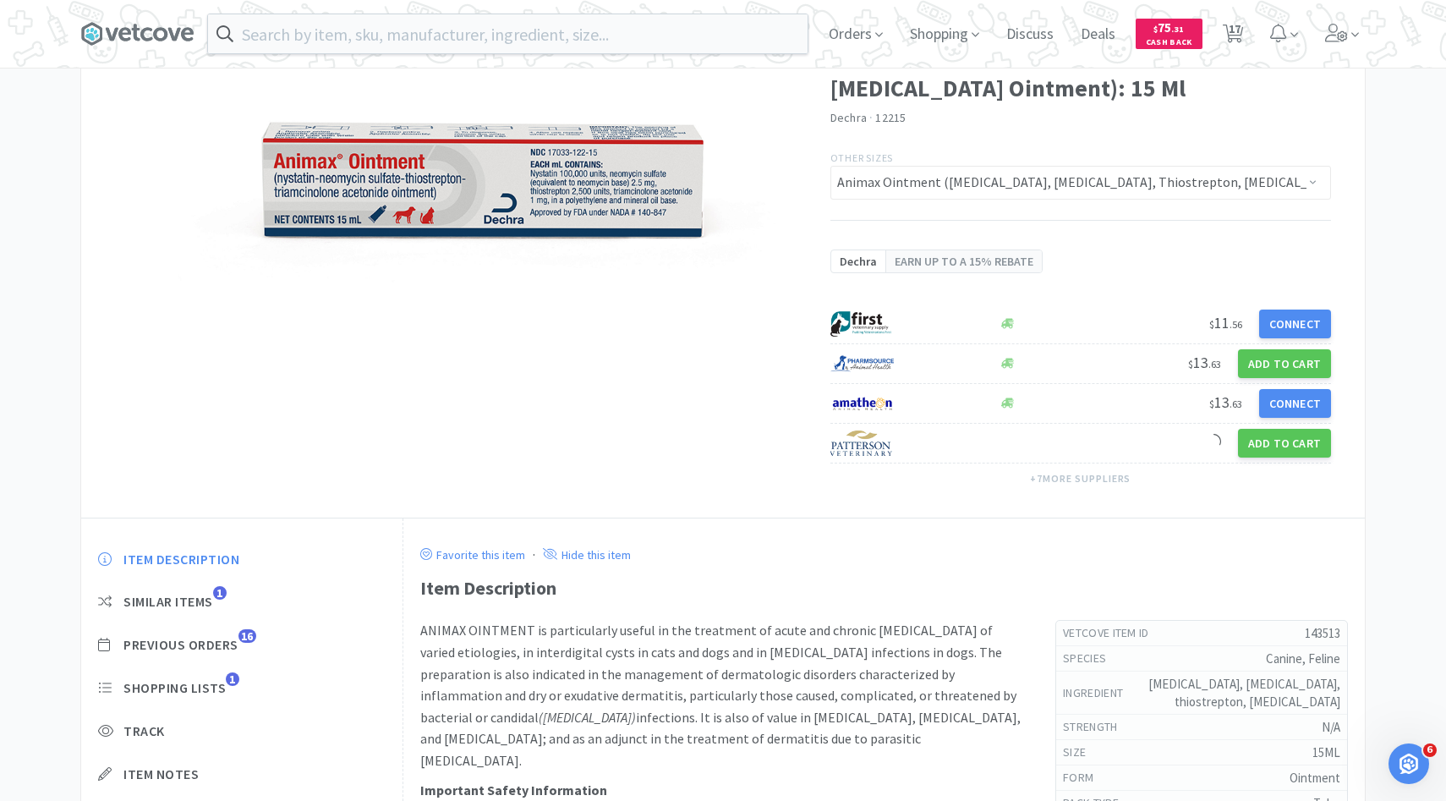
click at [244, 580] on div "Item Description Similar Items 1 Previous Orders 16 Shopping Lists 1 Track Item…" at bounding box center [241, 700] width 321 height 335
click at [238, 637] on span "Previous Orders" at bounding box center [180, 645] width 115 height 18
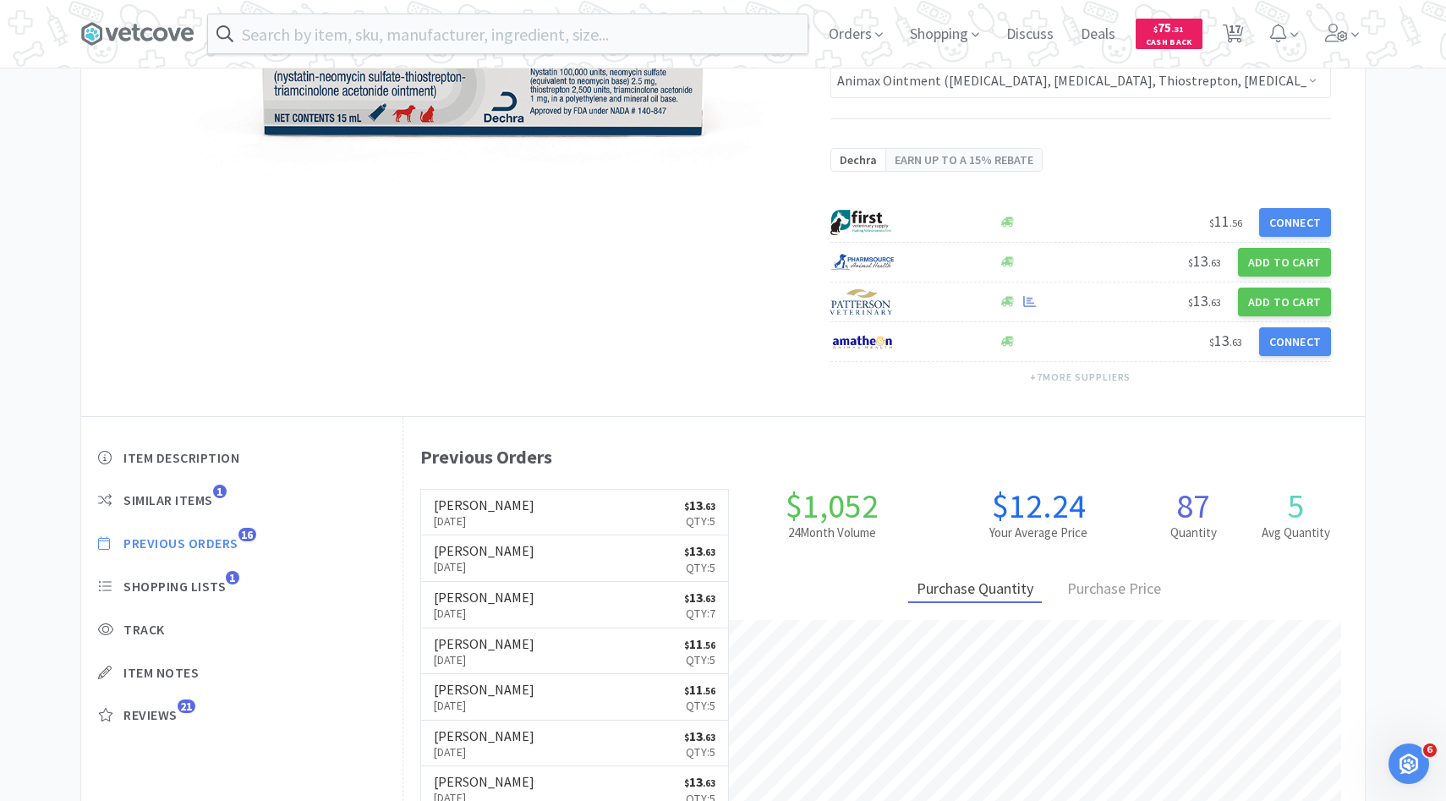
scroll to position [464, 961]
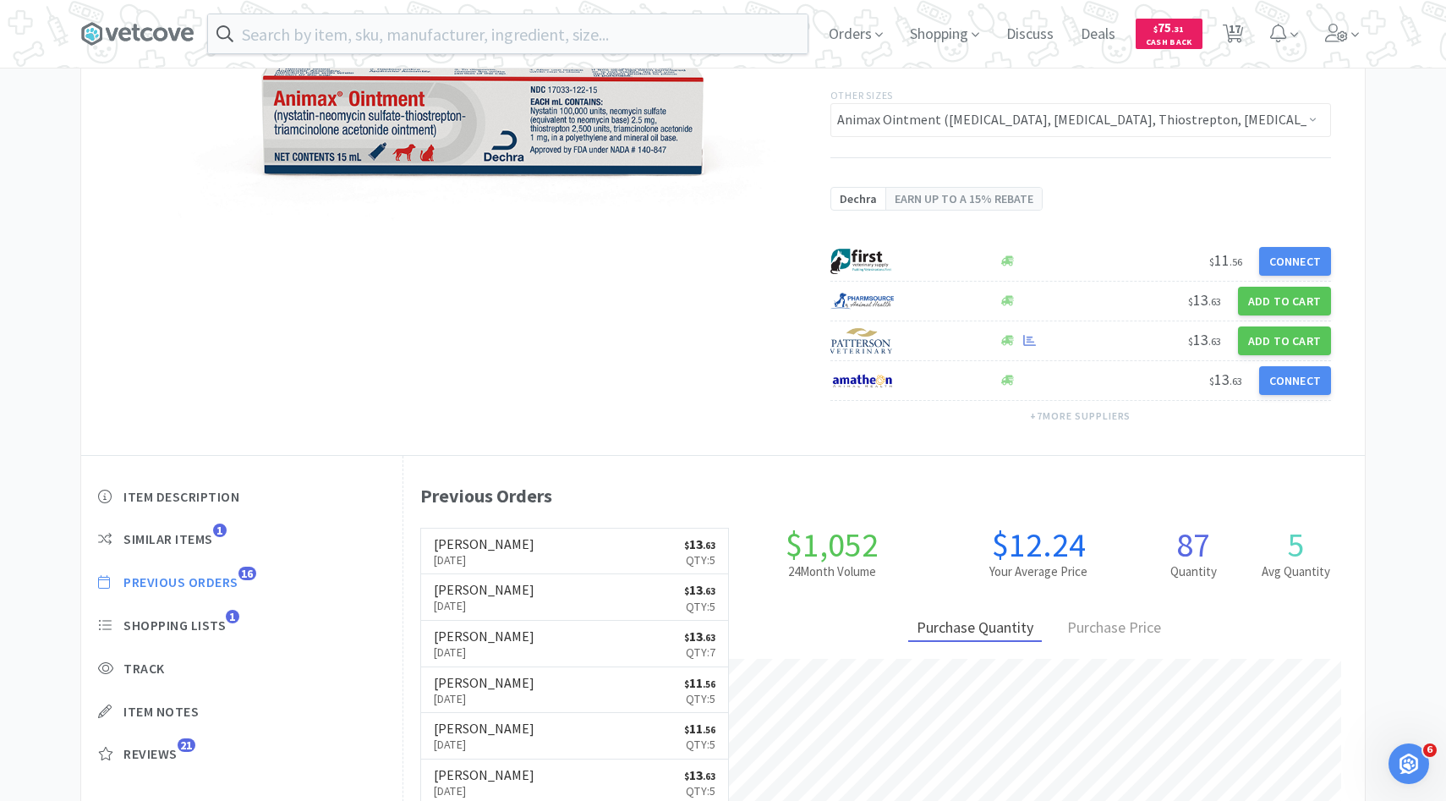
select select "5"
select select "1"
select select "5"
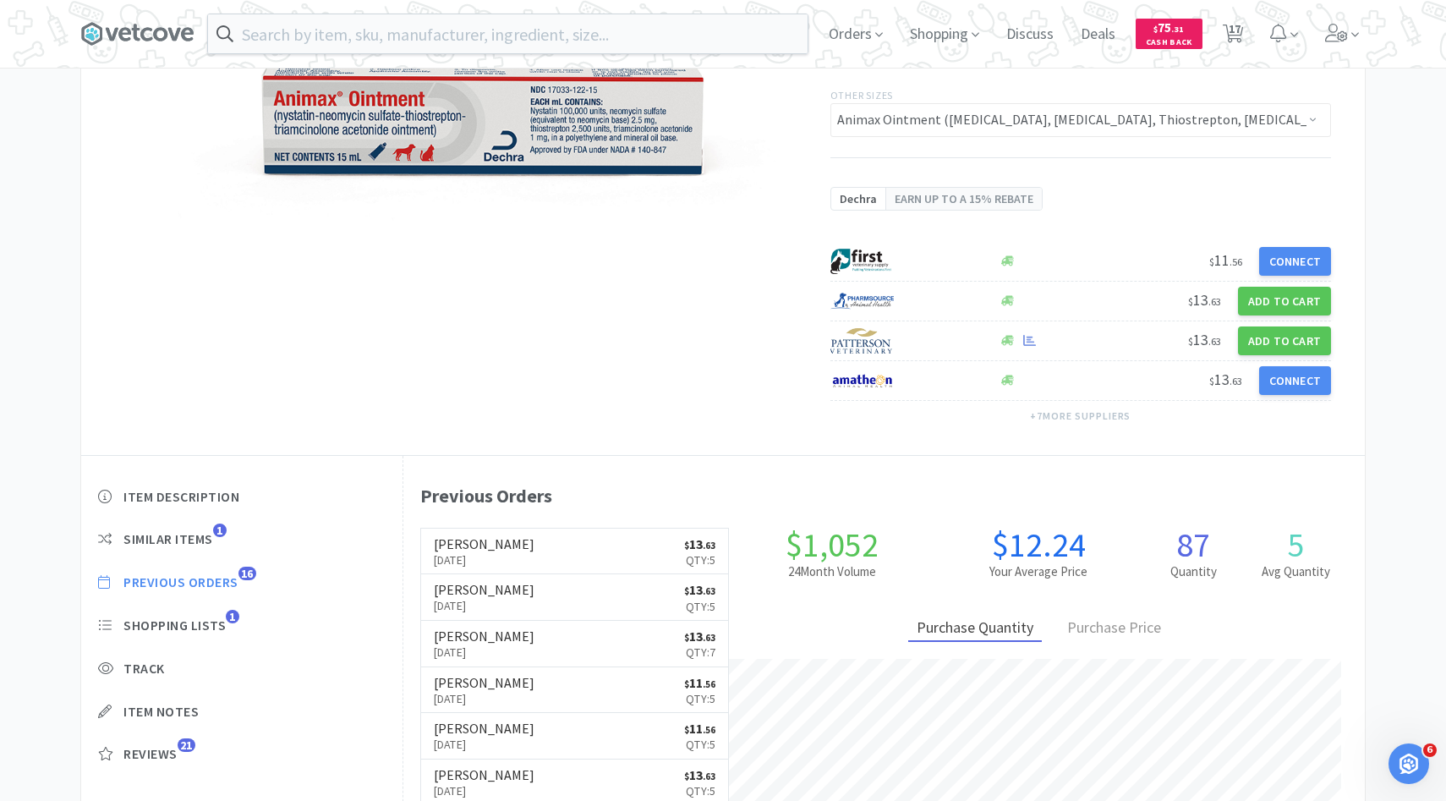
select select "1"
select select "4"
select select "3"
select select "1"
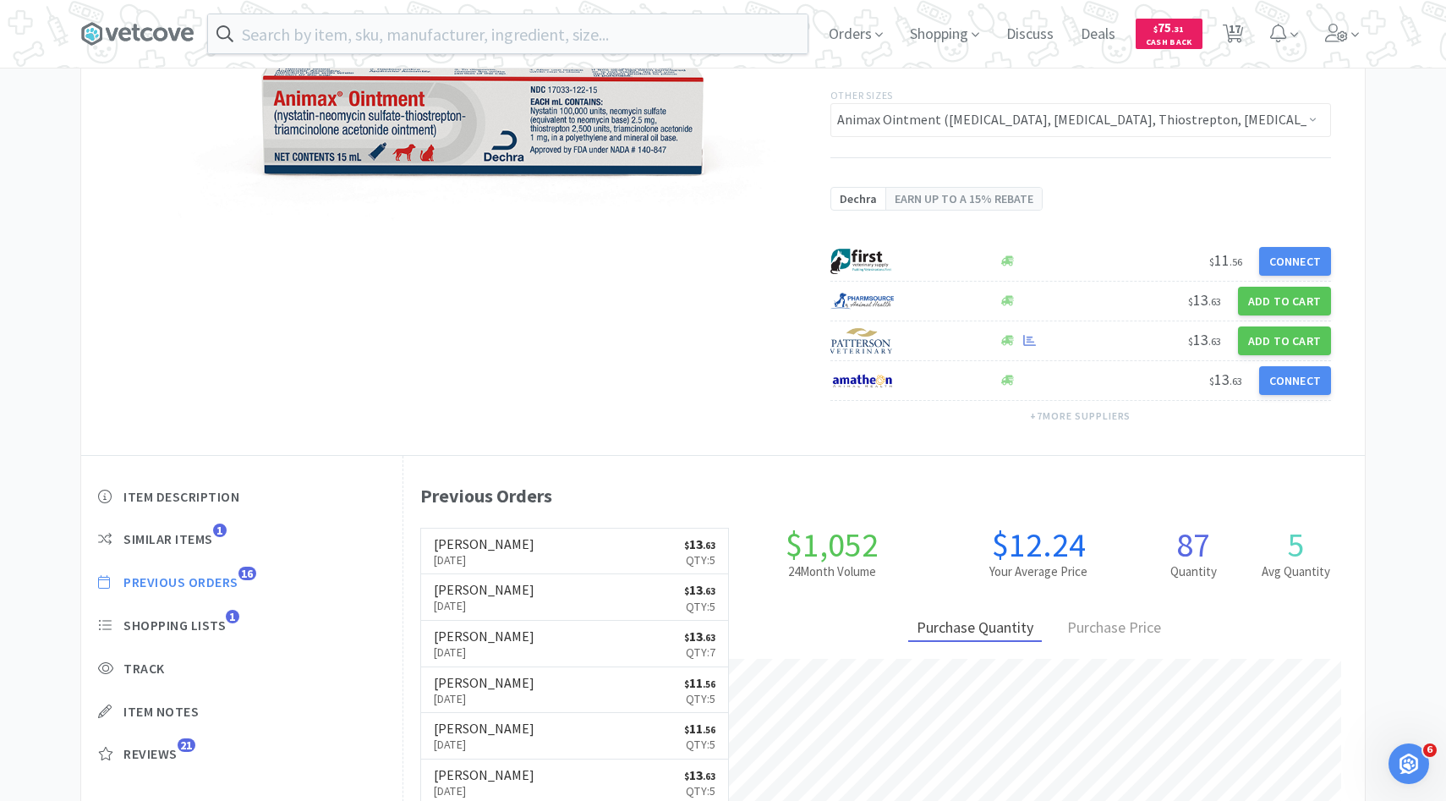
select select "1"
select select "5"
select select "1"
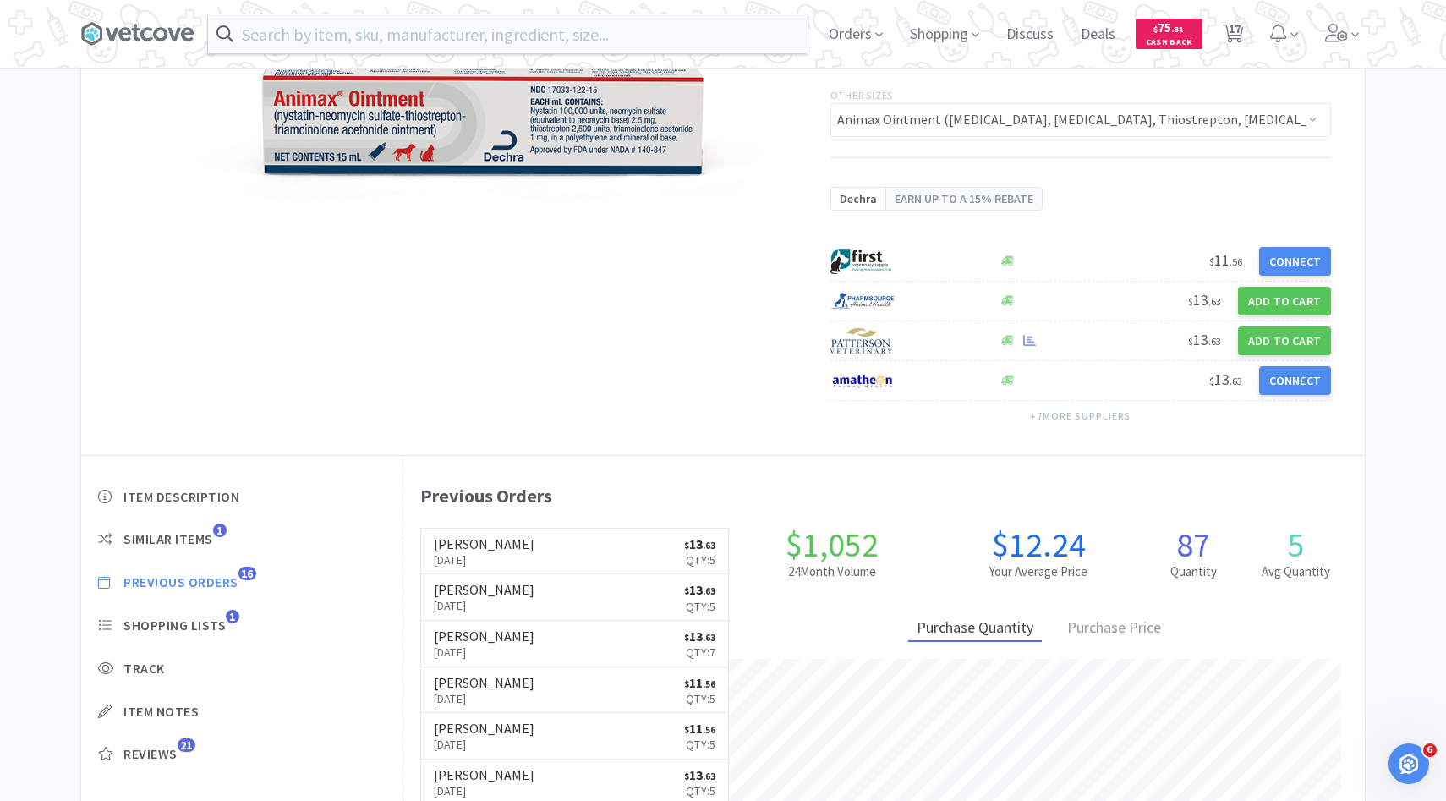
select select "3"
select select "6"
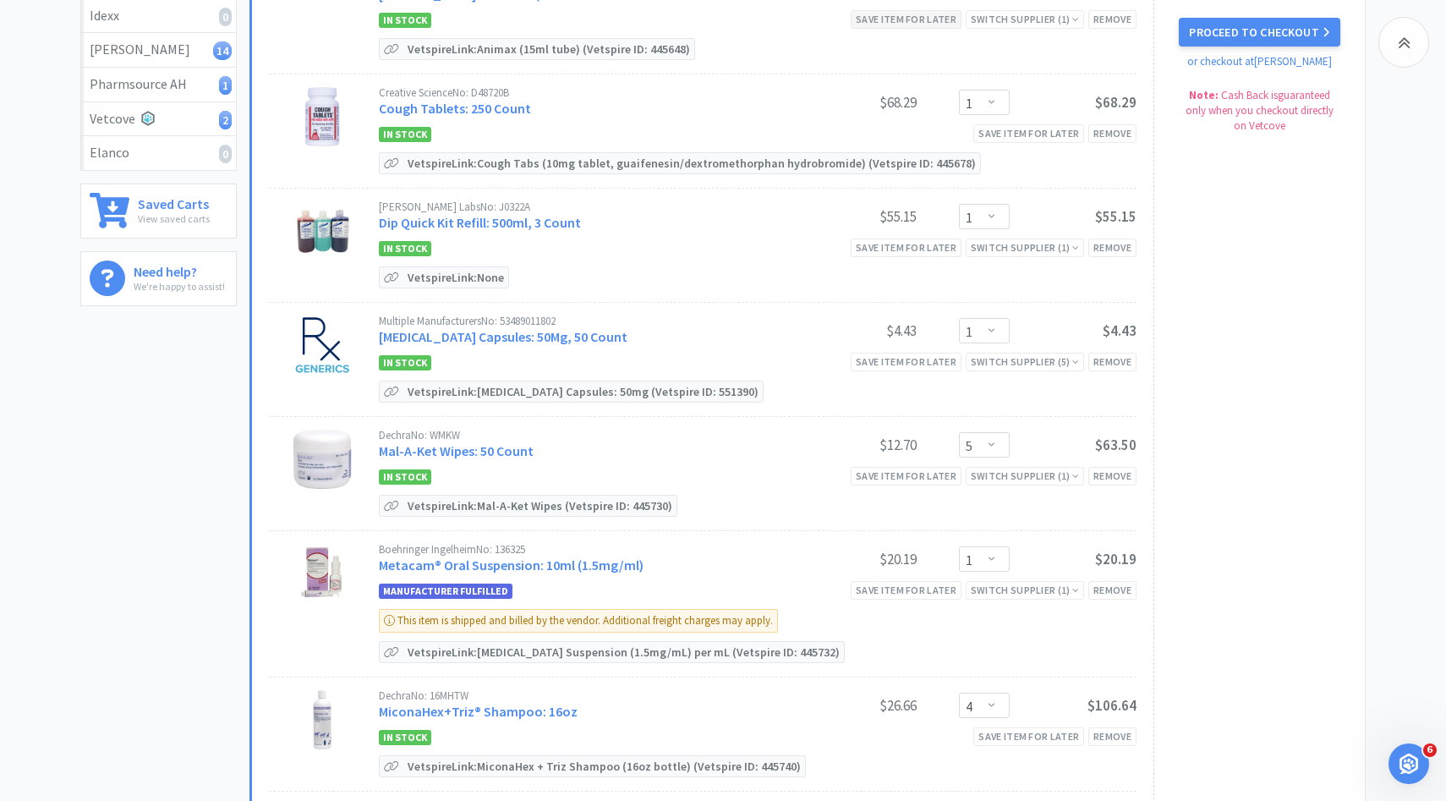
scroll to position [335, 0]
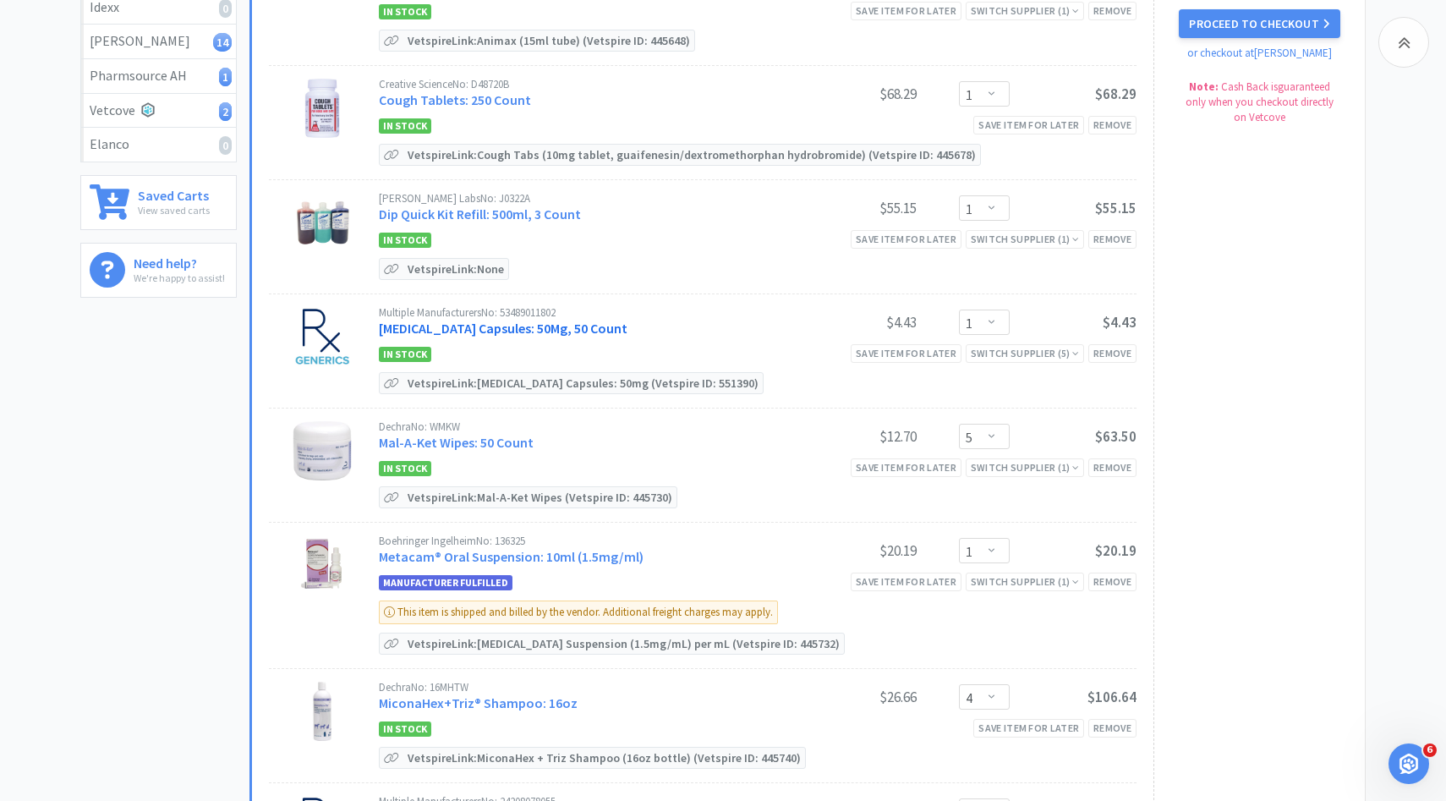
click at [602, 320] on link "Doxycycline Hyclate Capsules: 50Mg, 50 Count" at bounding box center [503, 328] width 249 height 17
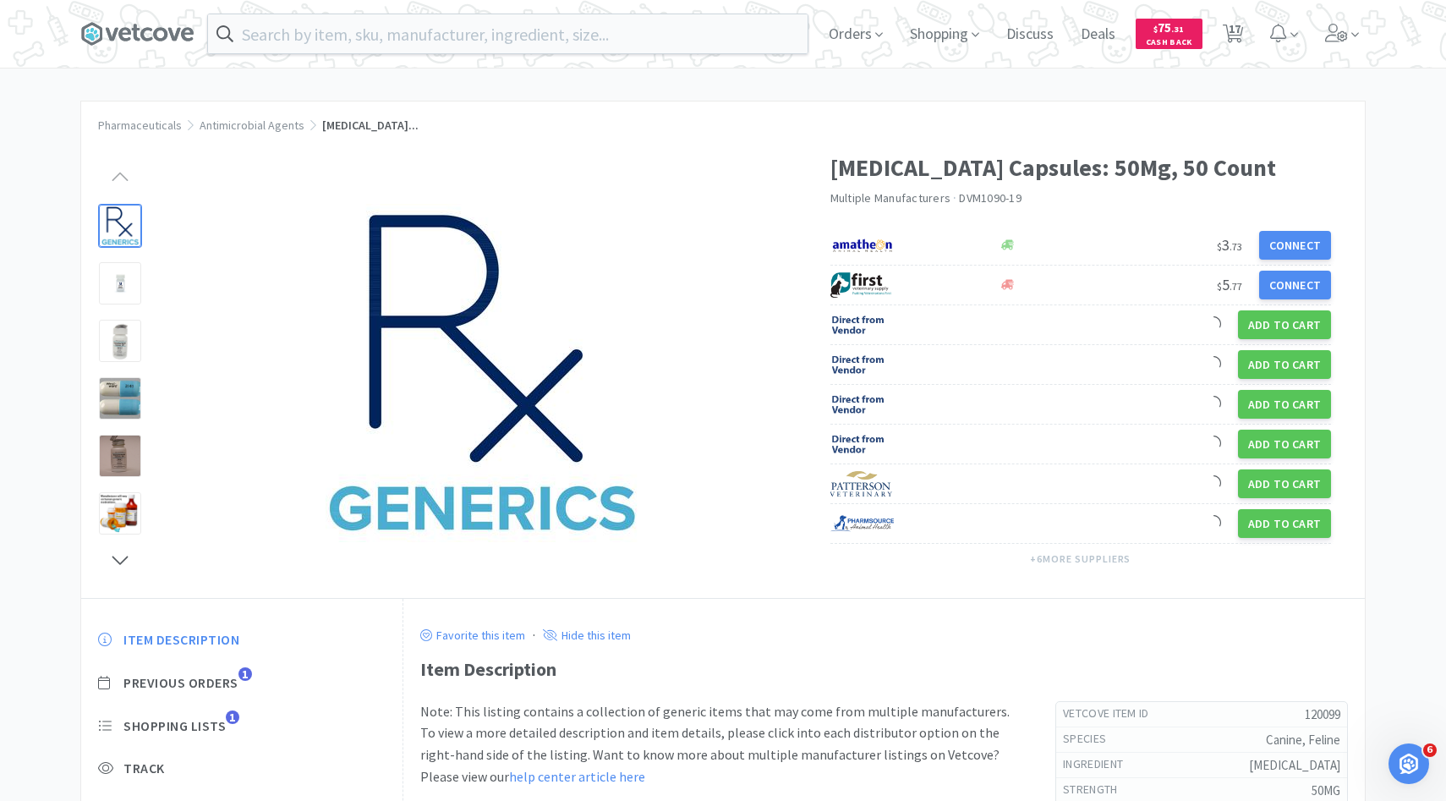
scroll to position [88, 0]
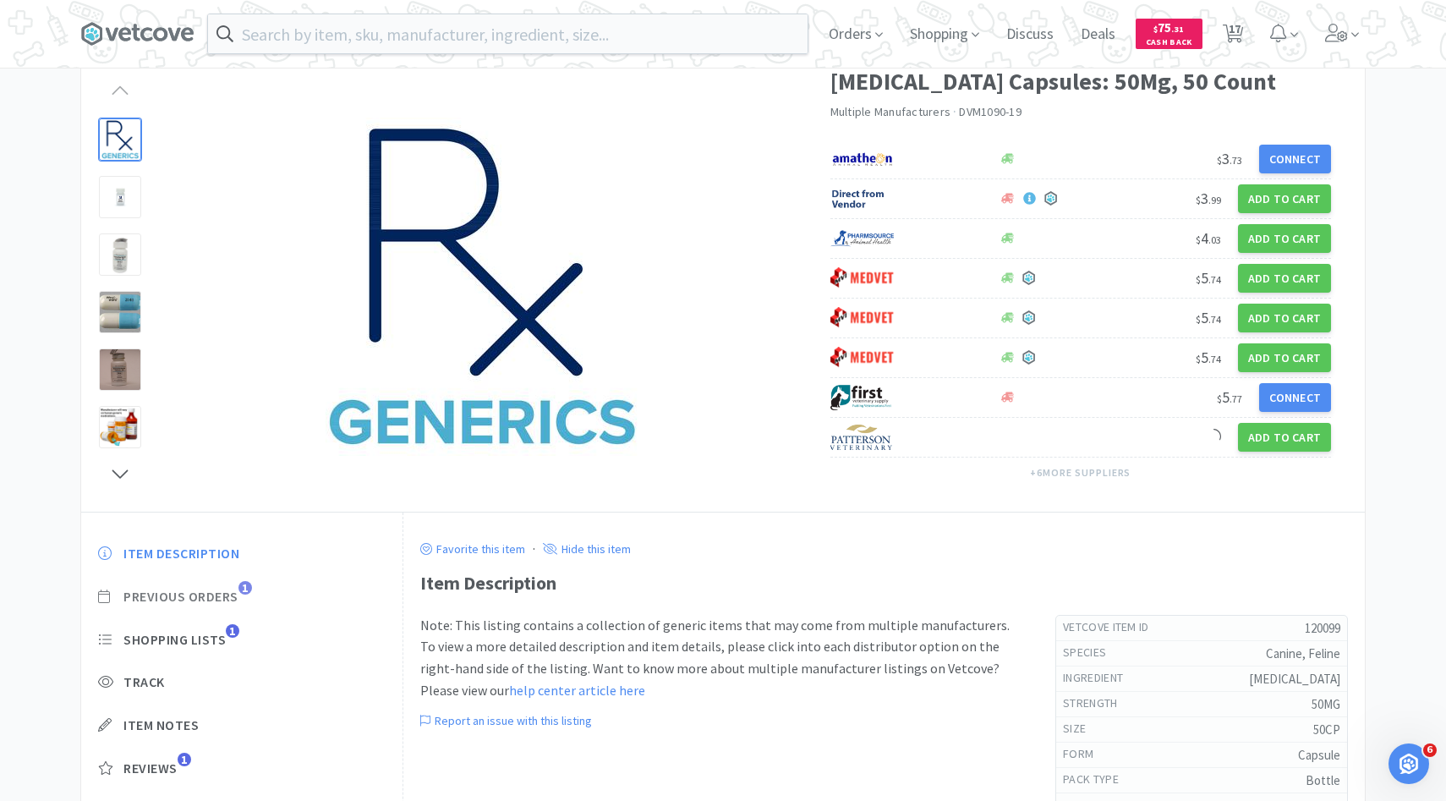
click at [218, 600] on span "Previous Orders" at bounding box center [180, 597] width 115 height 18
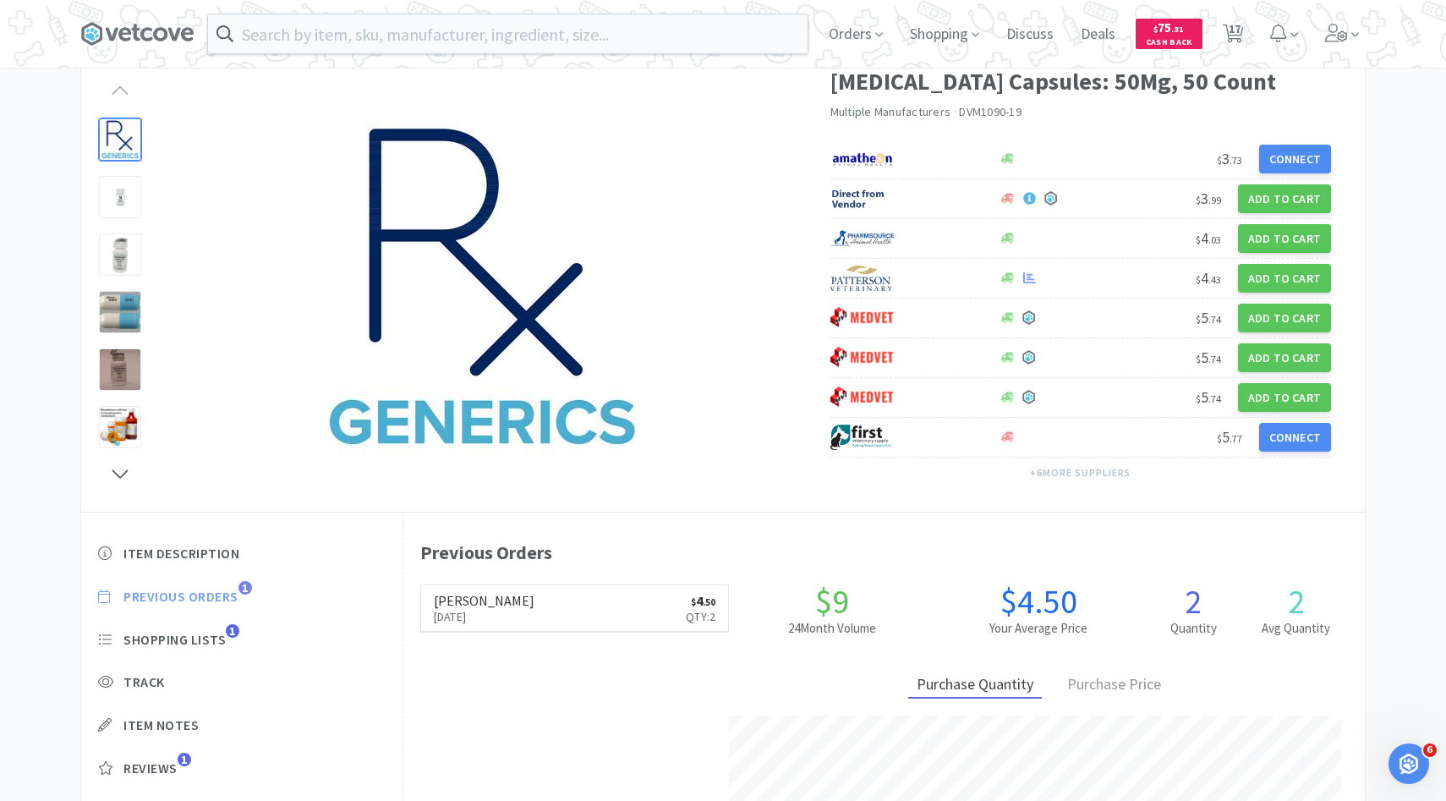
scroll to position [464, 961]
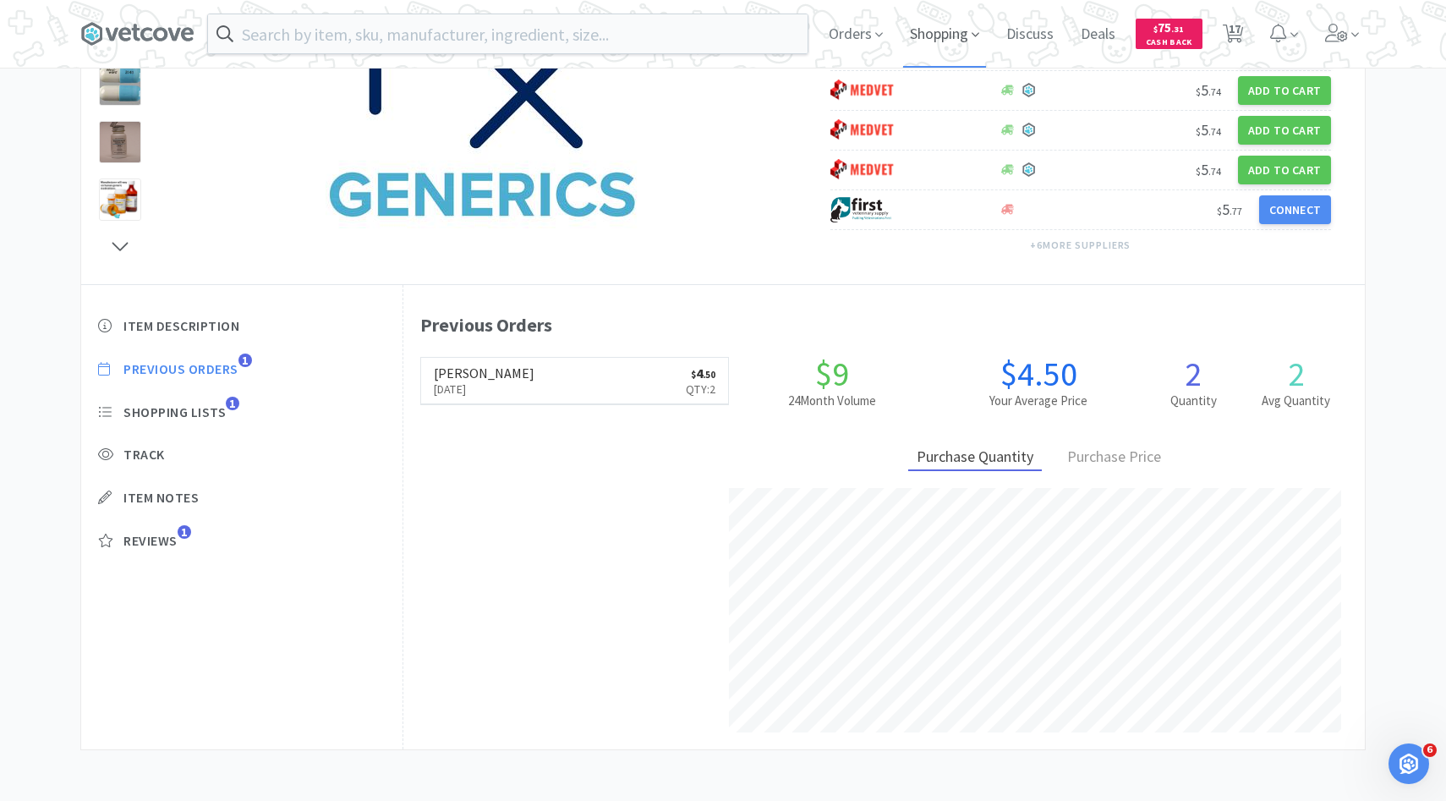
select select "5"
select select "1"
select select "5"
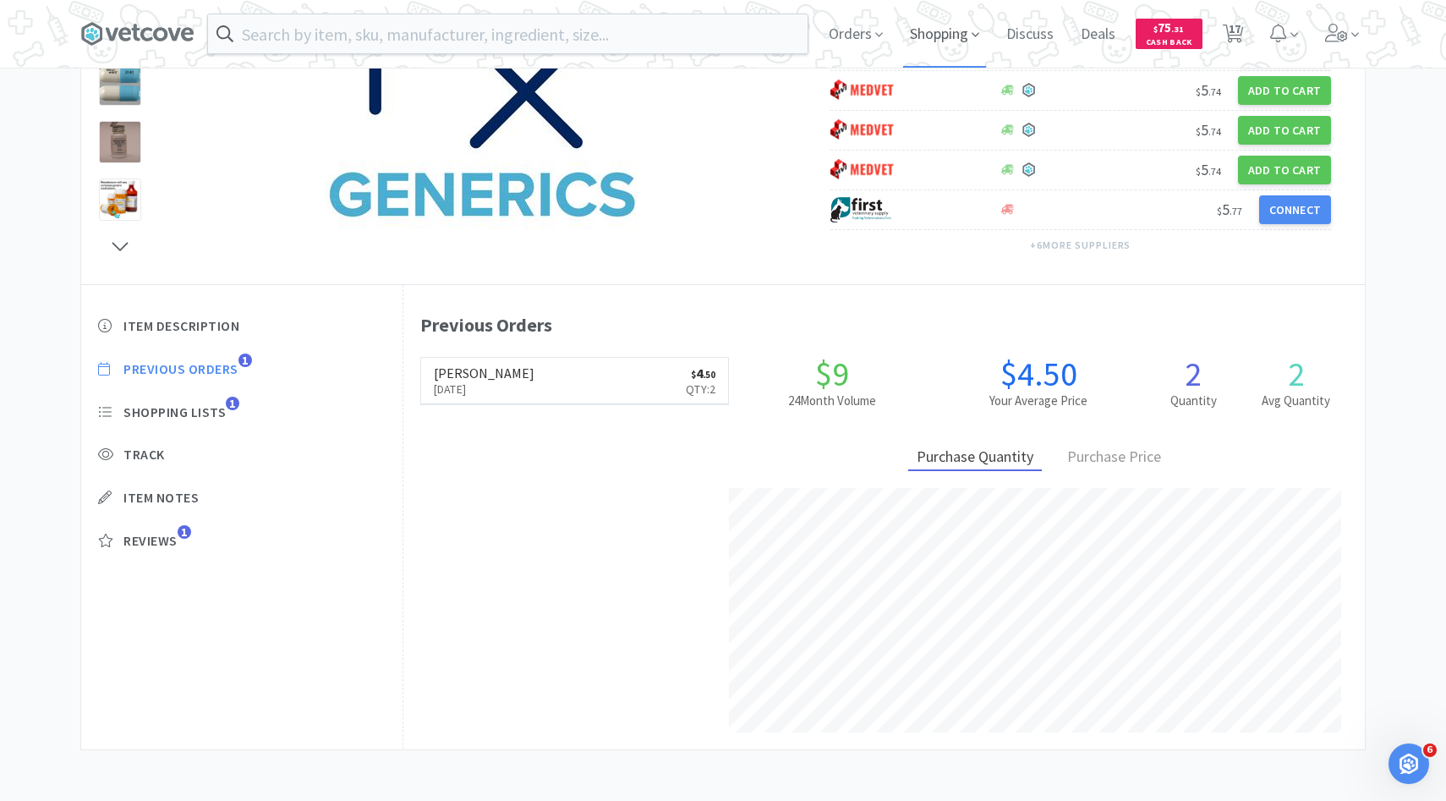
select select "1"
select select "4"
select select "3"
select select "1"
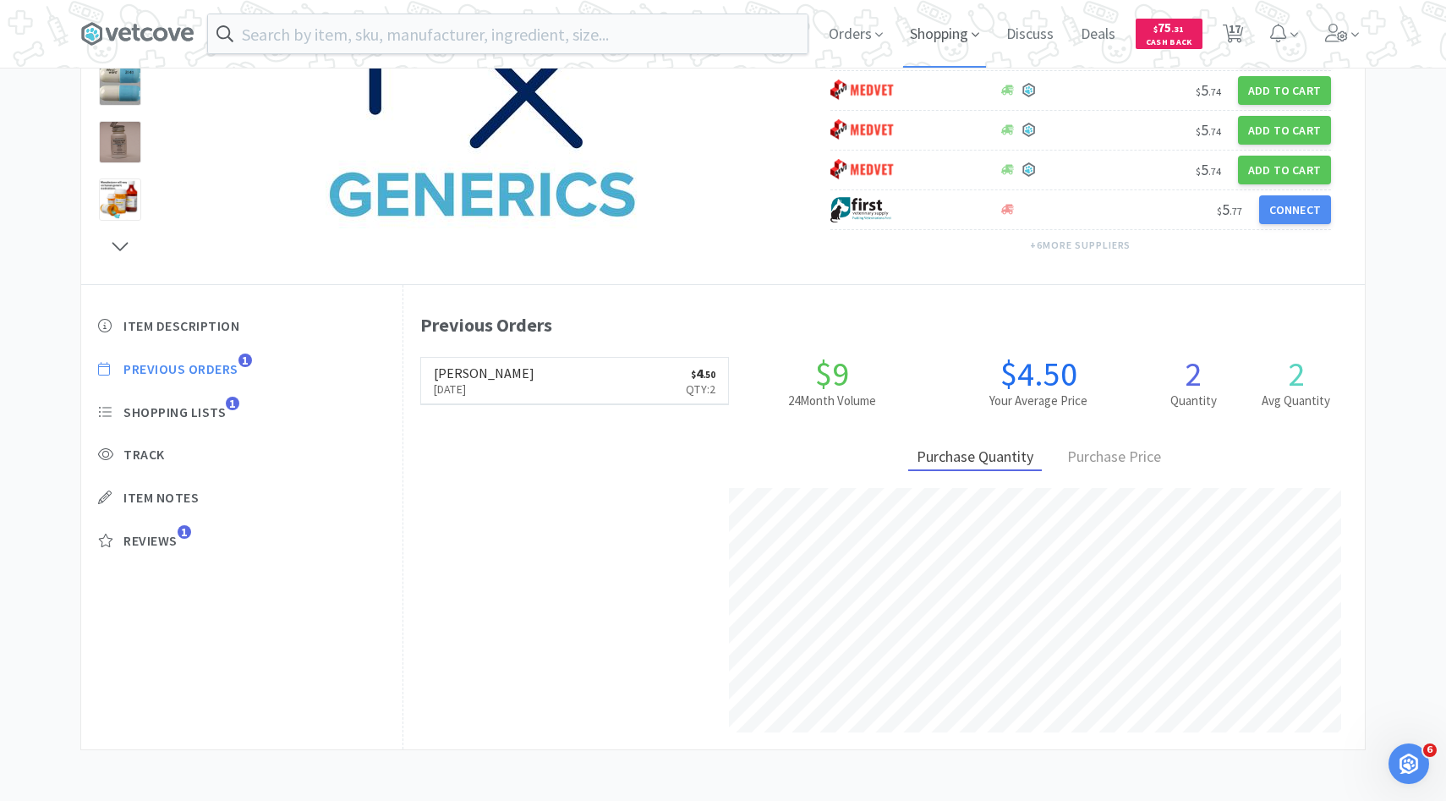
select select "1"
select select "5"
select select "1"
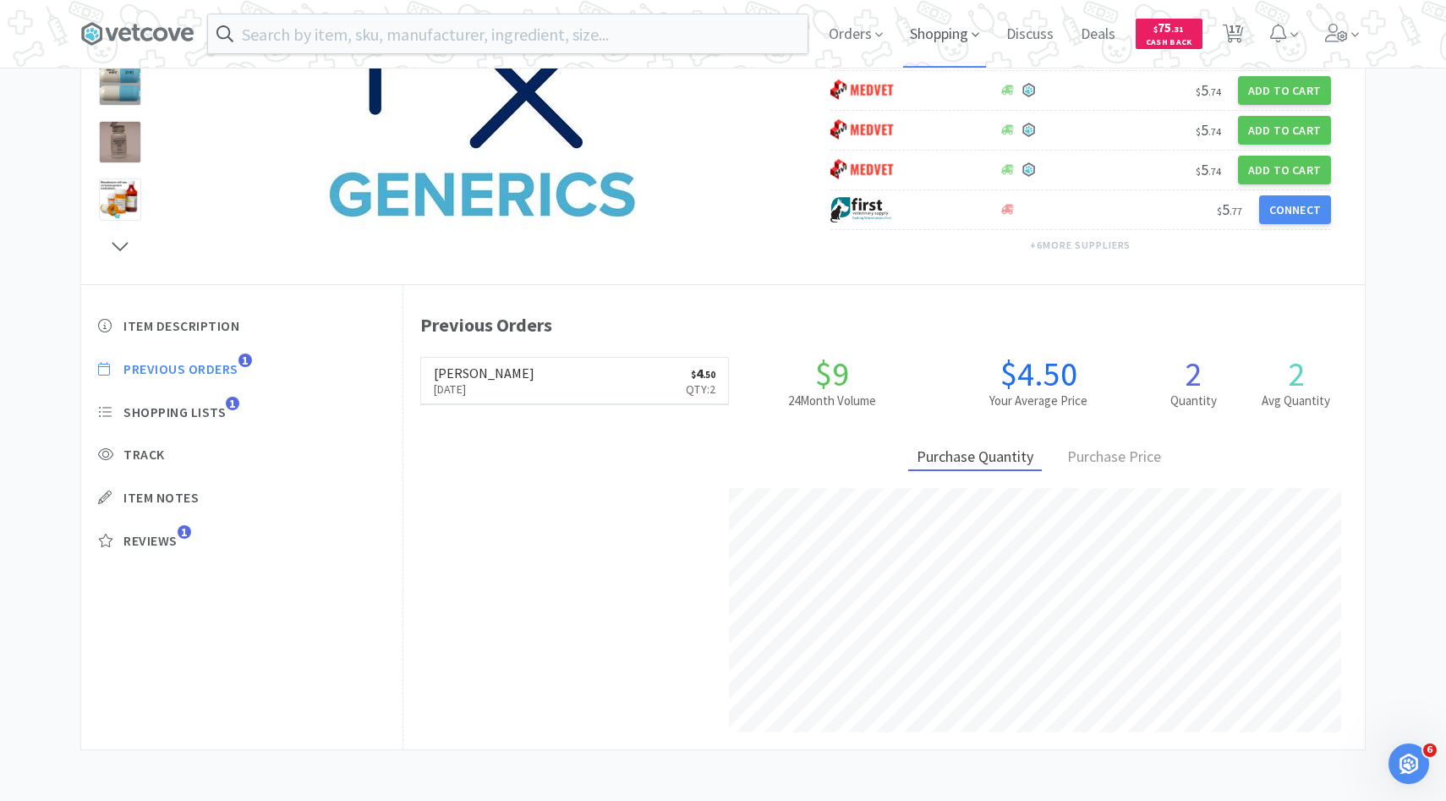
select select "3"
select select "6"
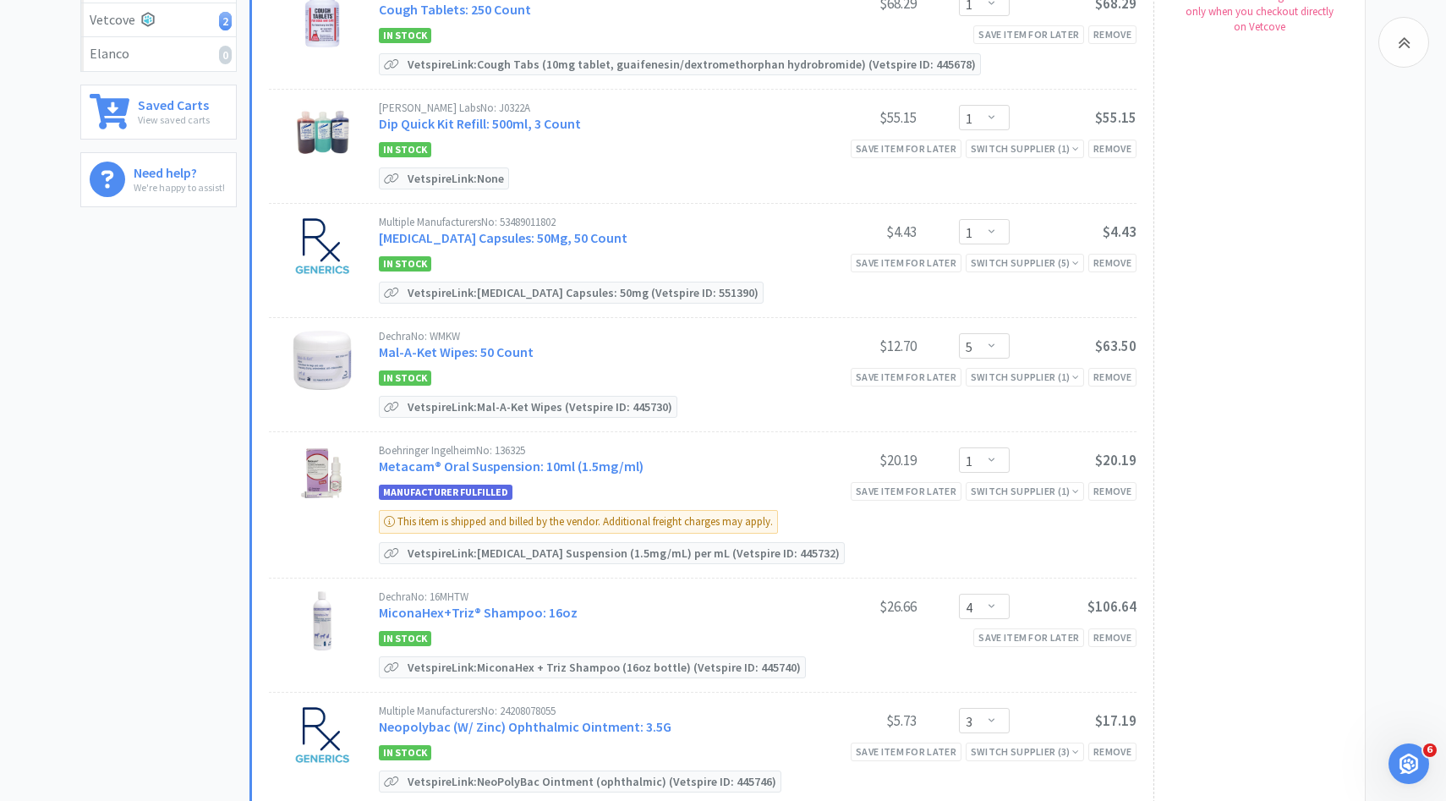
scroll to position [427, 0]
click at [499, 347] on link "Mal-A-Ket Wipes: 50 Count" at bounding box center [456, 350] width 155 height 17
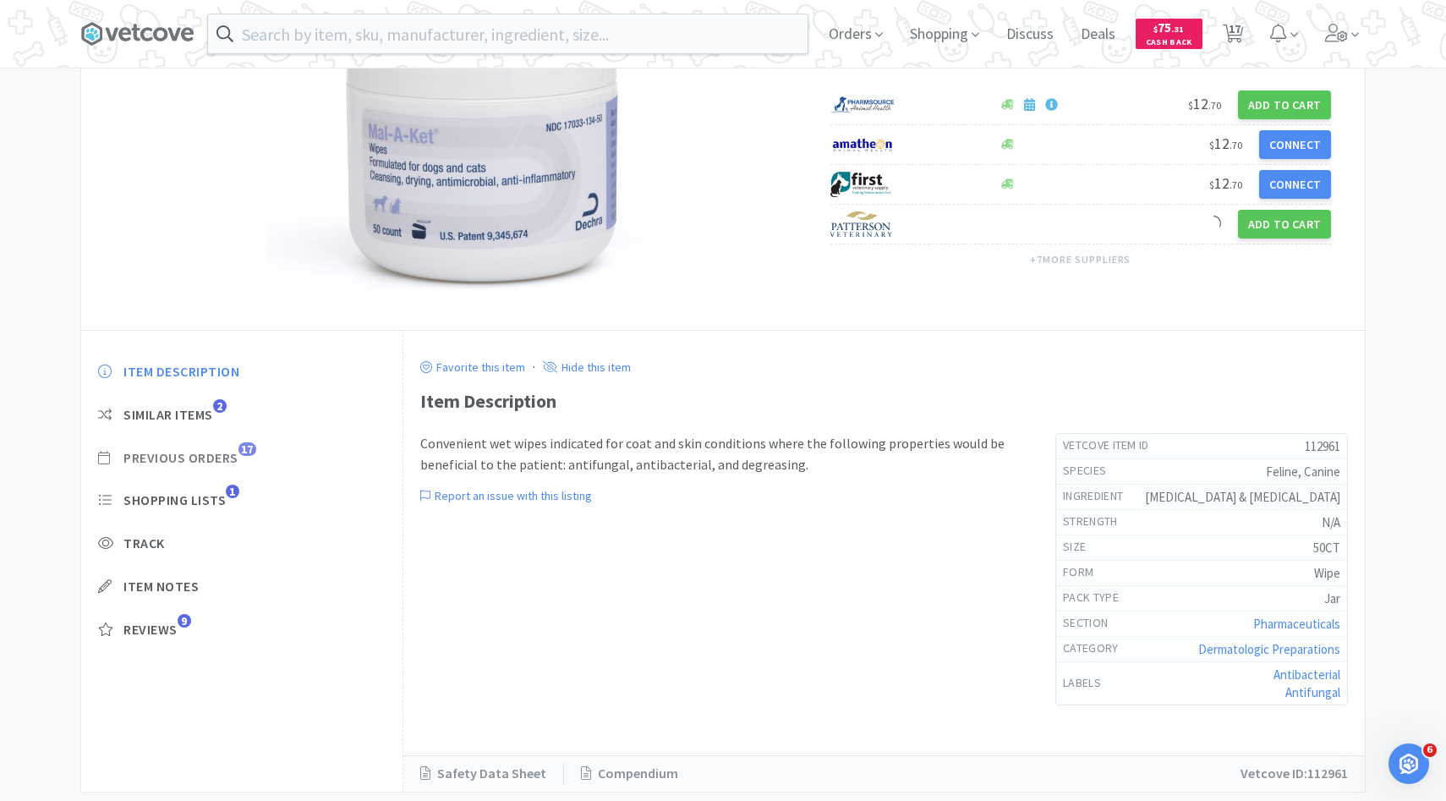
click at [232, 463] on span "Previous Orders" at bounding box center [180, 458] width 115 height 18
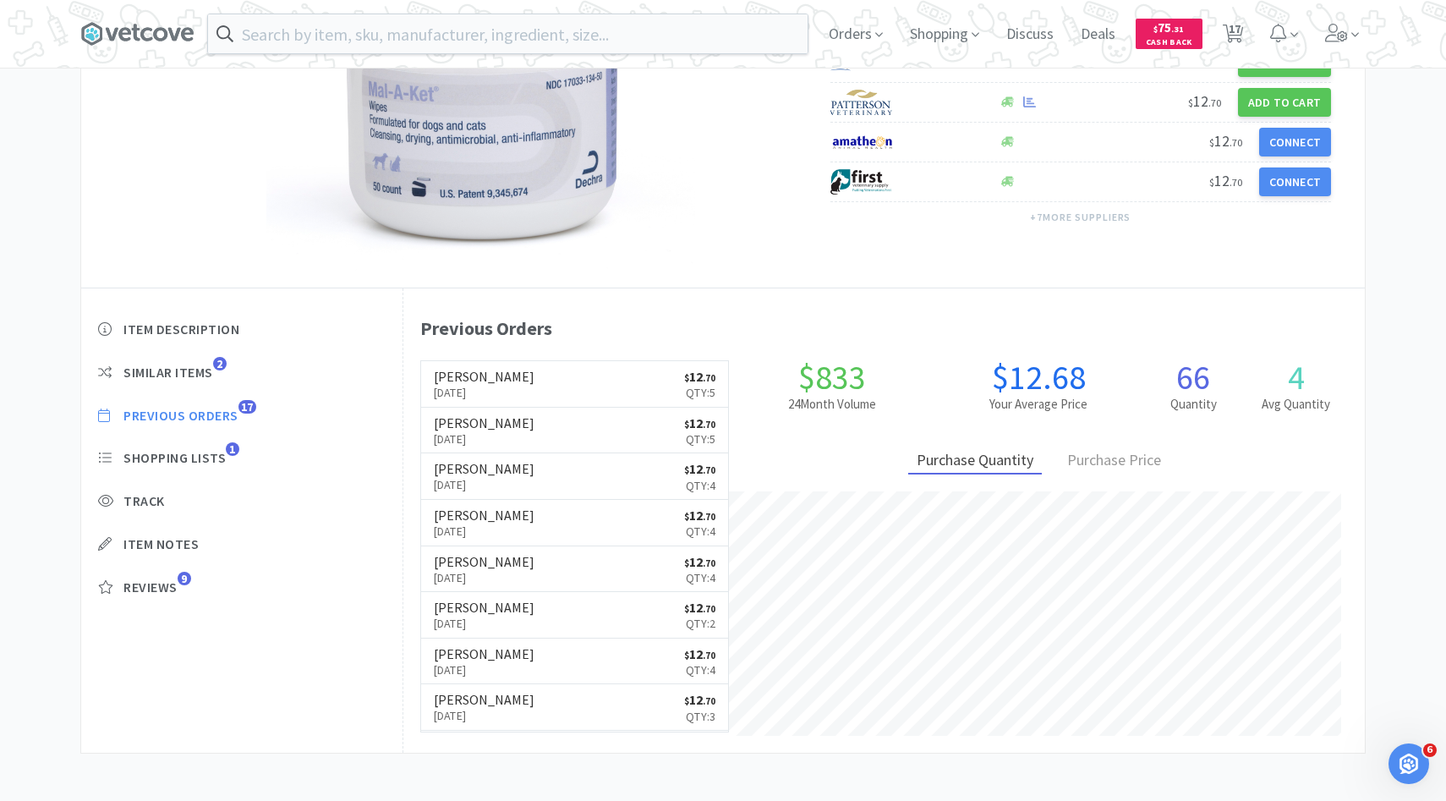
scroll to position [464, 961]
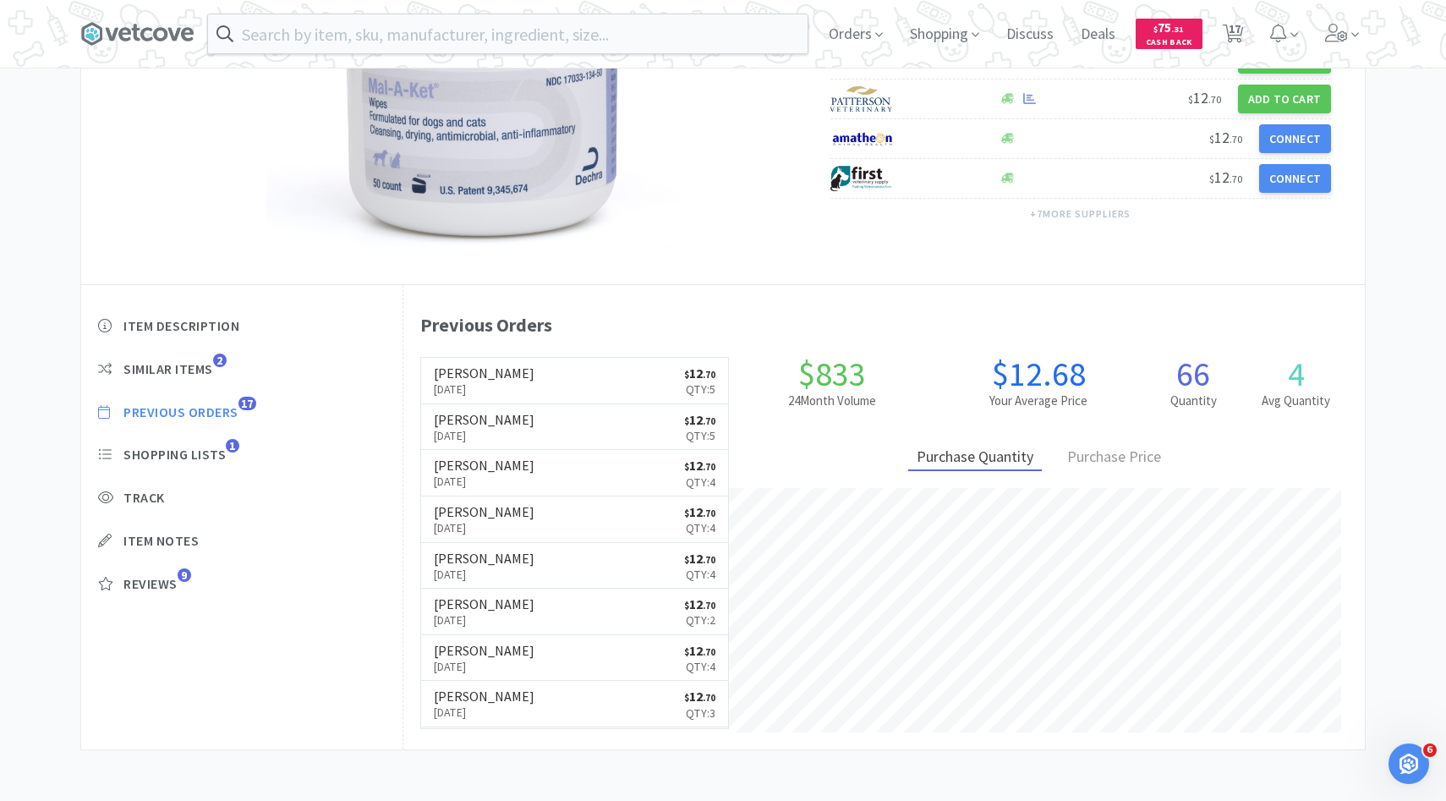
select select "5"
select select "1"
select select "5"
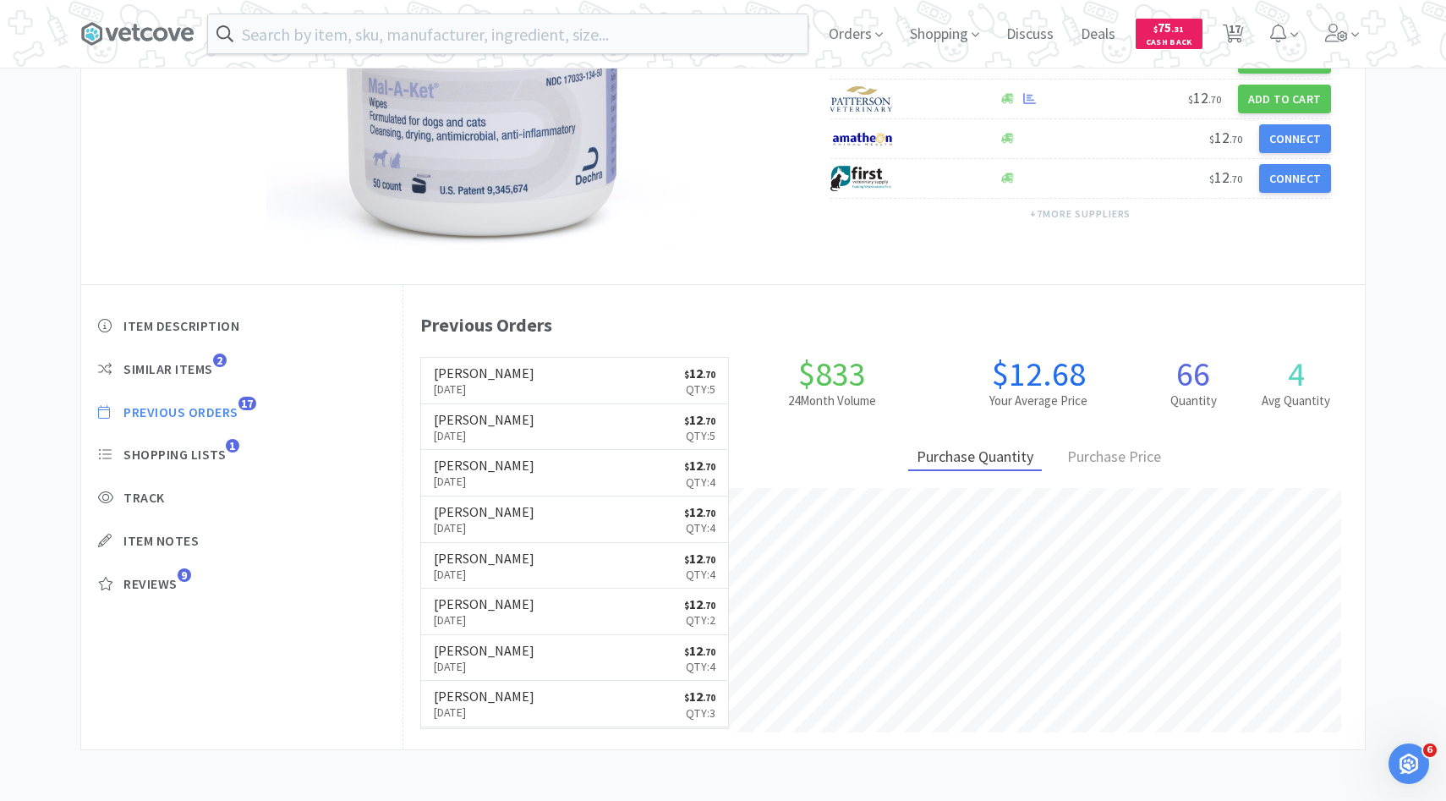
select select "1"
select select "4"
select select "3"
select select "1"
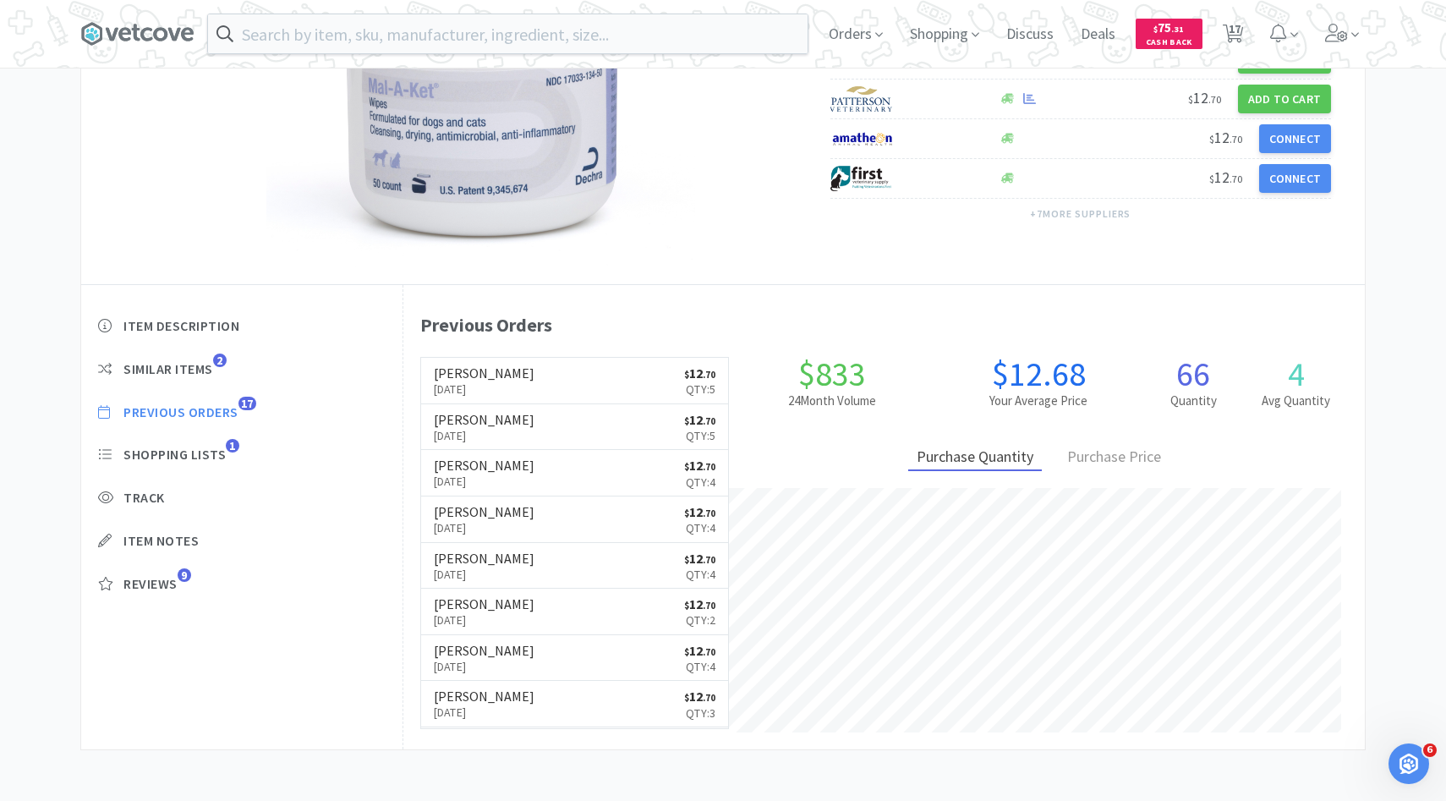
select select "1"
select select "5"
select select "1"
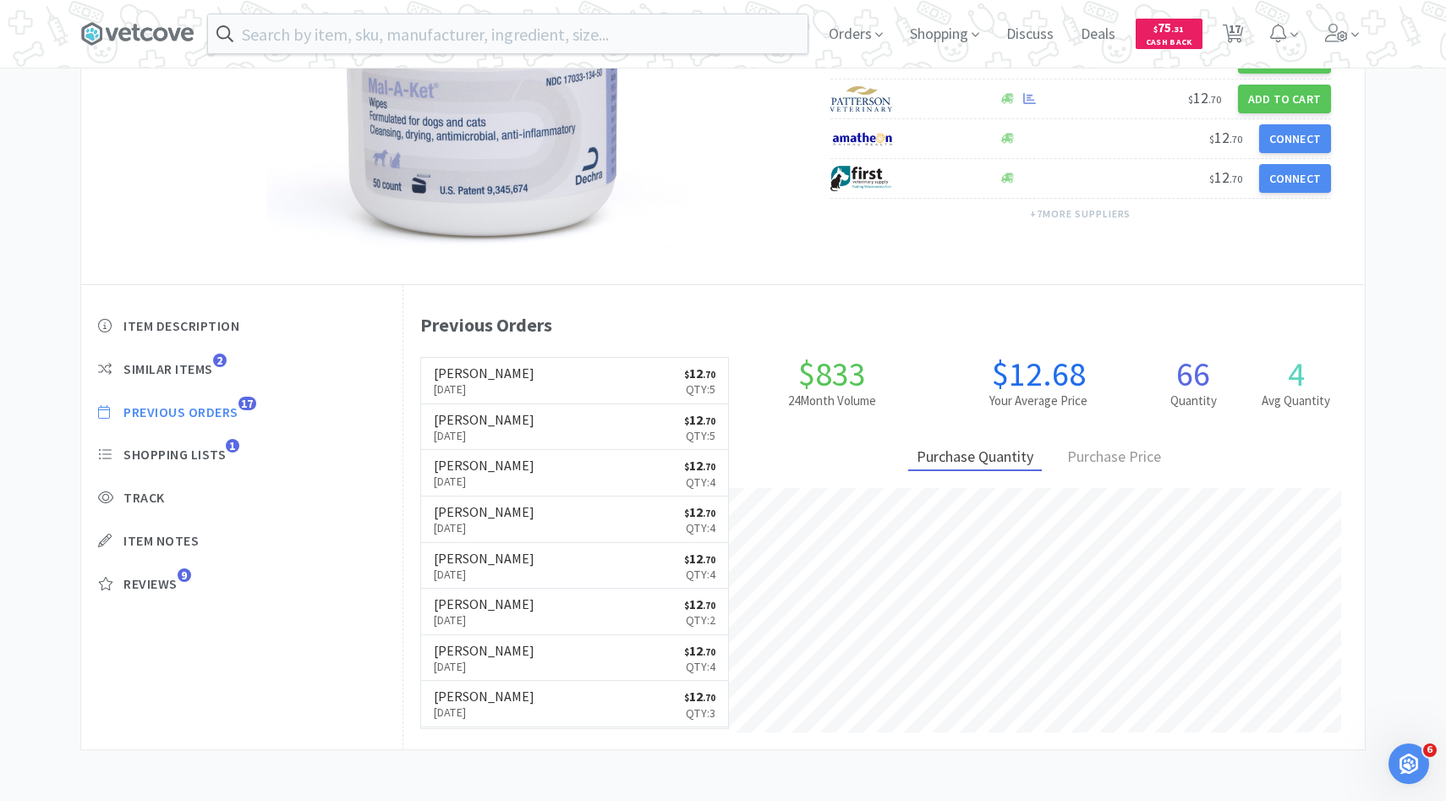
select select "3"
select select "6"
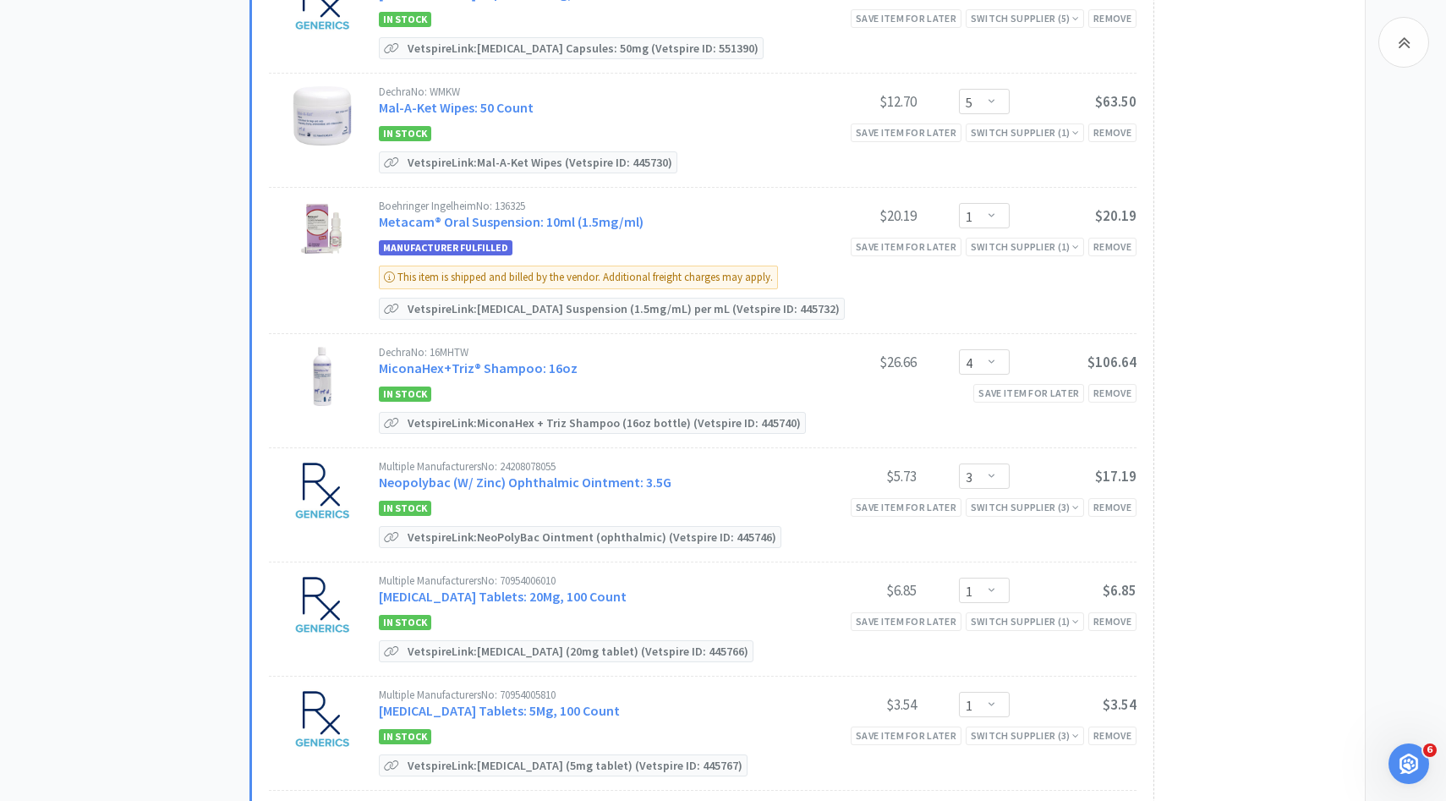
scroll to position [676, 0]
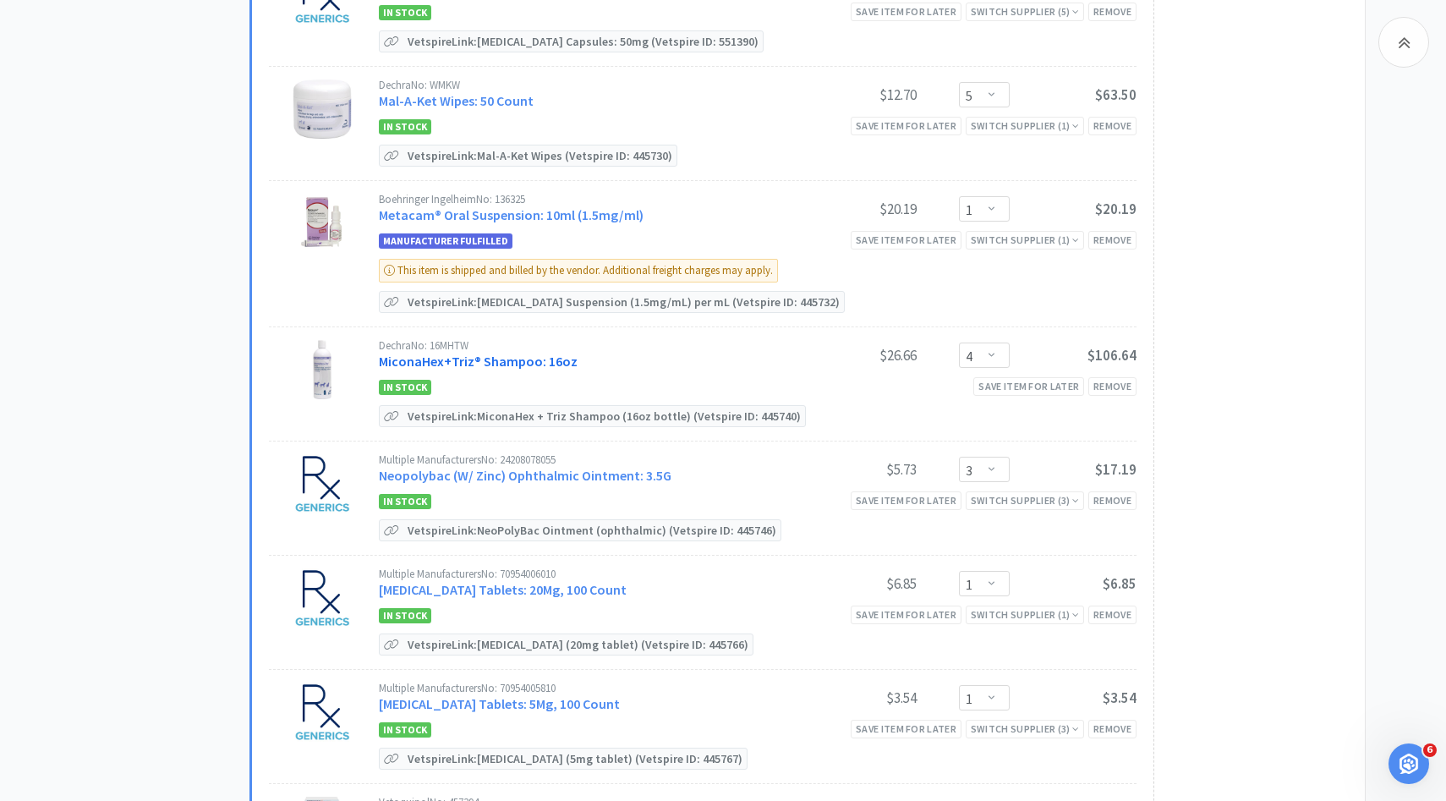
click at [538, 353] on link "MiconaHex+Triz® Shampoo: 16oz" at bounding box center [478, 361] width 199 height 17
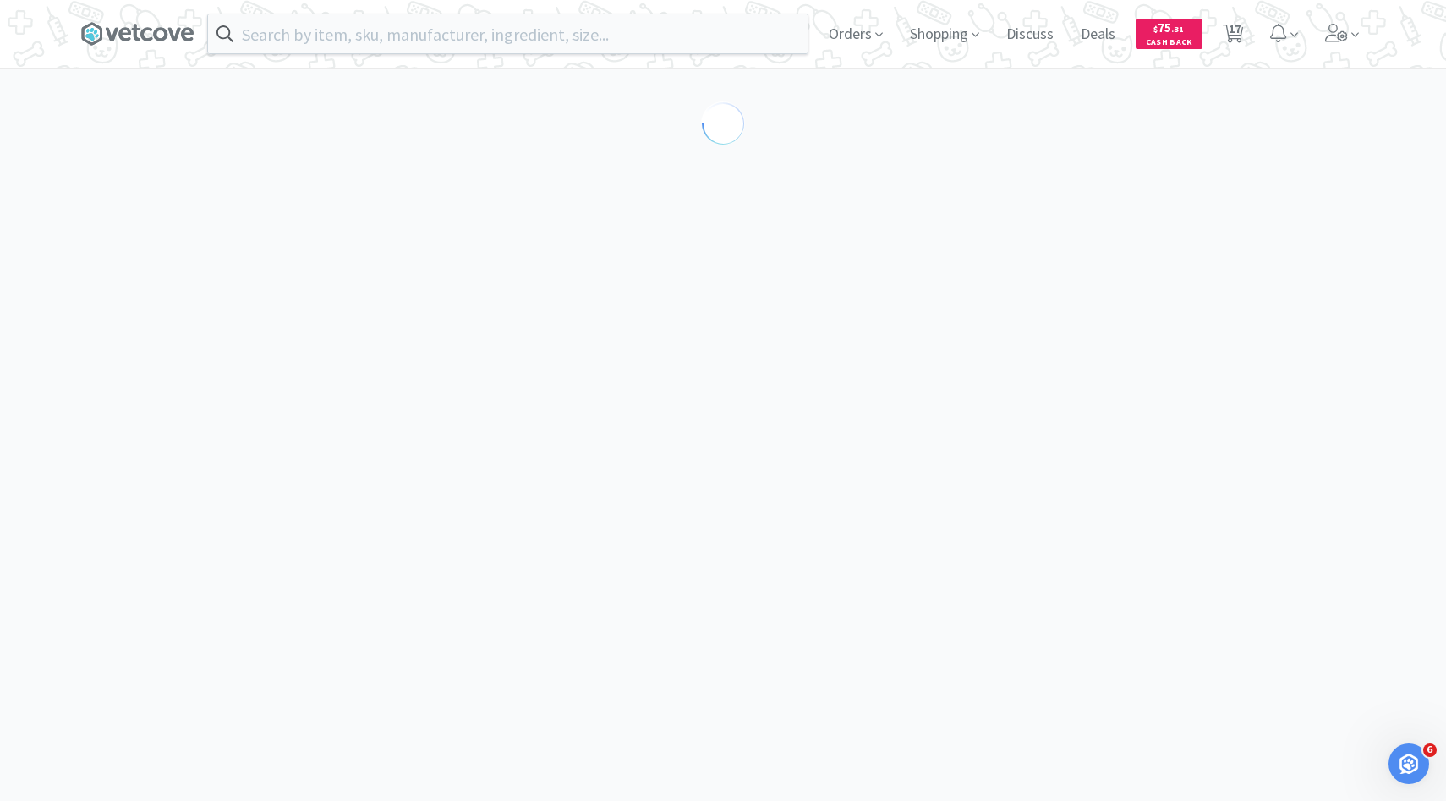
select select "86601"
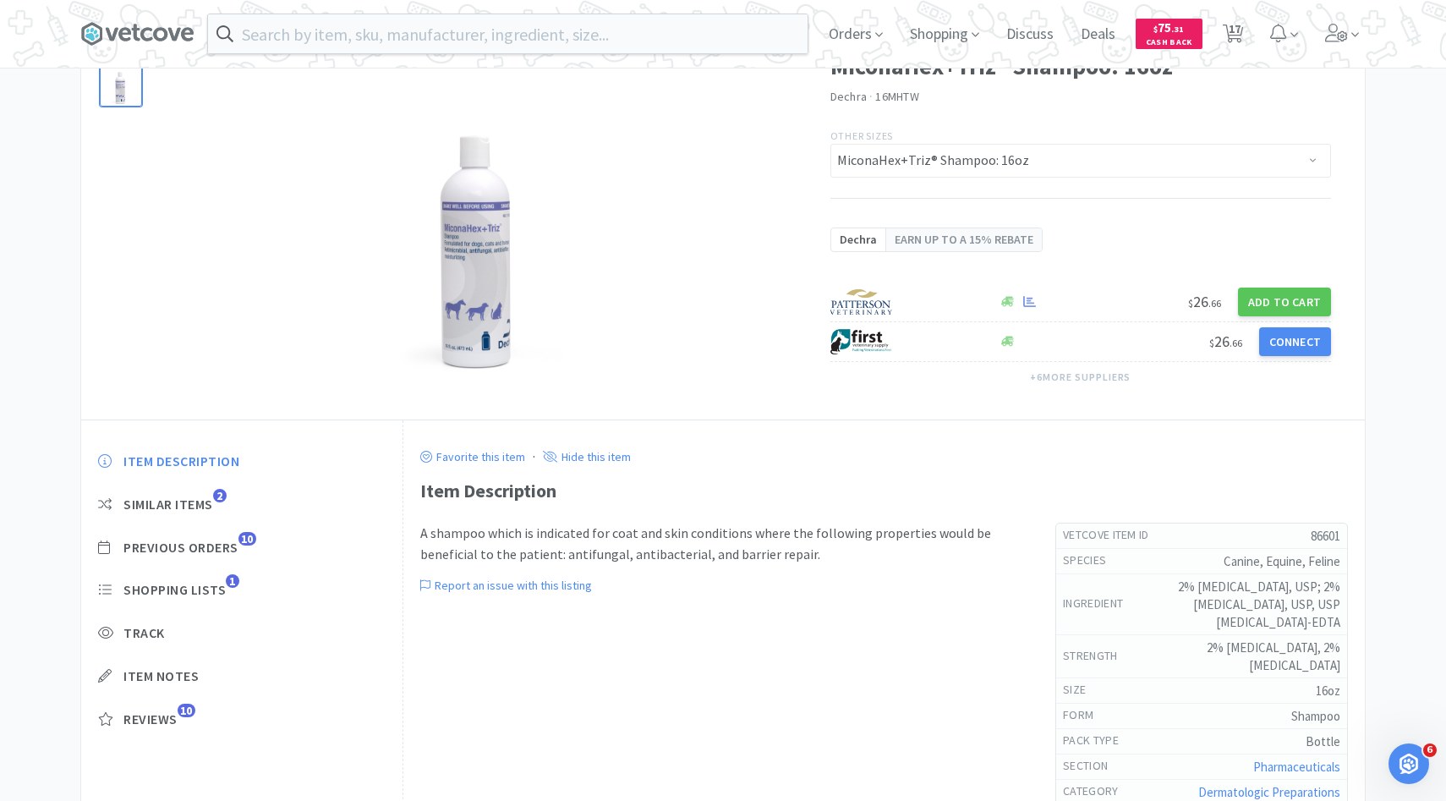
scroll to position [117, 0]
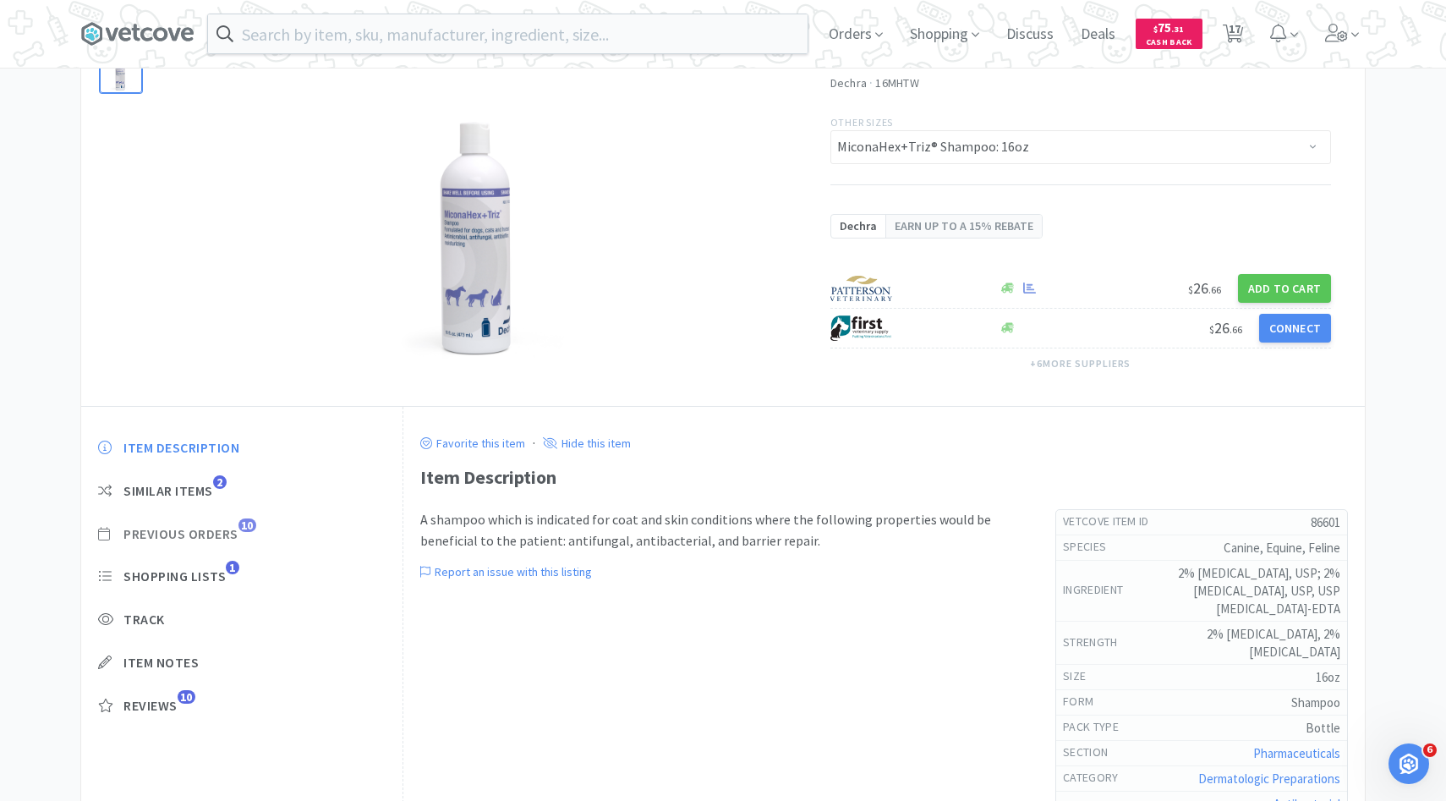
click at [230, 525] on span "Previous Orders" at bounding box center [180, 534] width 115 height 18
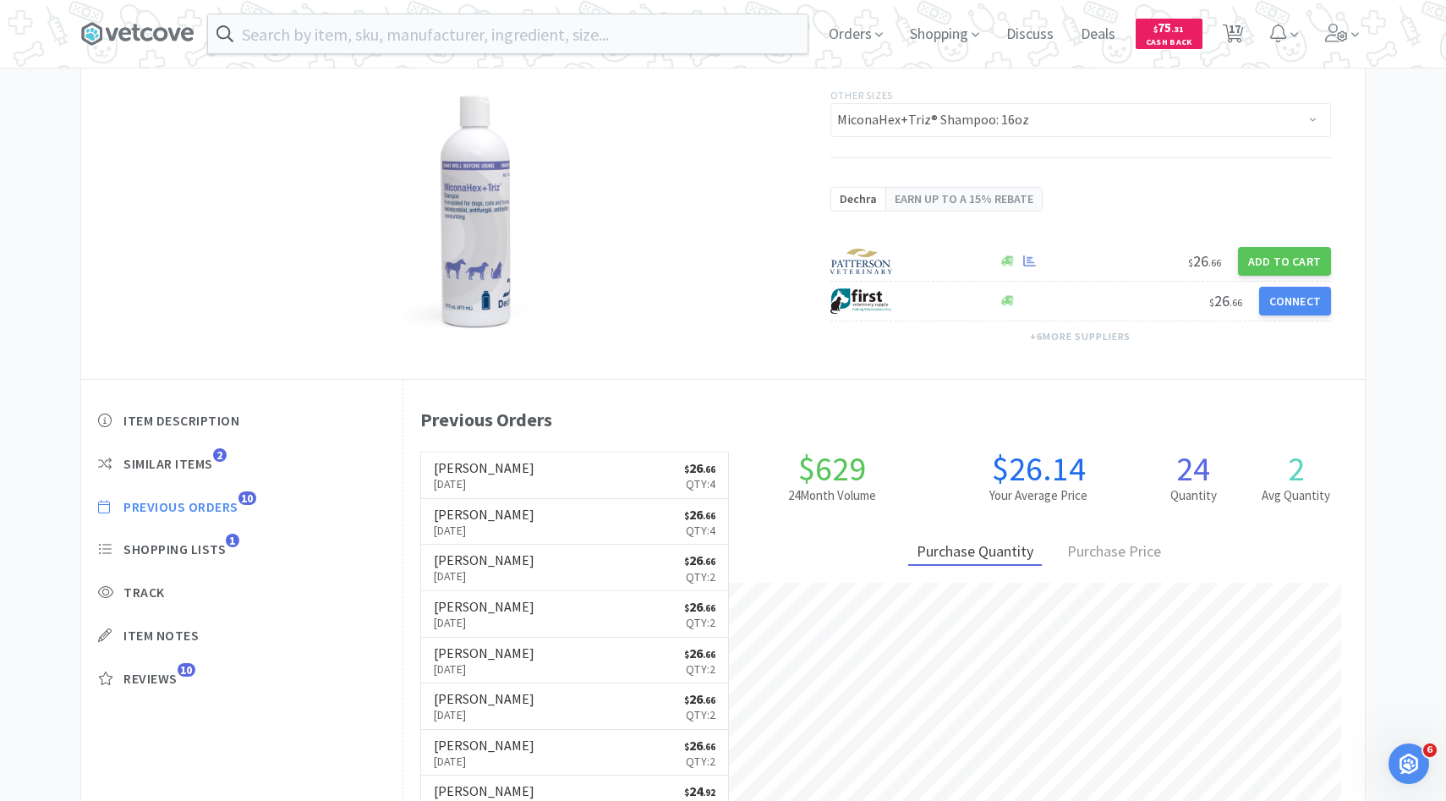
scroll to position [145, 0]
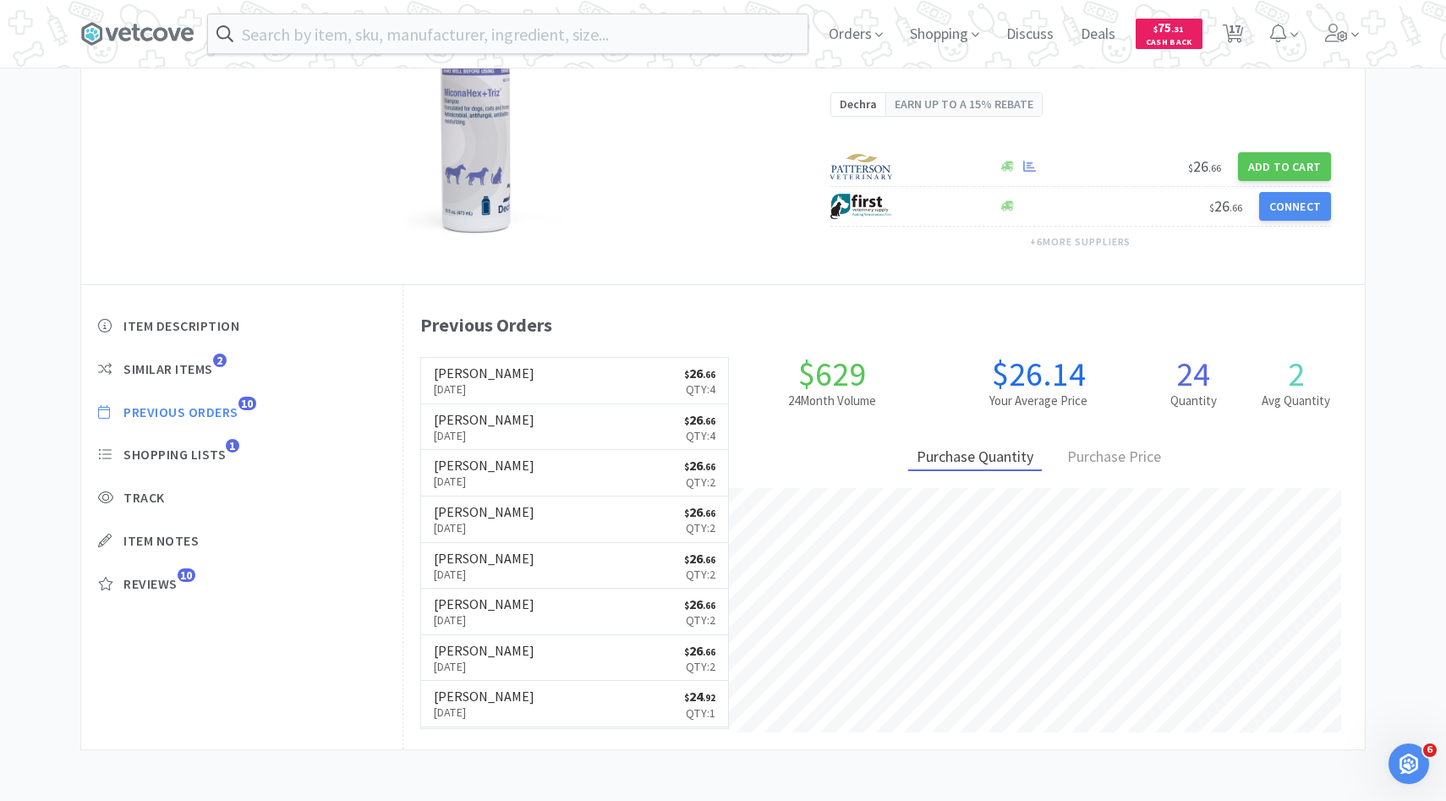
select select "5"
select select "1"
select select "5"
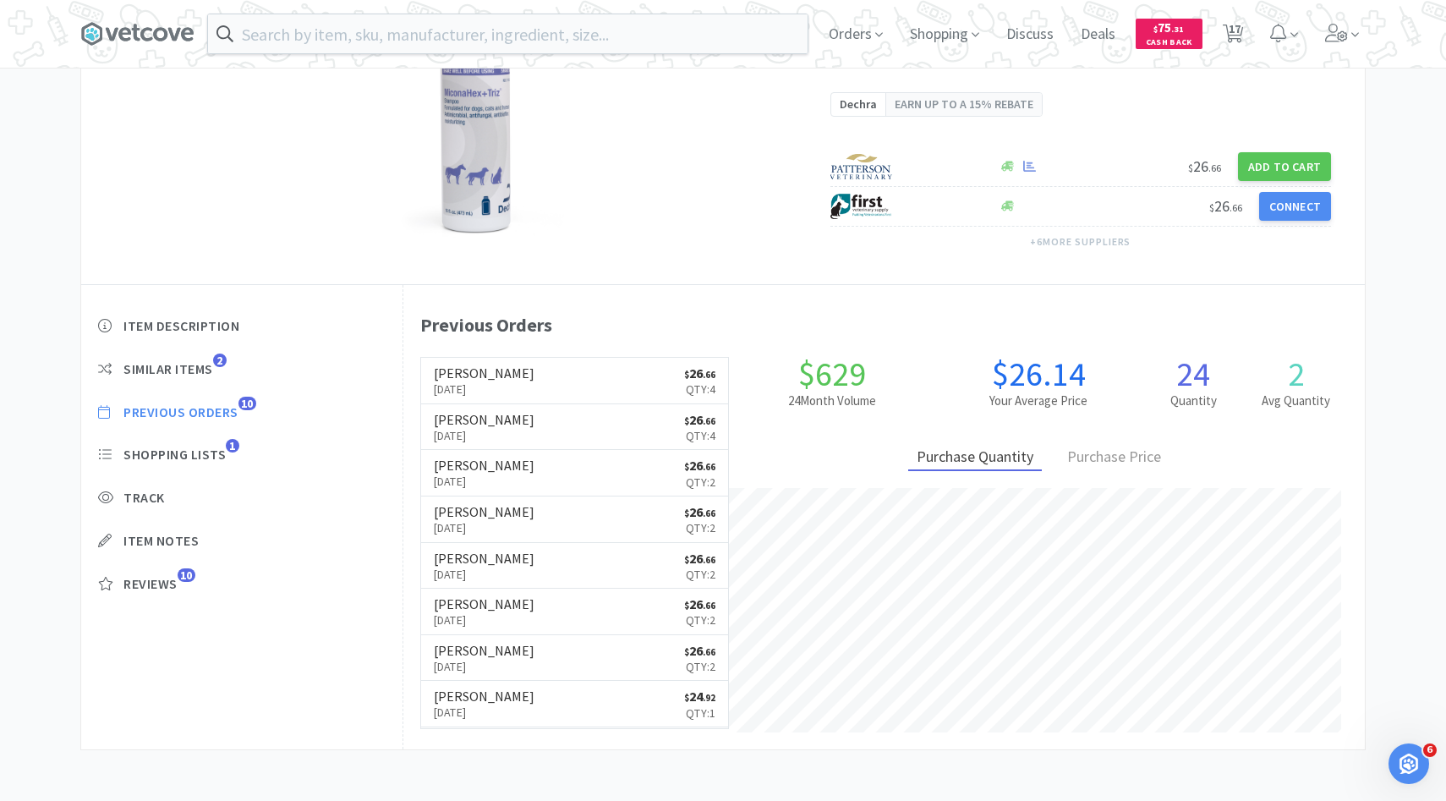
select select "1"
select select "4"
select select "3"
select select "1"
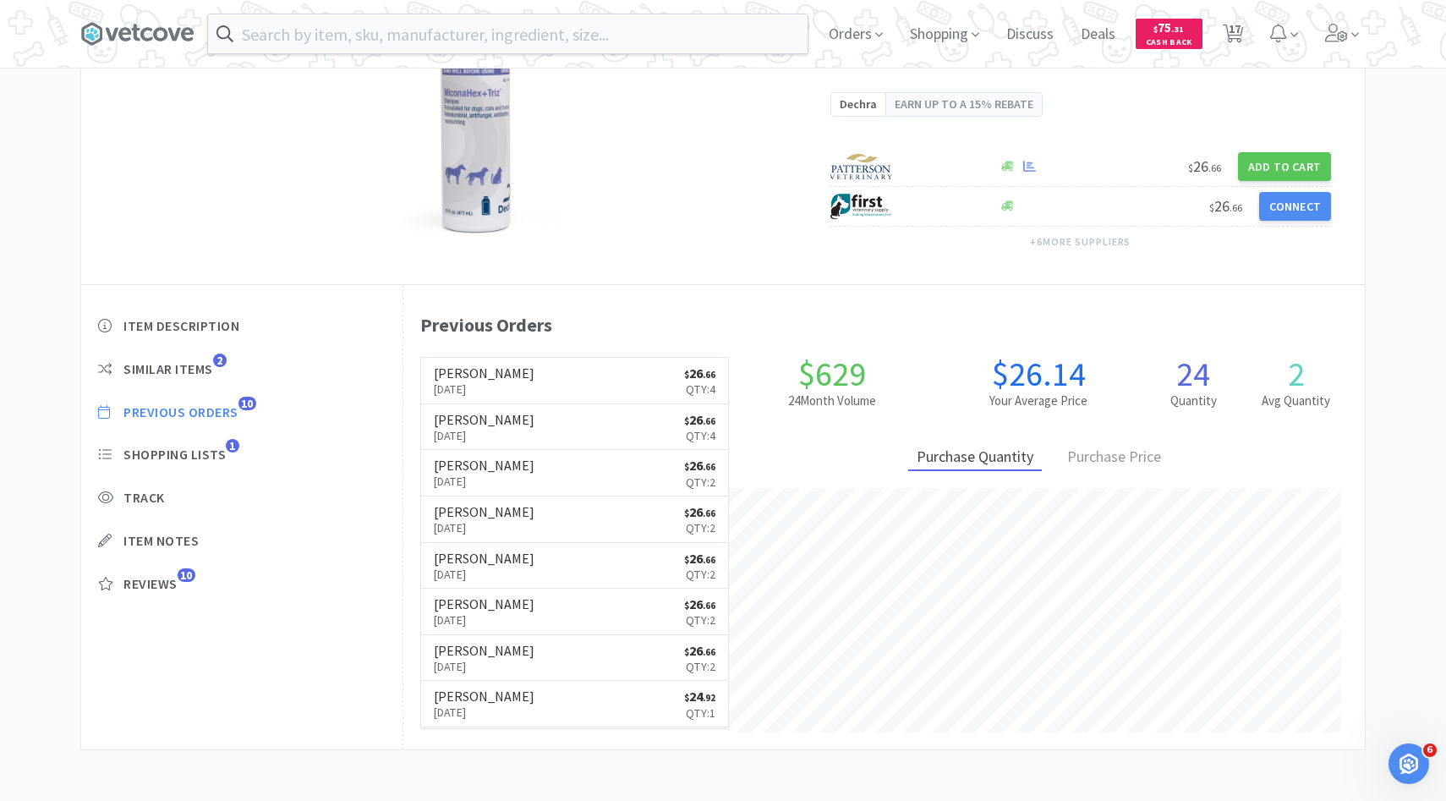
select select "1"
select select "5"
select select "1"
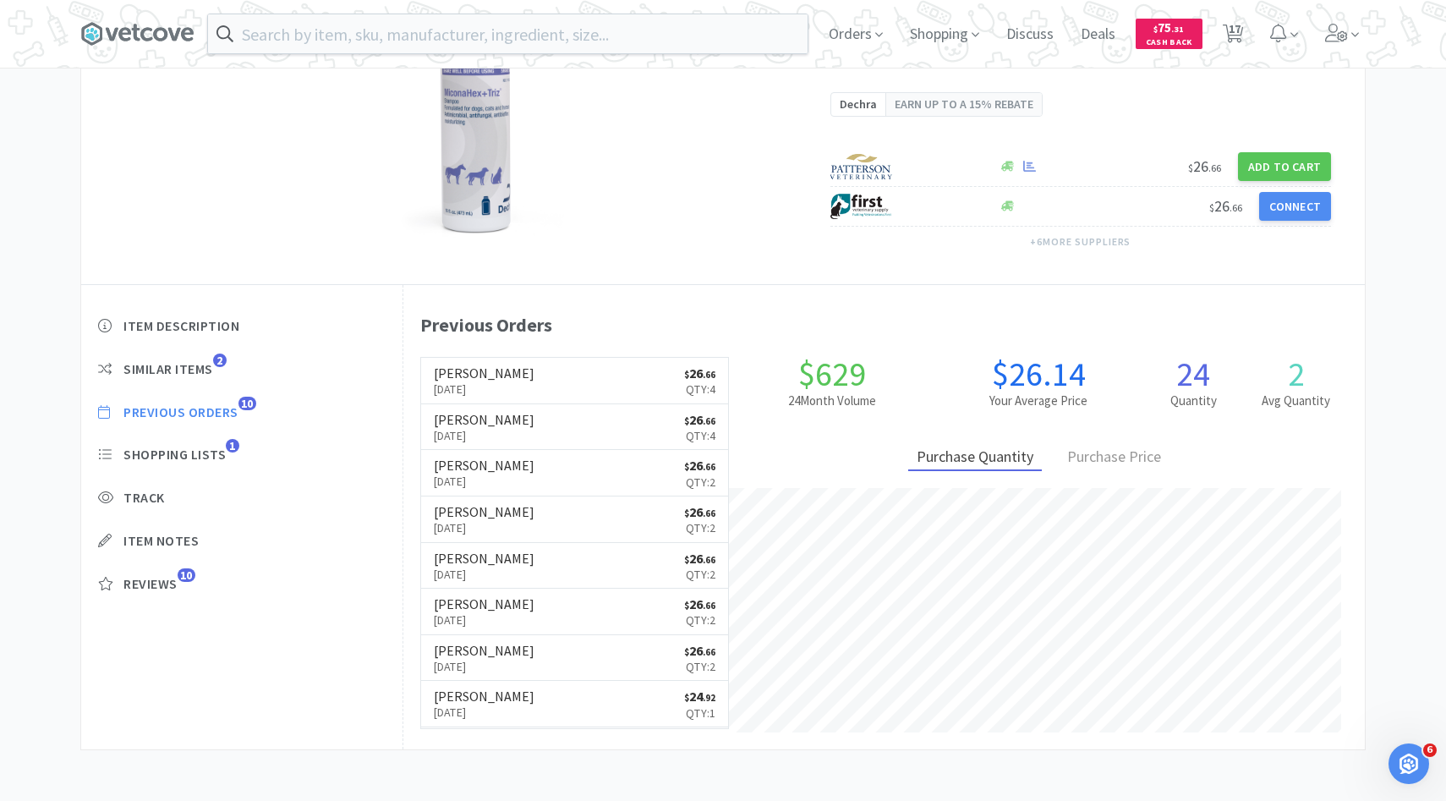
select select "3"
select select "6"
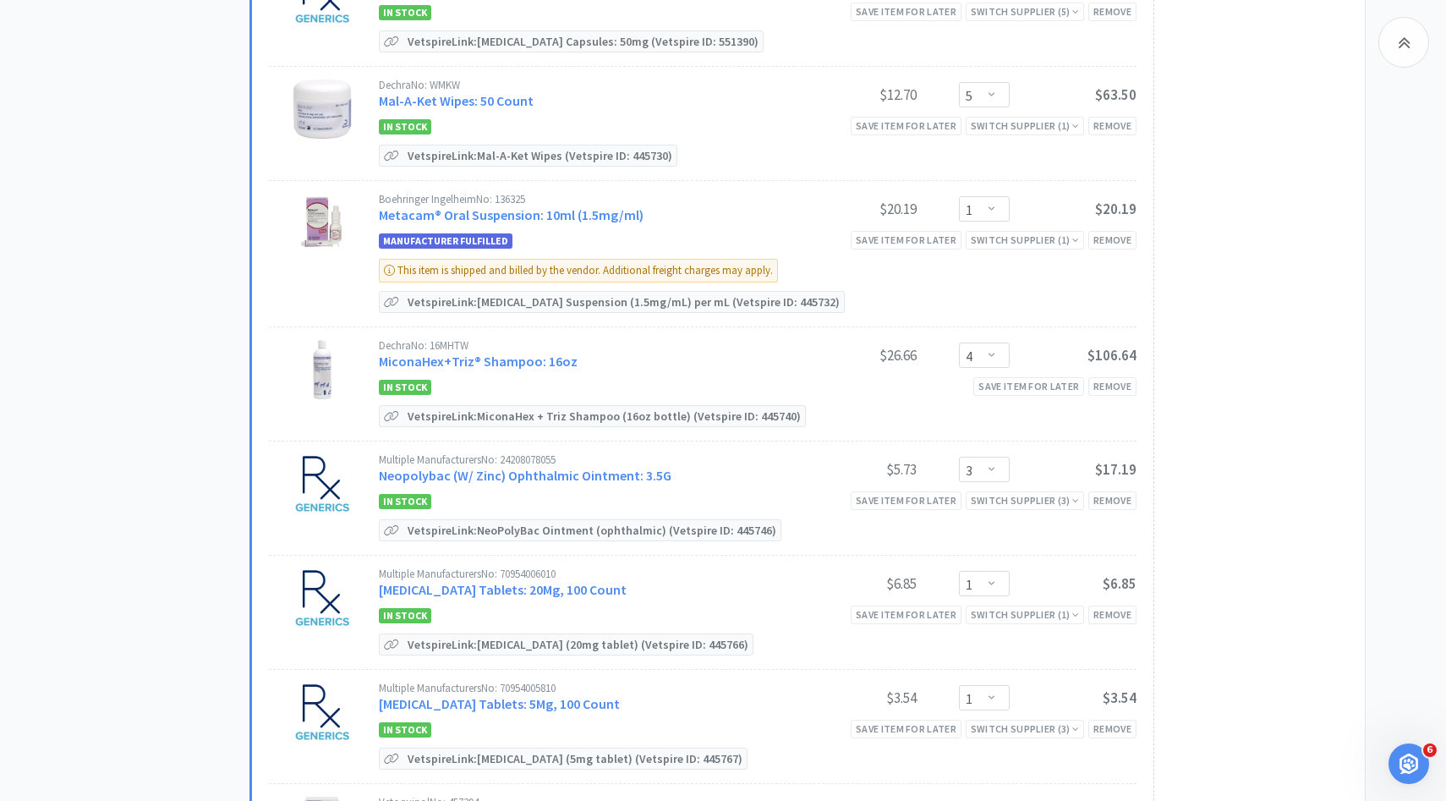
scroll to position [697, 0]
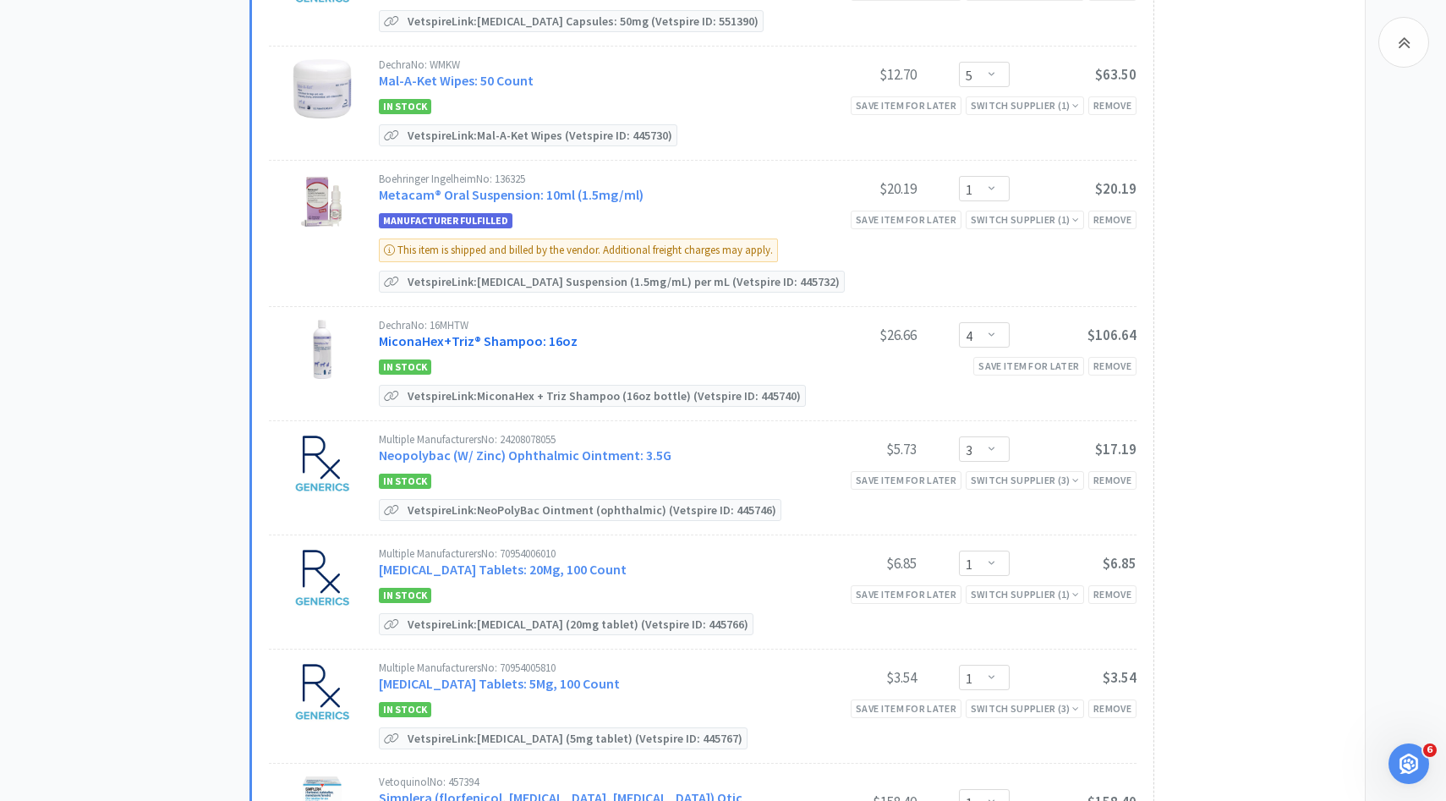
click at [543, 346] on div "Dechra No: 16MHTW MiconaHex+Triz® Shampoo: 16oz" at bounding box center [584, 335] width 411 height 31
click at [515, 336] on link "MiconaHex+Triz® Shampoo: 16oz" at bounding box center [478, 340] width 199 height 17
select select "86601"
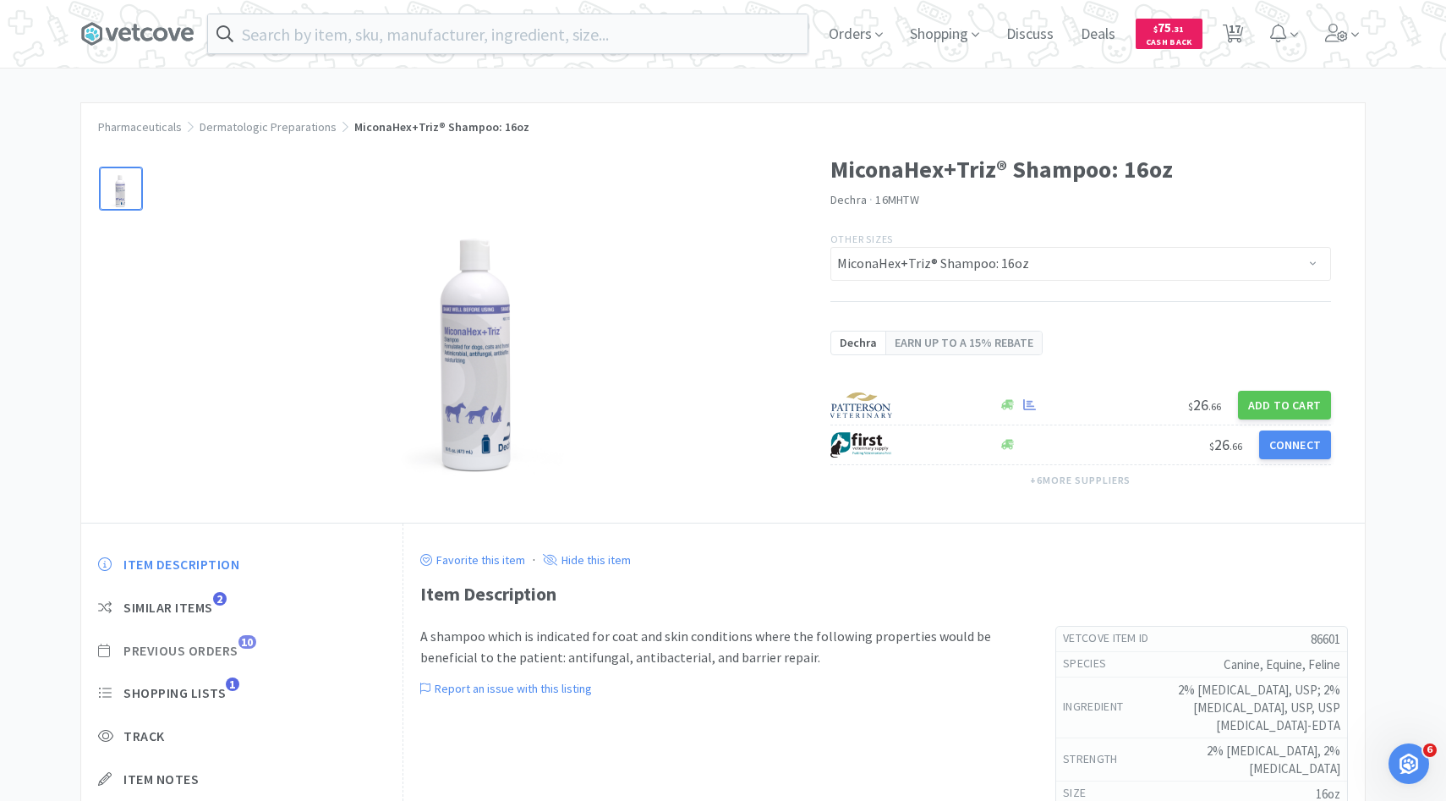
click at [263, 644] on span "Previous Orders 10" at bounding box center [241, 651] width 287 height 18
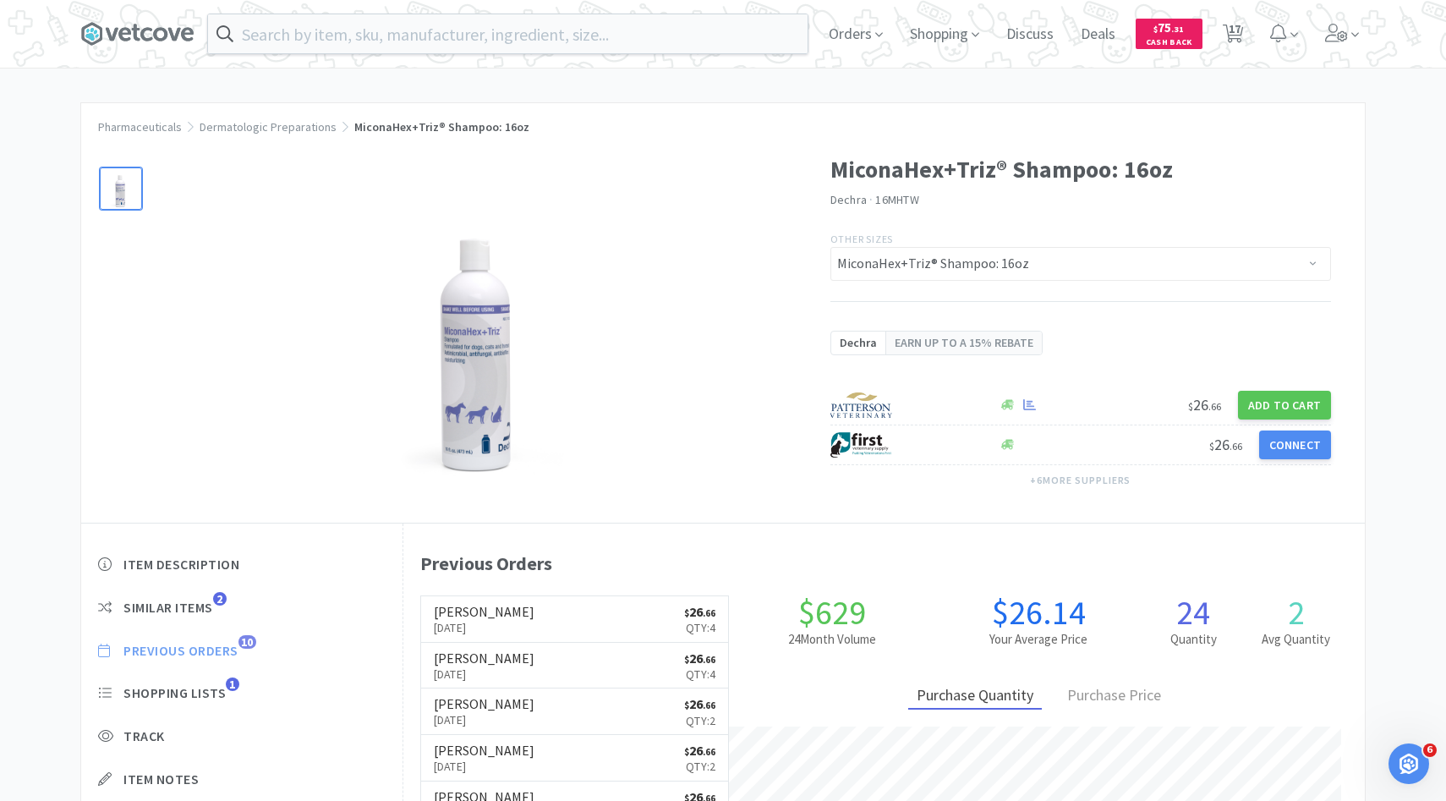
scroll to position [464, 961]
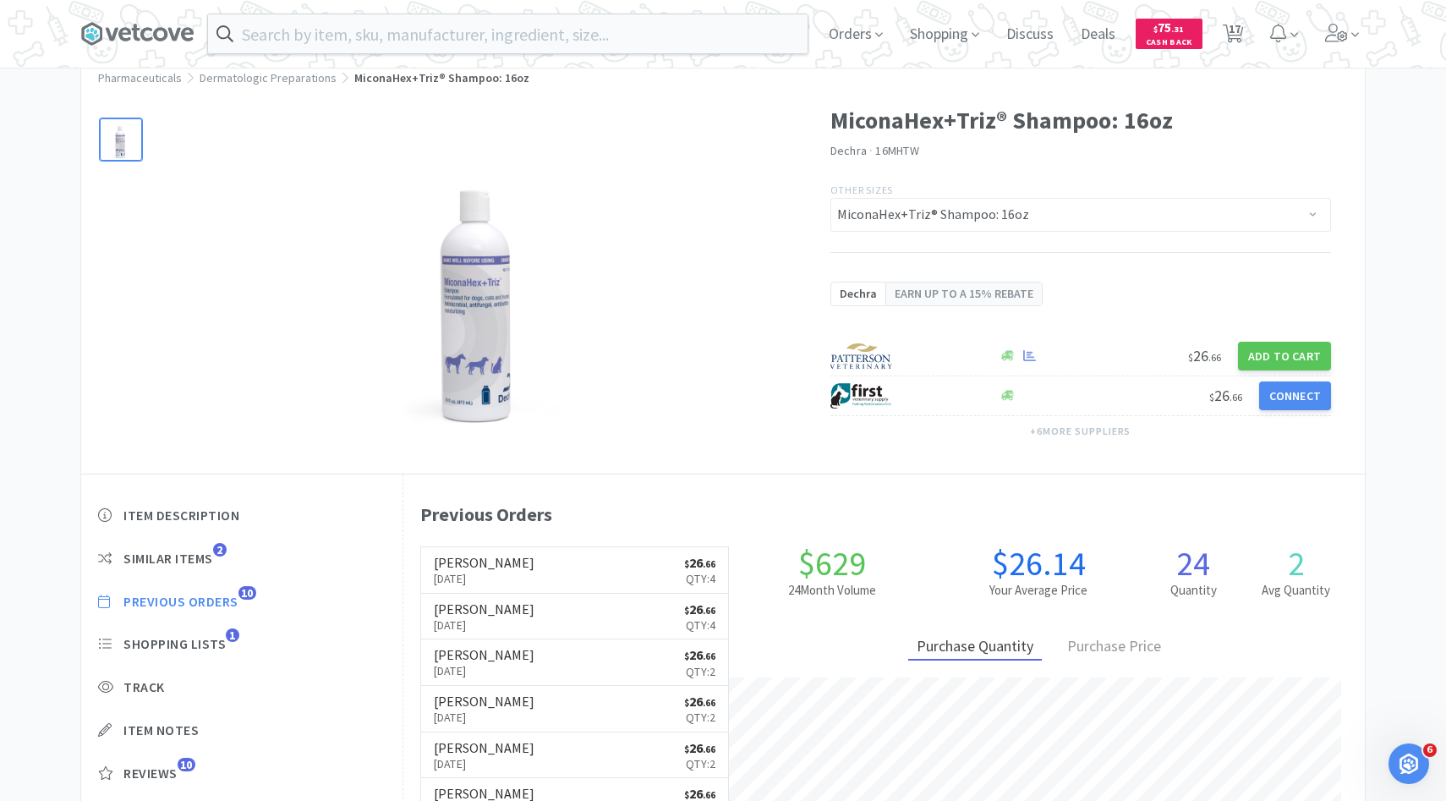
scroll to position [697, 0]
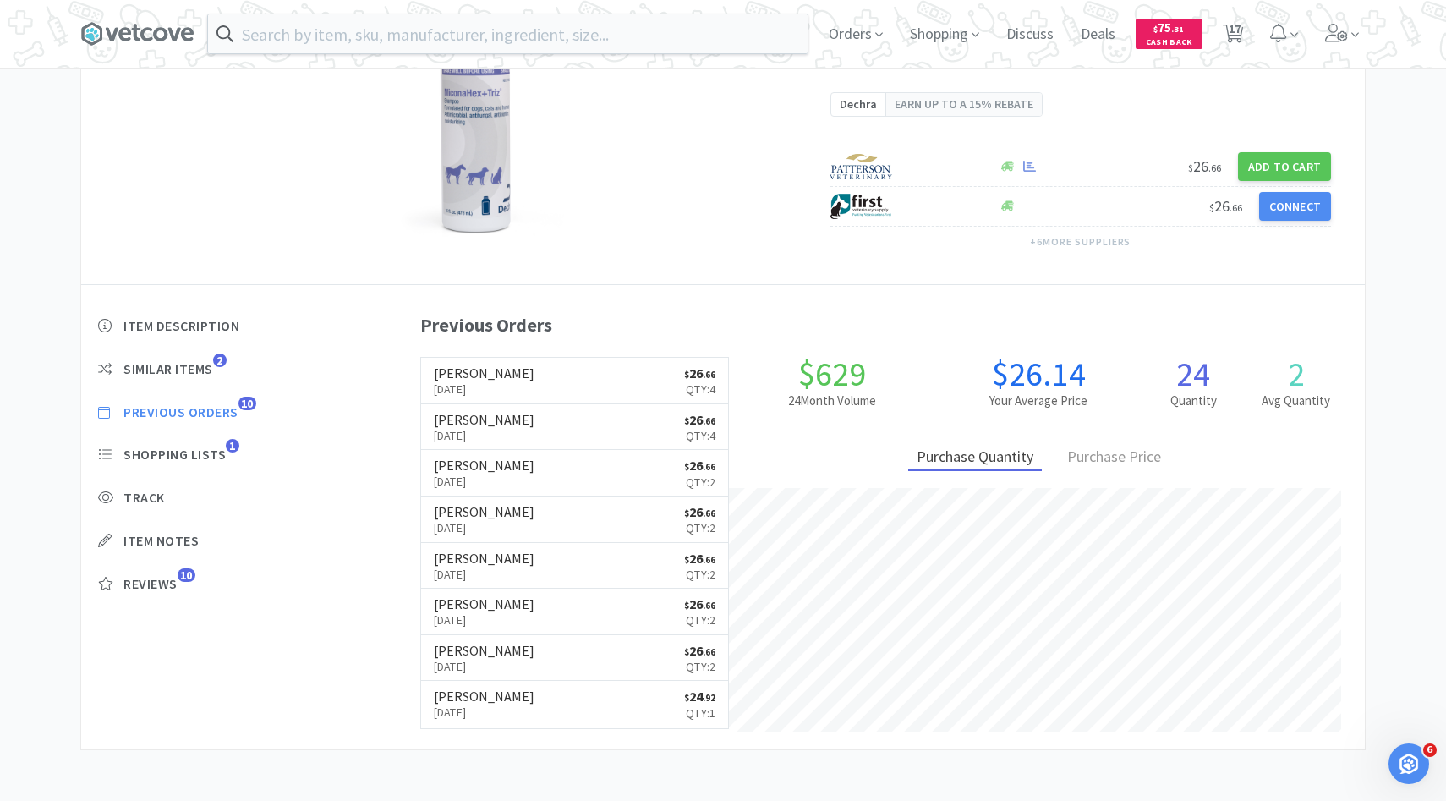
select select "5"
select select "1"
select select "5"
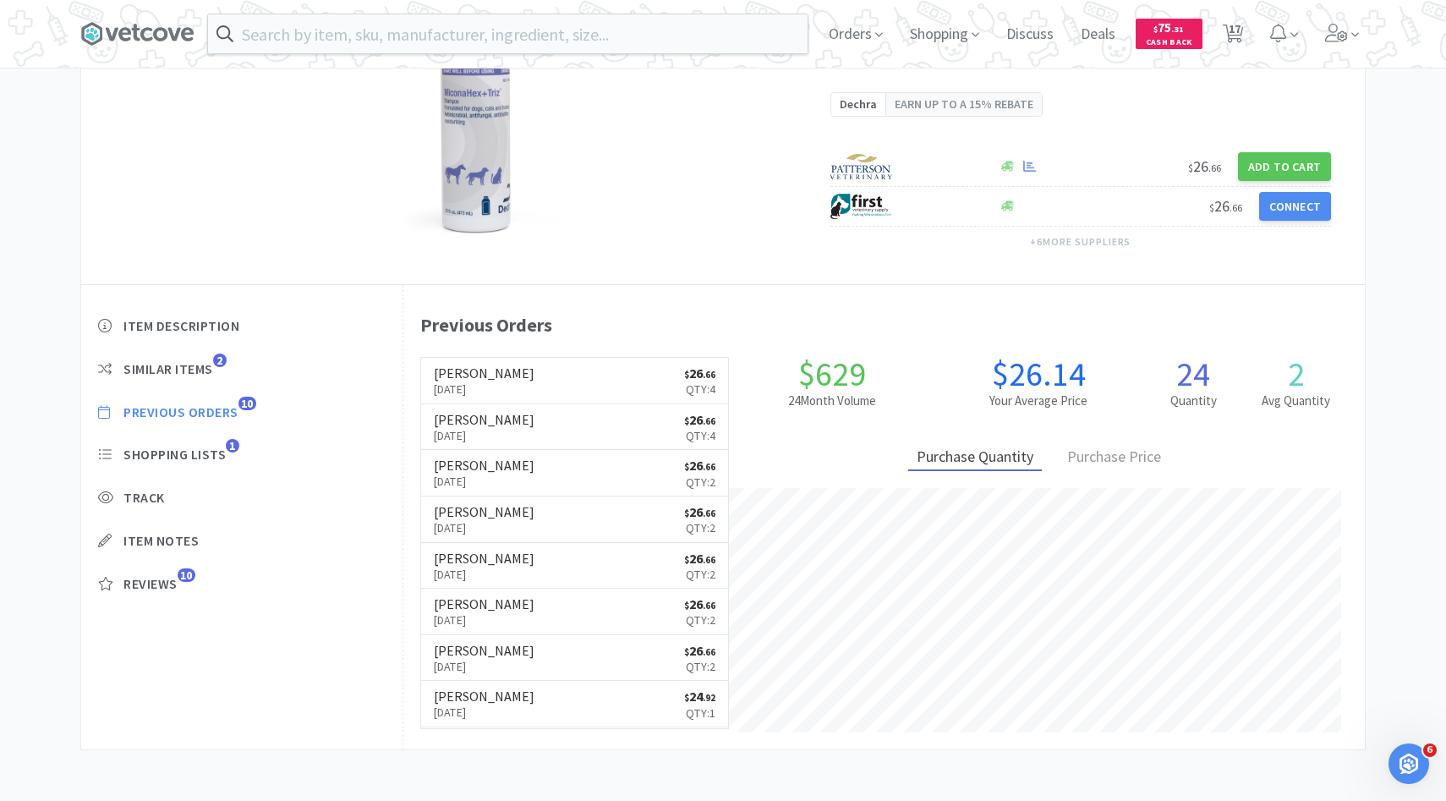
select select "1"
select select "4"
select select "3"
select select "1"
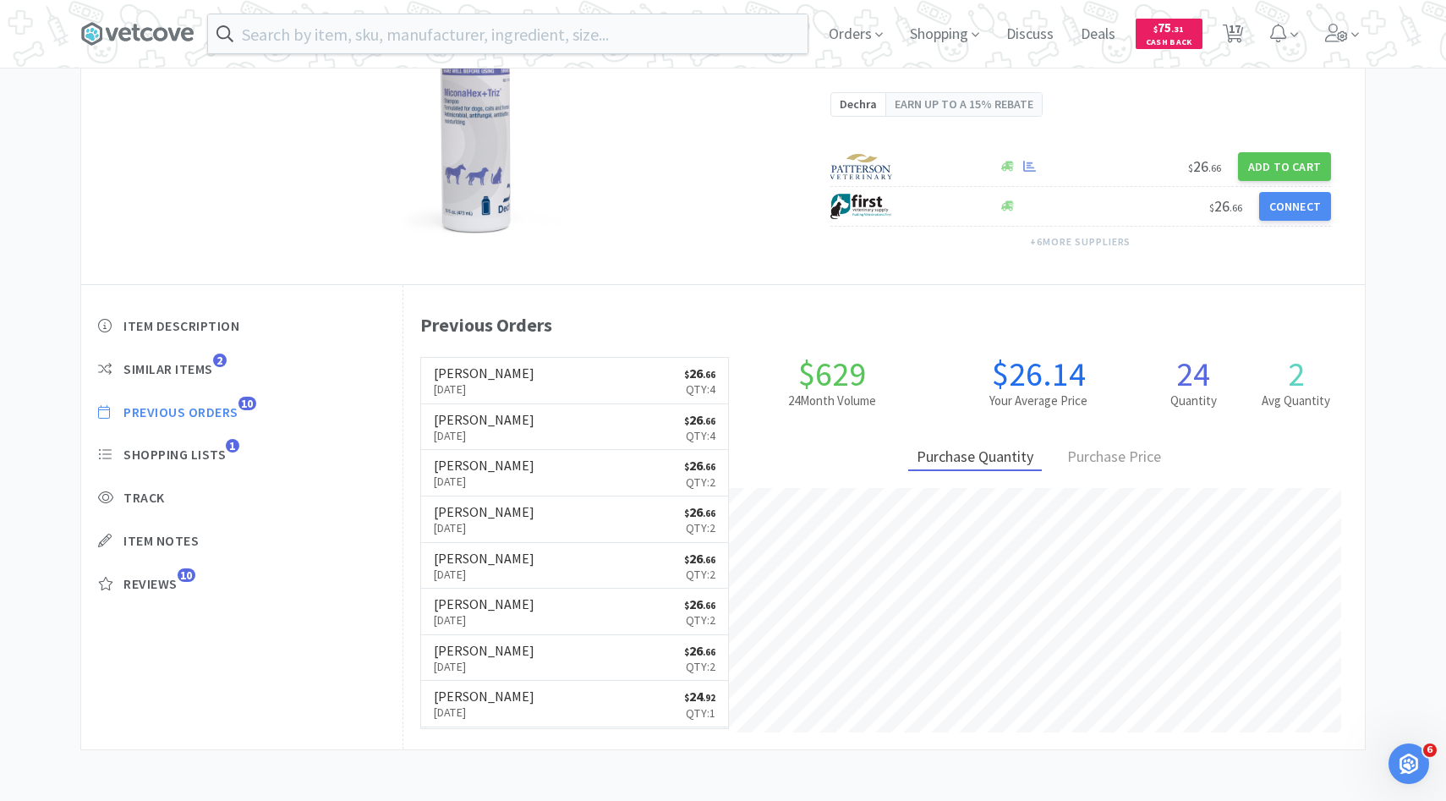
select select "1"
select select "5"
select select "1"
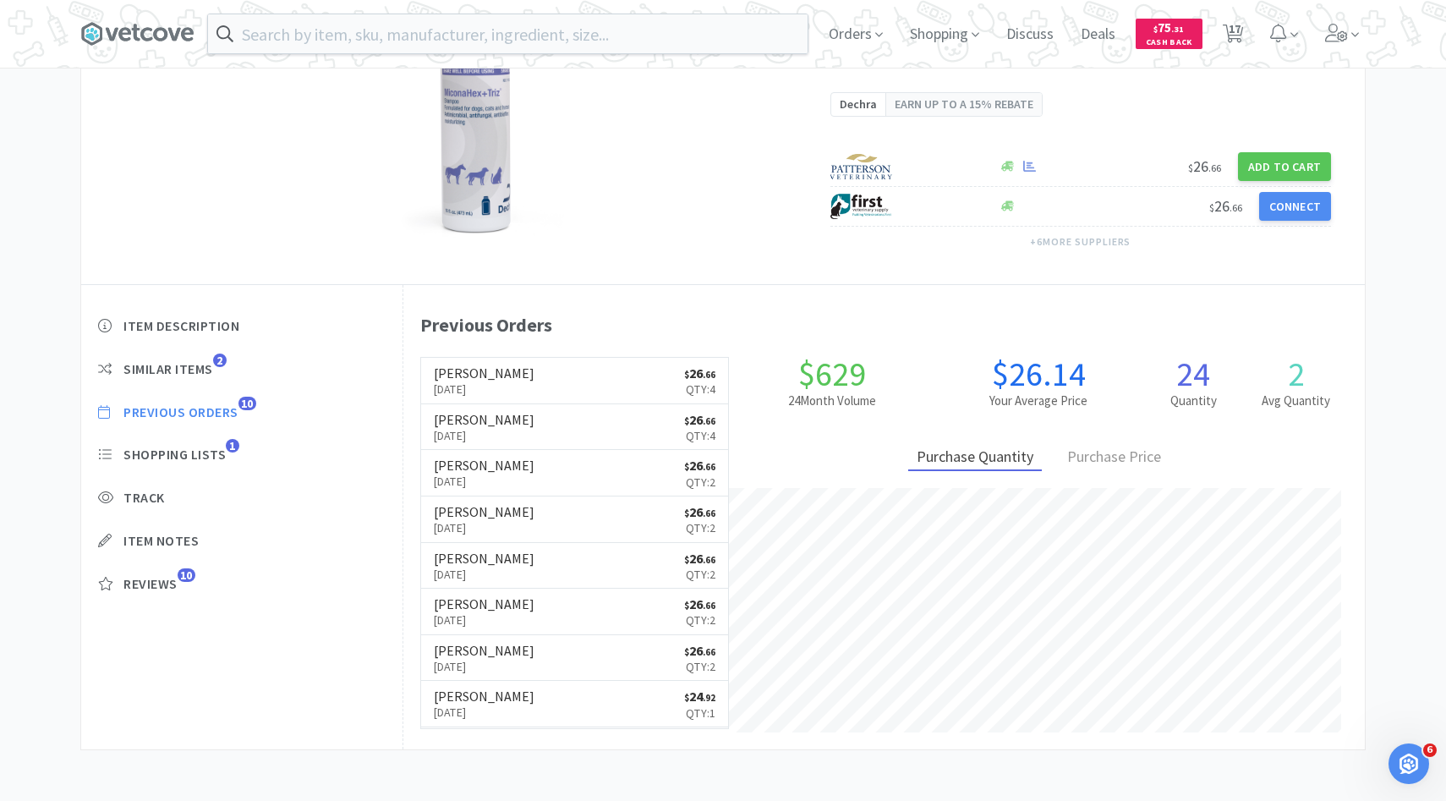
select select "3"
select select "6"
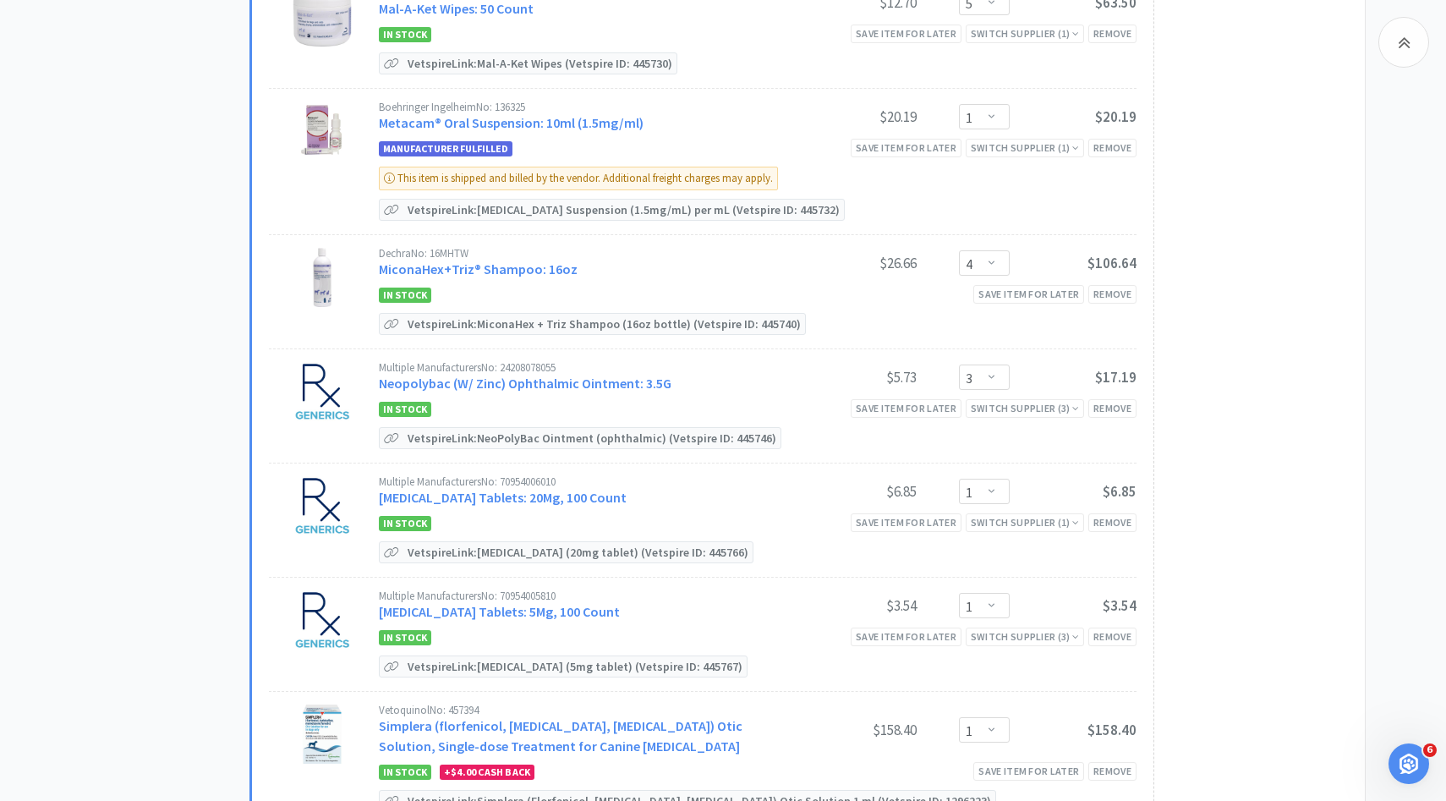
scroll to position [772, 0]
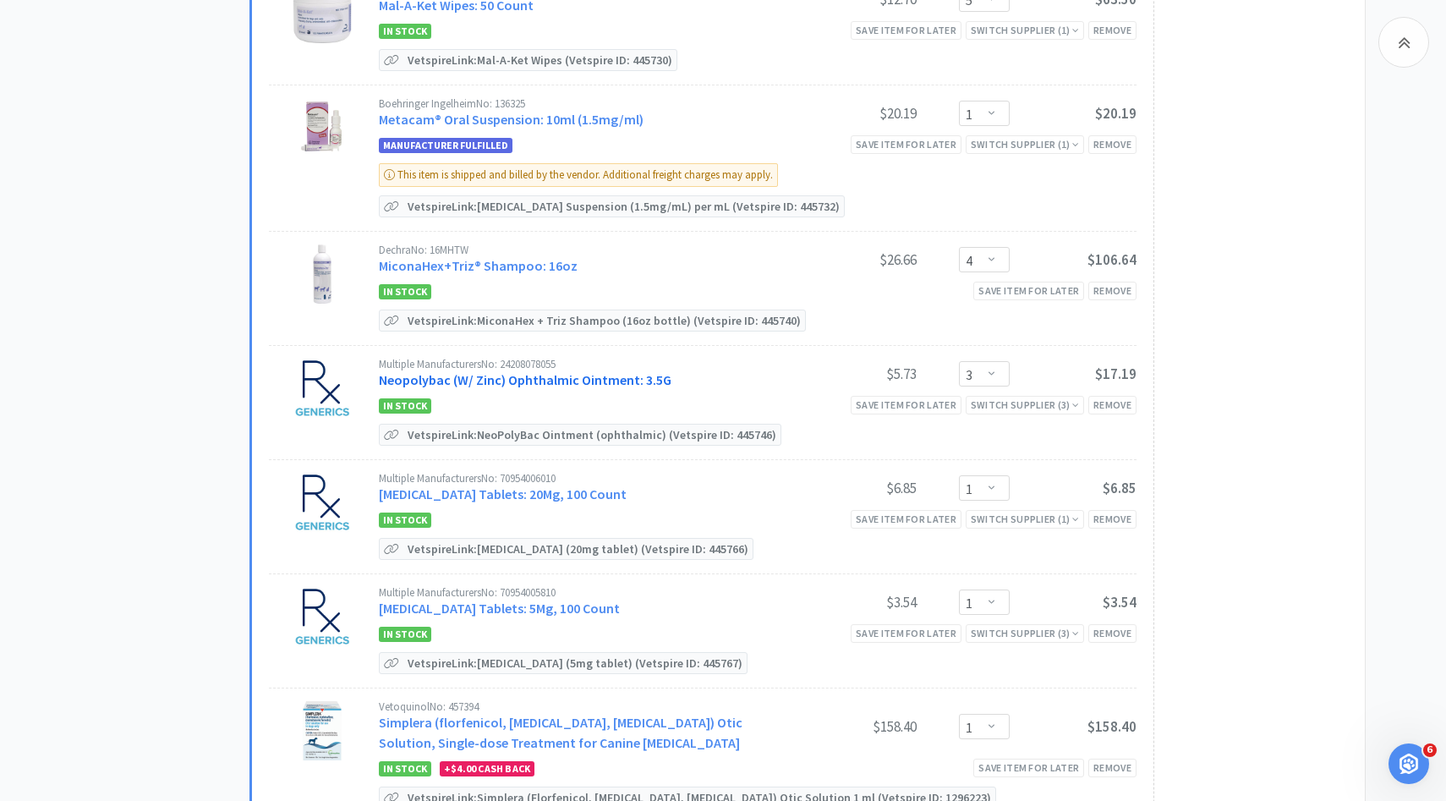
click at [605, 375] on link "Neopolybac (W/ Zinc) Ophthalmic Ointment: 3.5G" at bounding box center [525, 379] width 293 height 17
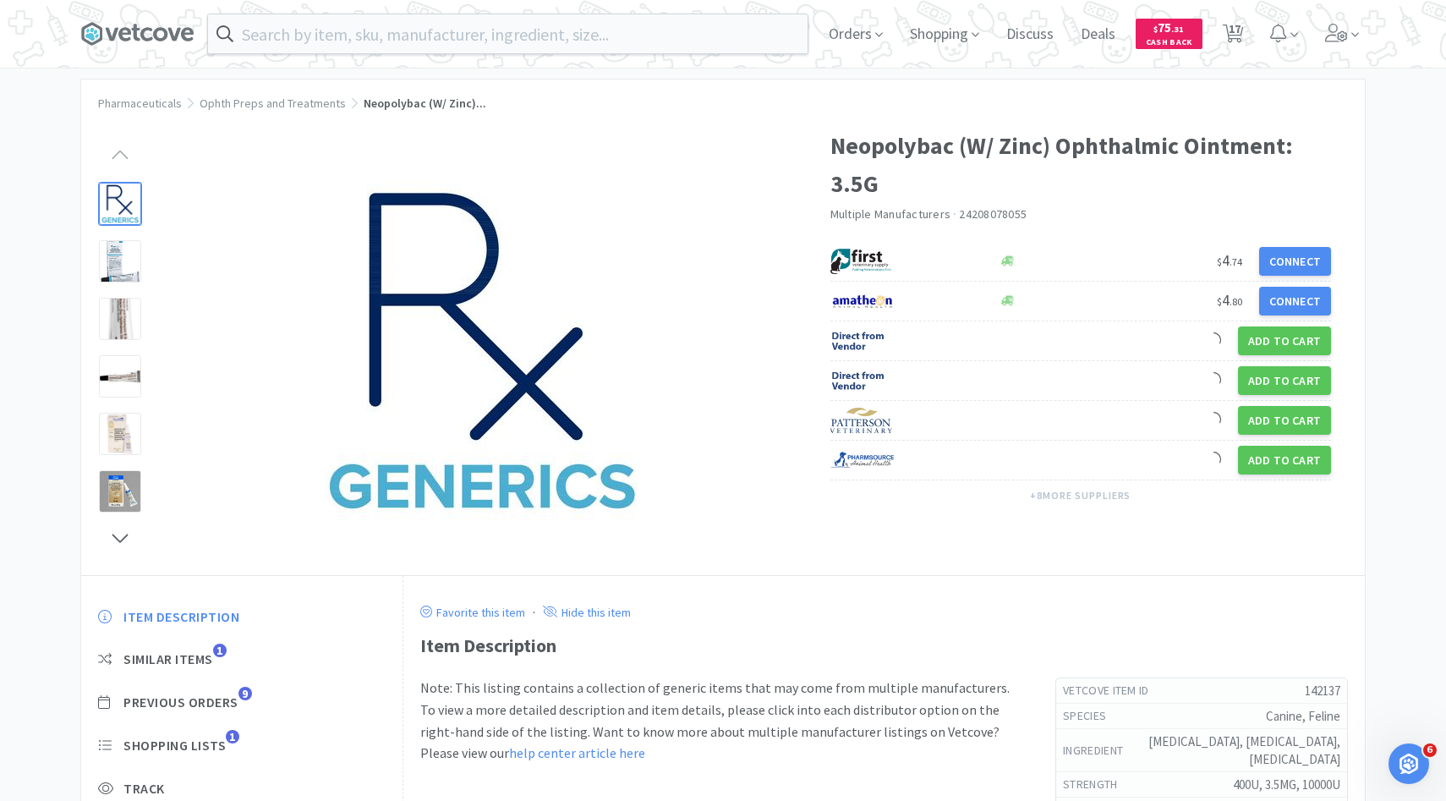
scroll to position [25, 0]
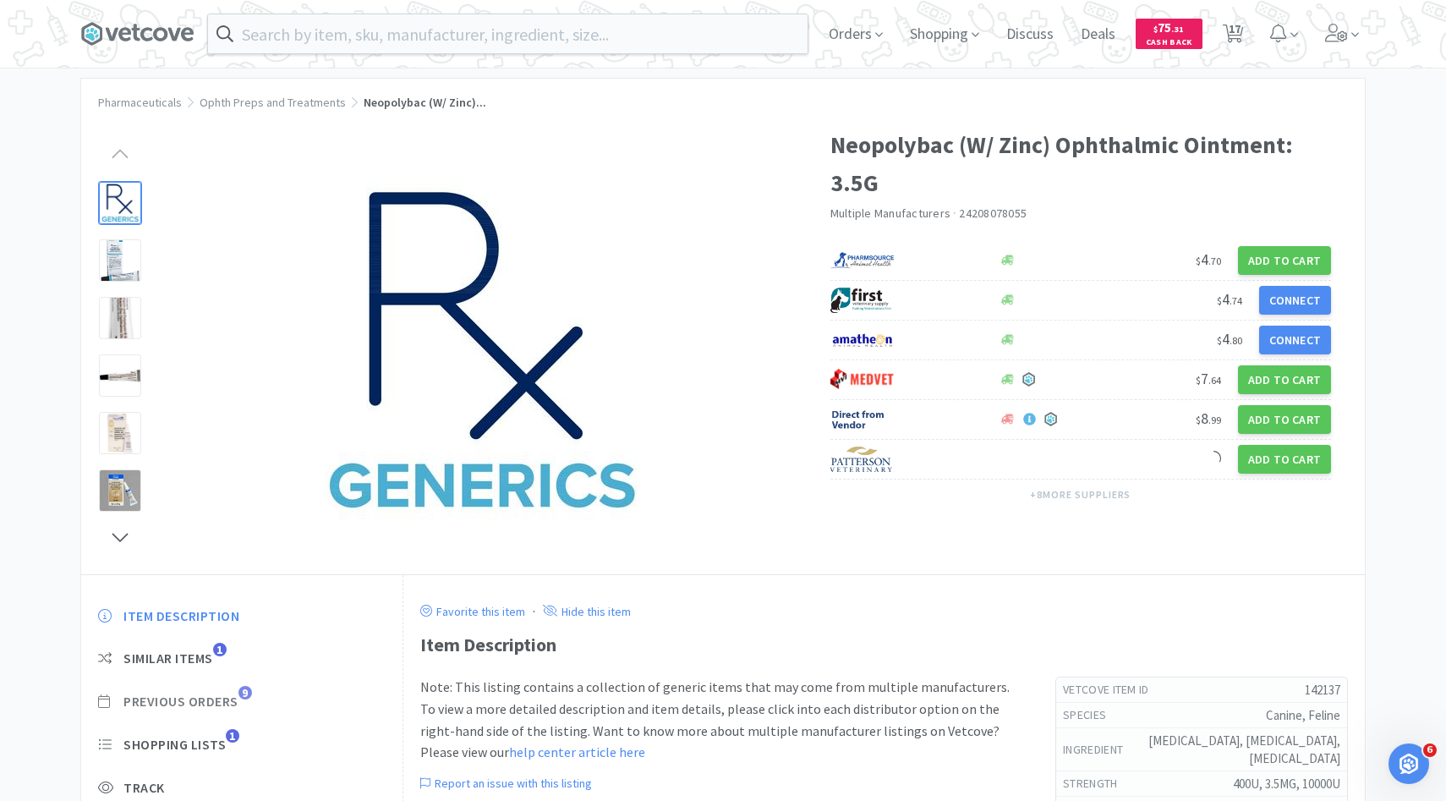
click at [214, 695] on span "Previous Orders" at bounding box center [180, 701] width 115 height 18
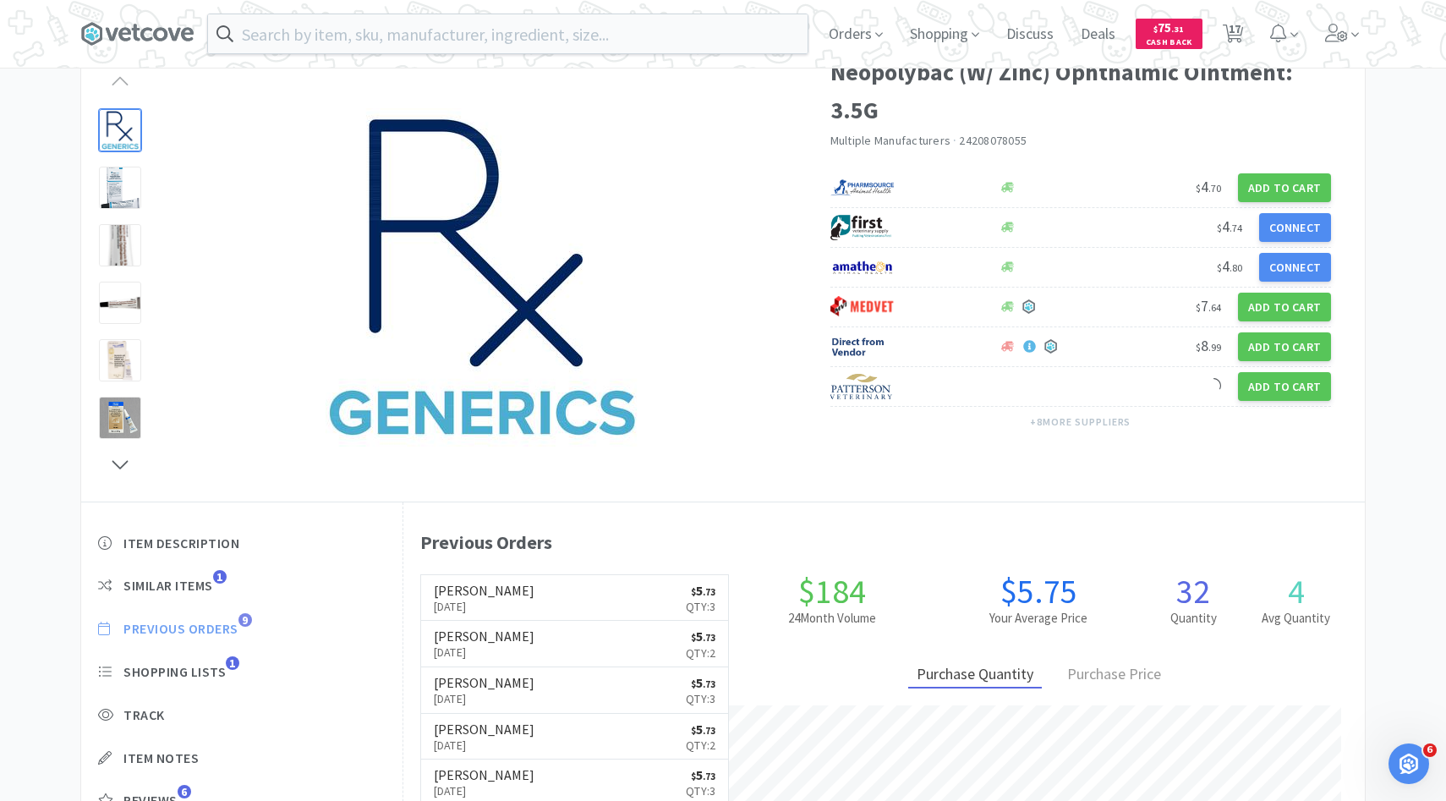
scroll to position [0, 0]
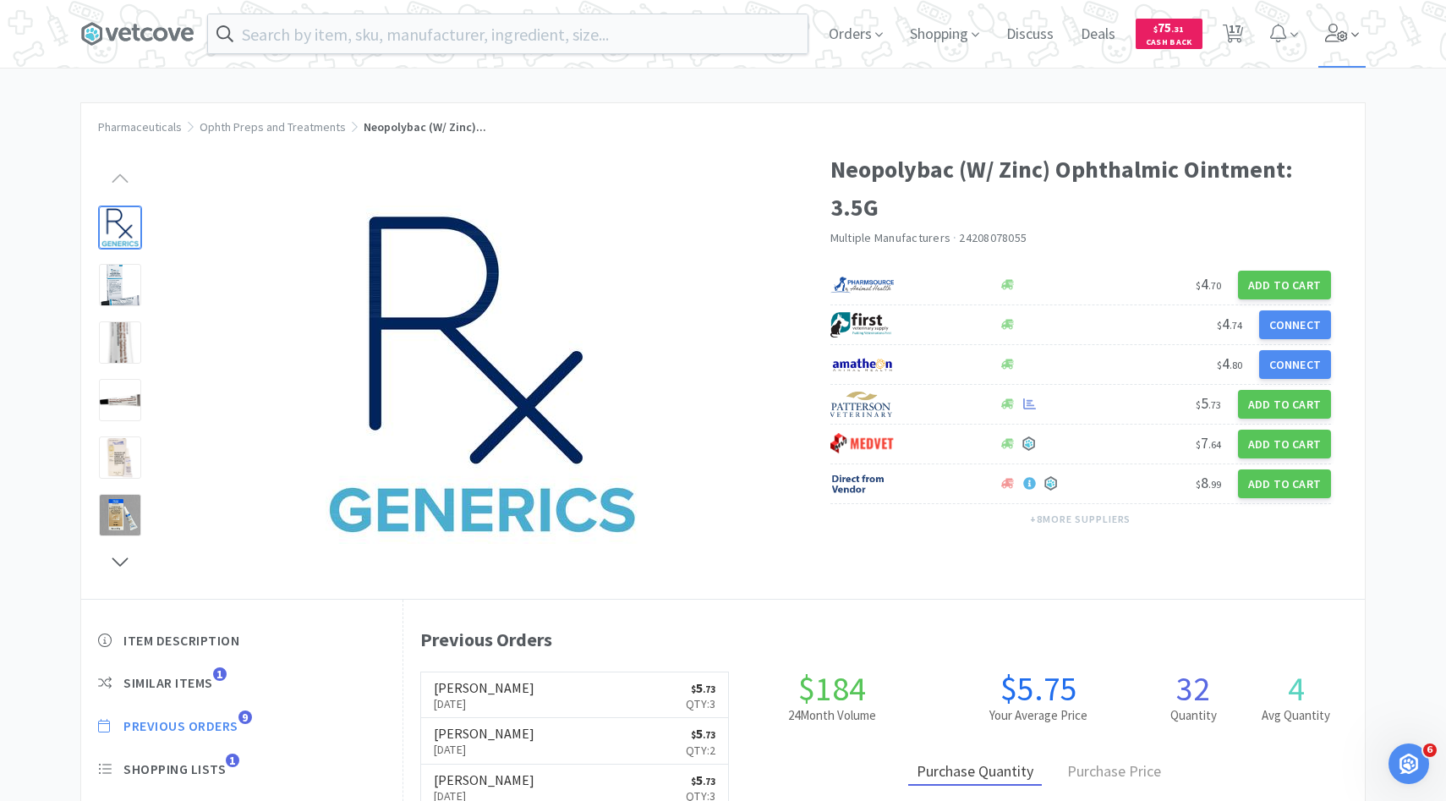
click at [1343, 41] on icon at bounding box center [1337, 33] width 24 height 19
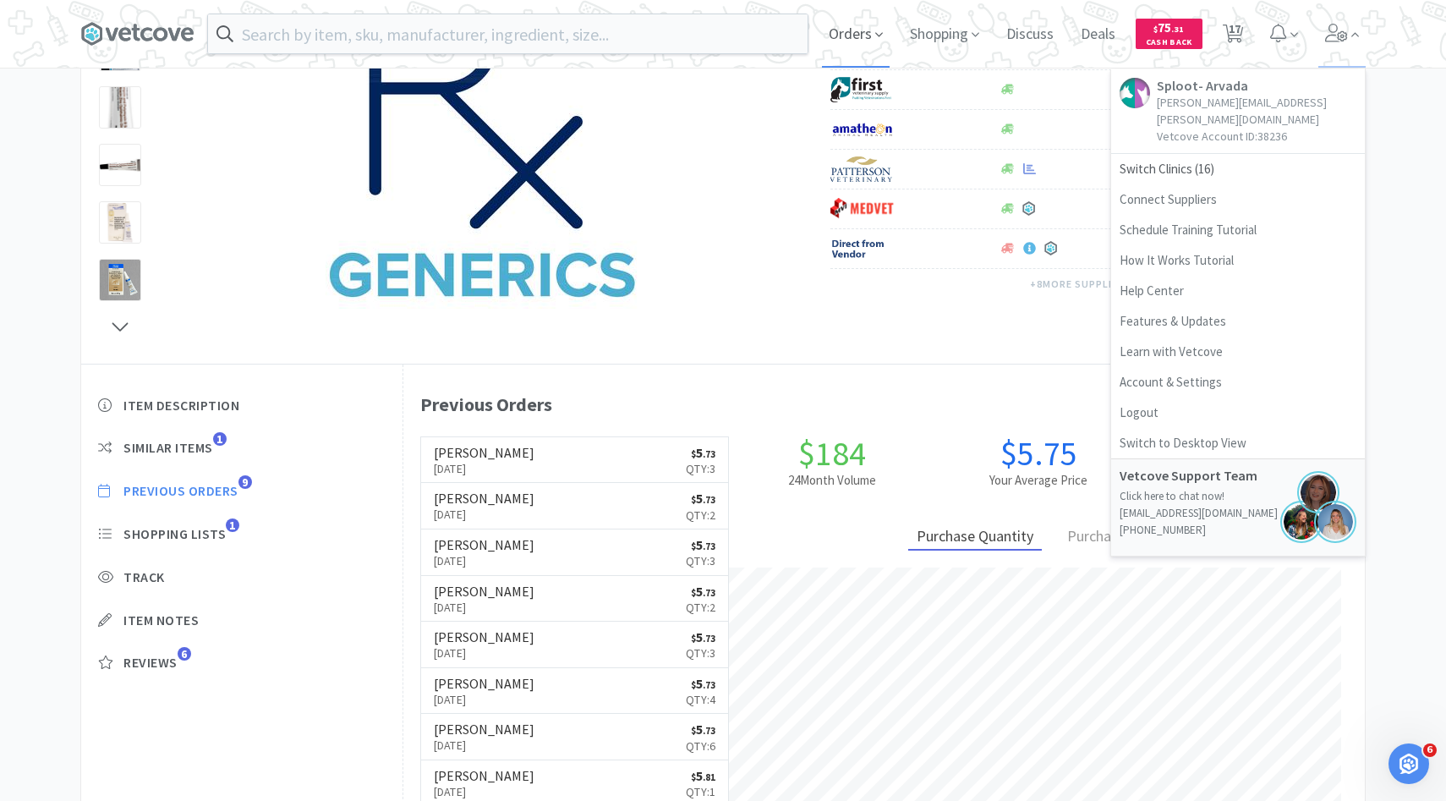
select select "5"
select select "1"
select select "5"
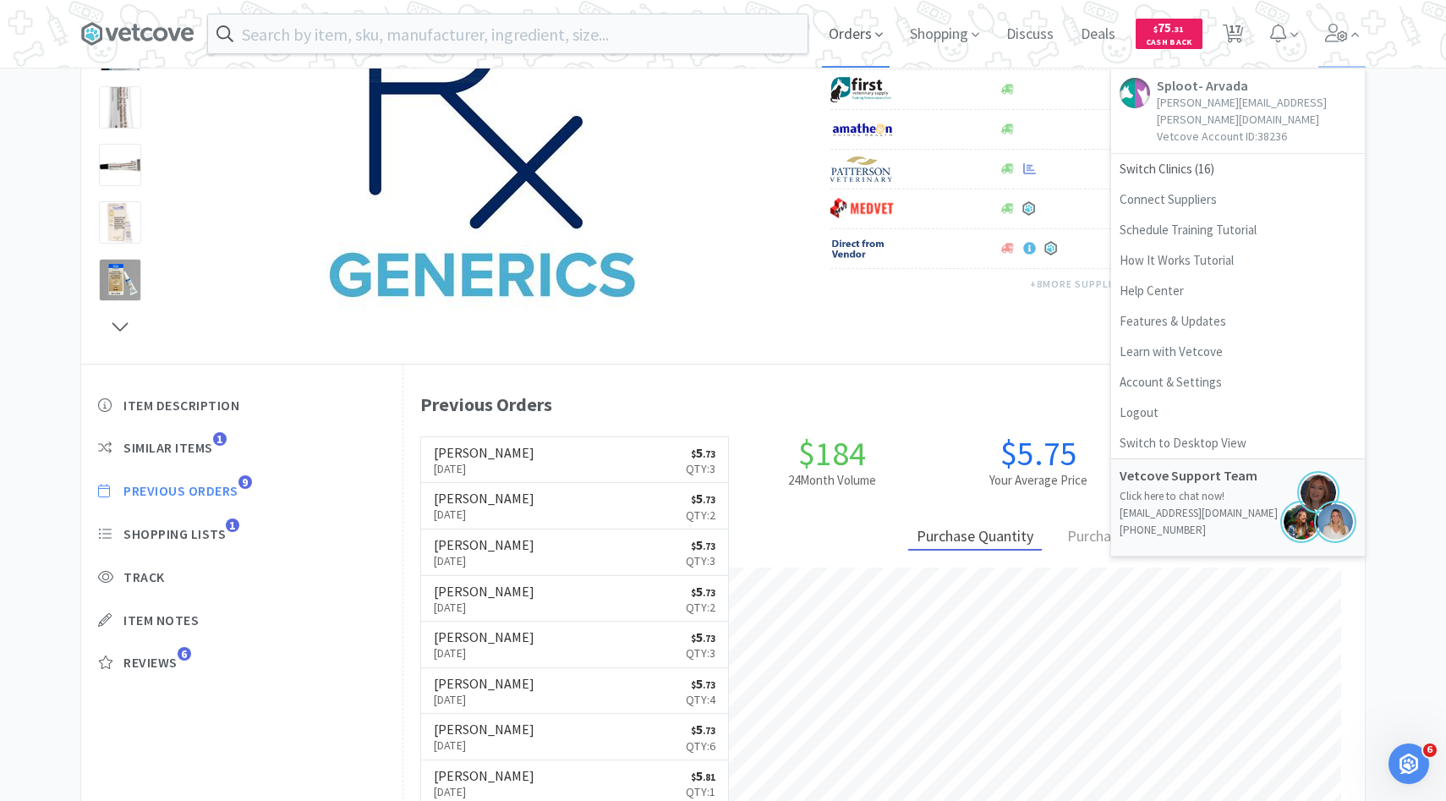
select select "1"
select select "4"
select select "3"
select select "1"
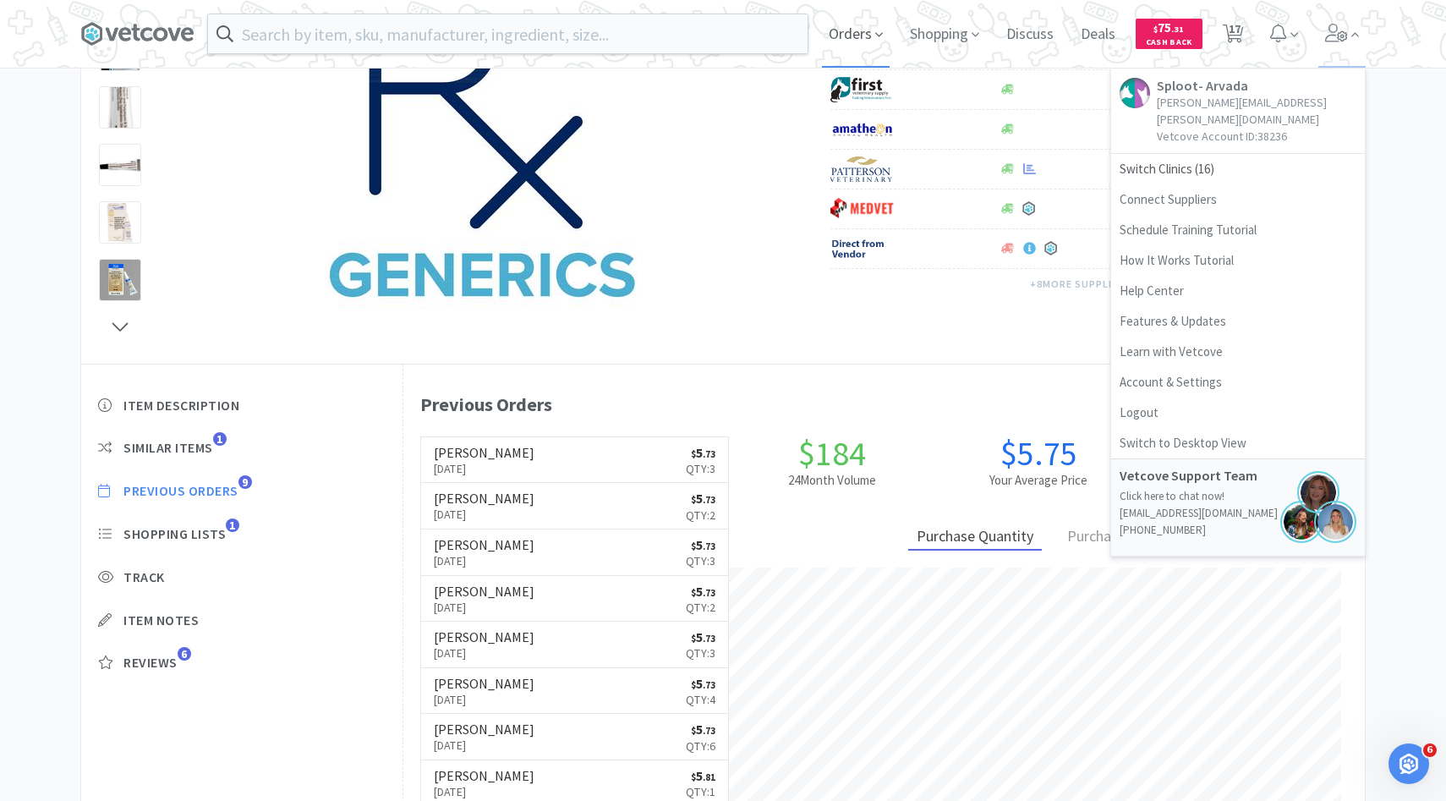
select select "1"
select select "5"
select select "1"
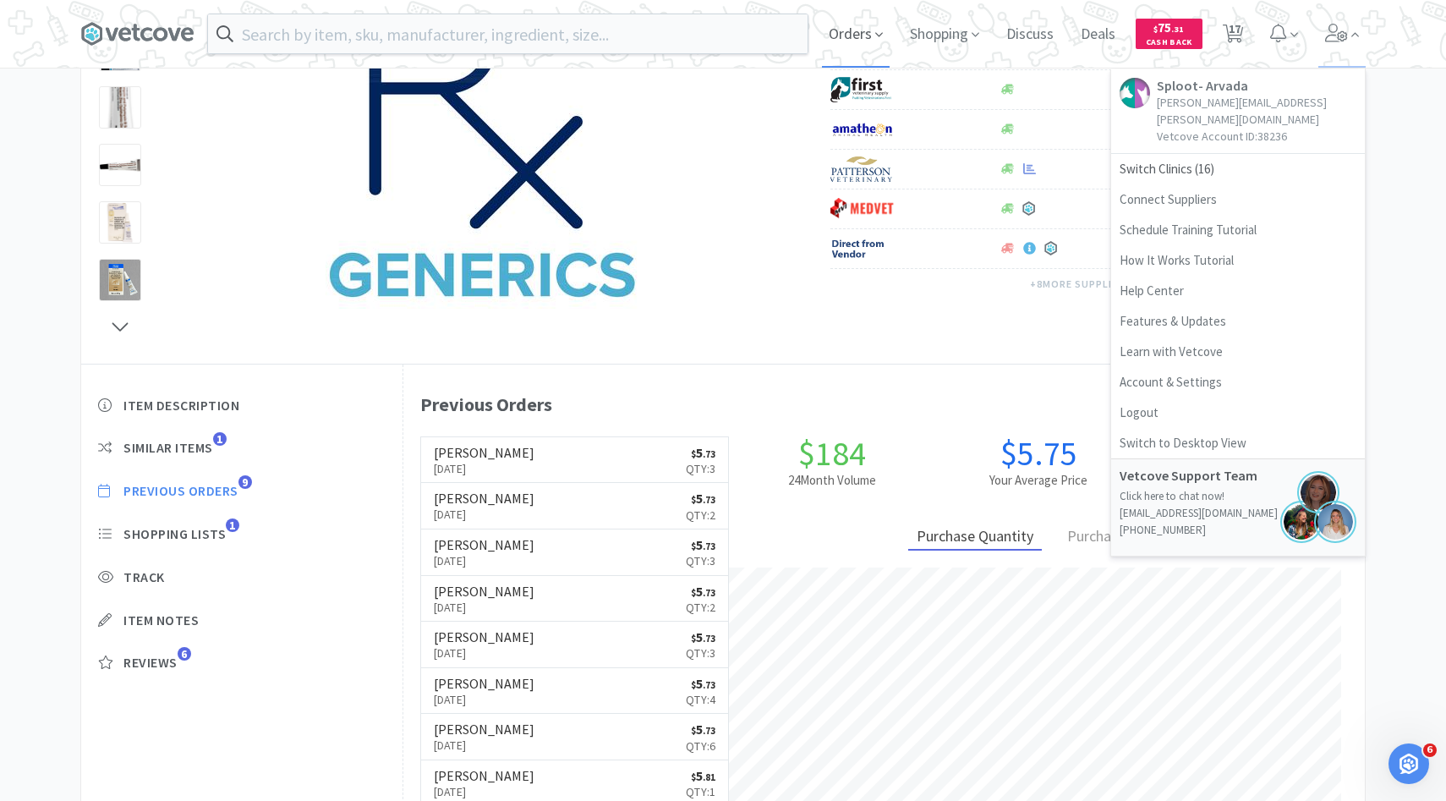
select select "3"
select select "6"
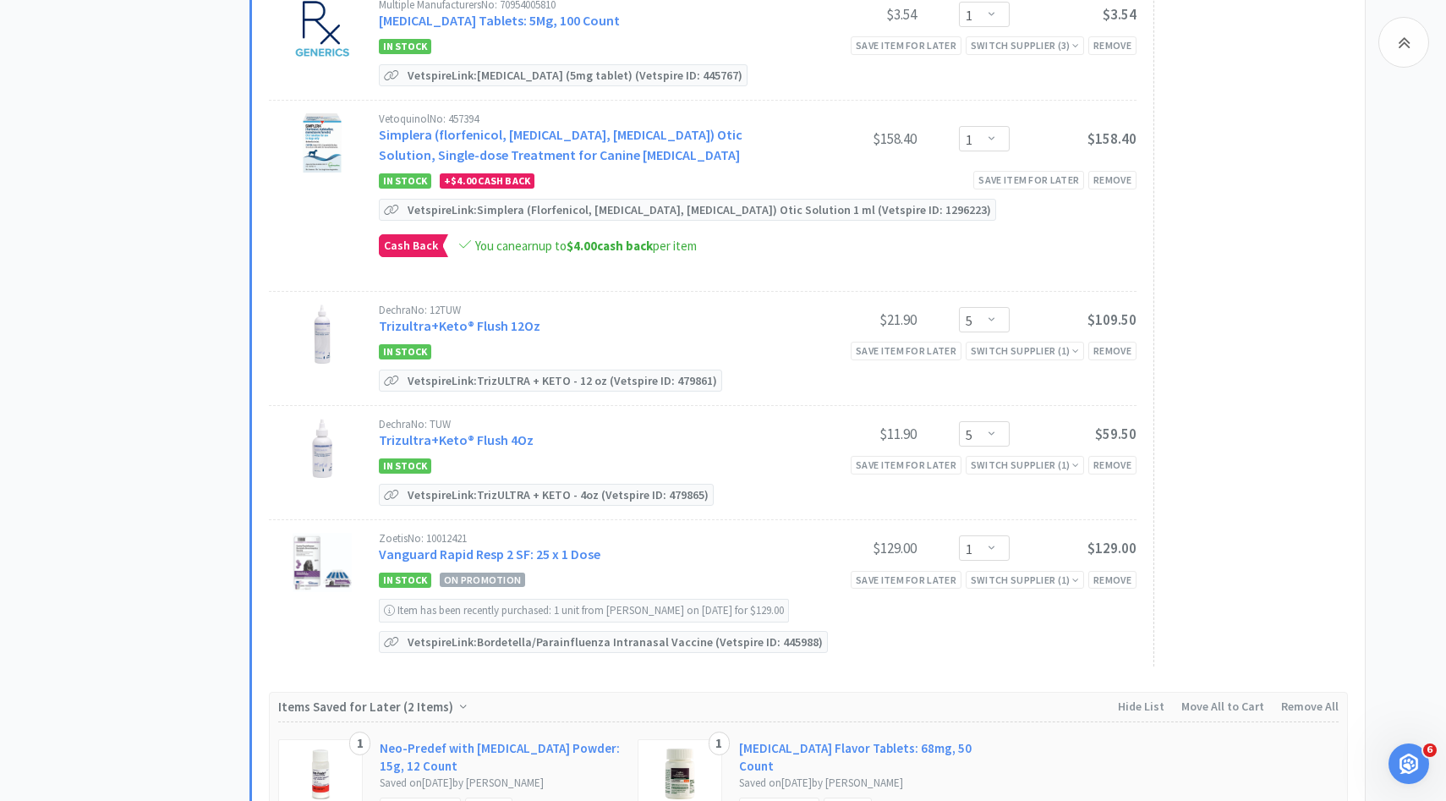
scroll to position [1365, 0]
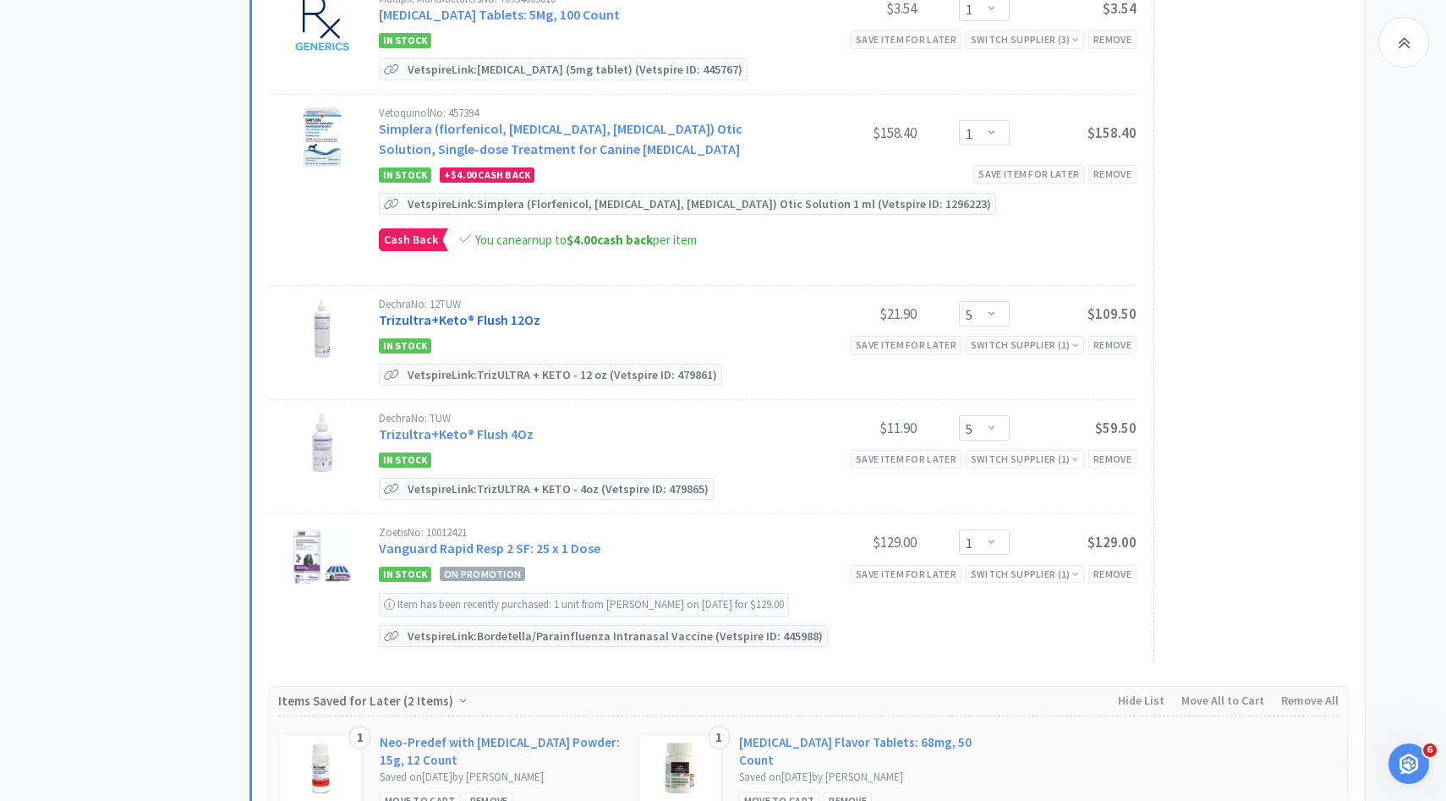
click at [509, 315] on link "Trizultra+Keto® Flush 12Oz" at bounding box center [459, 319] width 161 height 17
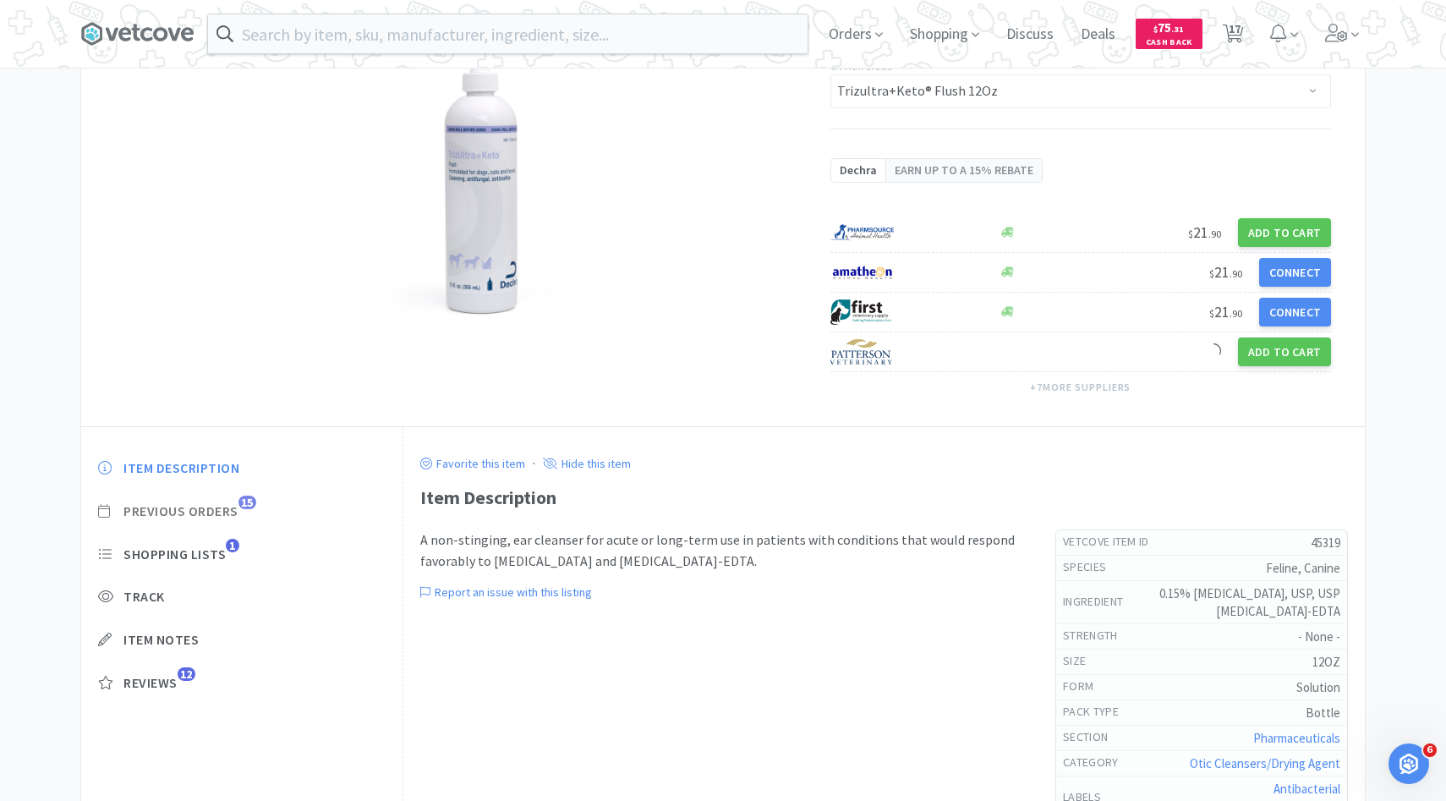
click at [247, 513] on span "Previous Orders 15" at bounding box center [241, 511] width 287 height 18
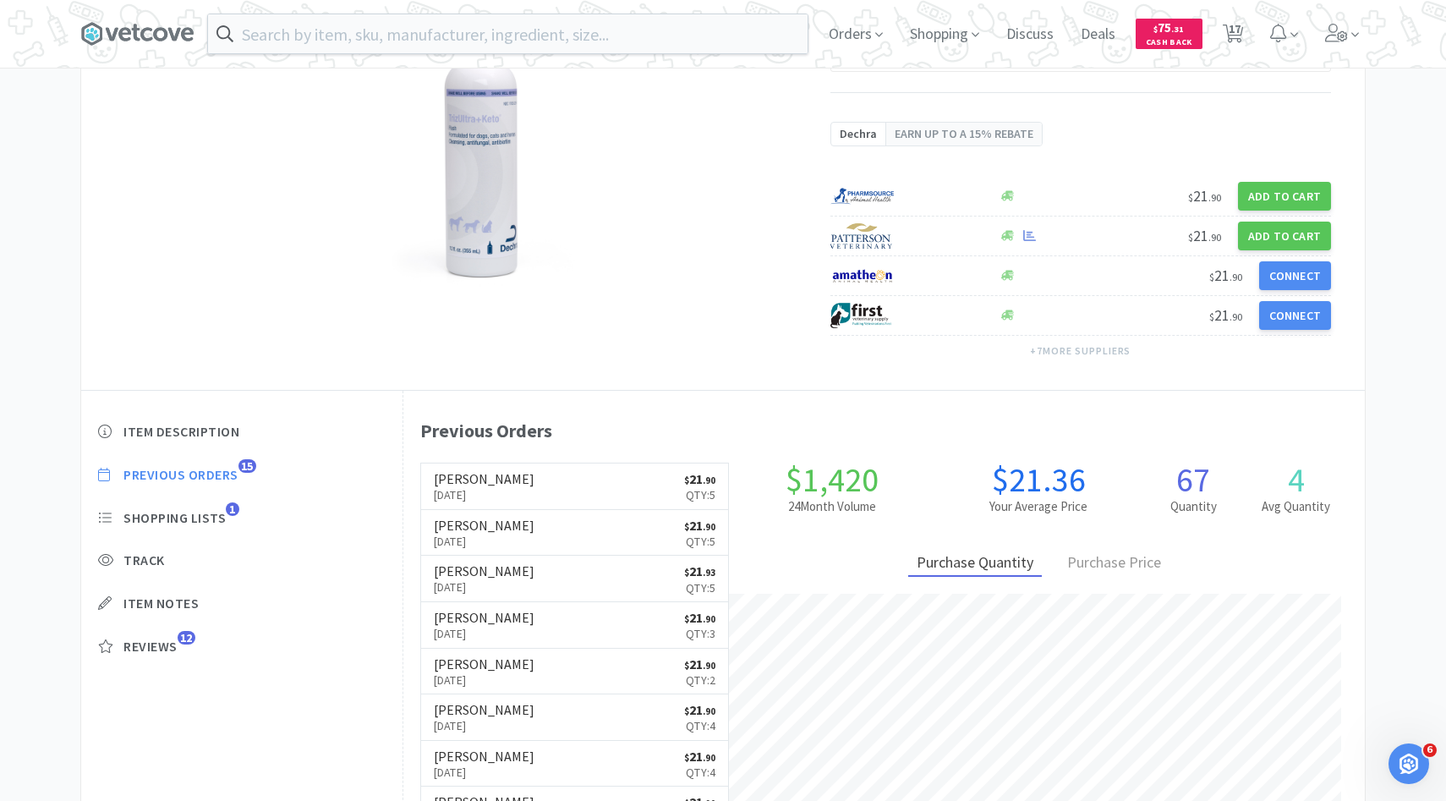
scroll to position [210, 0]
select select "5"
select select "1"
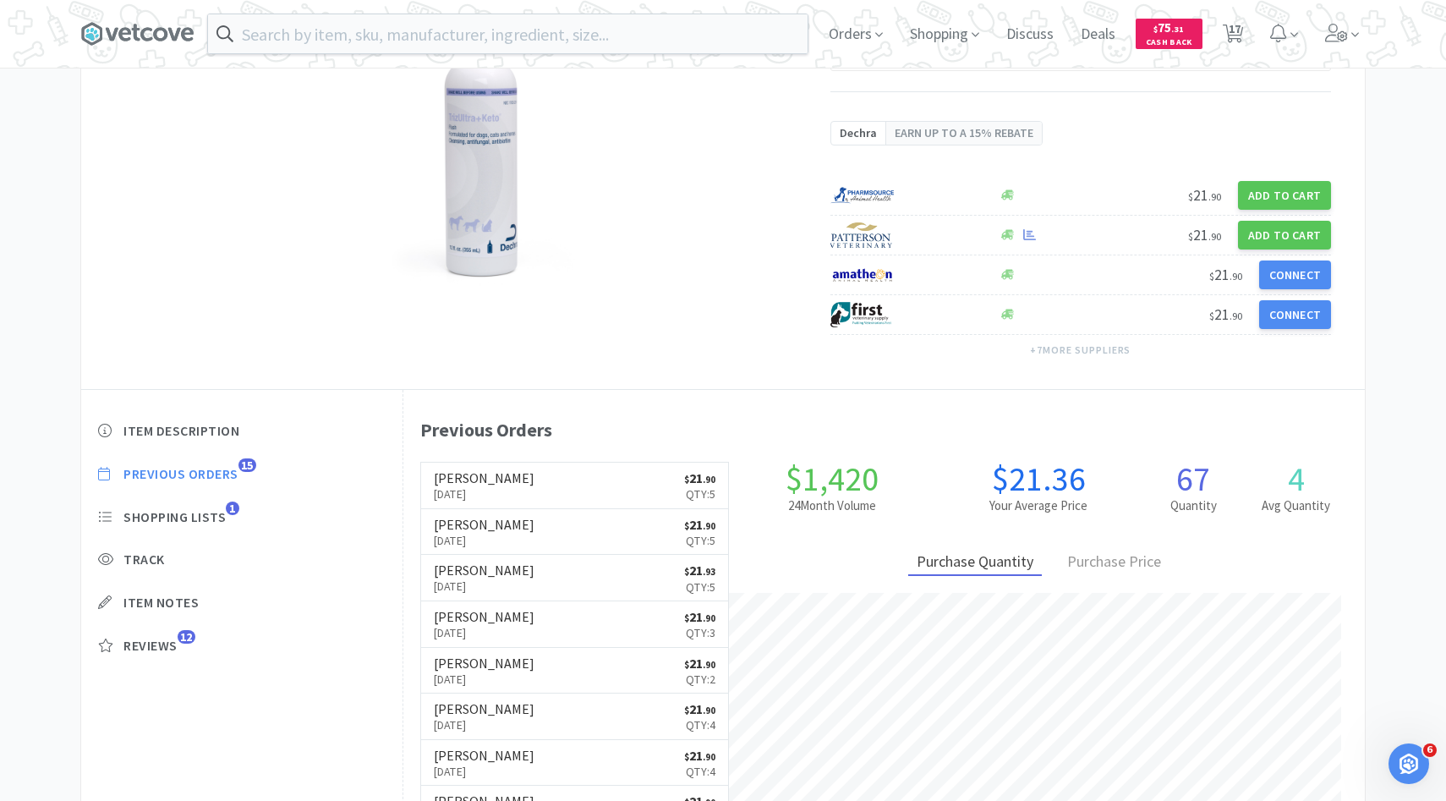
select select "5"
select select "1"
select select "4"
select select "3"
select select "1"
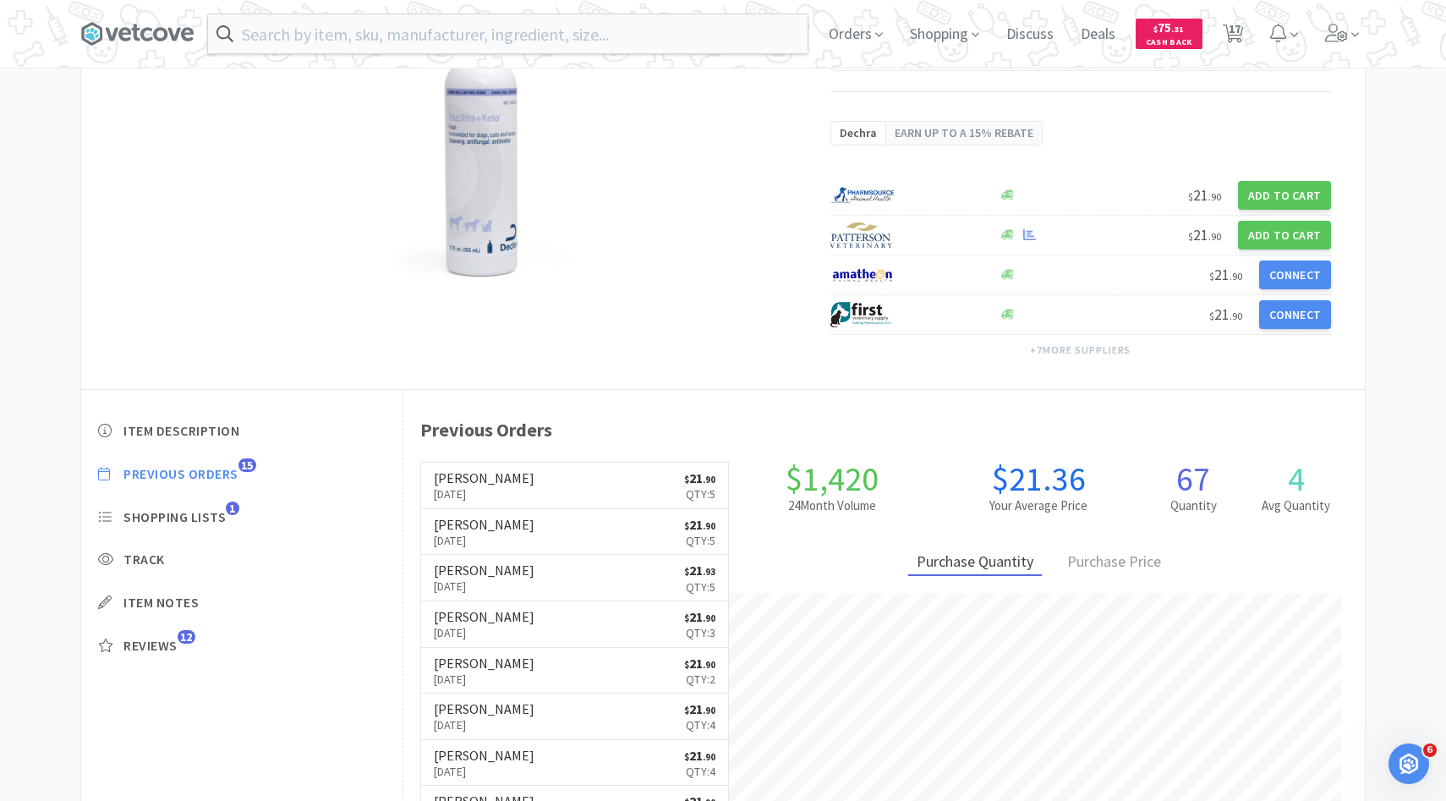
select select "1"
select select "5"
select select "1"
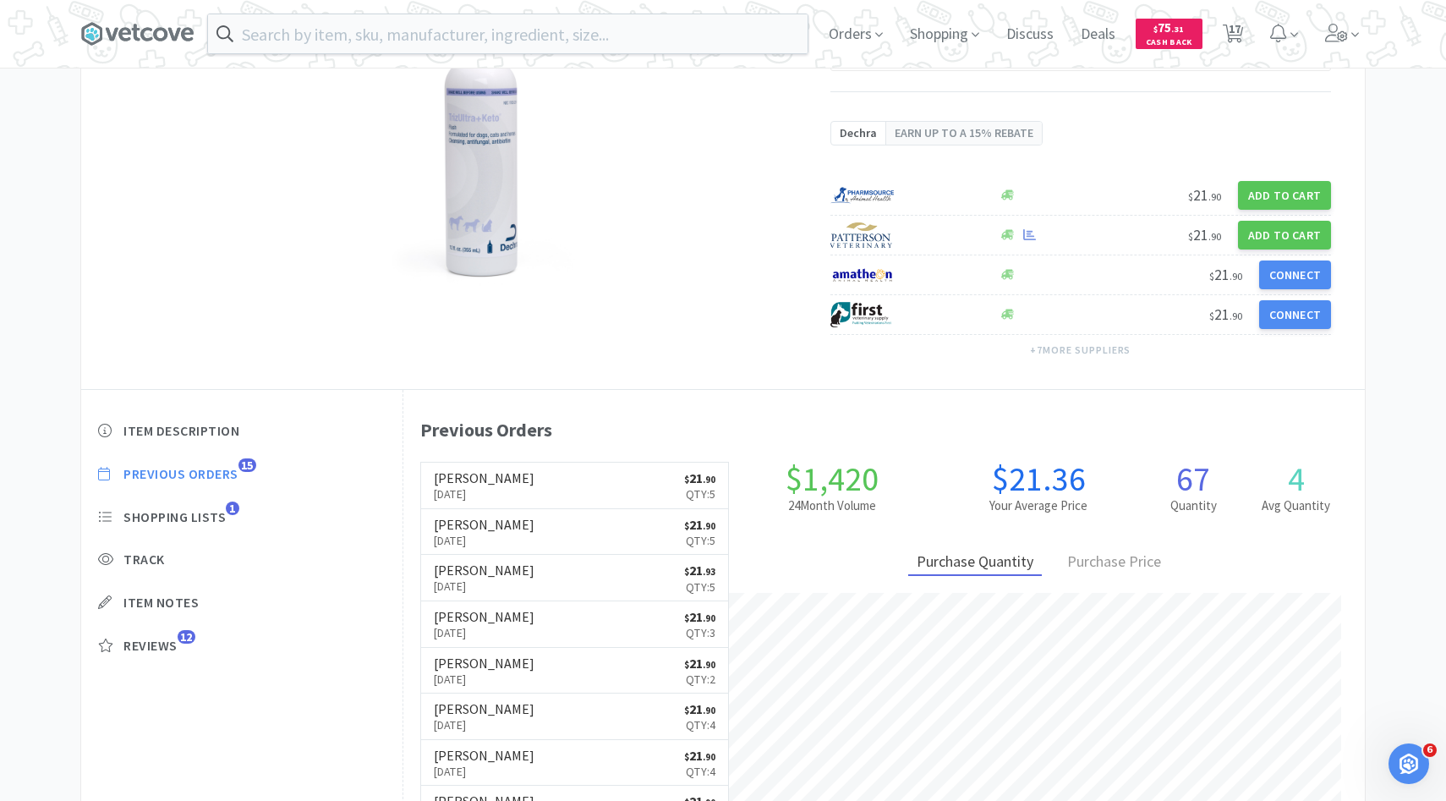
select select "1"
select select "3"
select select "6"
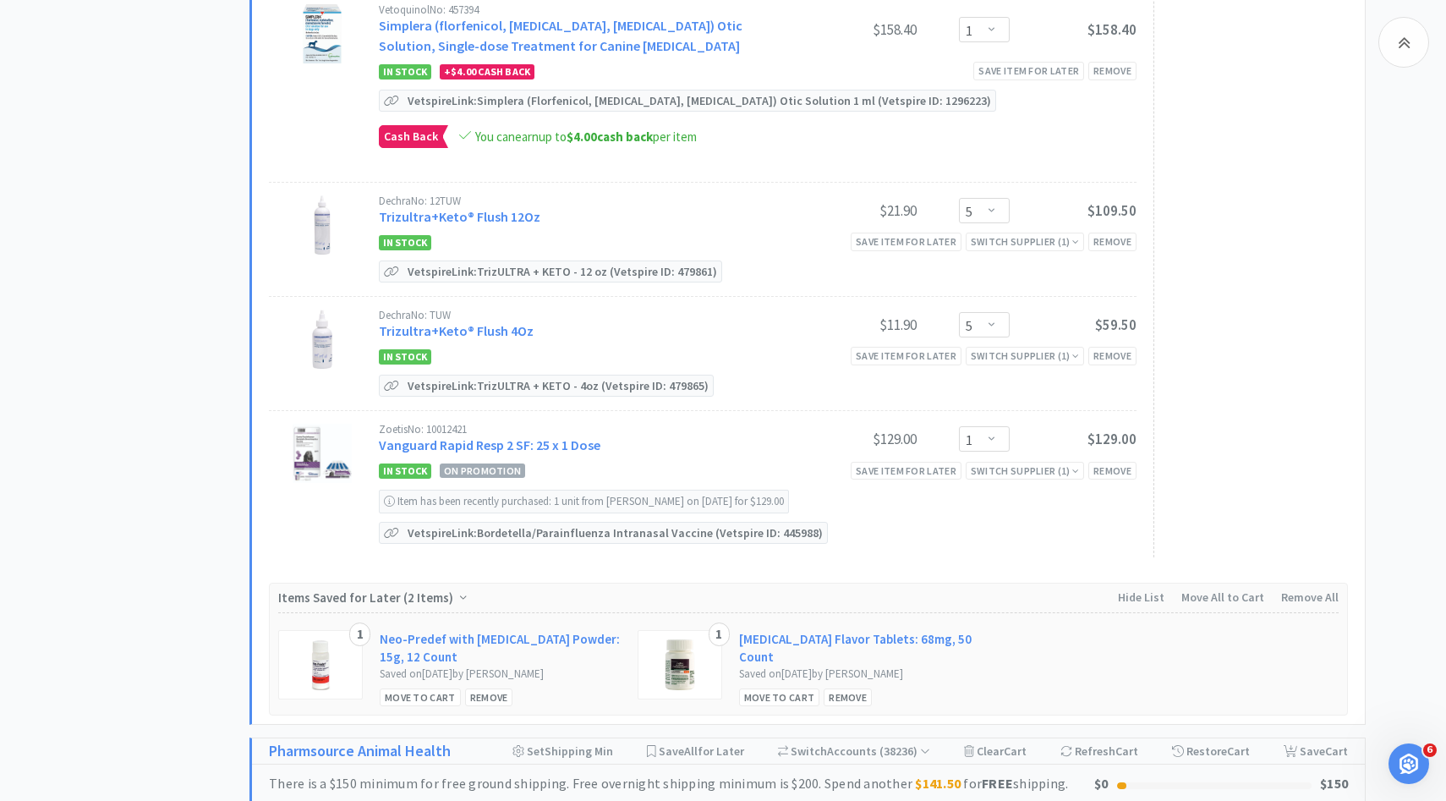
scroll to position [1471, 0]
click at [550, 434] on link "Vanguard Rapid Resp 2 SF: 25 x 1 Dose" at bounding box center [490, 442] width 222 height 17
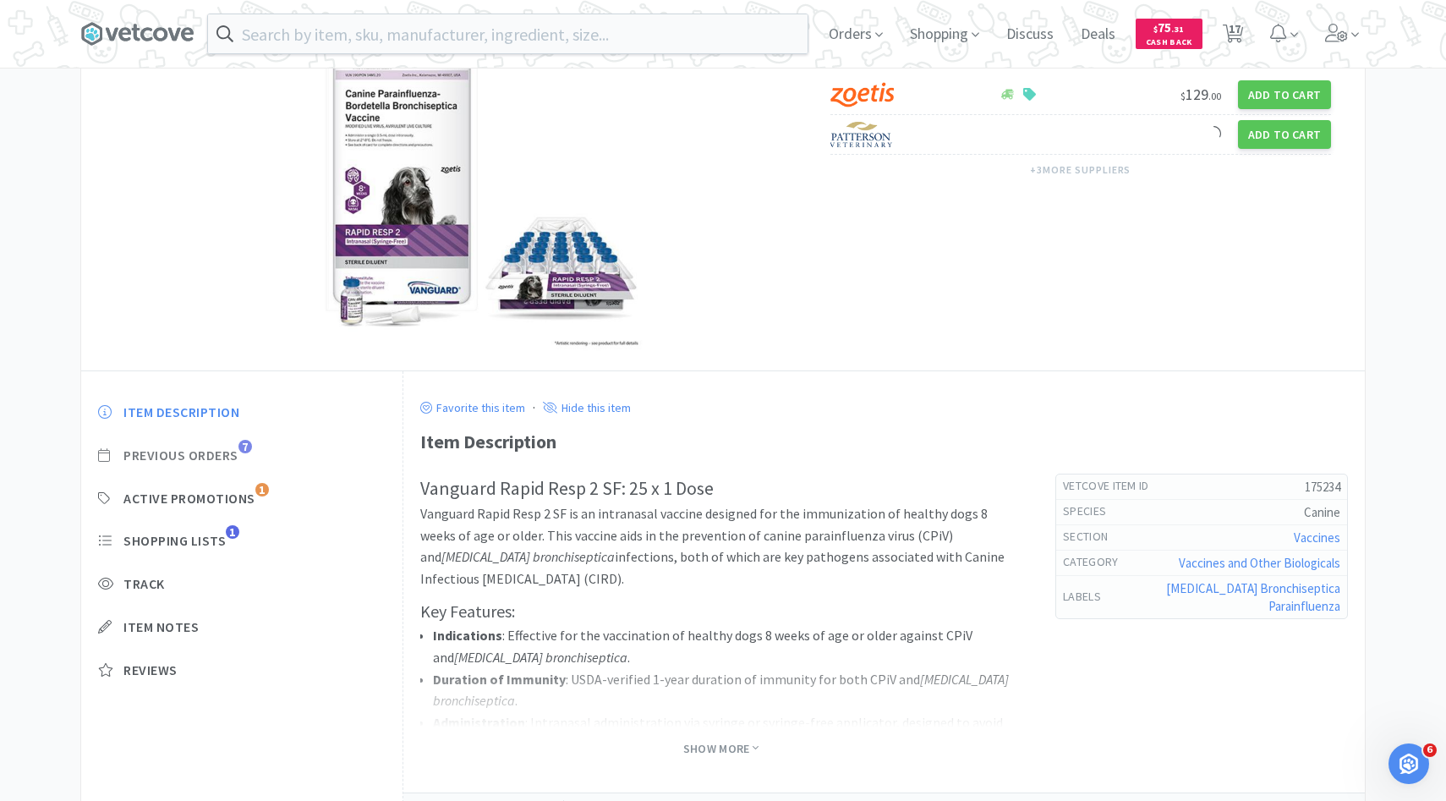
click at [229, 457] on span "Previous Orders" at bounding box center [180, 455] width 115 height 18
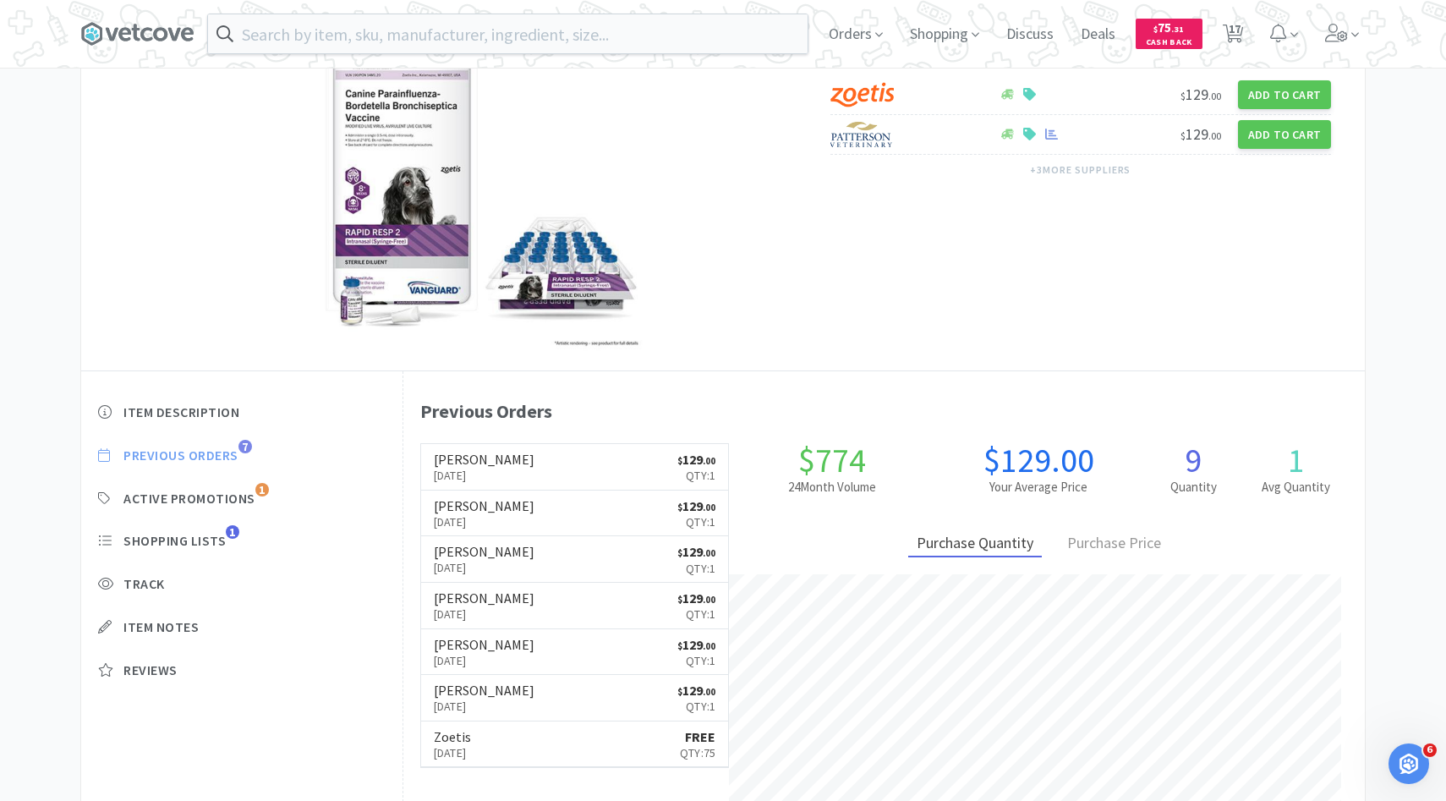
scroll to position [464, 961]
click at [677, 460] on span "$" at bounding box center [679, 461] width 5 height 12
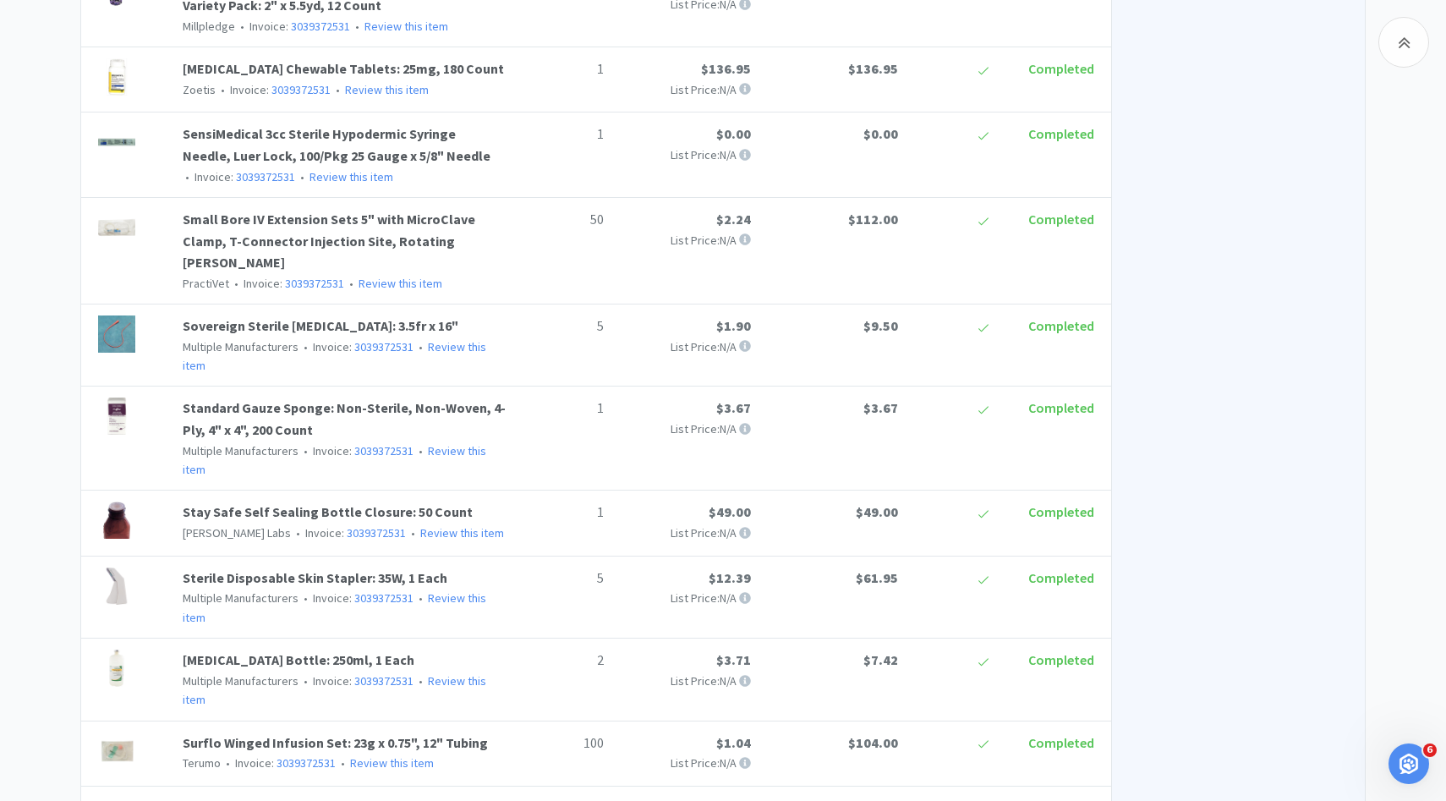
scroll to position [2998, 0]
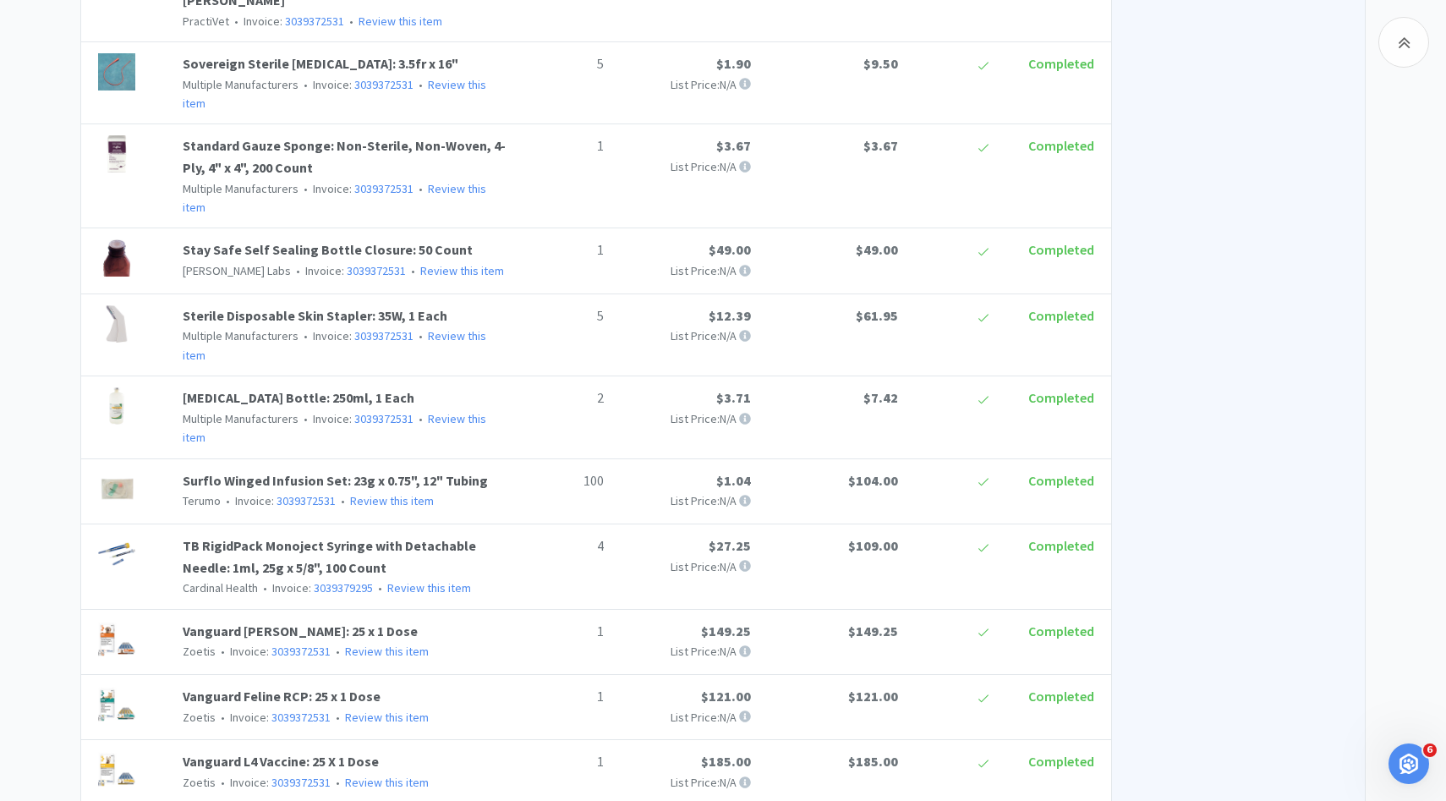
scroll to position [123, 0]
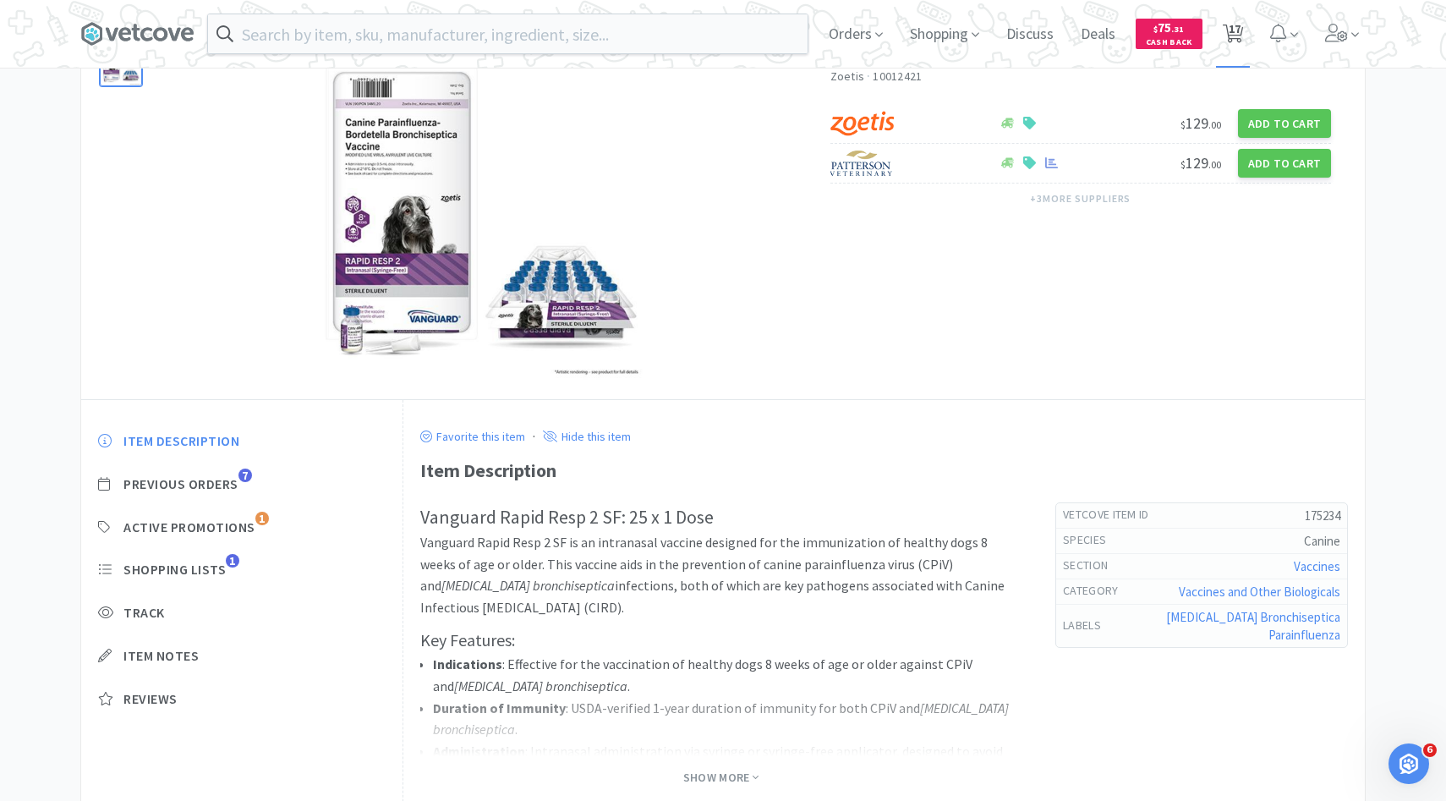
click at [1243, 32] on span "17" at bounding box center [1233, 34] width 35 height 68
select select "5"
select select "1"
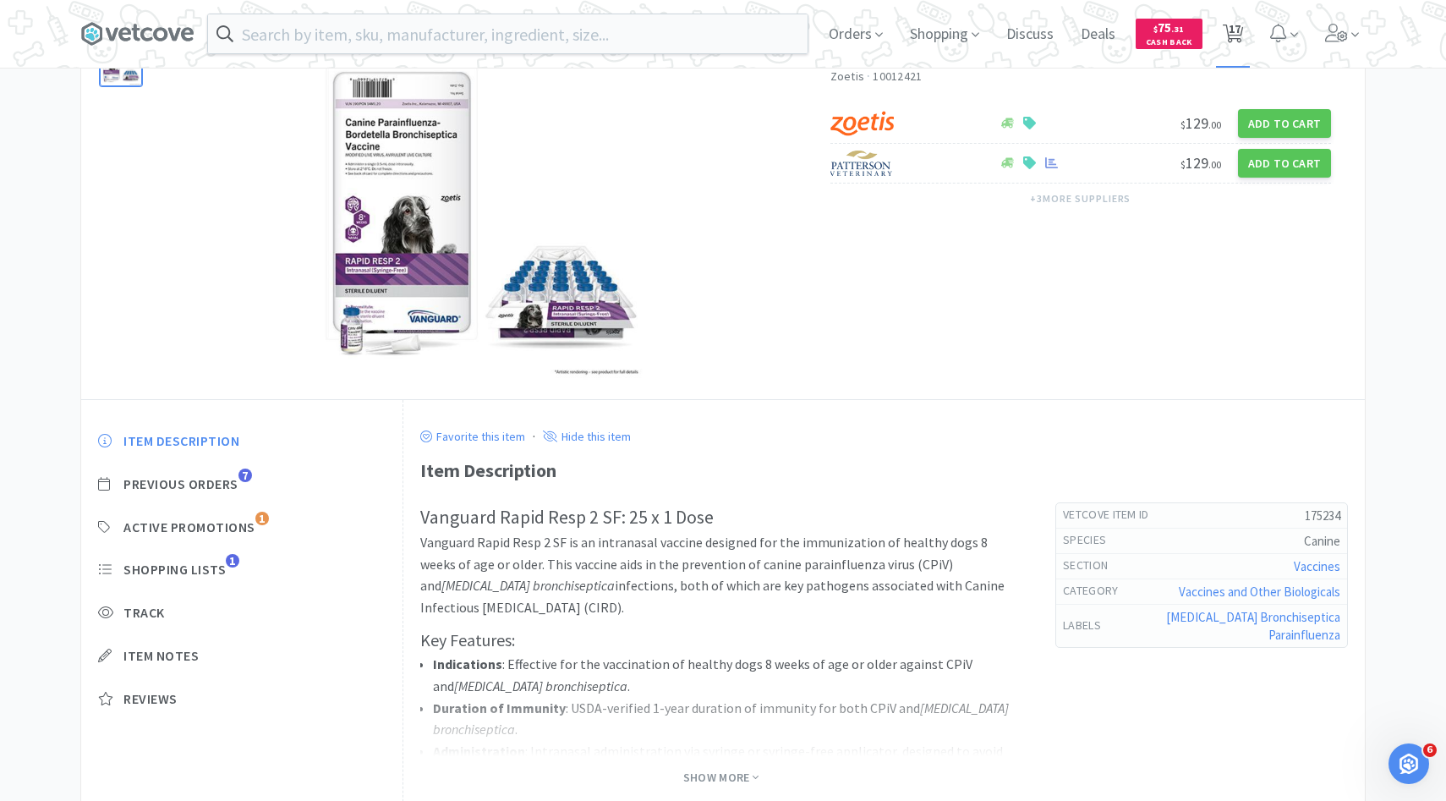
select select "5"
select select "1"
select select "4"
select select "3"
select select "1"
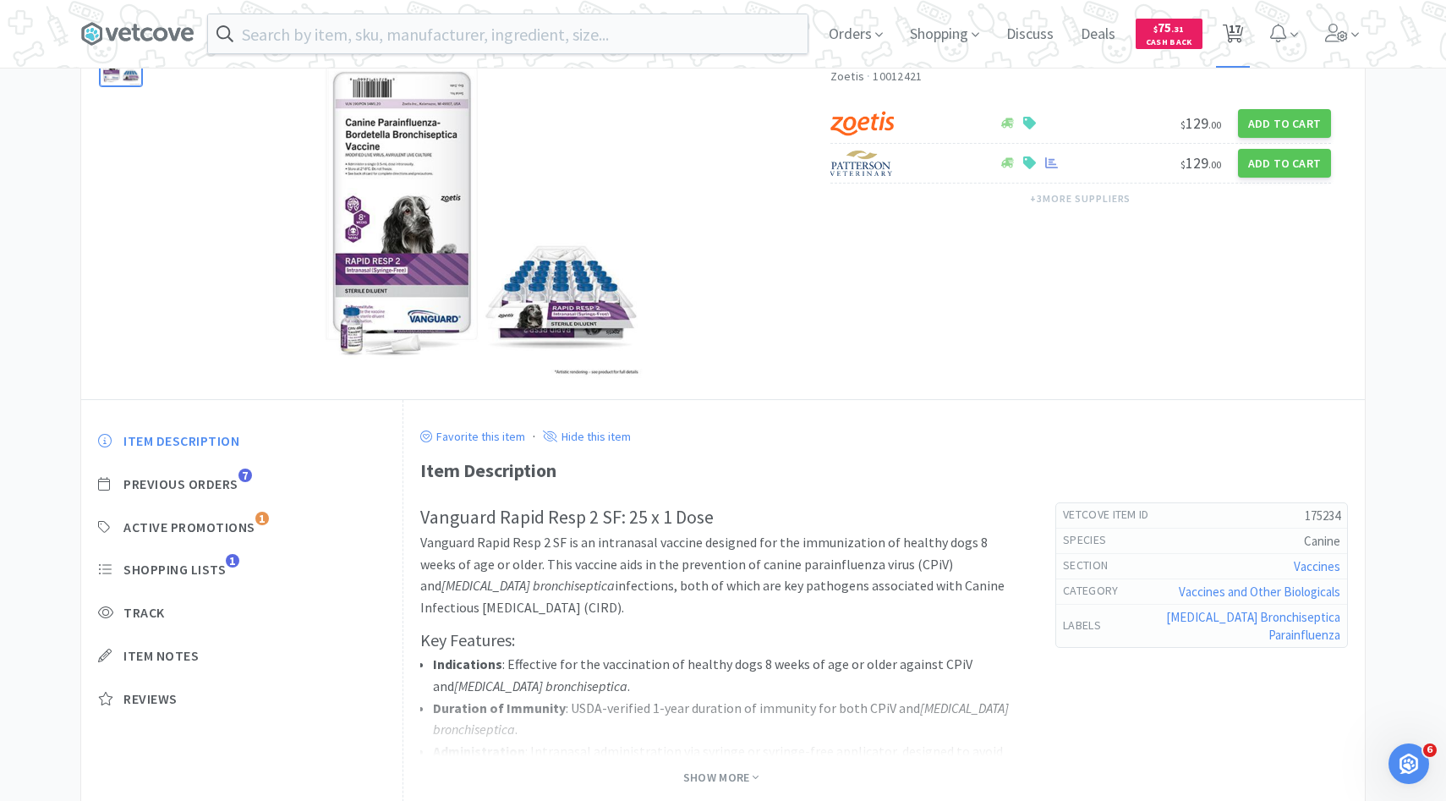
select select "1"
select select "5"
select select "1"
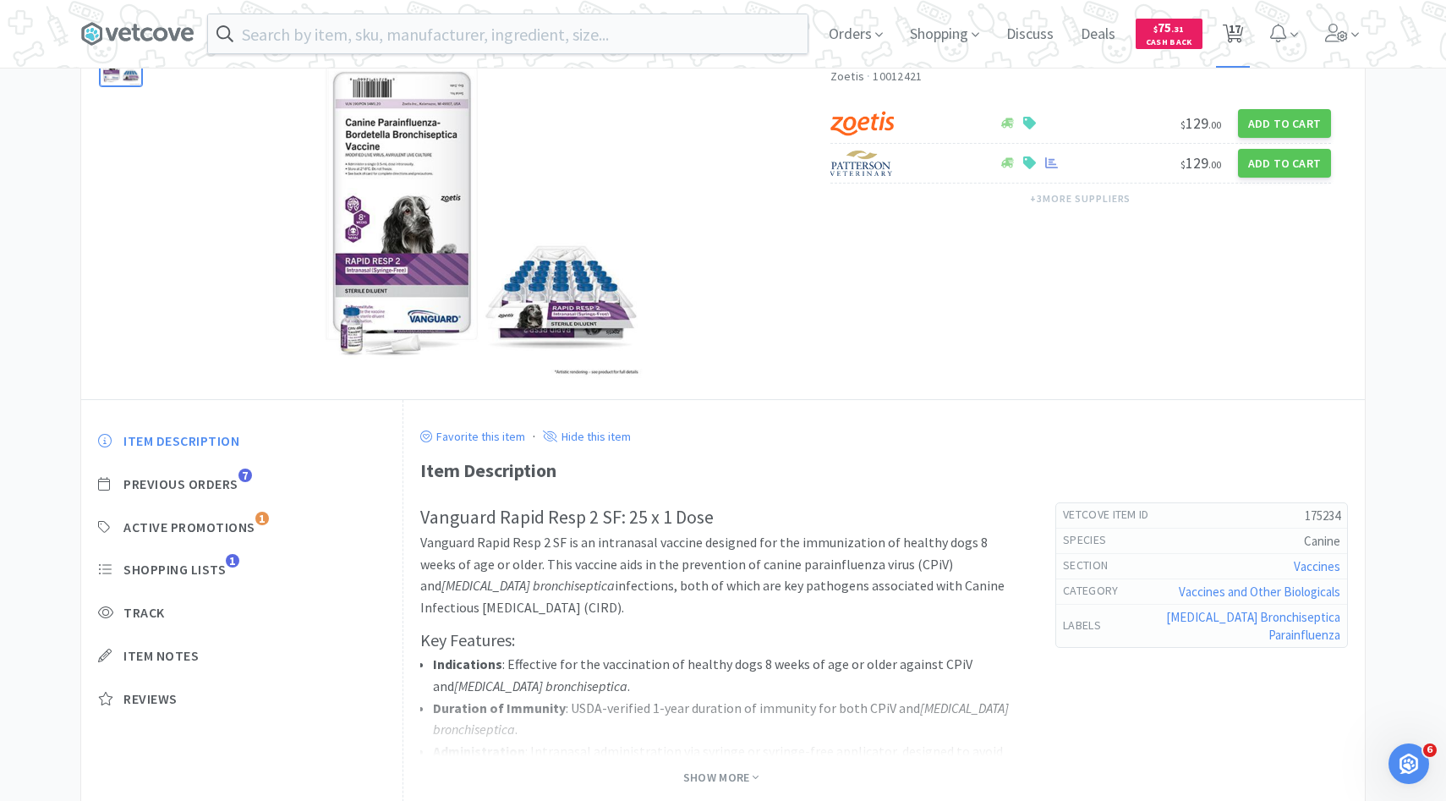
select select "1"
select select "3"
select select "6"
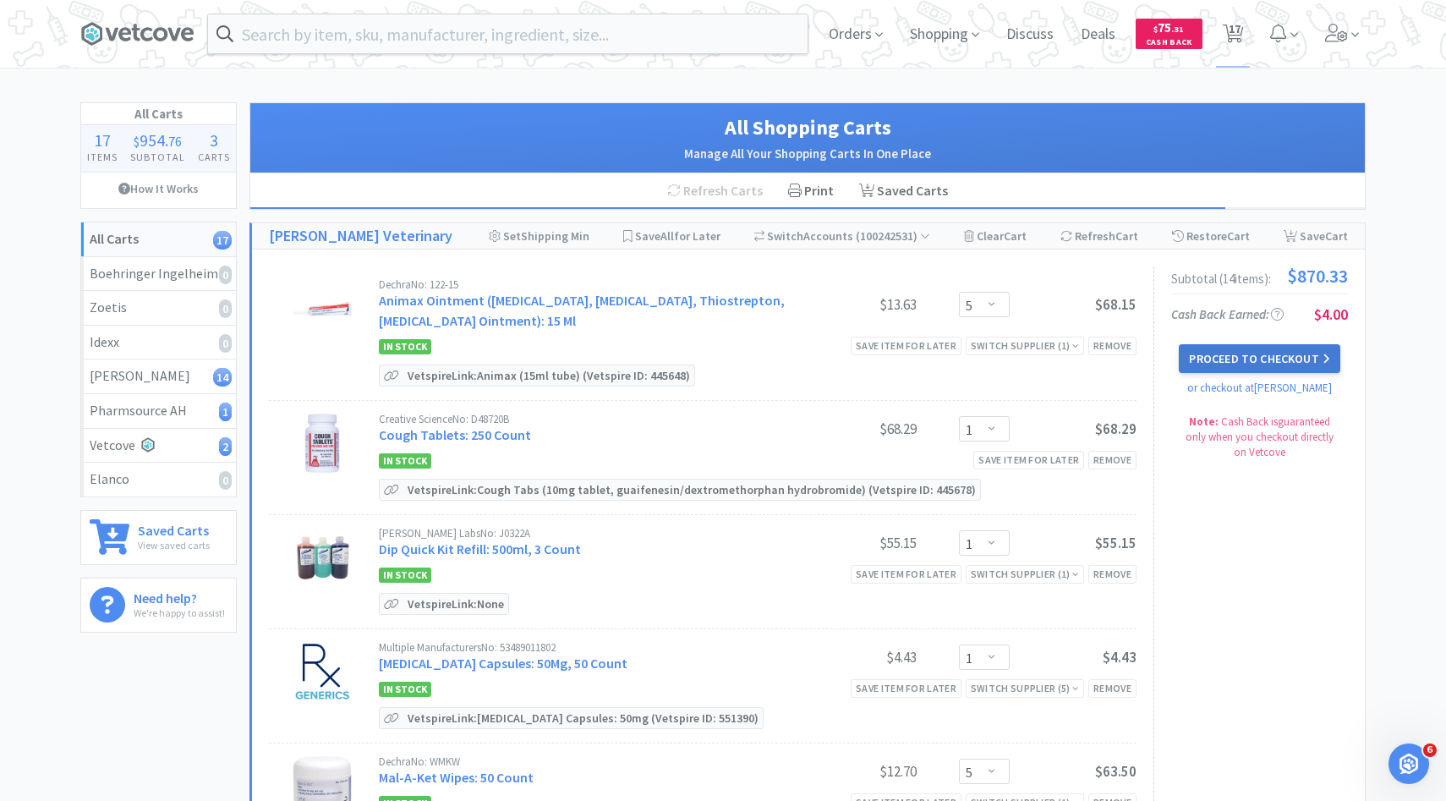
click at [1256, 347] on button "Proceed to Checkout" at bounding box center [1259, 358] width 161 height 29
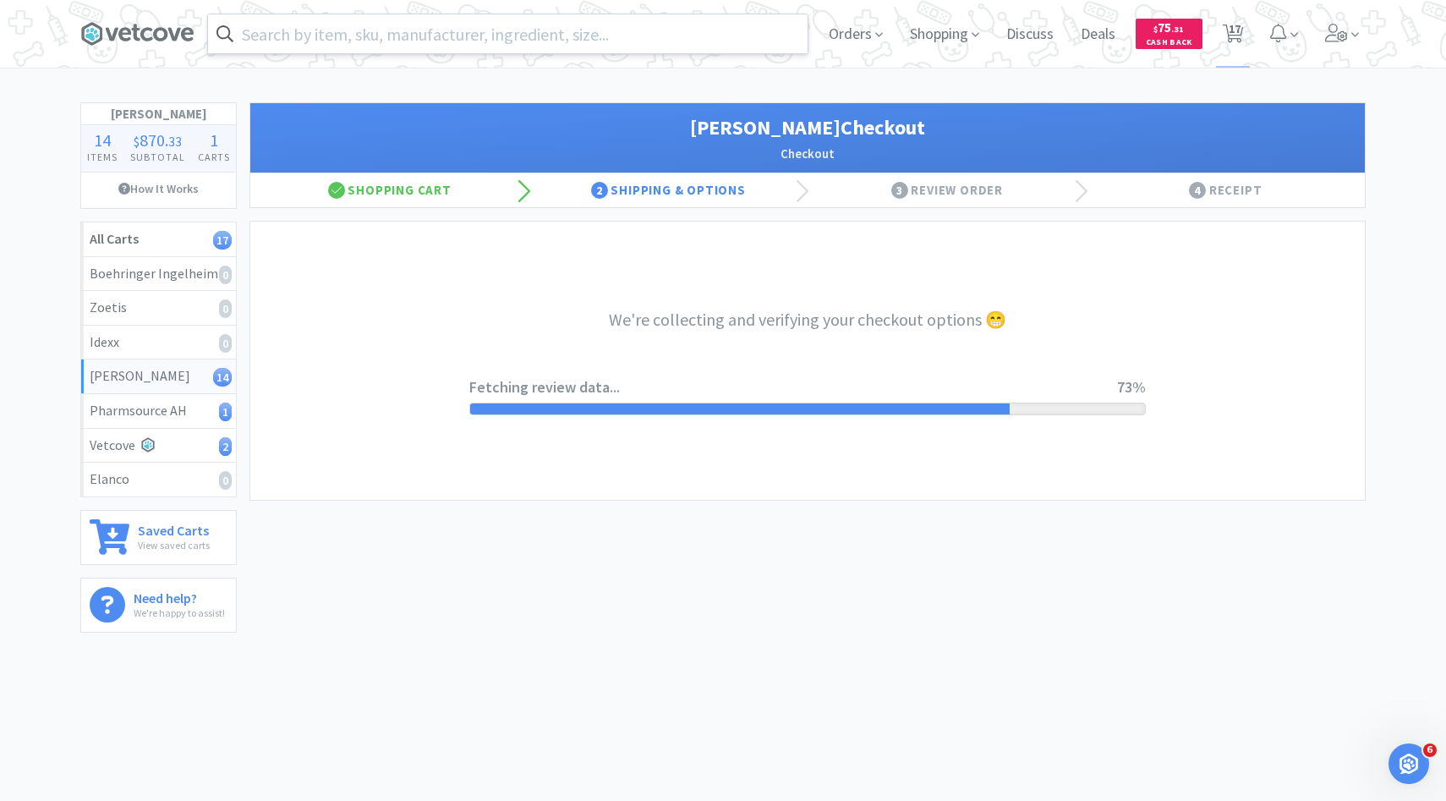
select select "1"
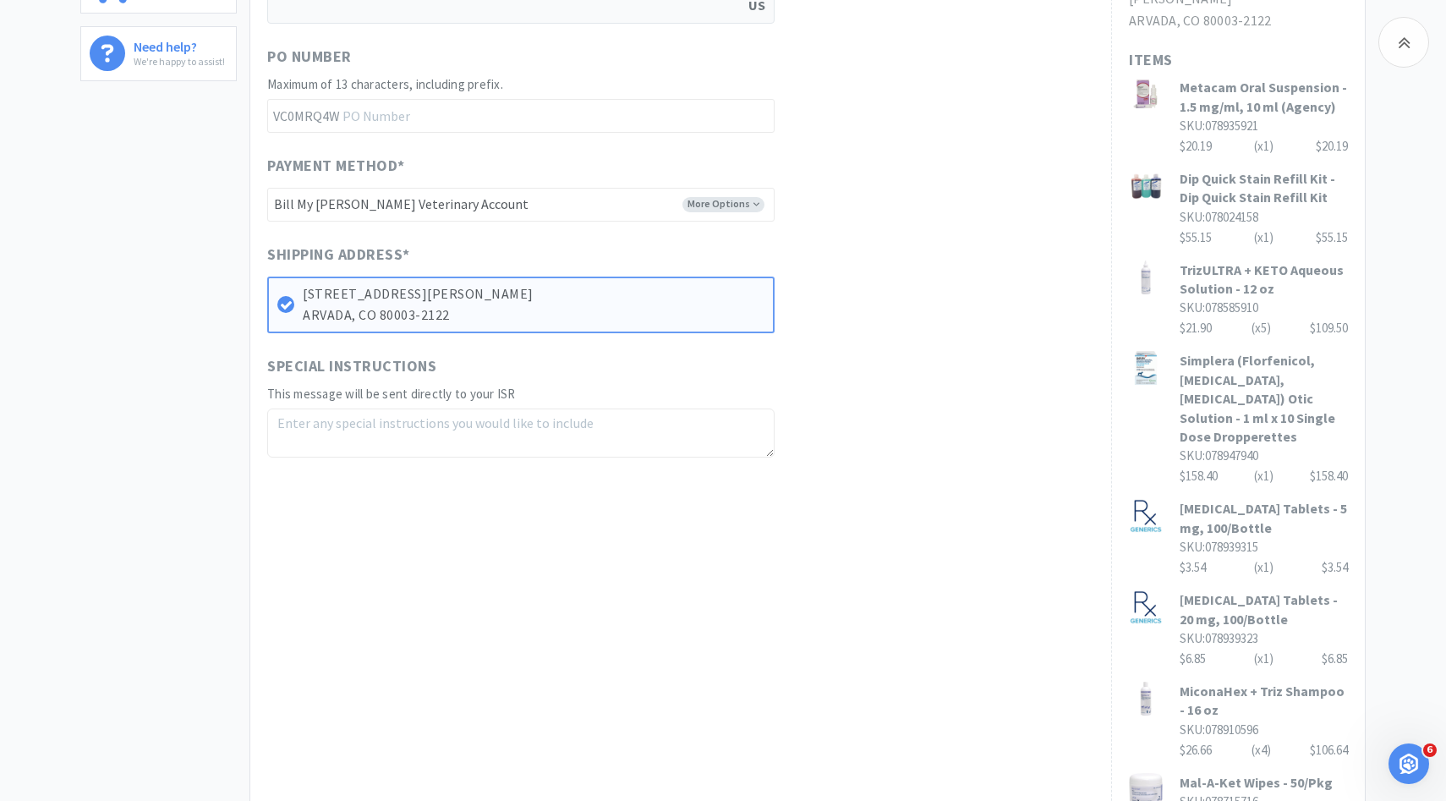
scroll to position [1026, 0]
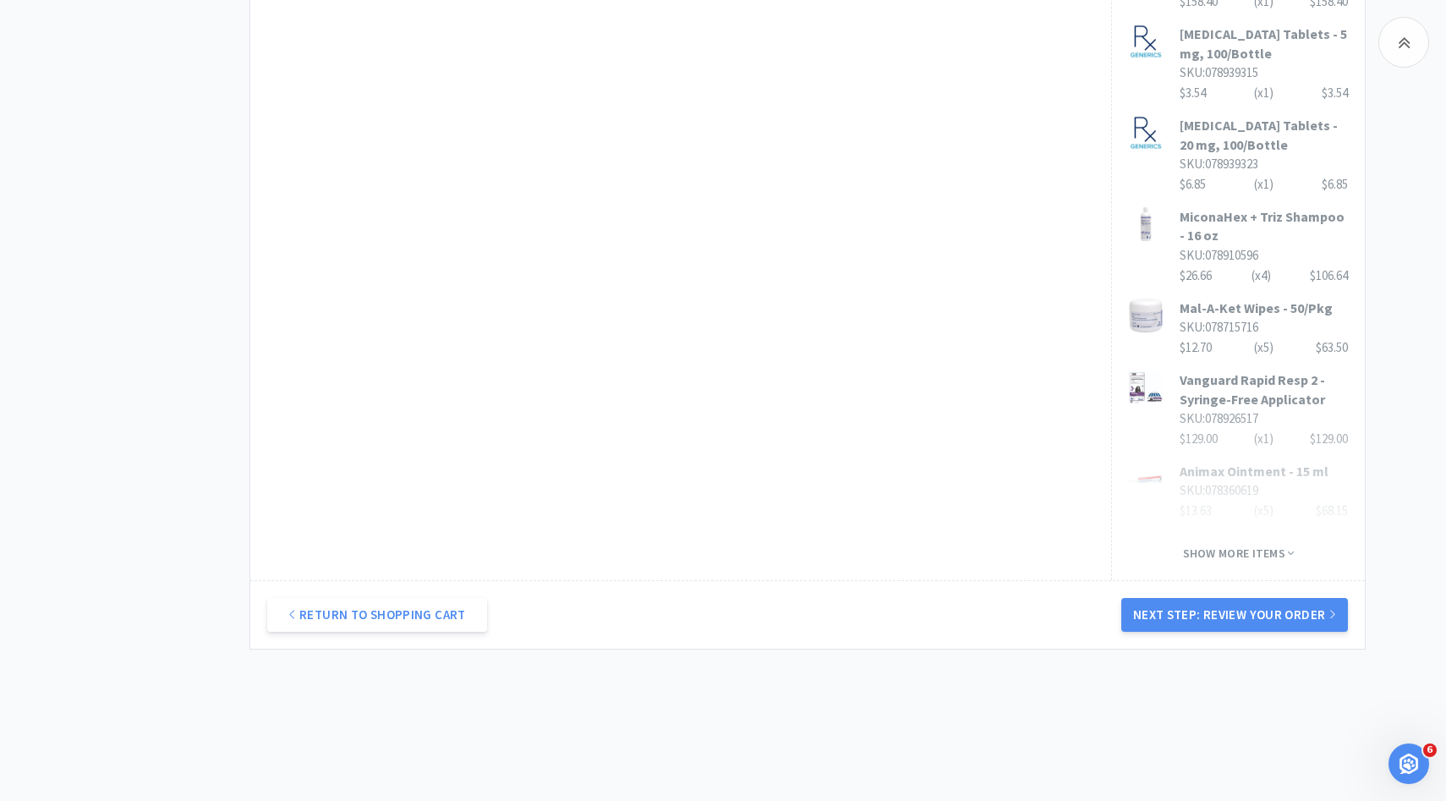
click at [1150, 580] on div "Return to Shopping Cart Next Step: Review Your Order" at bounding box center [807, 614] width 1114 height 68
click at [1153, 598] on button "Next Step: Review Your Order" at bounding box center [1234, 615] width 227 height 34
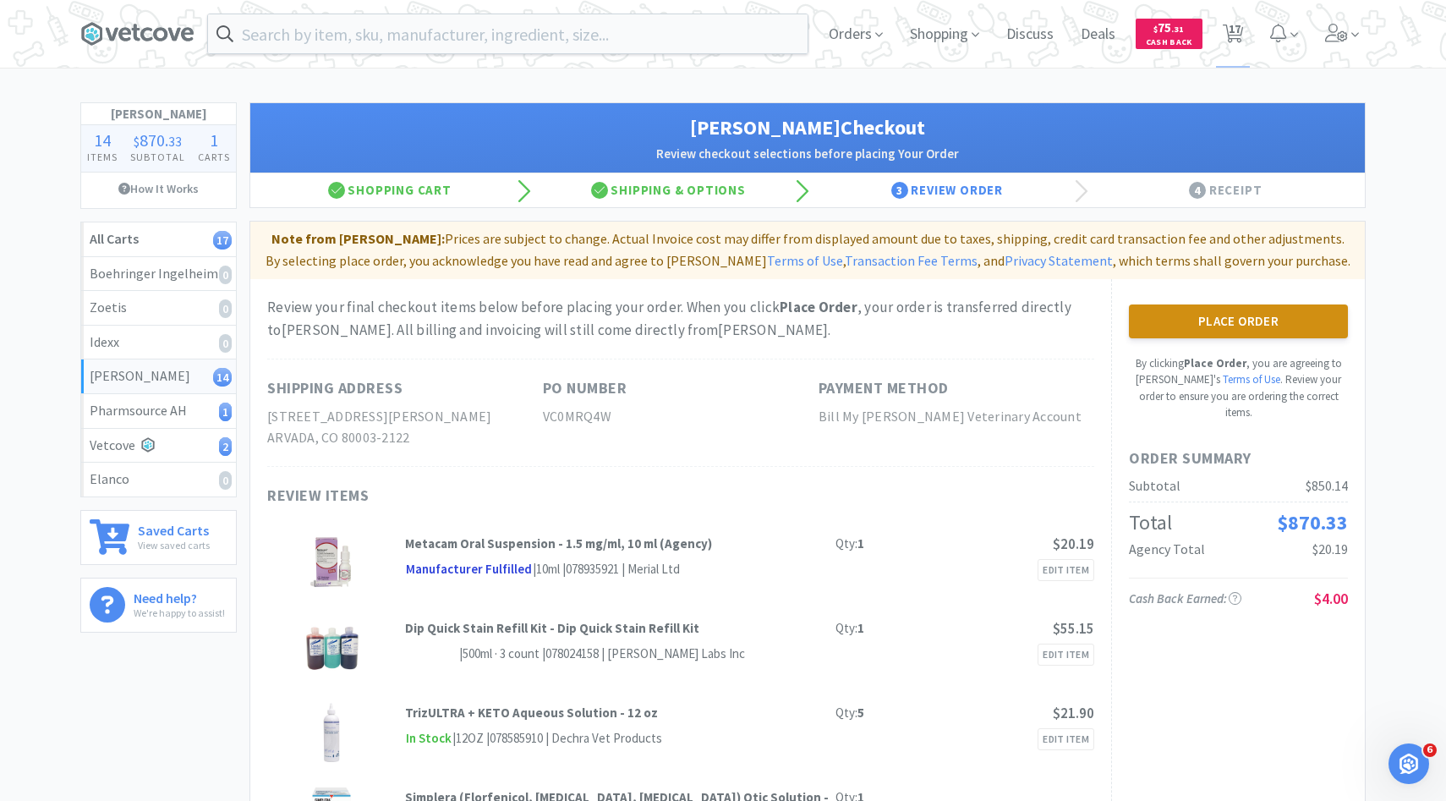
click at [1228, 315] on button "Place Order" at bounding box center [1238, 321] width 219 height 34
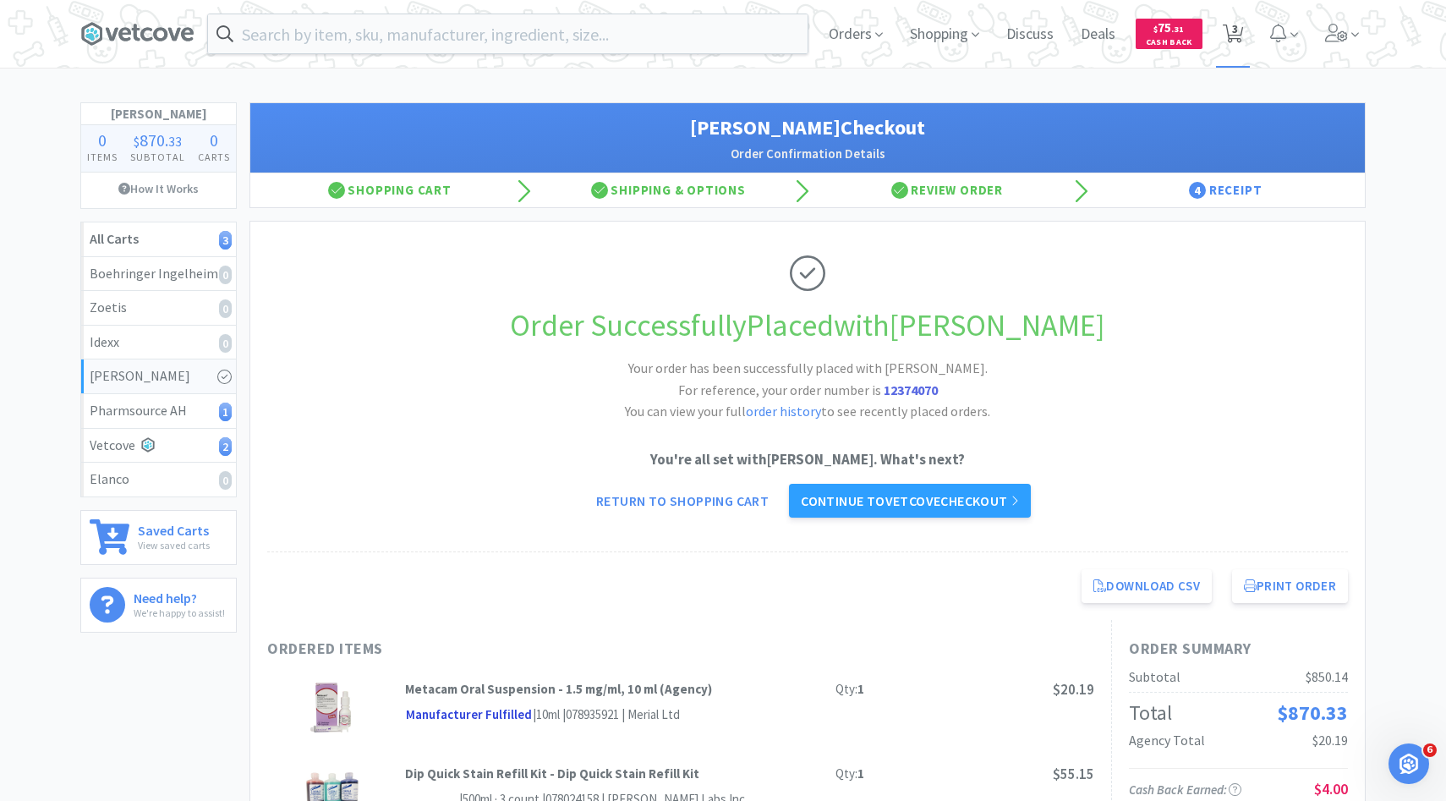
click at [1237, 50] on span "3" at bounding box center [1235, 29] width 6 height 68
select select "1"
select select "3"
select select "6"
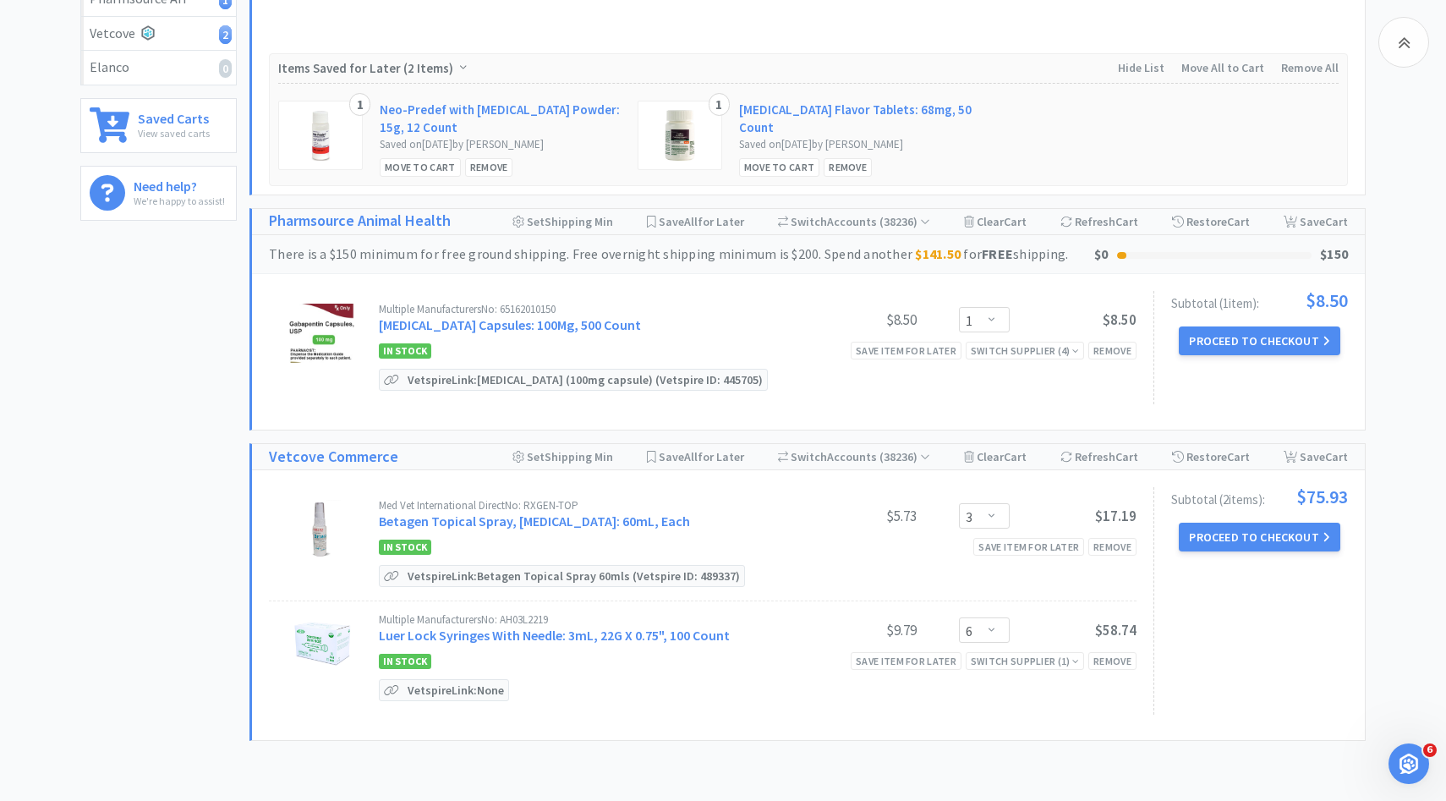
scroll to position [466, 0]
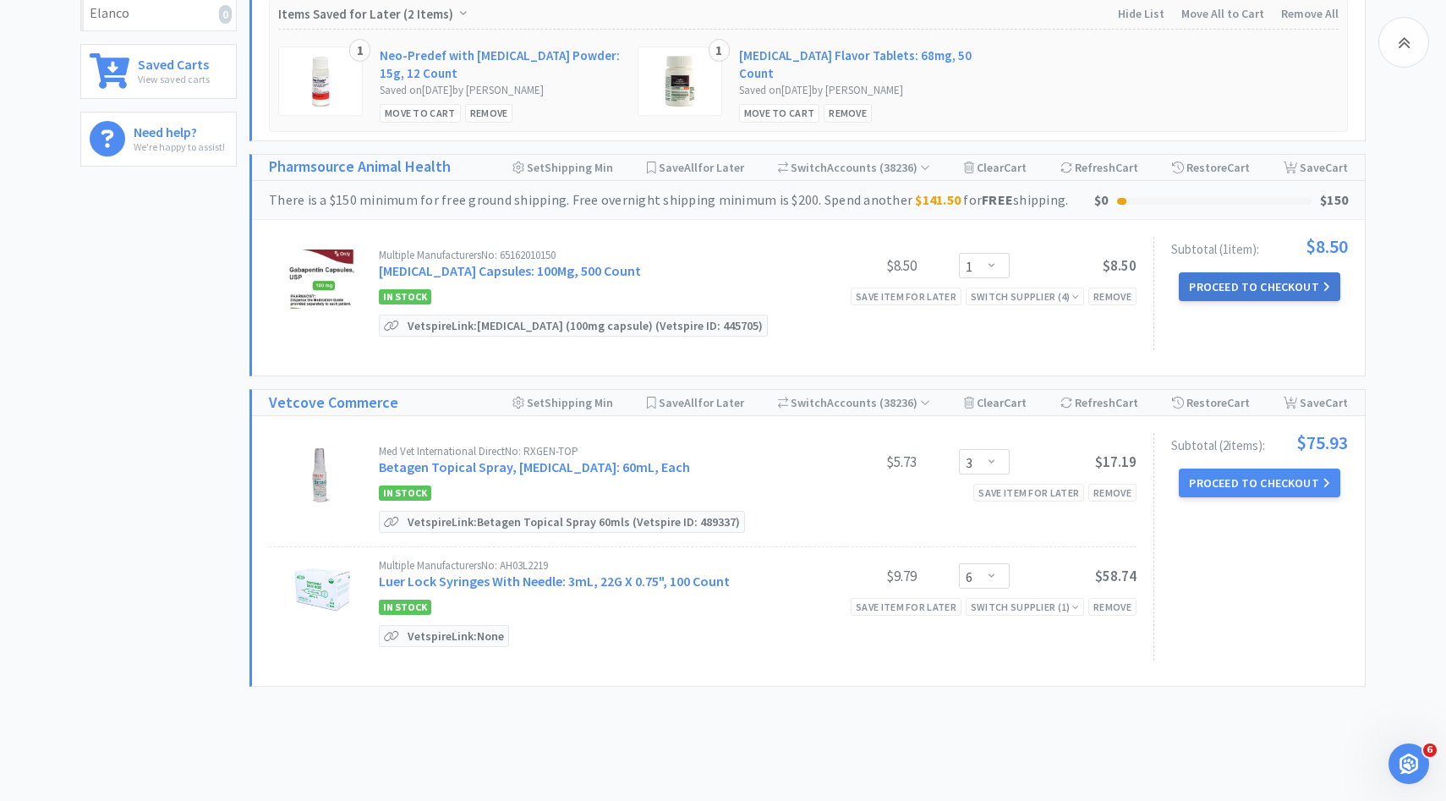
click at [1203, 286] on button "Proceed to Checkout" at bounding box center [1259, 286] width 161 height 29
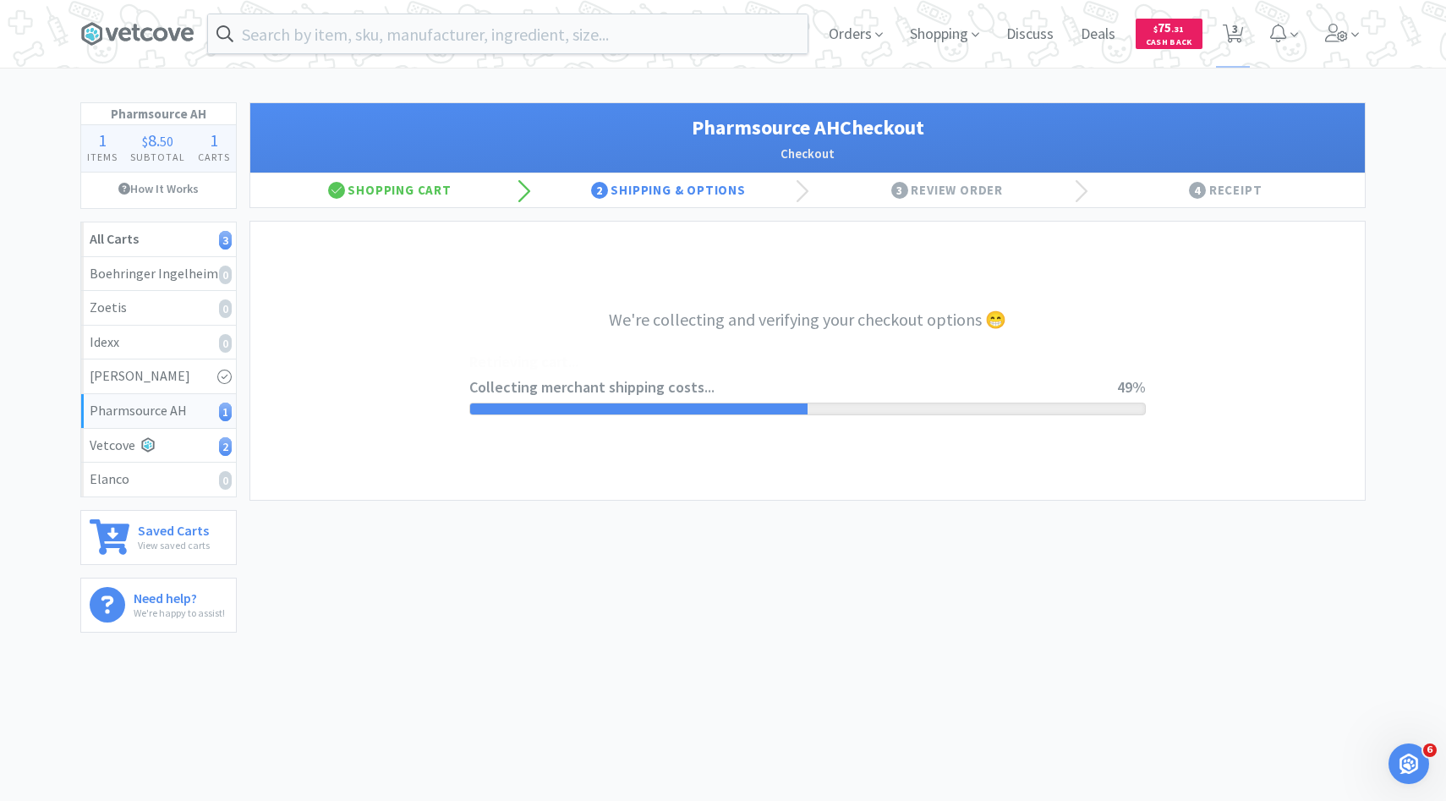
select select "1001"
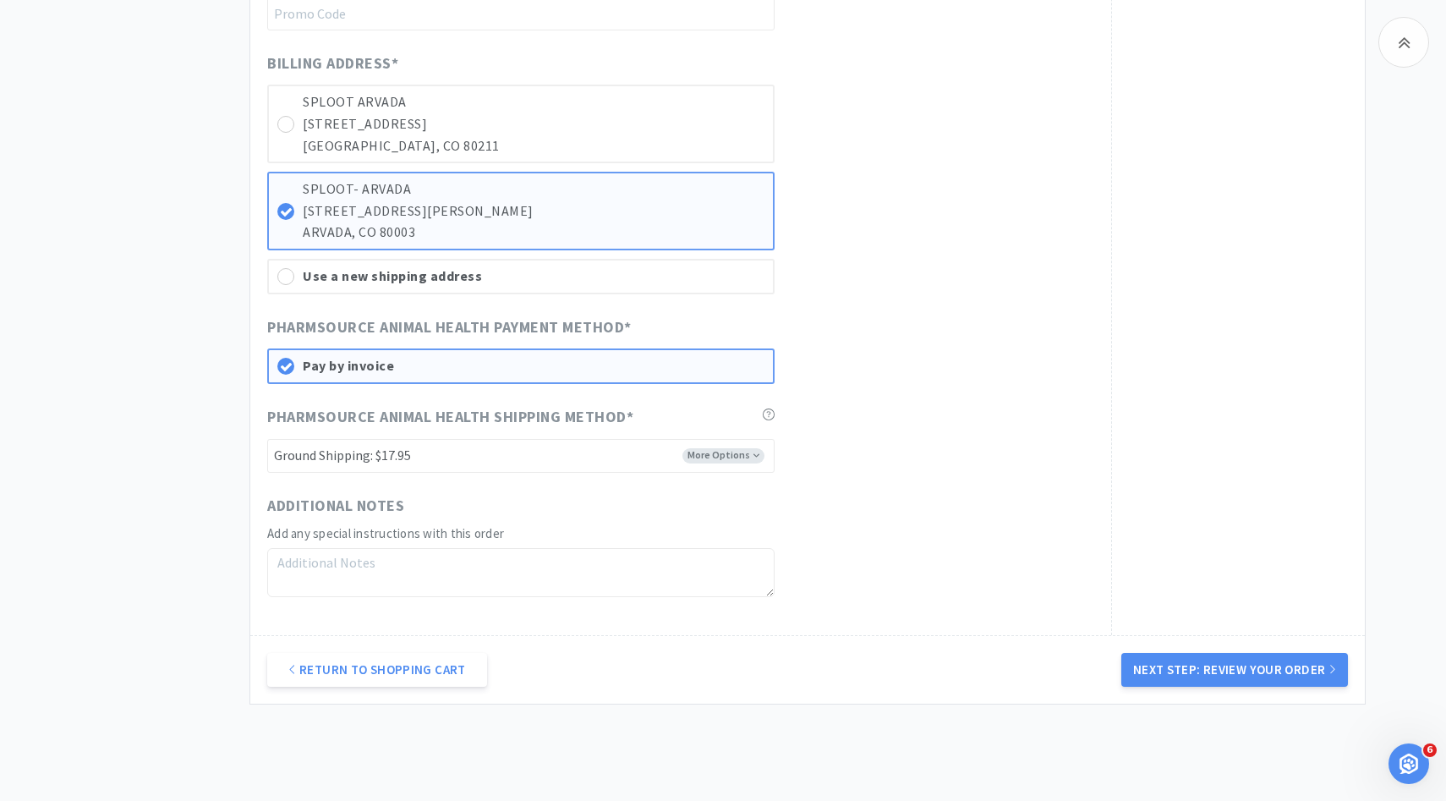
scroll to position [1013, 0]
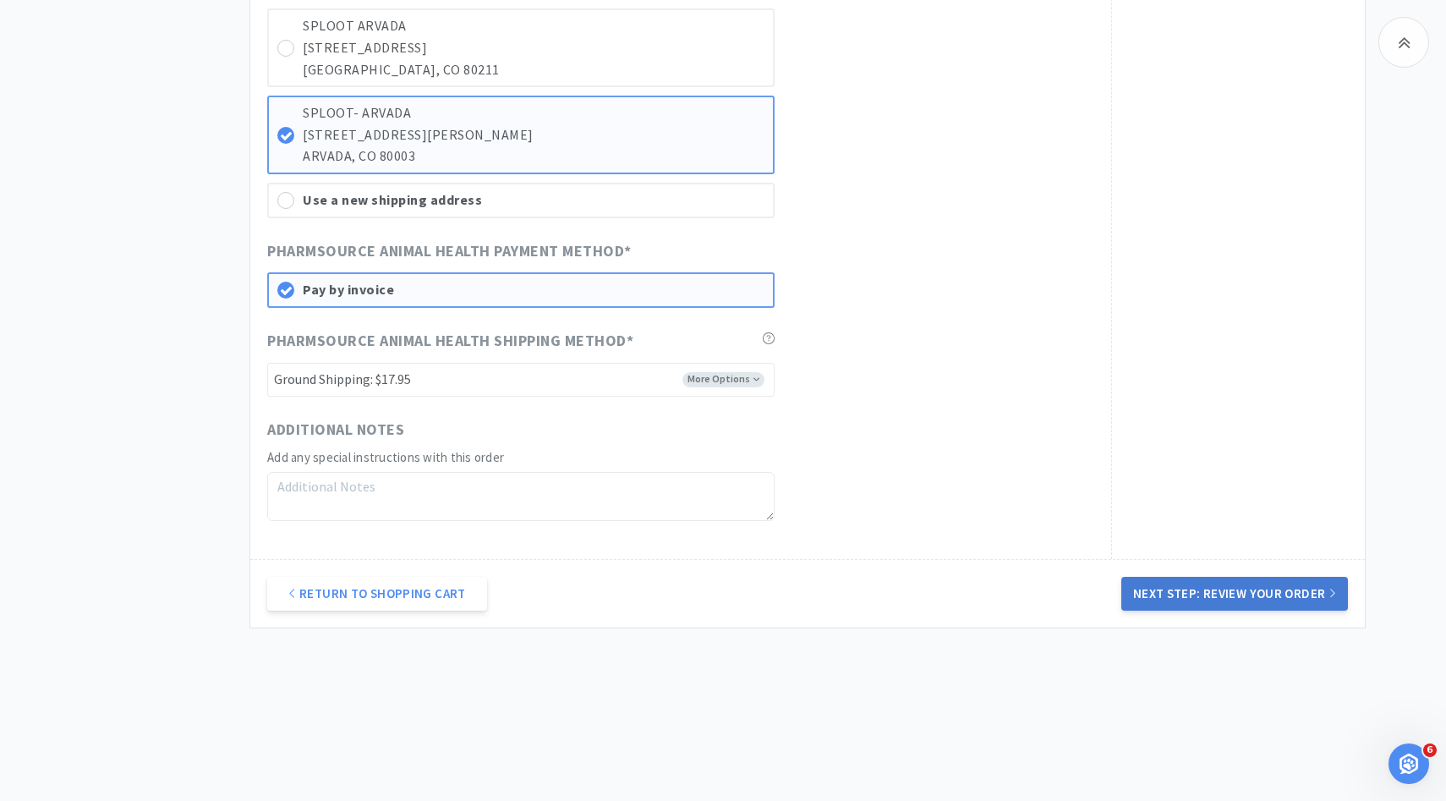
click at [1135, 587] on button "Next Step: Review Your Order" at bounding box center [1234, 594] width 227 height 34
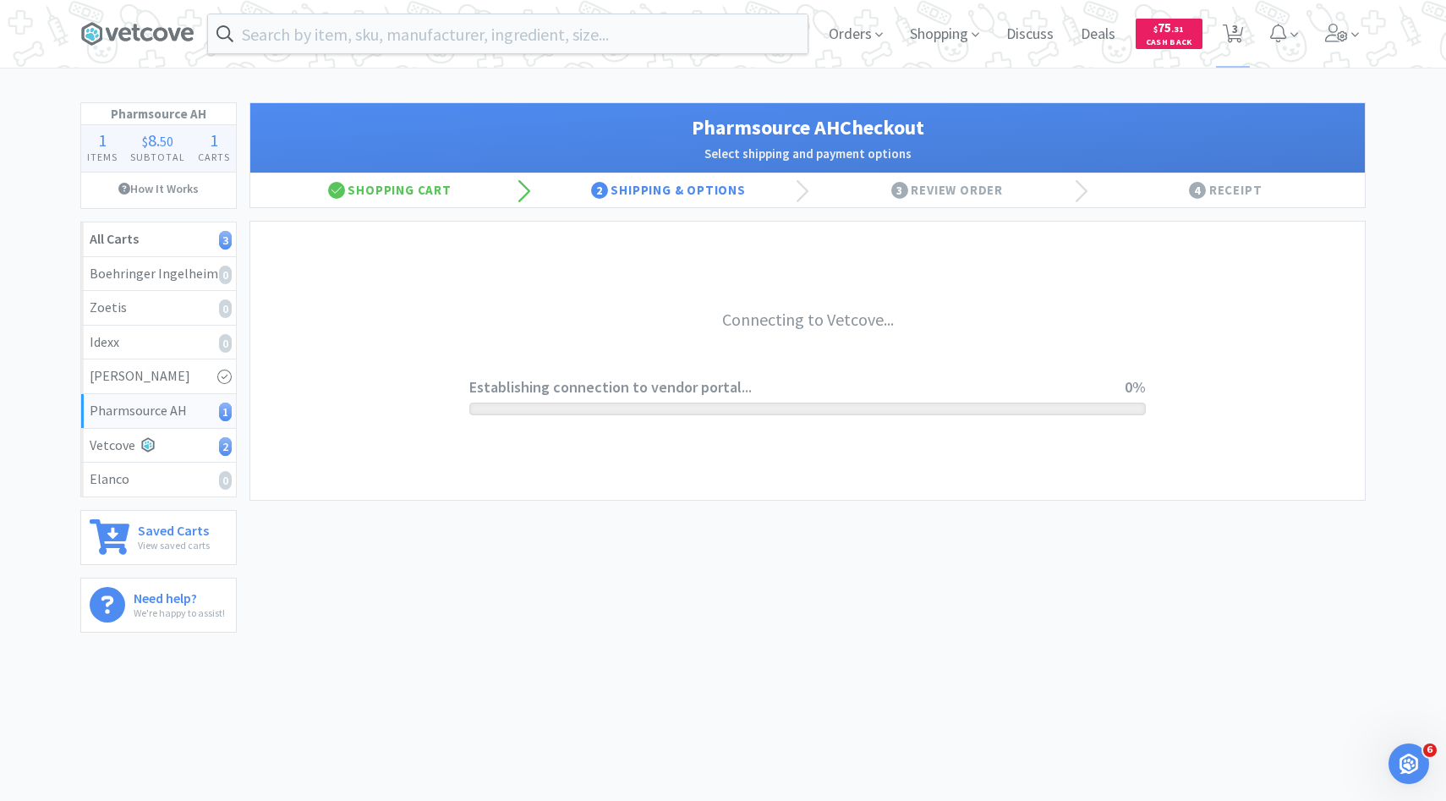
scroll to position [0, 0]
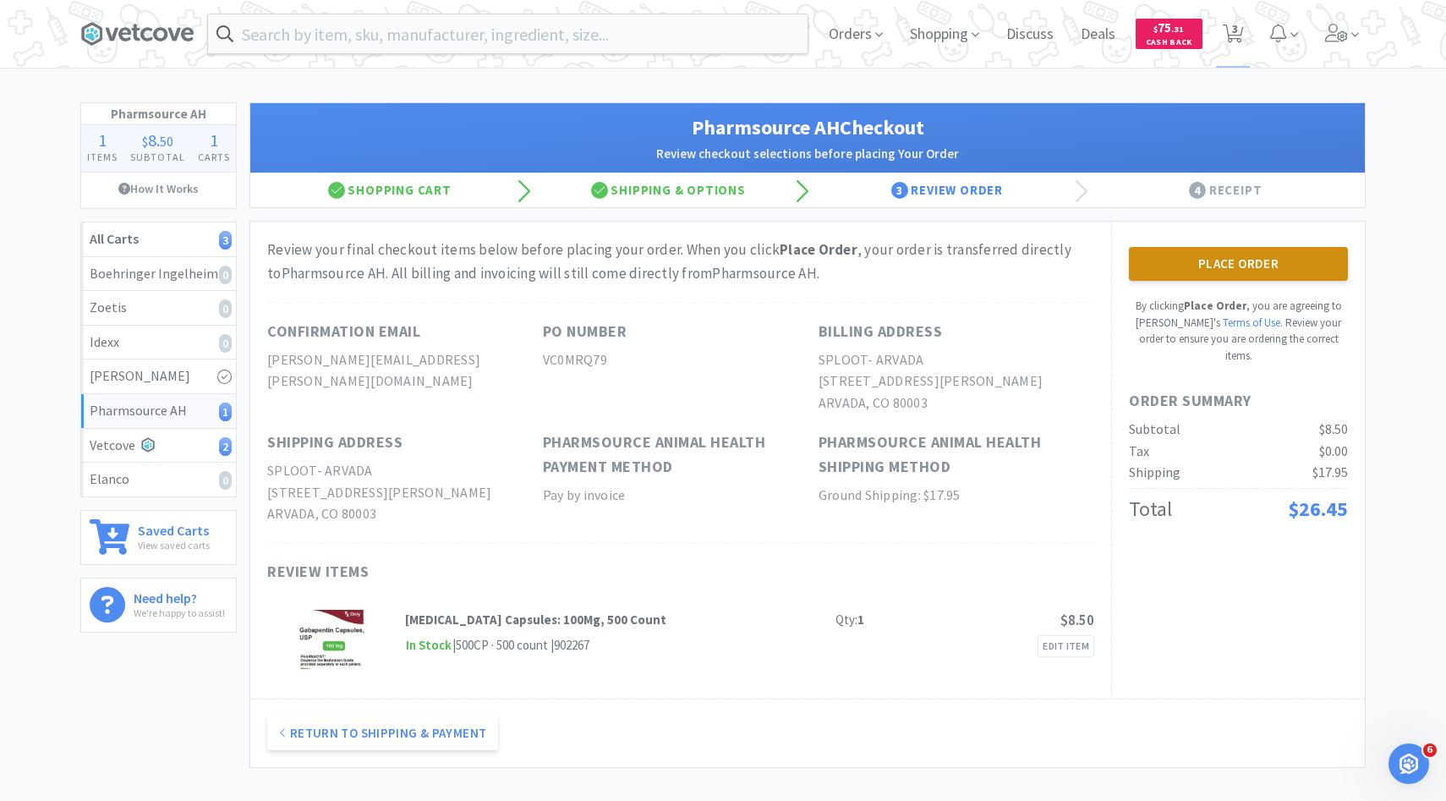
click at [1202, 274] on button "Place Order" at bounding box center [1238, 264] width 219 height 34
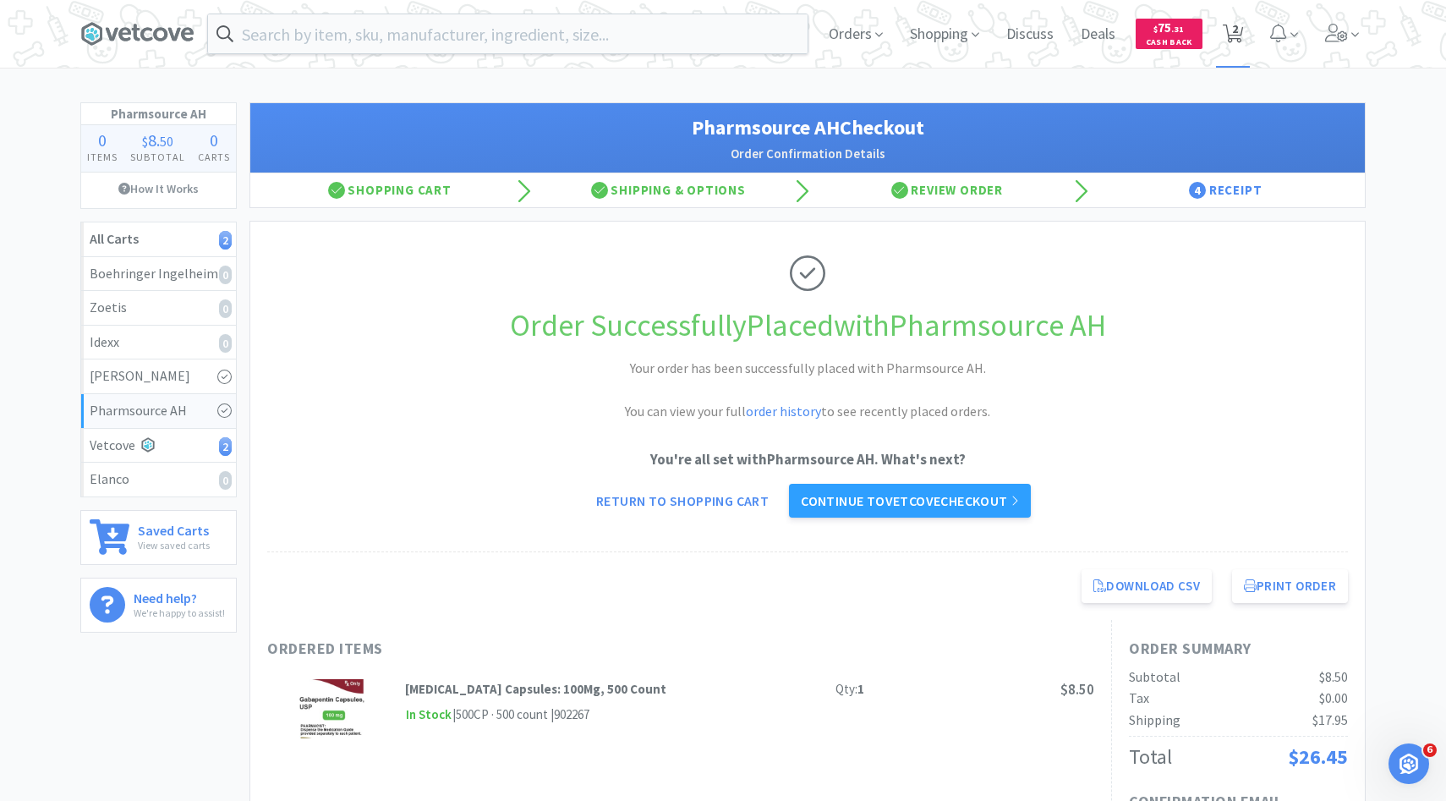
click at [1245, 29] on span "2" at bounding box center [1233, 34] width 35 height 68
select select "3"
select select "6"
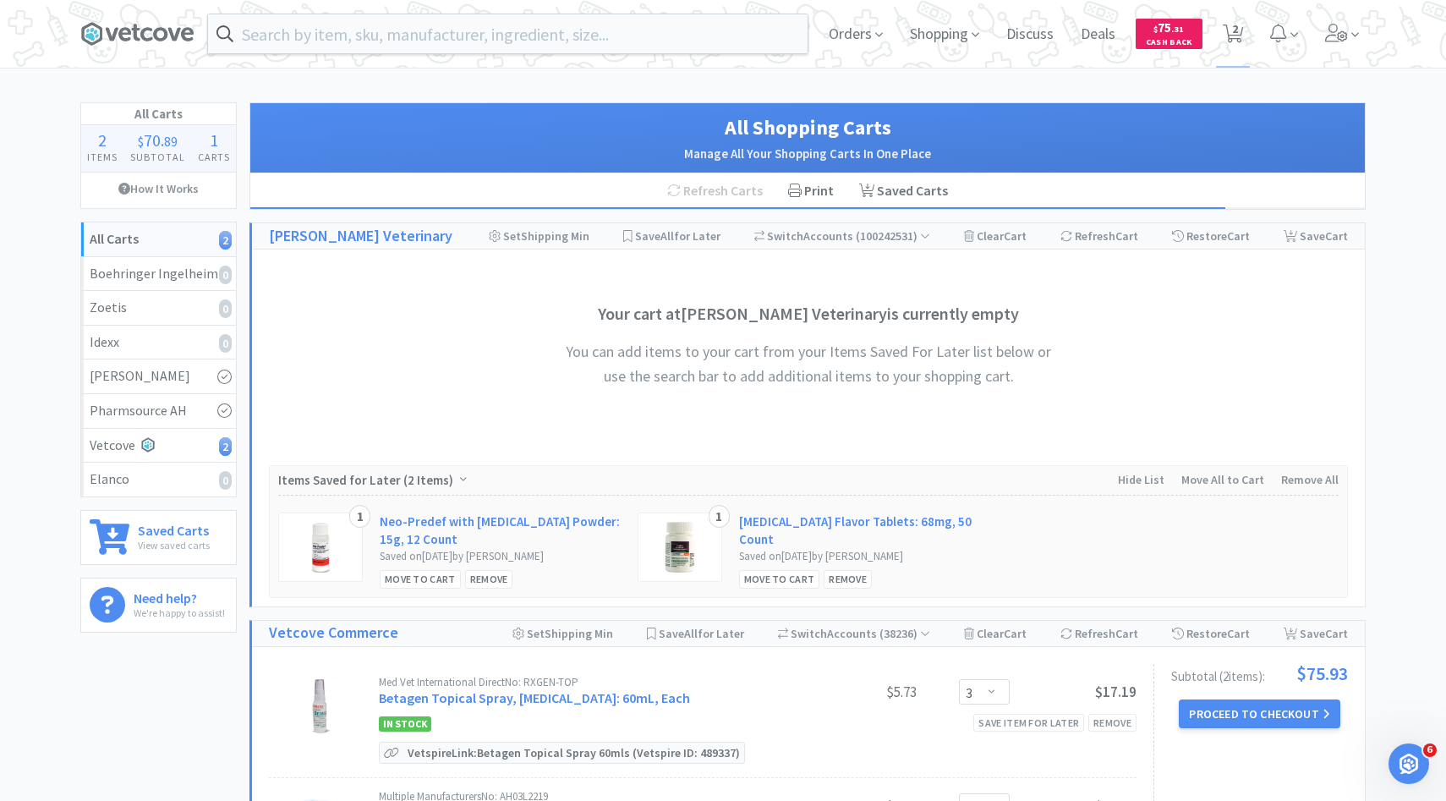
scroll to position [289, 0]
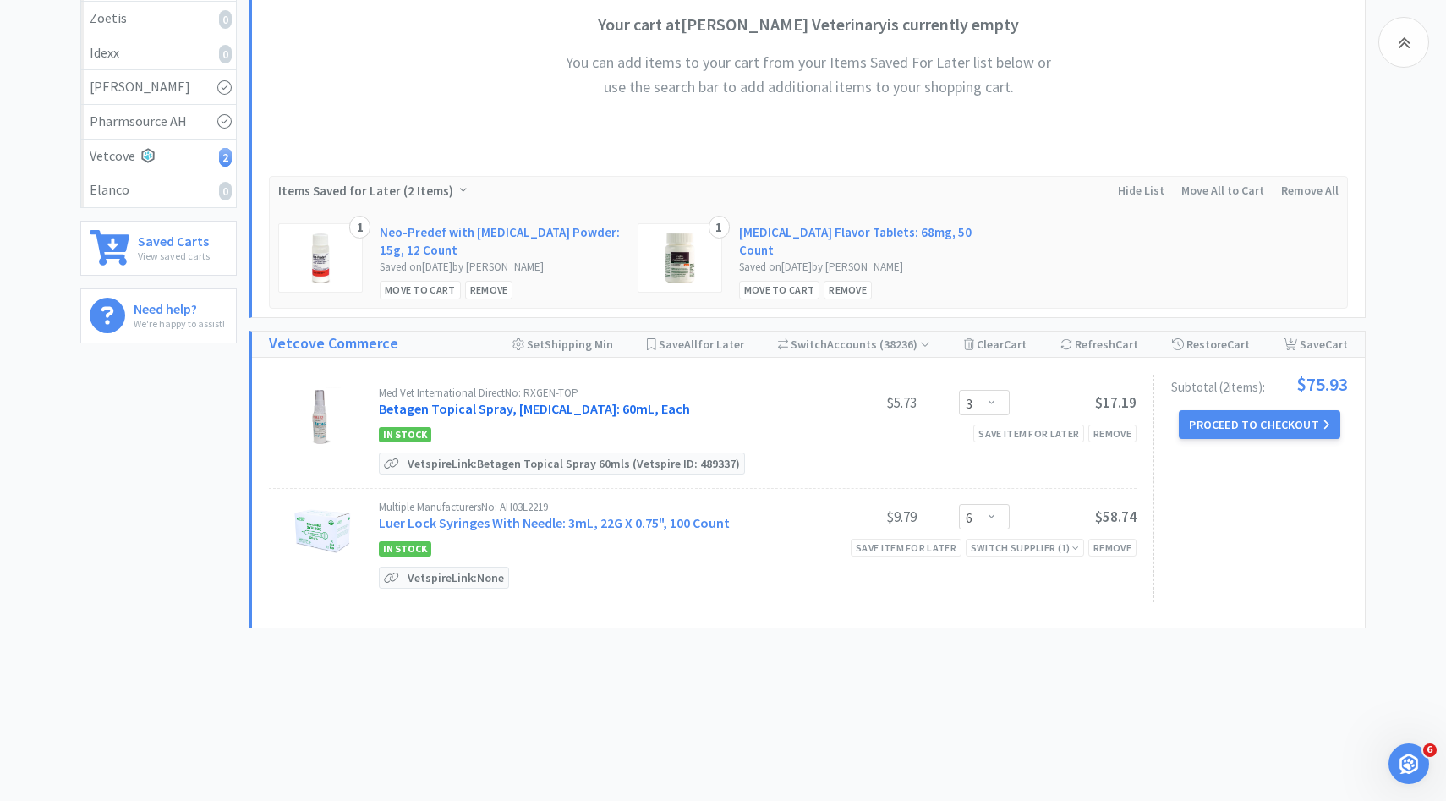
click at [623, 402] on link "Betagen Topical Spray, Broad Spectrum Antibiotic: 60mL, Each" at bounding box center [534, 408] width 311 height 17
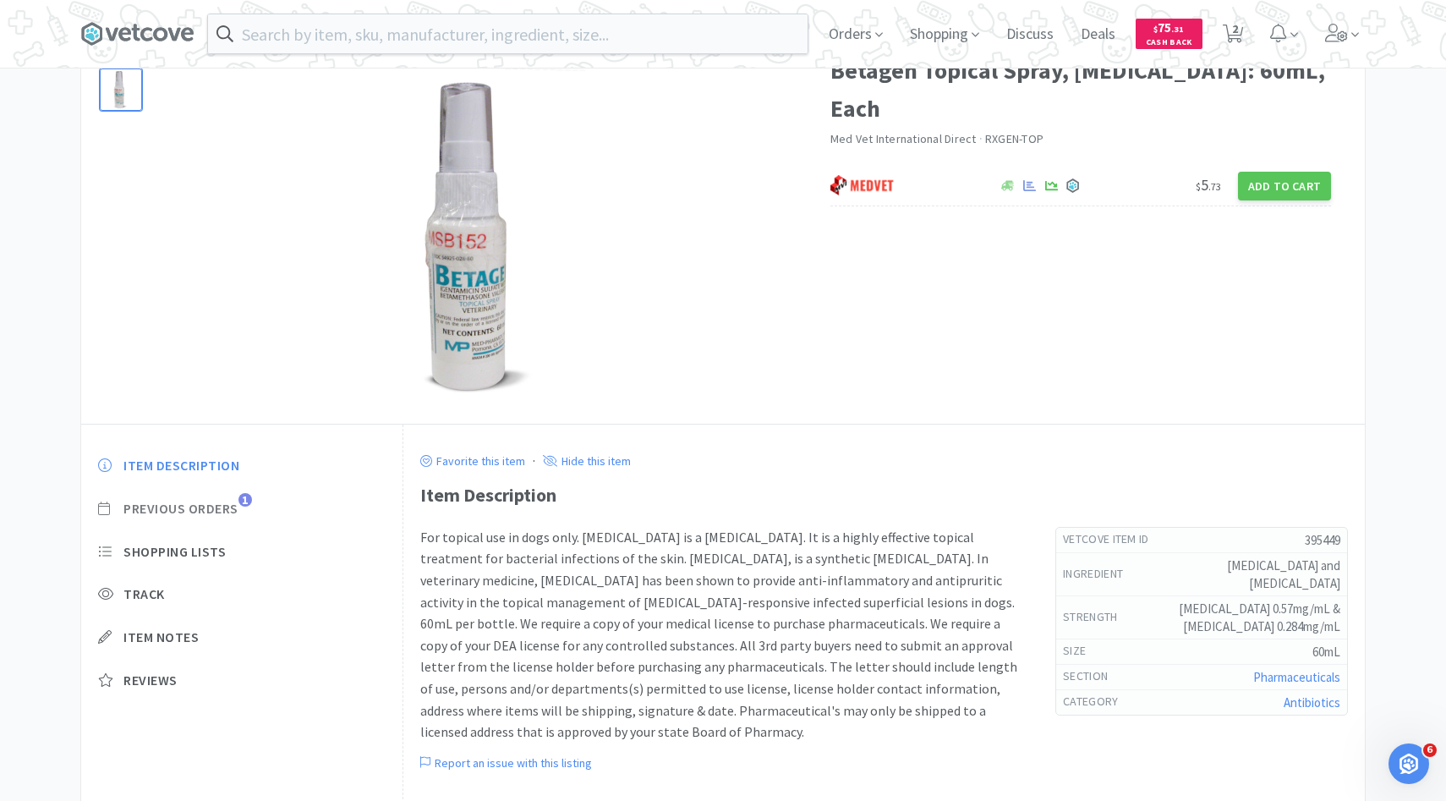
click at [229, 511] on span "Previous Orders" at bounding box center [180, 509] width 115 height 18
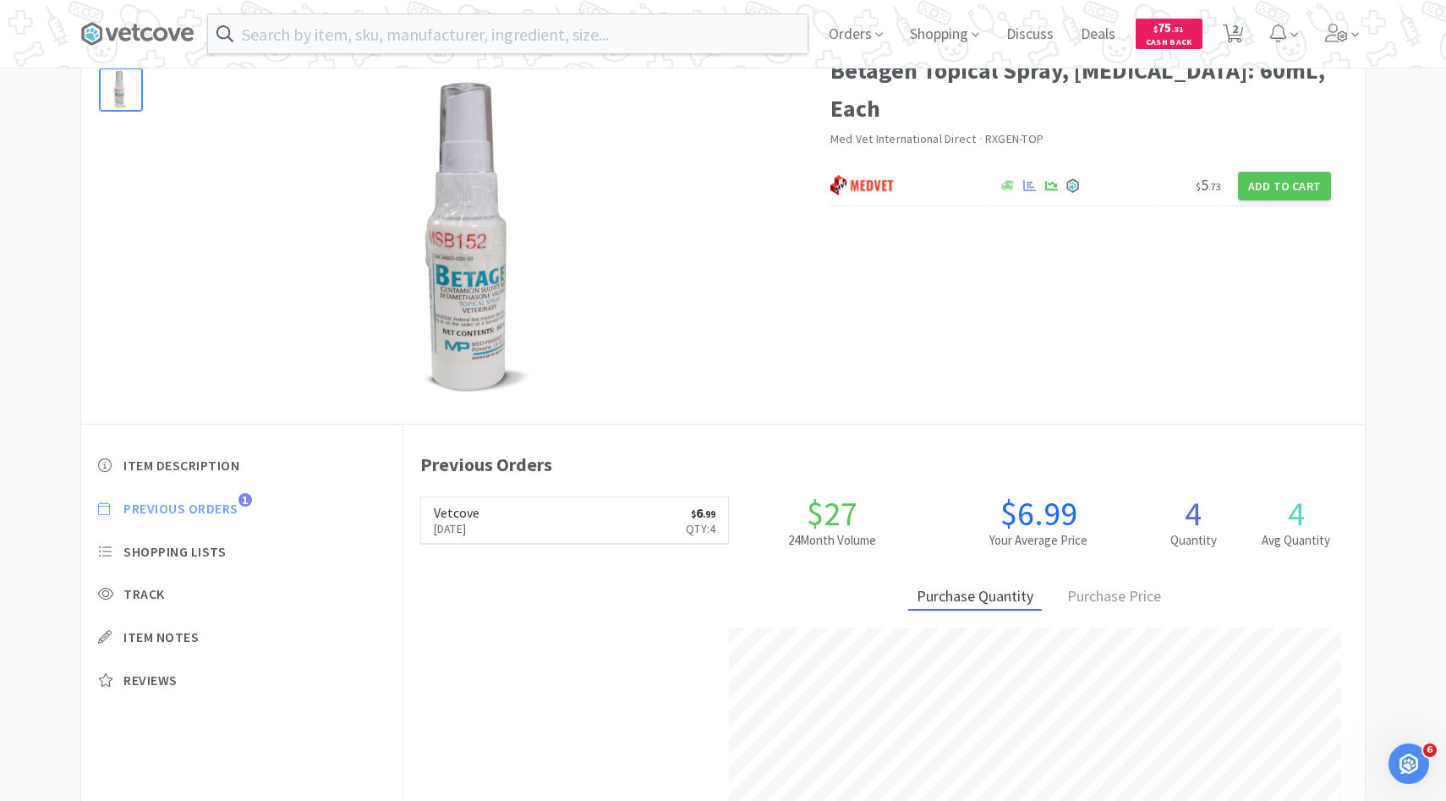
scroll to position [464, 961]
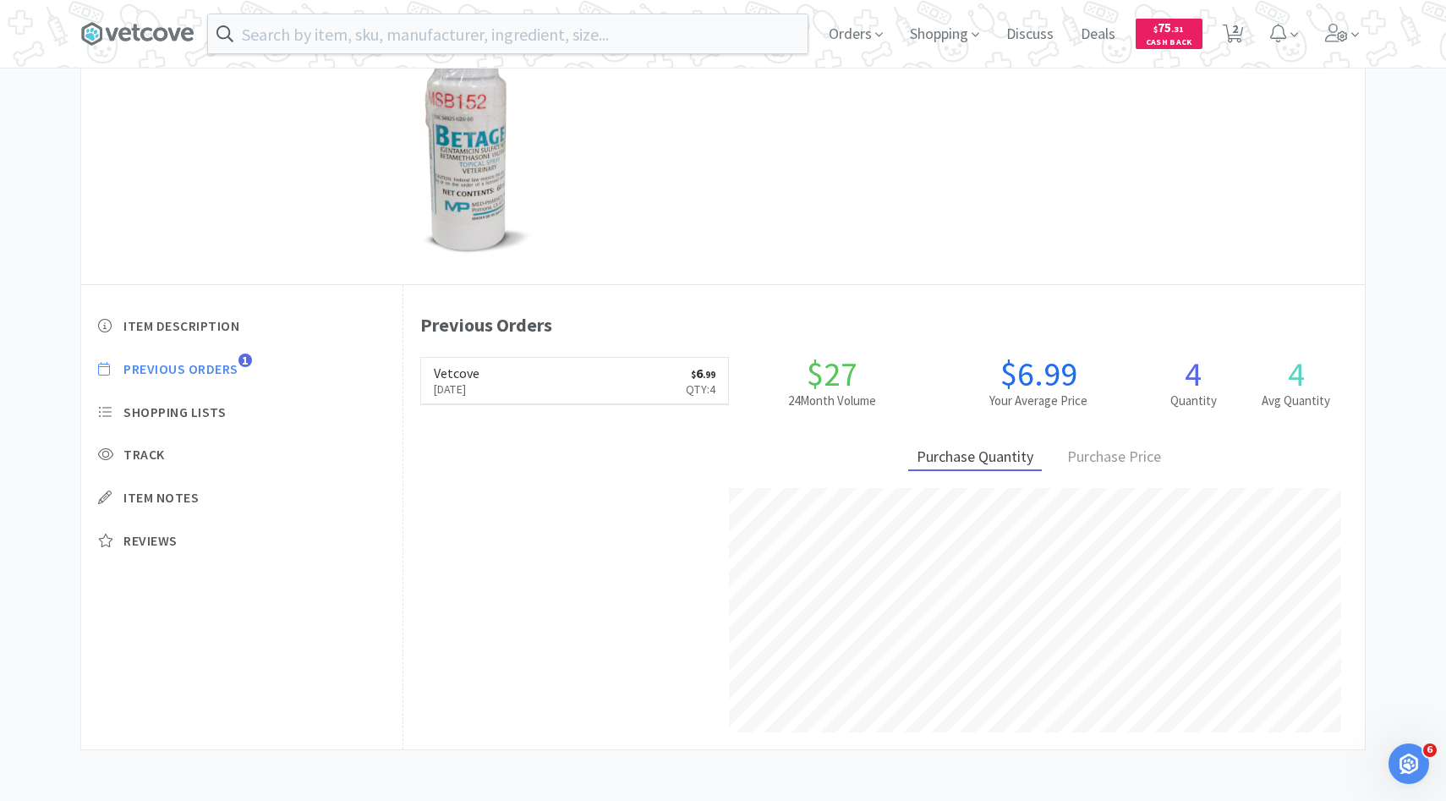
select select "3"
select select "6"
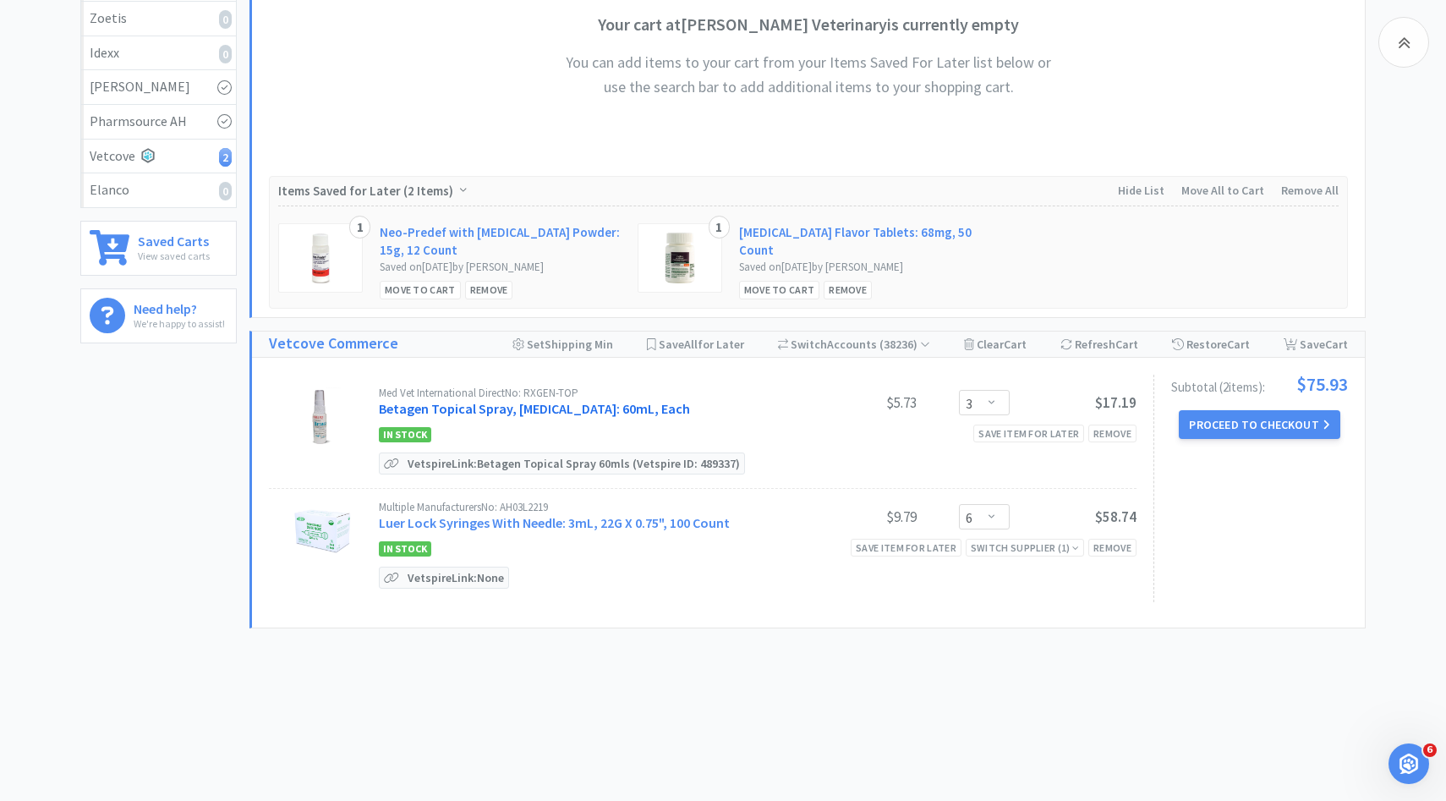
click at [511, 400] on link "Betagen Topical Spray, Broad Spectrum Antibiotic: 60mL, Each" at bounding box center [534, 408] width 311 height 17
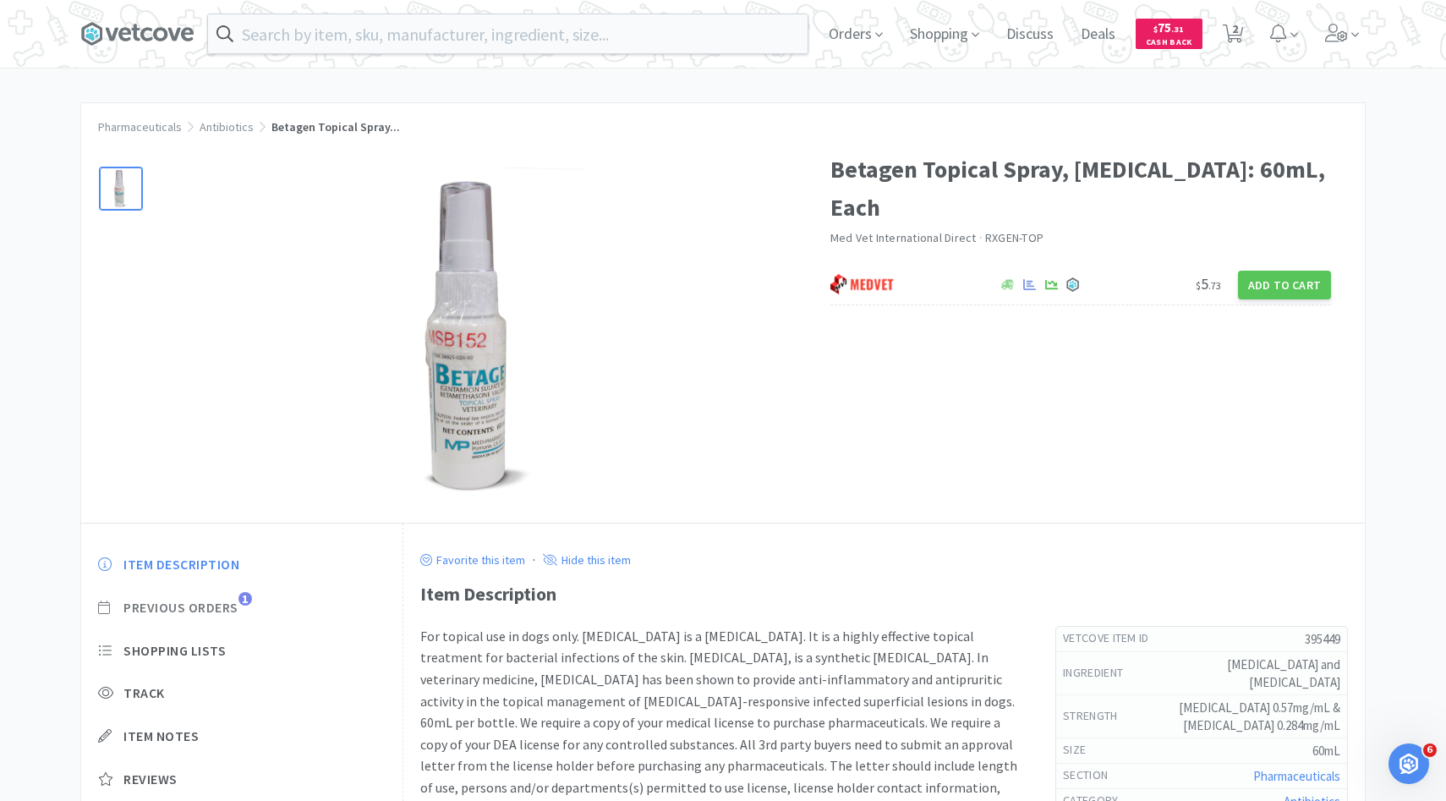
click at [238, 602] on span "Previous Orders" at bounding box center [180, 608] width 115 height 18
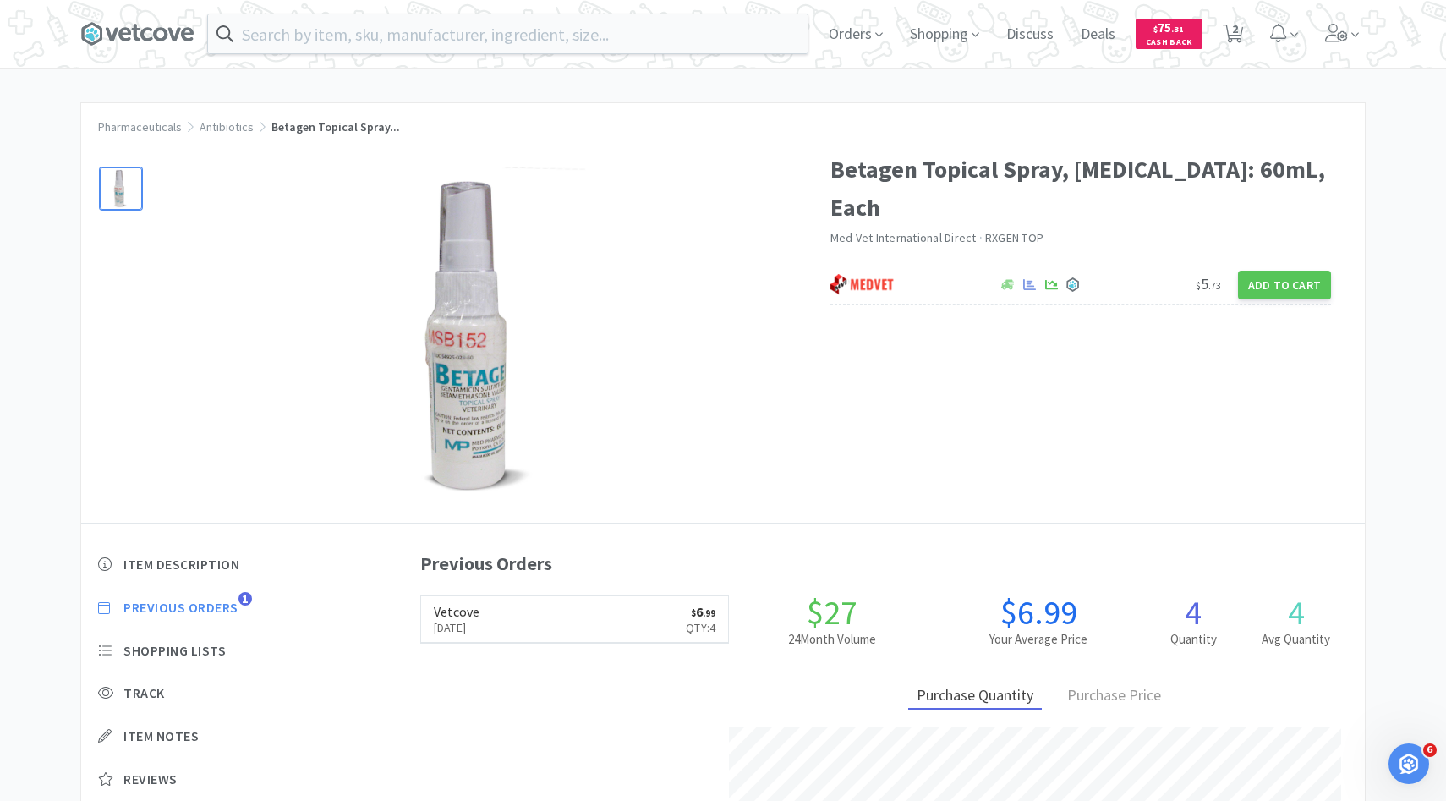
scroll to position [464, 961]
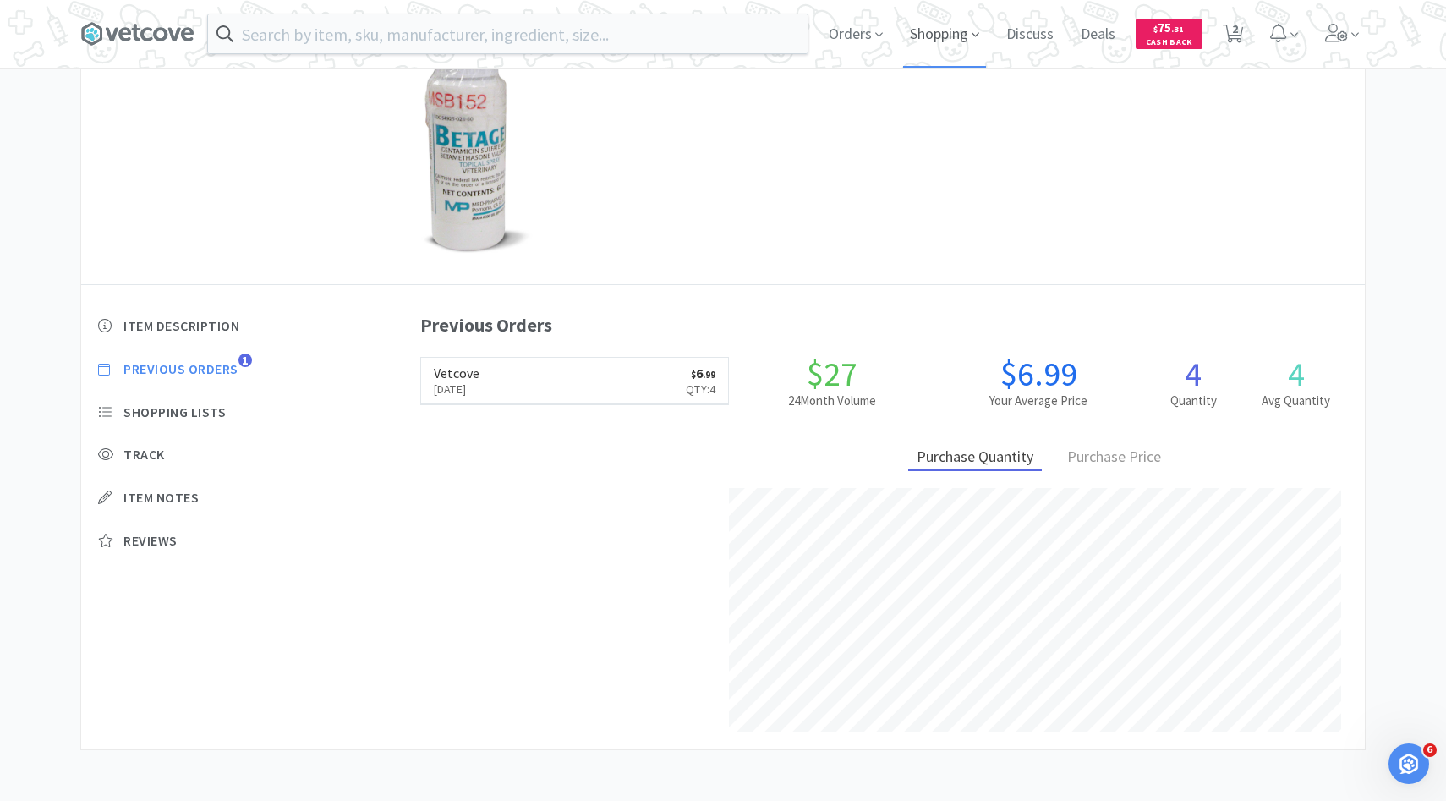
select select "3"
select select "6"
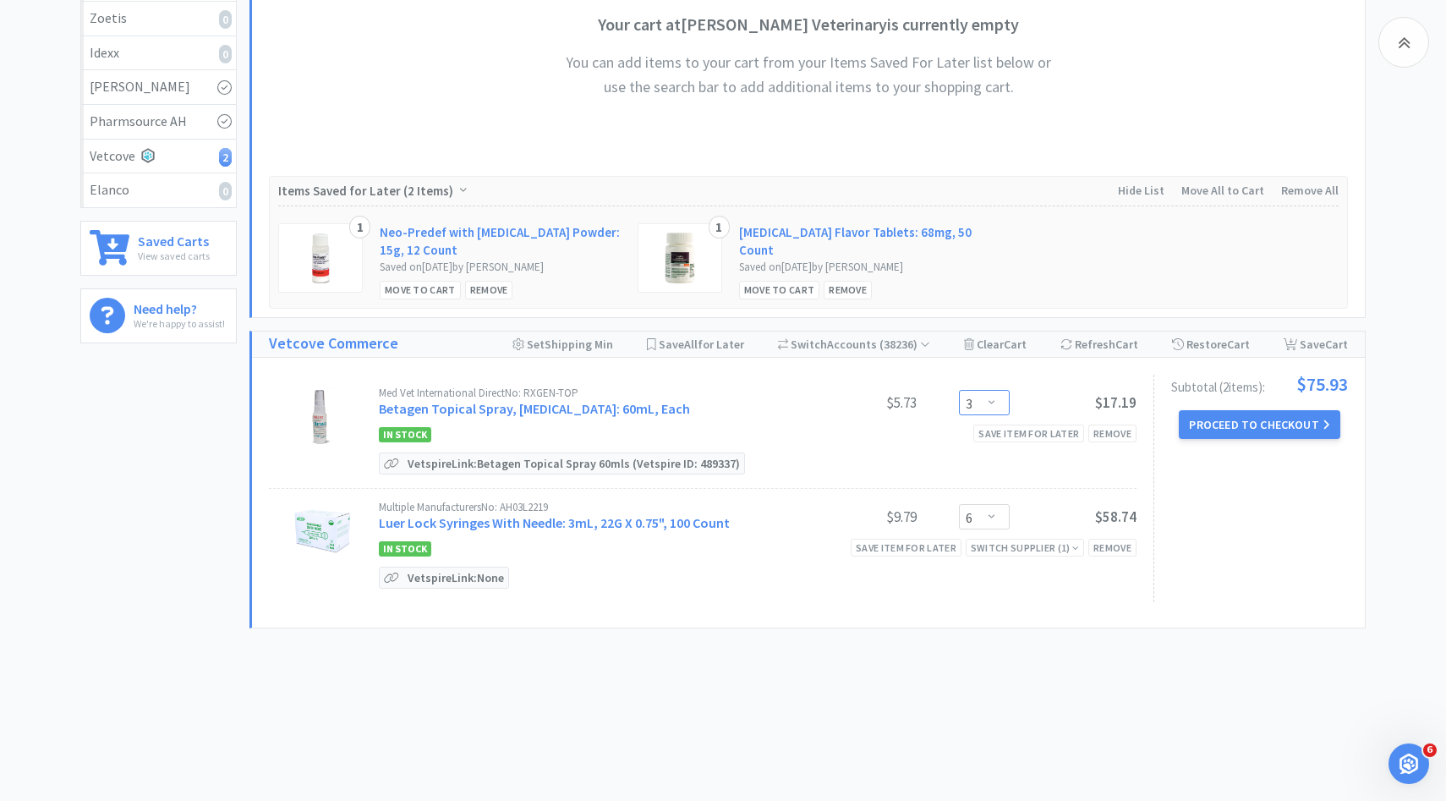
click at [1002, 398] on select "Enter Quantity 1 2 3 4 5 6 7 8 9 10 11 12 13 14 15 16 17 18 19 20 Enter Quantity" at bounding box center [984, 402] width 51 height 25
click at [959, 390] on select "Enter Quantity 1 2 3 4 5 6 7 8 9 10 11 12 13 14 15 16 17 18 19 20 Enter Quantity" at bounding box center [984, 402] width 51 height 25
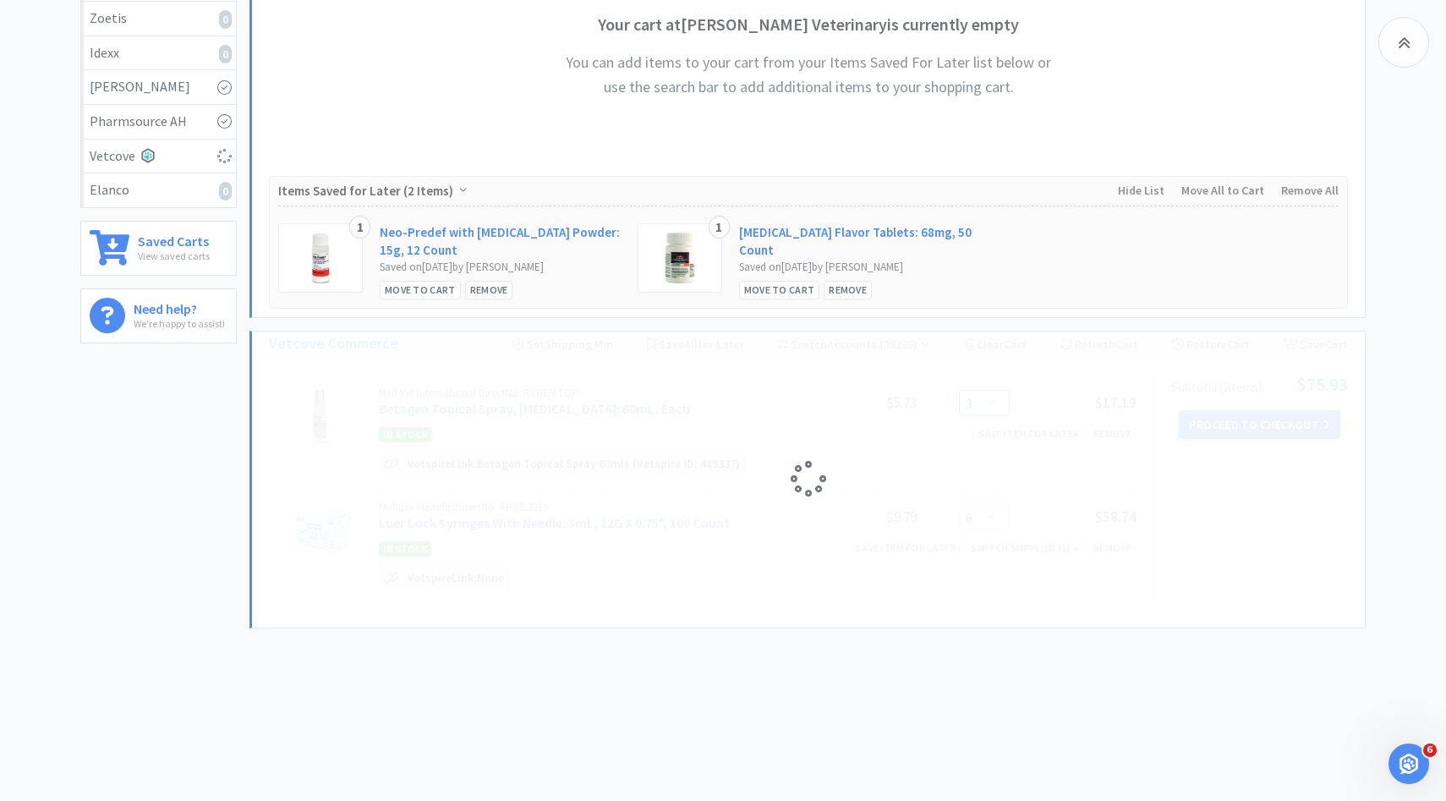
select select "2"
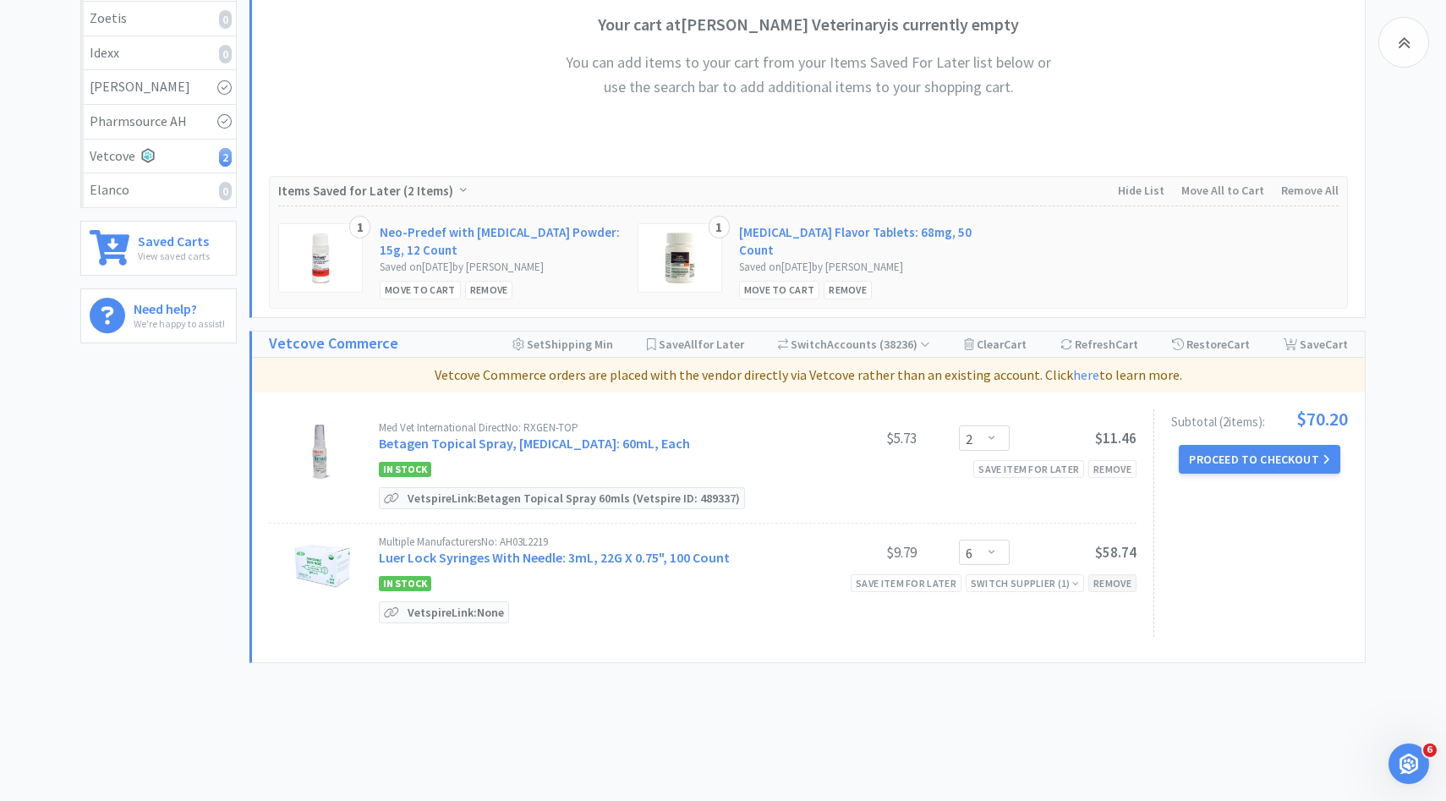
click at [1110, 580] on div "Remove" at bounding box center [1112, 583] width 48 height 18
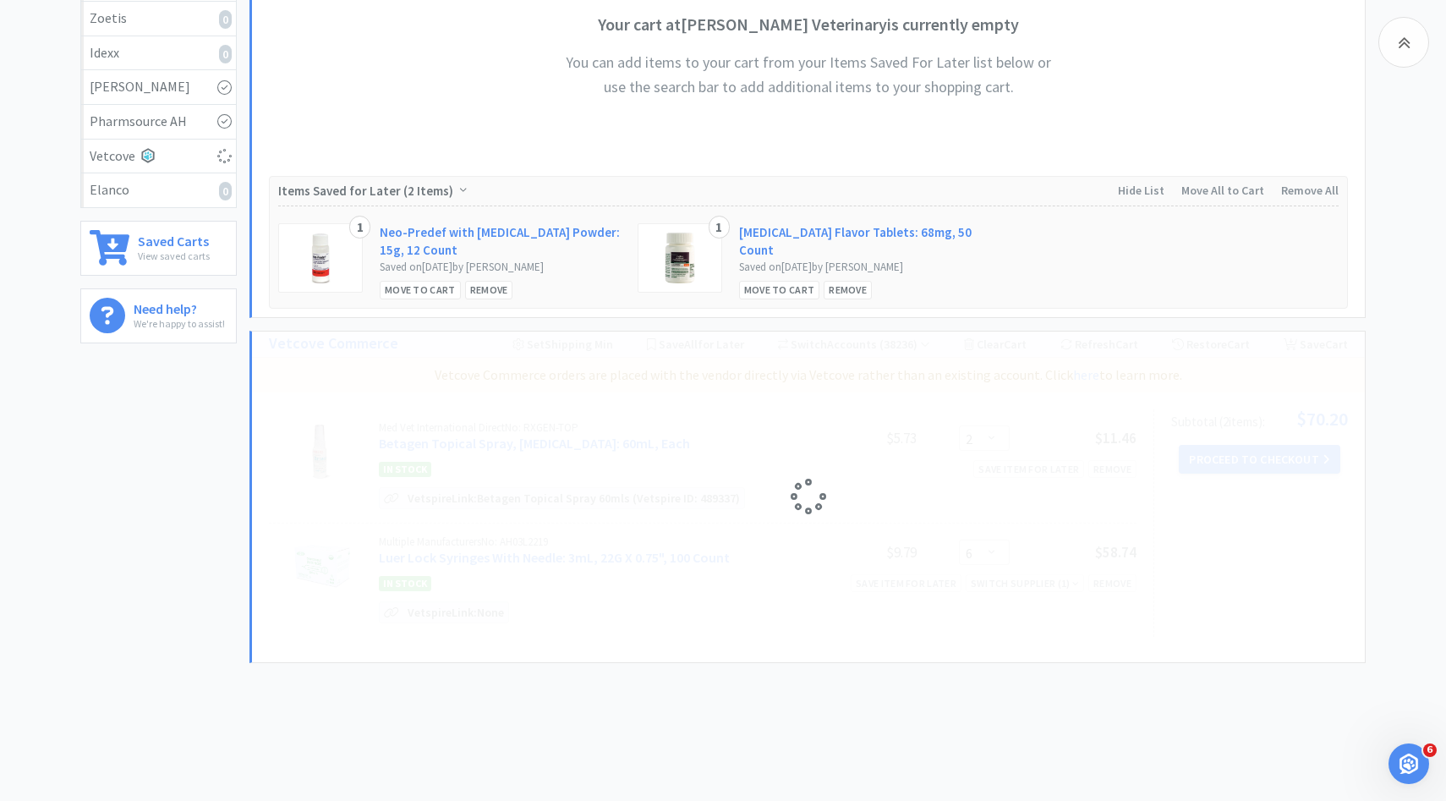
scroll to position [238, 0]
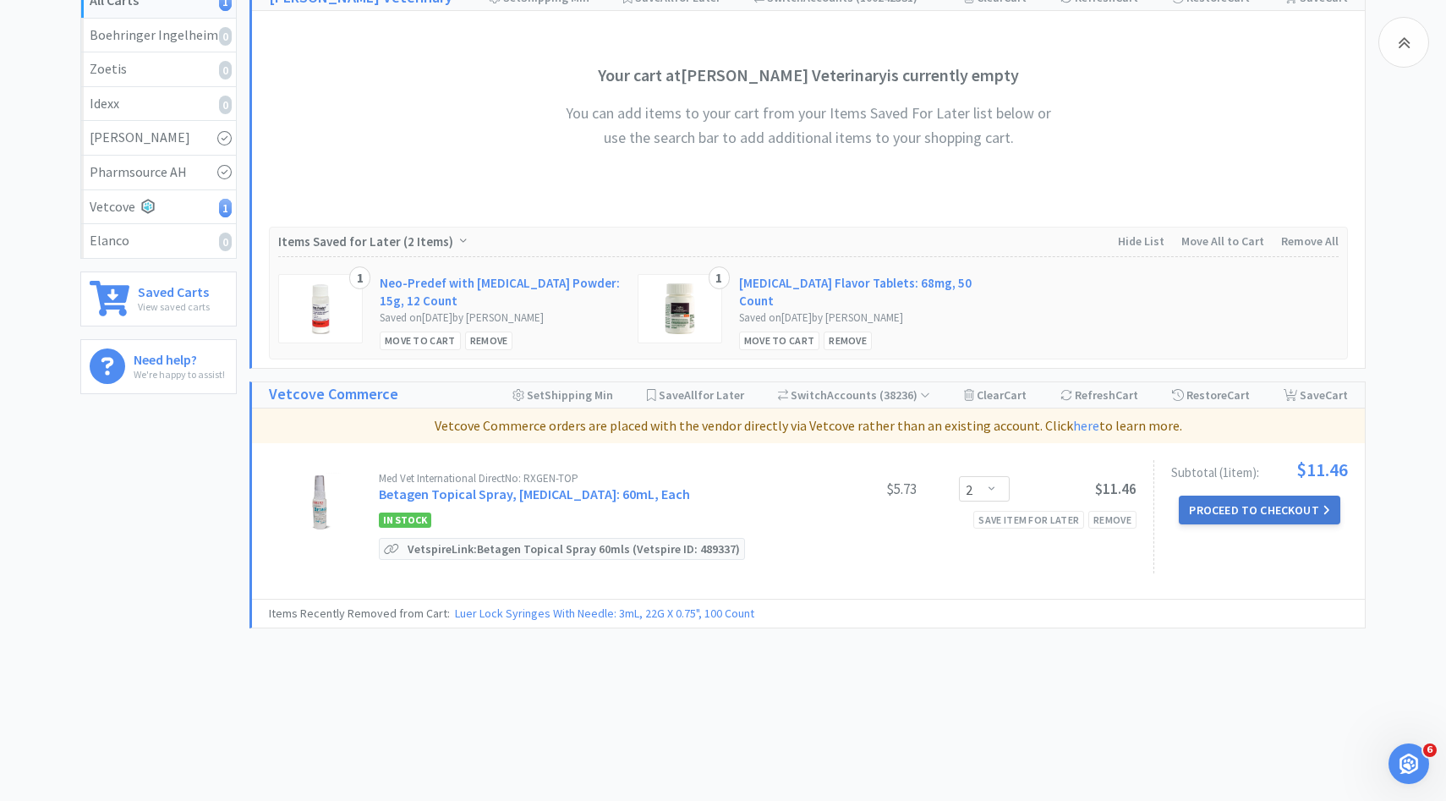
click at [1267, 520] on button "Proceed to Checkout" at bounding box center [1259, 509] width 161 height 29
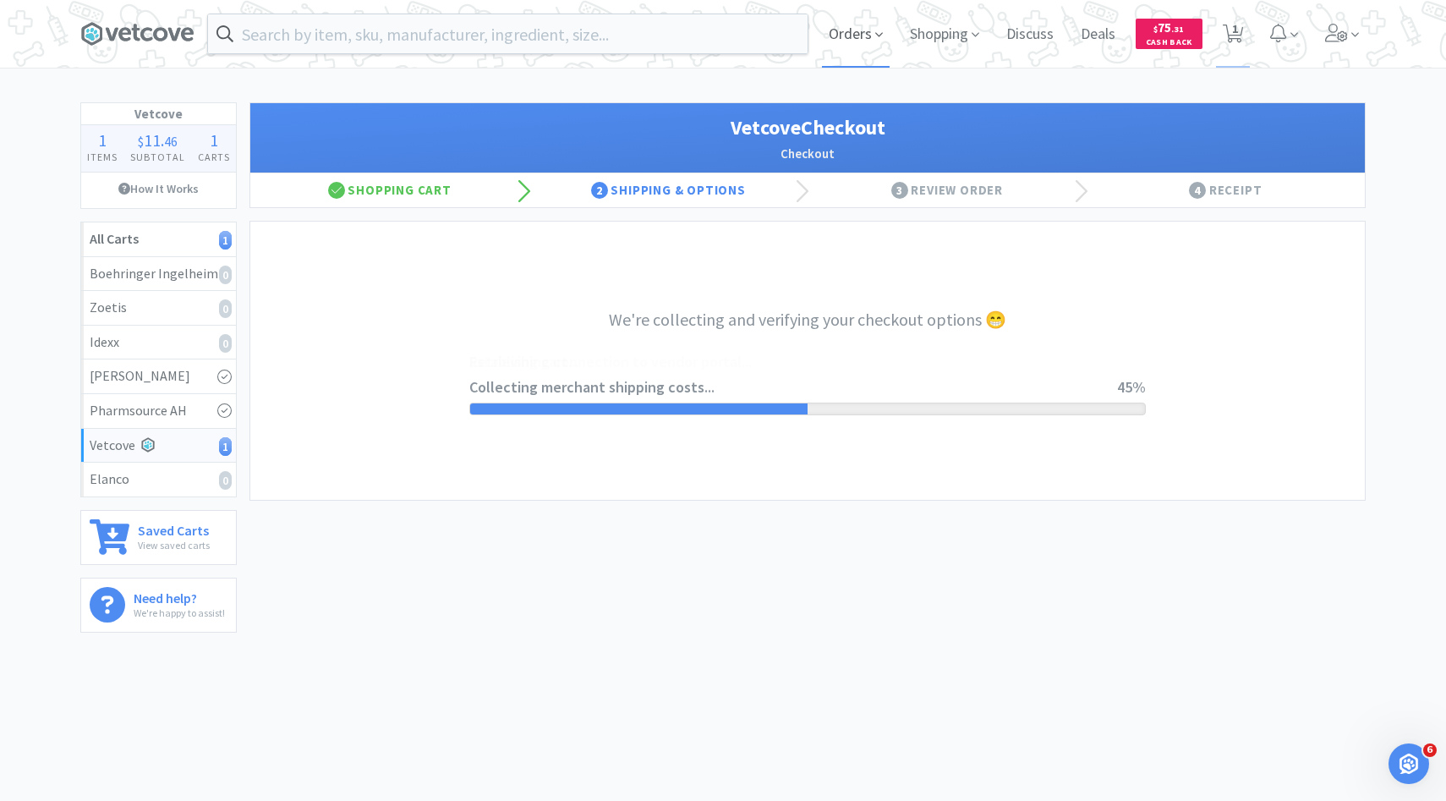
select select "2489"
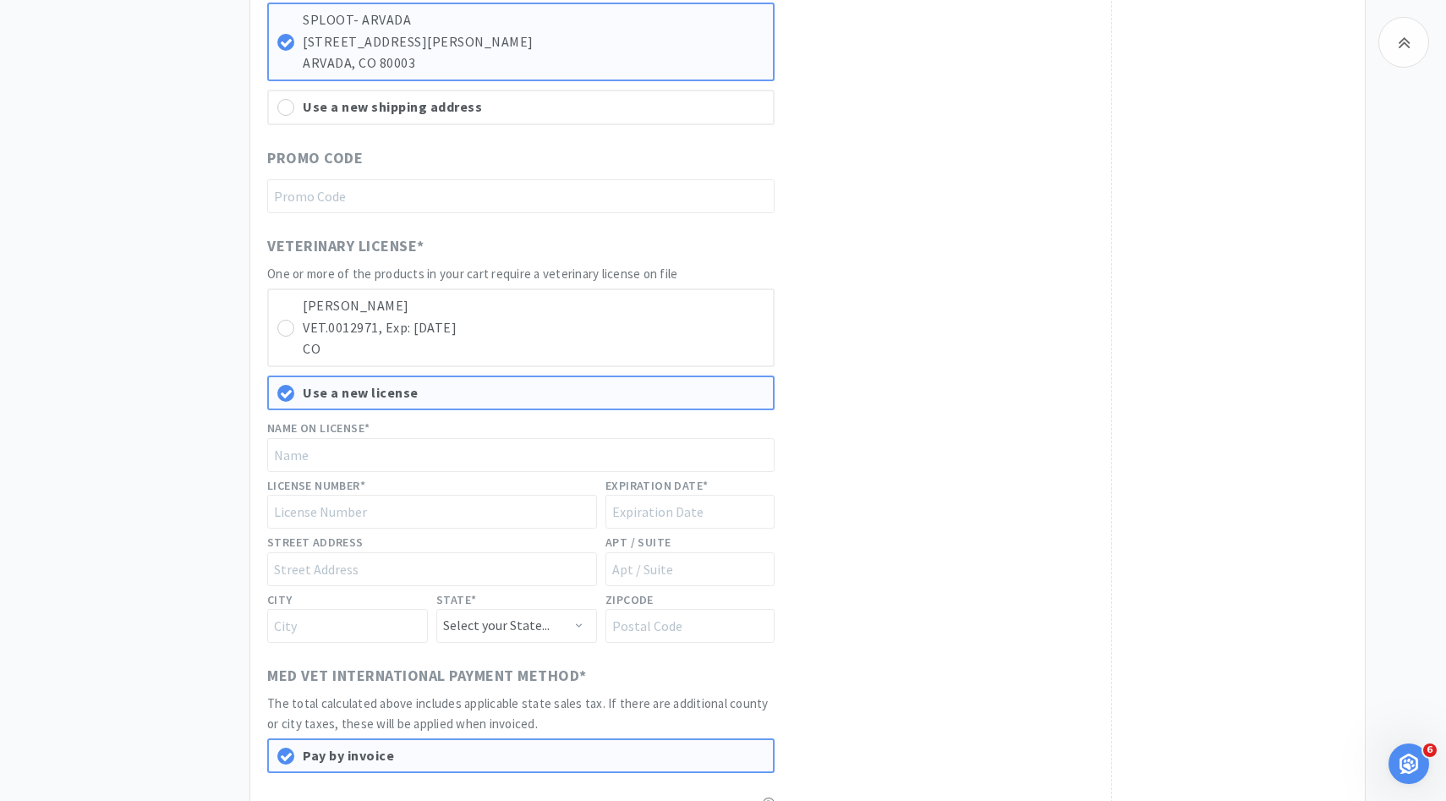
scroll to position [799, 0]
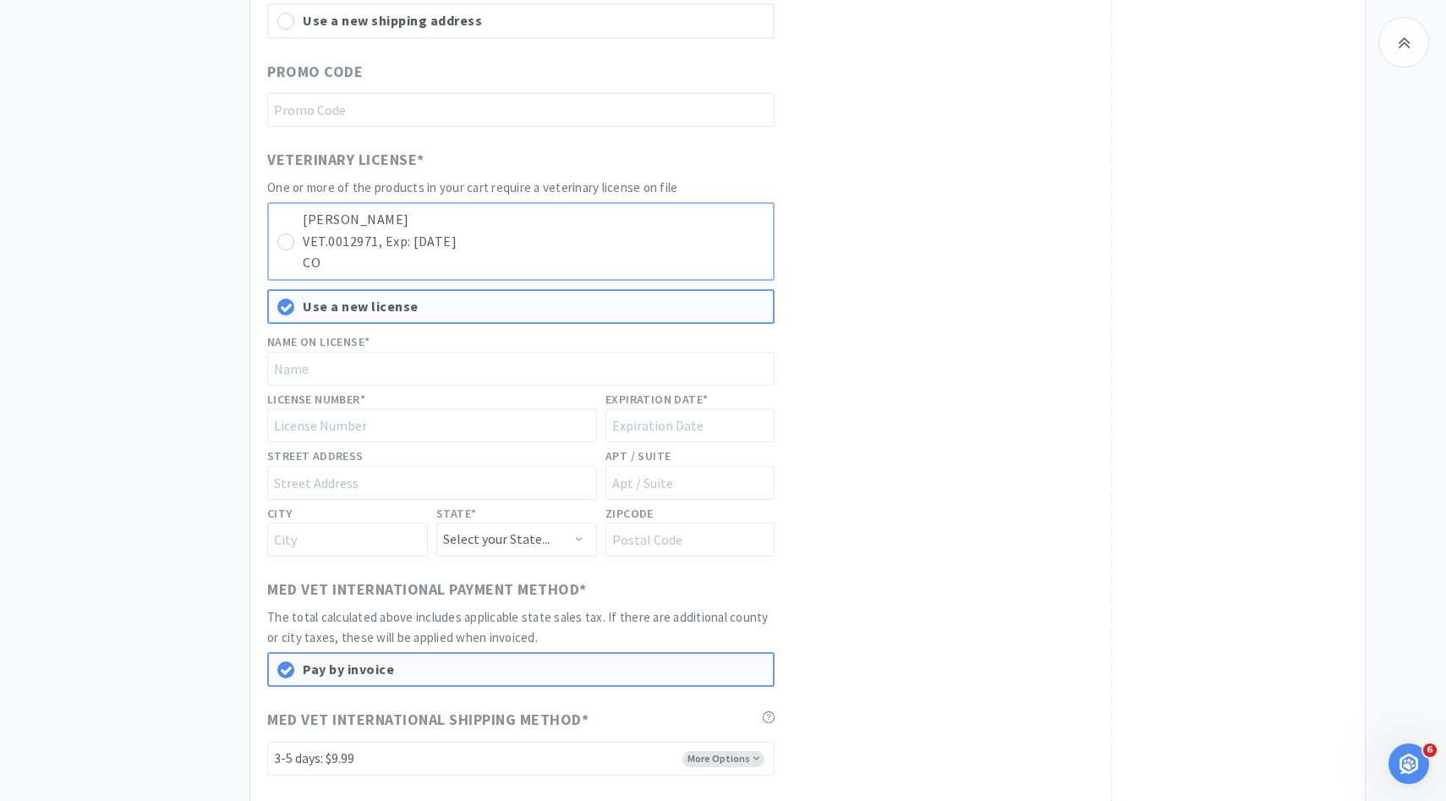
click at [688, 253] on p "CO" at bounding box center [534, 263] width 462 height 22
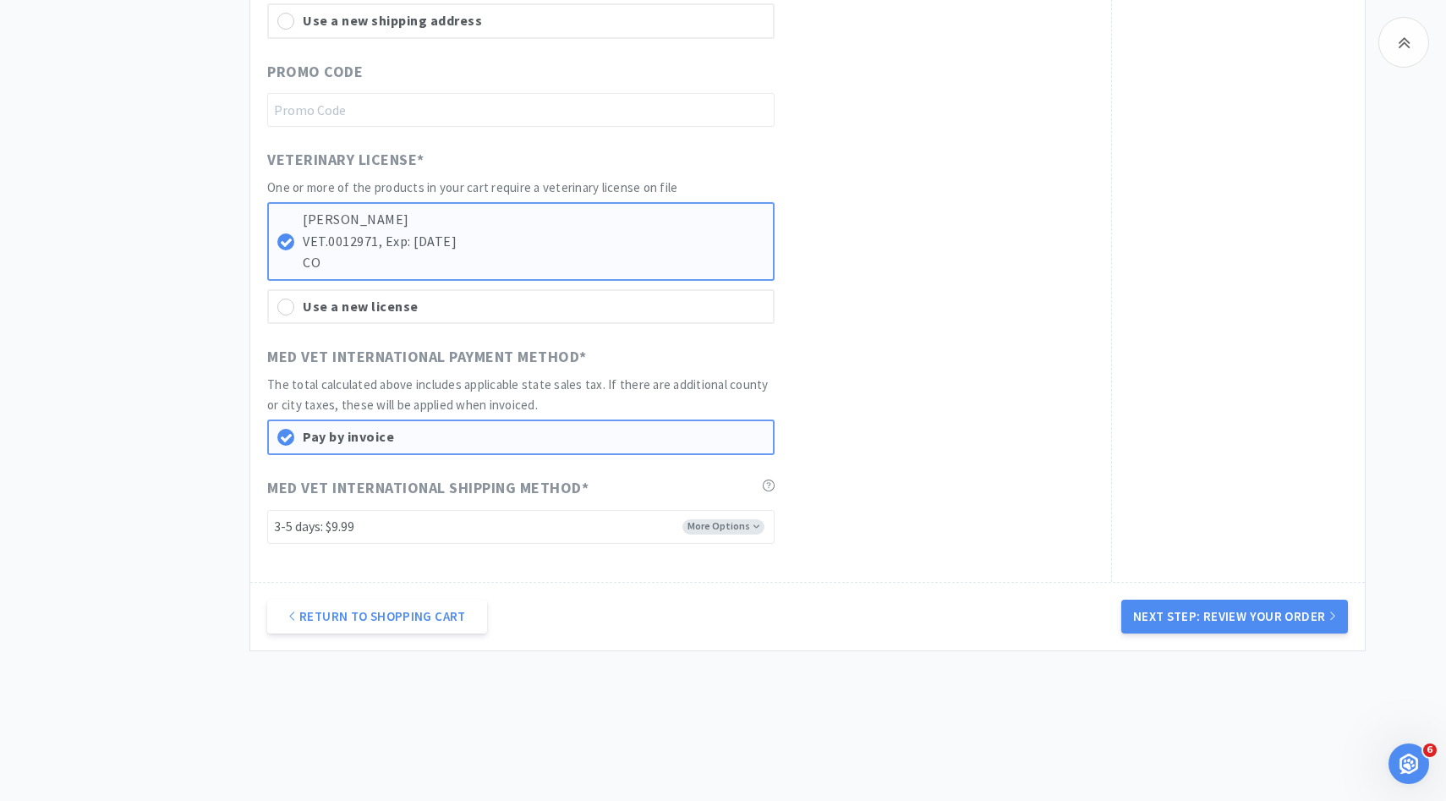
scroll to position [0, 0]
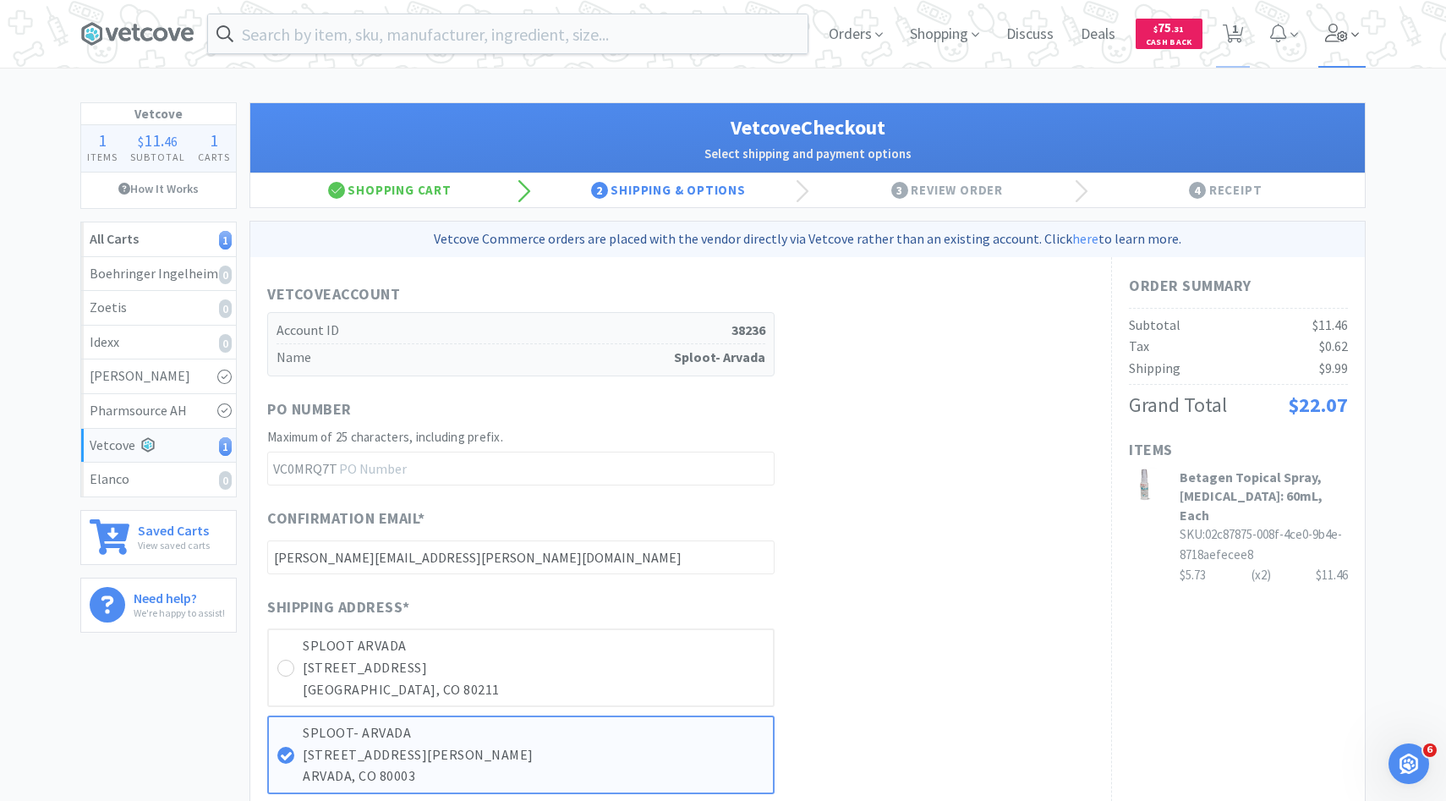
click at [1362, 36] on span at bounding box center [1342, 34] width 48 height 68
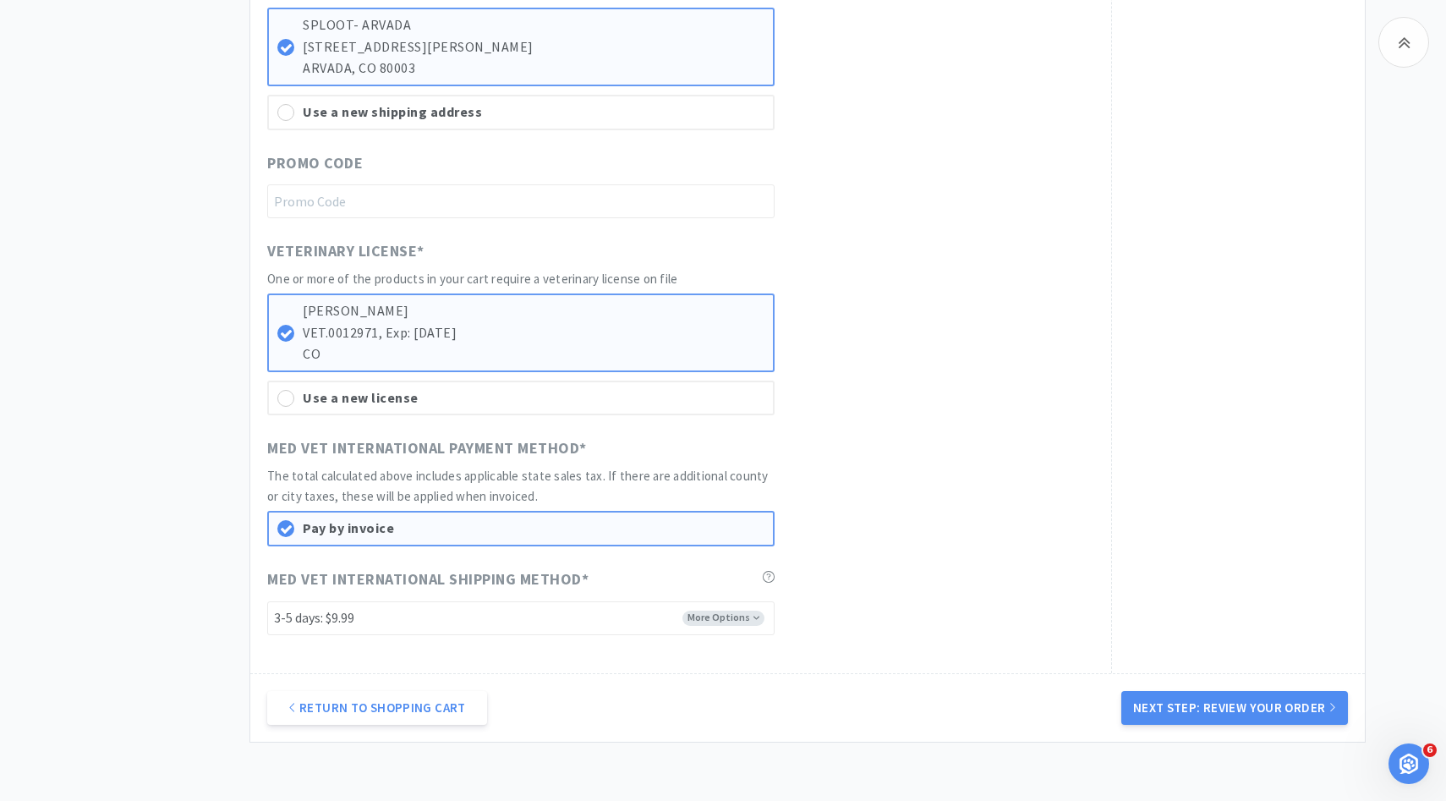
scroll to position [709, 0]
click at [1167, 709] on button "Next Step: Review Your Order" at bounding box center [1234, 707] width 227 height 34
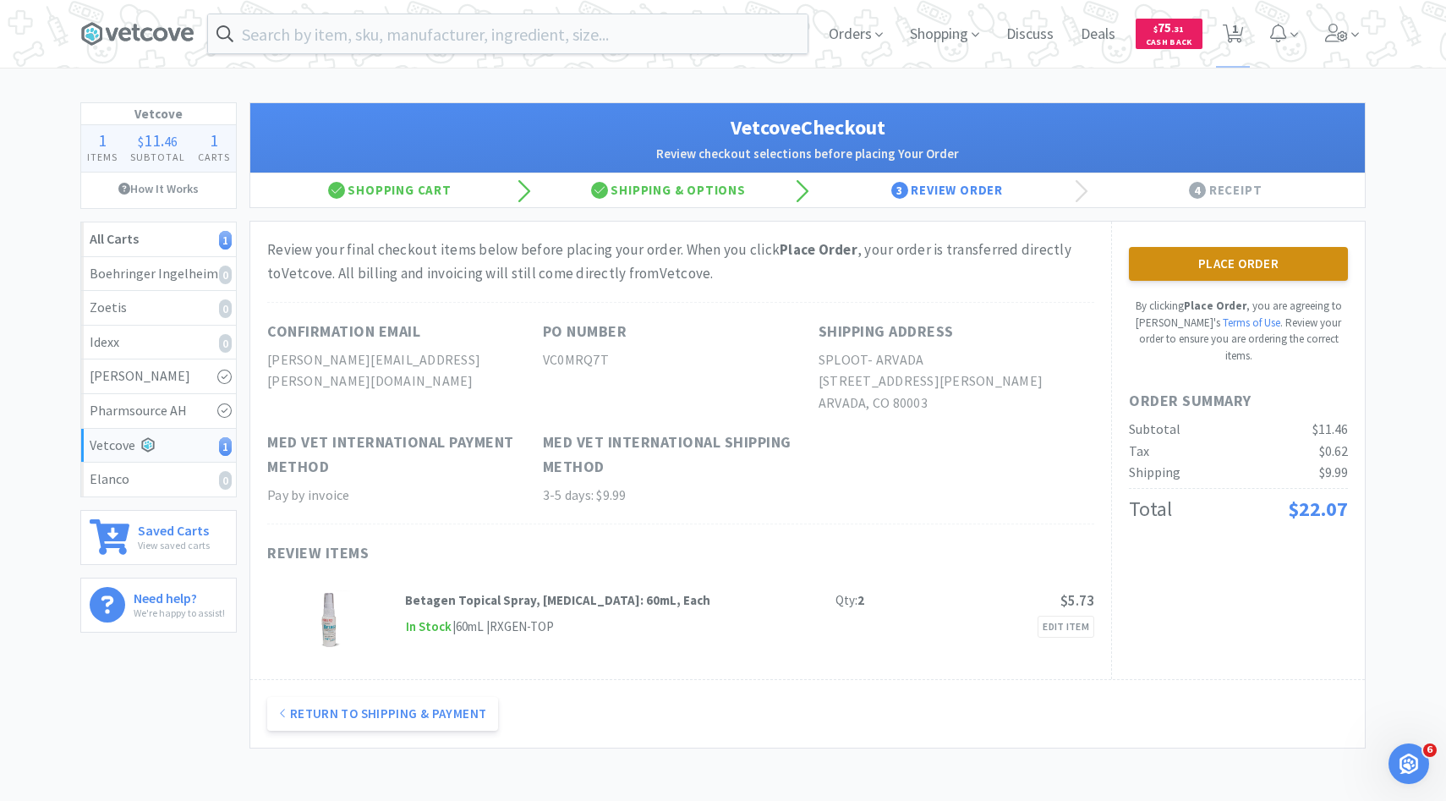
click at [1202, 278] on button "Place Order" at bounding box center [1238, 264] width 219 height 34
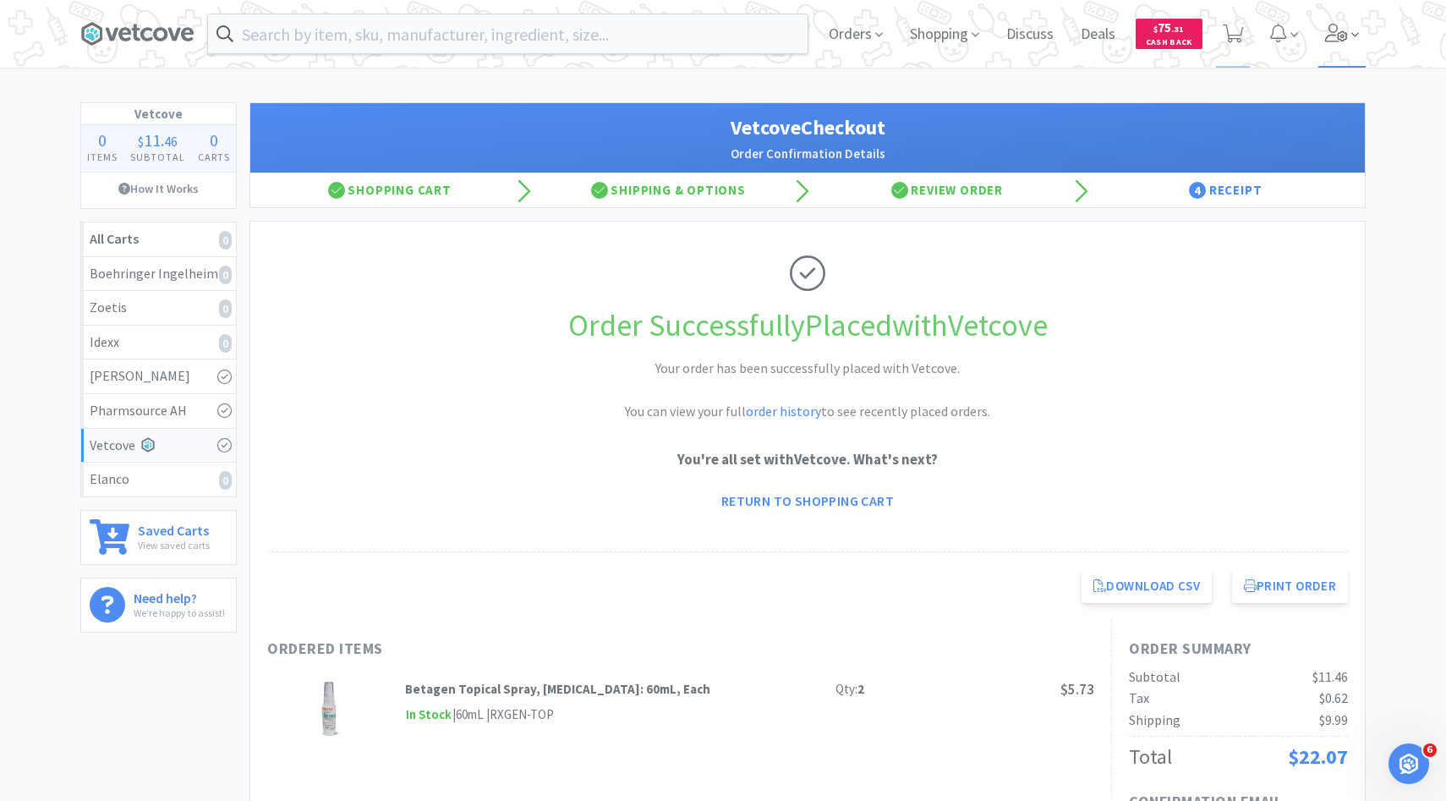
click at [1326, 27] on icon at bounding box center [1337, 33] width 24 height 19
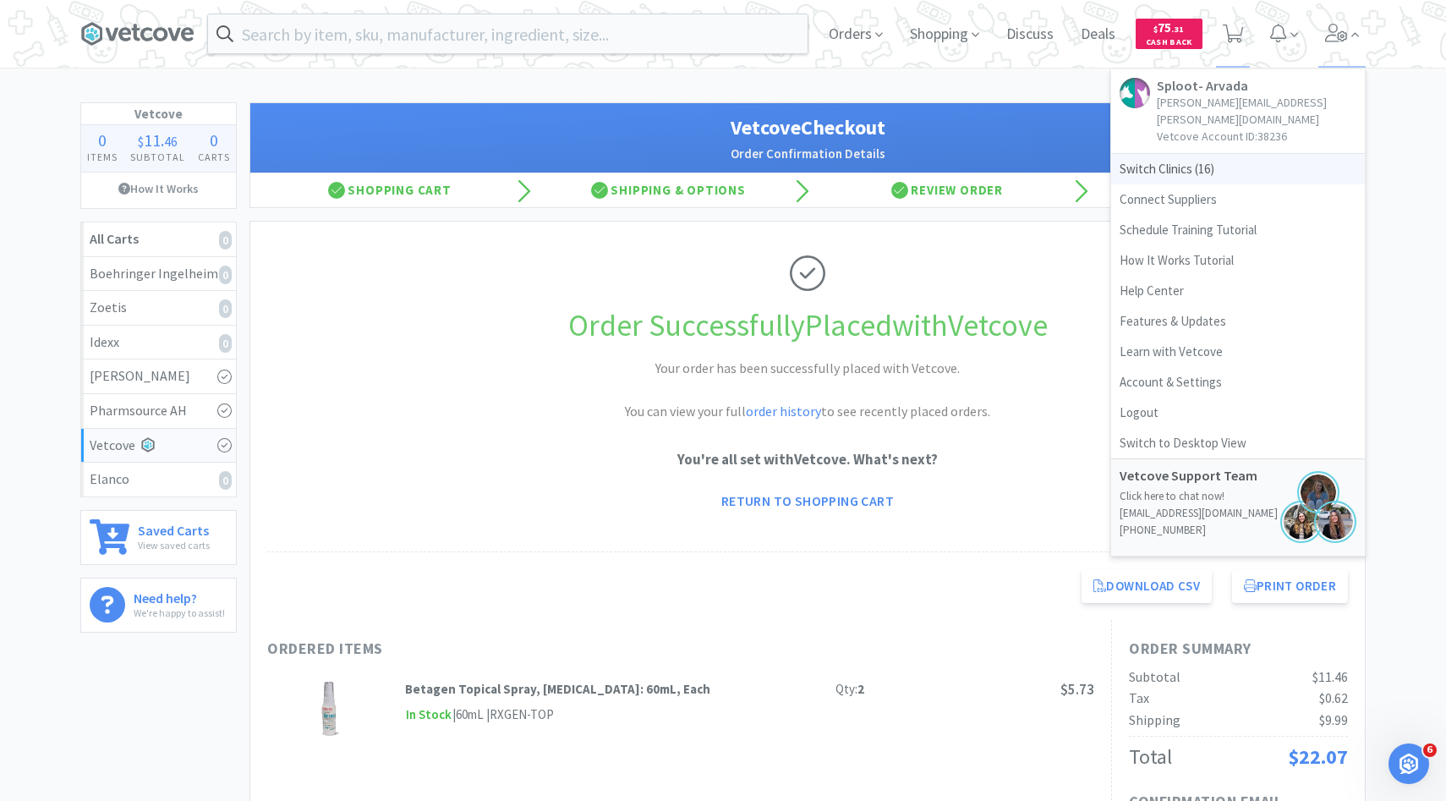
click at [1218, 154] on span "Switch Clinics ( 16 )" at bounding box center [1238, 169] width 254 height 30
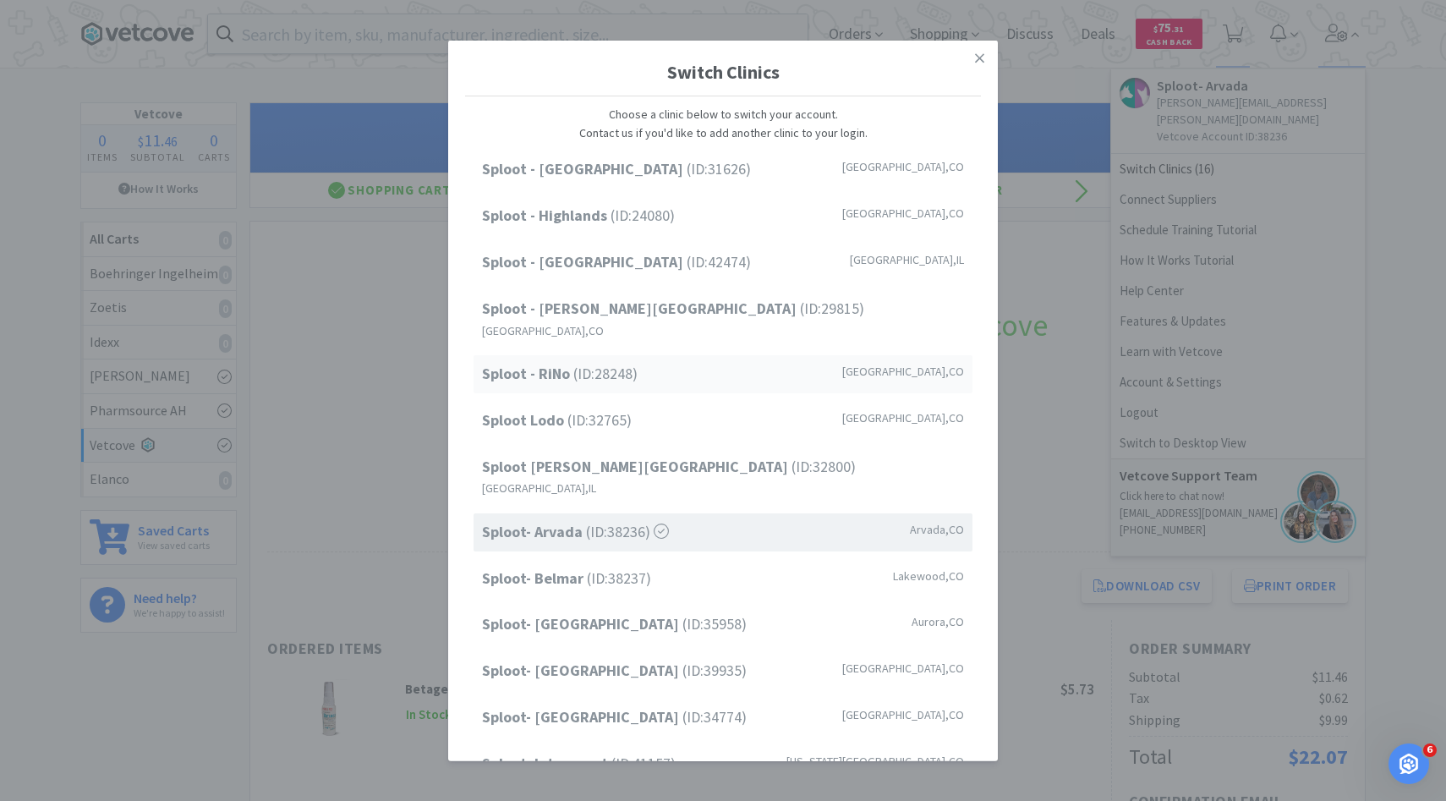
scroll to position [140, 0]
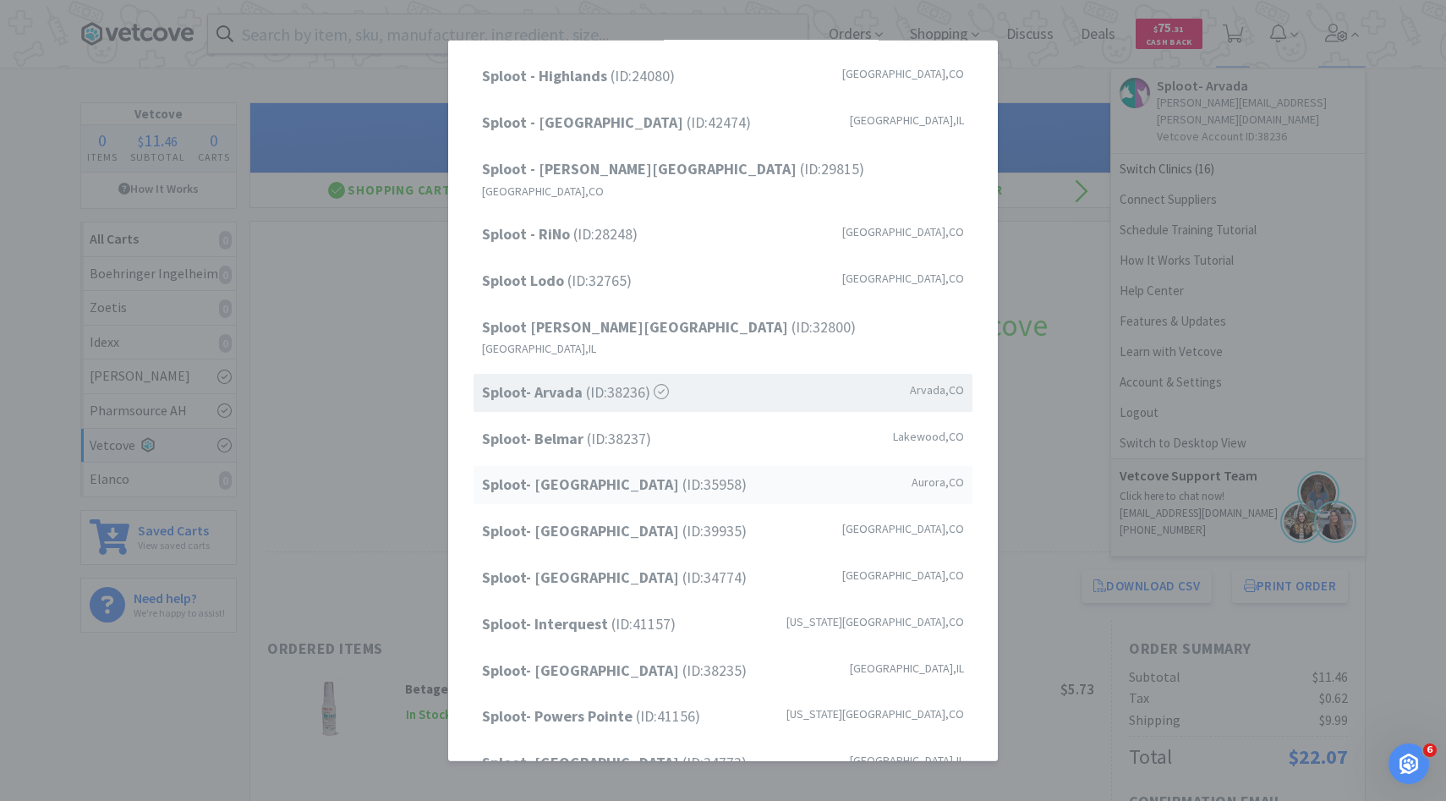
click at [681, 419] on div "Sploot- Belmar (ID: 38237 ) Lakewood , CO" at bounding box center [722, 438] width 499 height 38
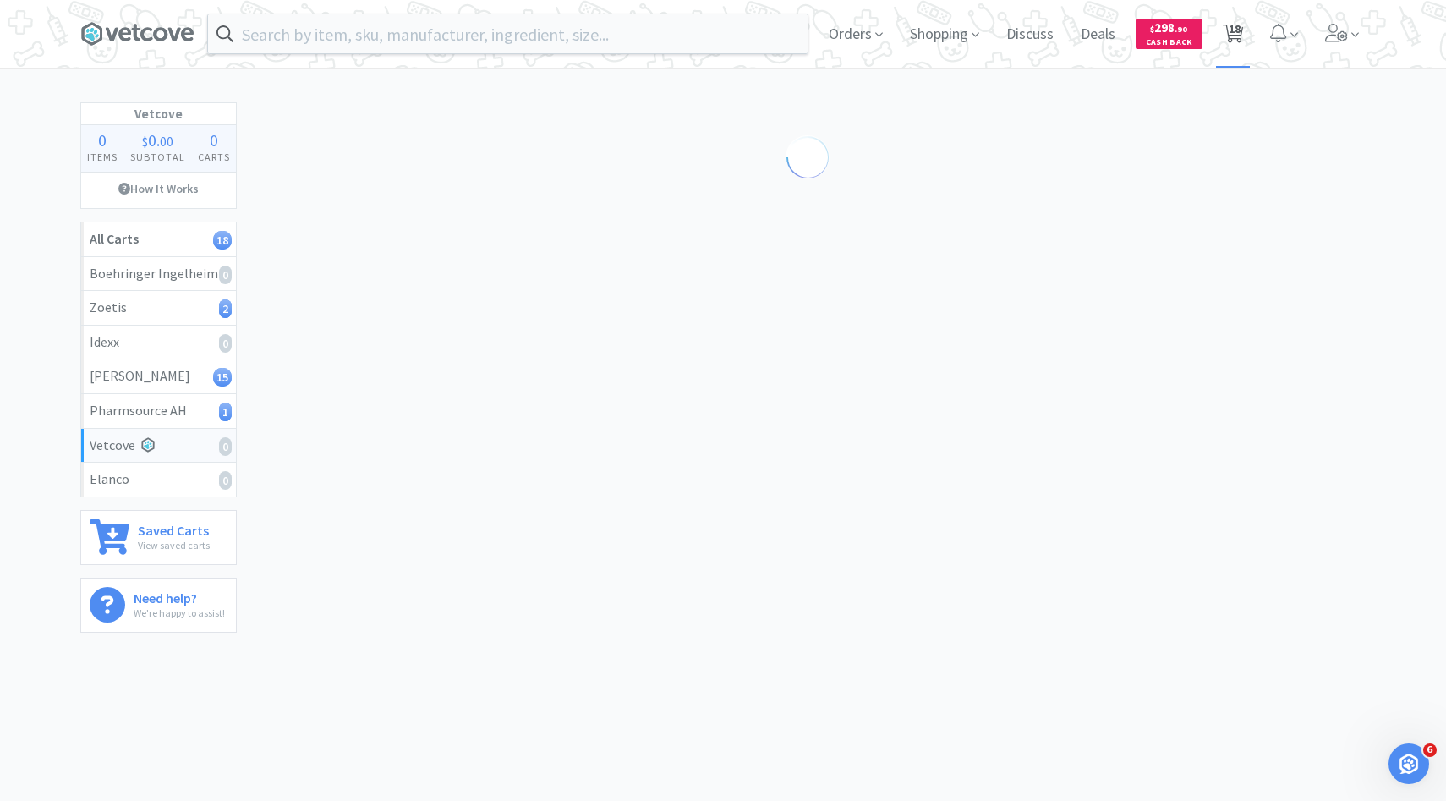
click at [1229, 30] on span "18" at bounding box center [1234, 29] width 12 height 68
select select "5"
select select "1"
select select "2"
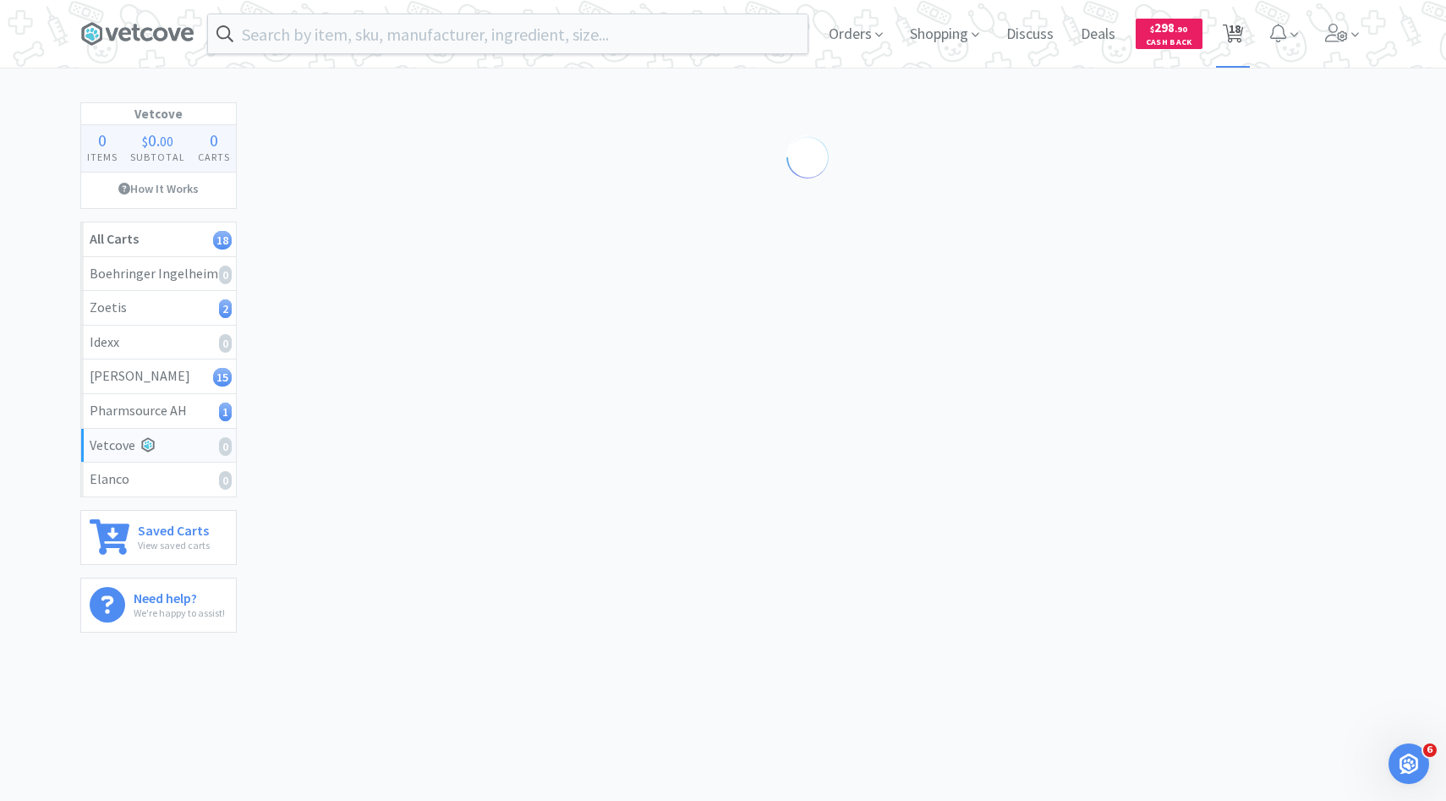
select select "4"
select select "1"
select select "2"
select select "1"
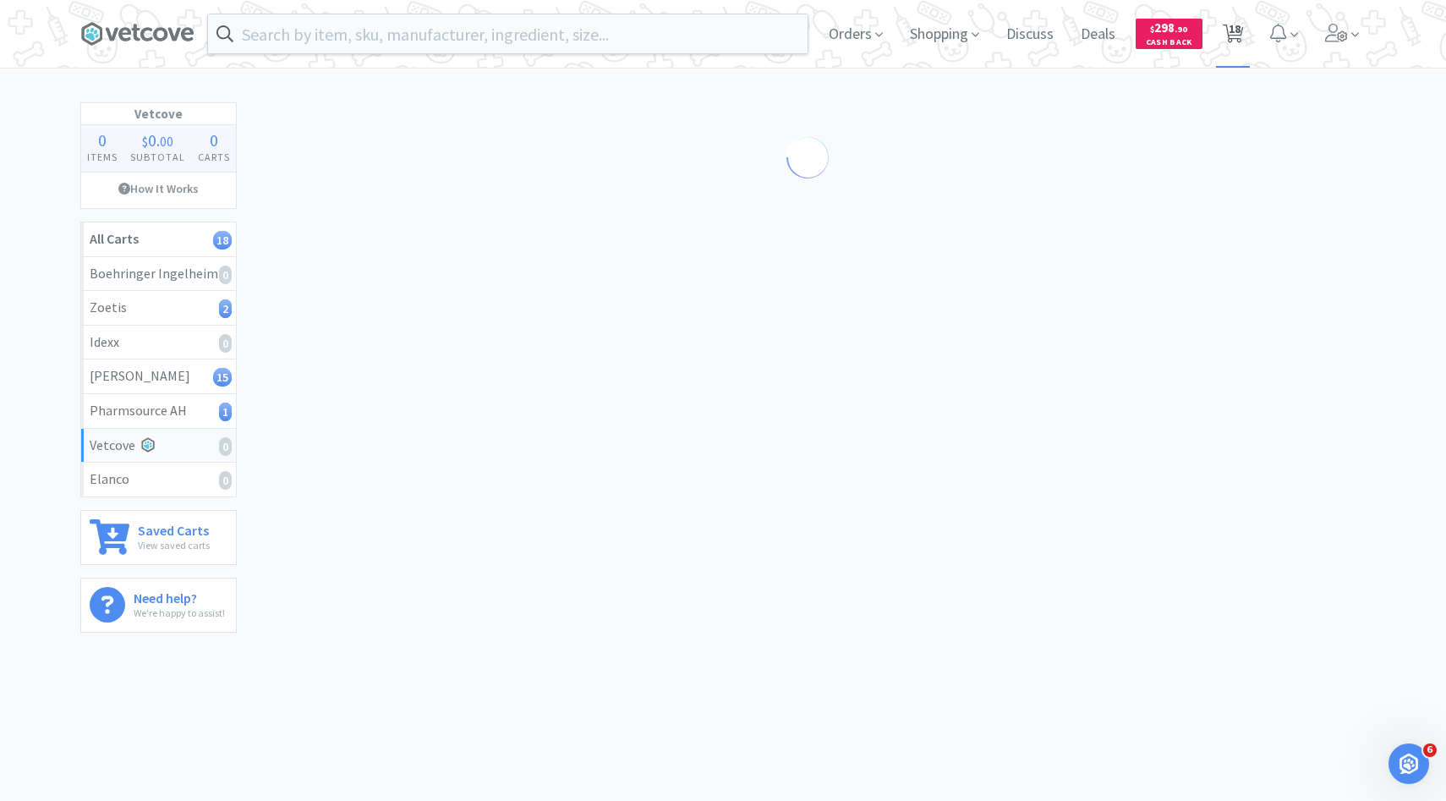
select select "1"
select select "2"
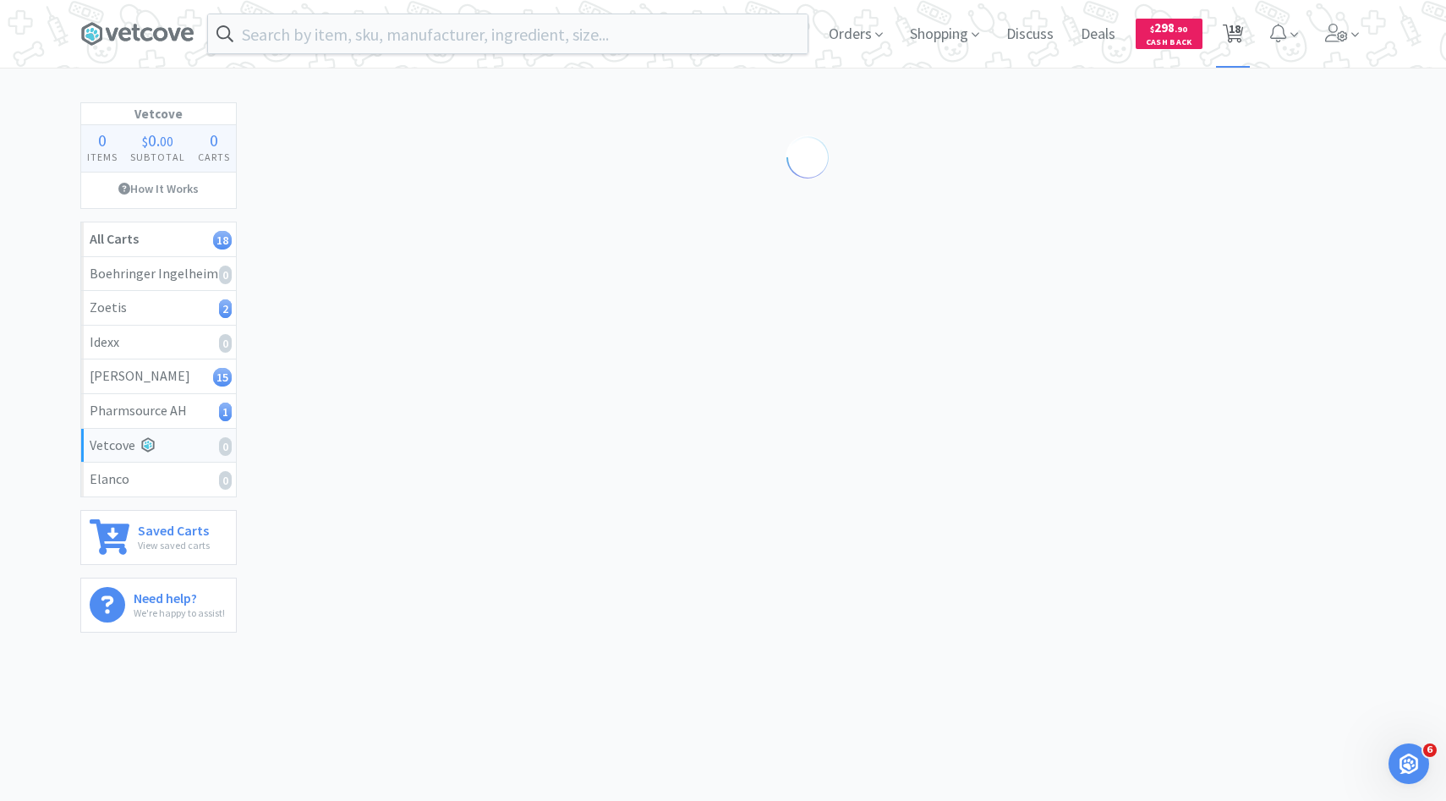
select select "1"
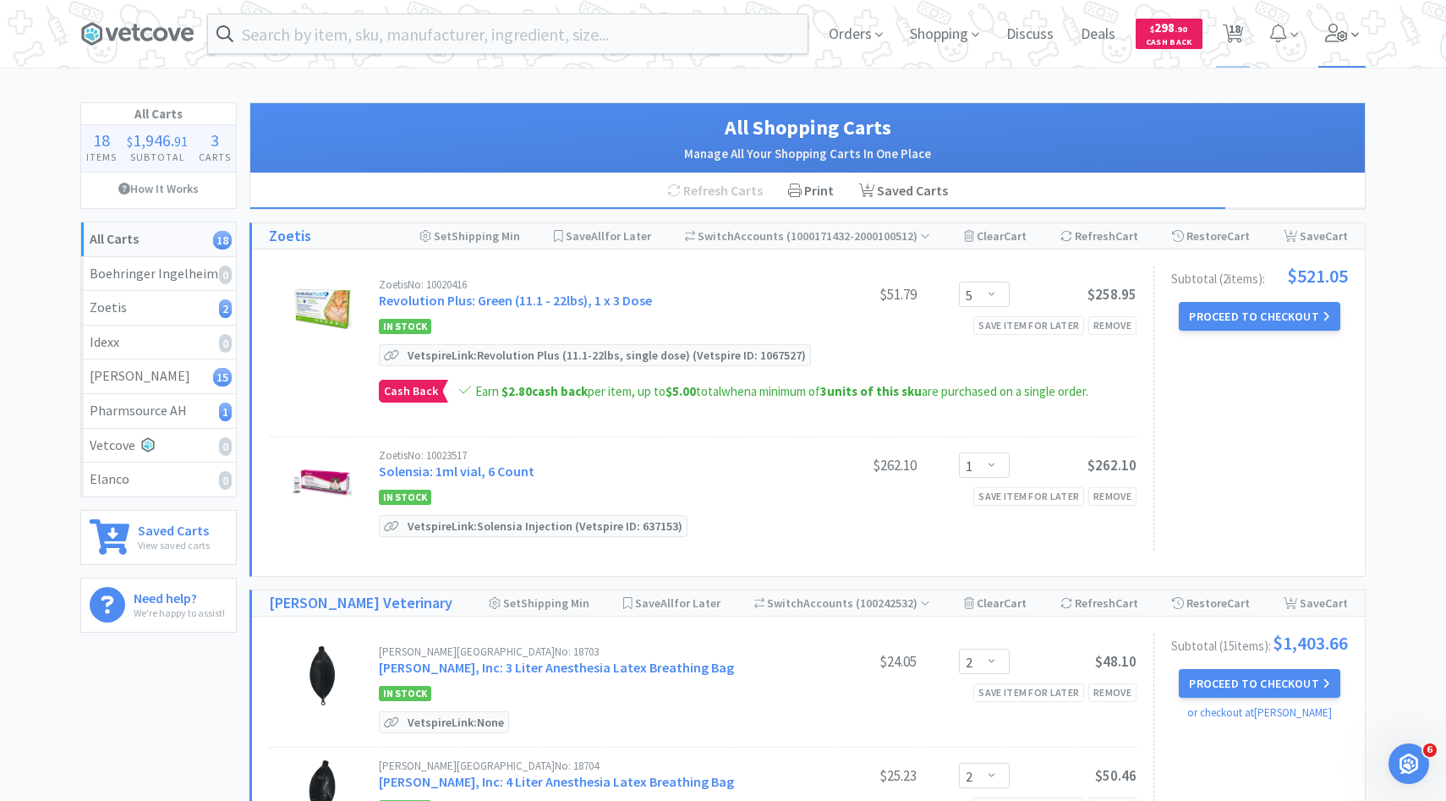
click at [1341, 14] on span at bounding box center [1342, 34] width 48 height 68
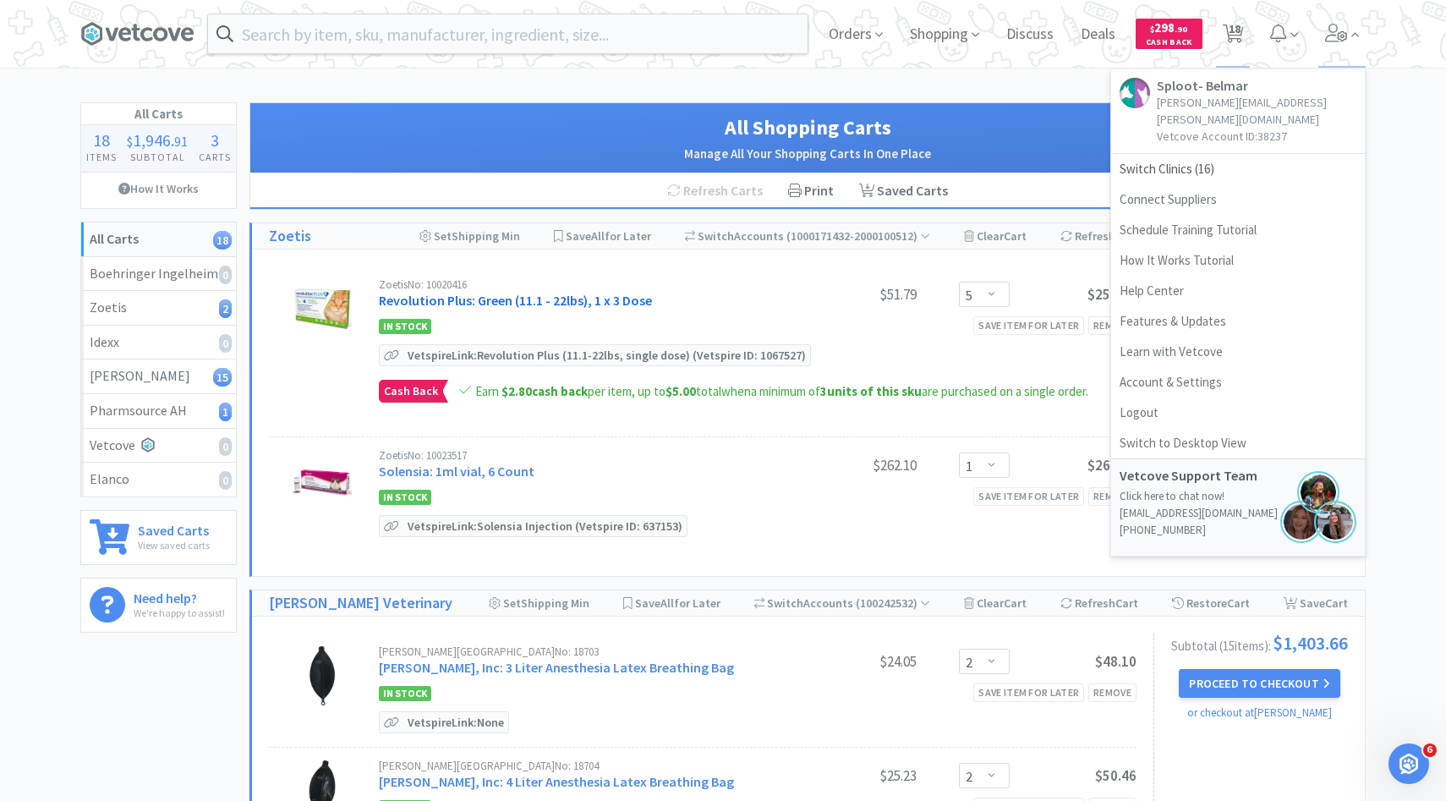
click at [624, 293] on link "Revolution Plus: Green (11.1 - 22lbs), 1 x 3 Dose" at bounding box center [515, 300] width 273 height 17
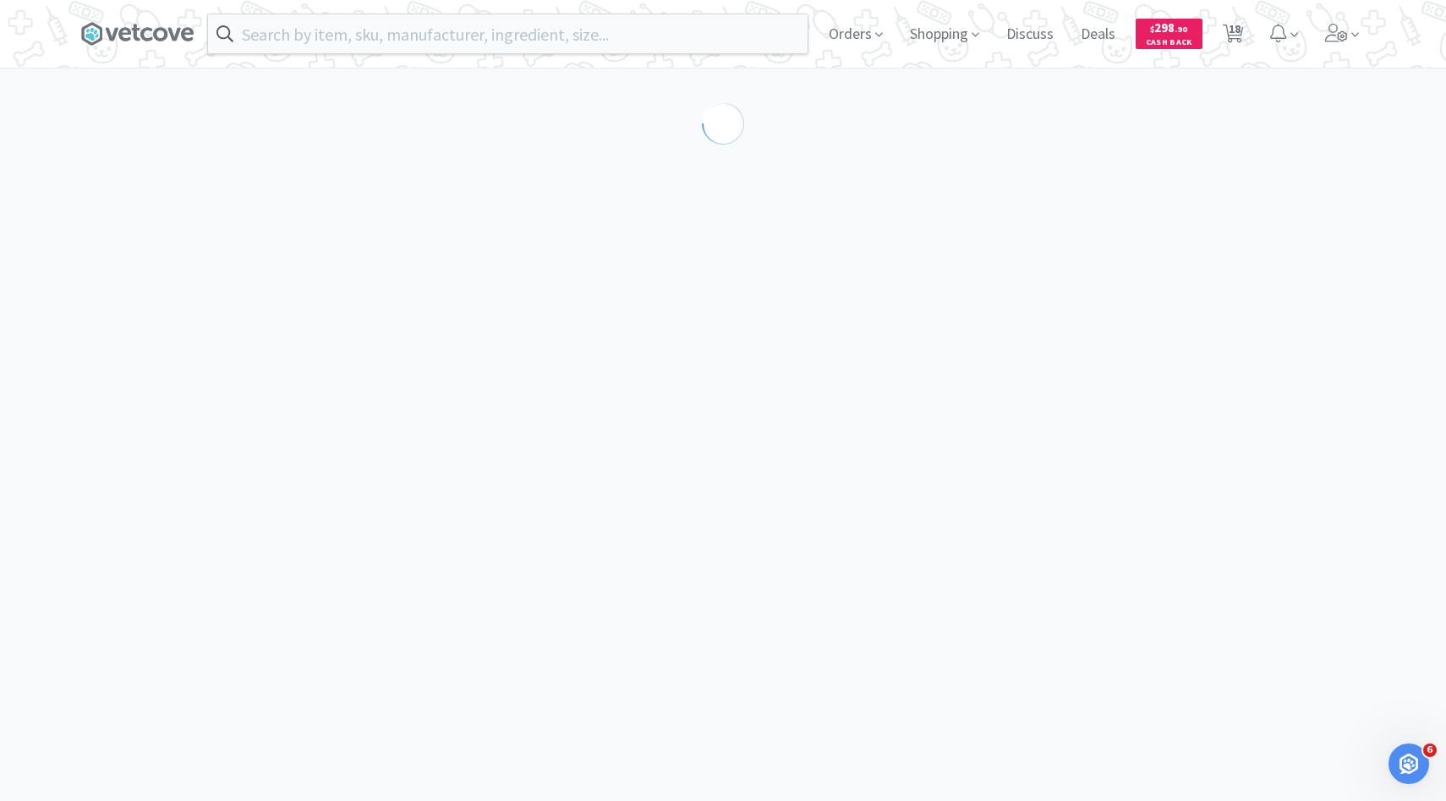
select select "286811"
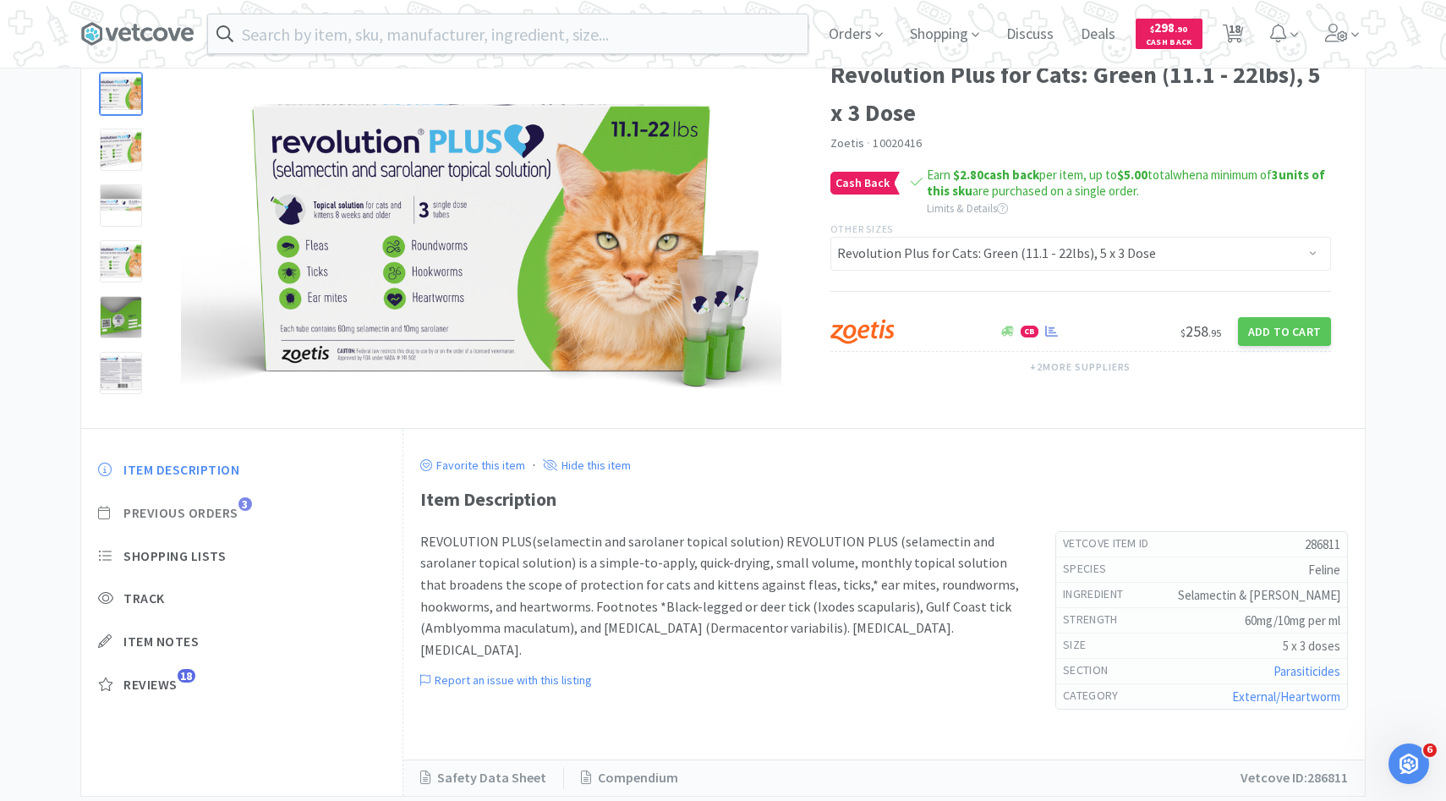
click at [231, 512] on span "Previous Orders" at bounding box center [180, 513] width 115 height 18
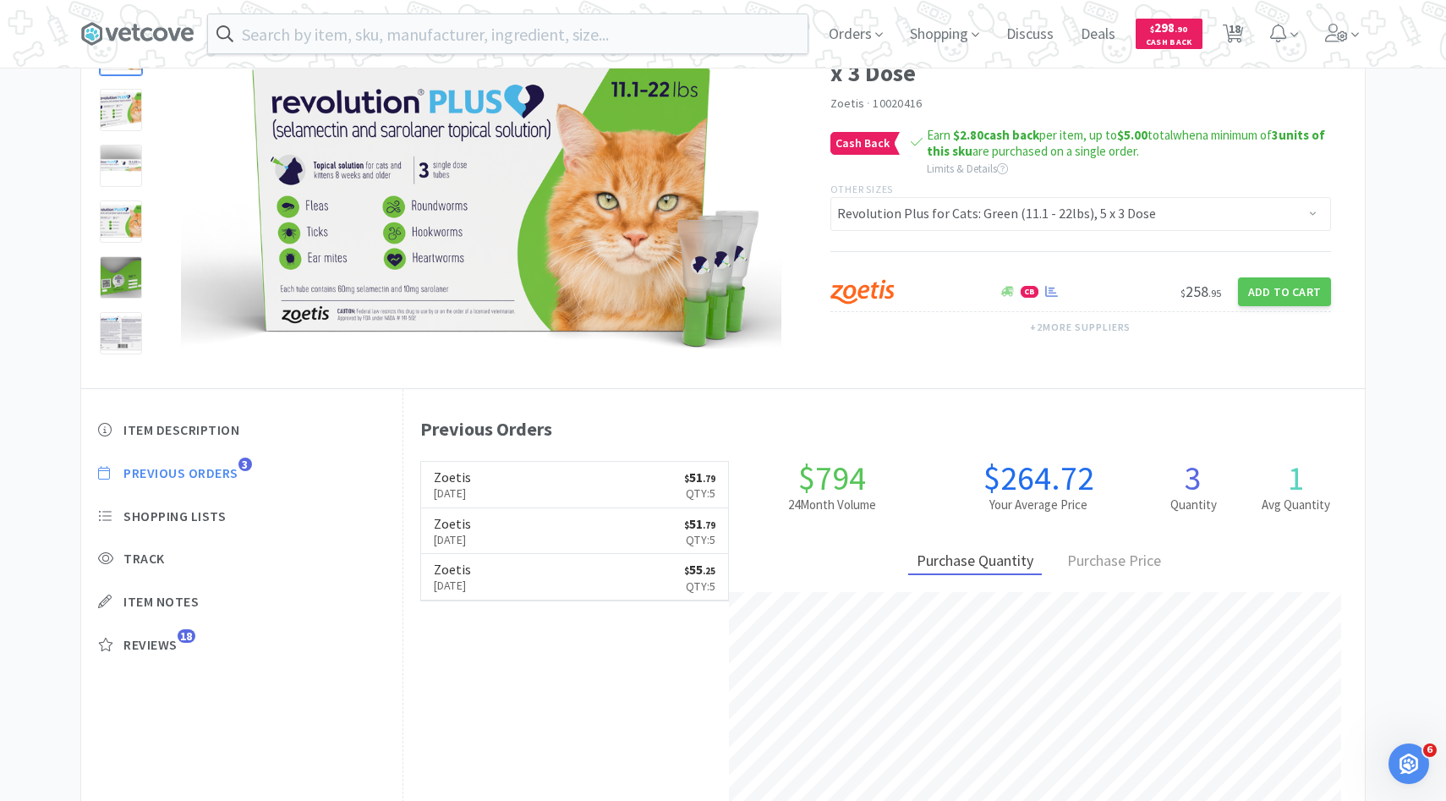
scroll to position [138, 0]
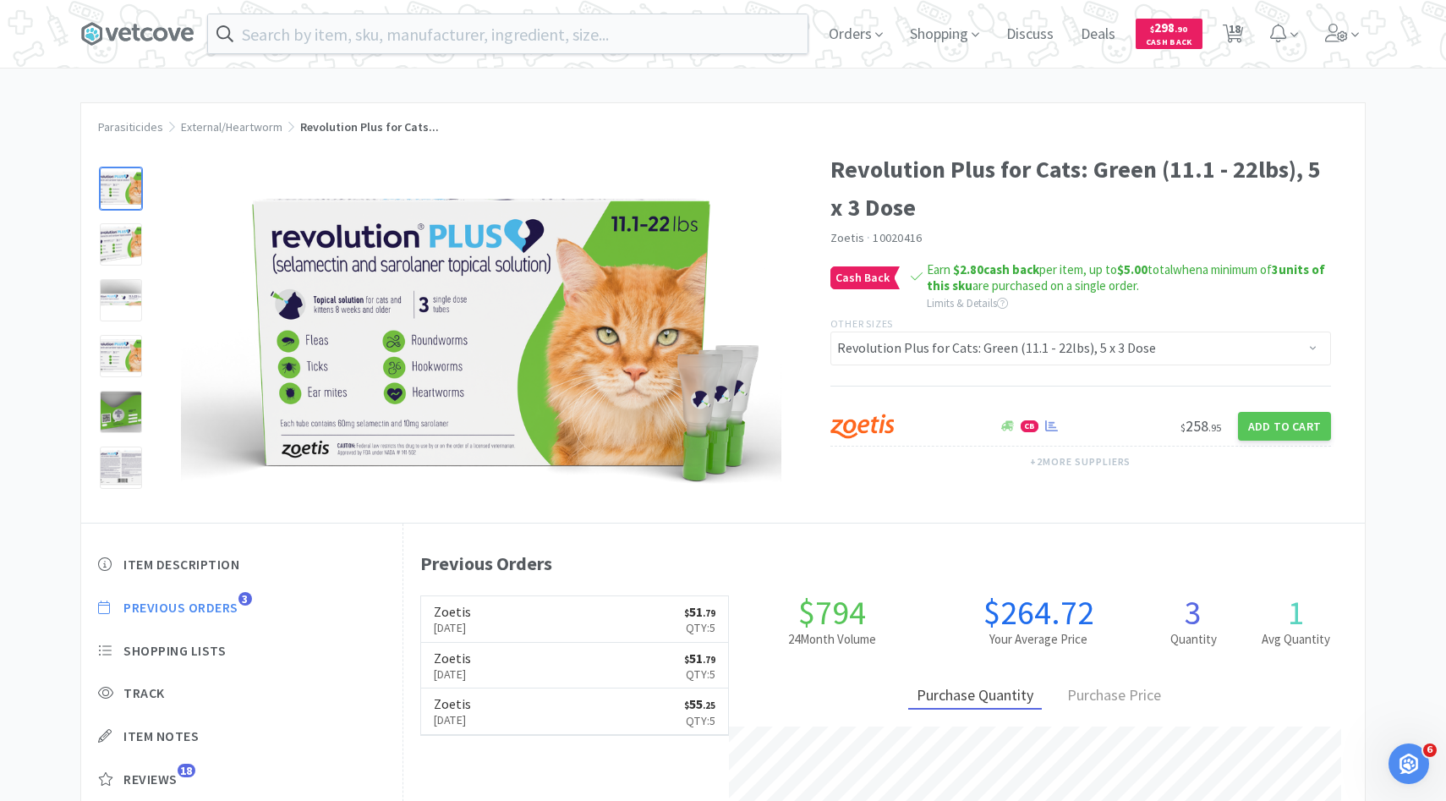
select select "5"
select select "1"
select select "2"
select select "4"
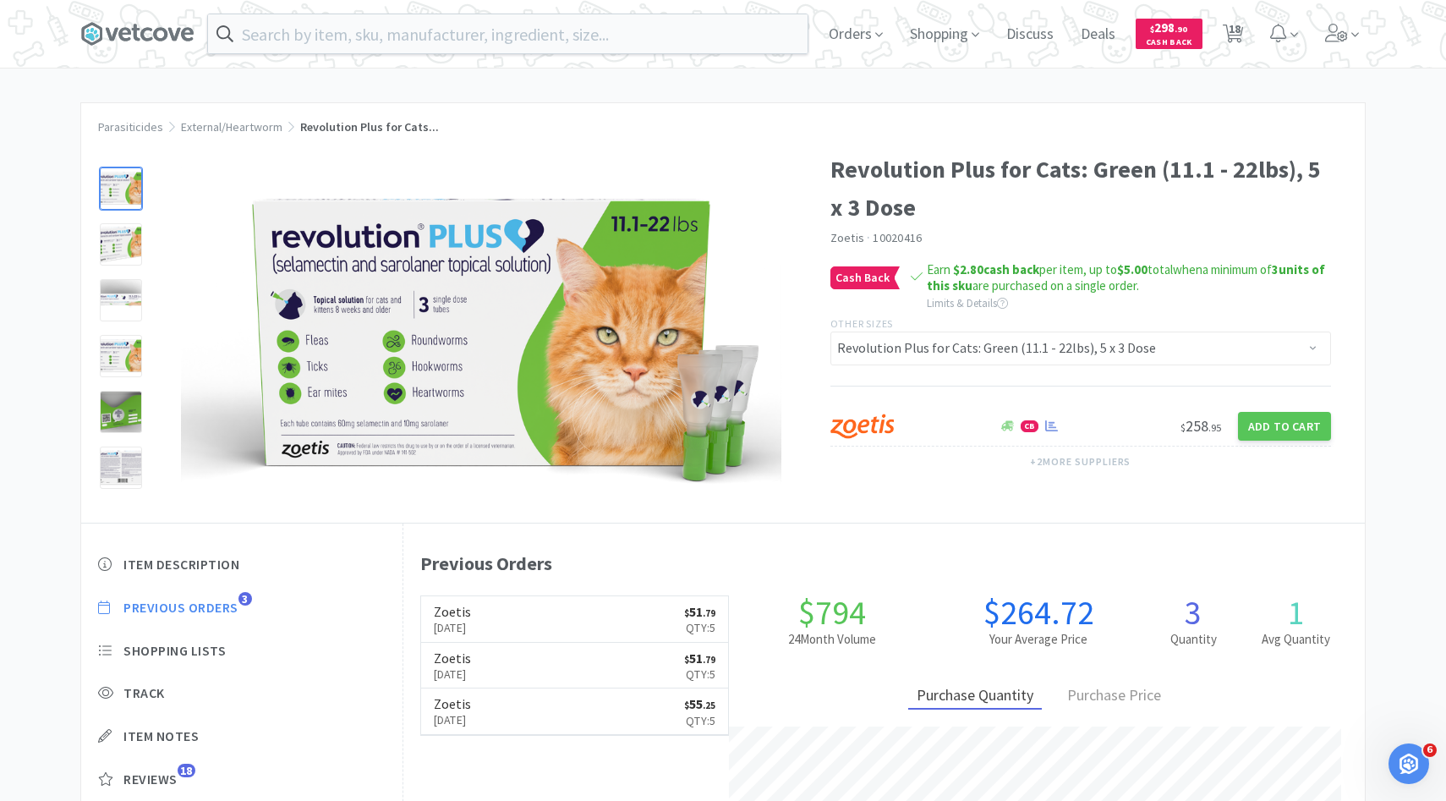
select select "1"
select select "2"
select select "1"
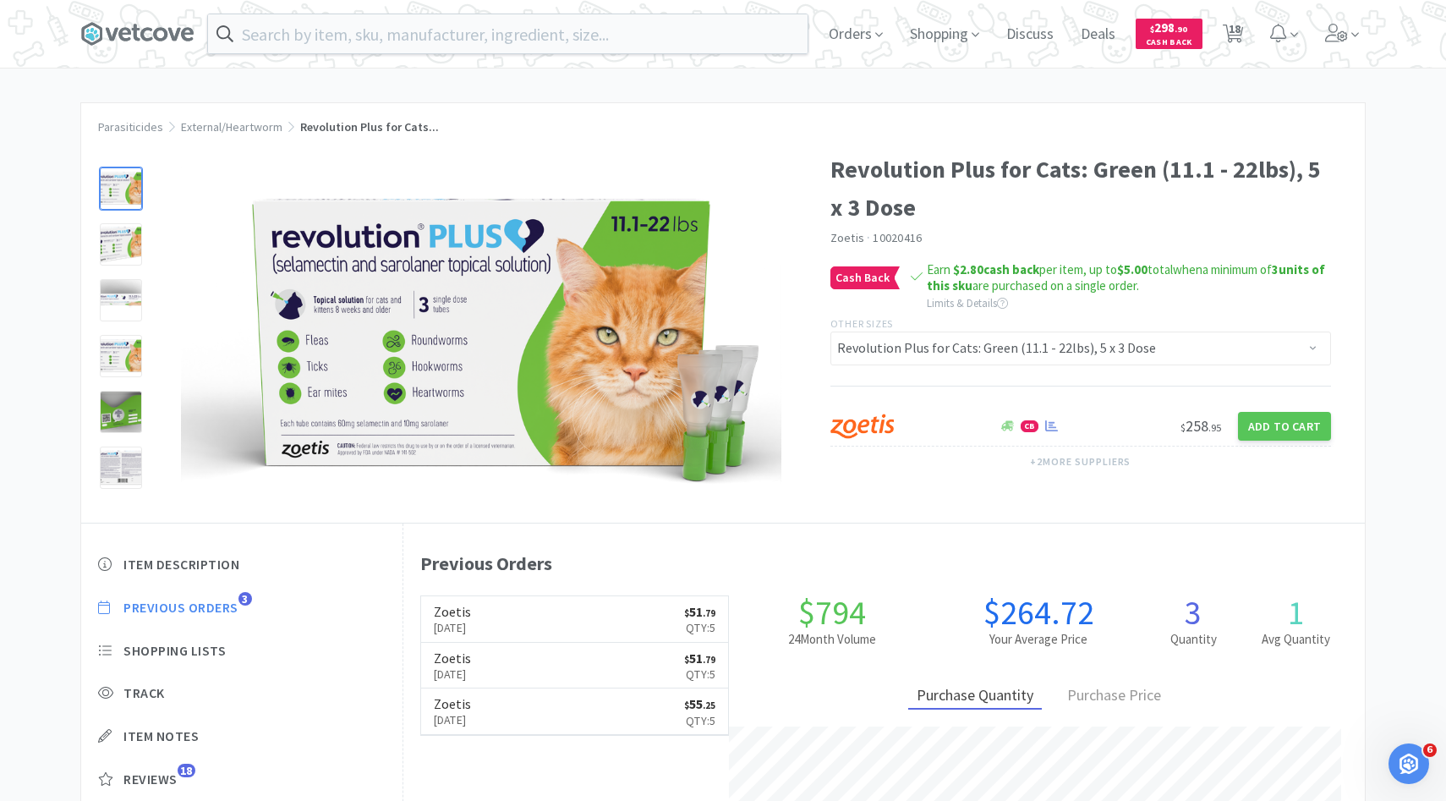
select select "1"
select select "2"
select select "1"
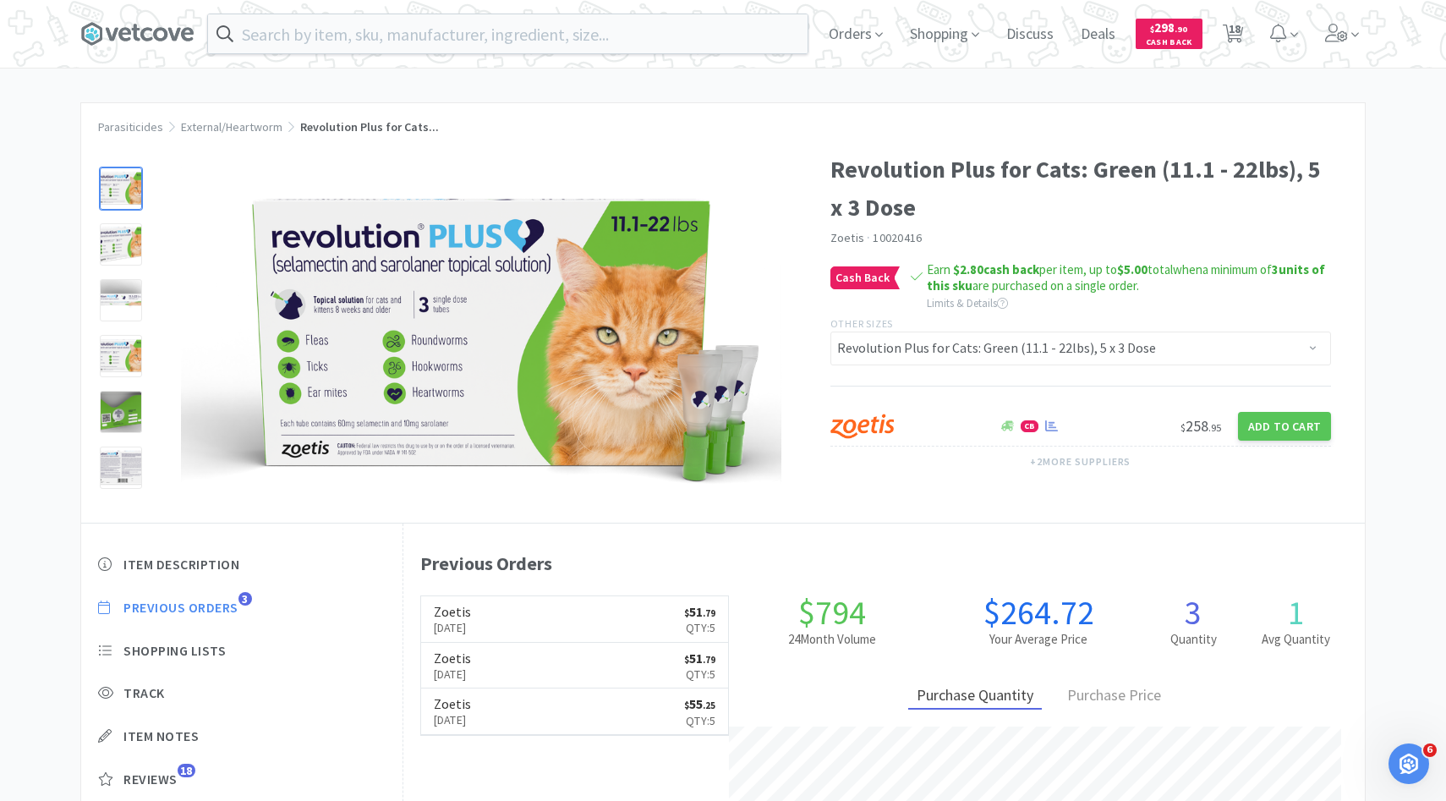
select select "1"
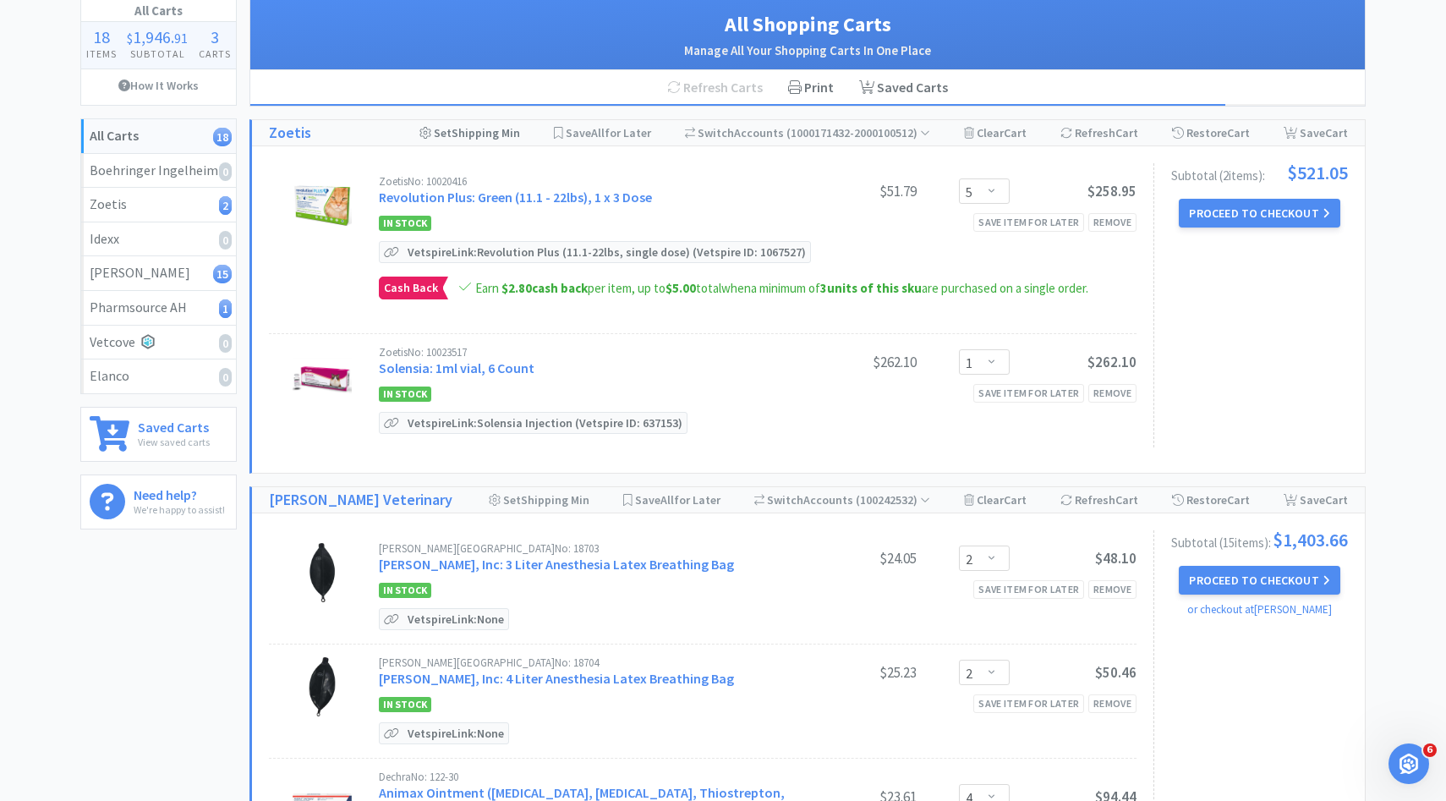
scroll to position [123, 0]
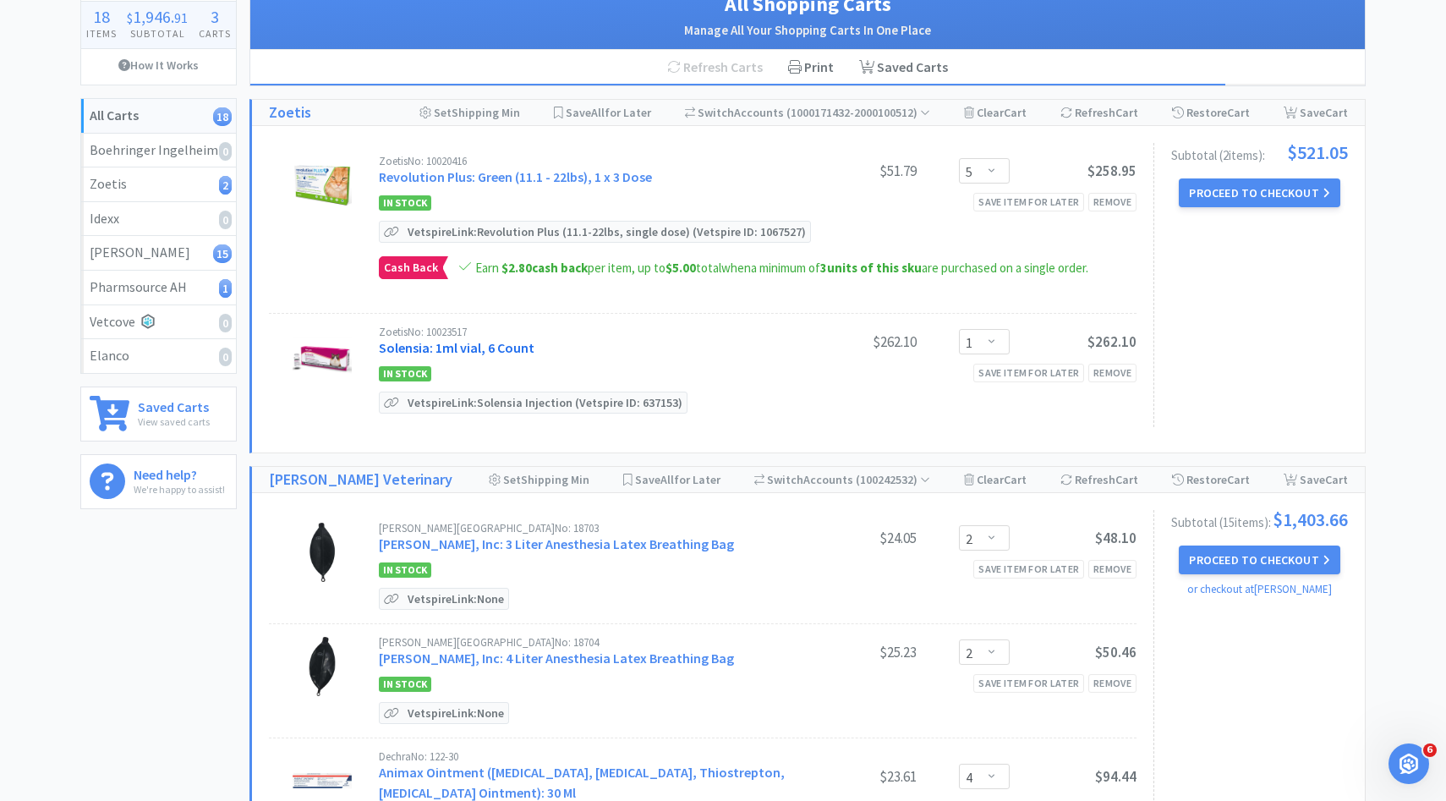
click at [506, 341] on link "Solensia: 1ml vial, 6 Count" at bounding box center [457, 347] width 156 height 17
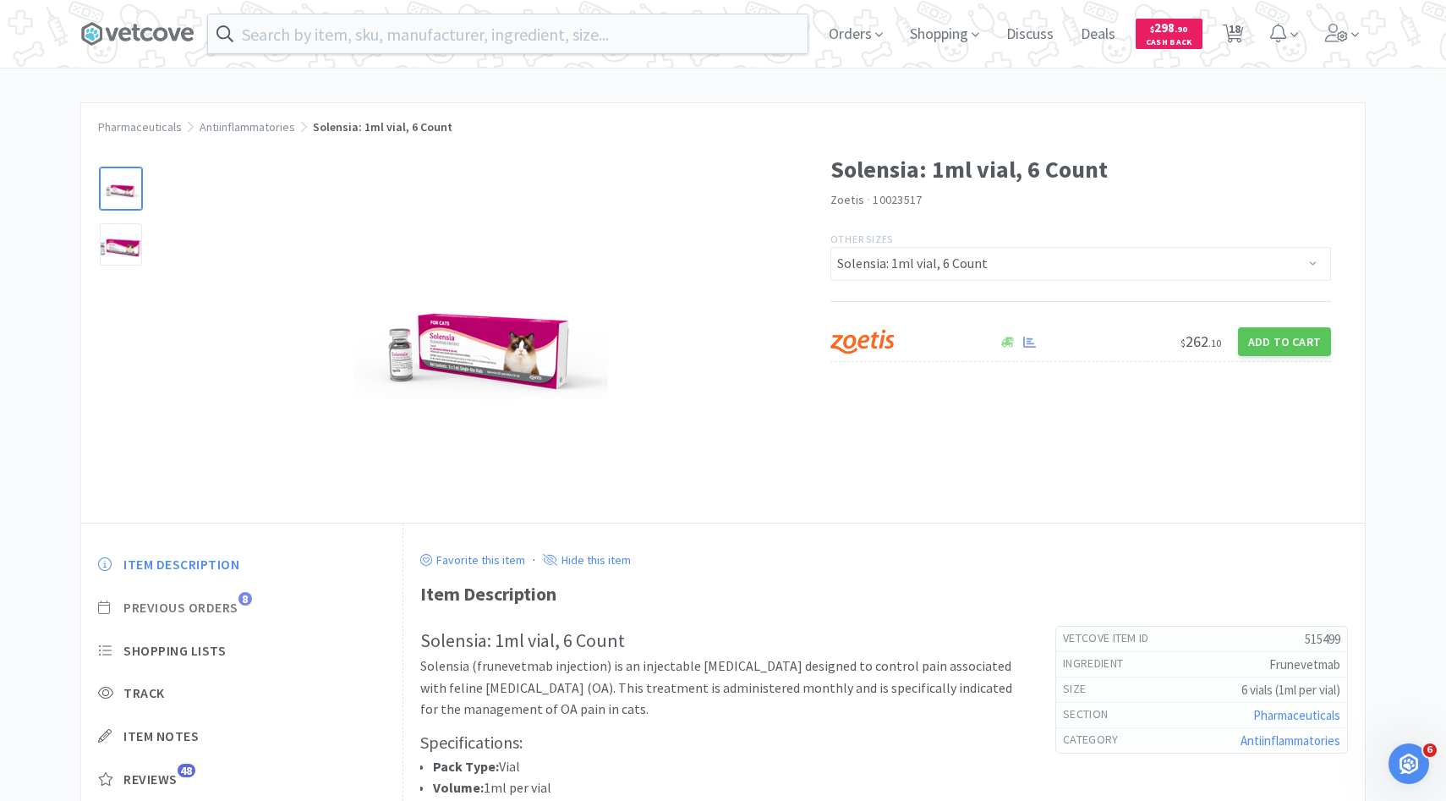
click at [238, 610] on span "Previous Orders" at bounding box center [180, 608] width 115 height 18
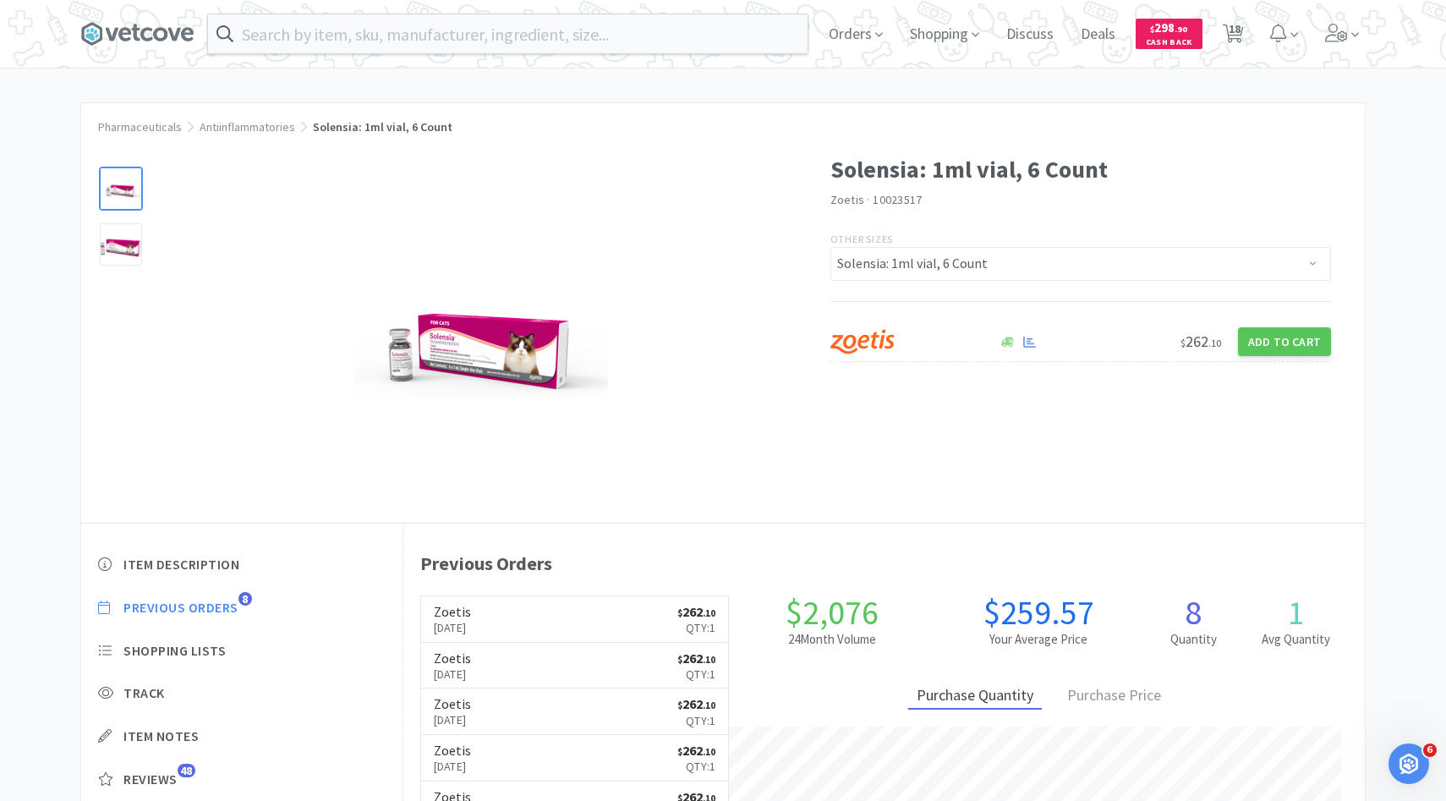
scroll to position [464, 961]
select select "5"
select select "1"
select select "2"
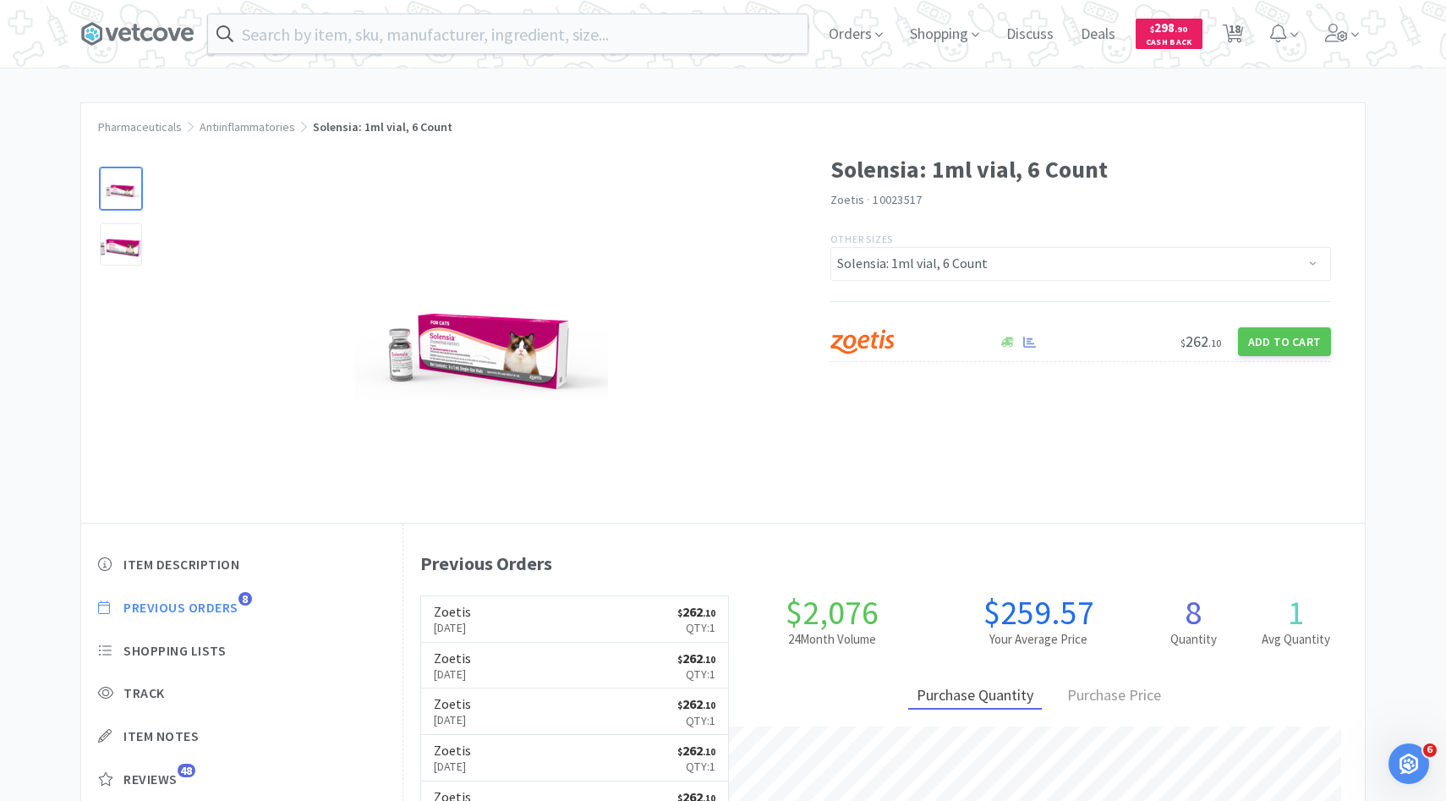
select select "4"
select select "1"
select select "2"
select select "1"
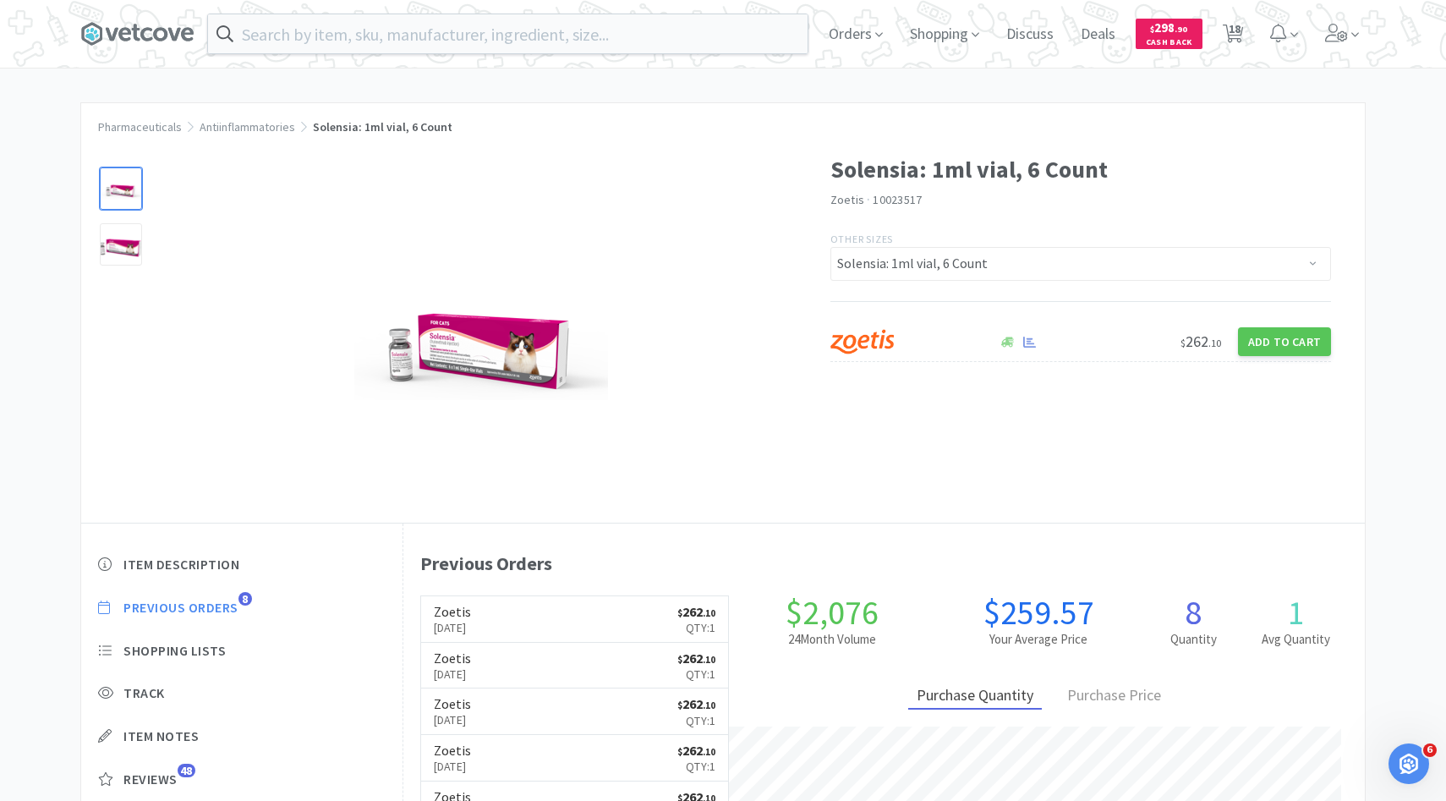
select select "1"
select select "2"
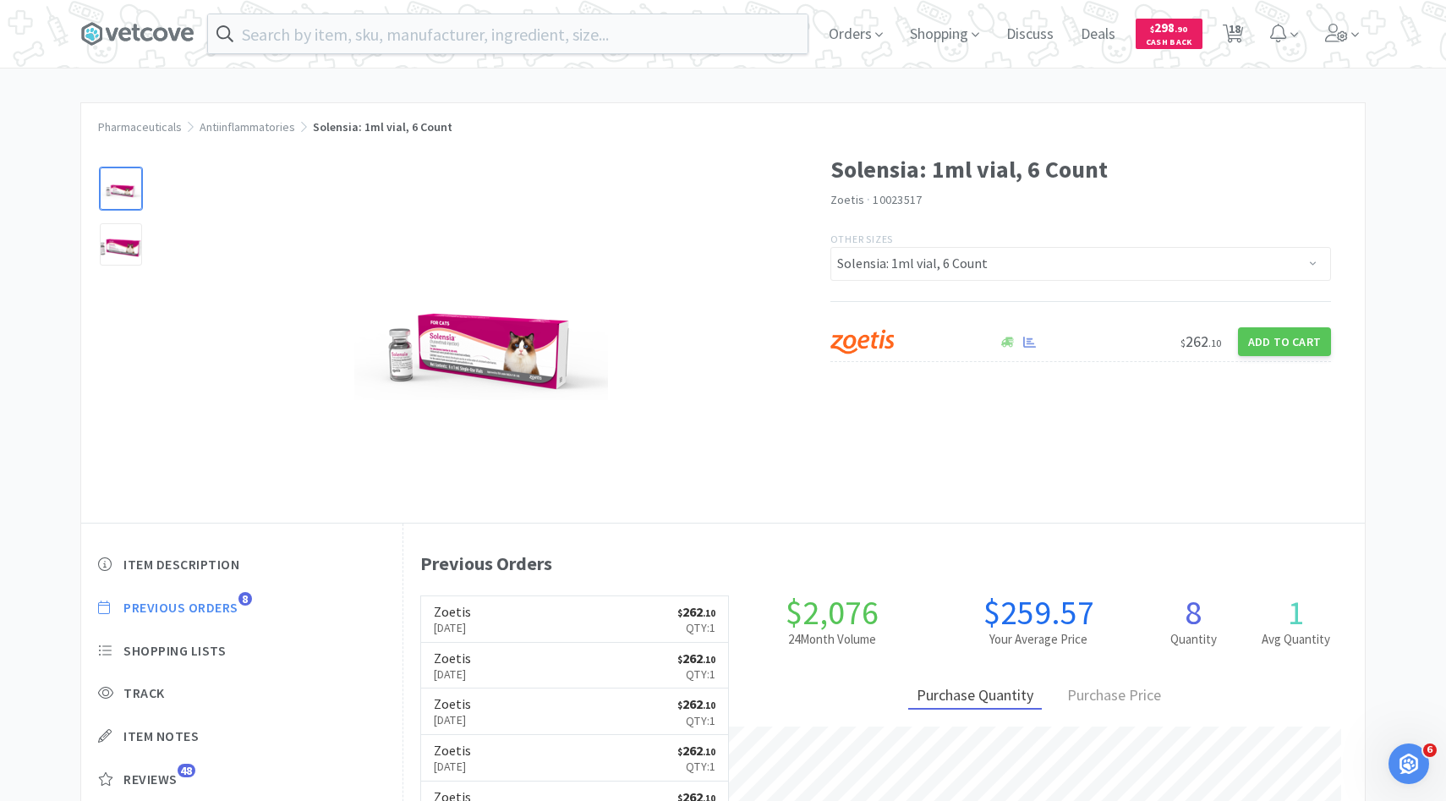
select select "1"
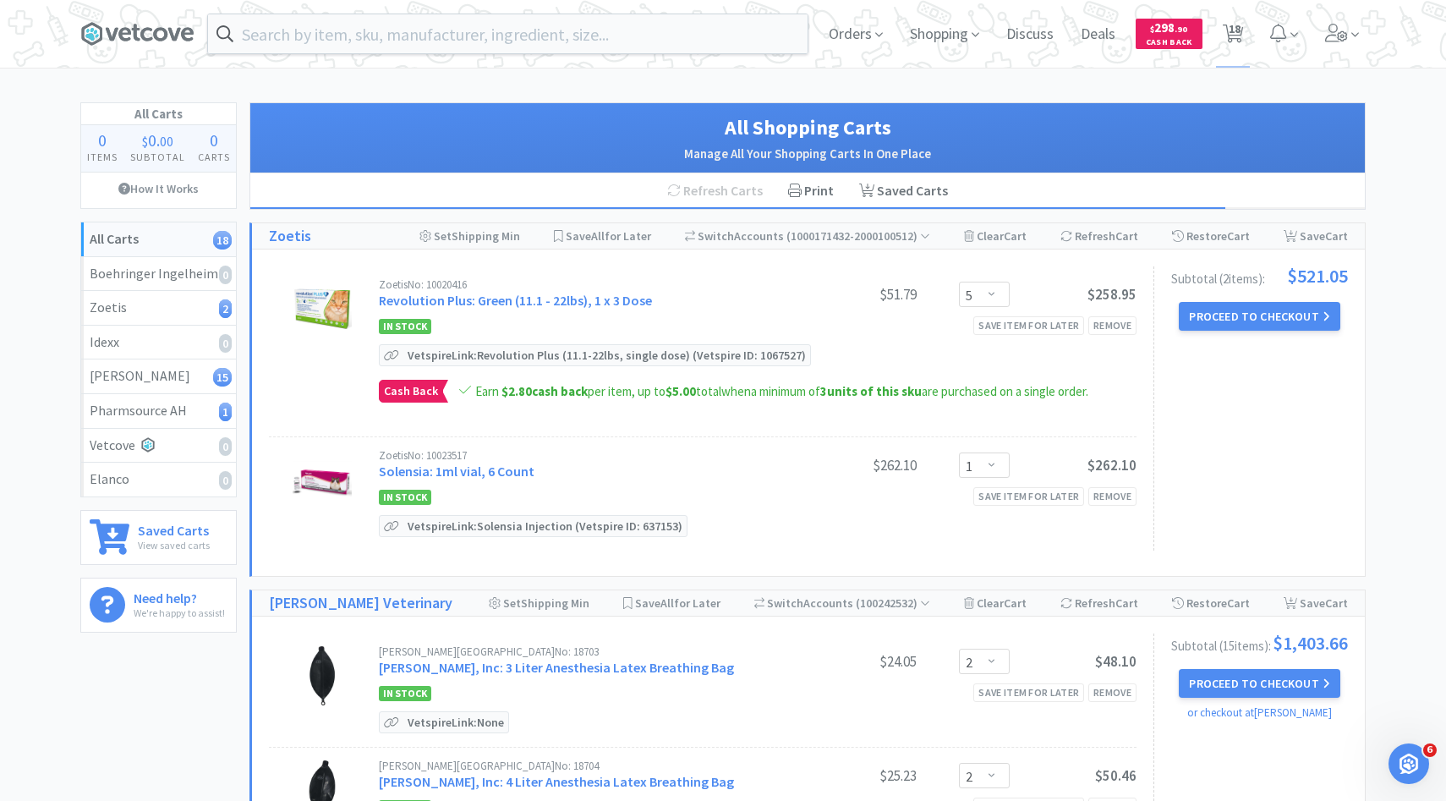
scroll to position [123, 0]
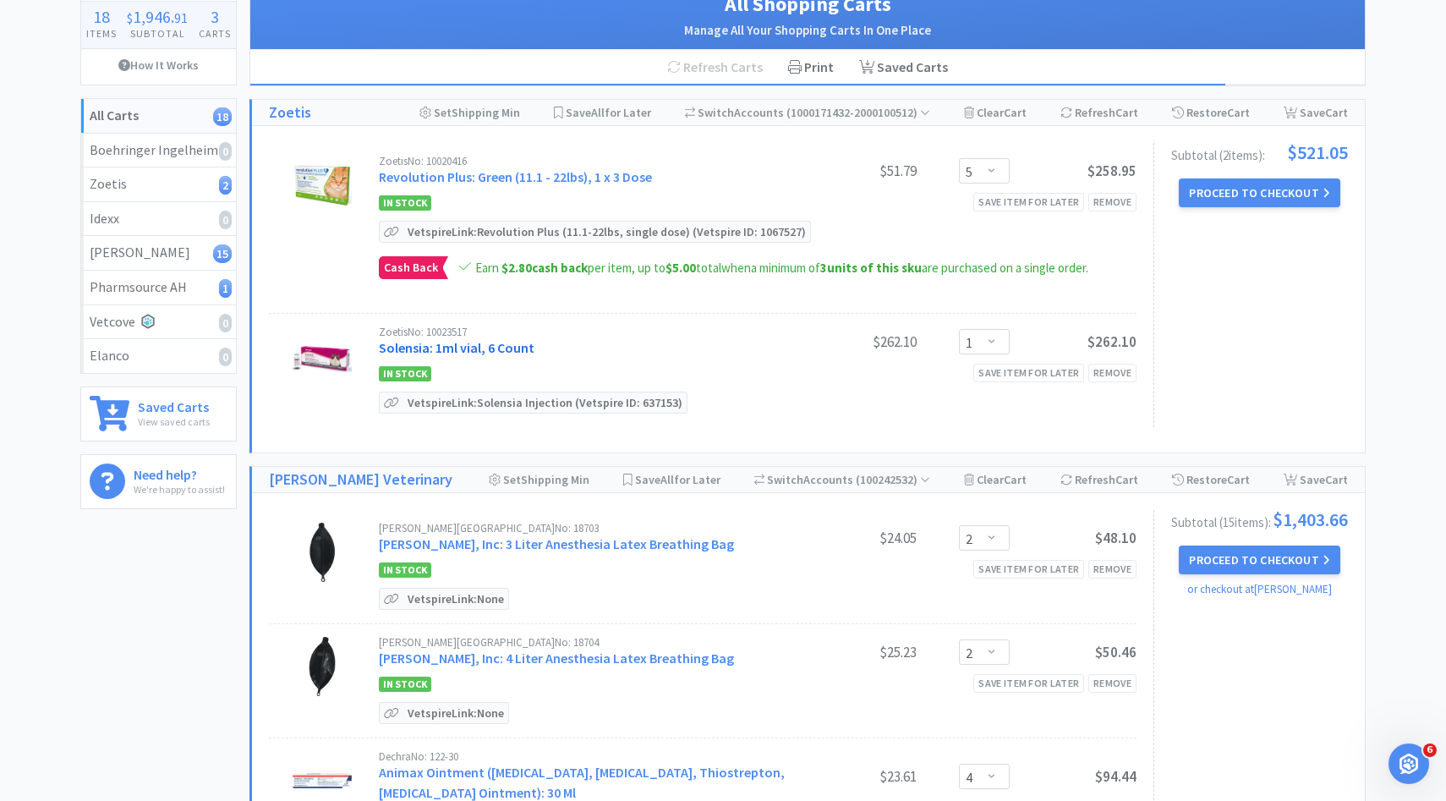
click at [500, 348] on link "Solensia: 1ml vial, 6 Count" at bounding box center [457, 347] width 156 height 17
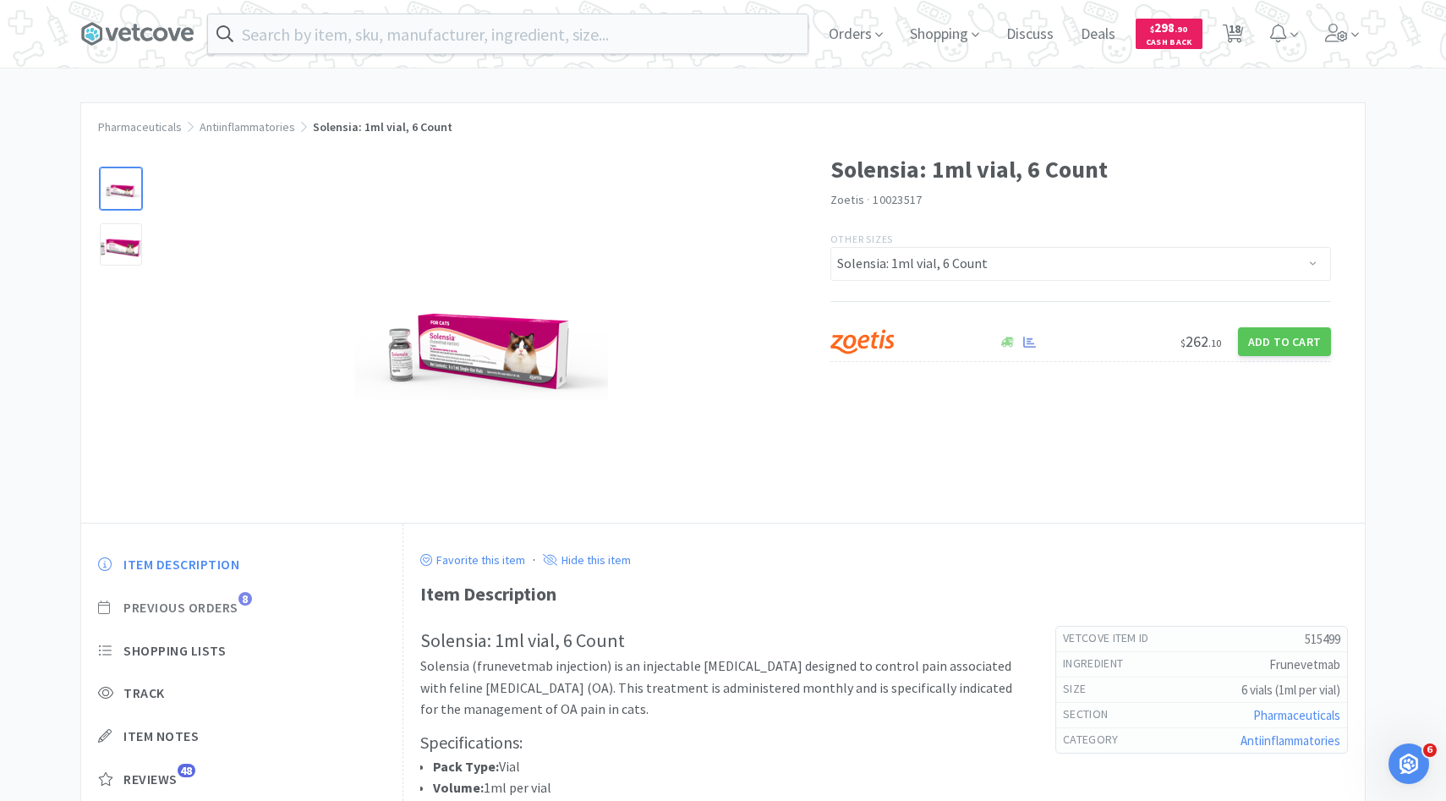
click at [227, 605] on span "Previous Orders" at bounding box center [180, 608] width 115 height 18
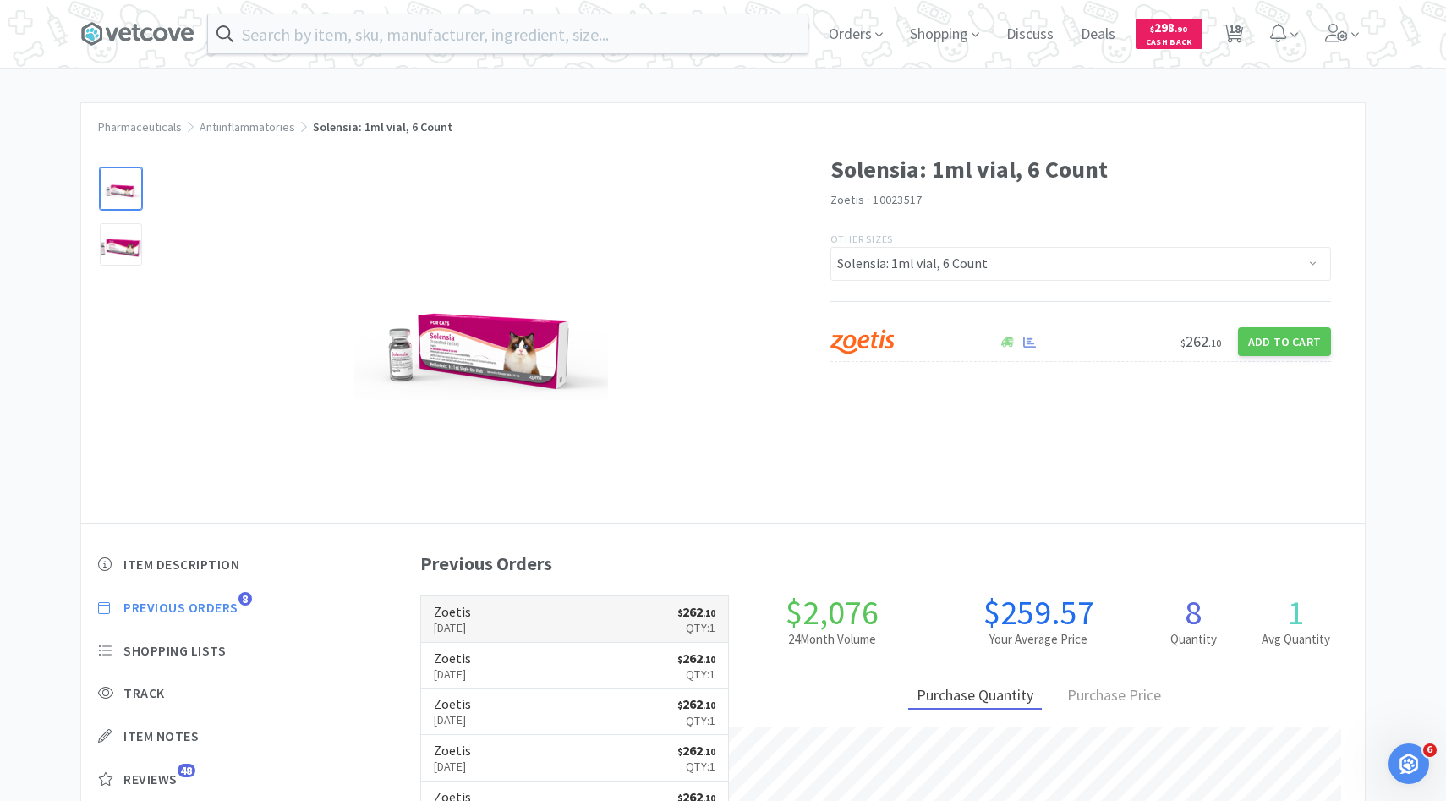
scroll to position [464, 961]
click at [471, 628] on p "[DATE]" at bounding box center [452, 627] width 37 height 19
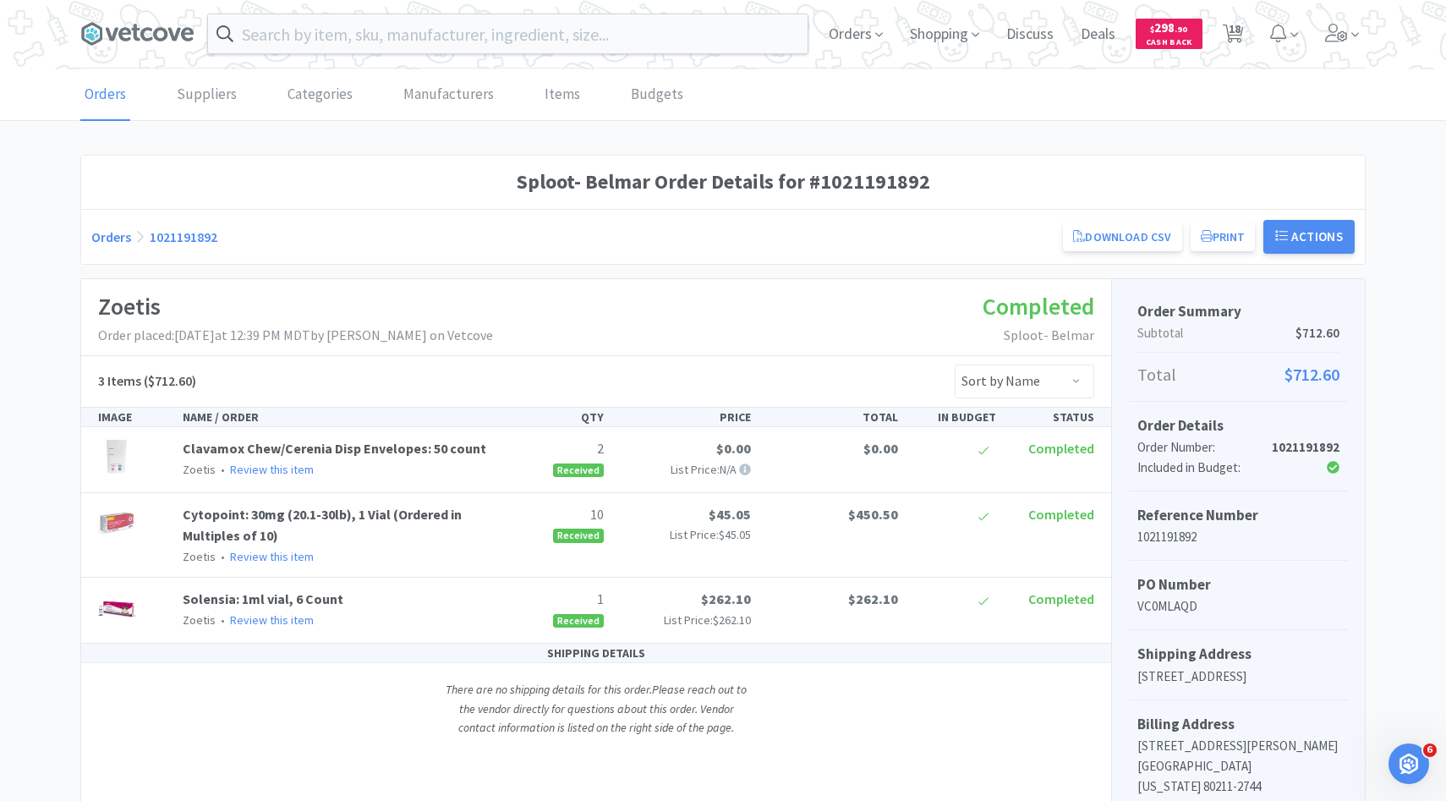
scroll to position [179, 0]
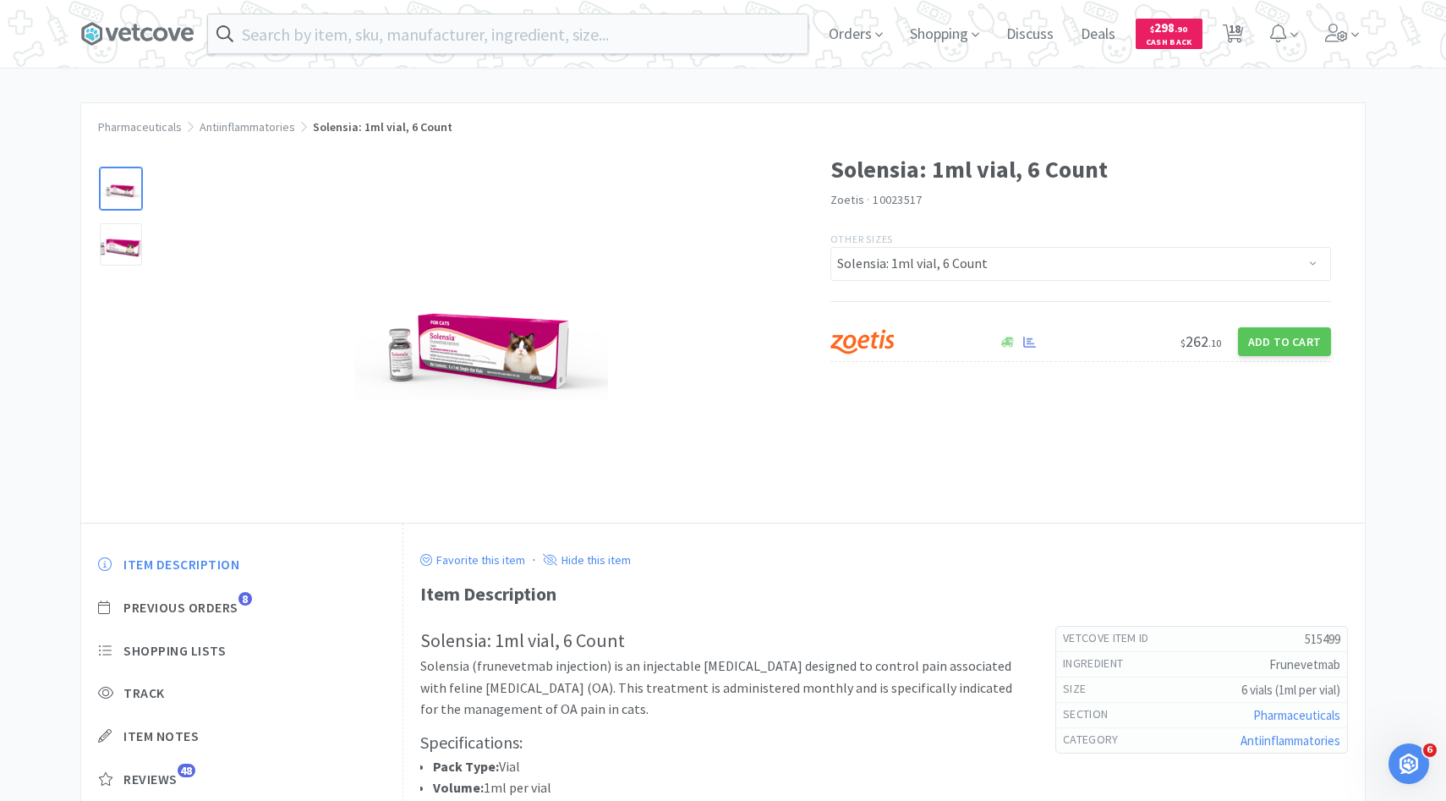
scroll to position [123, 0]
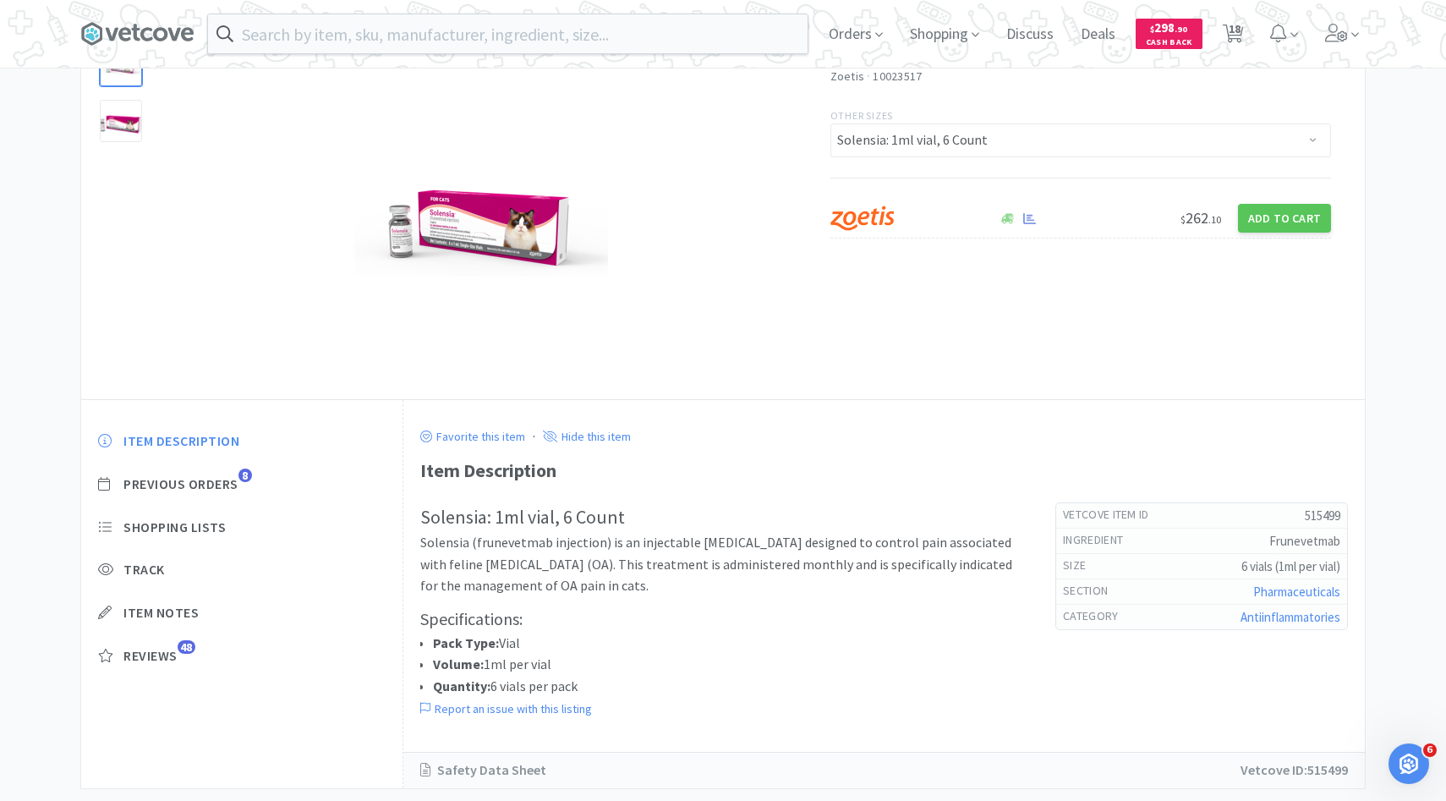
select select "5"
select select "1"
select select "2"
select select "4"
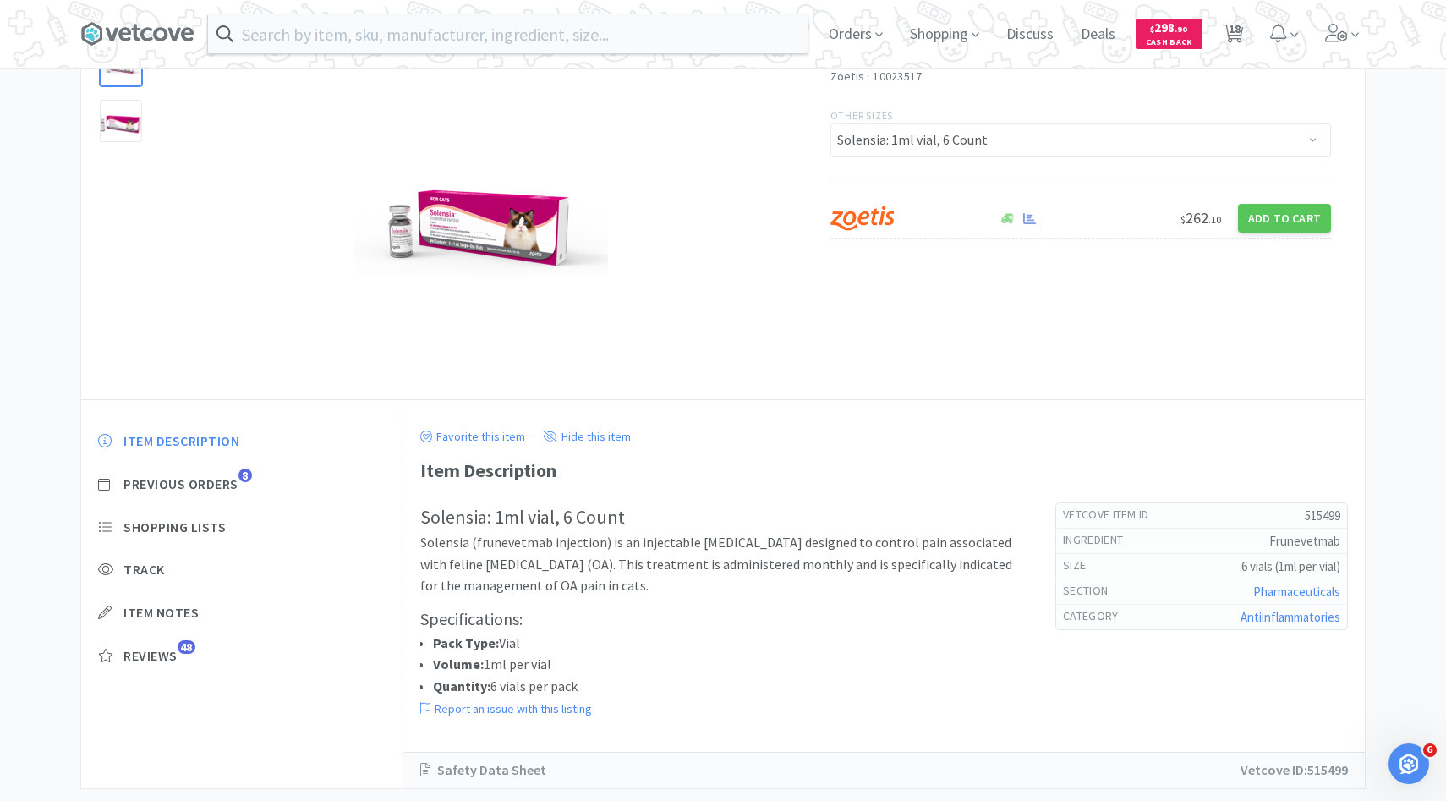
select select "1"
select select "2"
select select "1"
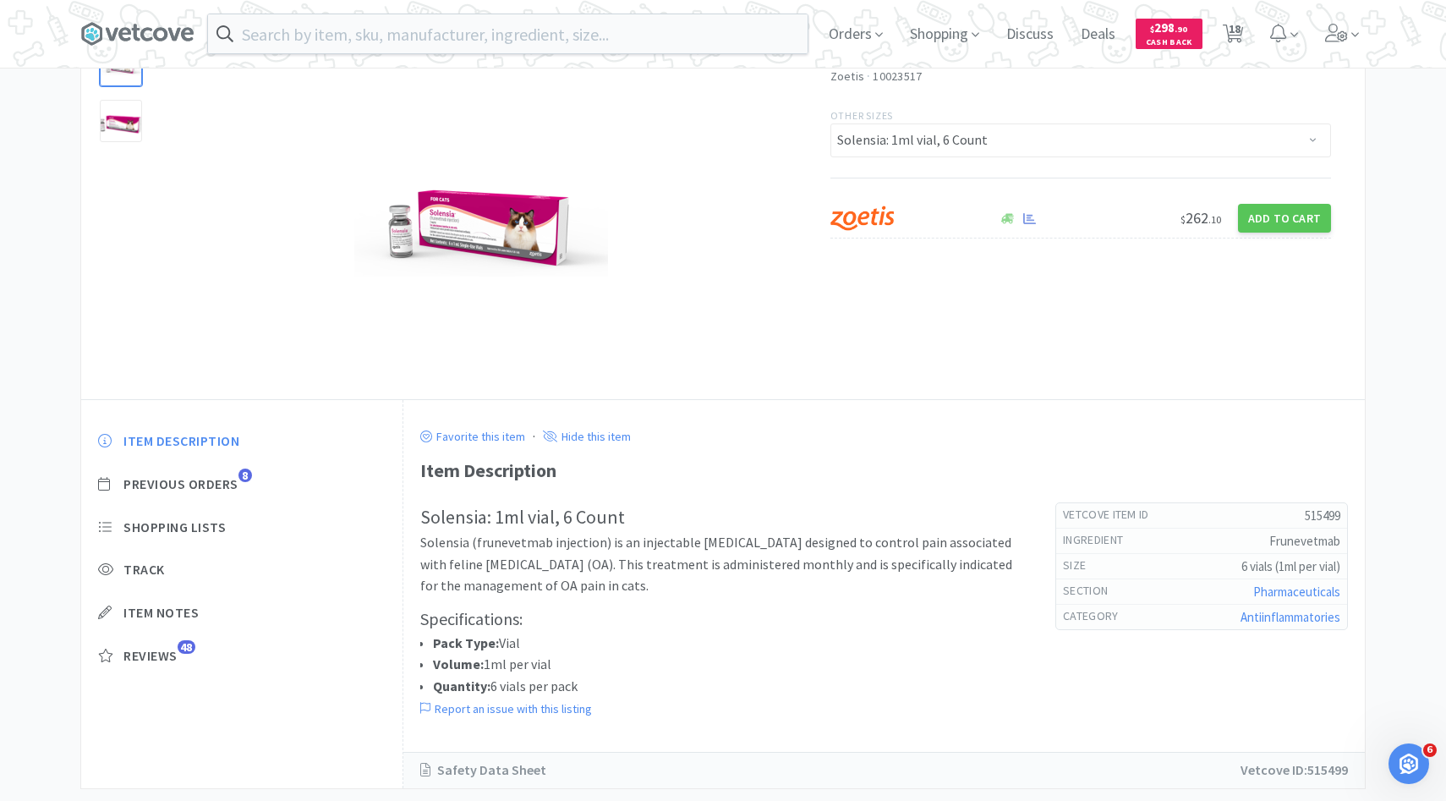
select select "1"
select select "2"
select select "1"
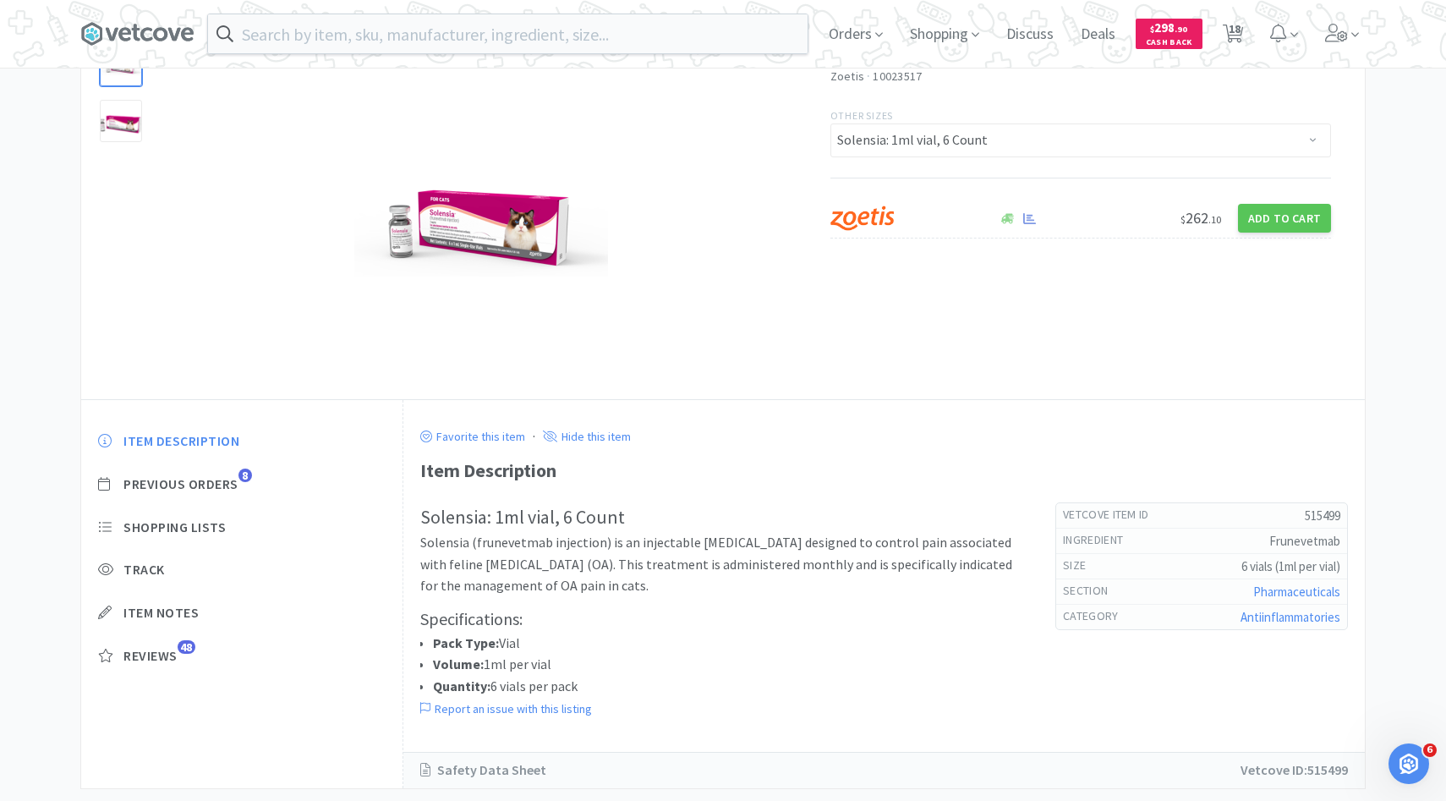
select select "1"
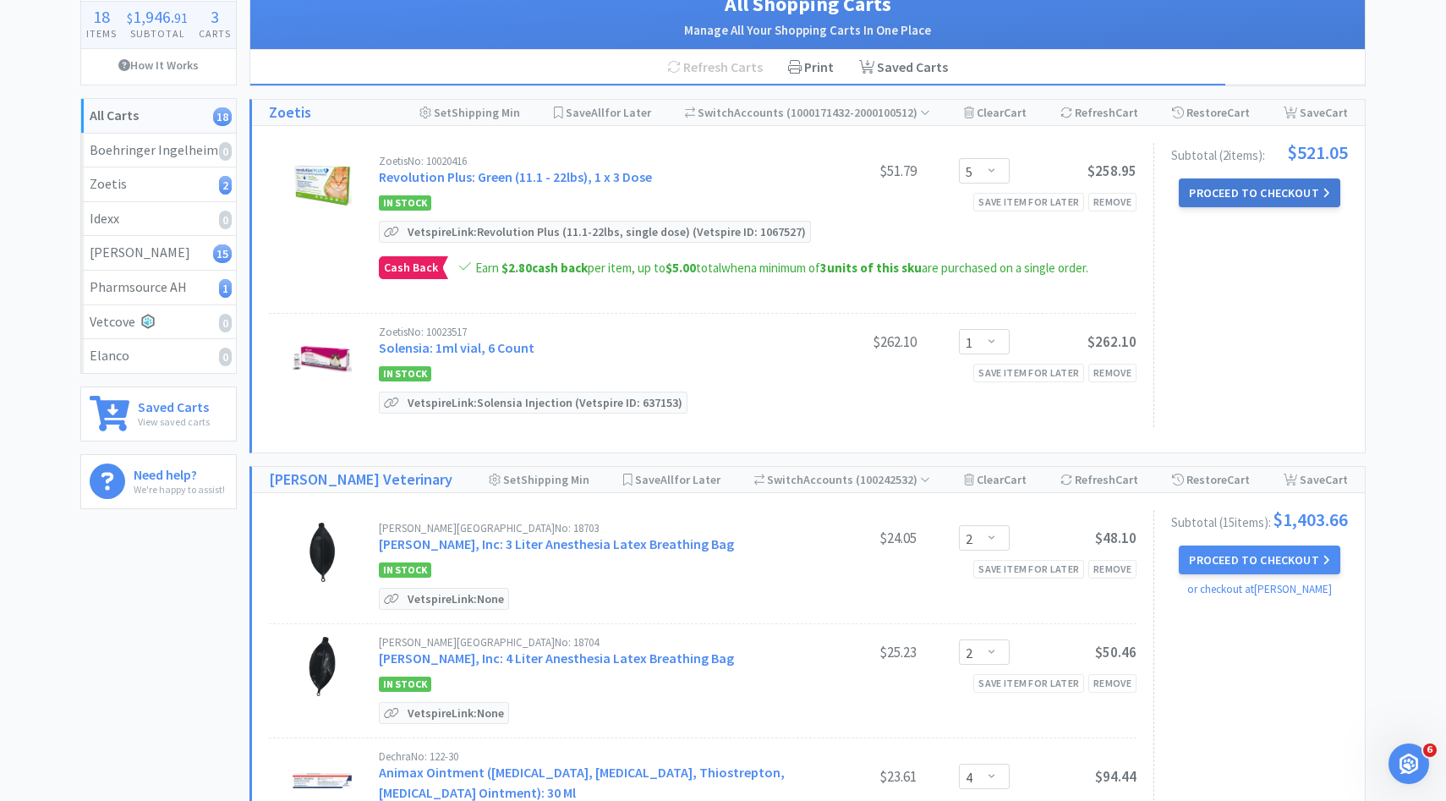
click at [1261, 189] on button "Proceed to Checkout" at bounding box center [1259, 192] width 161 height 29
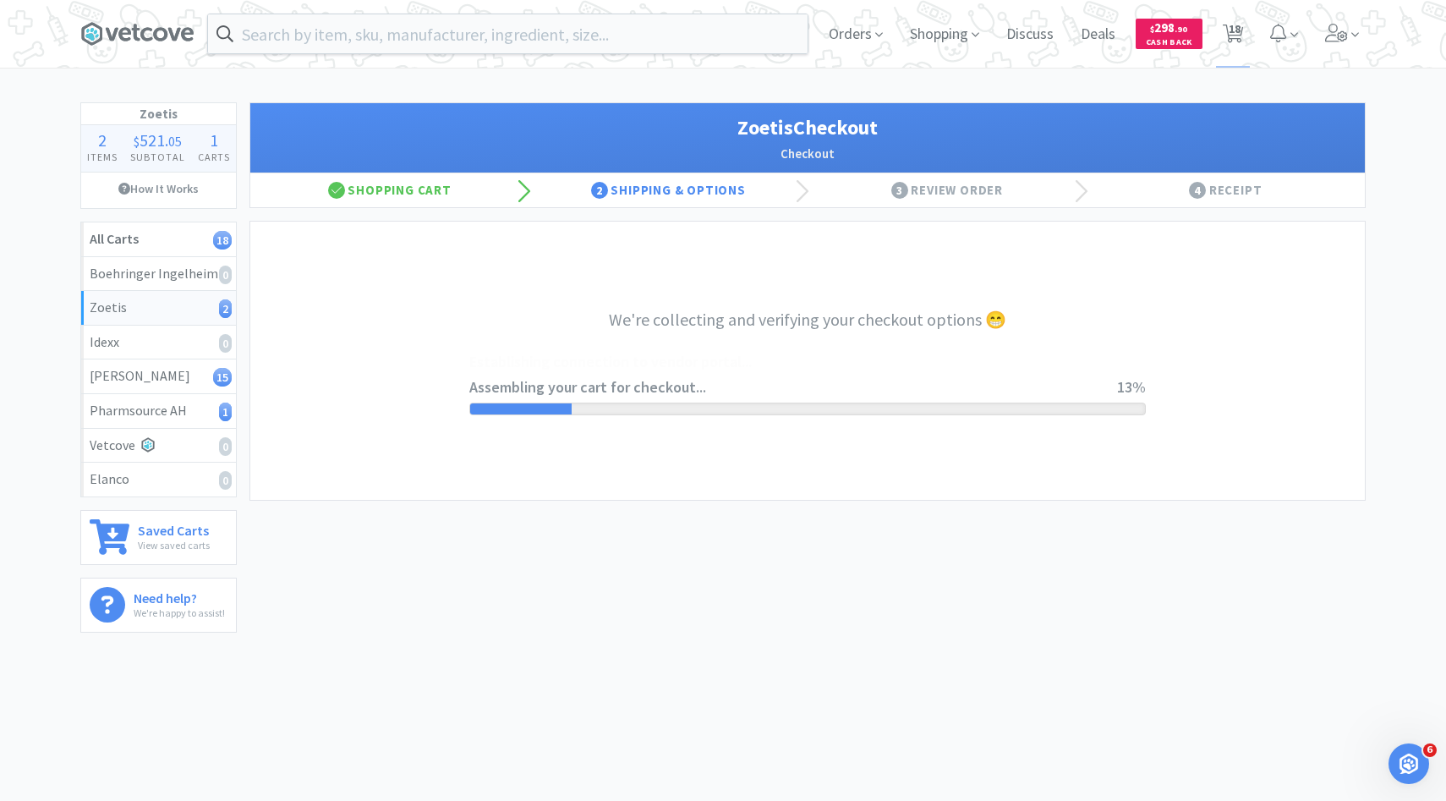
select select "invoice"
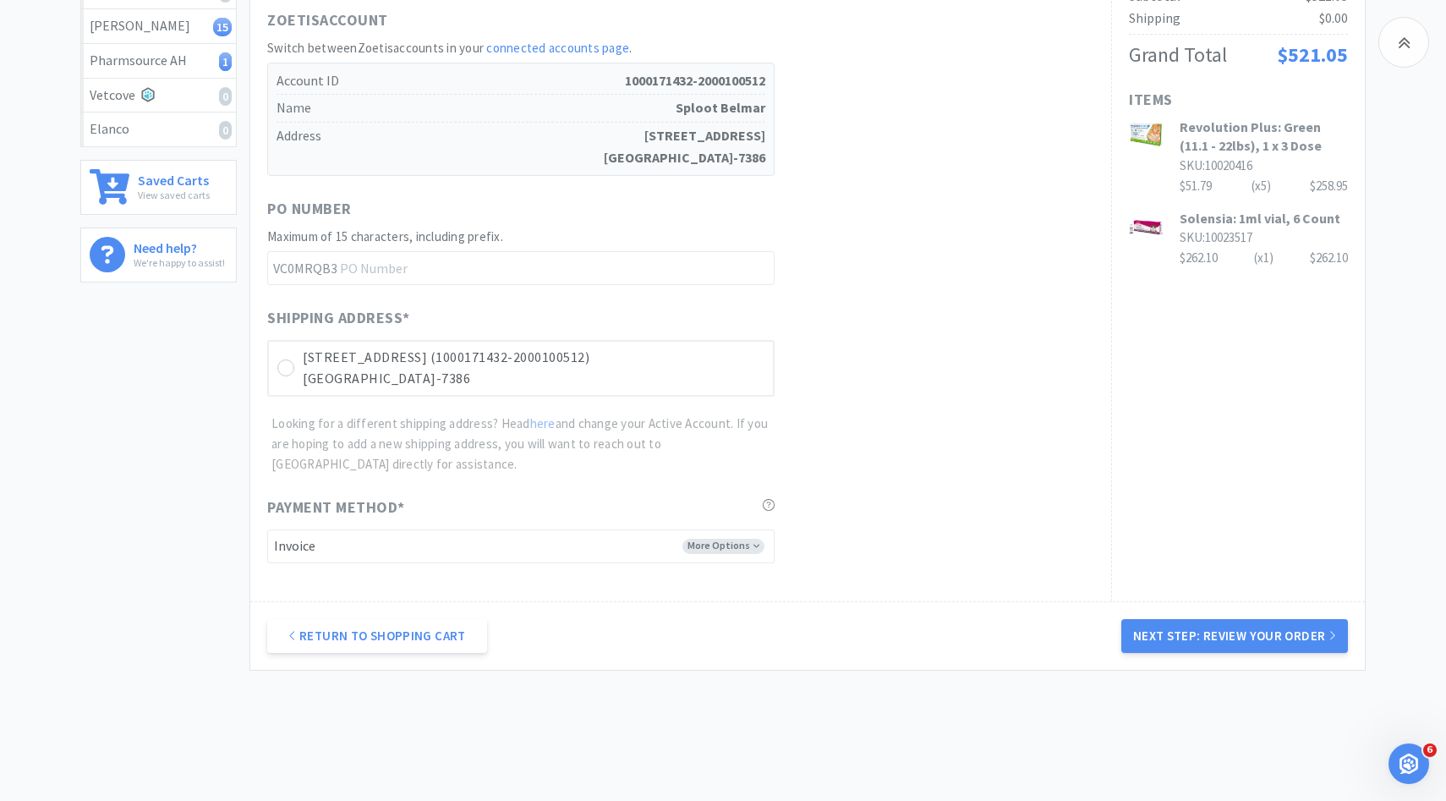
scroll to position [392, 0]
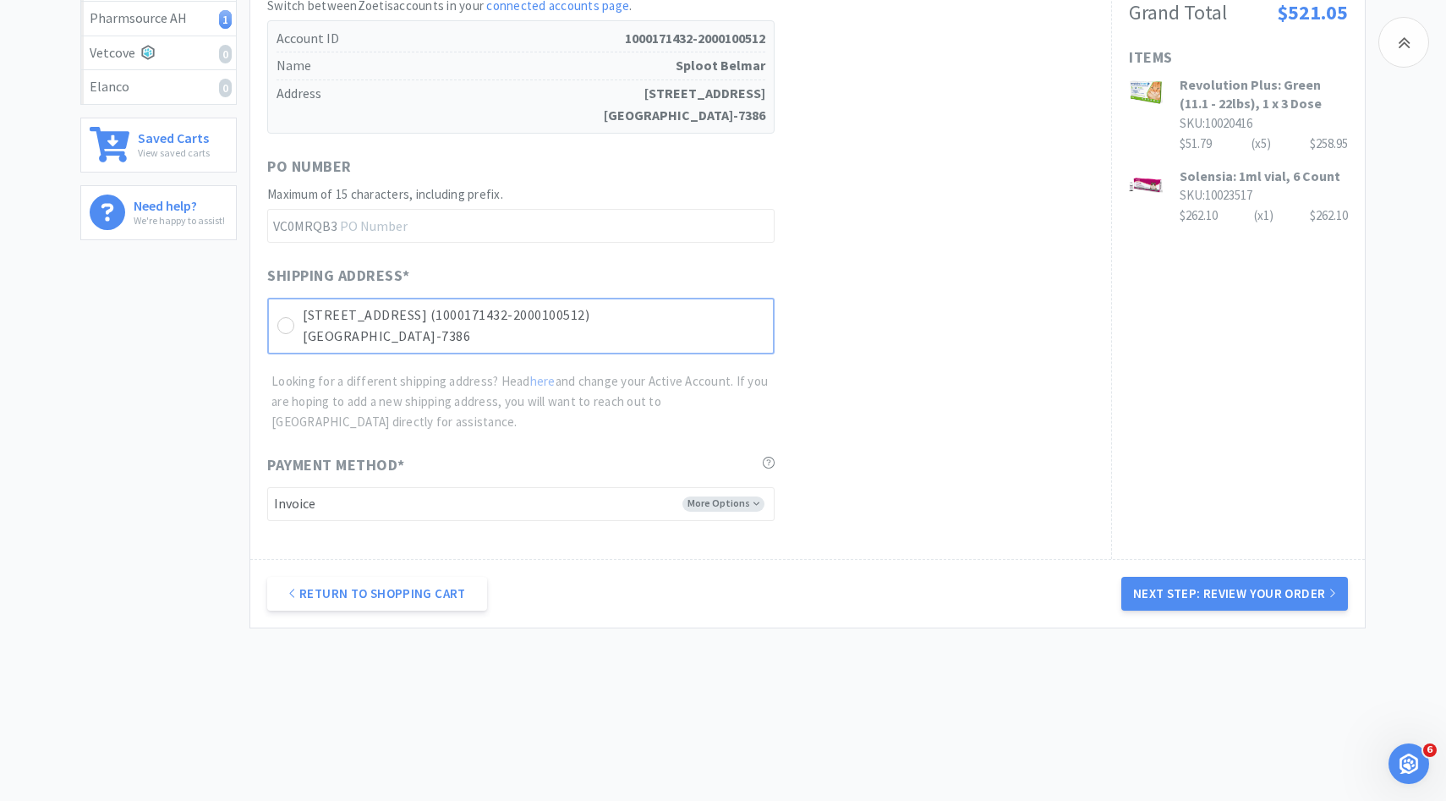
click at [701, 336] on p "[GEOGRAPHIC_DATA]-7386" at bounding box center [534, 337] width 462 height 22
click at [1202, 598] on button "Next Step: Review Your Order" at bounding box center [1234, 594] width 227 height 34
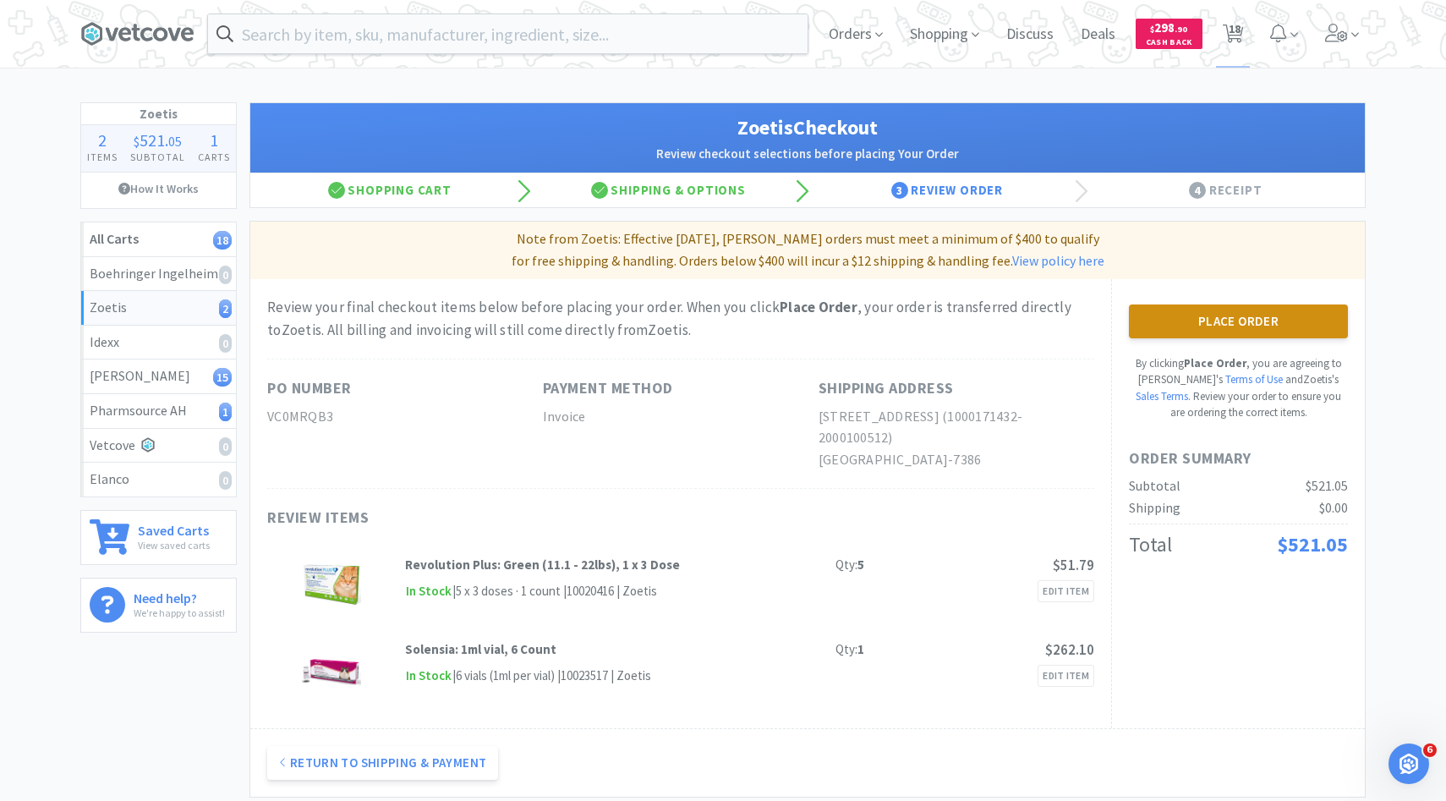
click at [1223, 329] on button "Place Order" at bounding box center [1238, 321] width 219 height 34
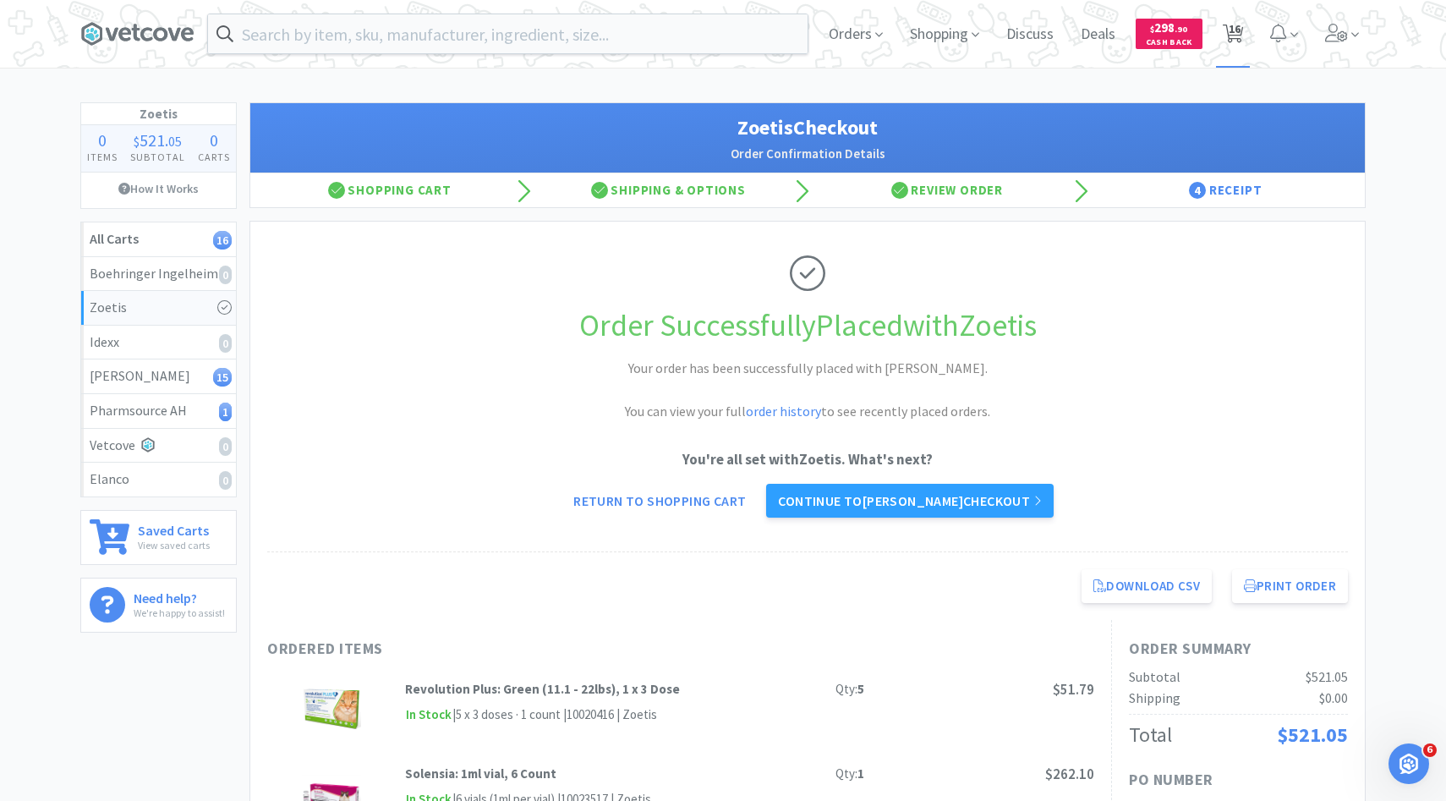
click at [1223, 35] on icon at bounding box center [1233, 34] width 21 height 19
select select "2"
select select "4"
select select "1"
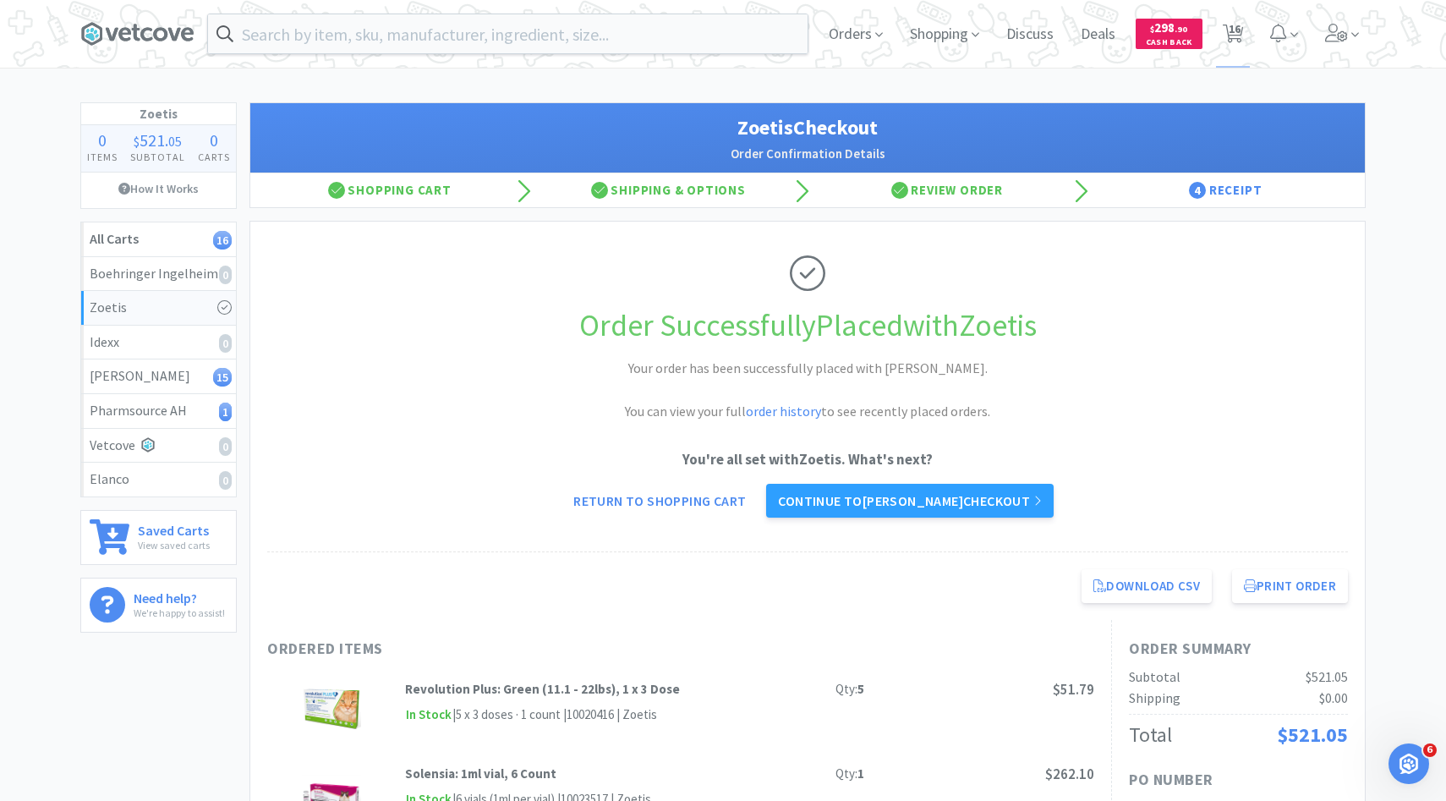
select select "2"
select select "1"
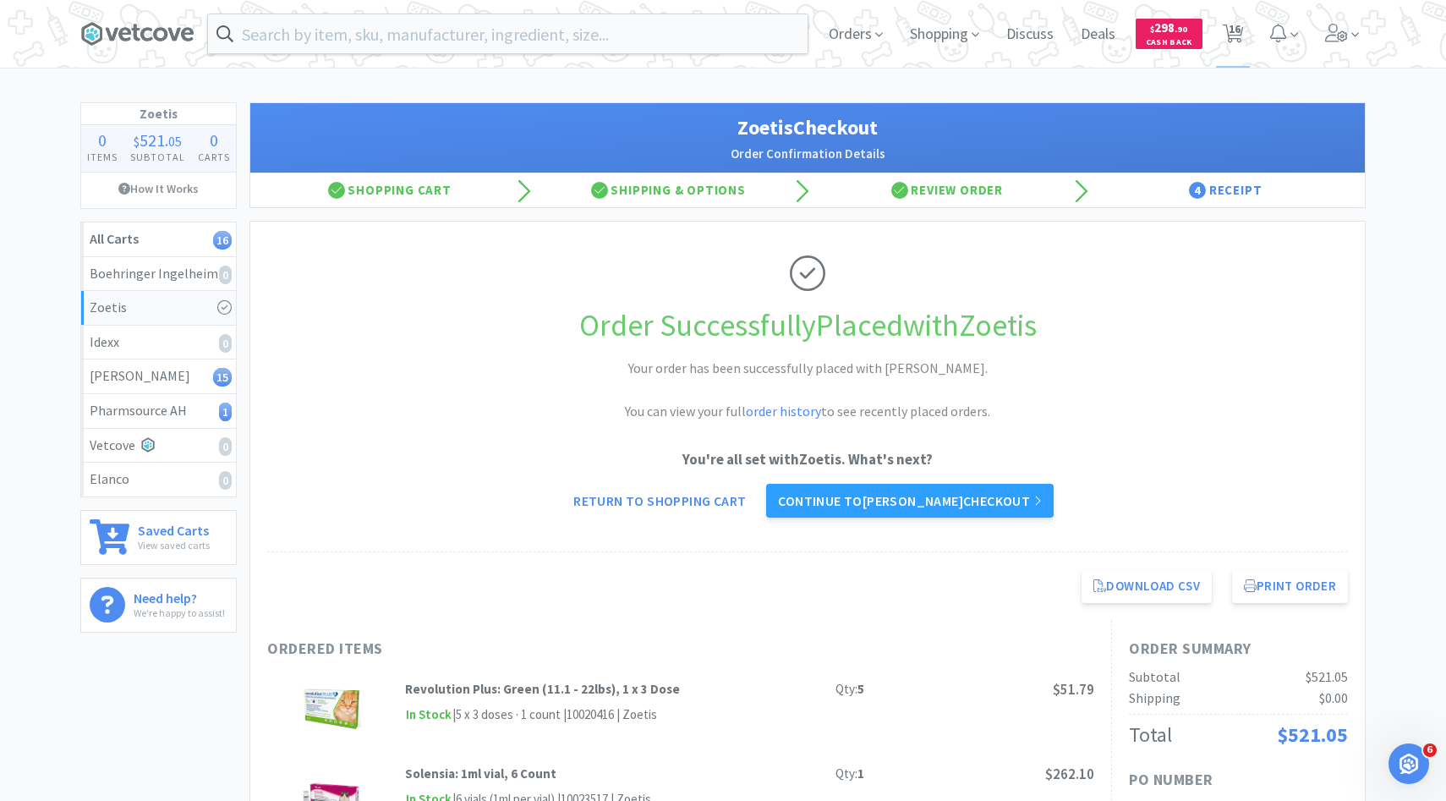
select select "1"
select select "2"
select select "1"
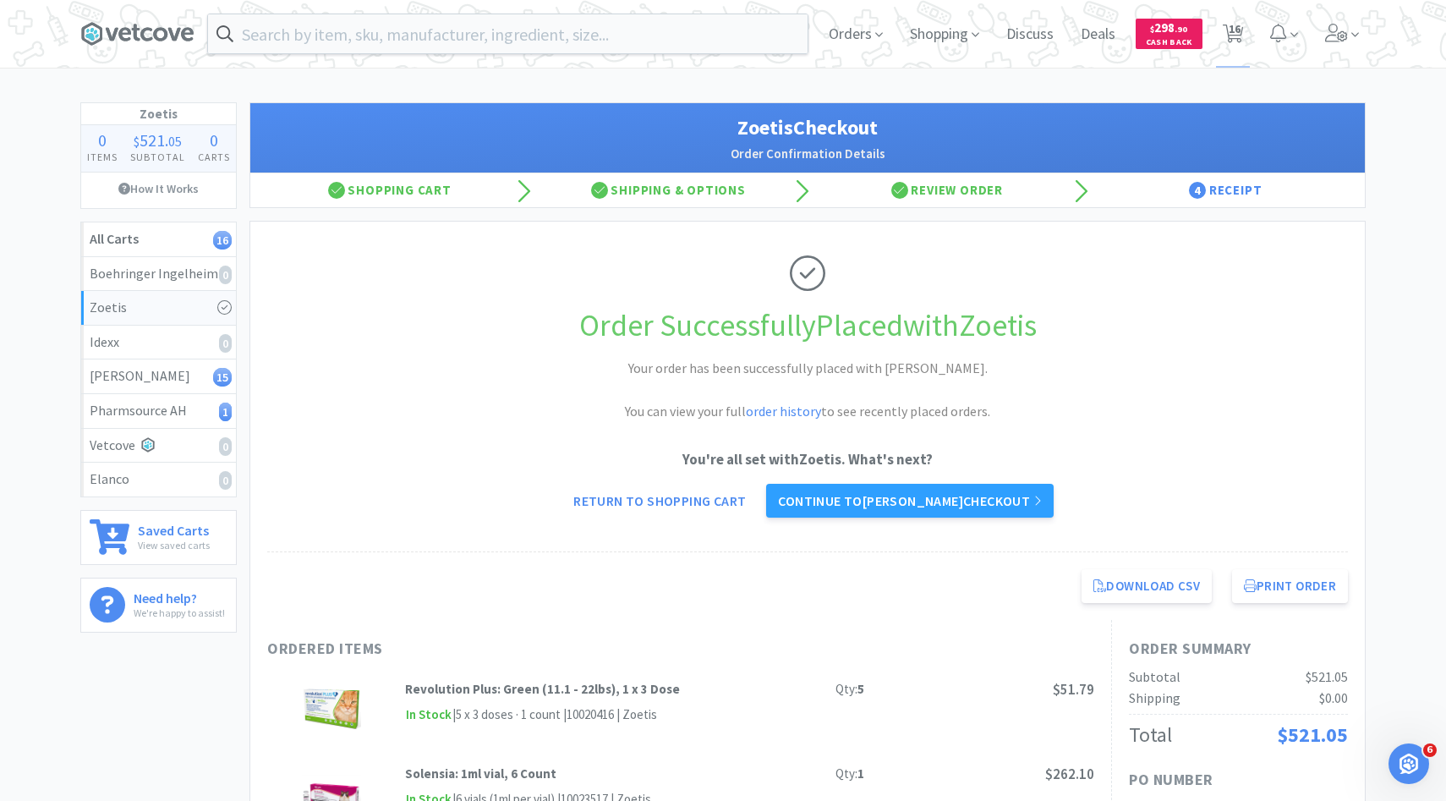
select select "1"
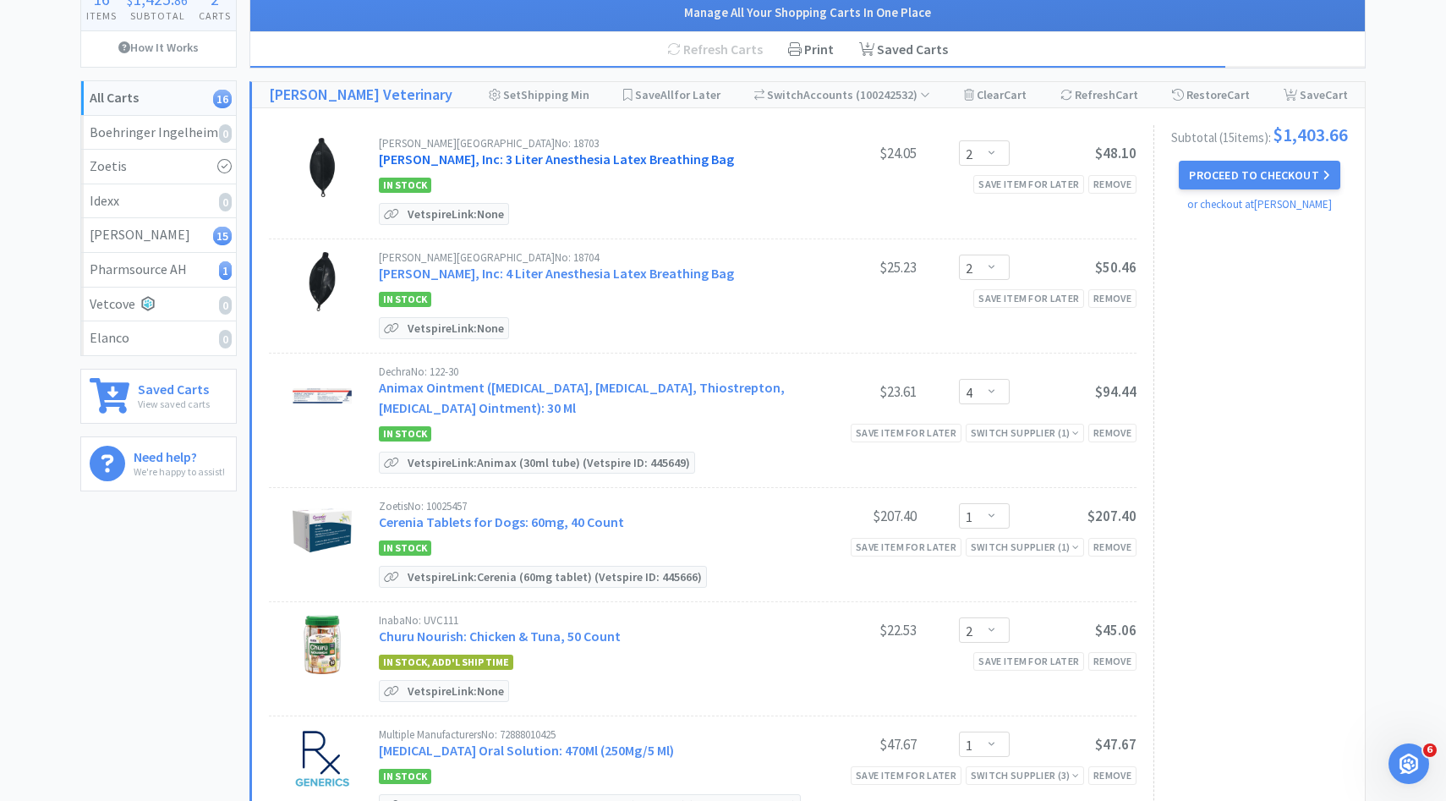
scroll to position [174, 0]
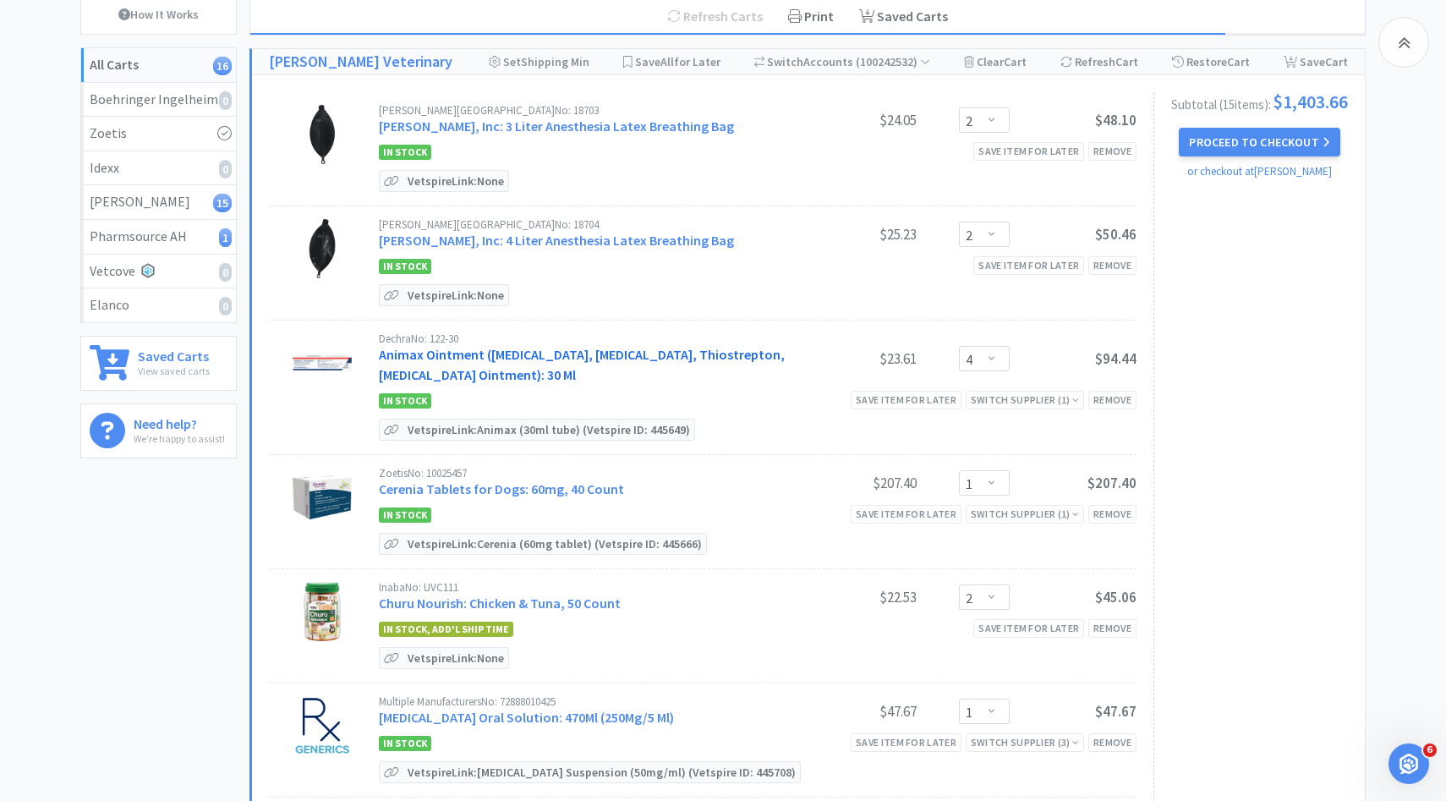
click at [636, 354] on link "Animax Ointment ([MEDICAL_DATA], [MEDICAL_DATA], Thiostrepton, [MEDICAL_DATA] O…" at bounding box center [582, 364] width 406 height 37
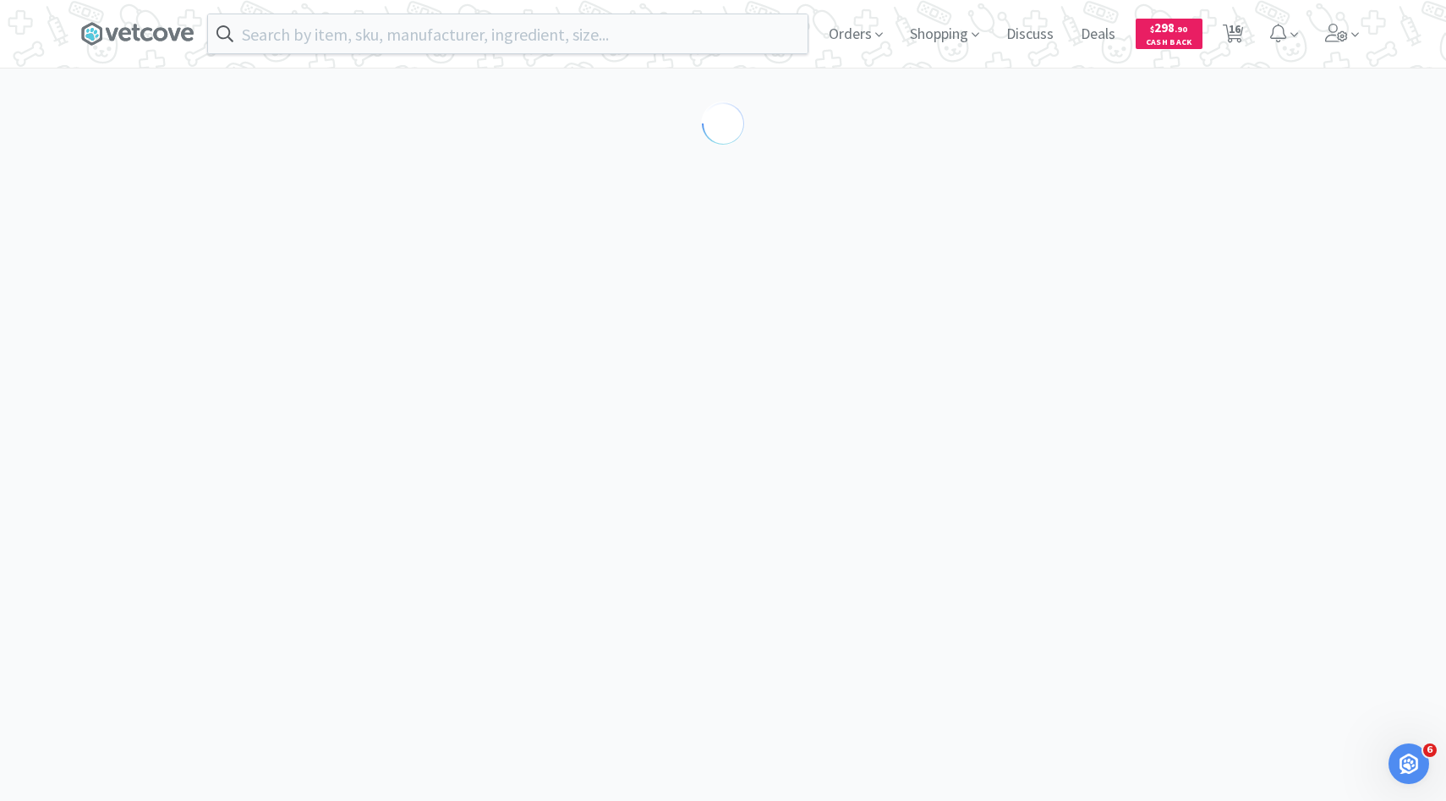
select select "194094"
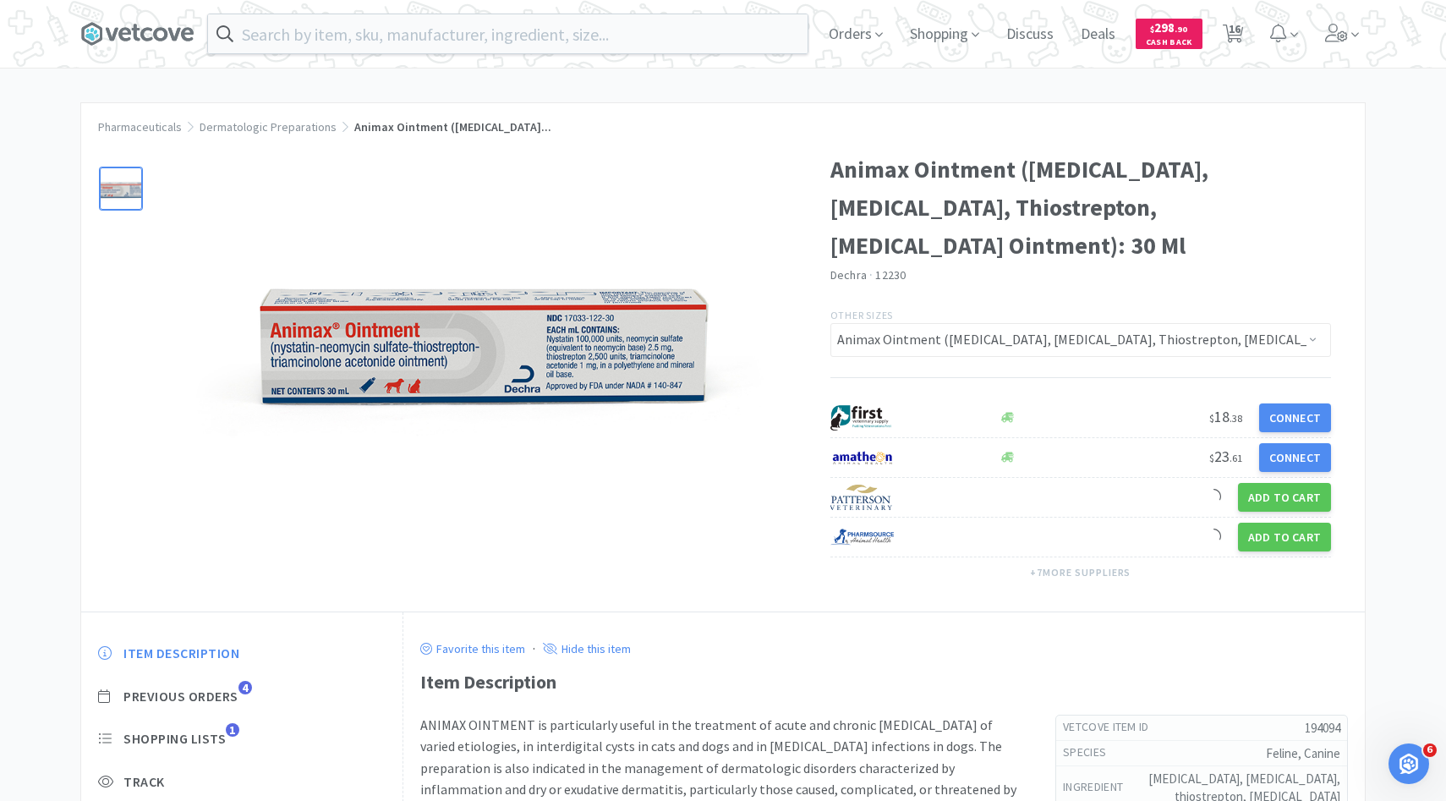
scroll to position [54, 0]
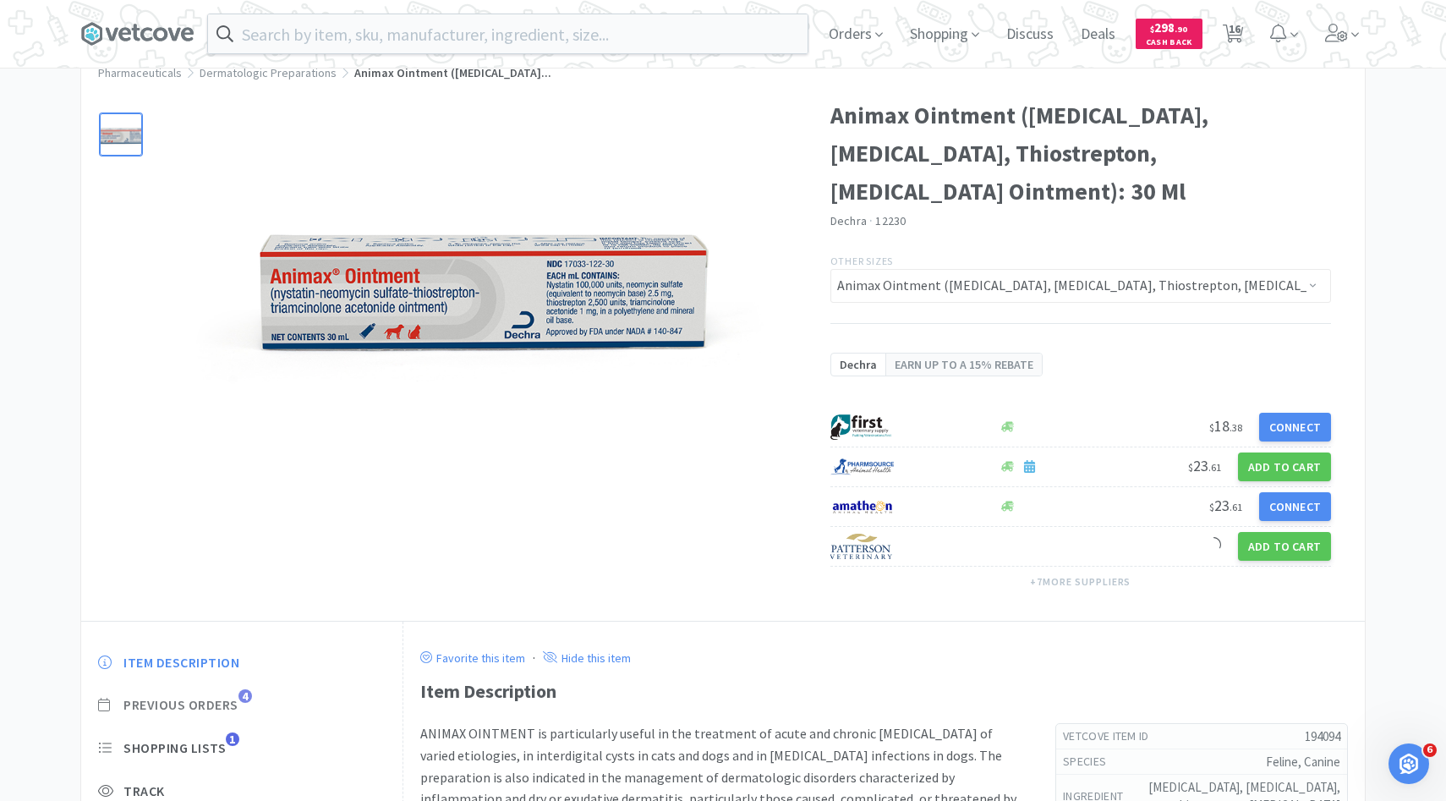
click at [220, 702] on span "Previous Orders" at bounding box center [180, 705] width 115 height 18
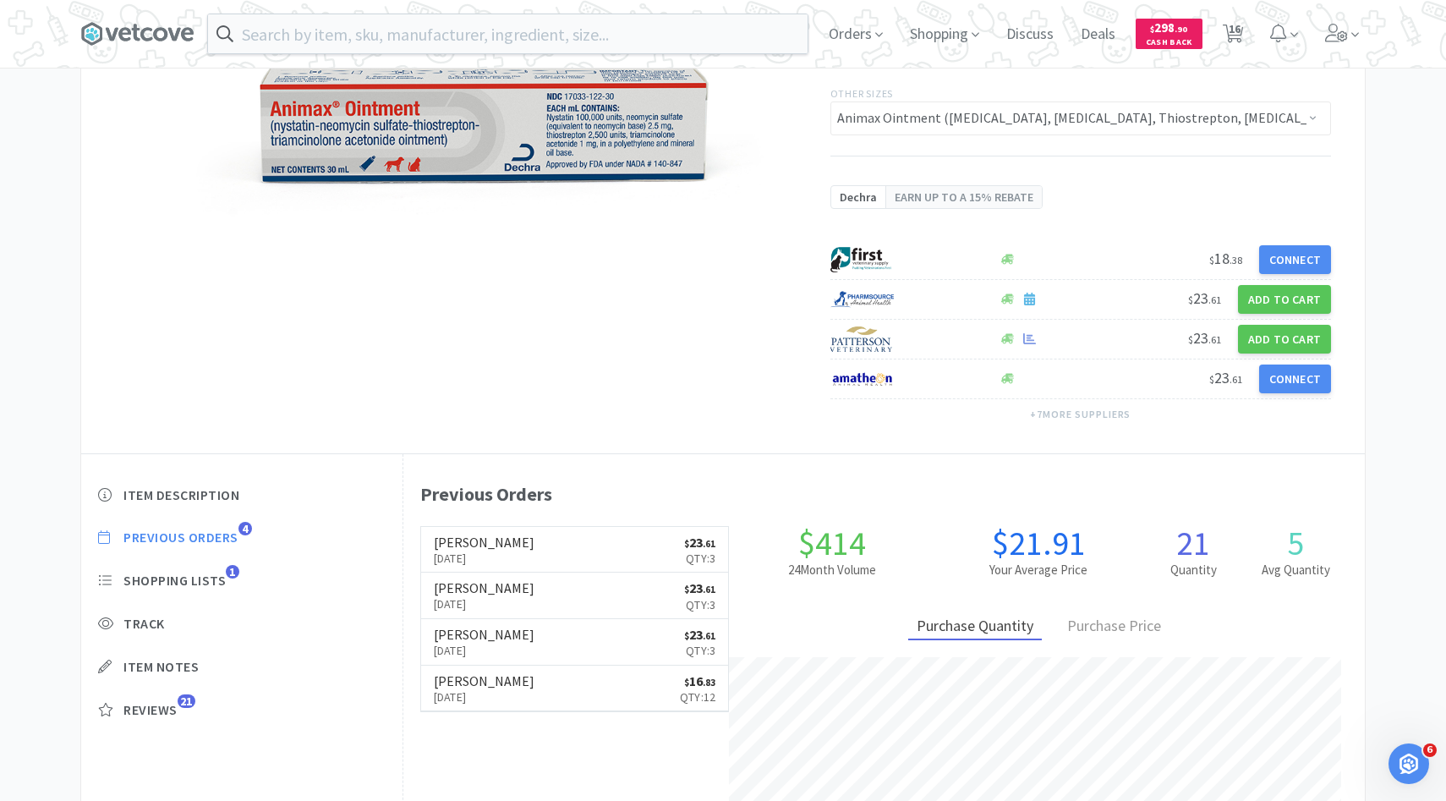
scroll to position [222, 0]
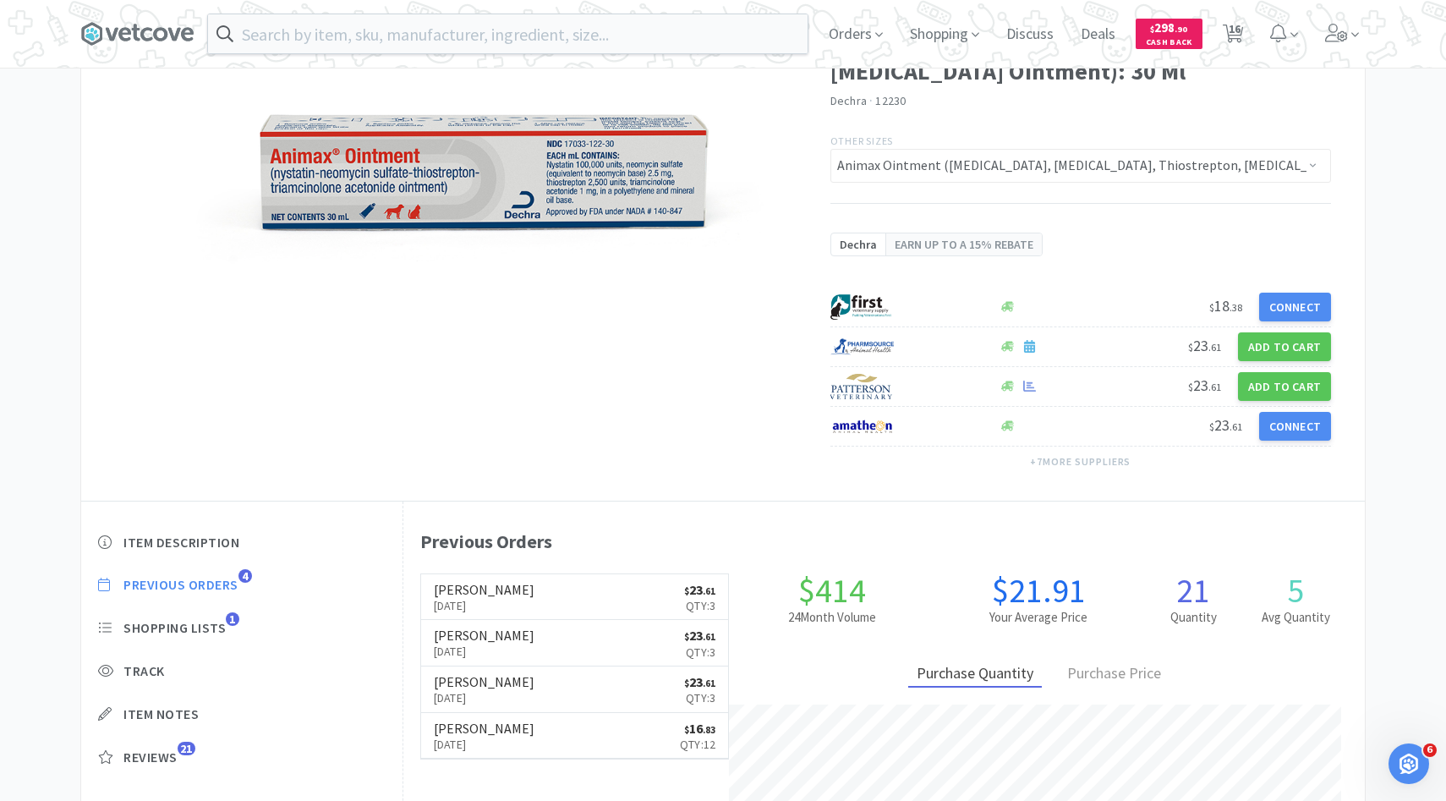
select select "2"
select select "4"
select select "1"
select select "2"
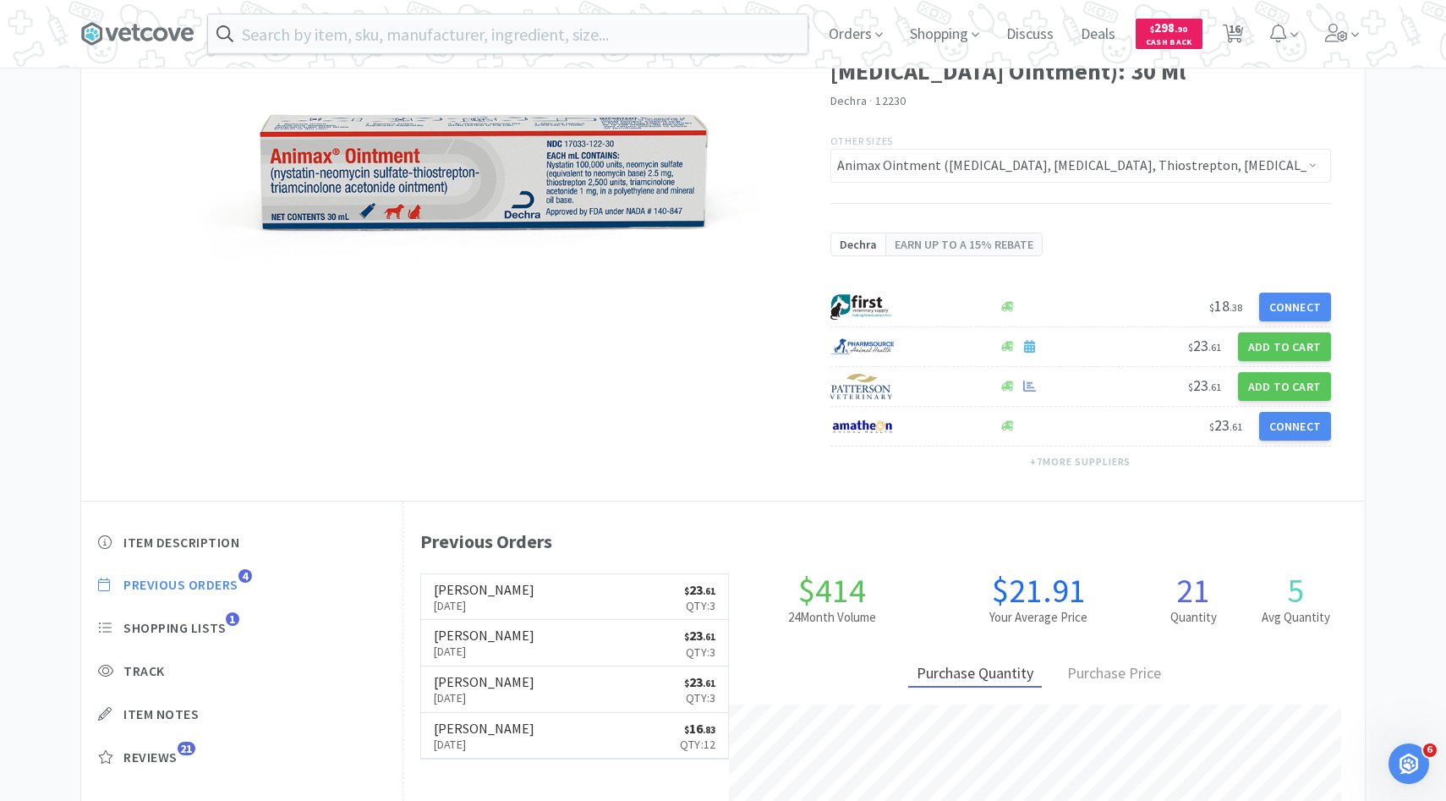
select select "1"
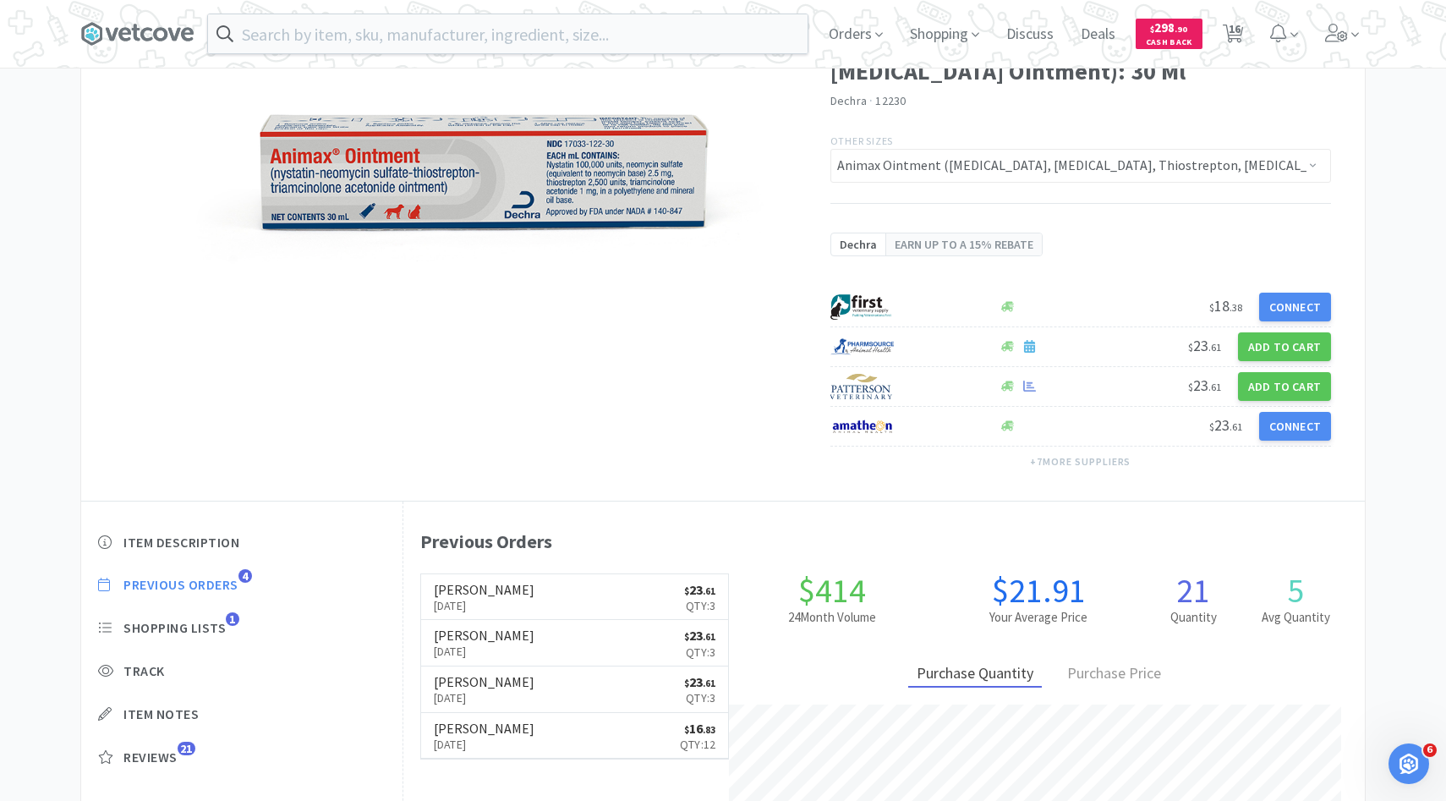
select select "1"
select select "2"
select select "1"
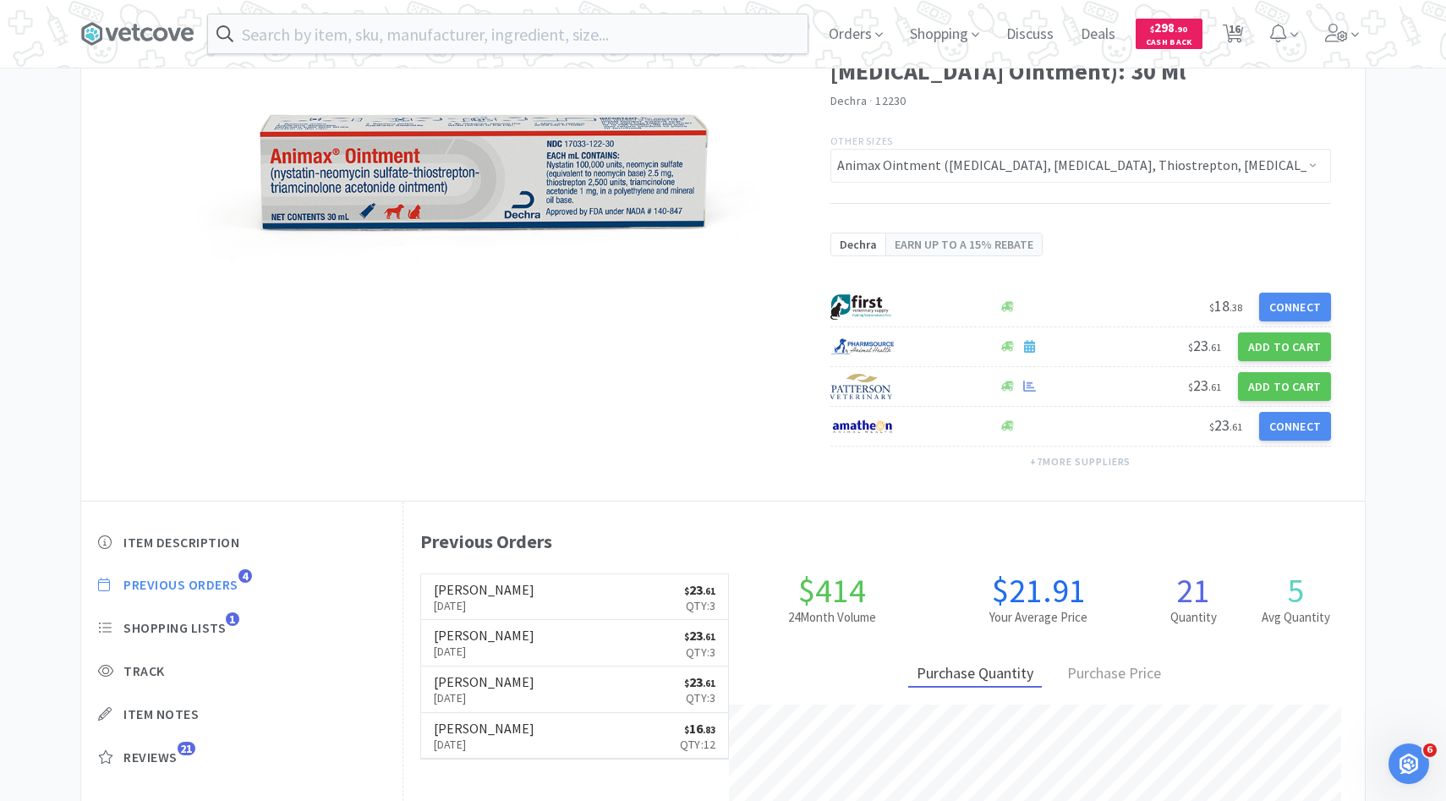
select select "1"
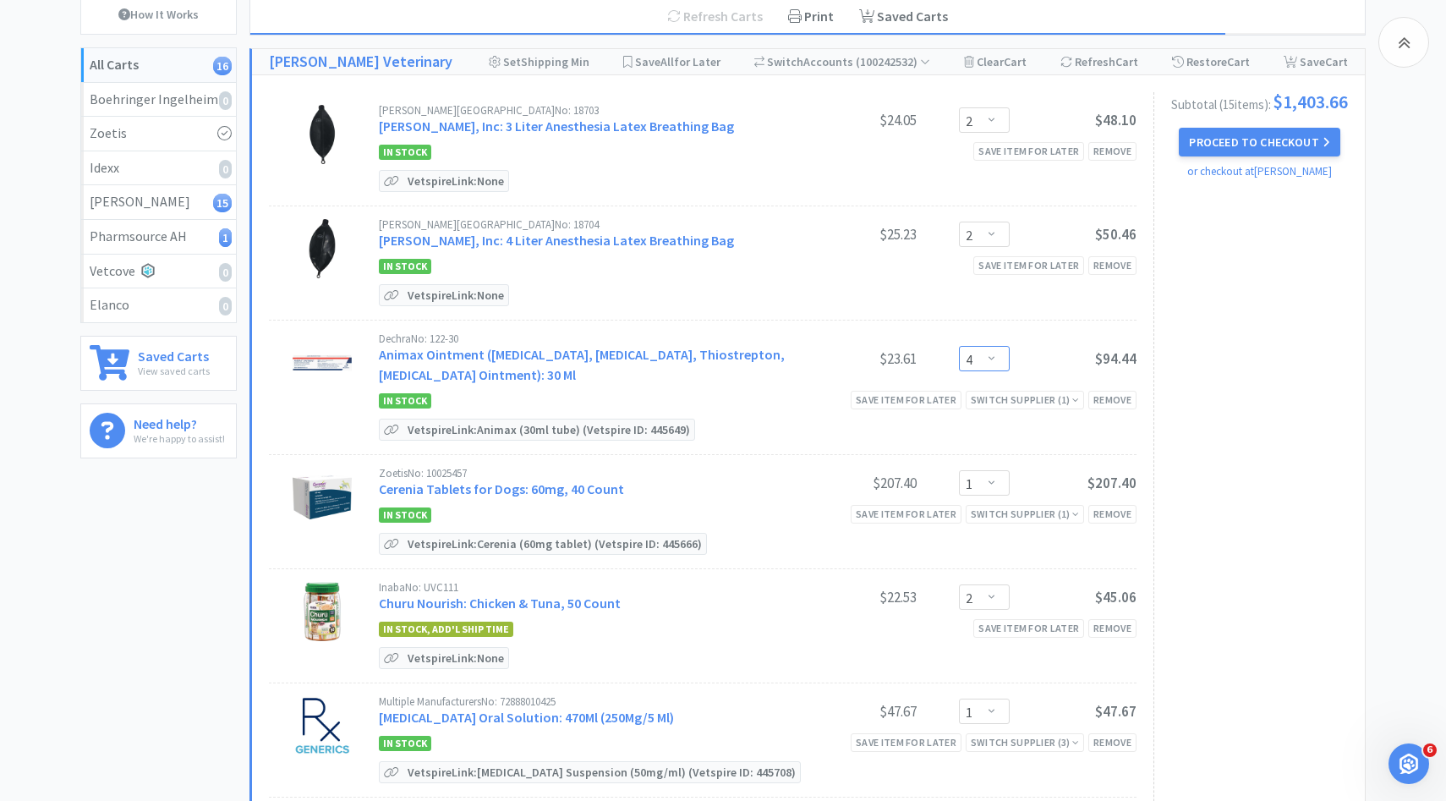
click at [985, 360] on select "Enter Quantity 1 2 3 4 5 6 7 8 9 10 11 12 13 14 15 16 17 18 19 20 Enter Quantity" at bounding box center [984, 358] width 51 height 25
click at [959, 346] on select "Enter Quantity 1 2 3 4 5 6 7 8 9 10 11 12 13 14 15 16 17 18 19 20 Enter Quantity" at bounding box center [984, 358] width 51 height 25
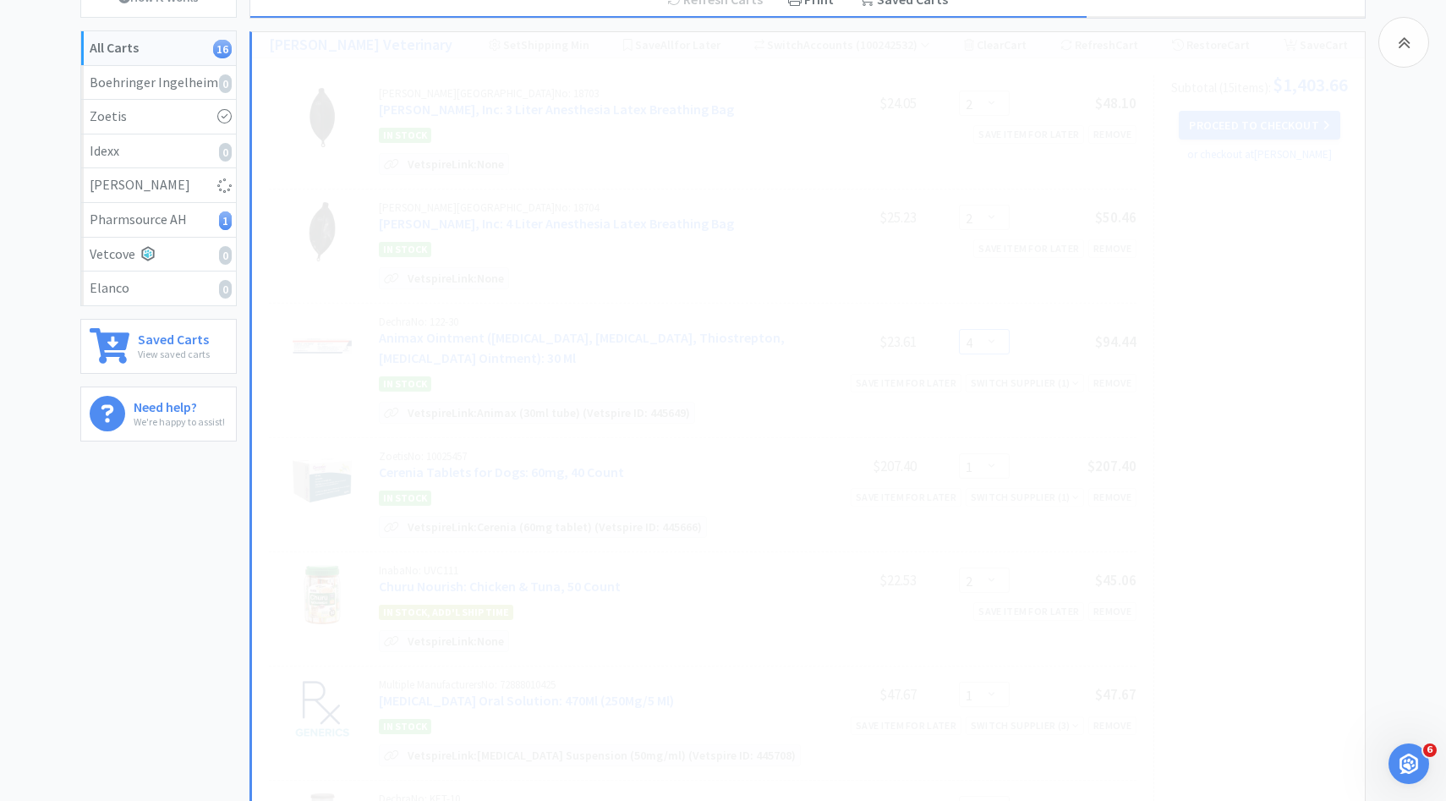
select select "3"
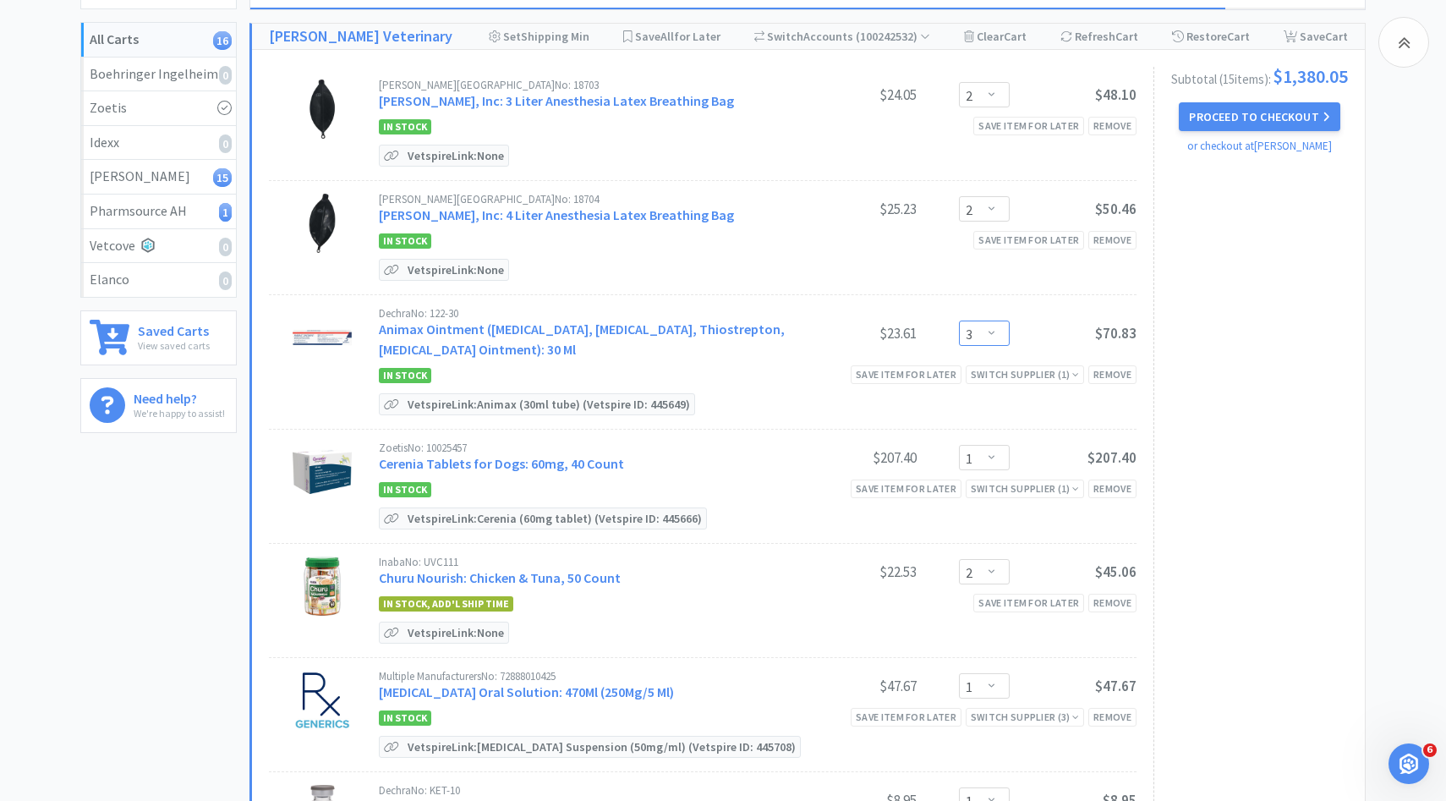
scroll to position [207, 0]
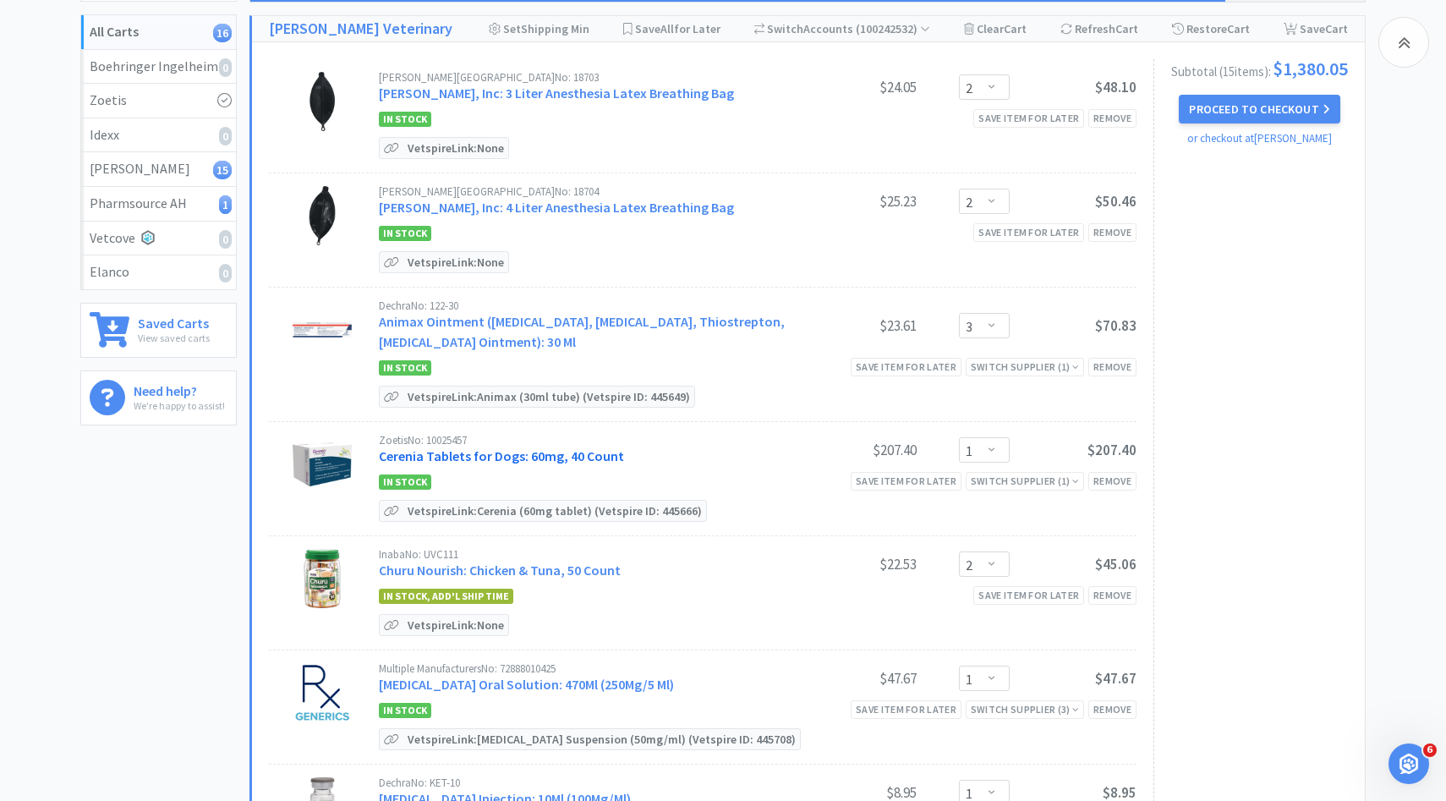
click at [578, 458] on link "Cerenia Tablets for Dogs: 60mg, 40 Count" at bounding box center [501, 455] width 245 height 17
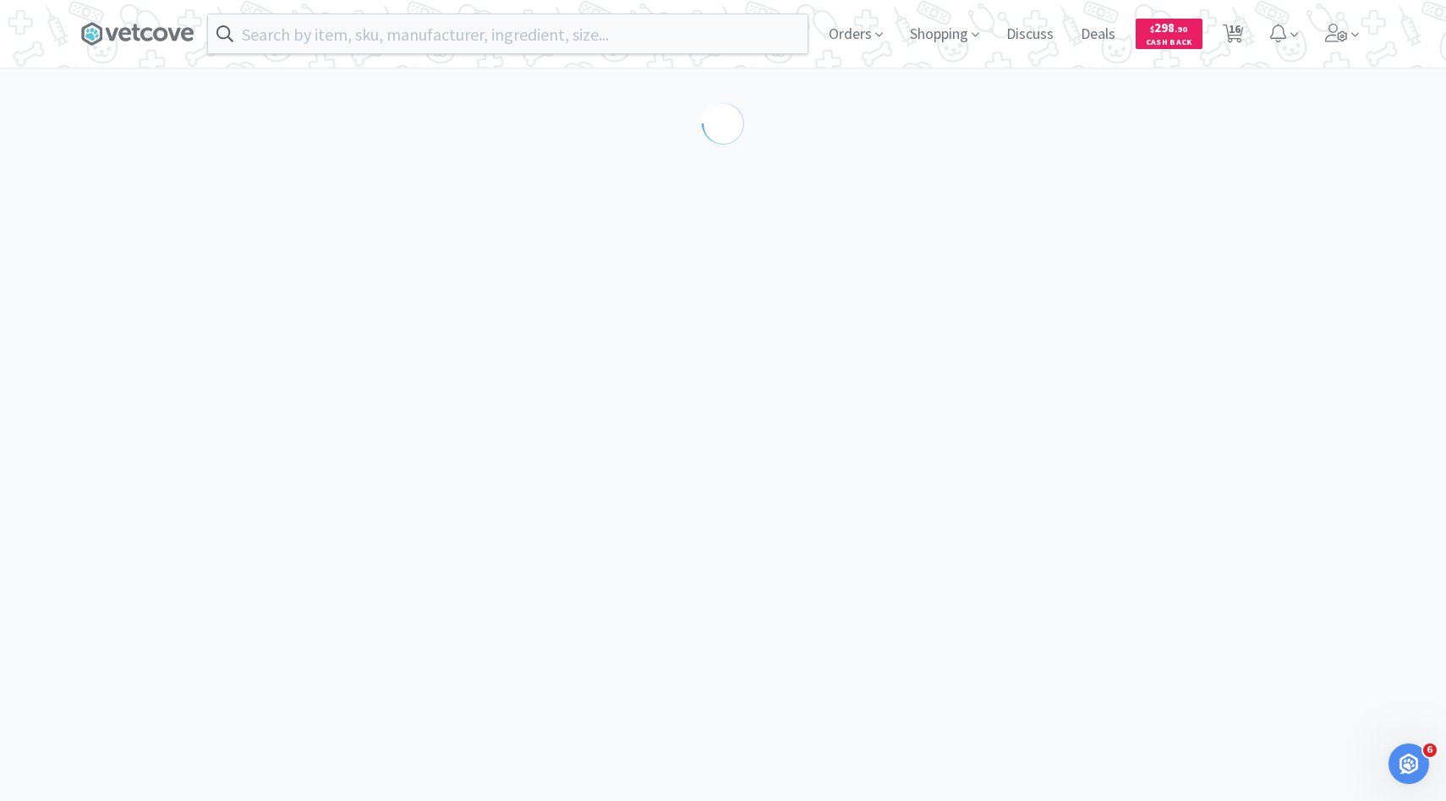
select select "298467"
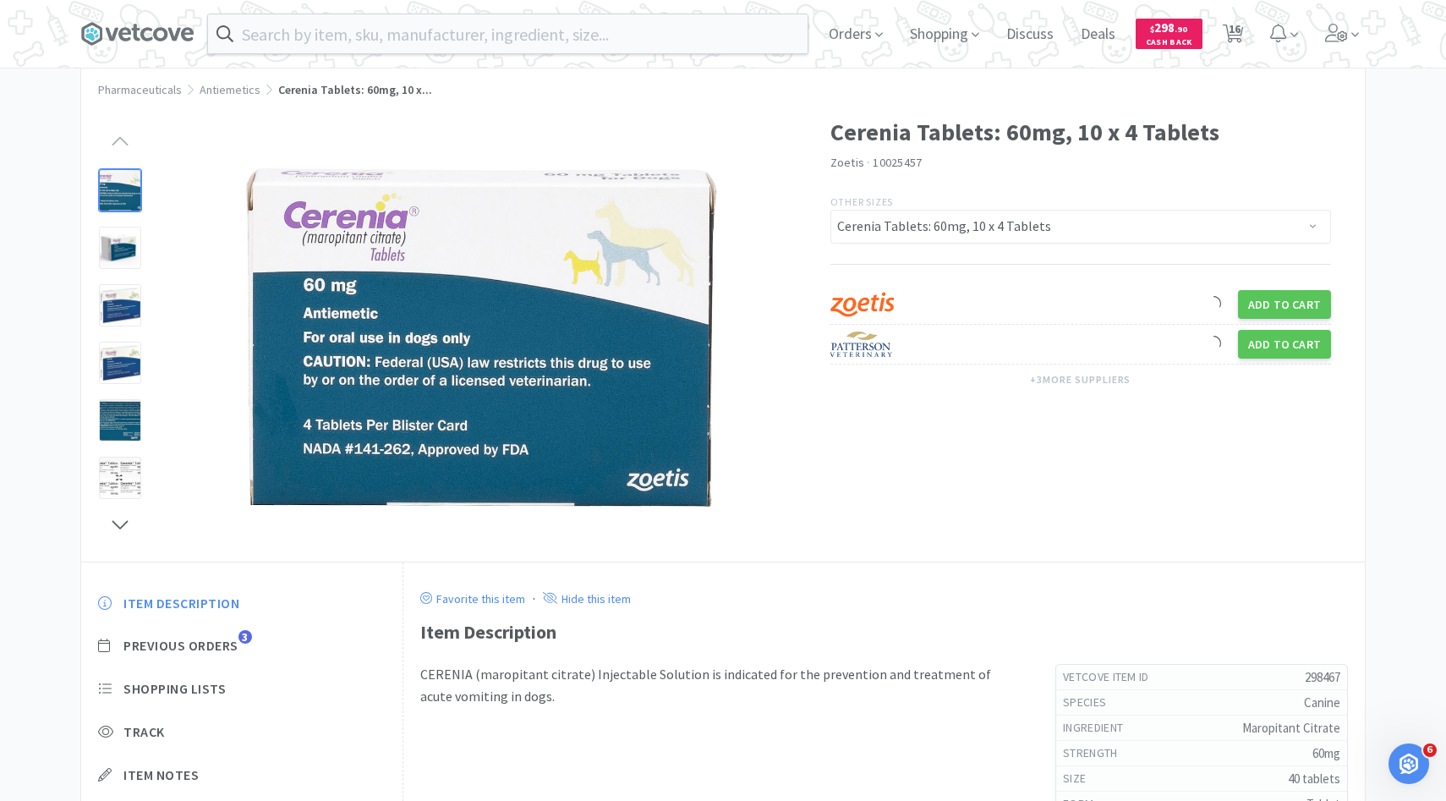
scroll to position [87, 0]
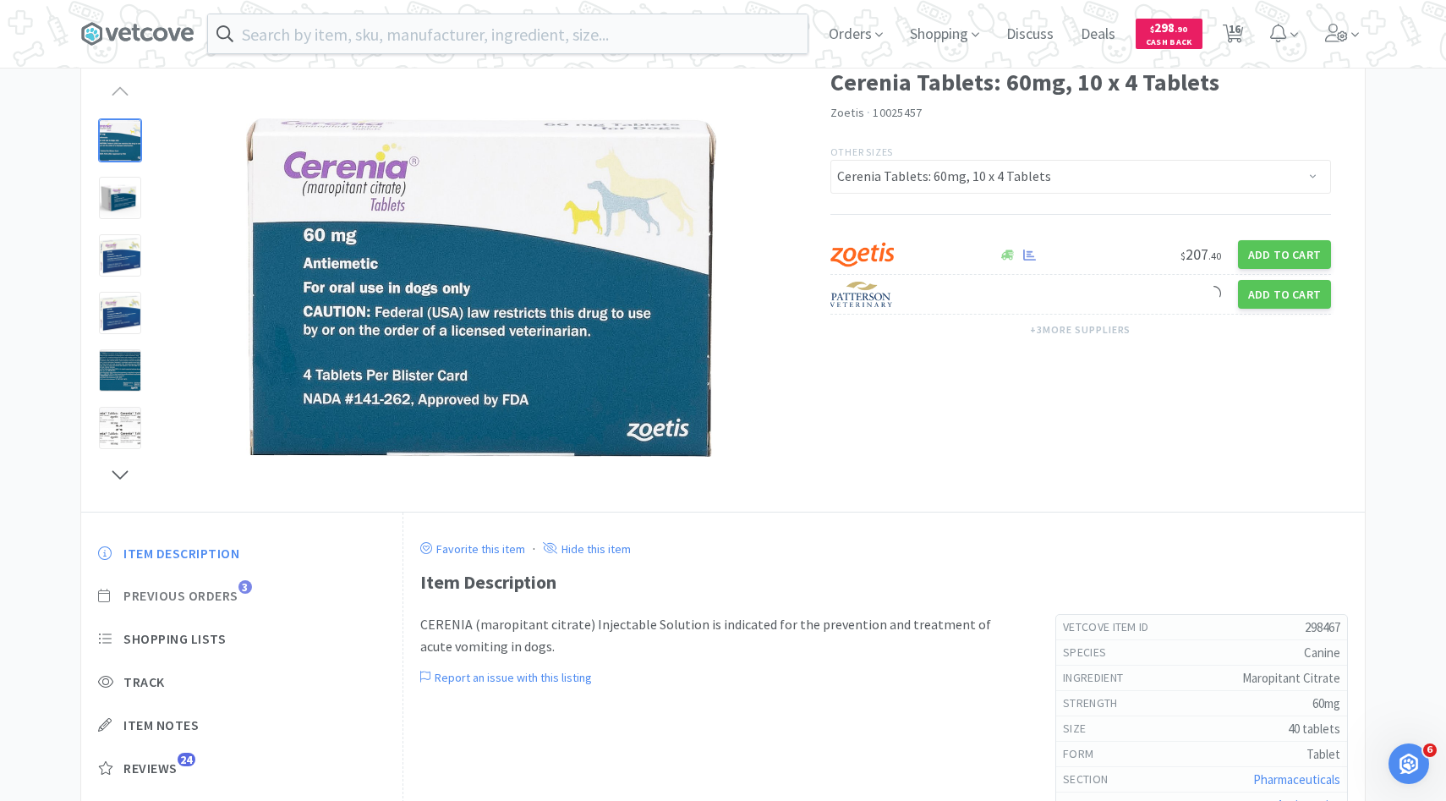
click at [240, 599] on span "Previous Orders 3" at bounding box center [241, 596] width 287 height 18
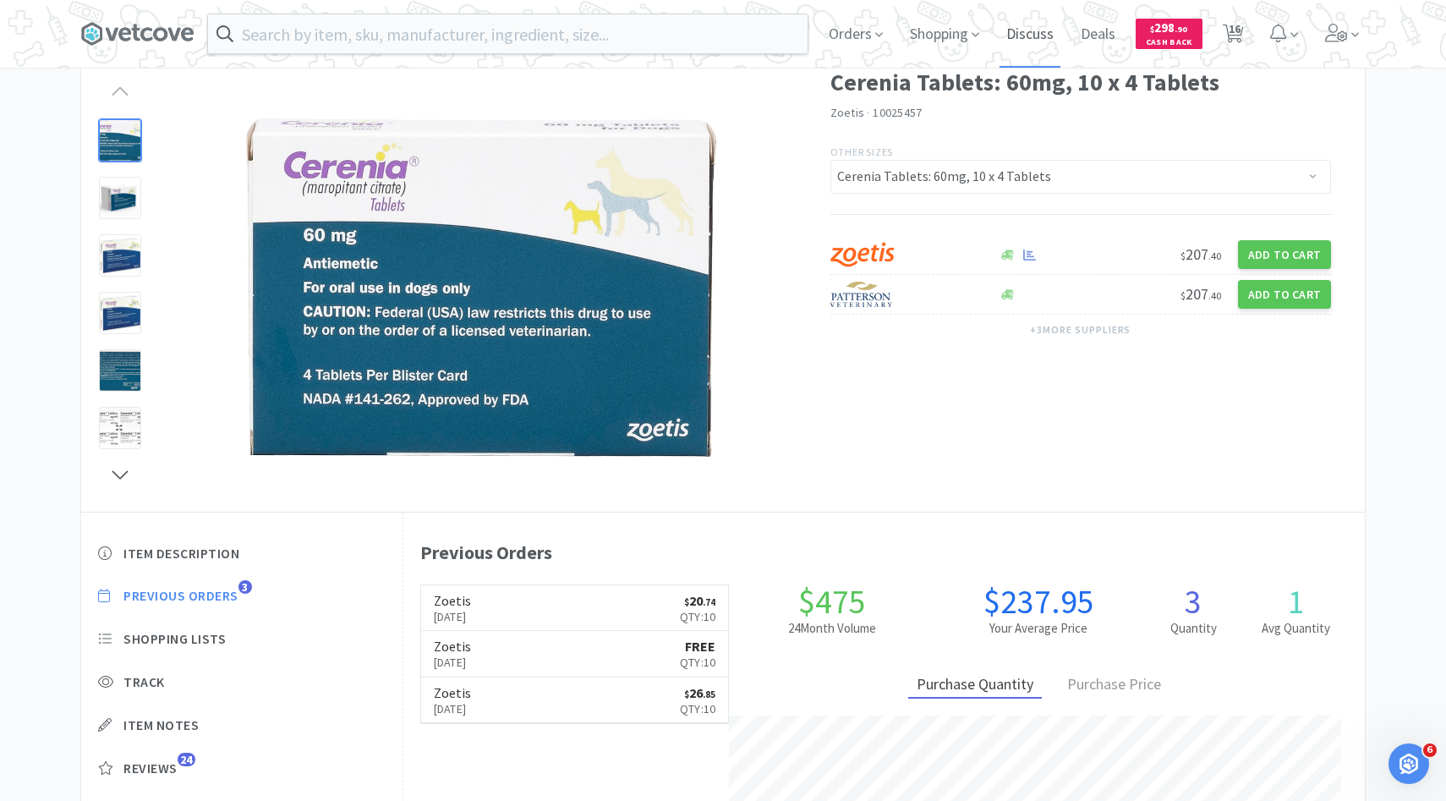
scroll to position [464, 961]
click at [1231, 41] on span "16" at bounding box center [1234, 29] width 12 height 68
select select "2"
select select "3"
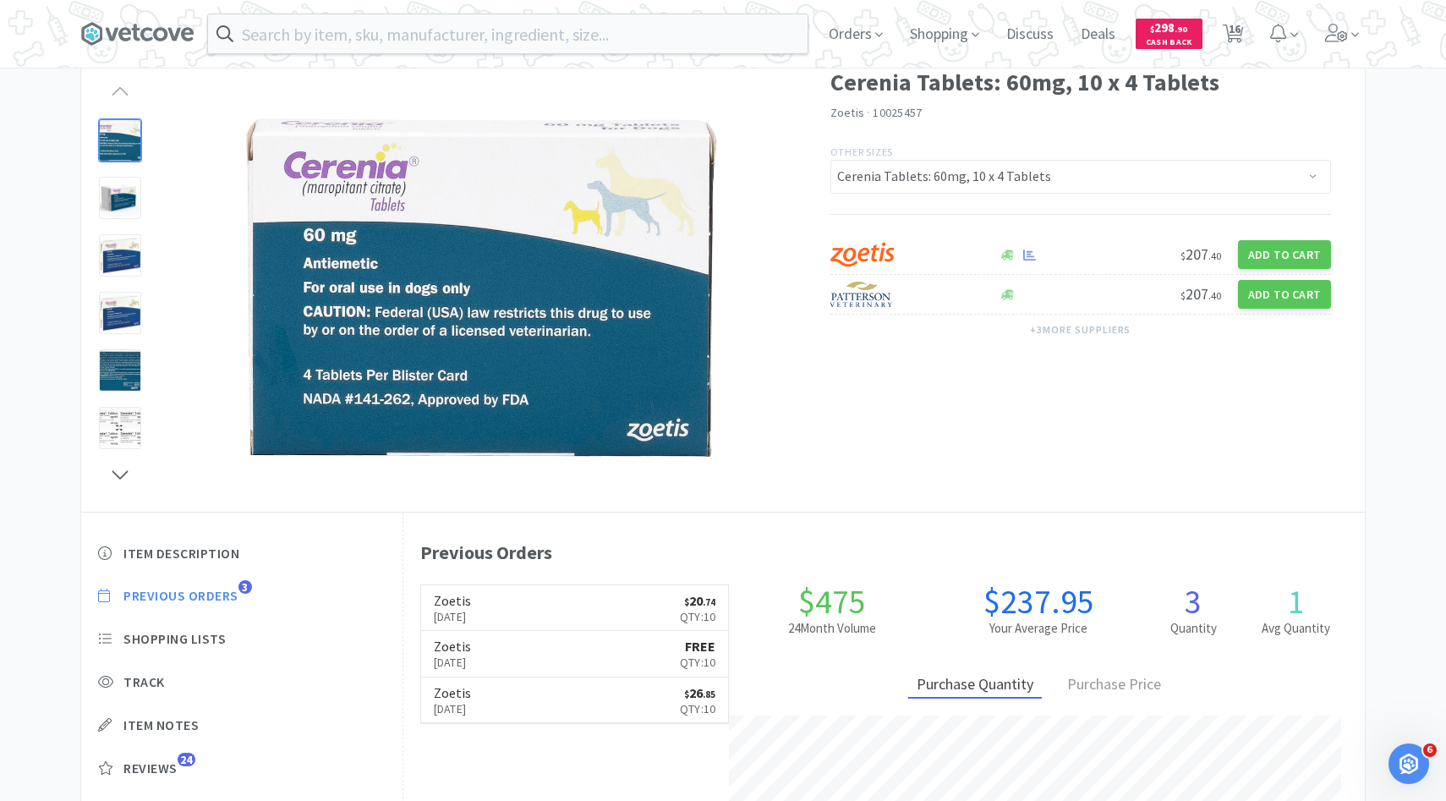
select select "1"
select select "2"
select select "1"
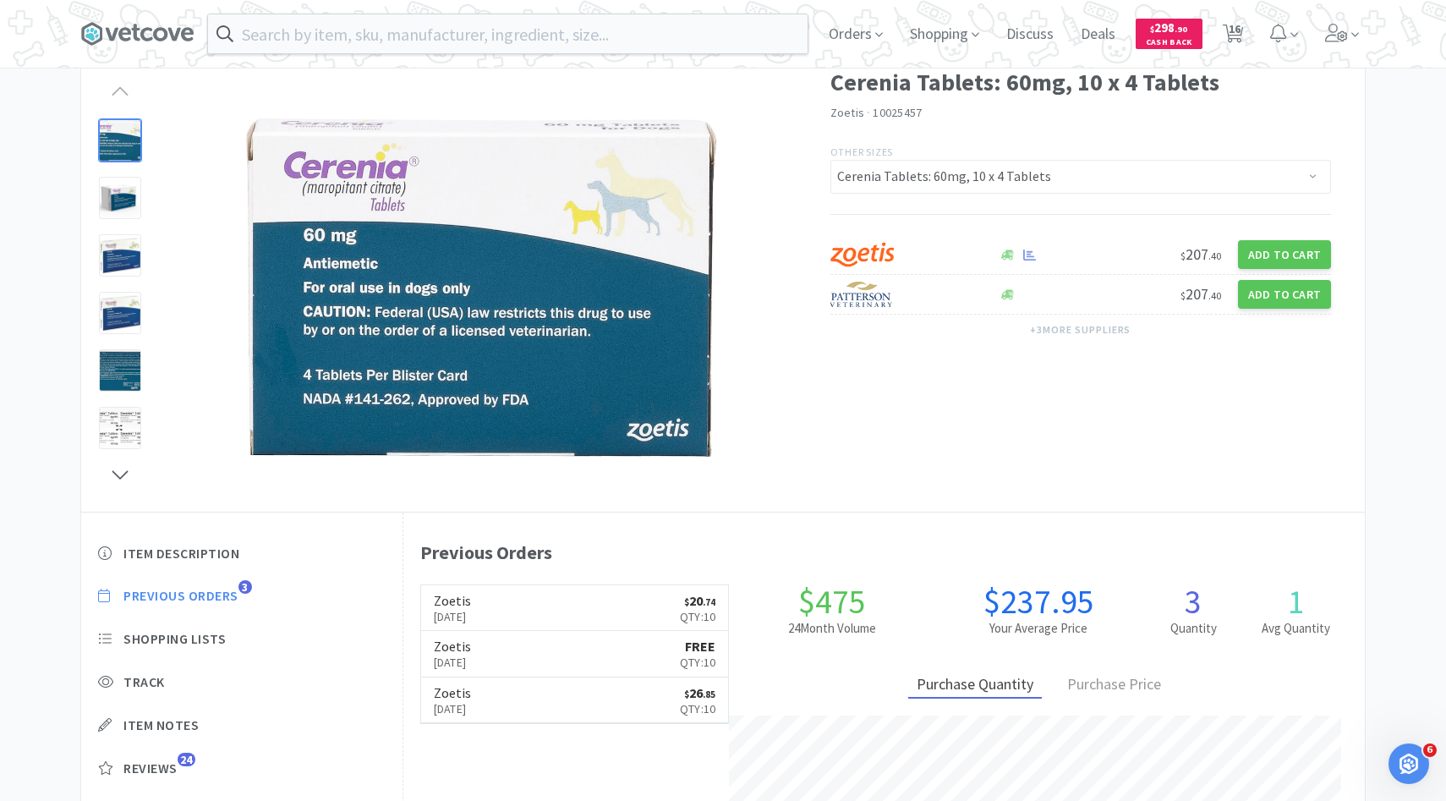
select select "1"
select select "2"
select select "1"
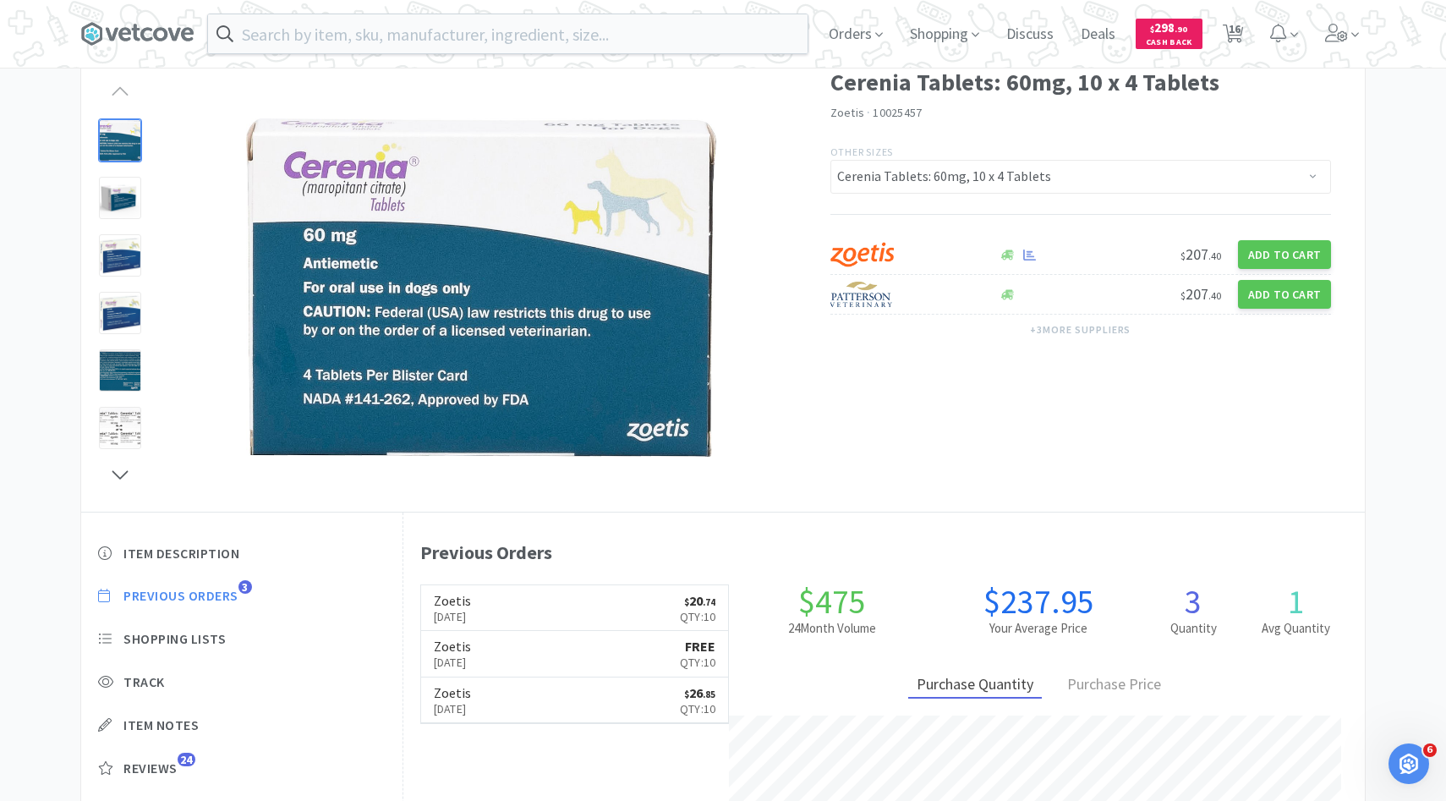
select select "1"
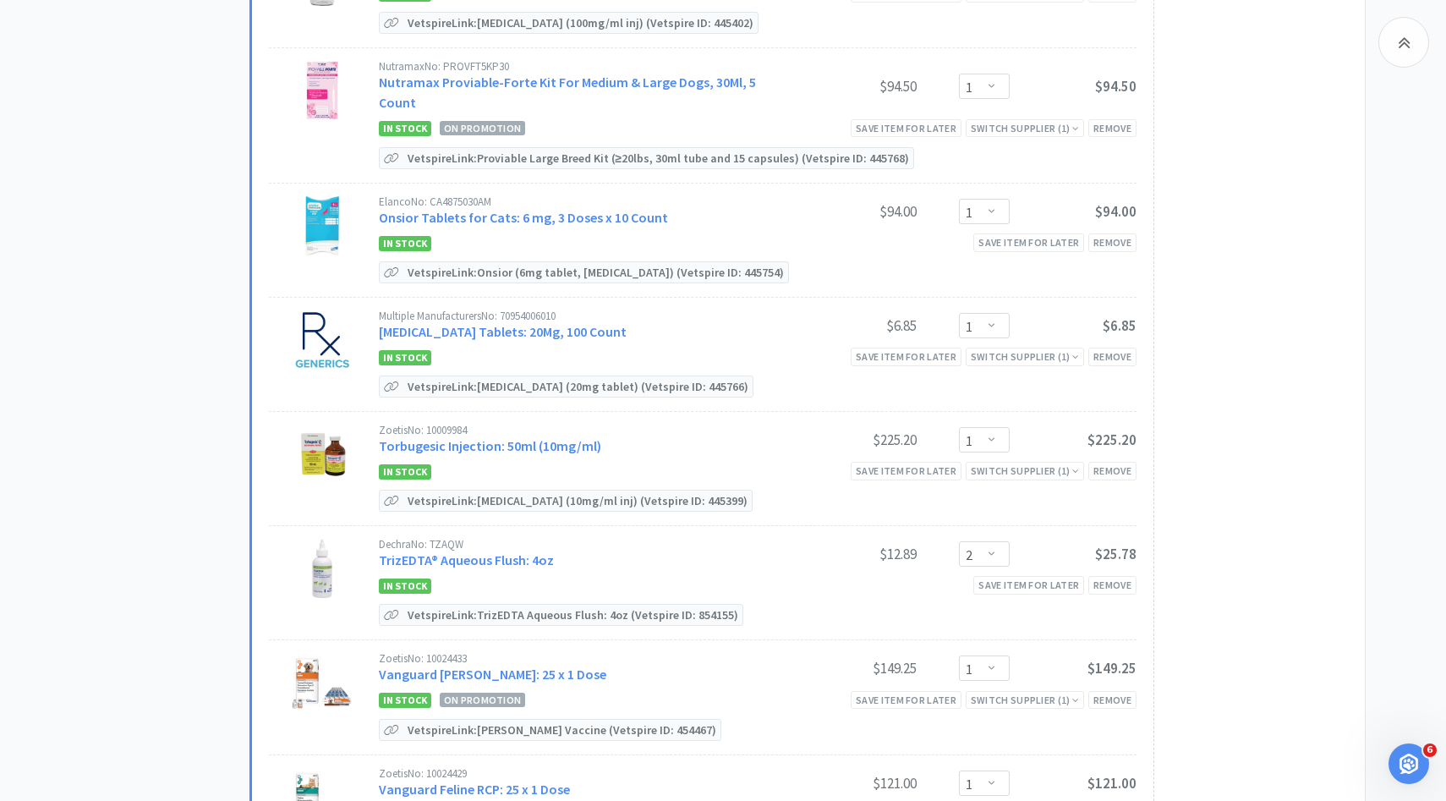
scroll to position [1042, 0]
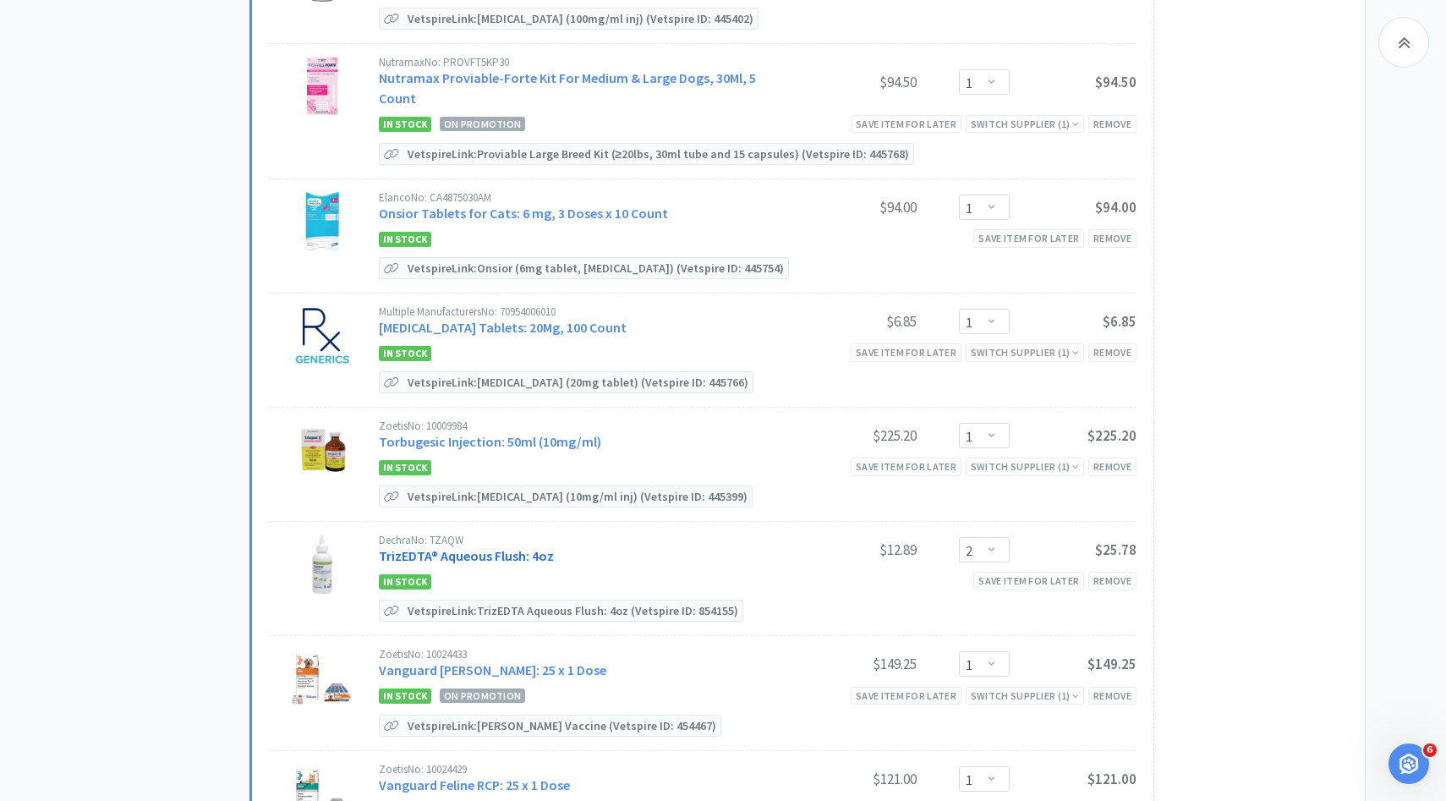
click at [521, 547] on link "TrizEDTA® Aqueous Flush: 4oz" at bounding box center [466, 555] width 175 height 17
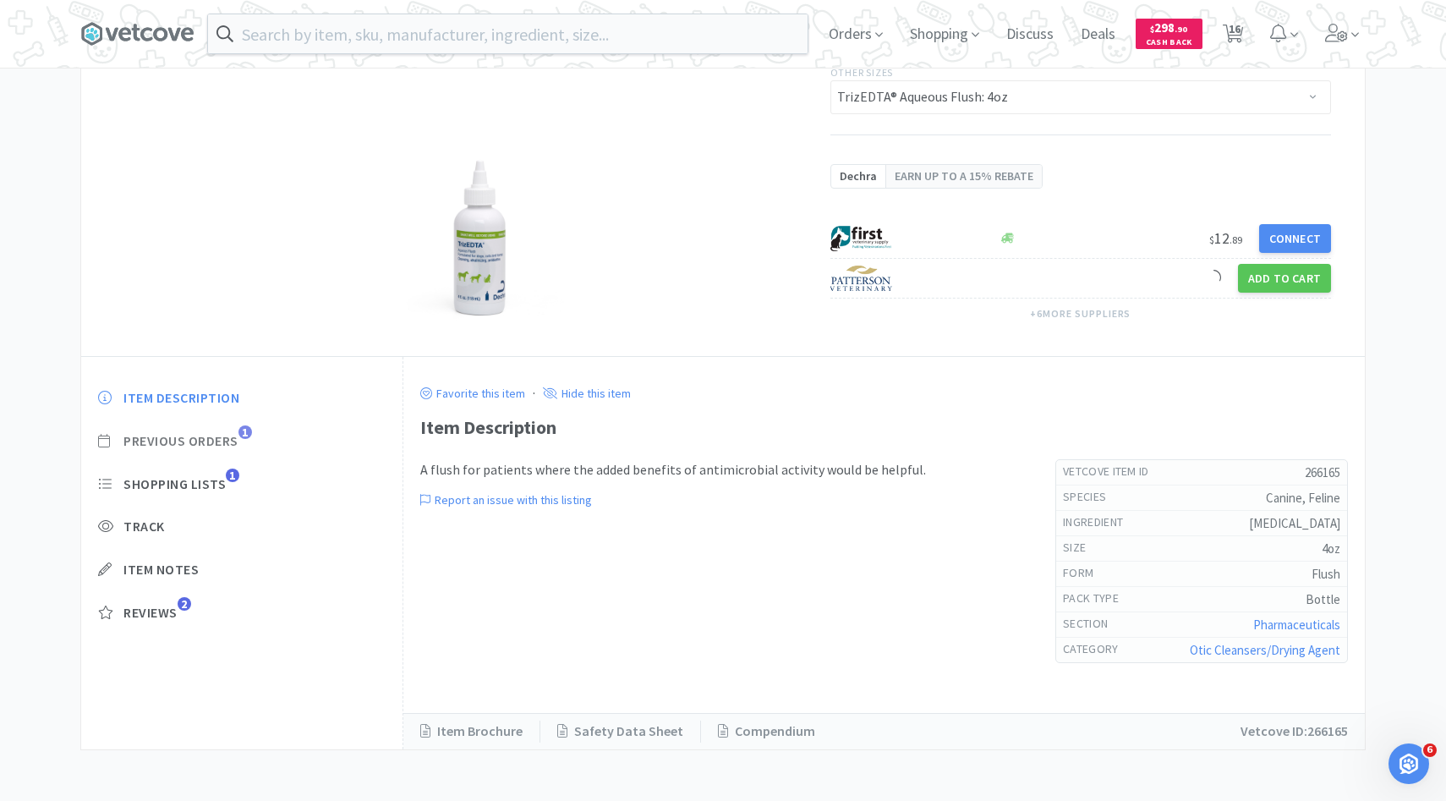
click at [228, 443] on span "Previous Orders" at bounding box center [180, 441] width 115 height 18
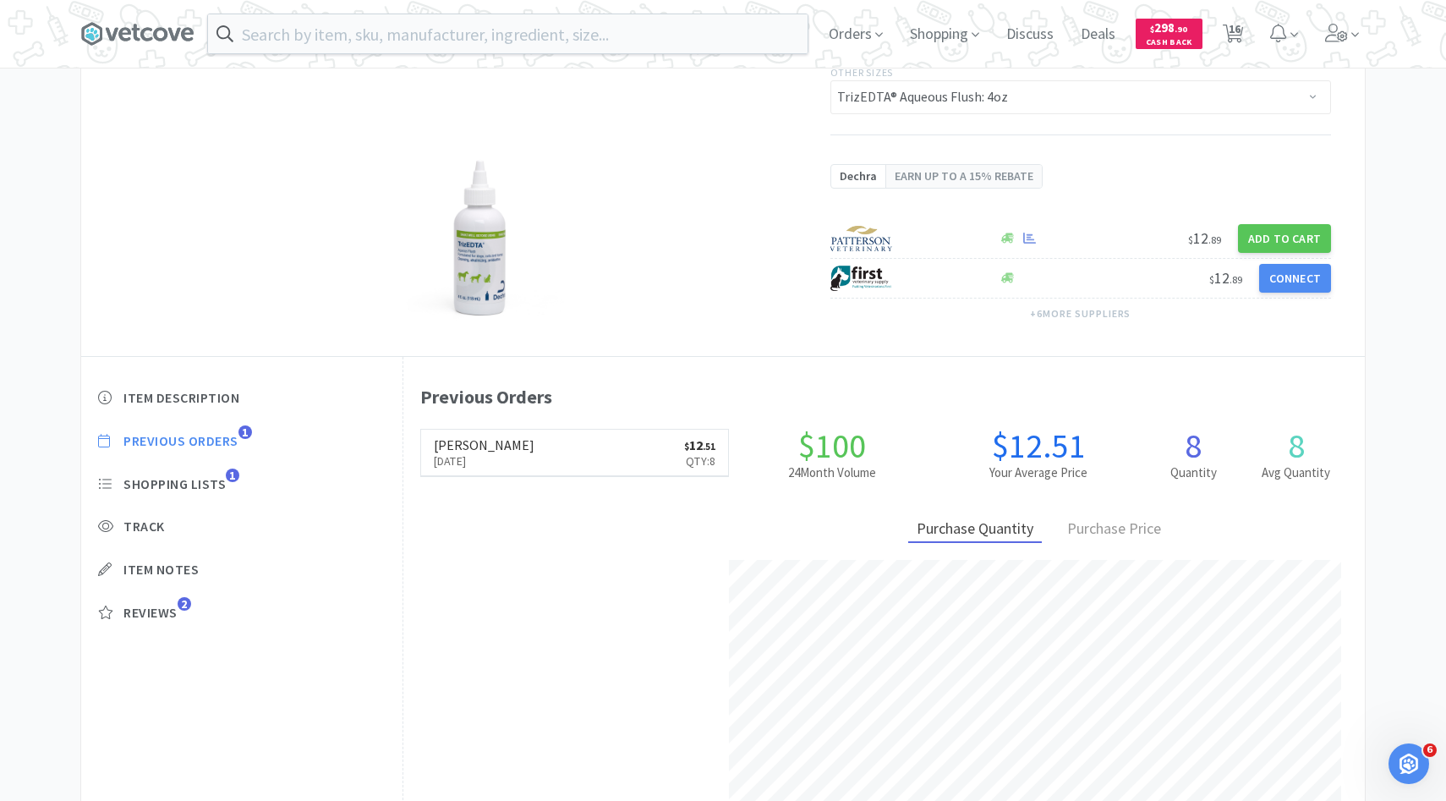
scroll to position [464, 961]
select select "2"
select select "3"
select select "1"
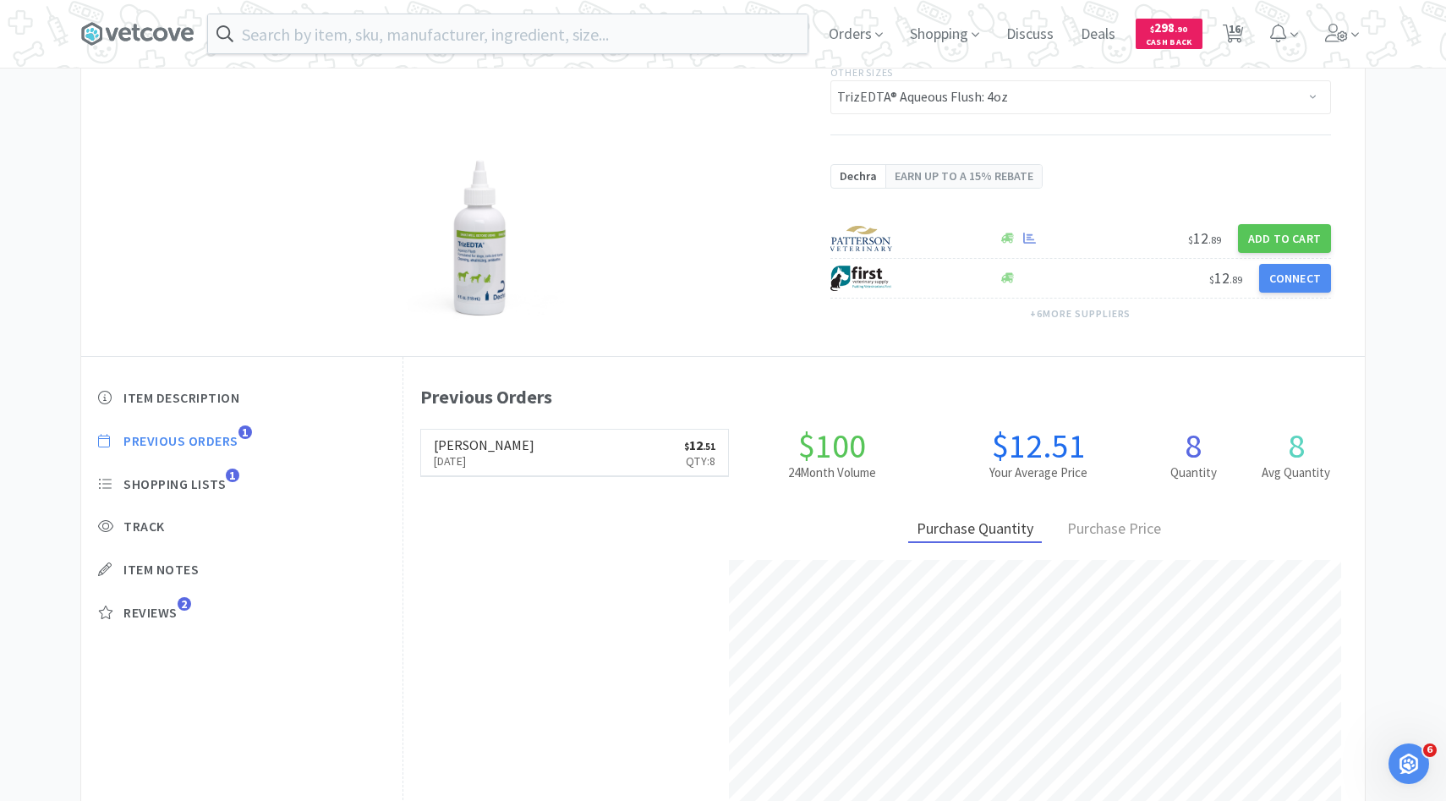
select select "2"
select select "1"
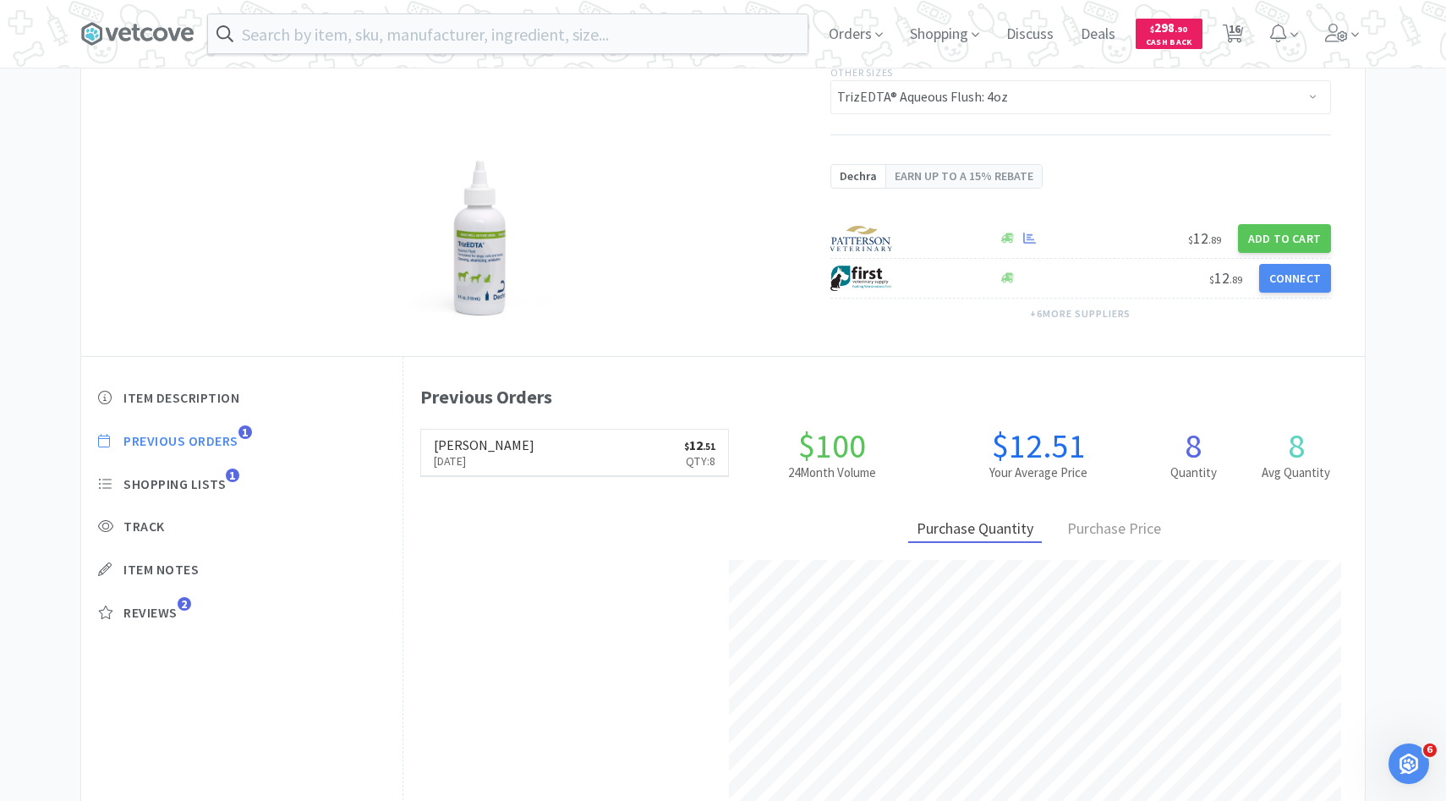
select select "1"
select select "2"
select select "1"
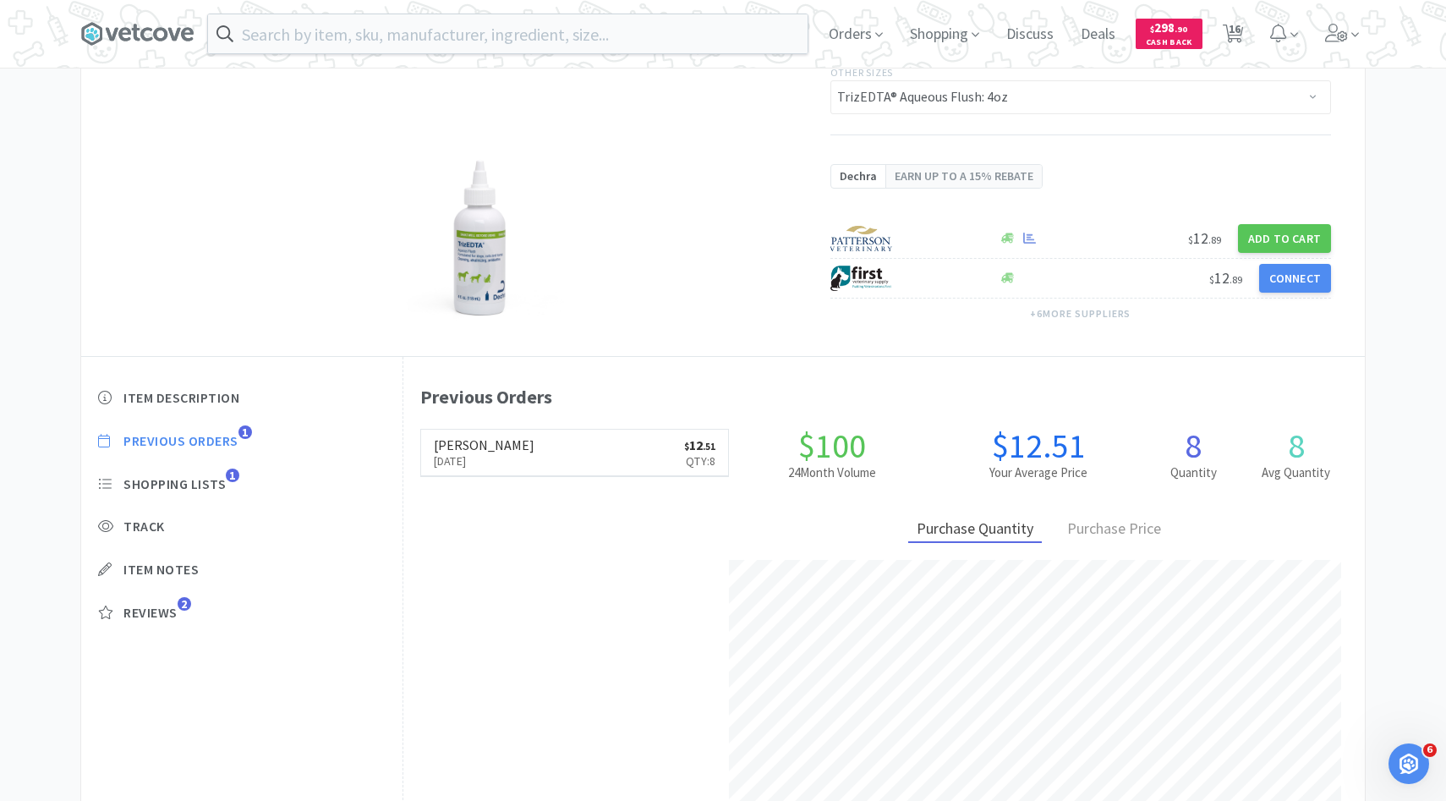
select select "1"
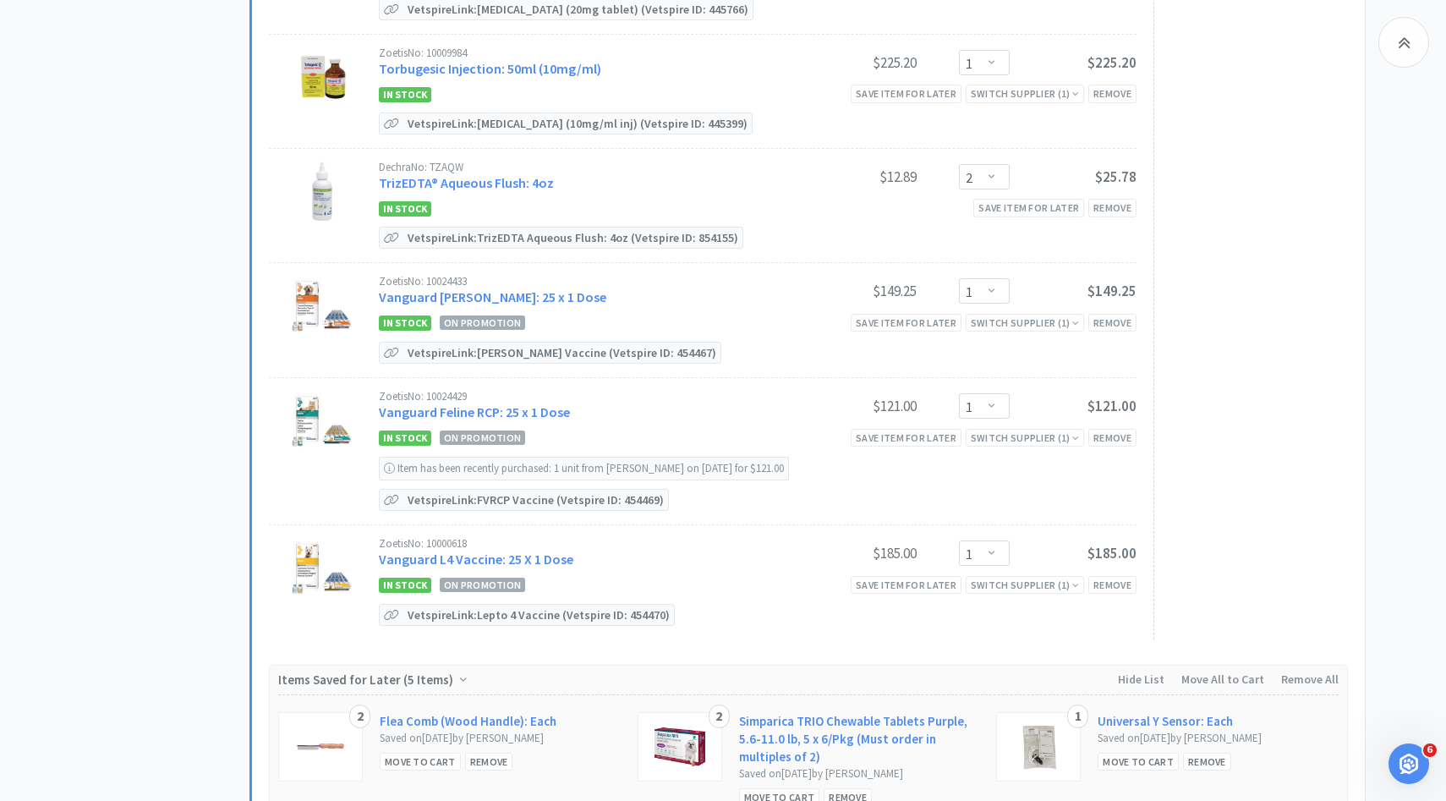
scroll to position [1427, 0]
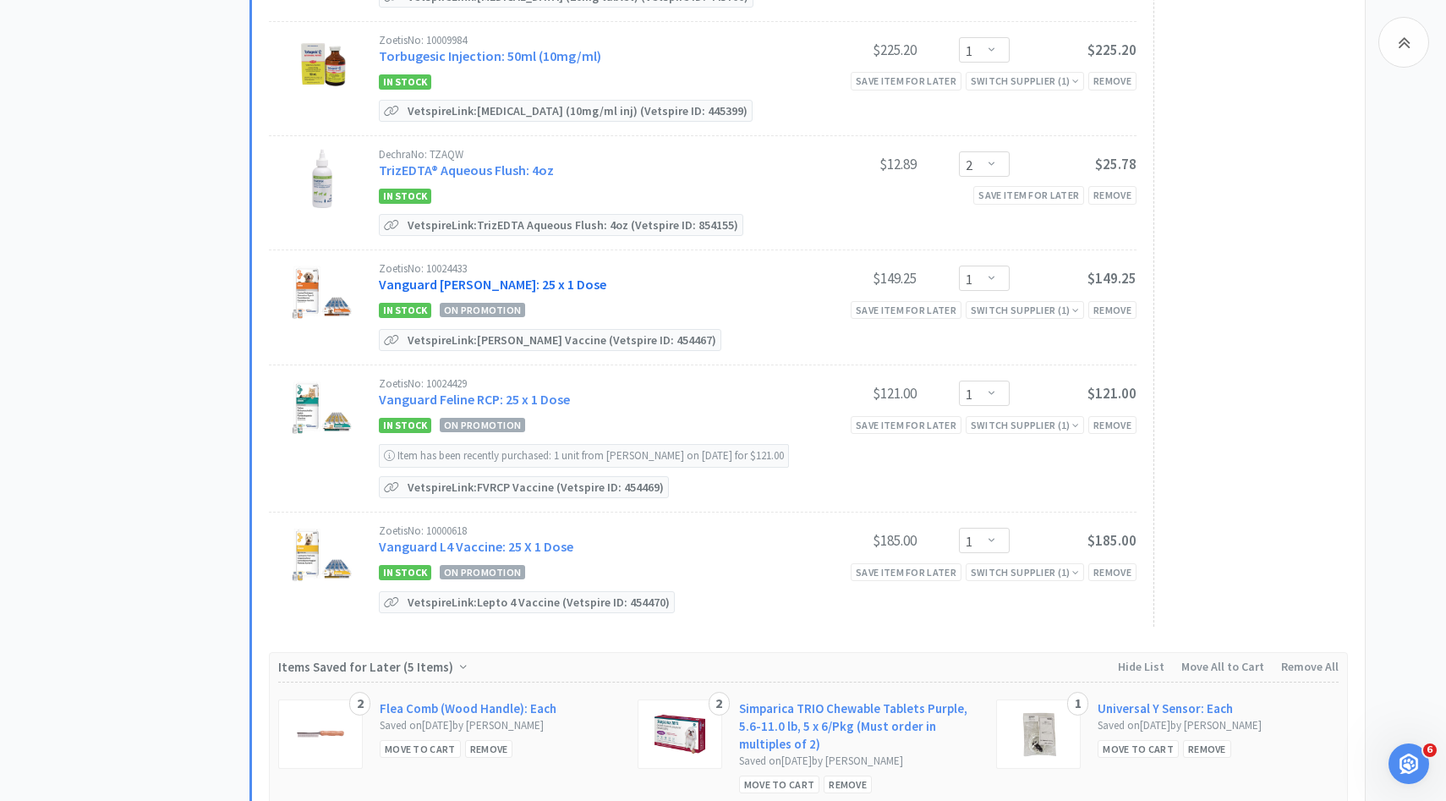
click at [522, 276] on link "Vanguard [PERSON_NAME]: 25 x 1 Dose" at bounding box center [492, 284] width 227 height 17
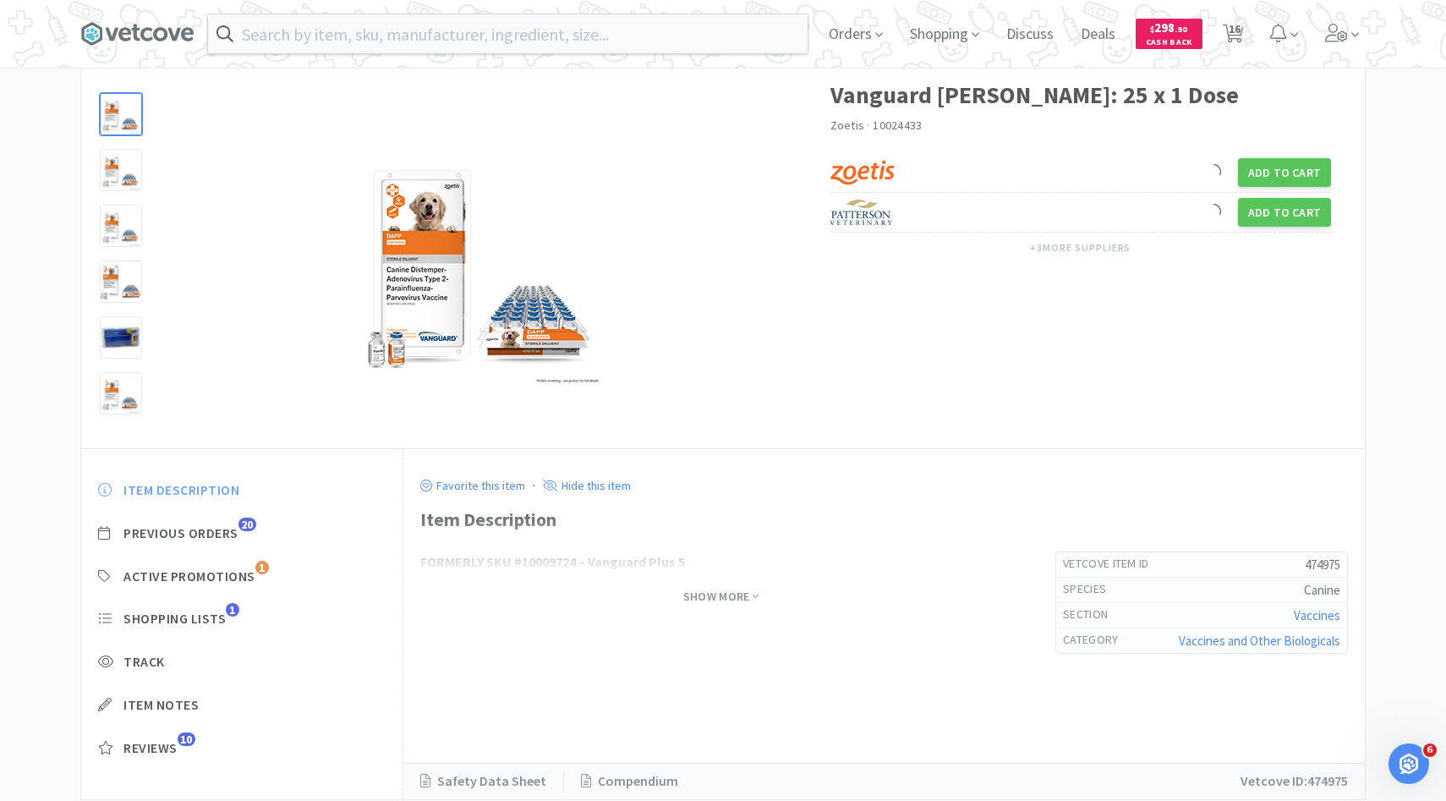
scroll to position [75, 0]
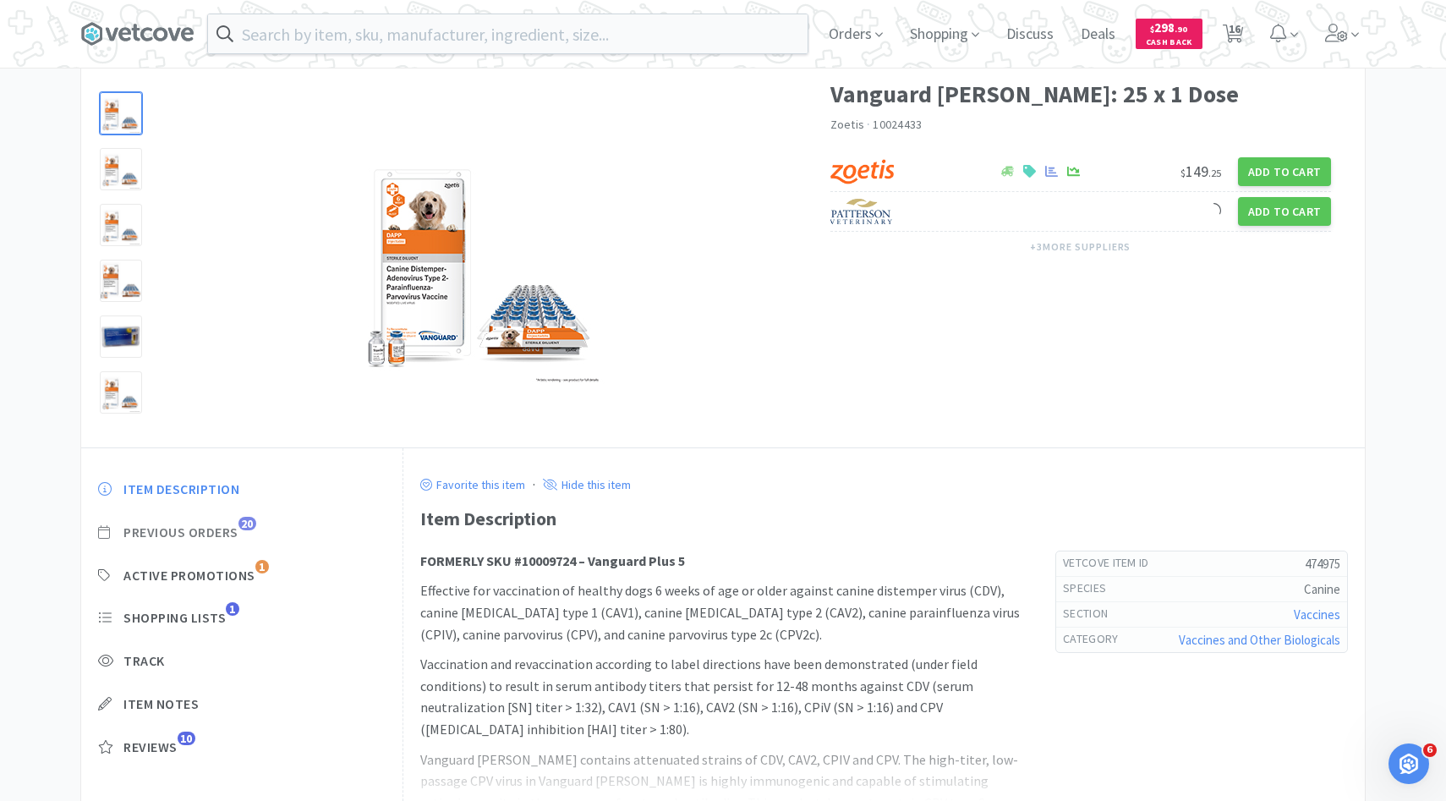
click at [238, 532] on span "Previous Orders" at bounding box center [180, 532] width 115 height 18
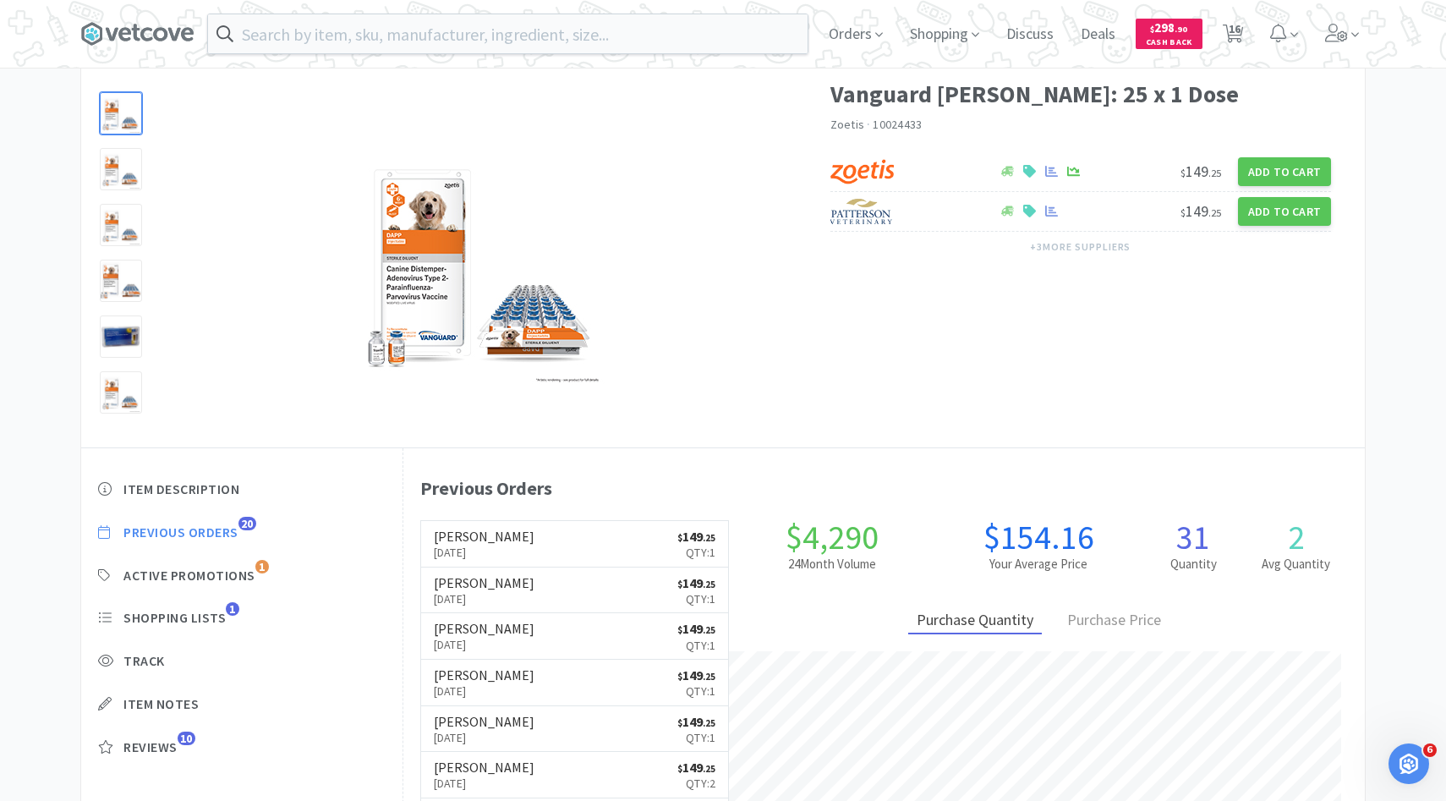
scroll to position [464, 961]
select select "2"
select select "3"
select select "1"
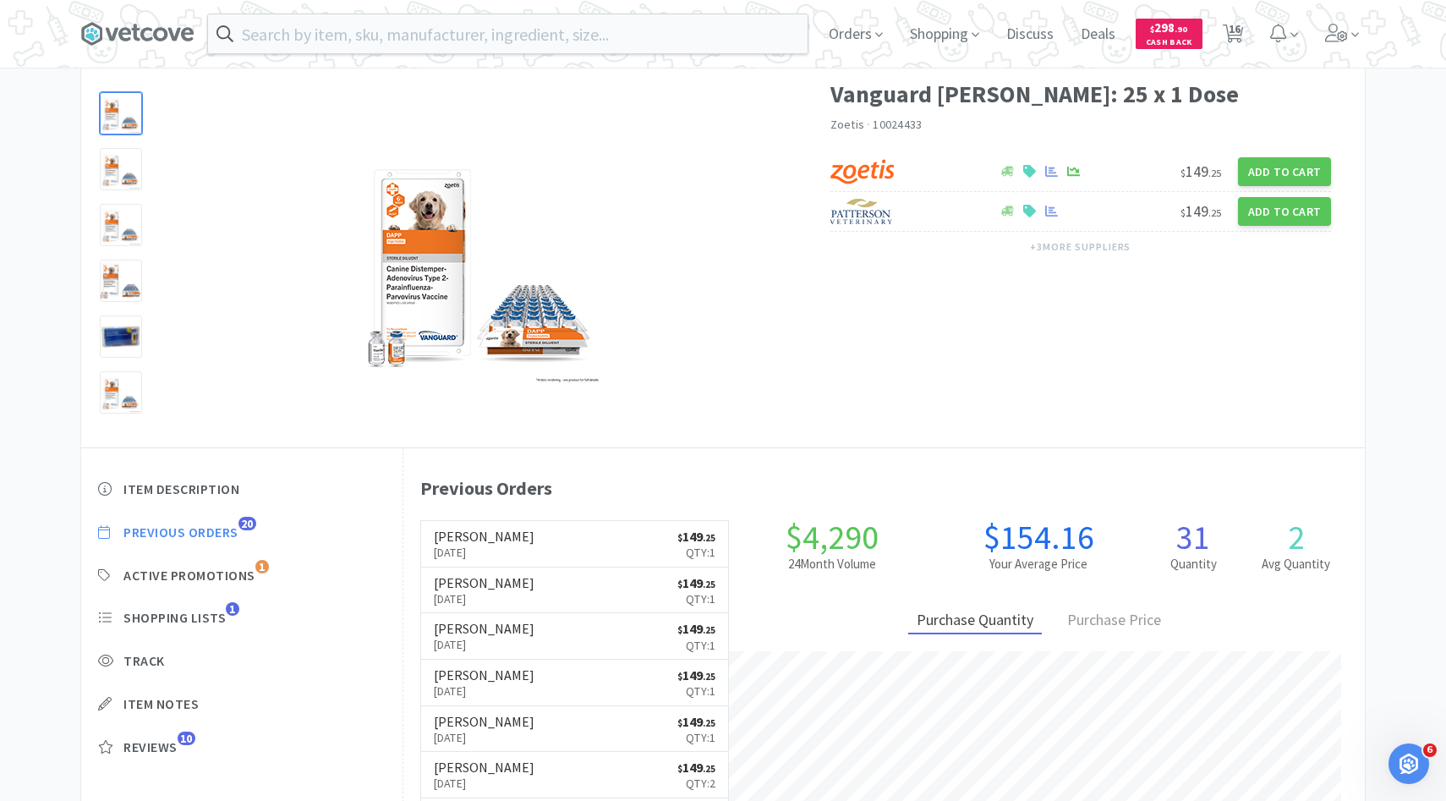
select select "2"
select select "1"
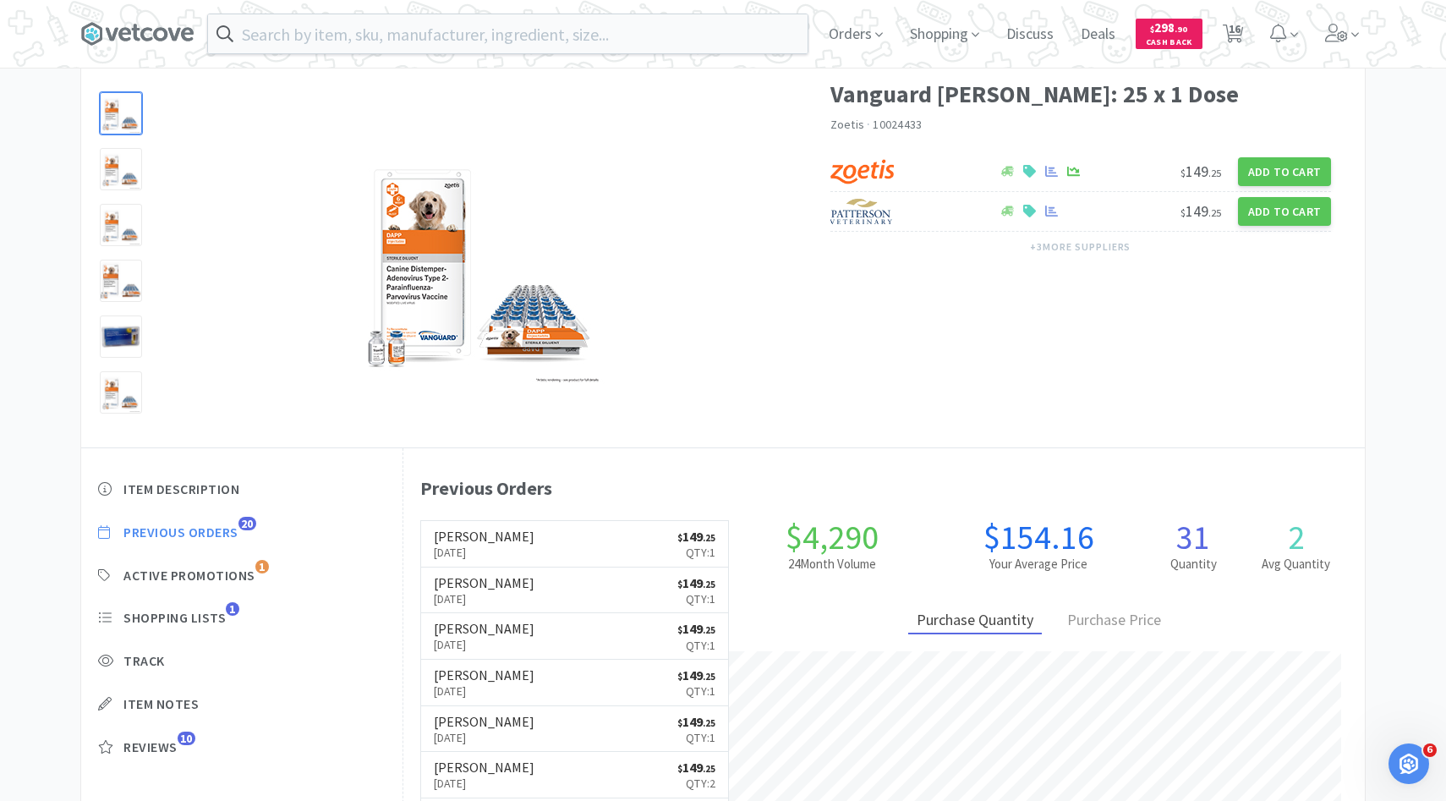
select select "1"
select select "2"
select select "1"
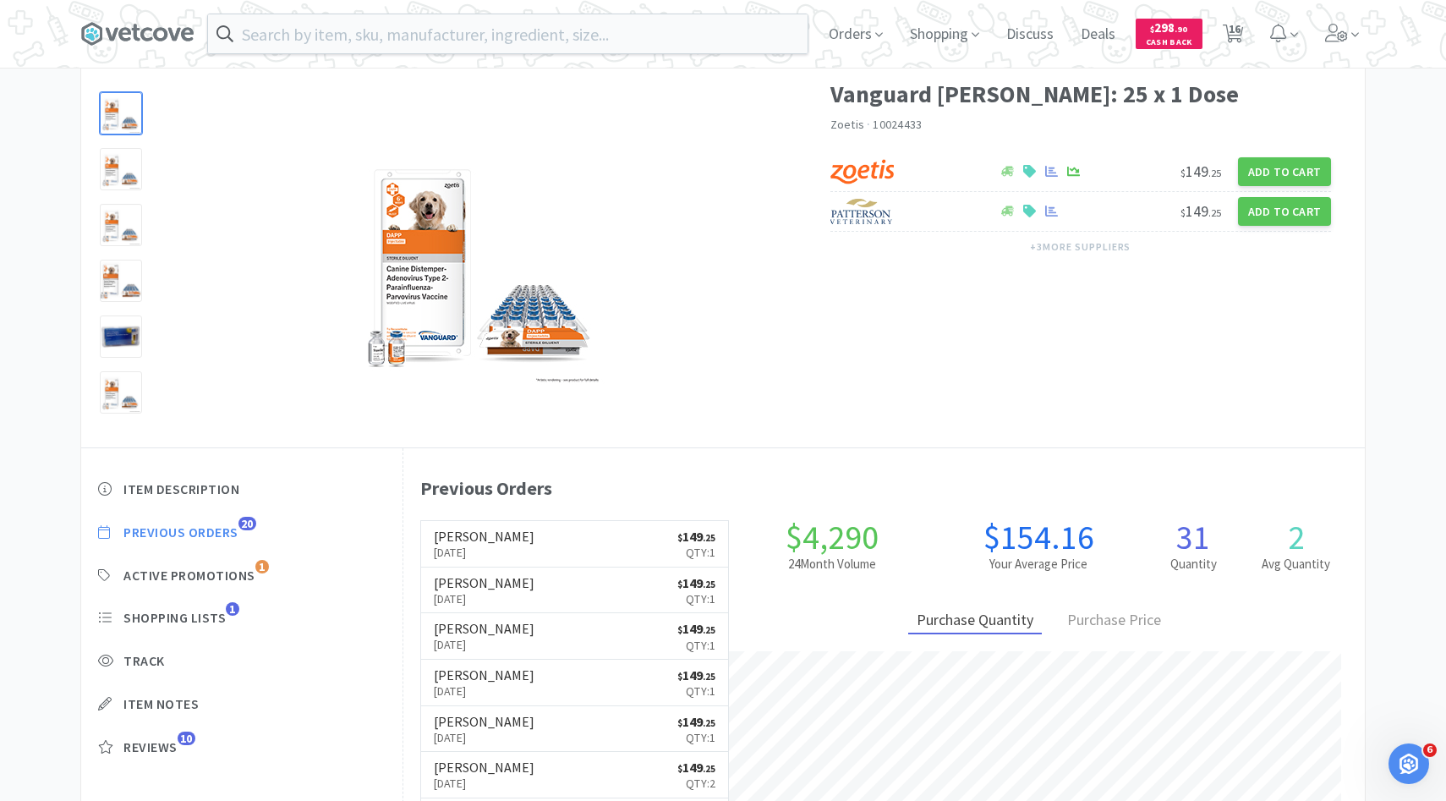
select select "1"
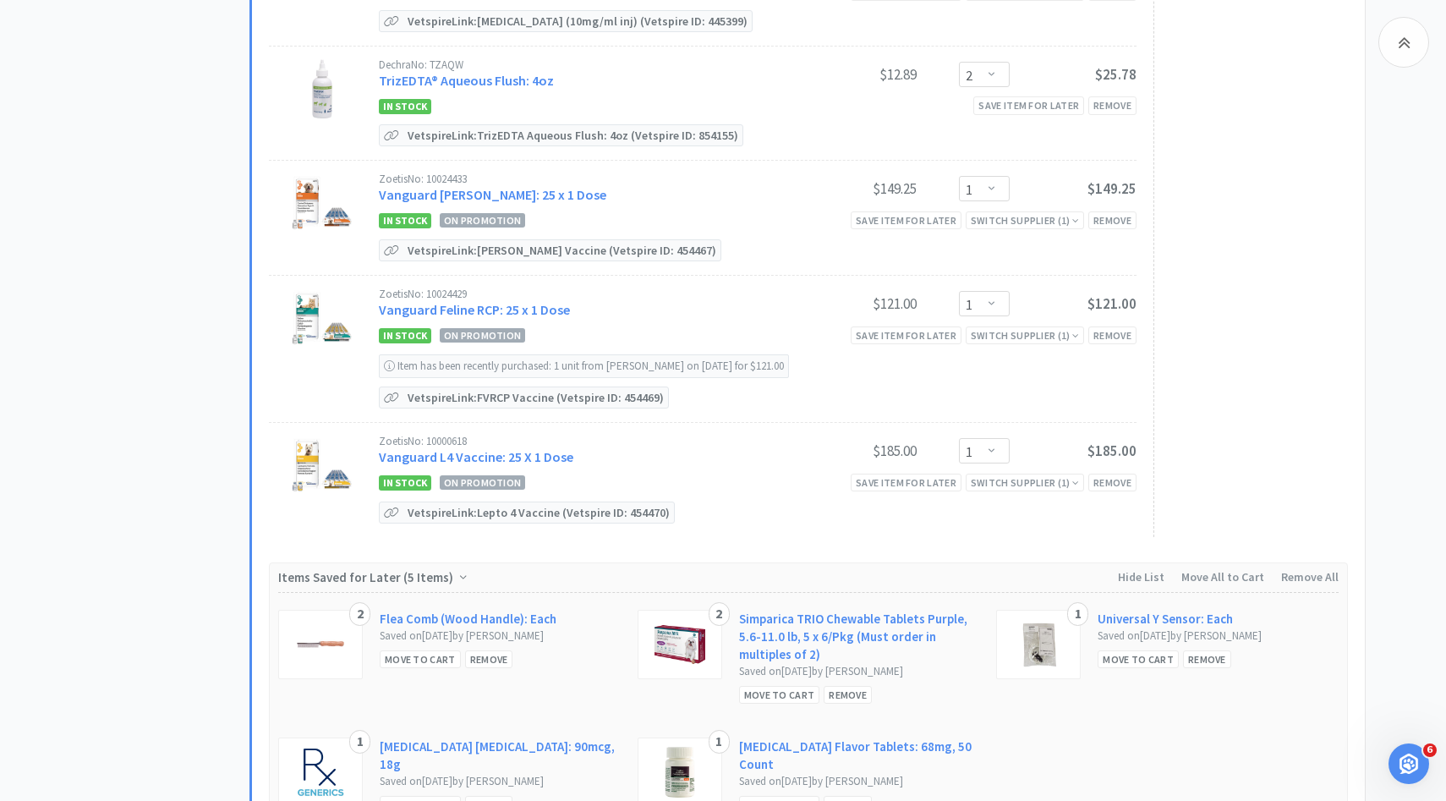
scroll to position [1524, 0]
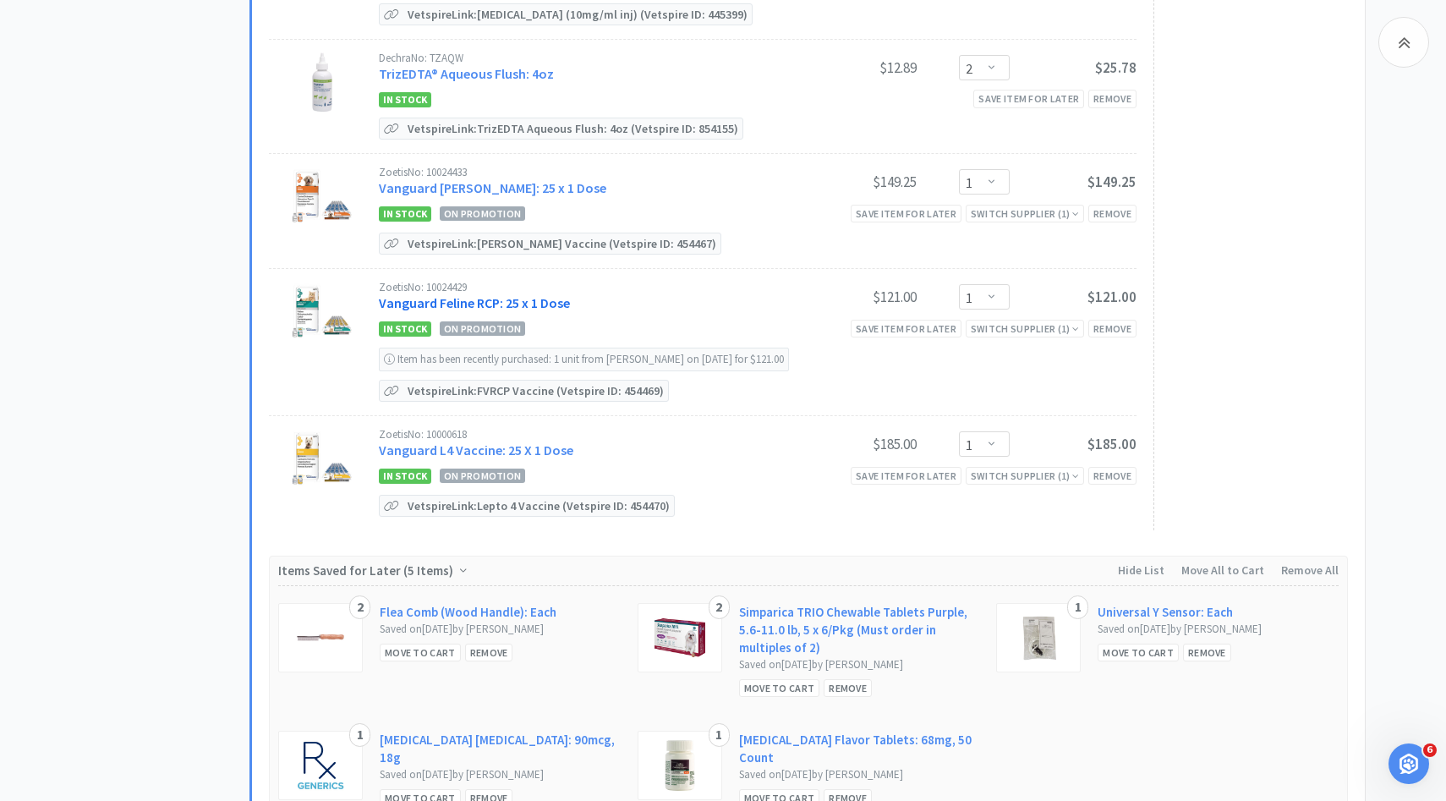
click at [550, 294] on link "Vanguard Feline RCP: 25 x 1 Dose" at bounding box center [474, 302] width 191 height 17
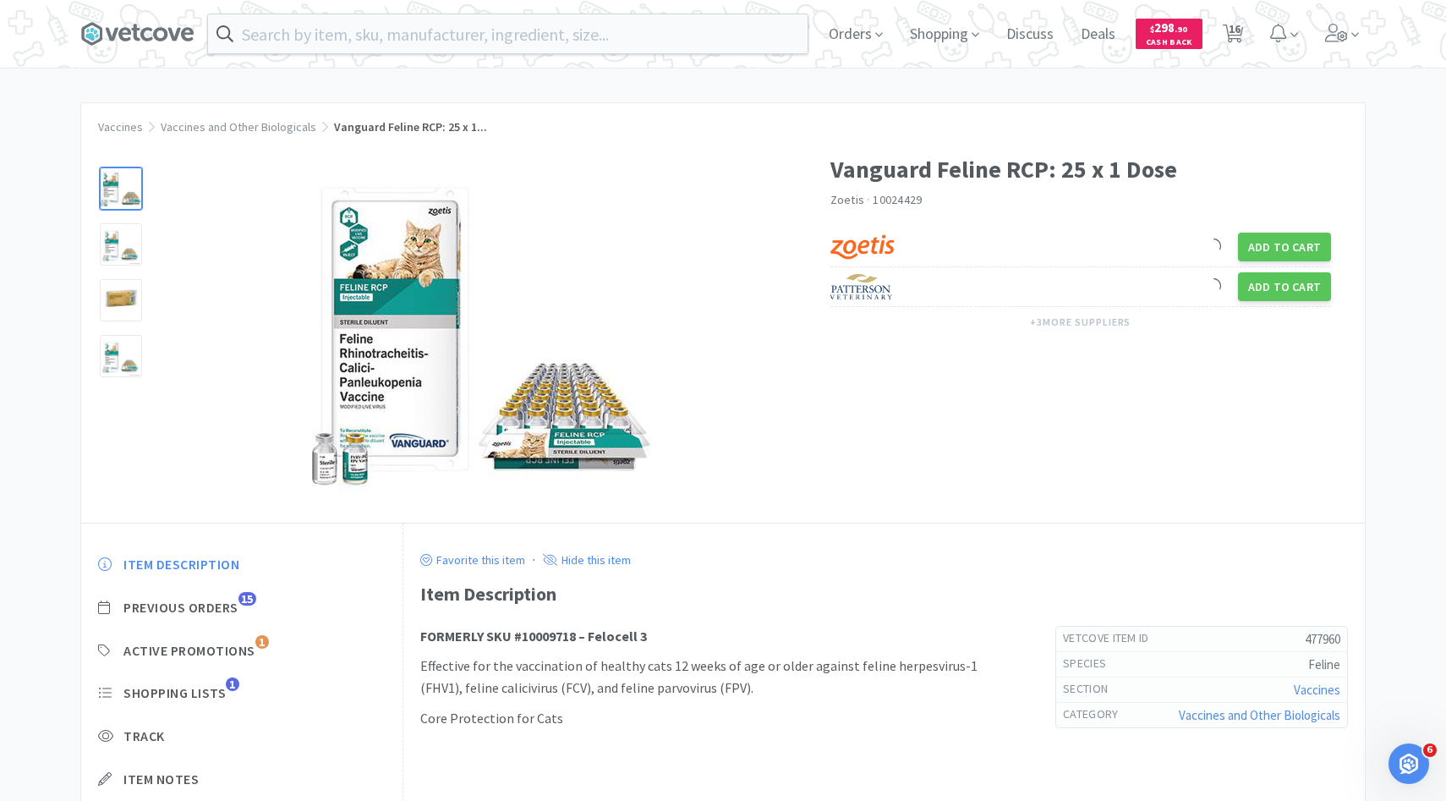
scroll to position [96, 0]
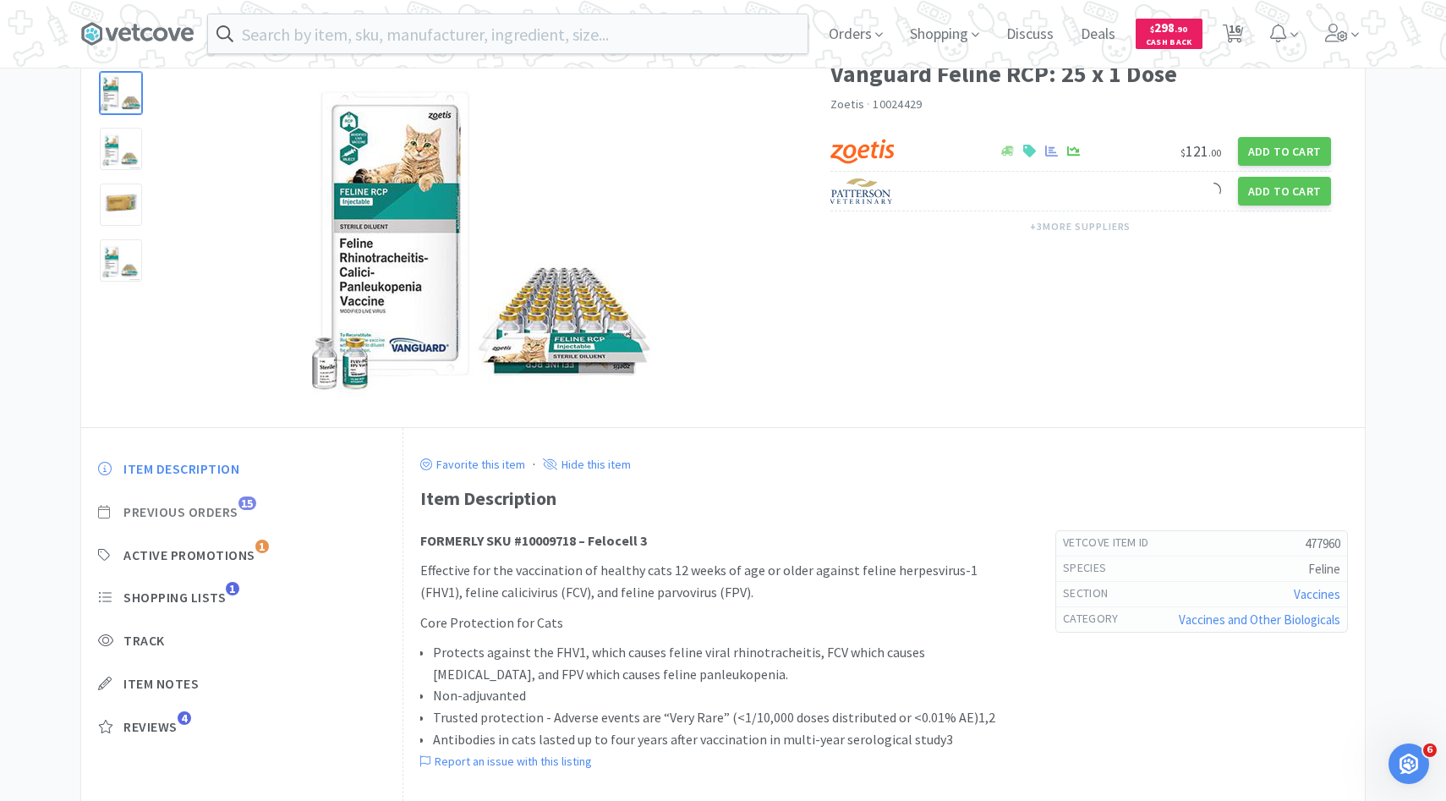
click at [244, 506] on span "15" at bounding box center [247, 503] width 18 height 14
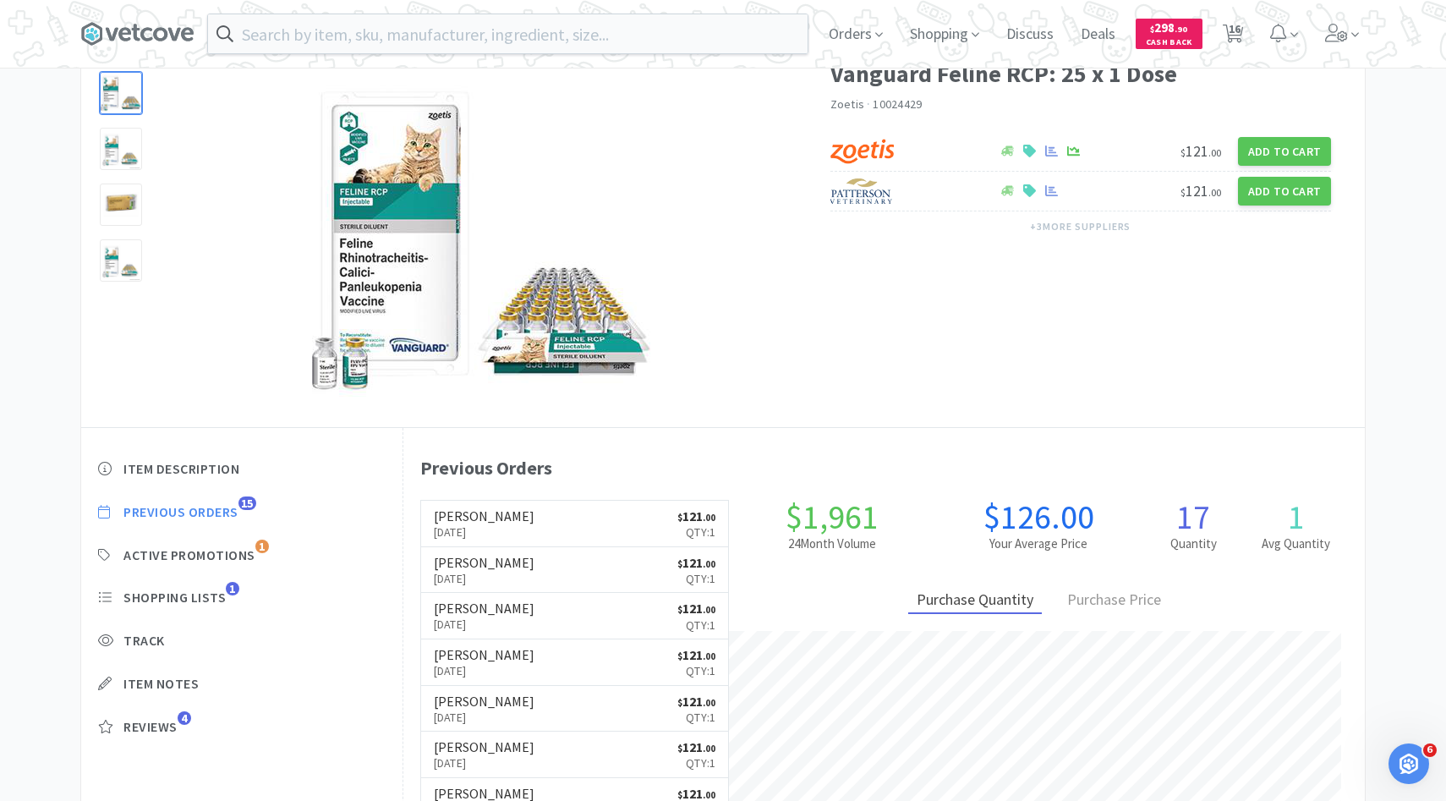
scroll to position [464, 961]
click at [441, 522] on h6 "[PERSON_NAME]" at bounding box center [484, 516] width 101 height 14
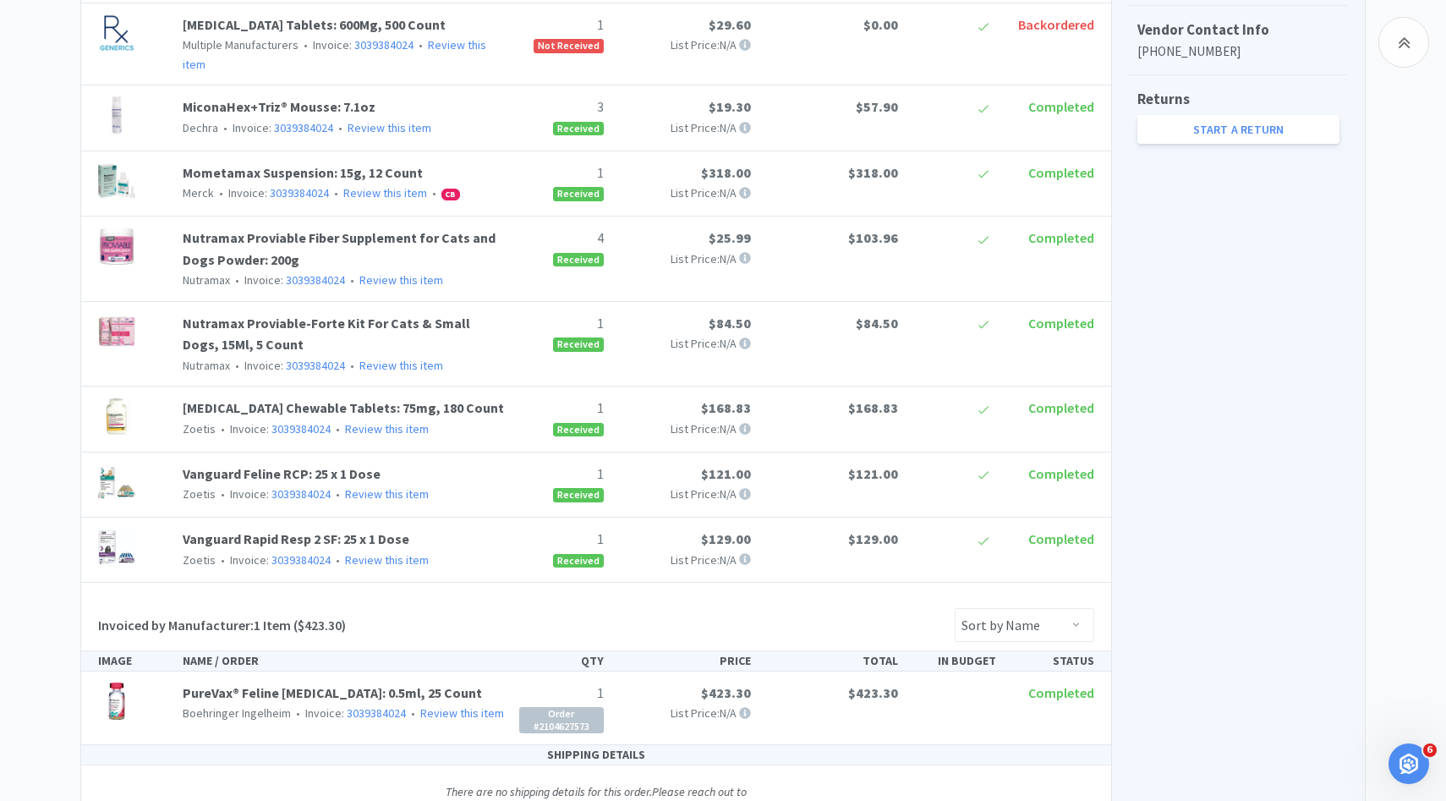
scroll to position [789, 0]
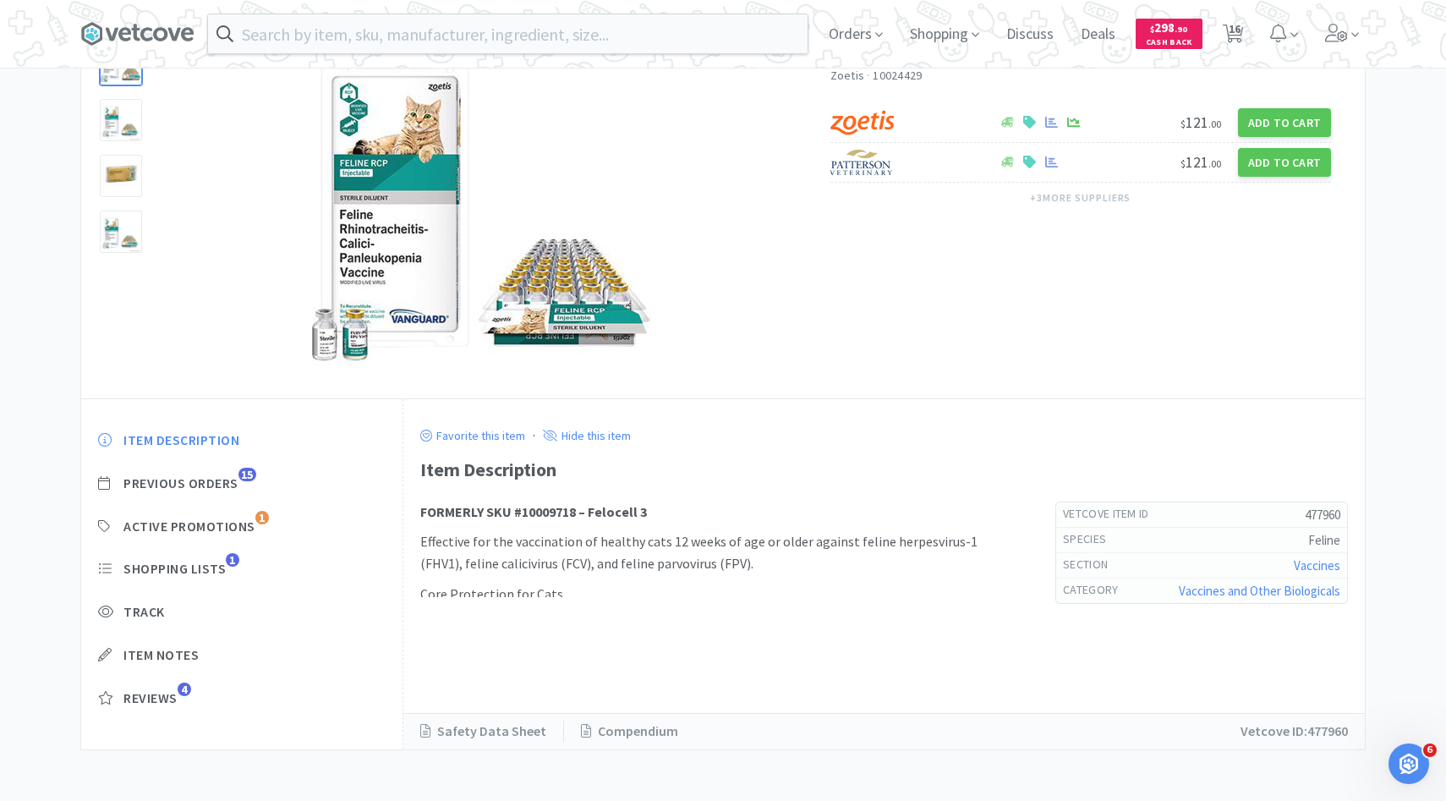
scroll to position [96, 0]
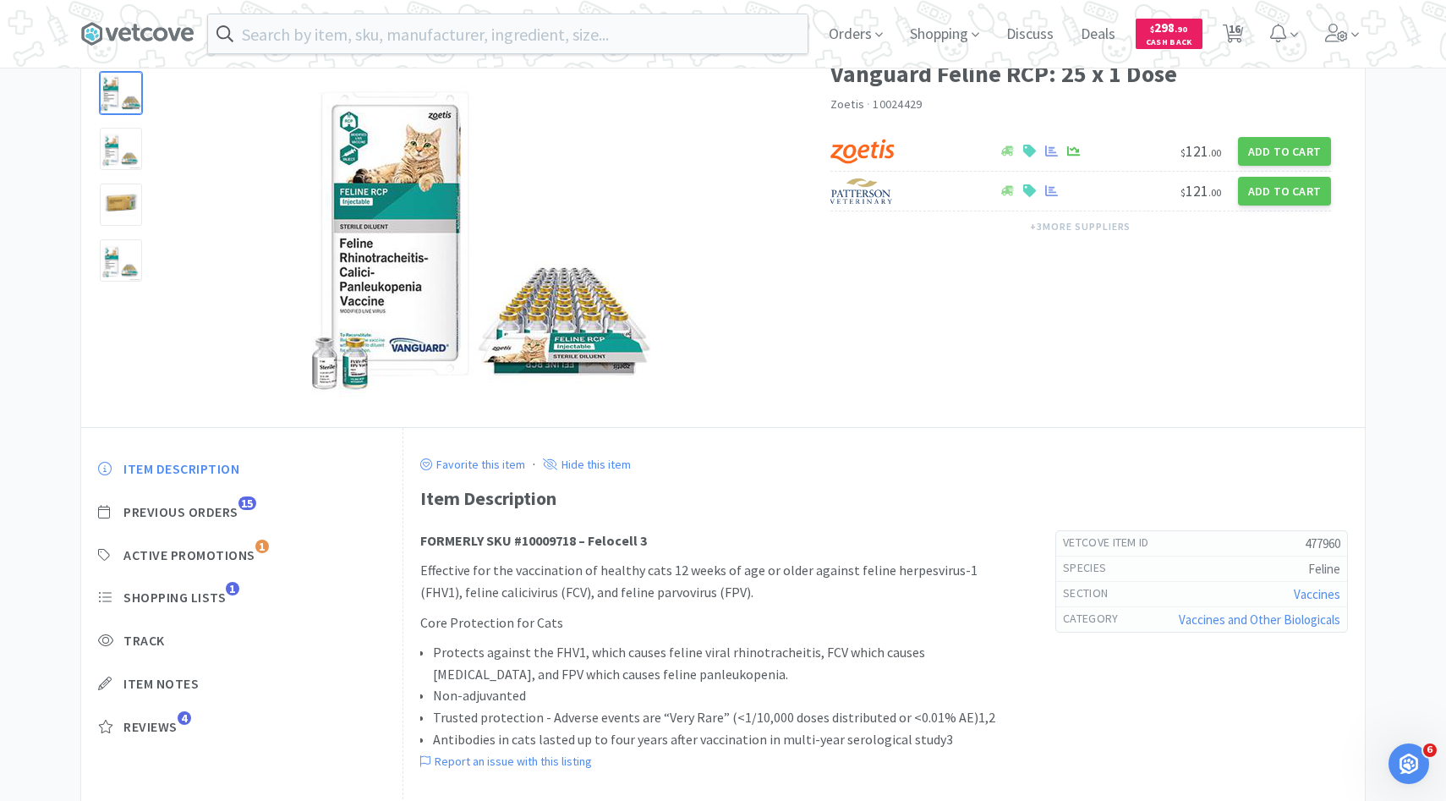
select select "2"
select select "3"
select select "1"
select select "2"
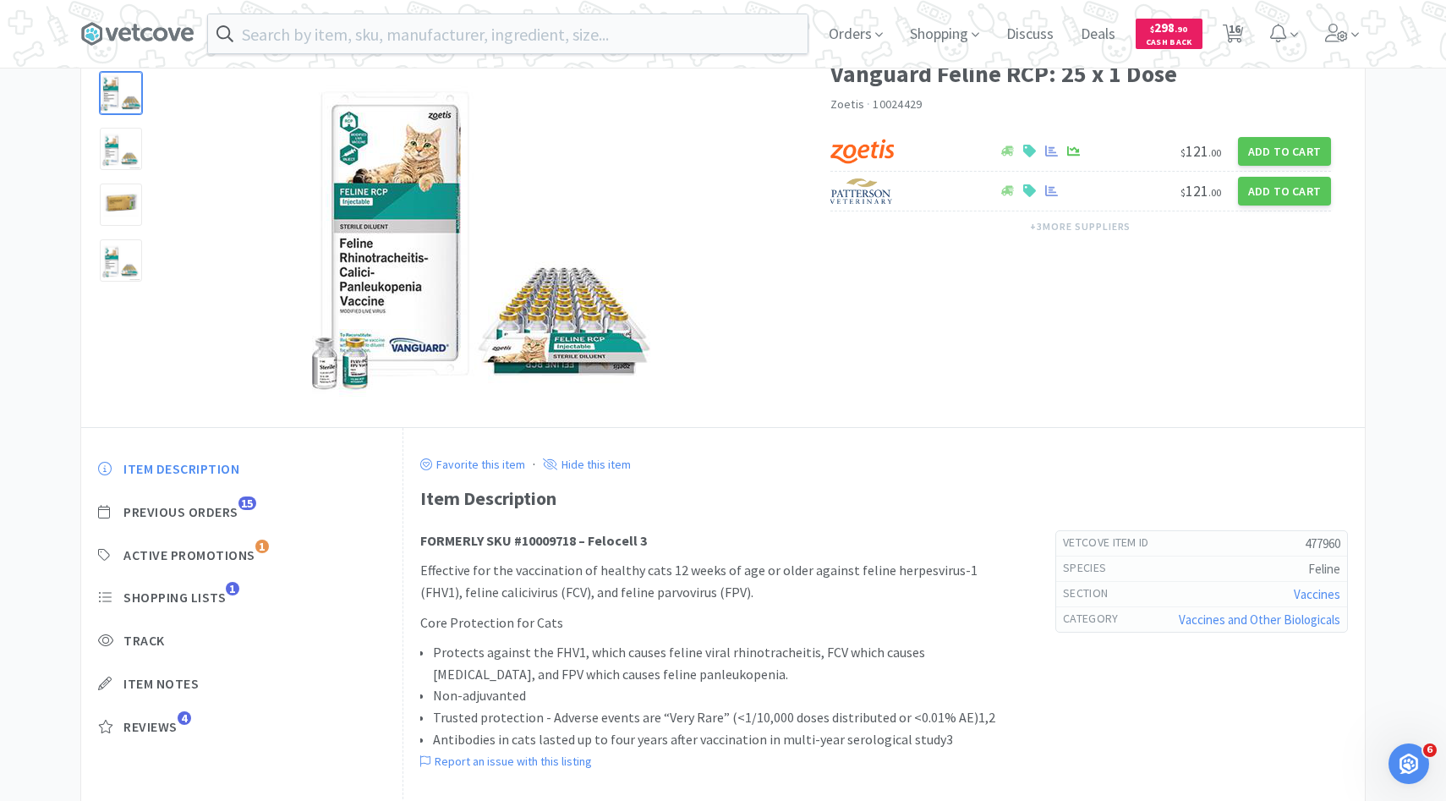
select select "1"
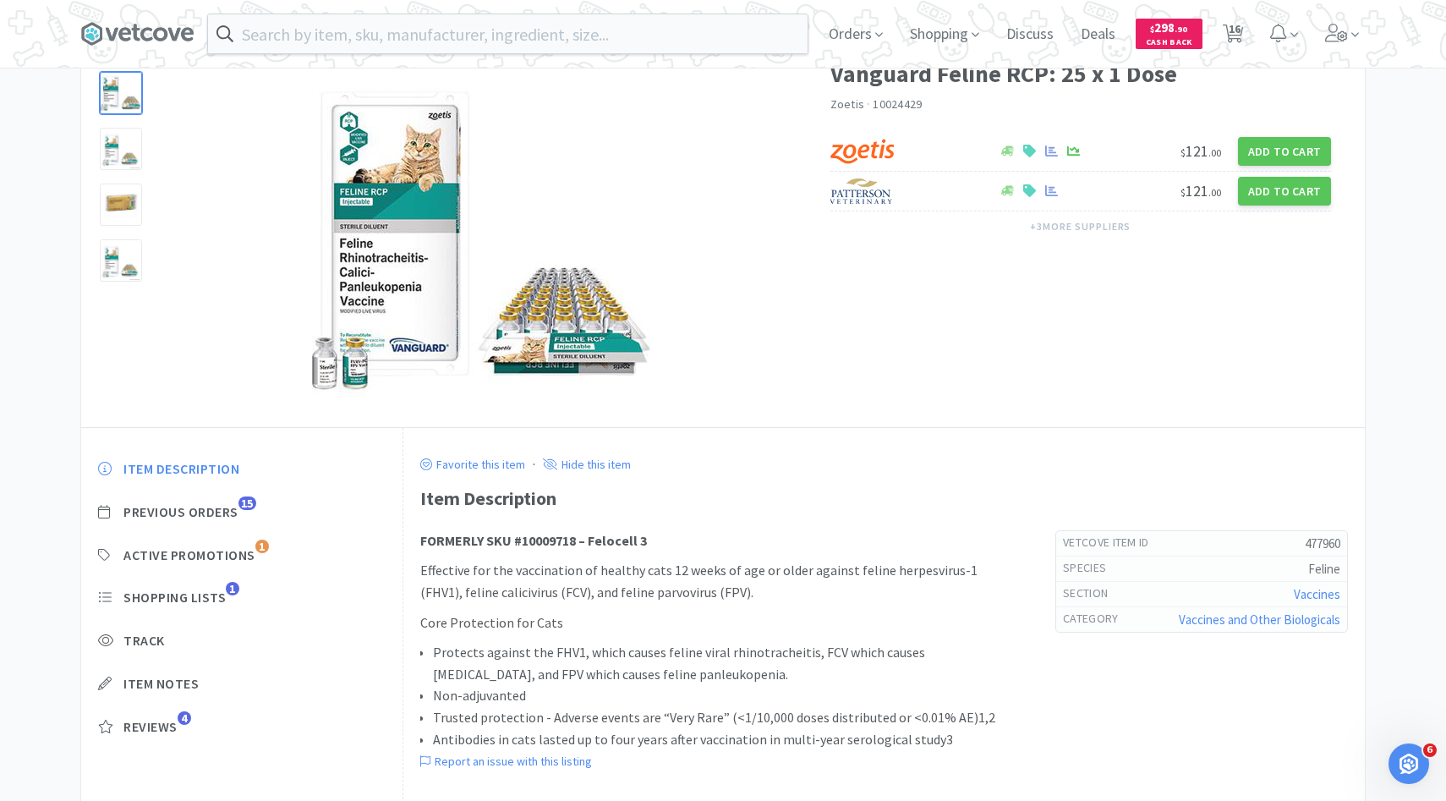
select select "1"
select select "2"
select select "1"
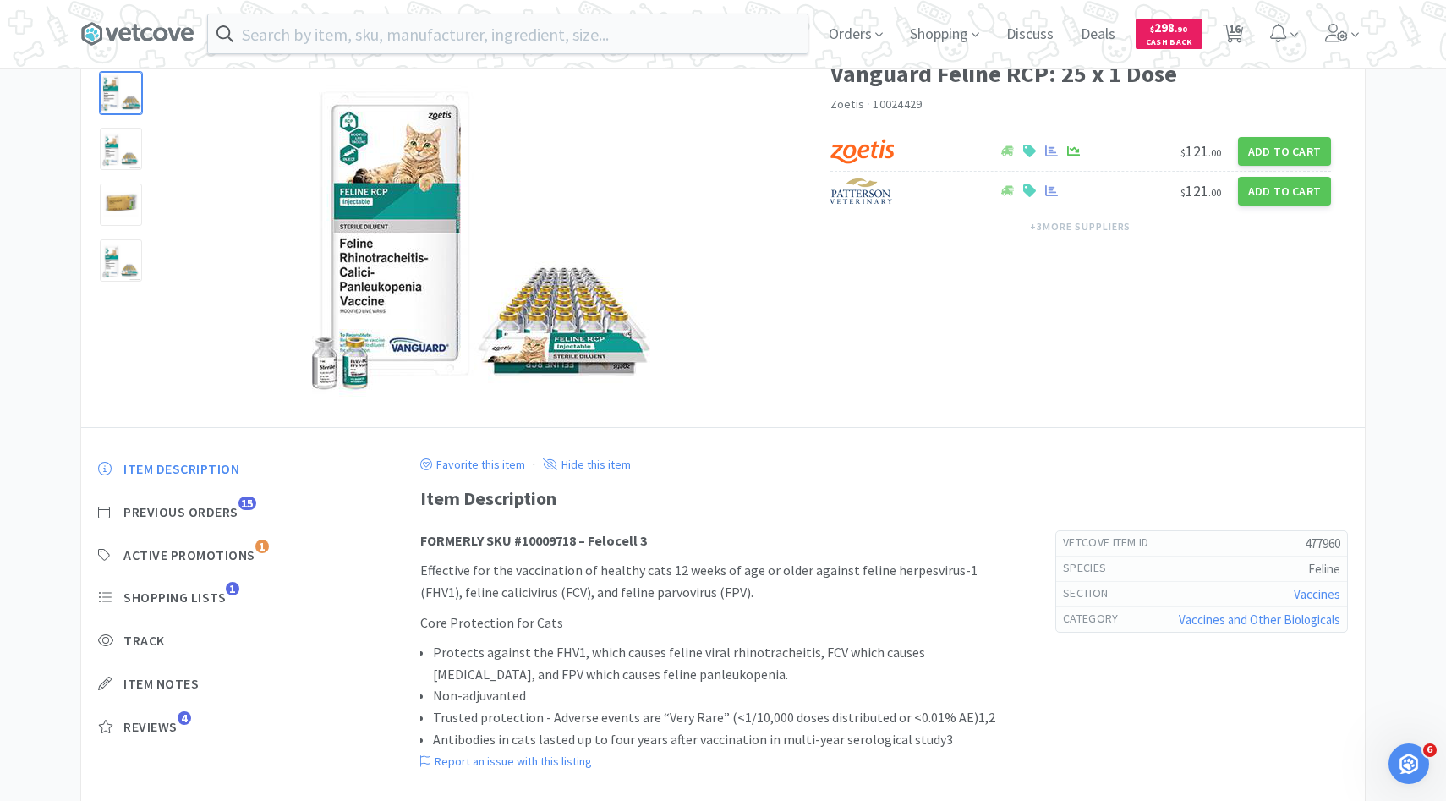
select select "1"
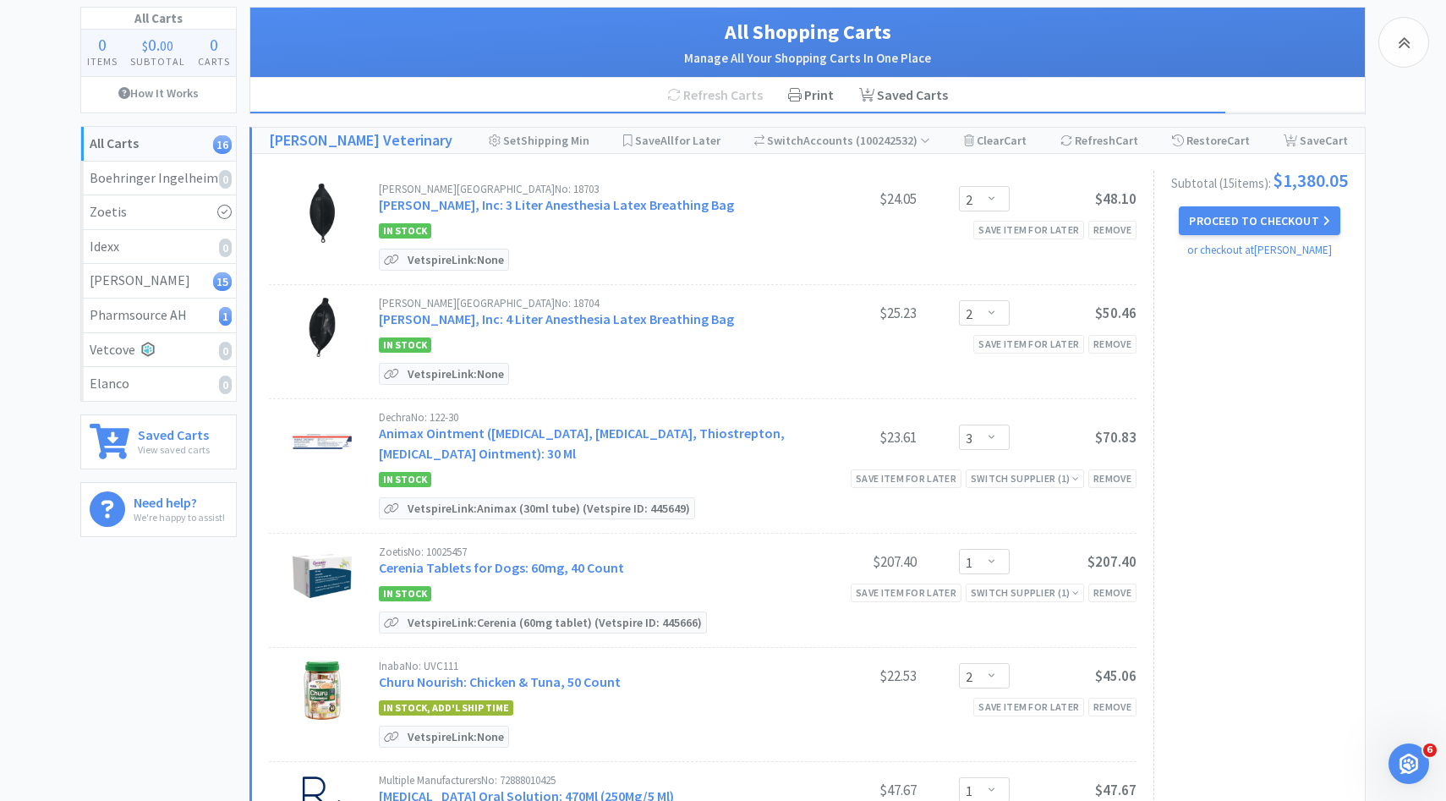
scroll to position [1524, 0]
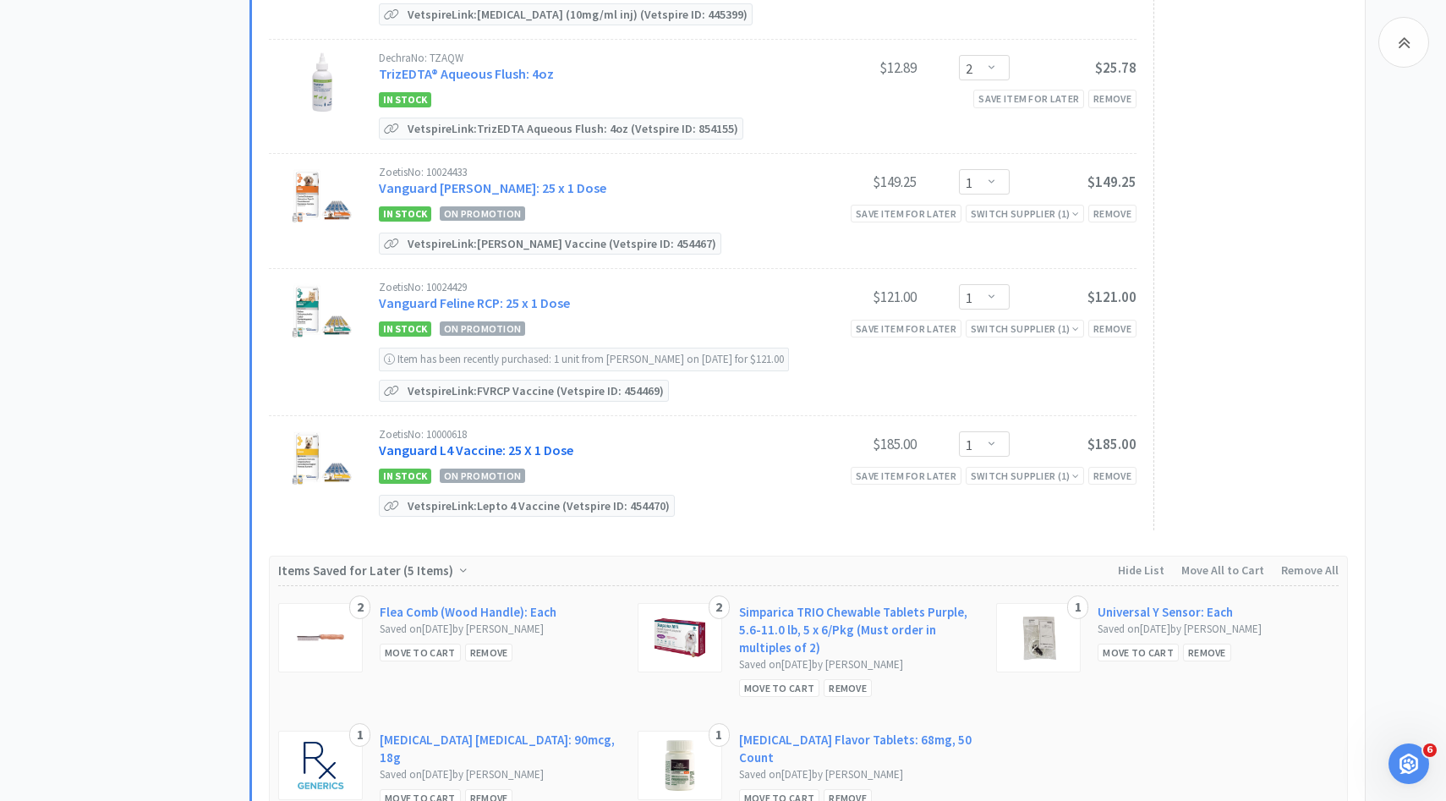
click at [471, 441] on link "Vanguard L4 Vaccine: 25 X 1 Dose" at bounding box center [476, 449] width 194 height 17
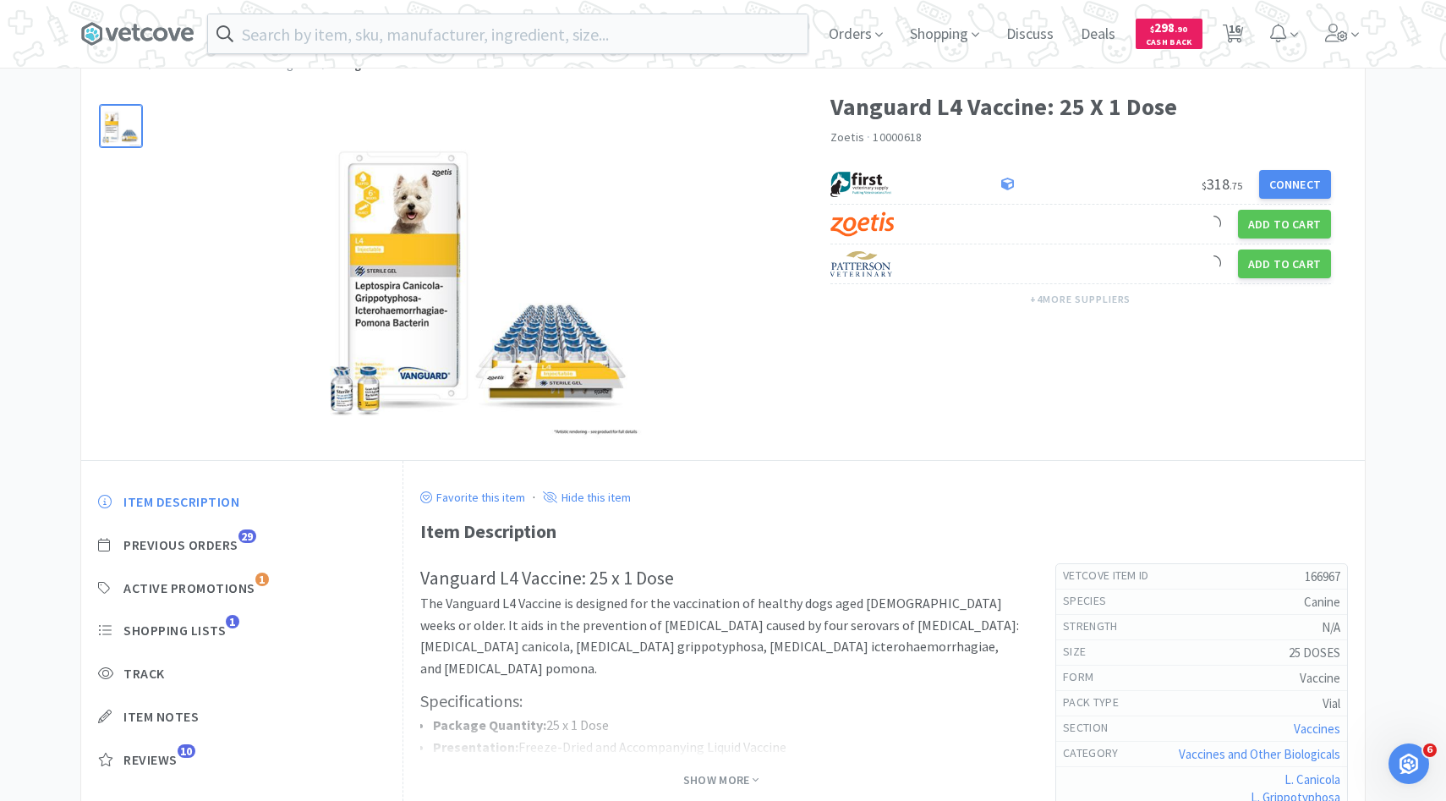
scroll to position [63, 0]
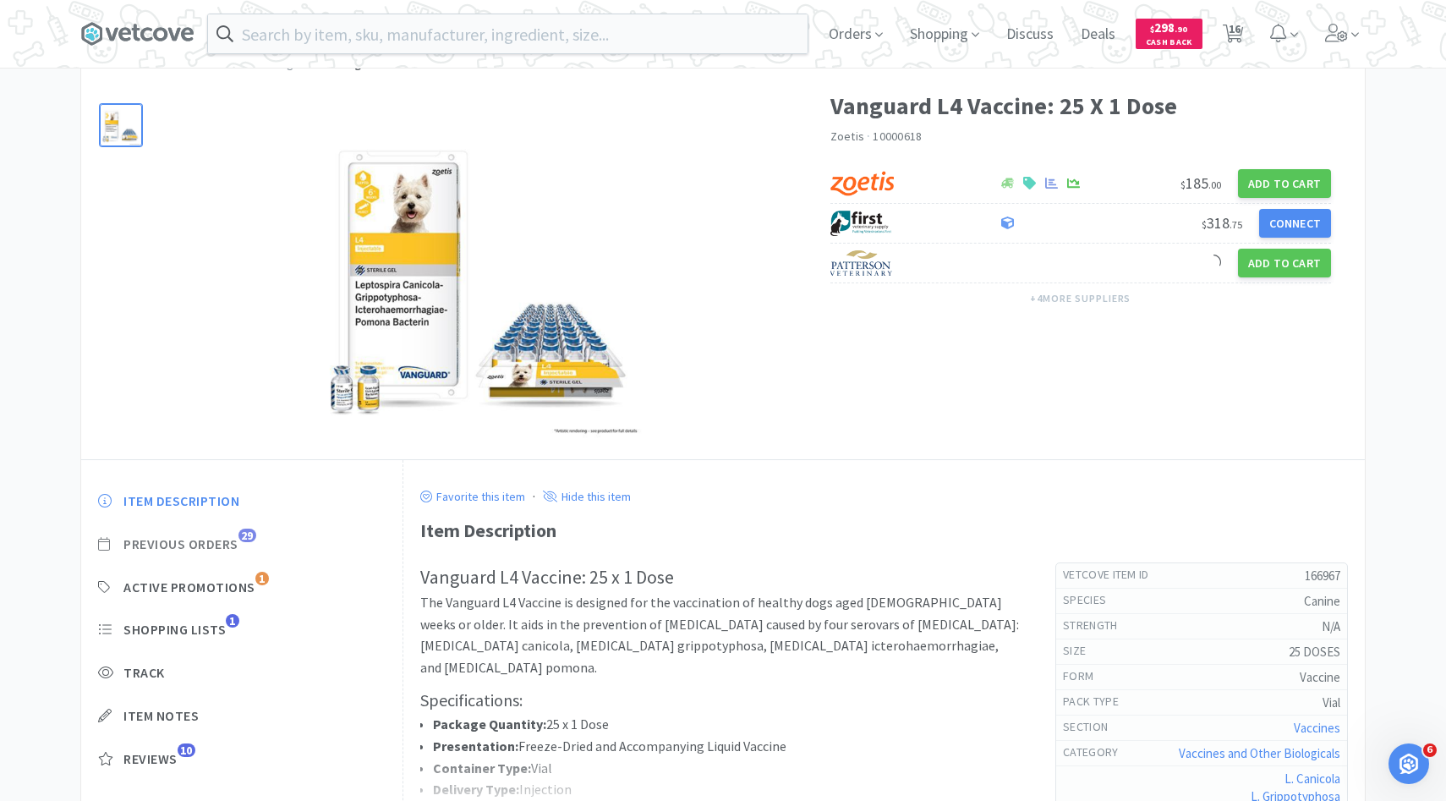
click at [243, 533] on span "29" at bounding box center [247, 535] width 18 height 14
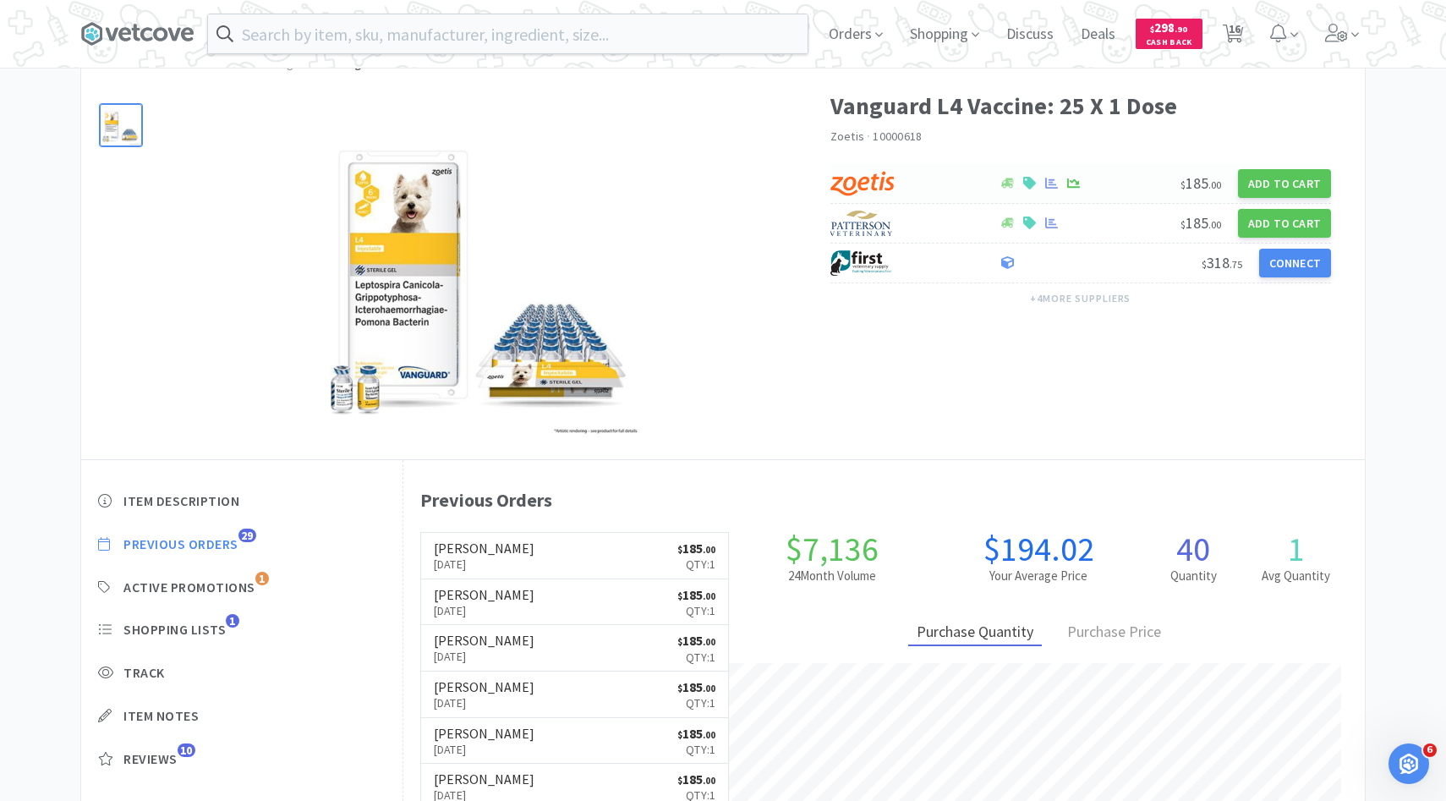
scroll to position [0, 0]
click at [1236, 18] on span "16" at bounding box center [1234, 29] width 12 height 68
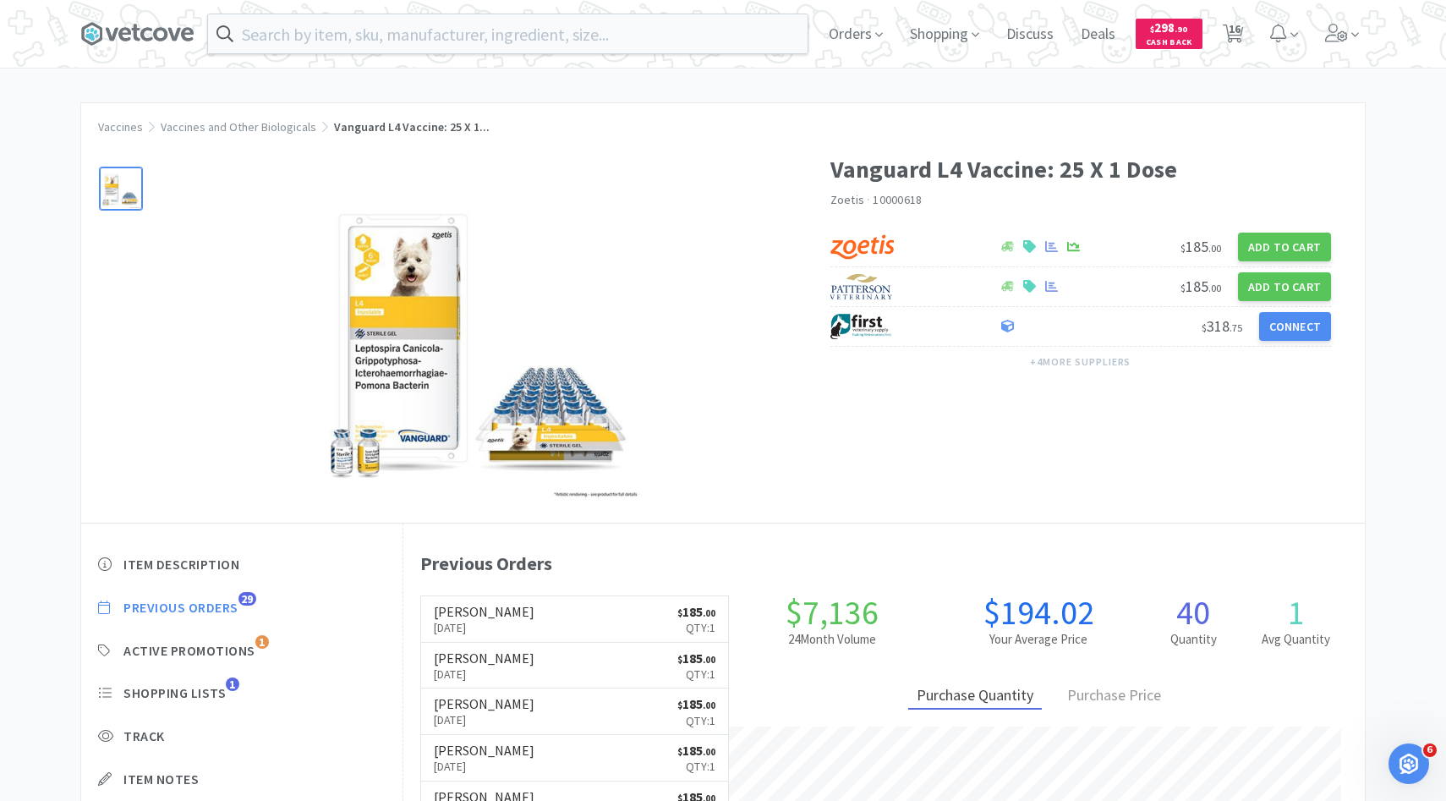
select select "2"
select select "3"
select select "1"
select select "2"
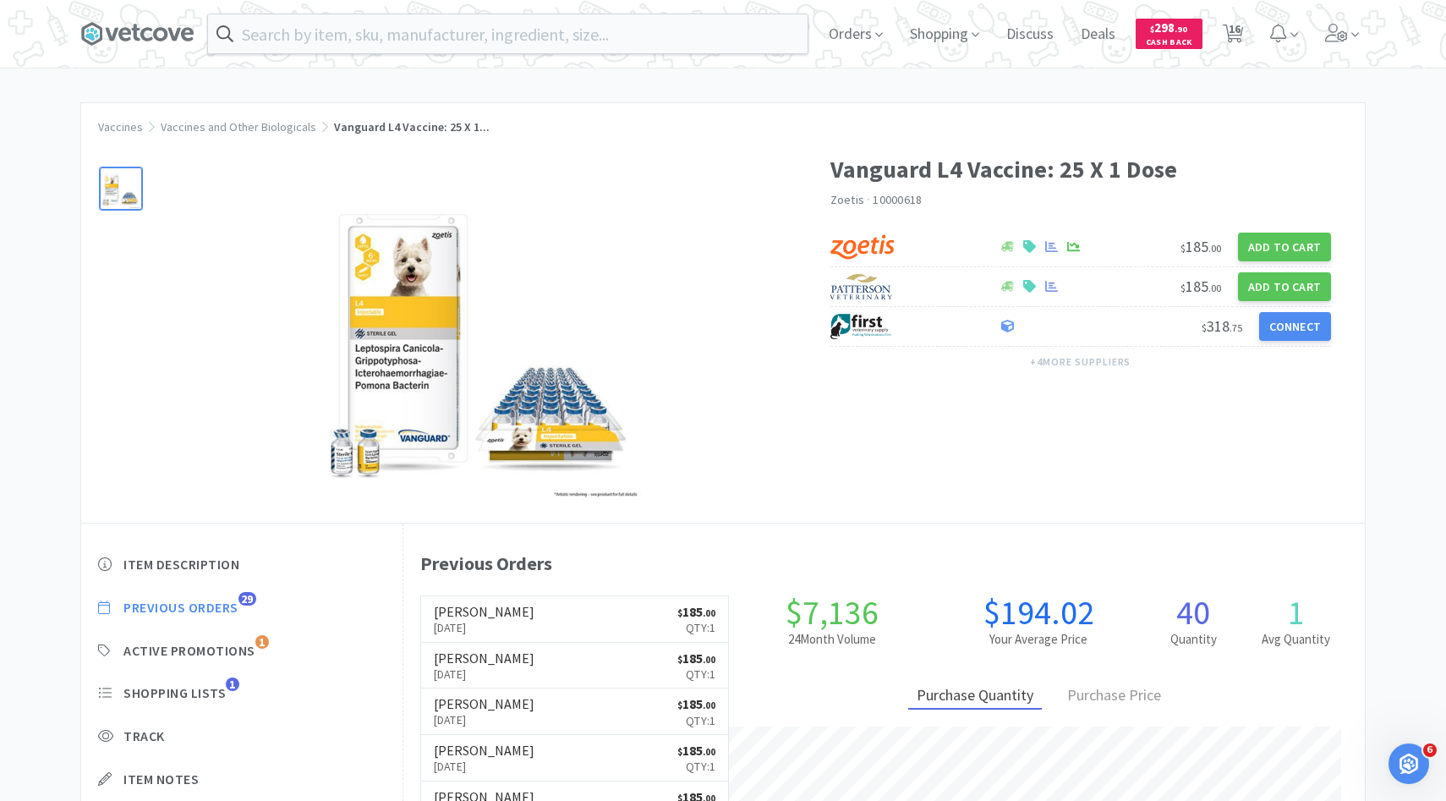
select select "1"
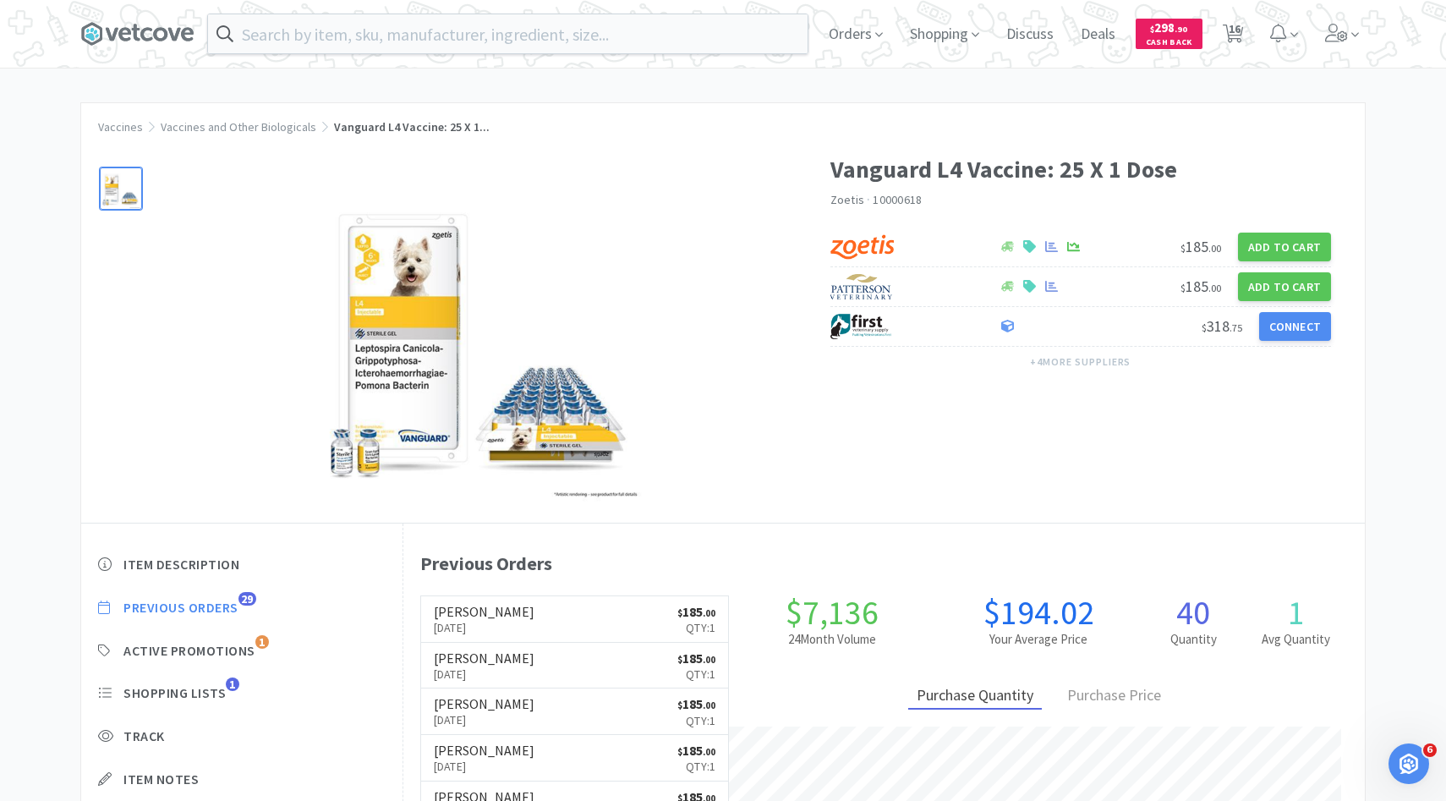
select select "1"
select select "2"
select select "1"
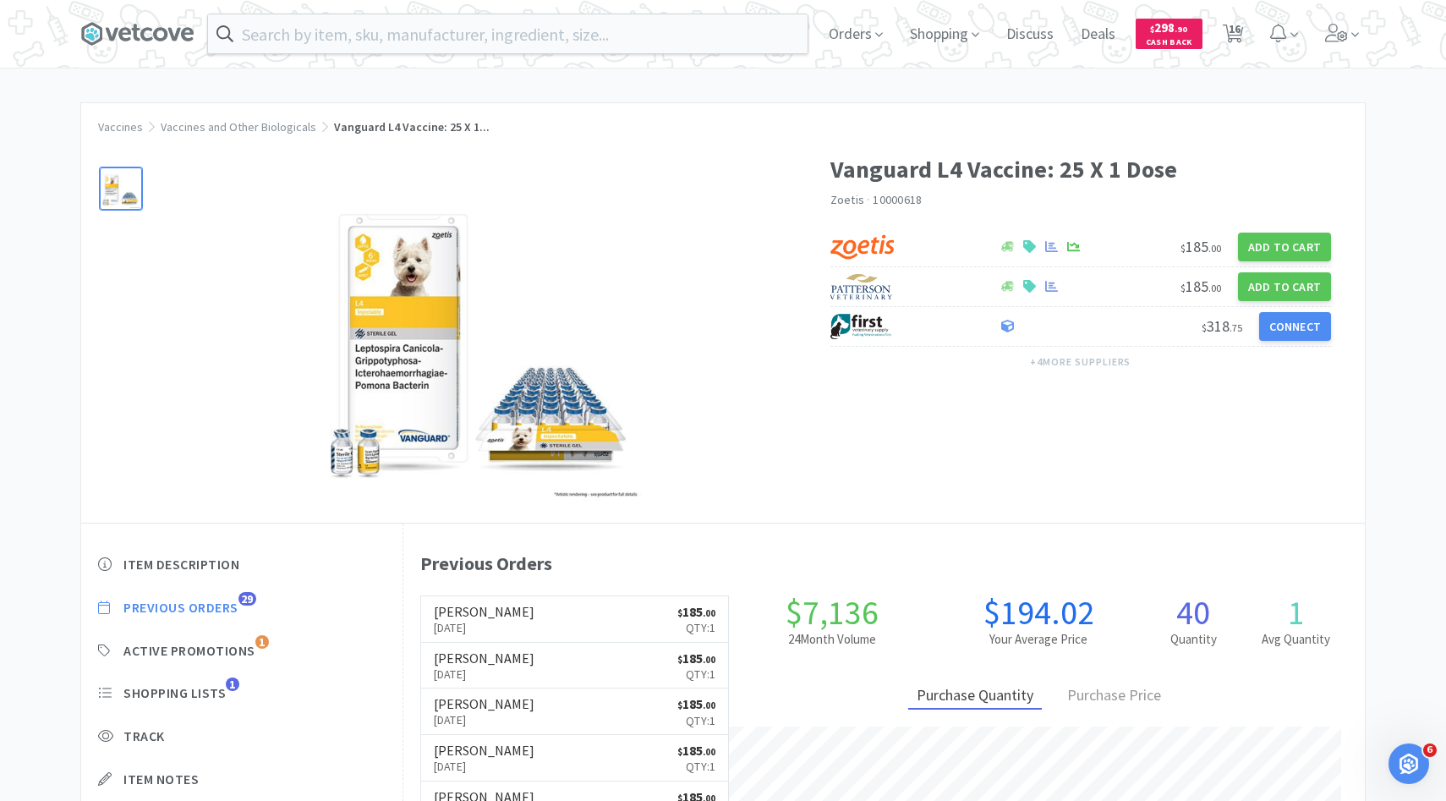
select select "1"
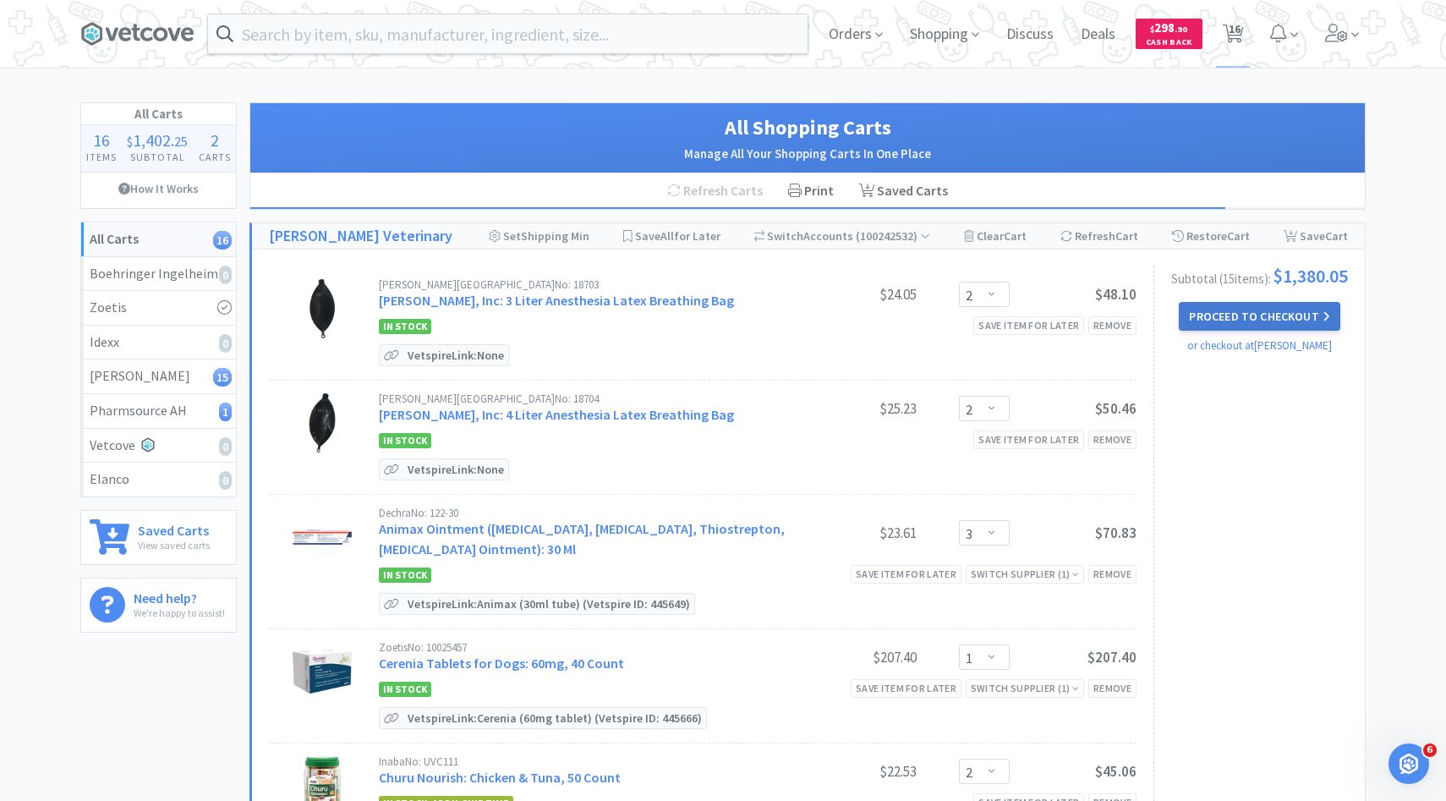
click at [1245, 326] on button "Proceed to Checkout" at bounding box center [1259, 316] width 161 height 29
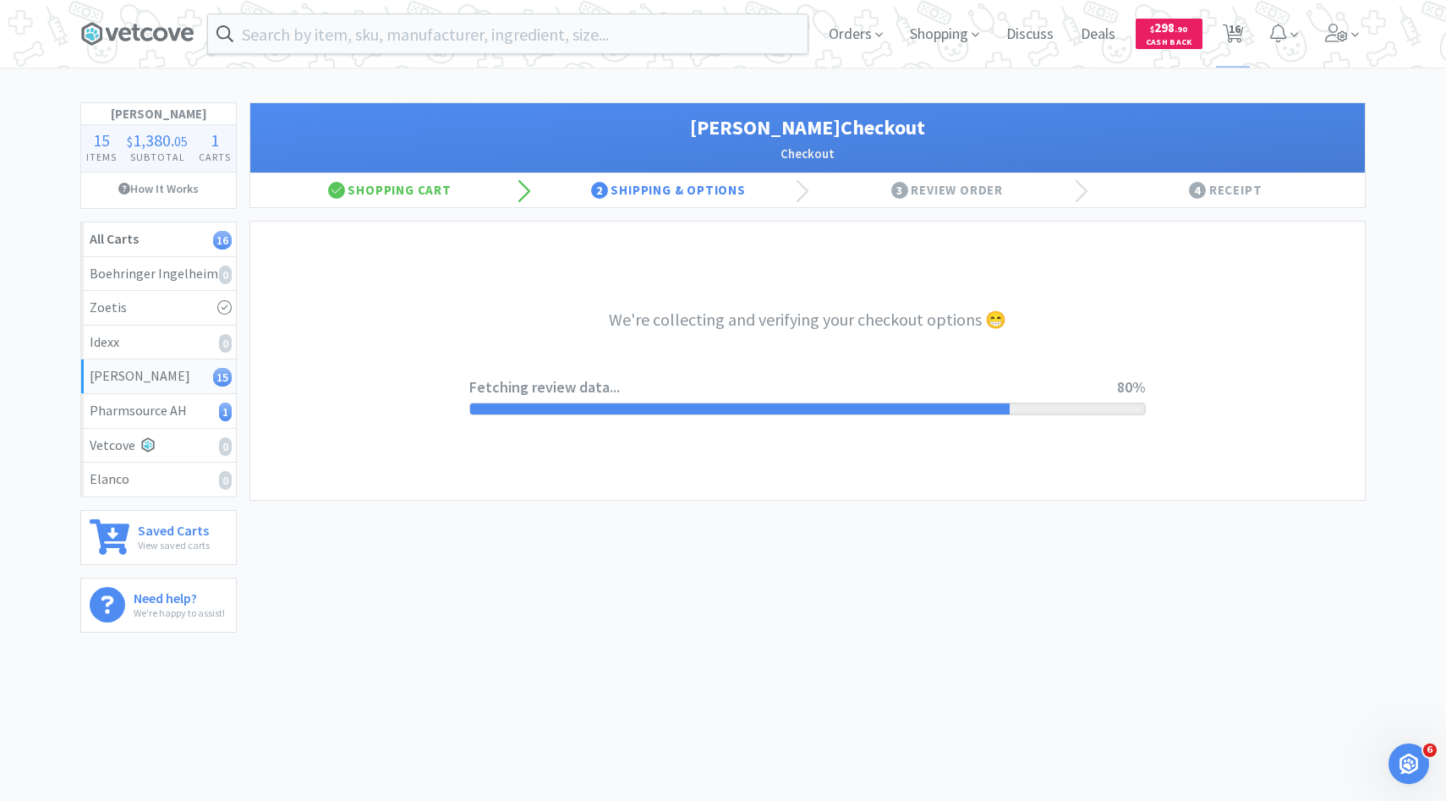
select select "1"
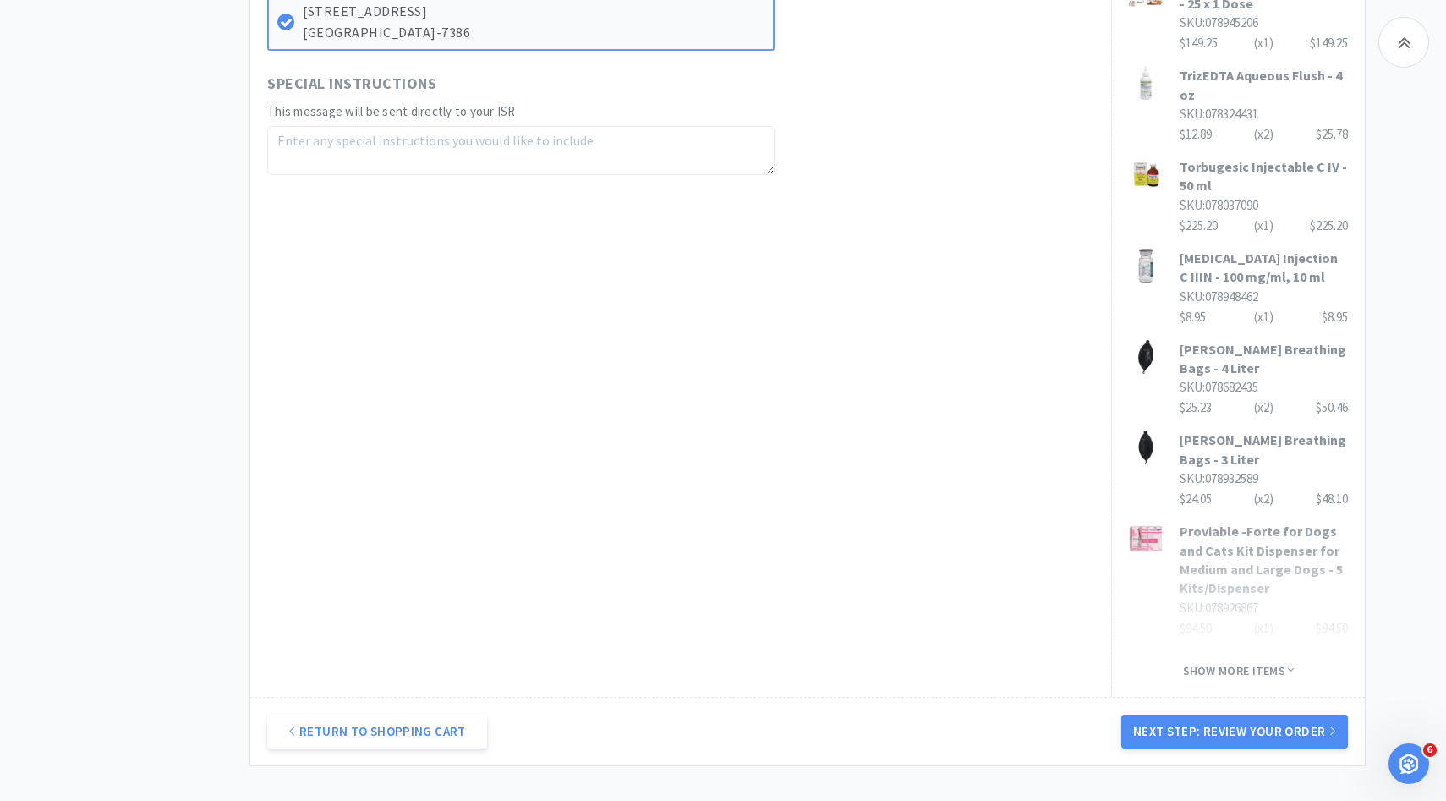
scroll to position [954, 0]
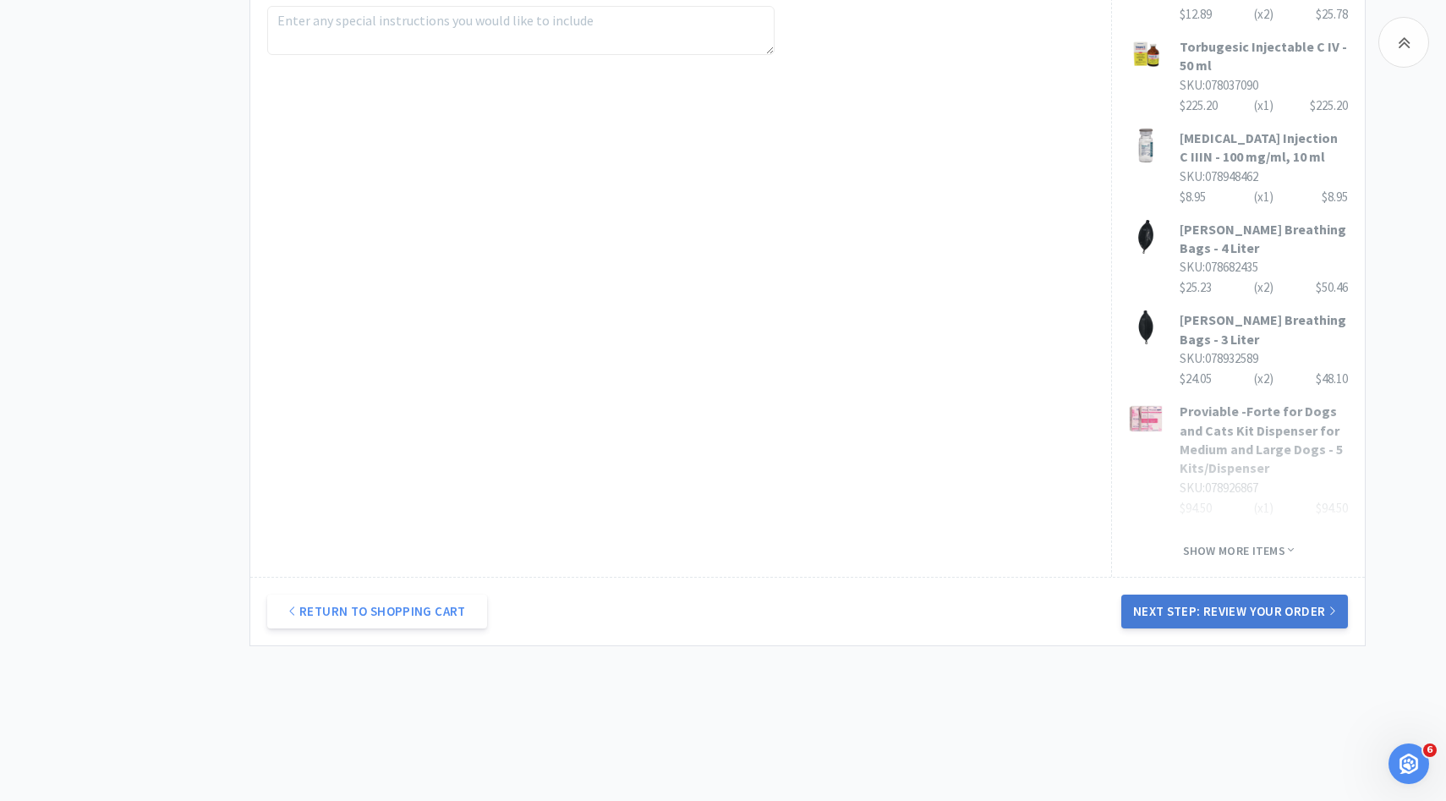
click at [1171, 598] on button "Next Step: Review Your Order" at bounding box center [1234, 611] width 227 height 34
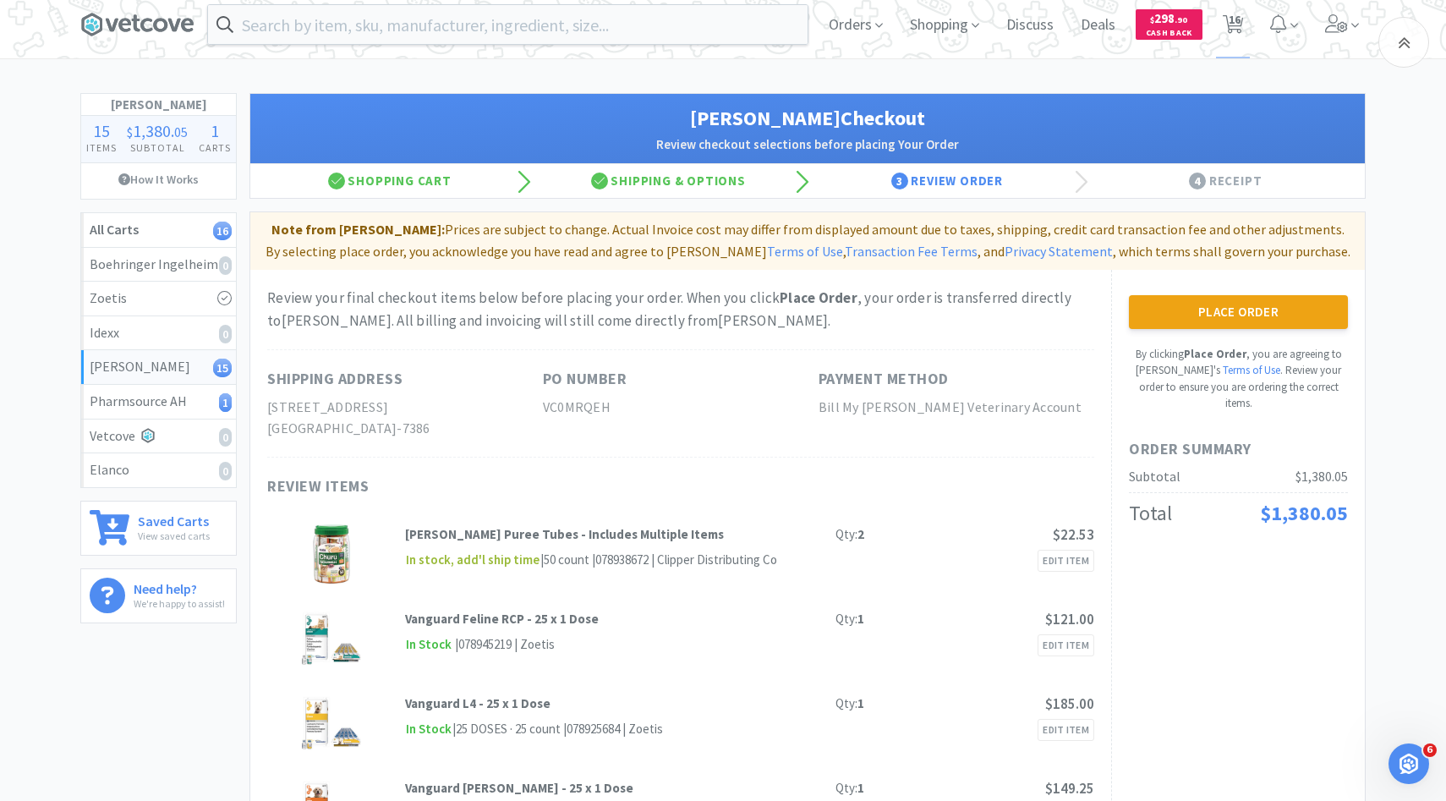
scroll to position [0, 0]
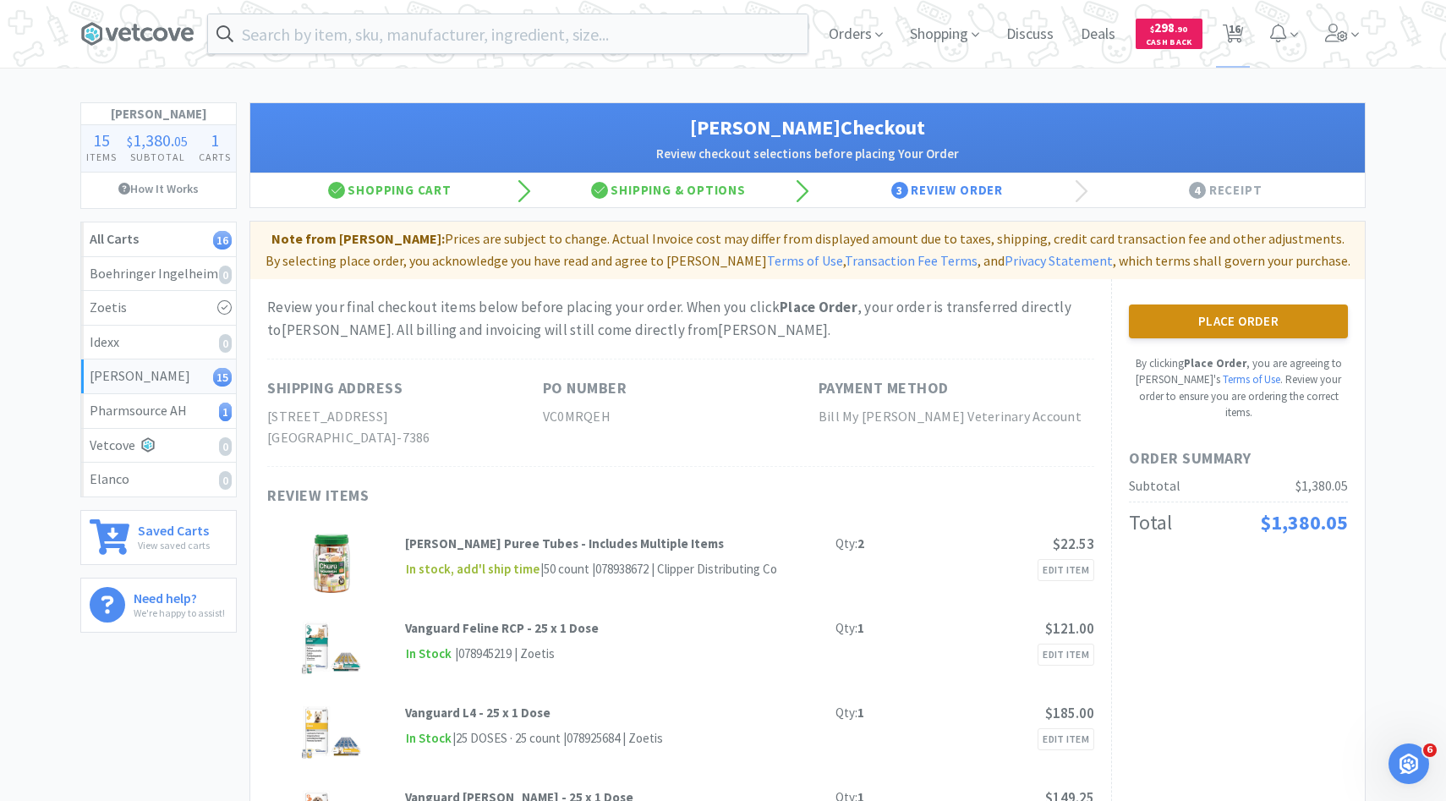
click at [1182, 311] on button "Place Order" at bounding box center [1238, 321] width 219 height 34
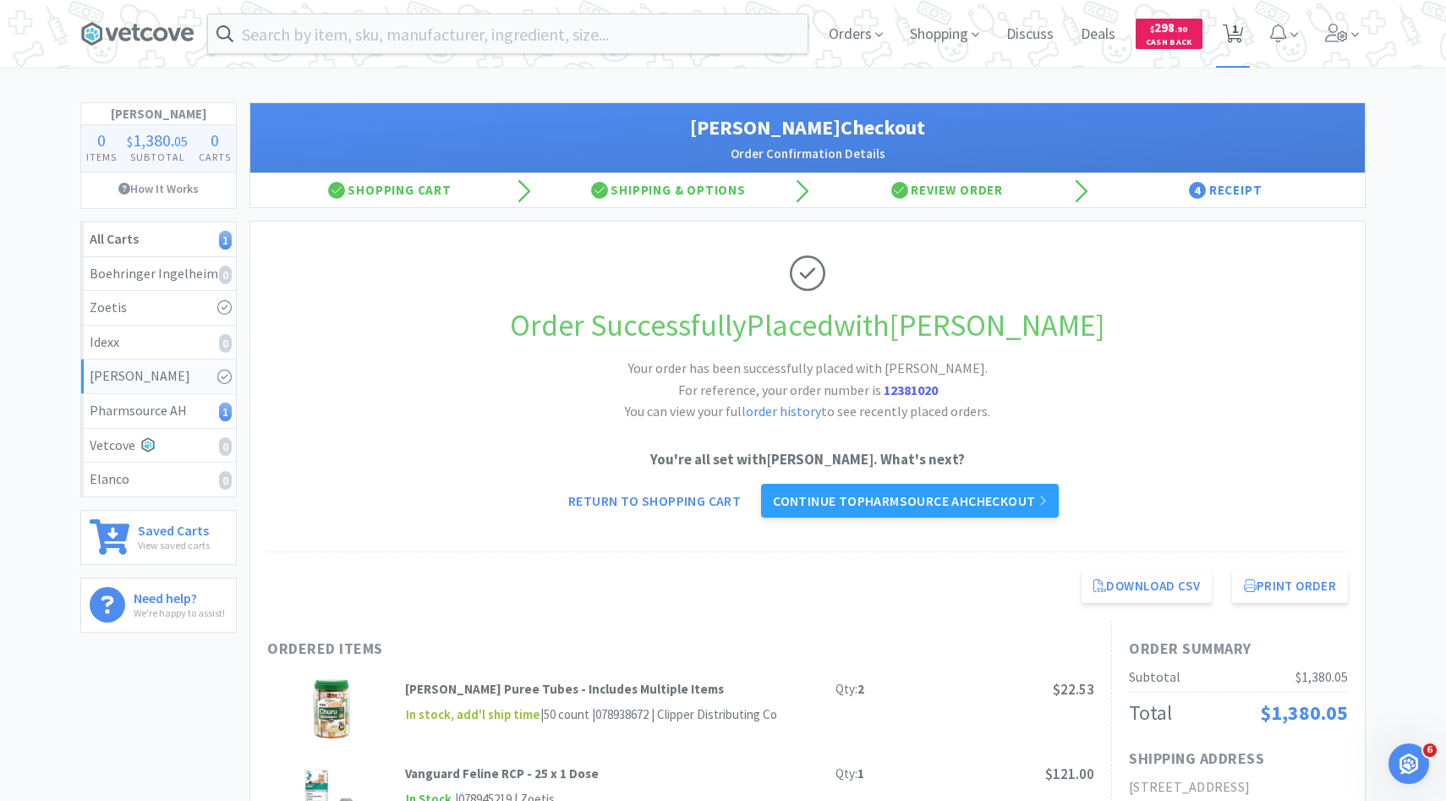
click at [1228, 49] on span "1" at bounding box center [1233, 34] width 35 height 68
select select "1"
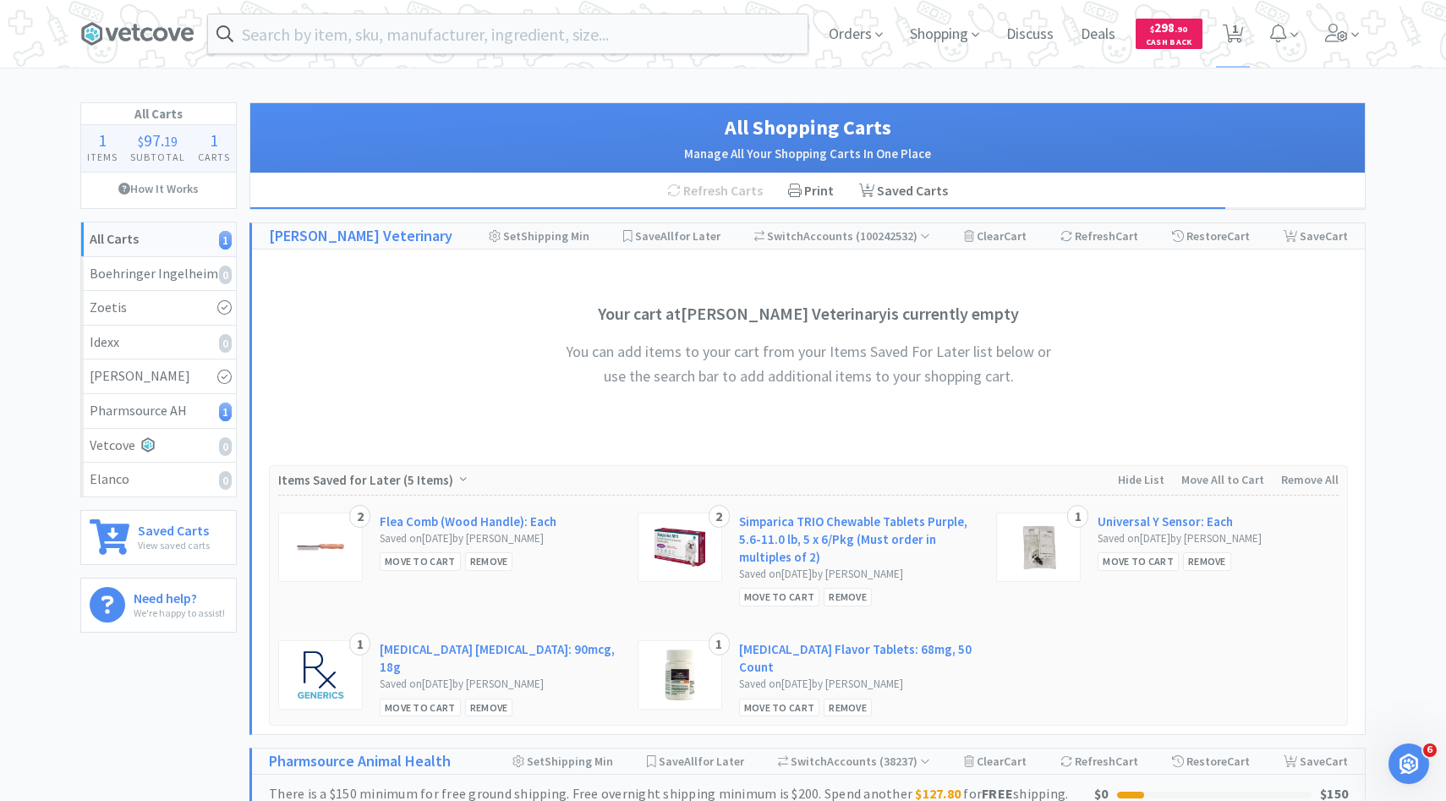
scroll to position [368, 0]
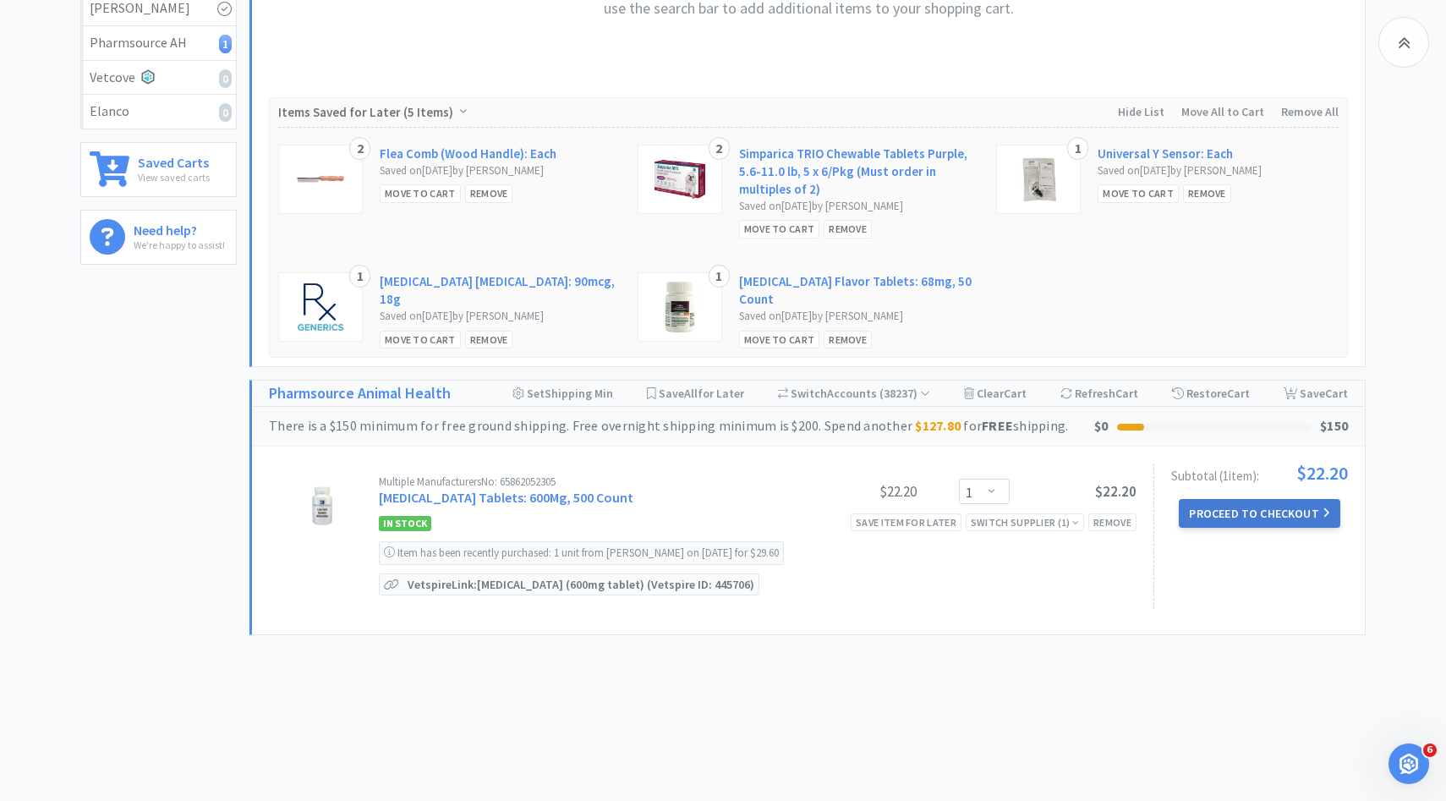
click at [1212, 499] on button "Proceed to Checkout" at bounding box center [1259, 513] width 161 height 29
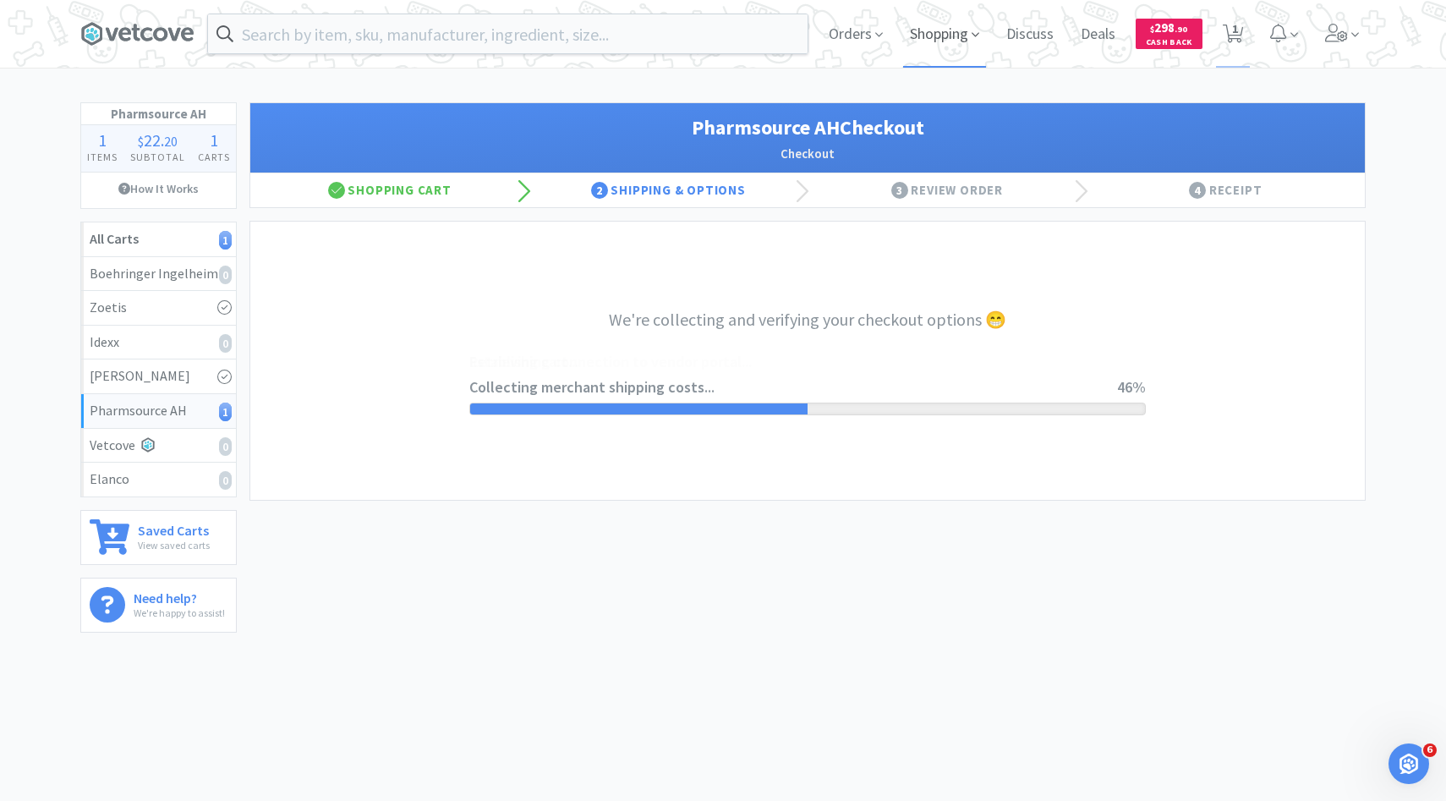
select select "1001"
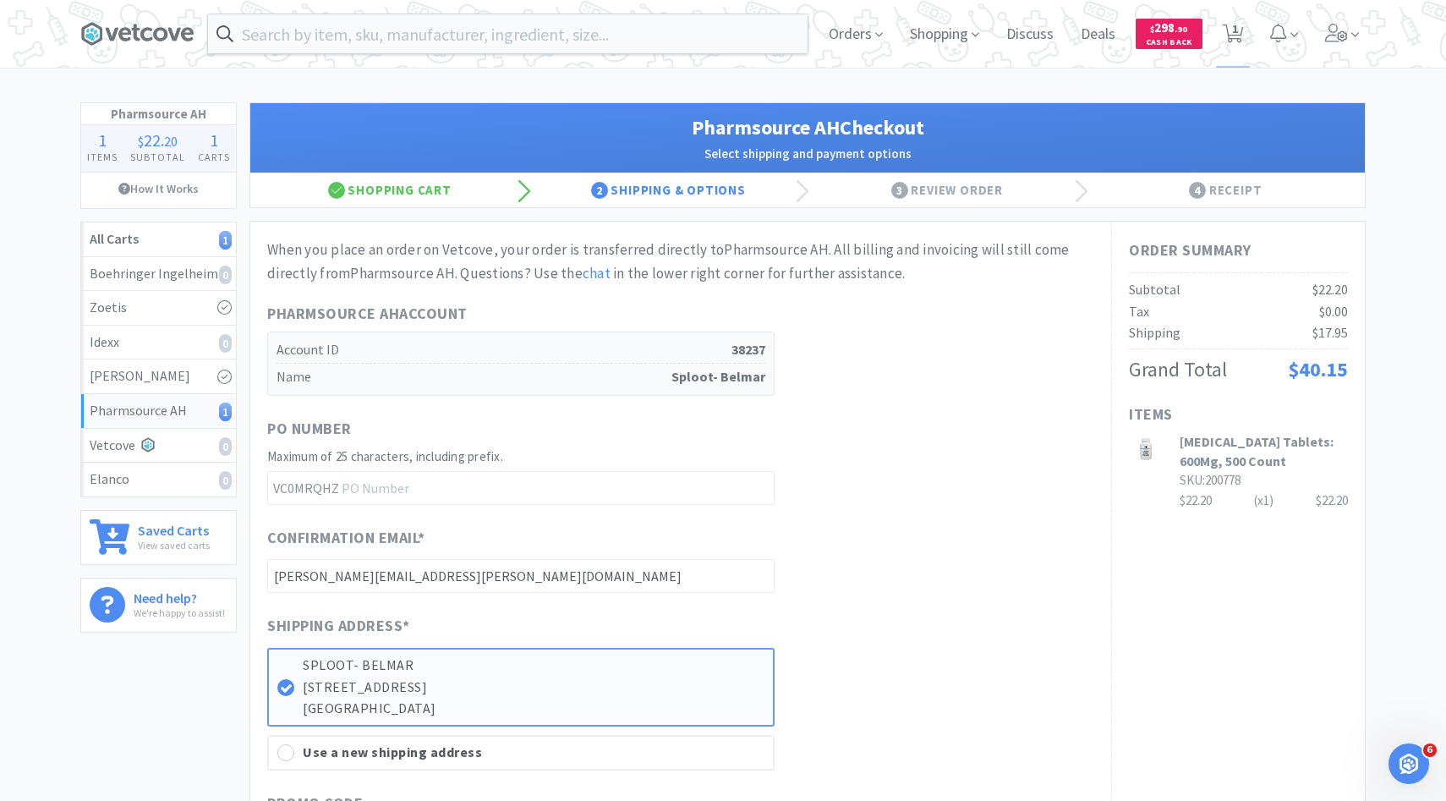
scroll to position [818, 0]
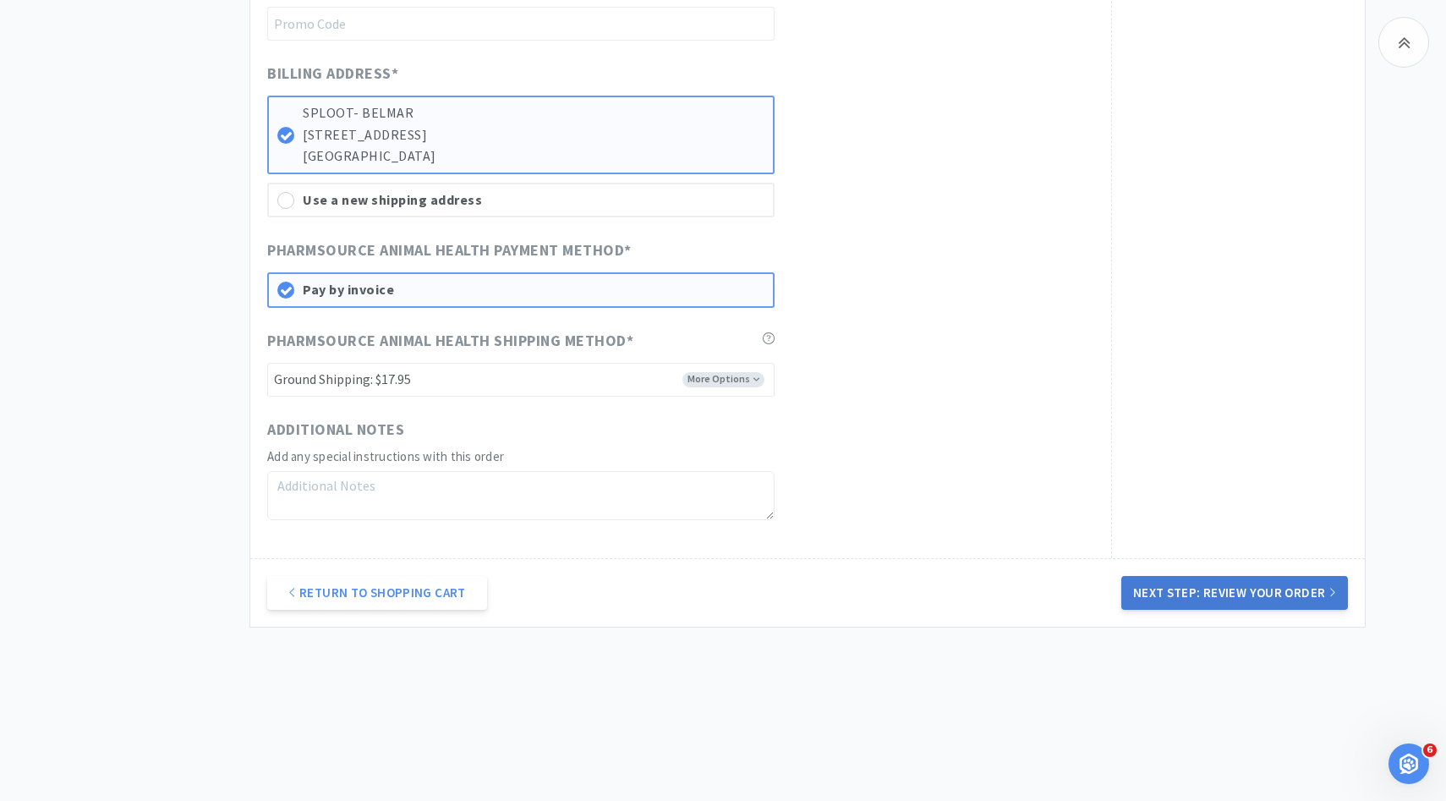
click at [1146, 580] on button "Next Step: Review Your Order" at bounding box center [1234, 593] width 227 height 34
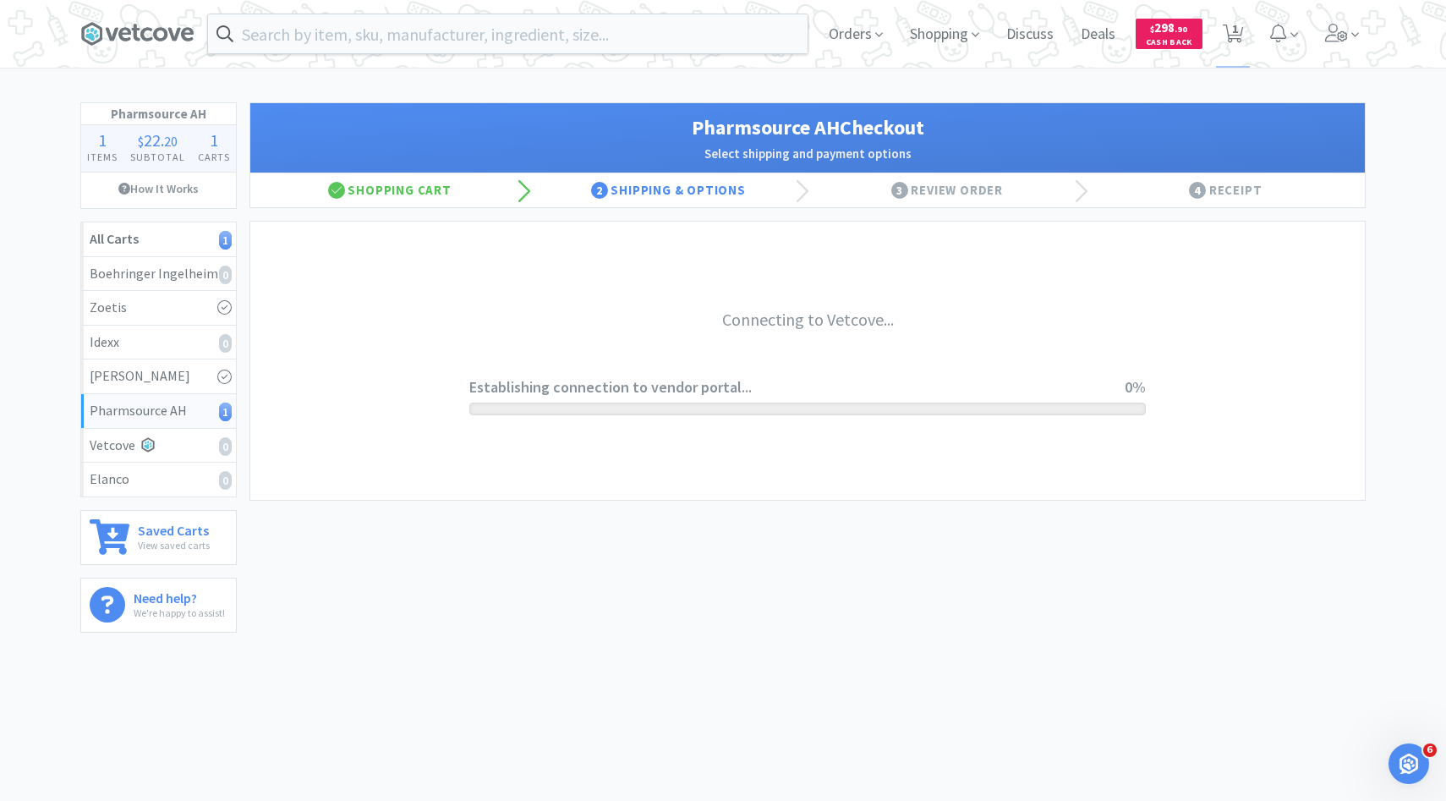
scroll to position [0, 0]
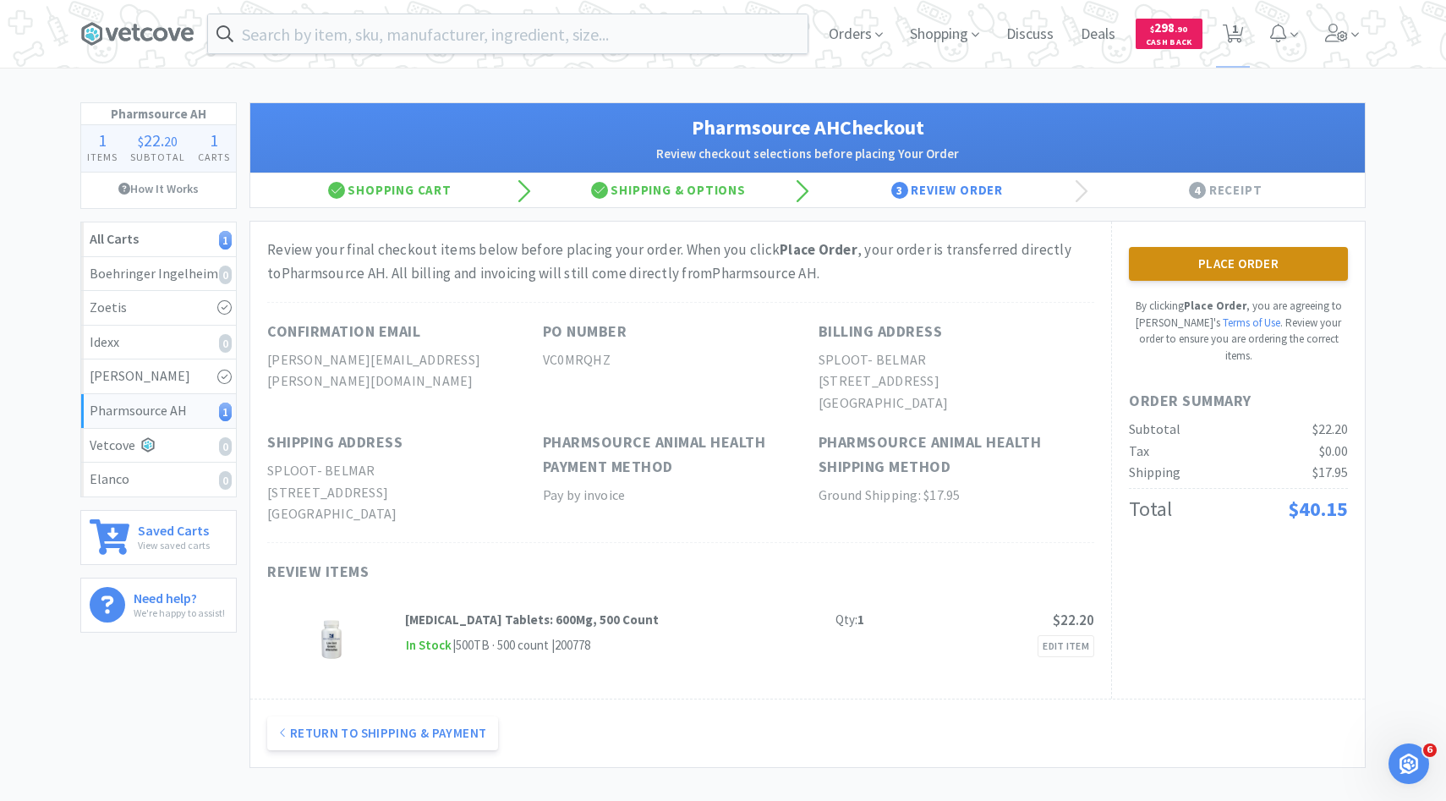
click at [1179, 270] on button "Place Order" at bounding box center [1238, 264] width 219 height 34
